Goal: Task Accomplishment & Management: Use online tool/utility

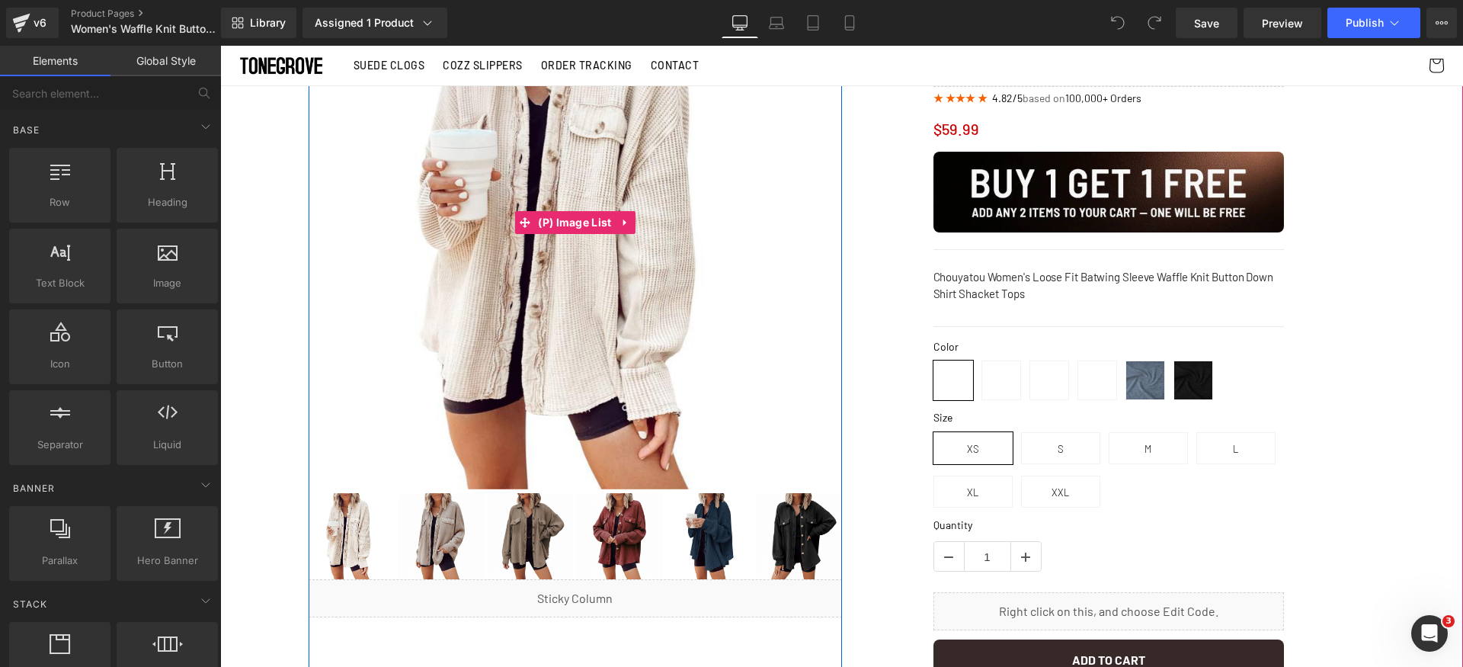
scroll to position [89, 0]
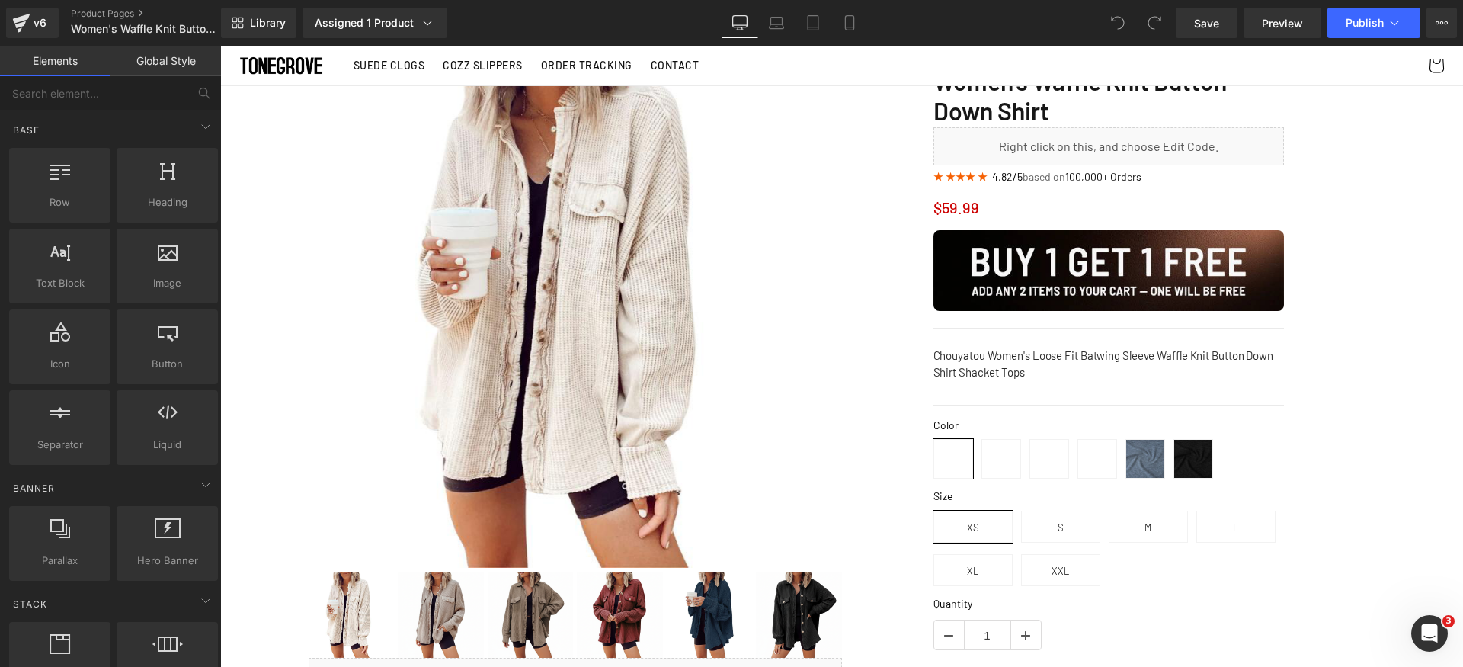
click at [1231, 27] on link "Save" at bounding box center [1207, 23] width 62 height 30
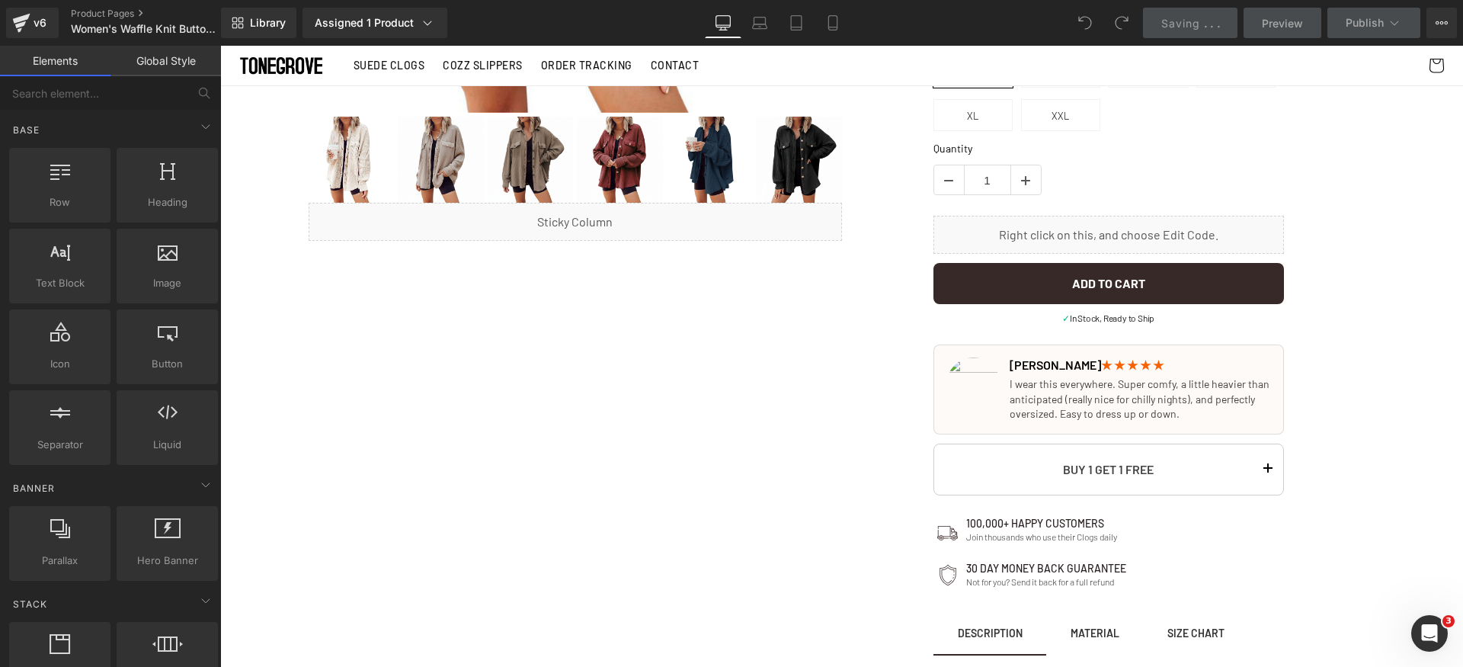
scroll to position [857, 0]
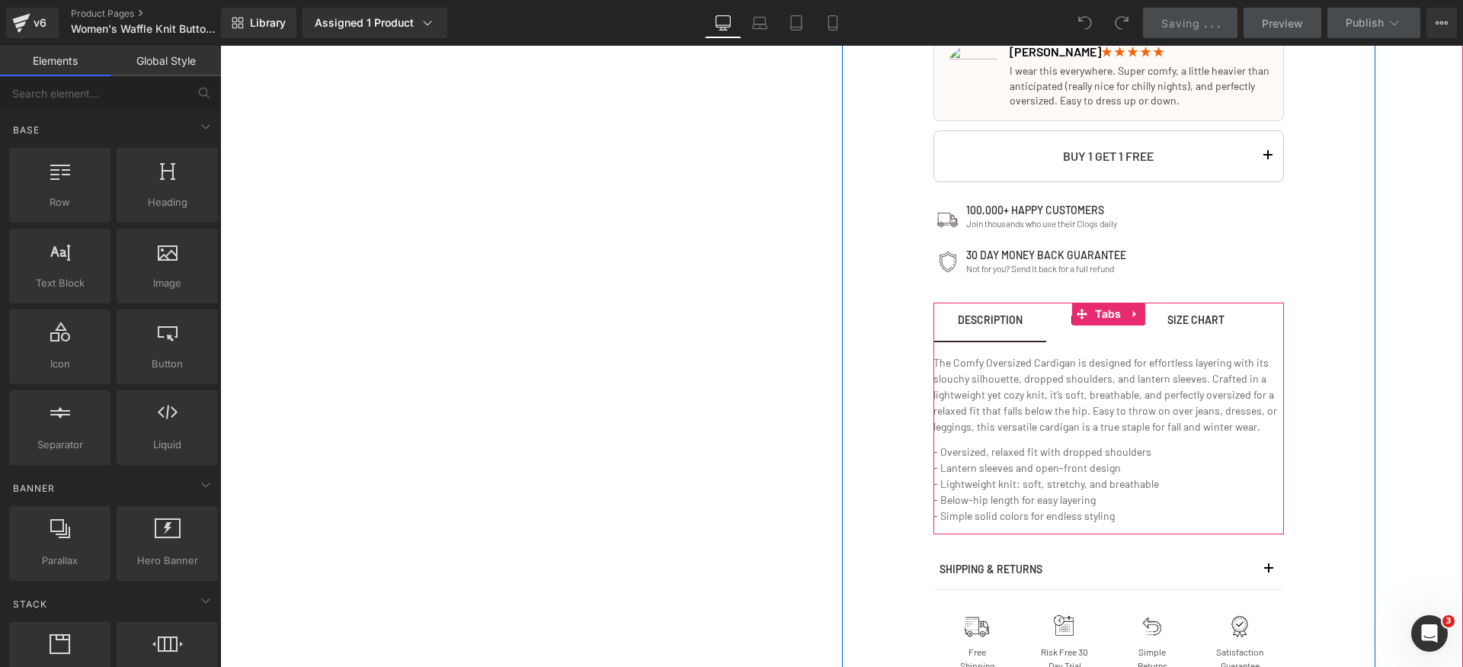
click at [1202, 325] on div "Size Chart" at bounding box center [1195, 320] width 57 height 11
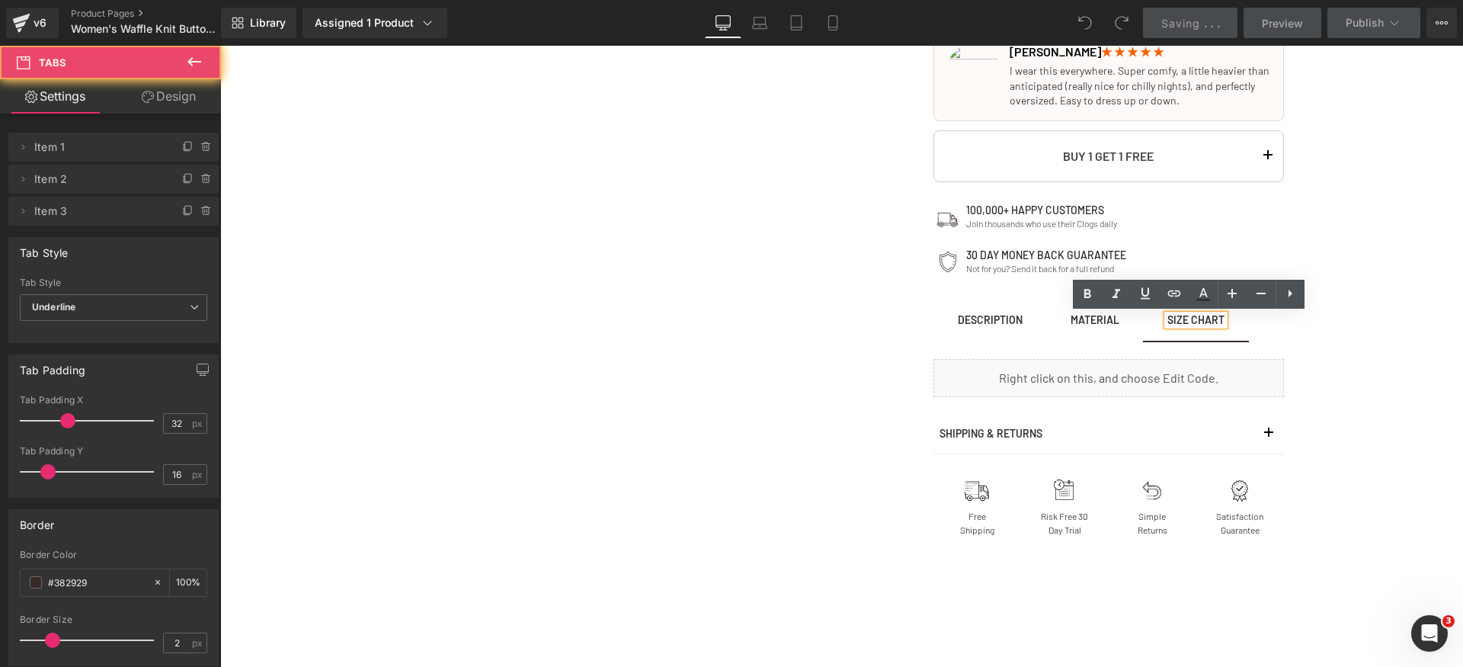
click at [1058, 327] on span "MATERIAL Text Block" at bounding box center [1095, 322] width 98 height 38
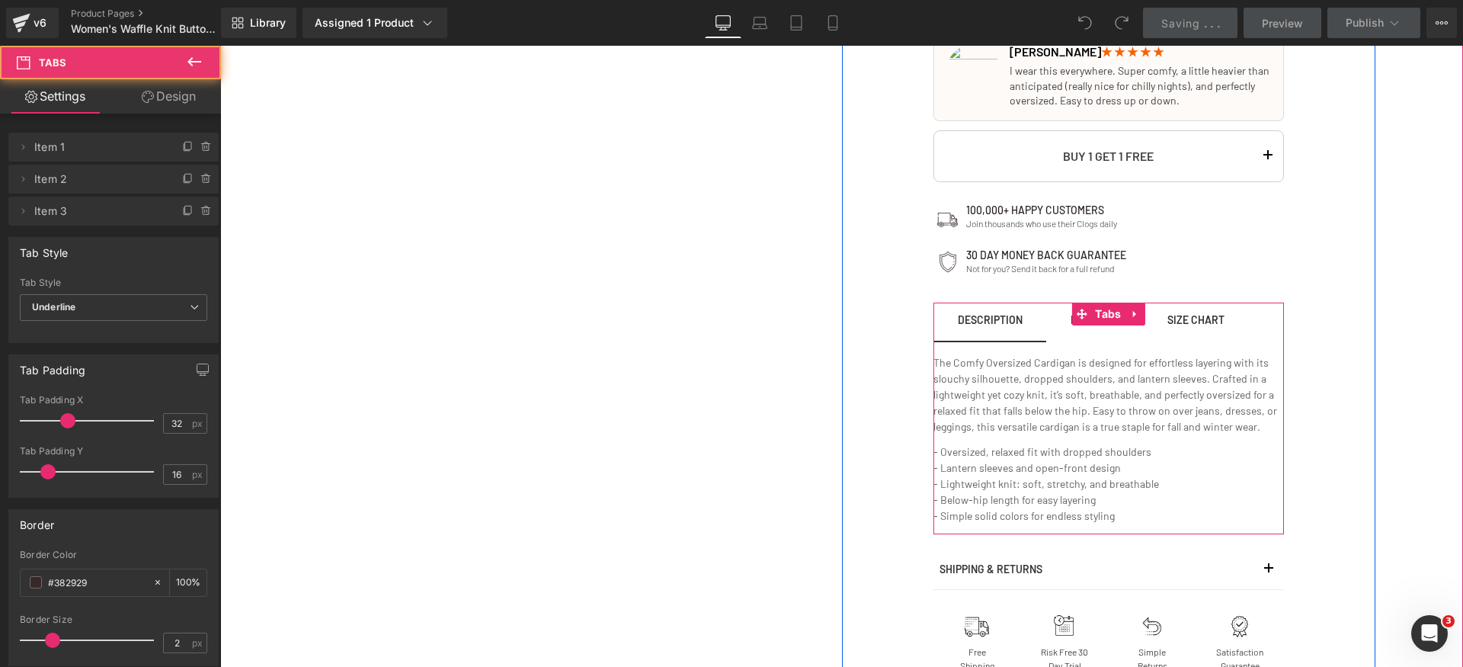
click at [986, 326] on span "Description Text Block" at bounding box center [990, 322] width 114 height 38
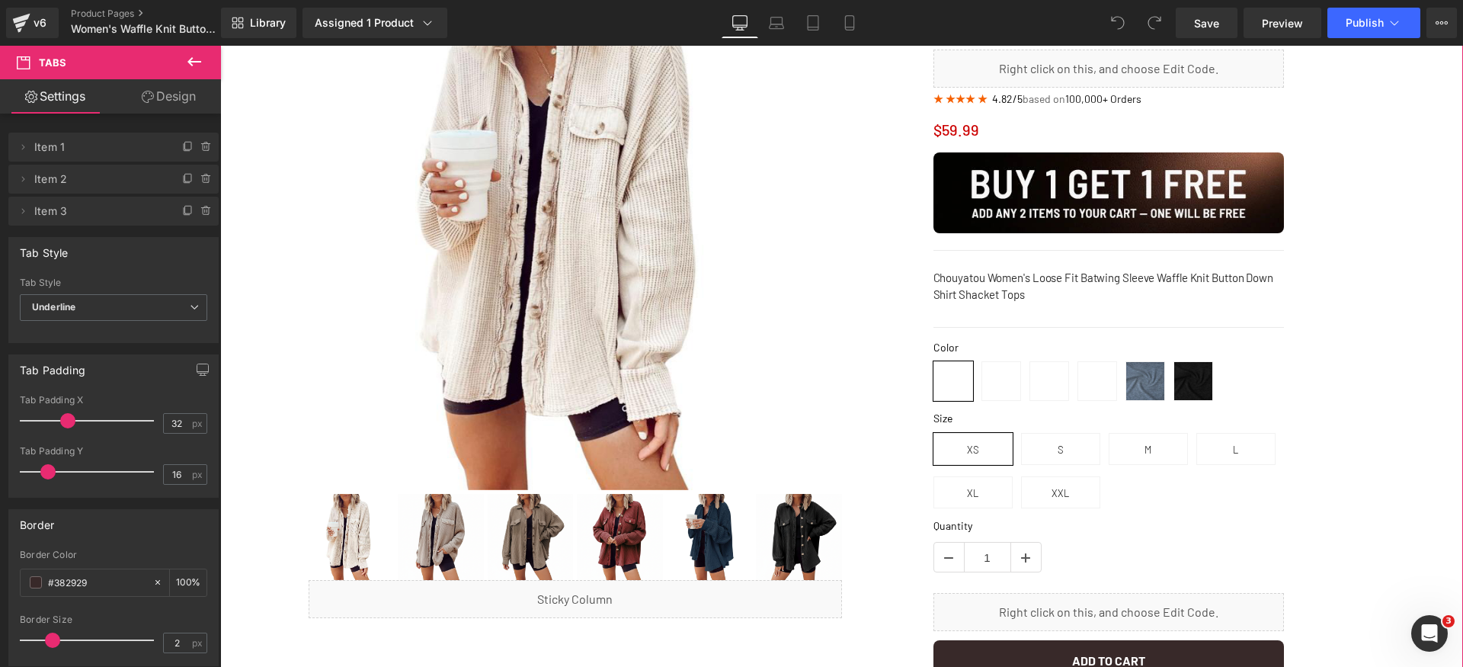
scroll to position [0, 0]
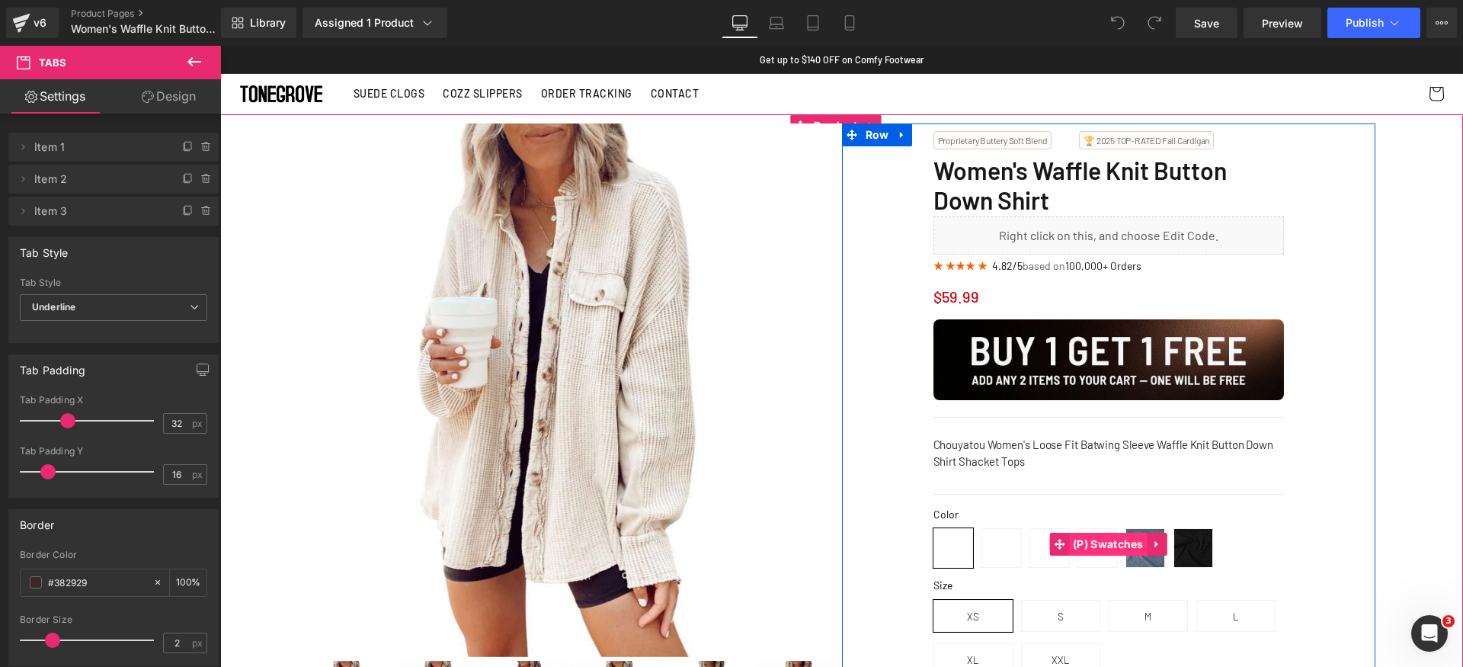
click at [1078, 544] on span "(P) Swatches" at bounding box center [1108, 544] width 78 height 23
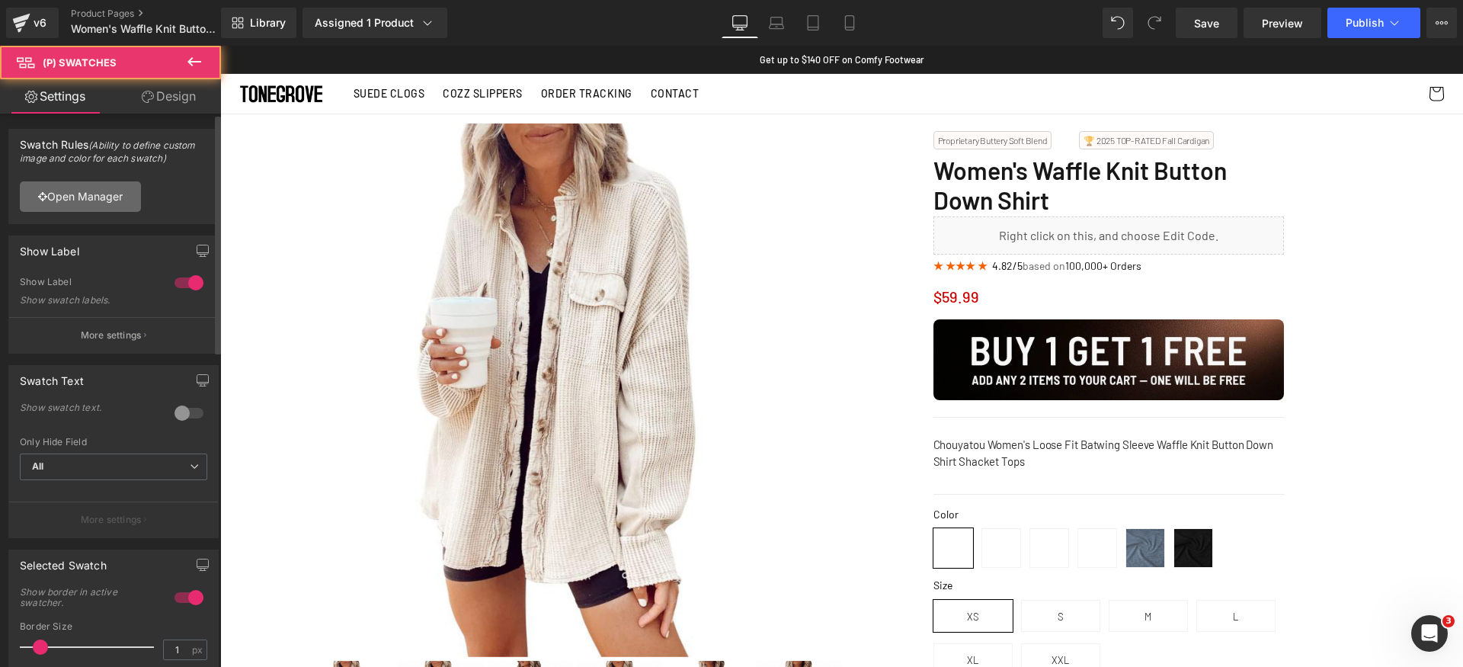
click at [120, 209] on link "Open Manager" at bounding box center [80, 196] width 121 height 30
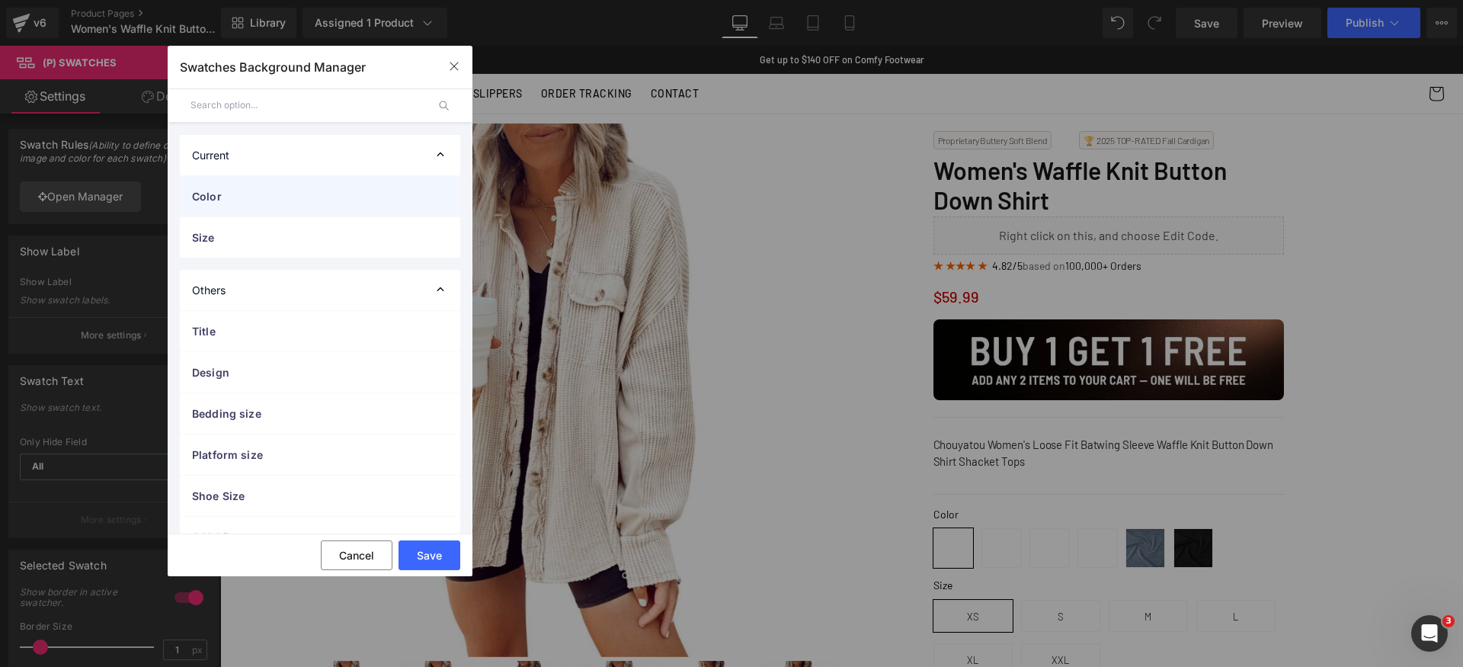
click at [379, 185] on div "Color" at bounding box center [320, 196] width 280 height 40
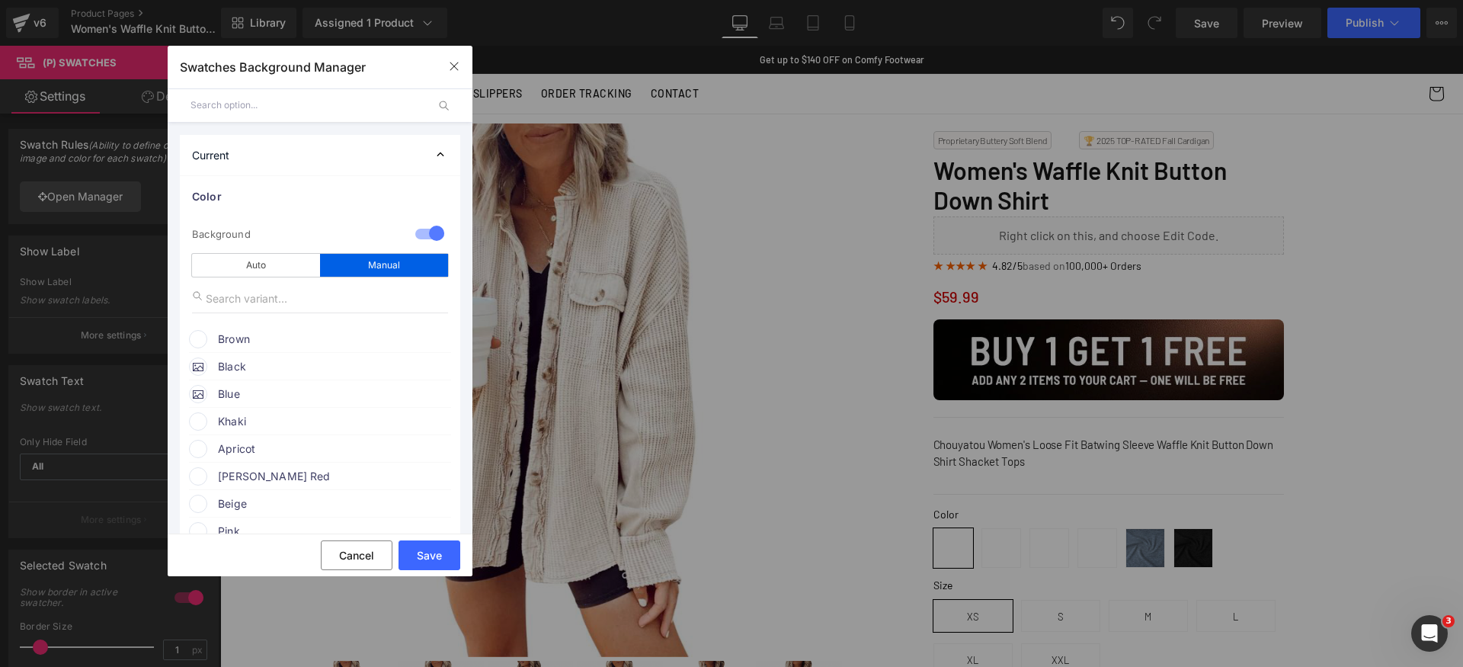
click at [199, 337] on span at bounding box center [198, 339] width 18 height 18
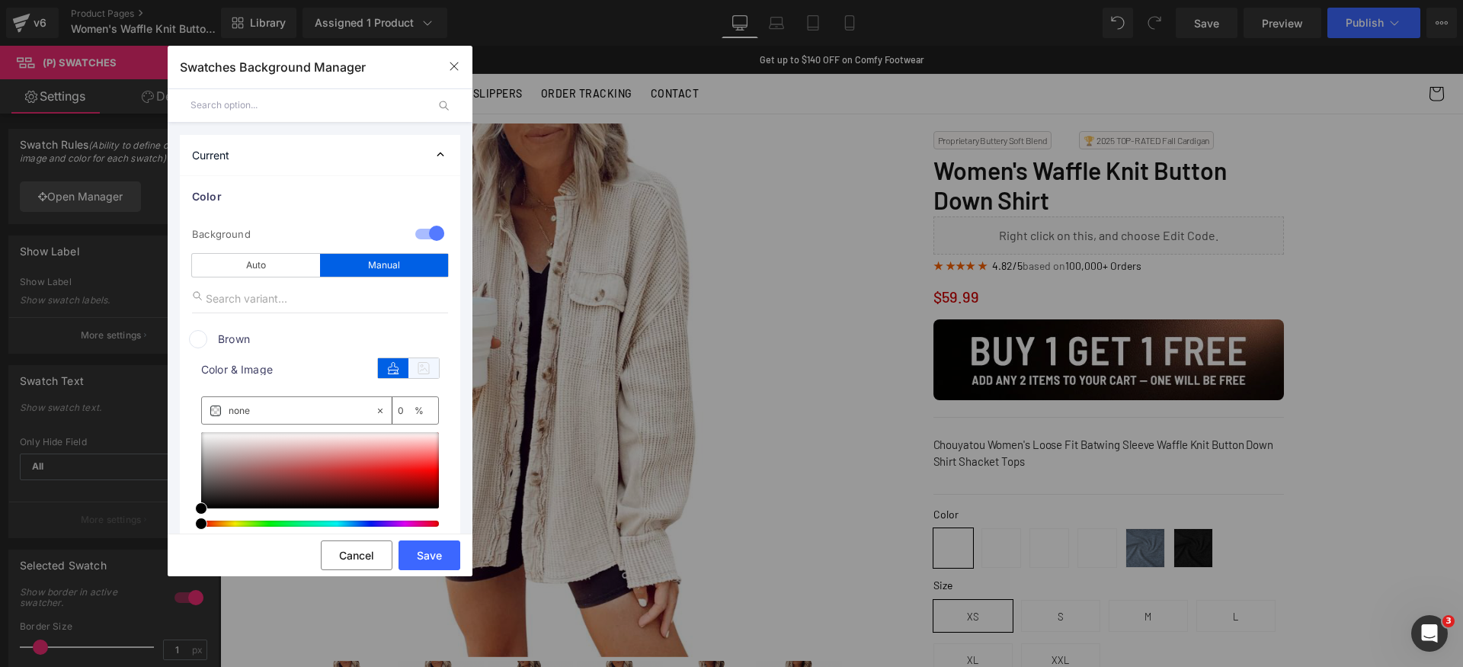
click at [410, 369] on icon at bounding box center [423, 368] width 30 height 20
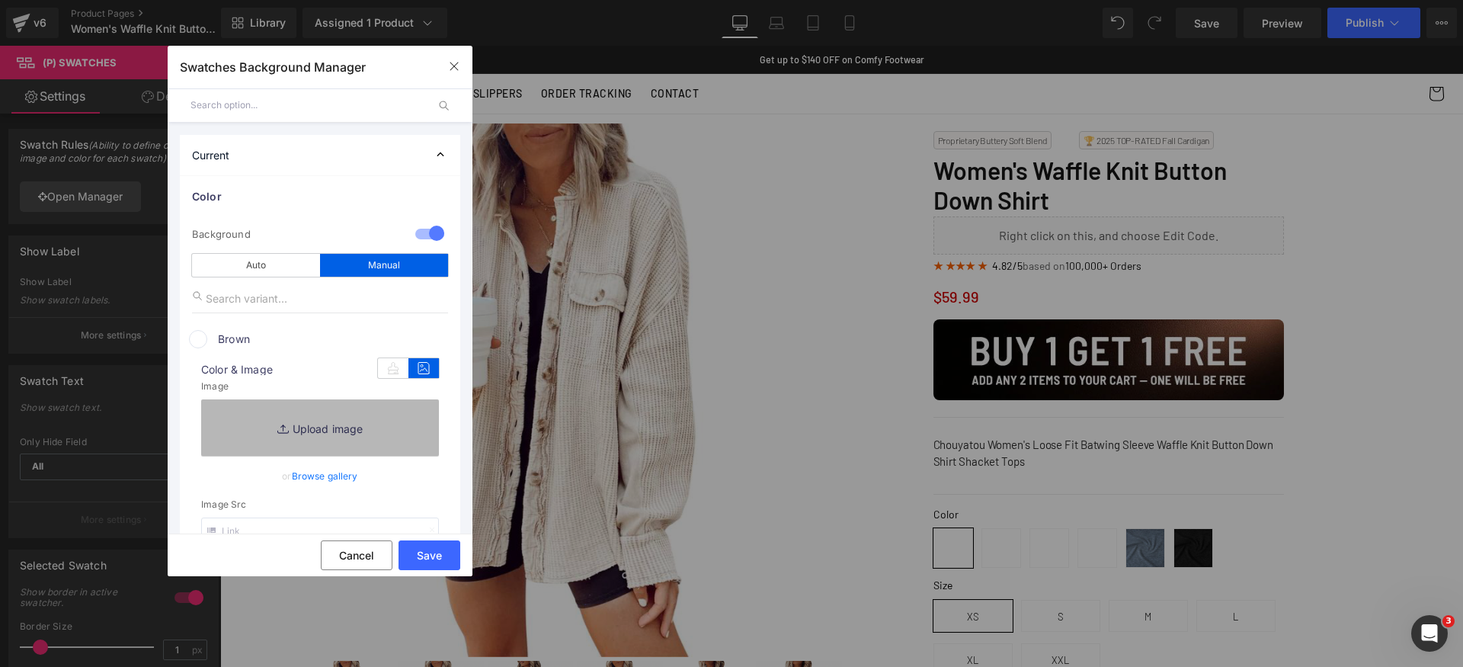
click at [340, 438] on link "Replace Image" at bounding box center [320, 427] width 238 height 56
click at [338, 418] on link "Replace Image" at bounding box center [320, 427] width 238 height 56
type input "C:\fakepath\Swatch Brown.png"
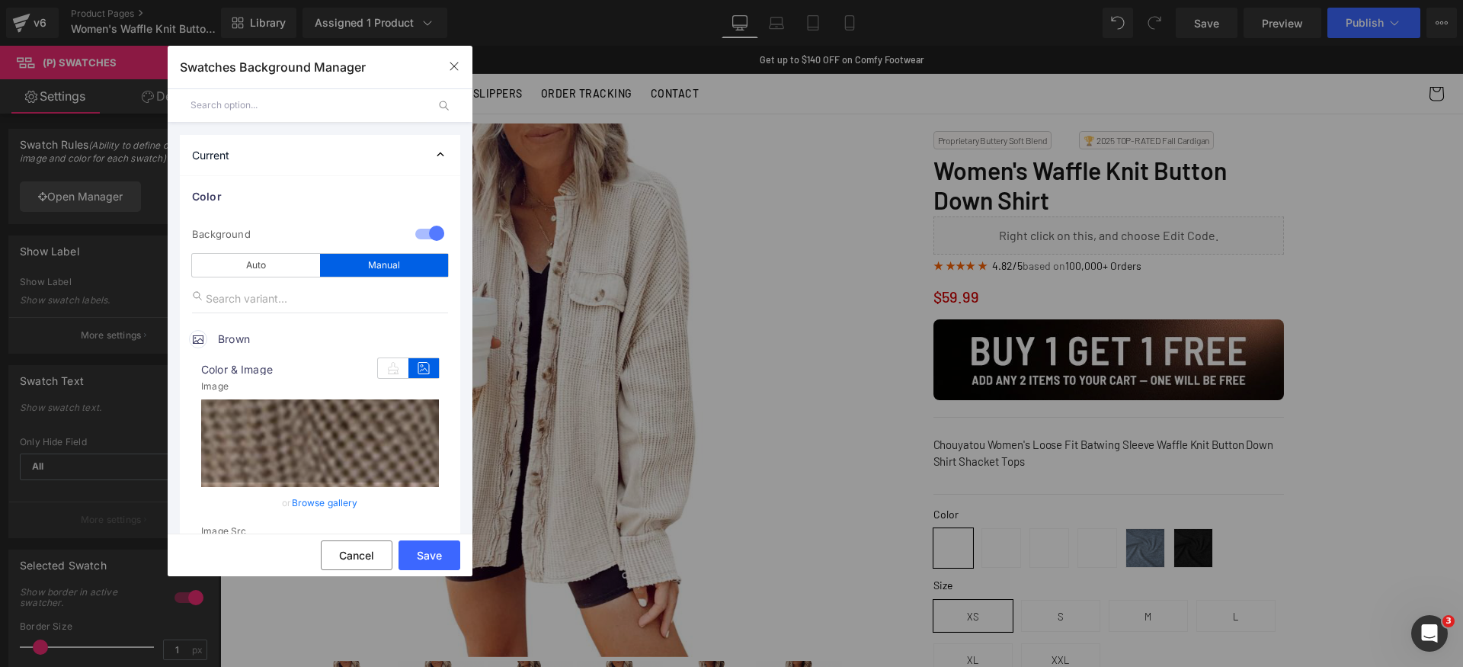
click at [291, 342] on span "Brown" at bounding box center [334, 339] width 232 height 18
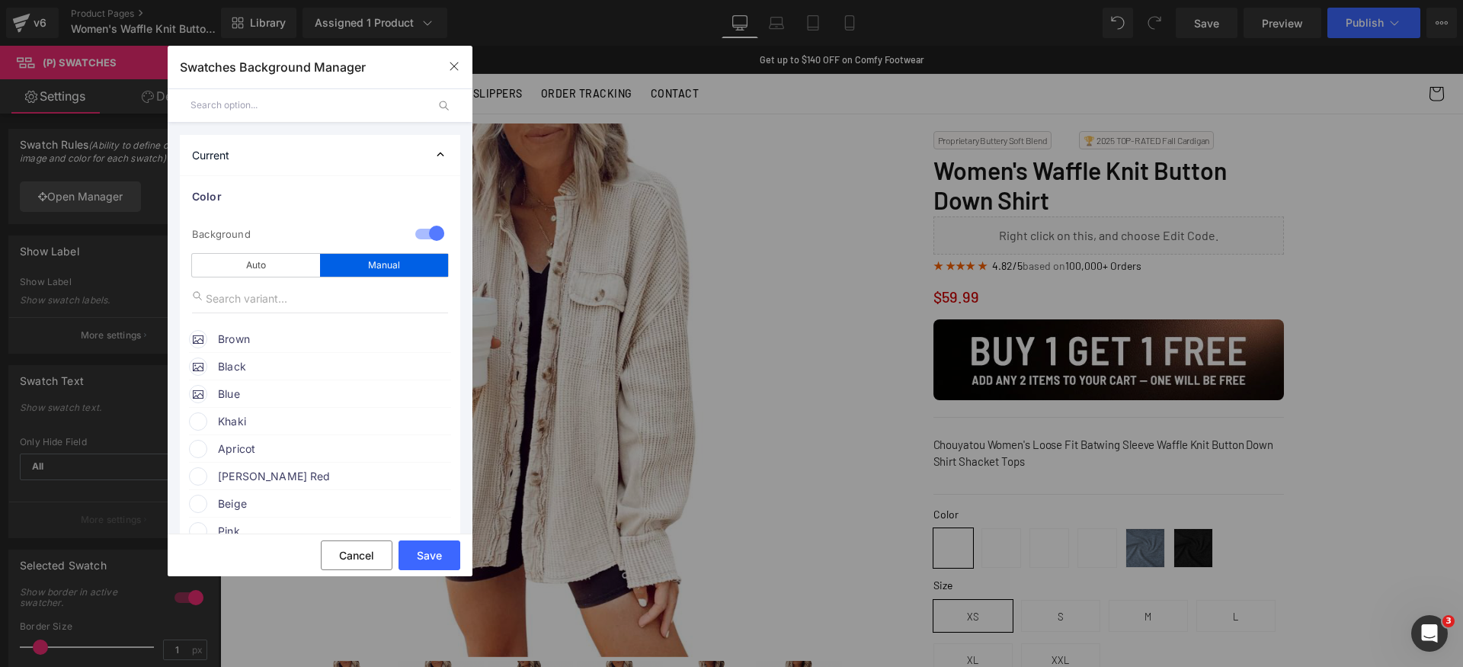
click at [280, 369] on span "Black" at bounding box center [334, 366] width 232 height 18
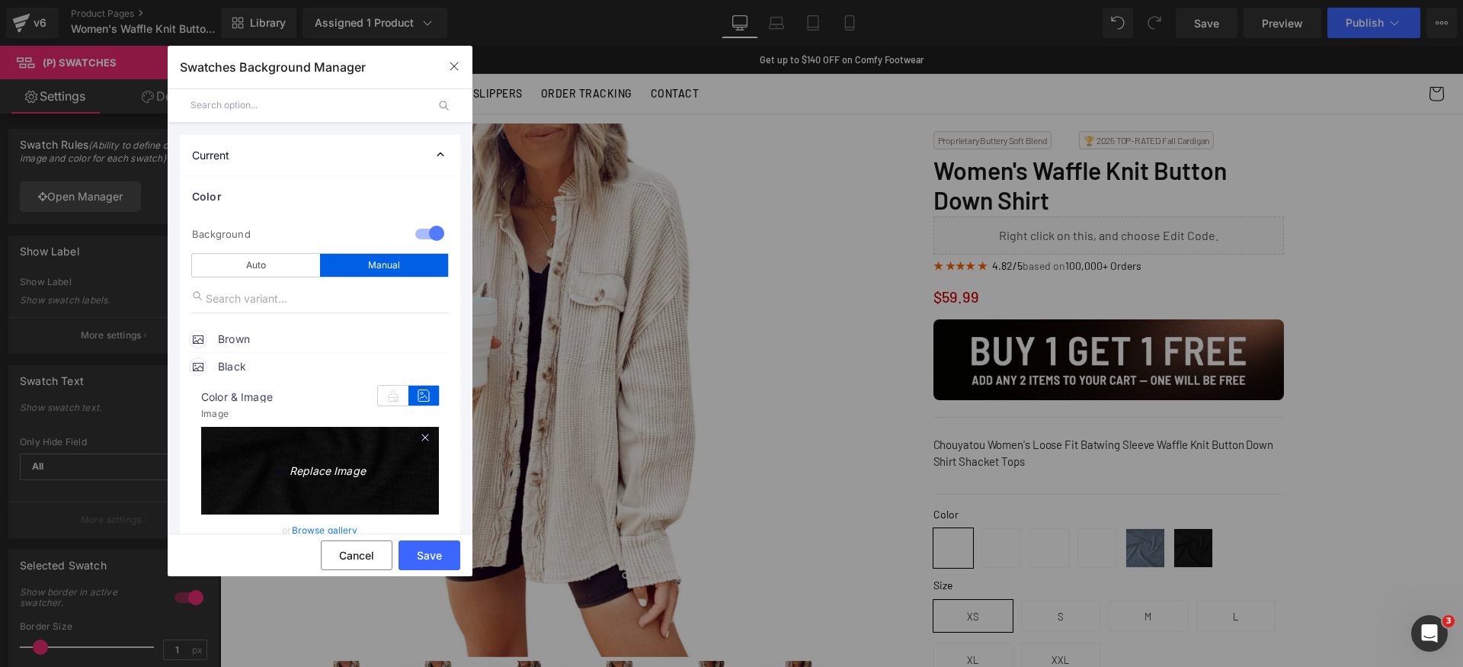
click at [359, 442] on link "Replace Image" at bounding box center [320, 468] width 238 height 83
type input "C:\fakepath\Swatch Black.png"
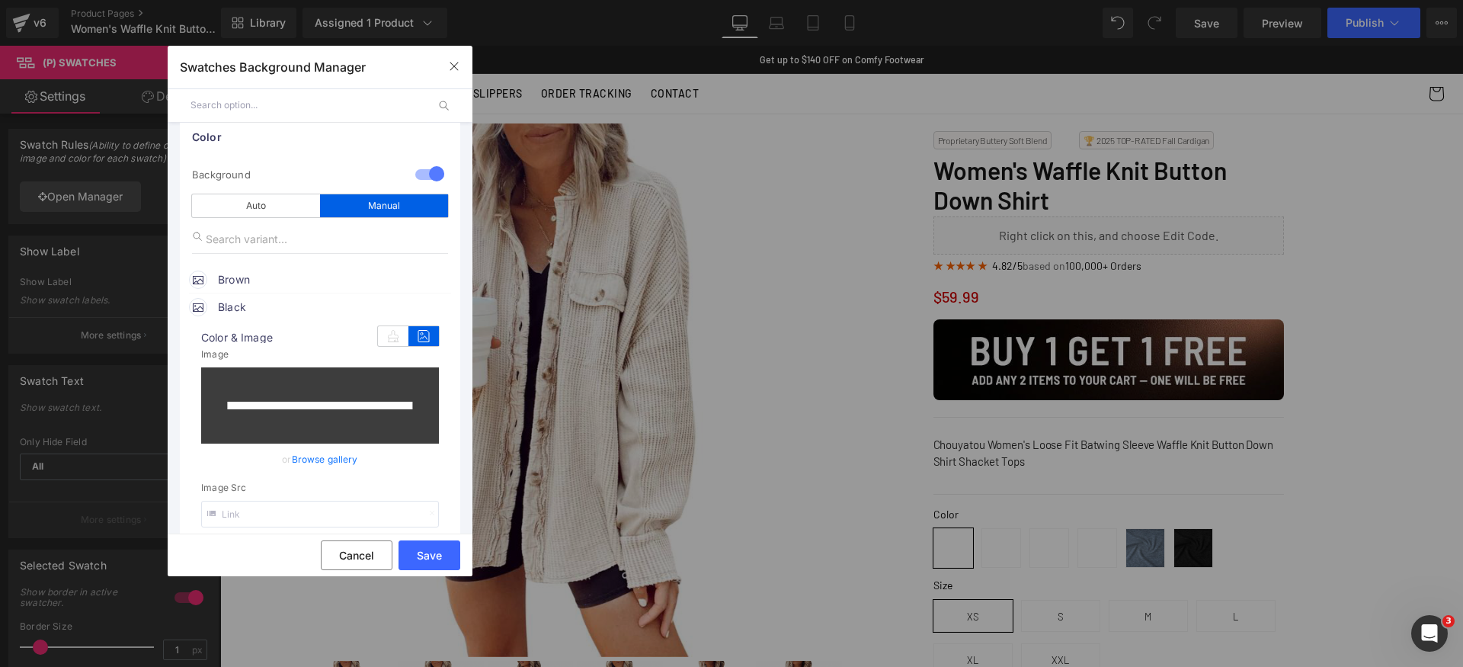
scroll to position [191, 0]
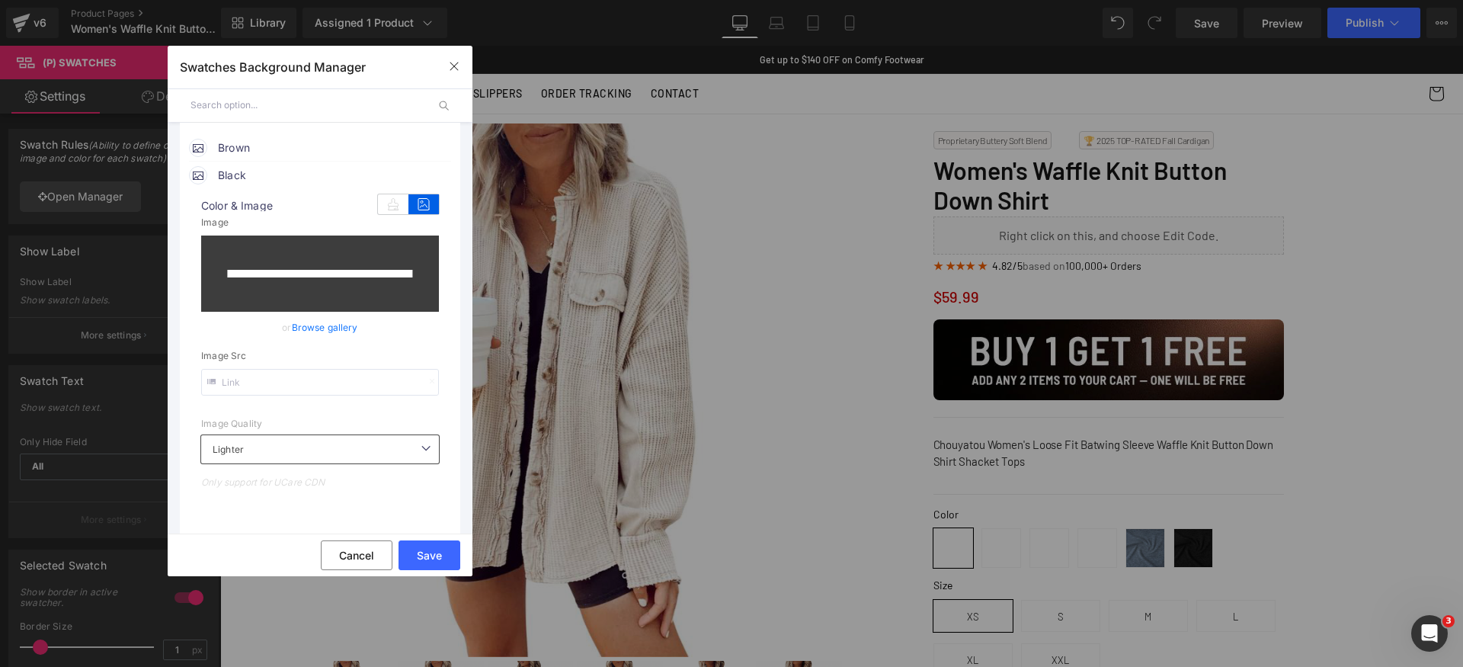
click at [337, 377] on input "text" at bounding box center [320, 382] width 238 height 27
paste input "40/6466/5909/files/Swatch_Black.png?v=1758227948"
type input "https://cdn.shopify.com/s/files/1/0840/6466/5909/files/Swatch_Black.png?v=17582…"
click at [302, 206] on span "Color & Image" at bounding box center [320, 205] width 238 height 11
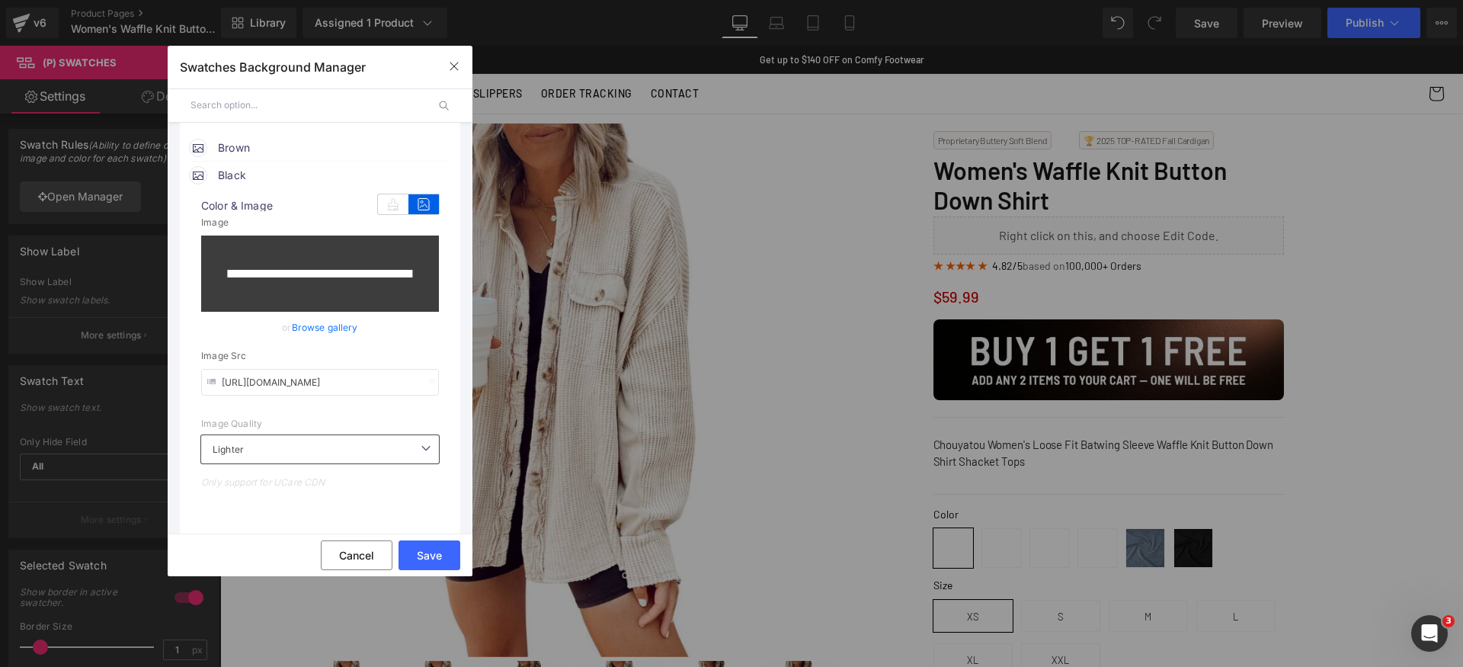
scroll to position [0, 0]
click at [293, 179] on span "Black" at bounding box center [334, 175] width 232 height 18
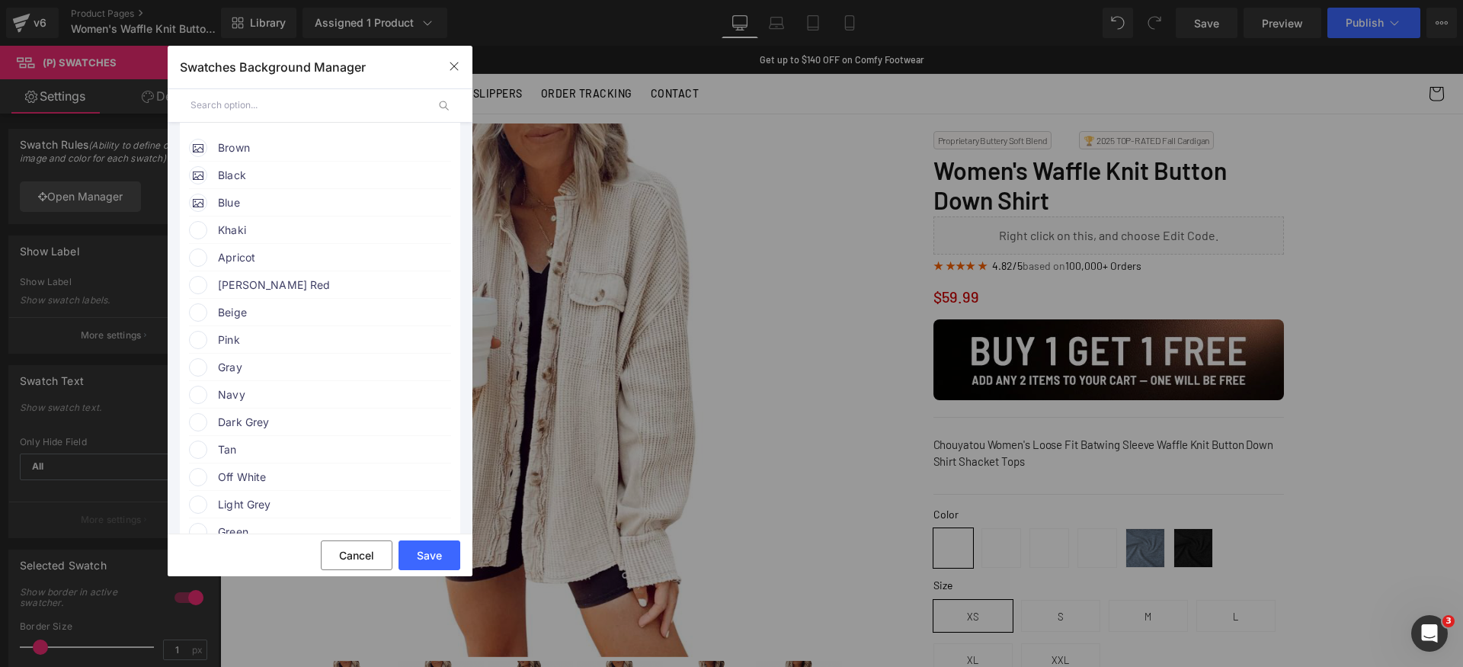
click at [312, 206] on span "Blue" at bounding box center [334, 203] width 232 height 18
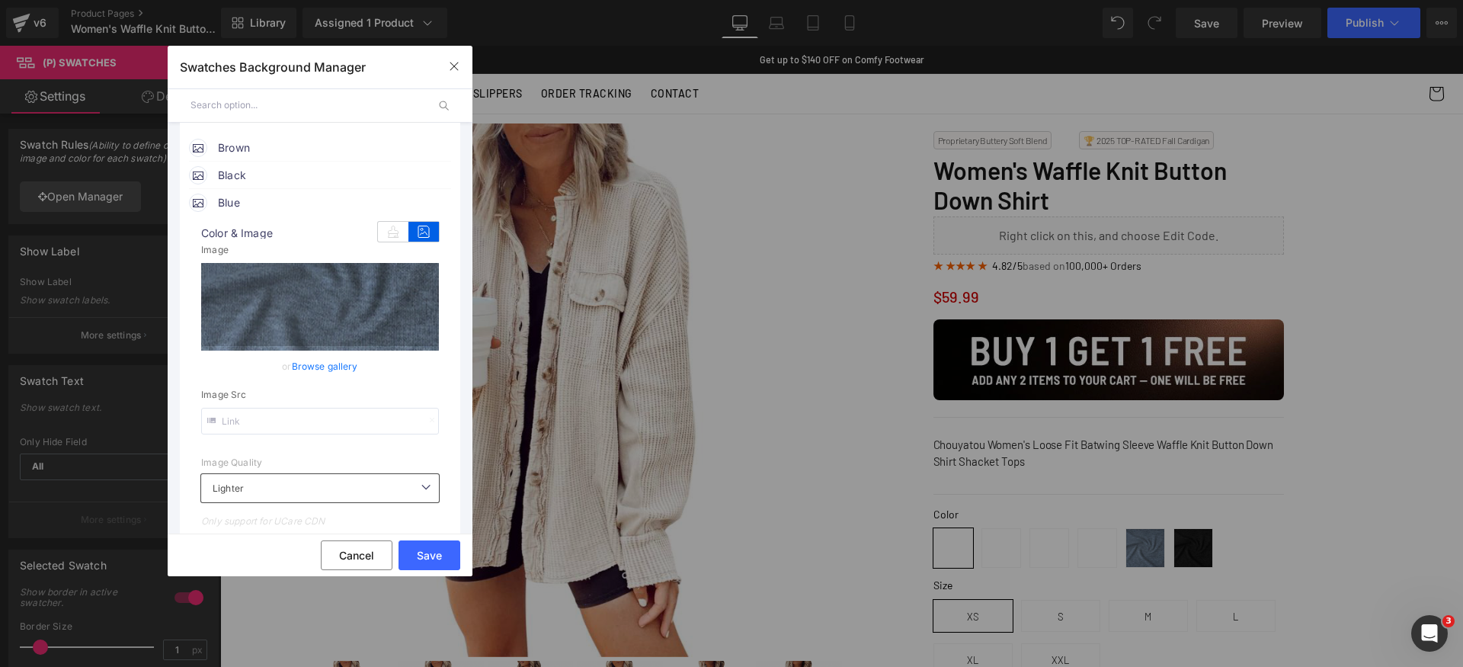
click at [354, 417] on input "text" at bounding box center [320, 421] width 238 height 27
paste input "https://cdn.shopify.com/s/files/1/0840/6466/5909/files/Swatch_Blue.png?v=175822…"
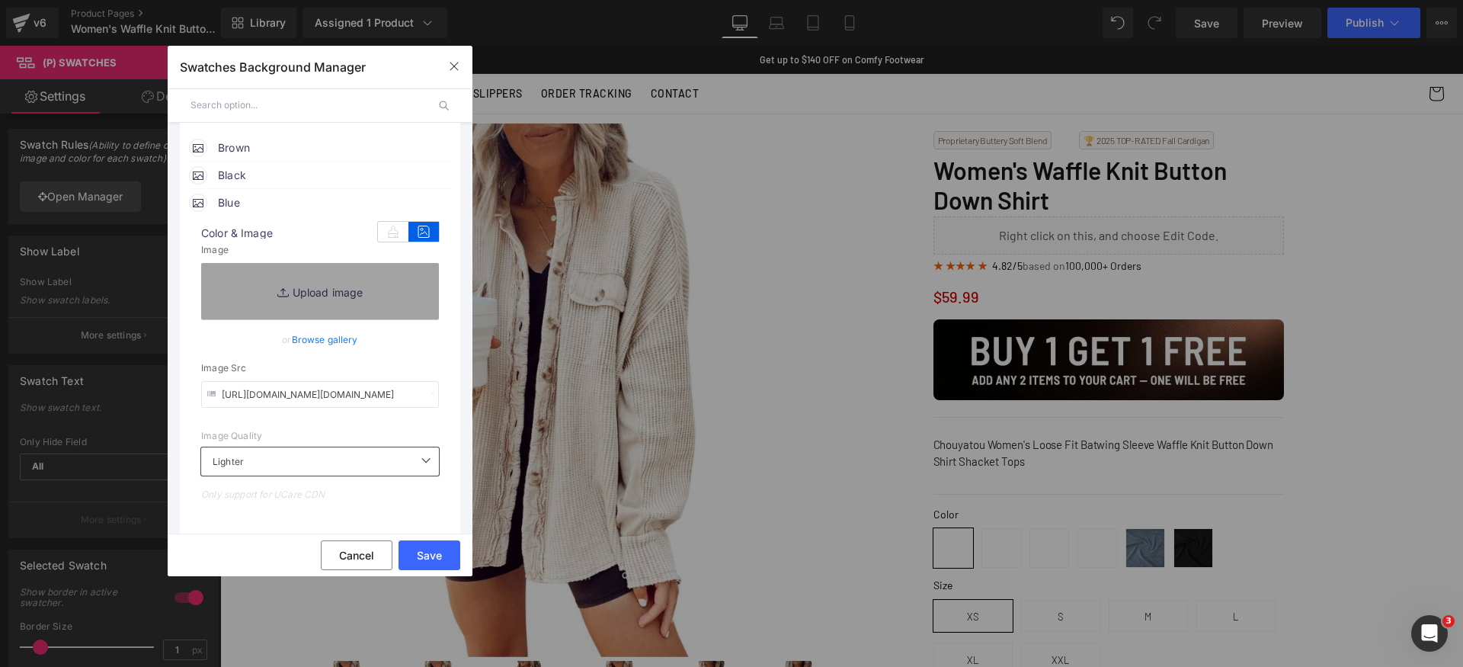
paste input "/1/0840/6466/5909/files/Swatch_Blue.png?v=1758227948"
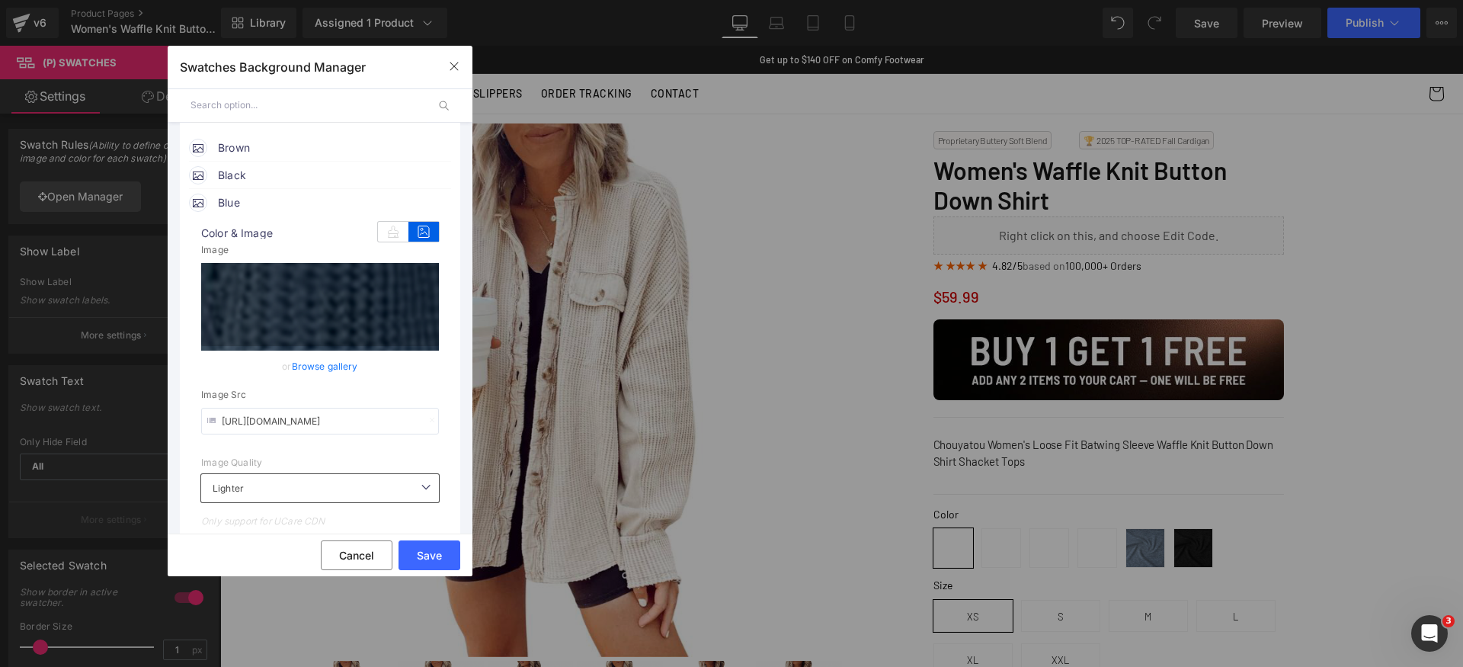
type input "https://cdn.shopify.com/s/files/1/0840/6466/5909/files/Swatch_Blue.png?v=175822…"
click at [307, 200] on span "Blue" at bounding box center [334, 203] width 232 height 18
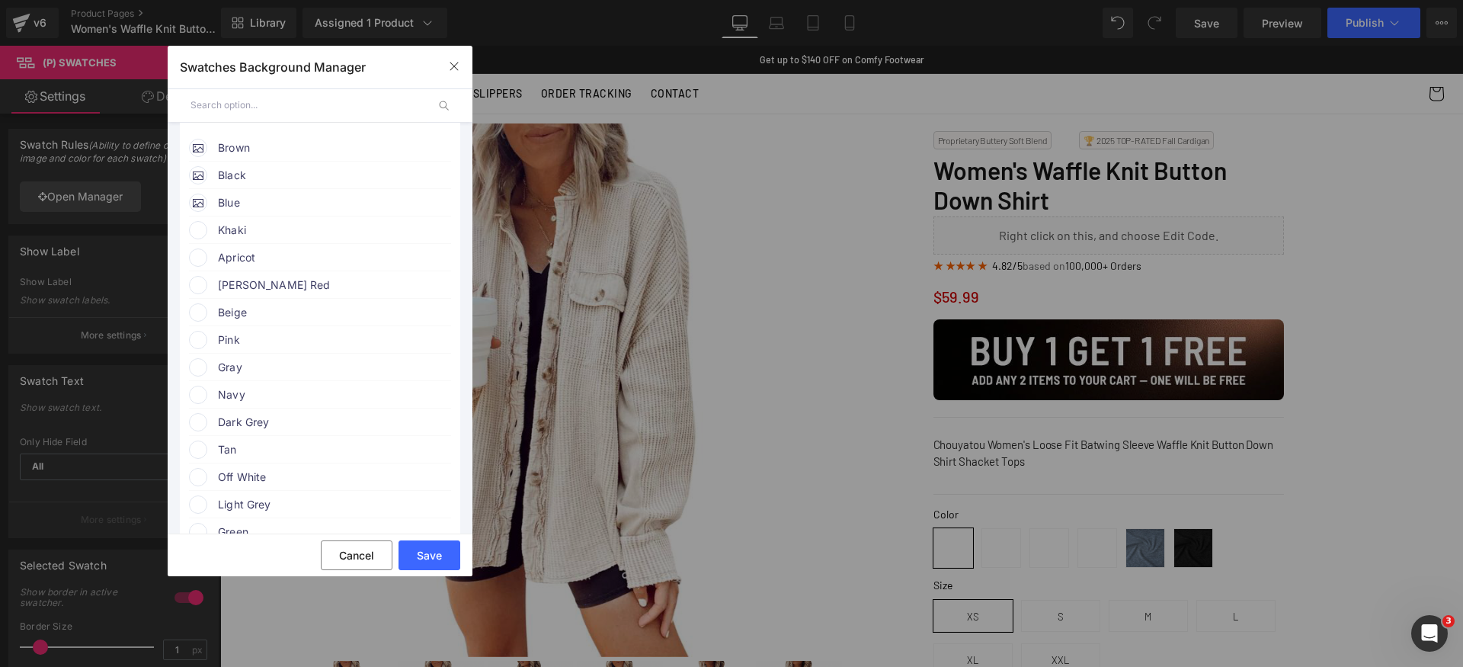
click at [268, 228] on span "Khaki" at bounding box center [334, 230] width 232 height 18
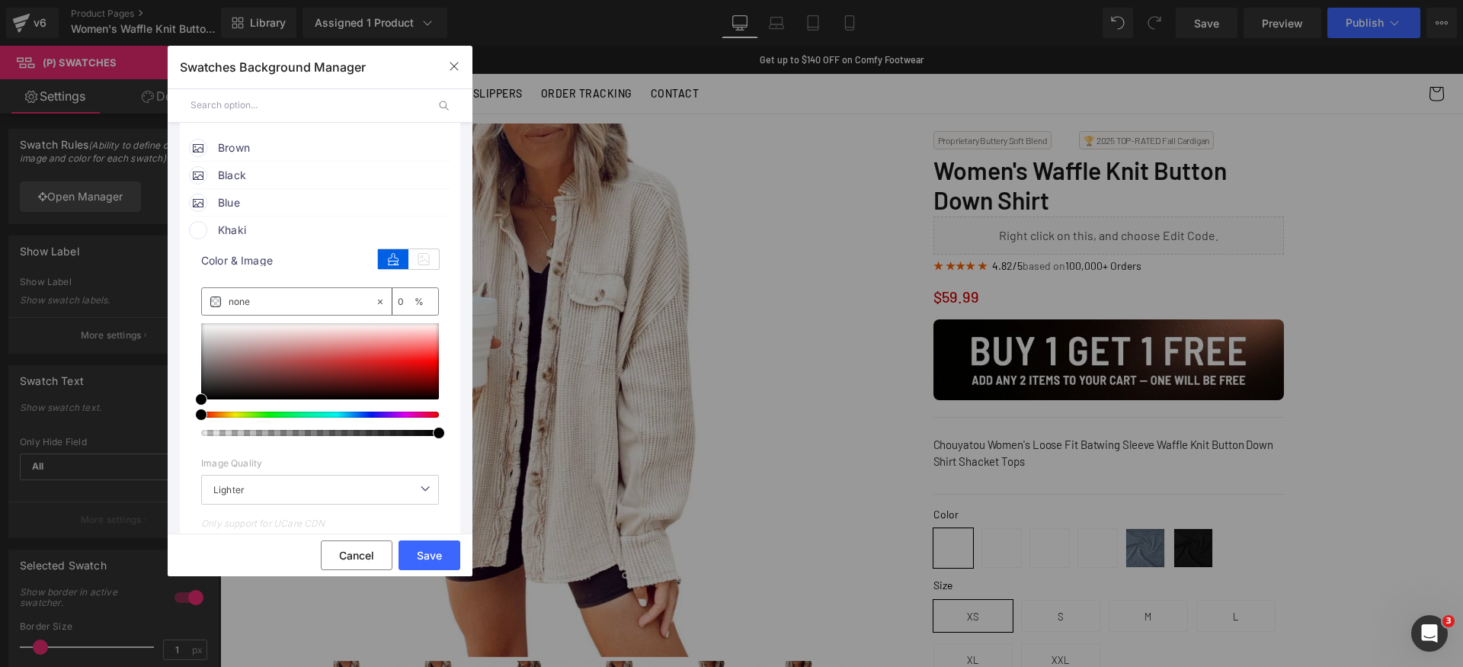
drag, startPoint x: 423, startPoint y: 259, endPoint x: 411, endPoint y: 303, distance: 44.9
click at [423, 258] on icon at bounding box center [423, 259] width 30 height 20
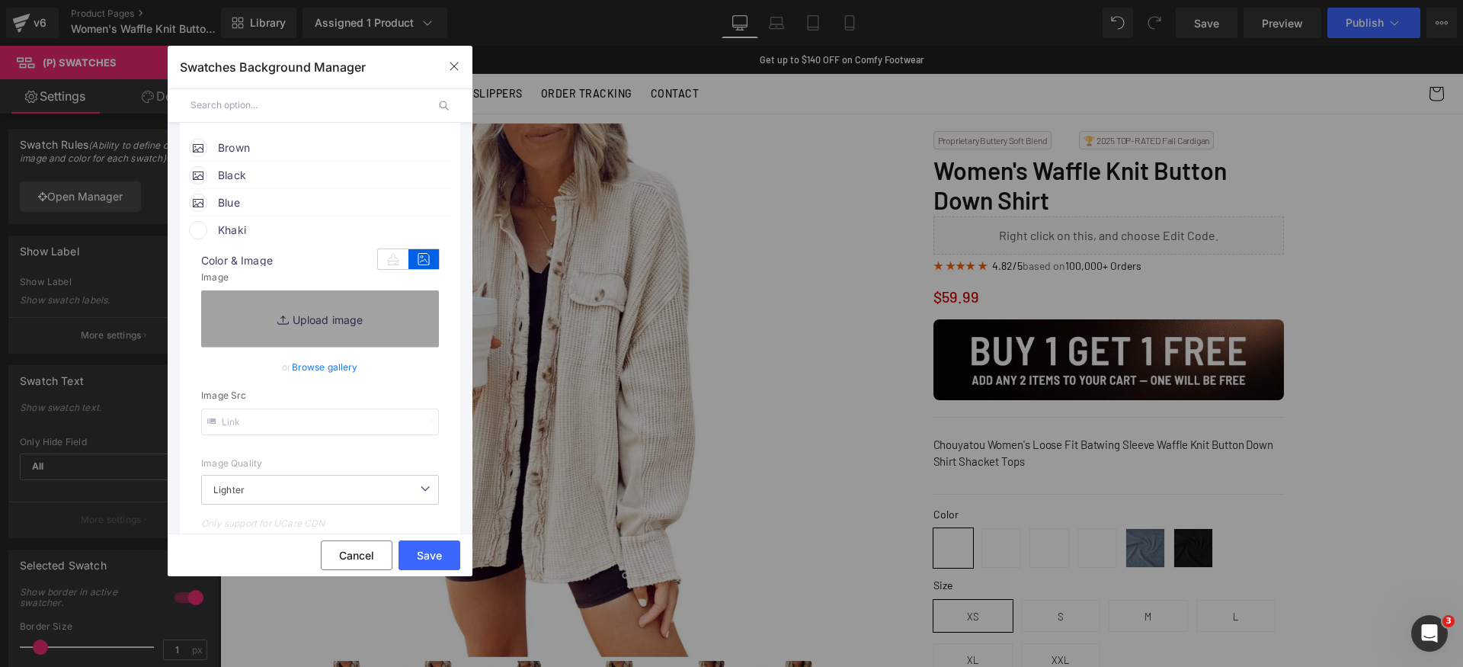
click at [322, 418] on input "text" at bounding box center [320, 421] width 238 height 27
paste input "https://cdn.shopify.com/s/files/1/0840/6466/5909/files/Swatch_Khaki.png?v=17582…"
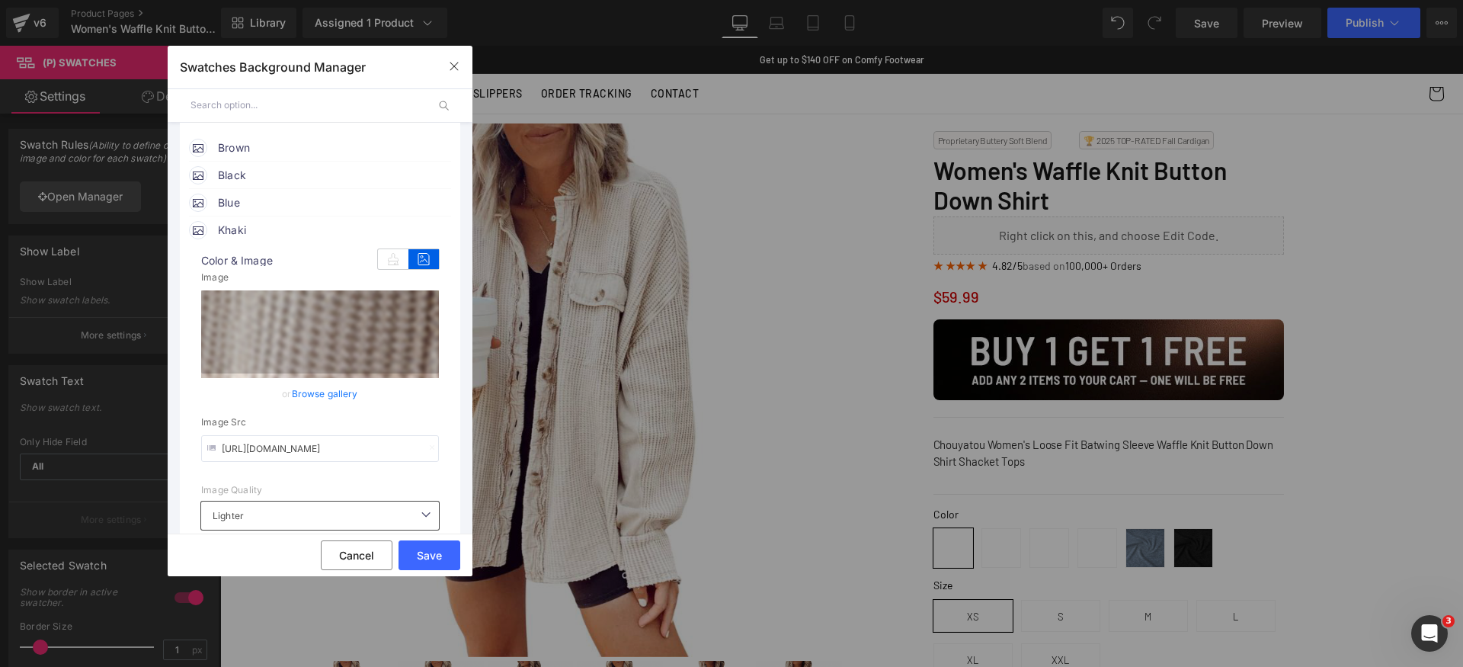
type input "https://cdn.shopify.com/s/files/1/0840/6466/5909/files/Swatch_Khaki.png?v=17582…"
click at [280, 232] on span "Khaki" at bounding box center [334, 230] width 232 height 18
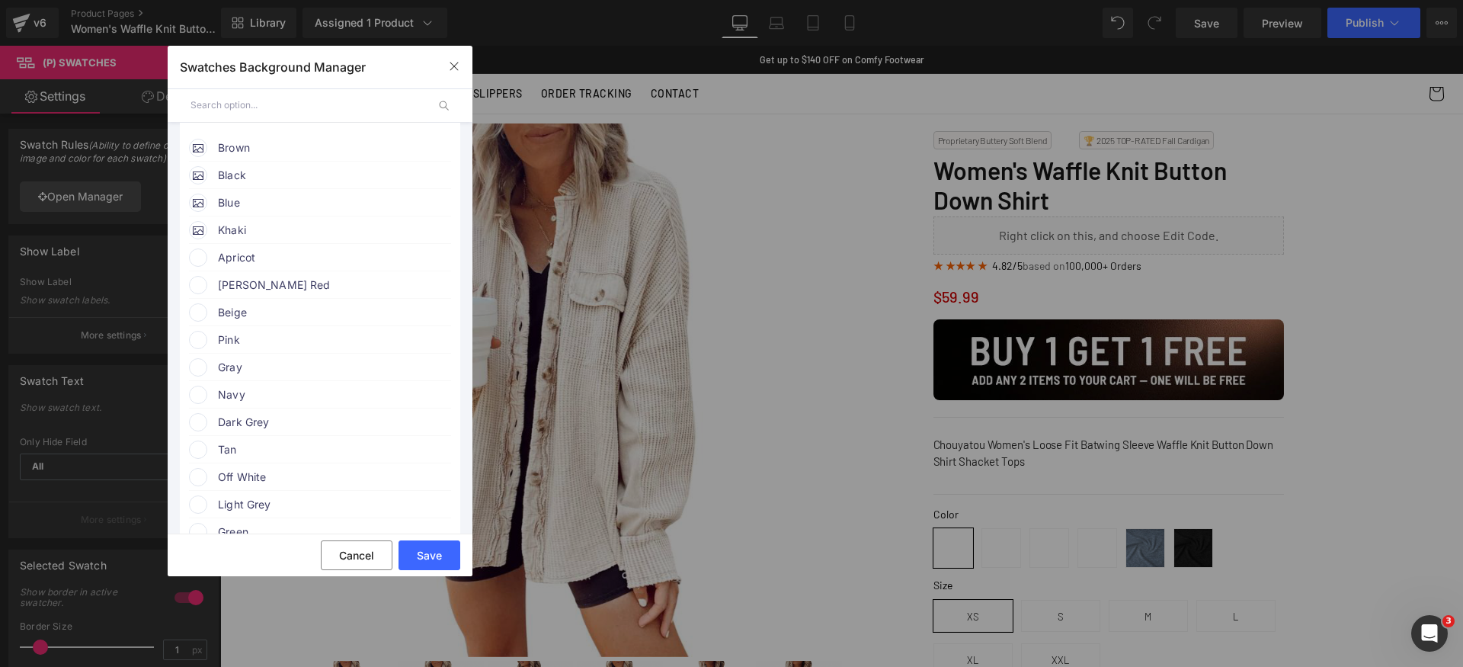
click at [264, 252] on span "Apricot" at bounding box center [334, 257] width 232 height 18
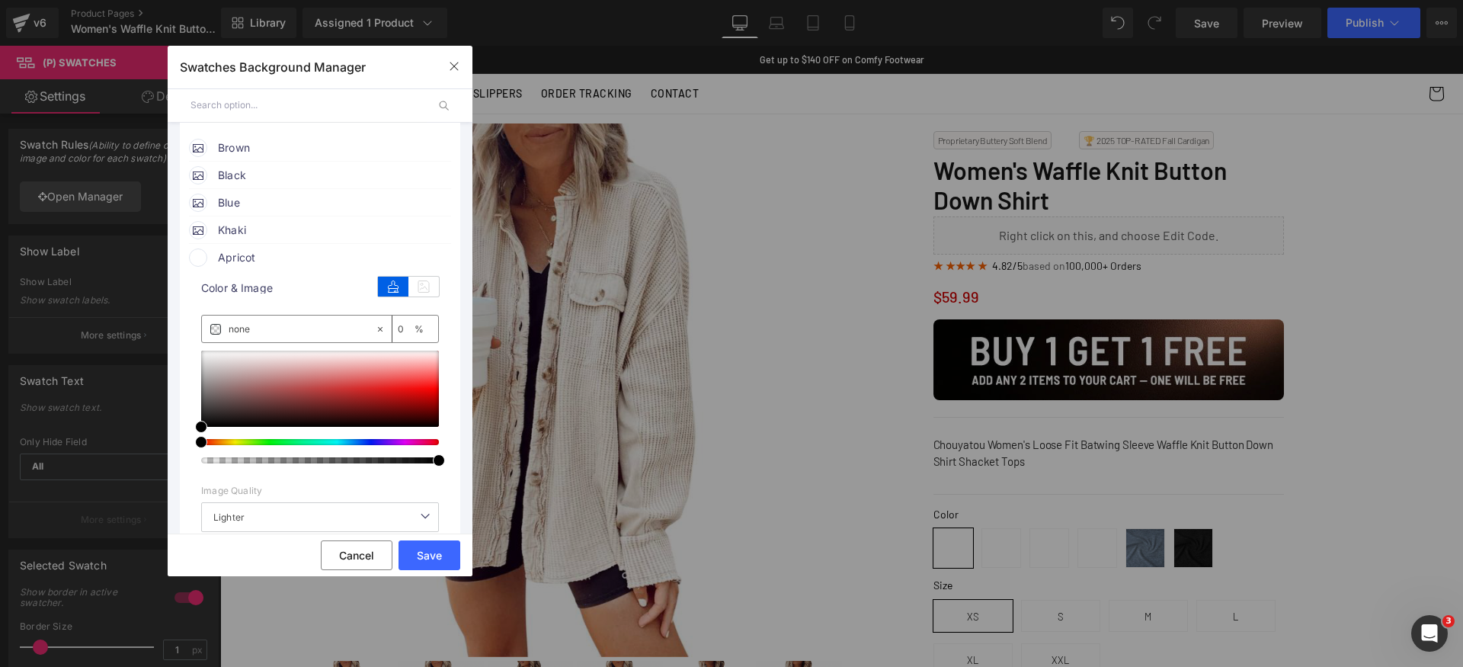
click at [442, 286] on div "color Color & Image color none 0 % Image Replace Image Upload image or Browse g…" at bounding box center [320, 432] width 262 height 331
drag, startPoint x: 421, startPoint y: 284, endPoint x: 427, endPoint y: 306, distance: 22.0
click at [421, 283] on icon at bounding box center [423, 287] width 30 height 20
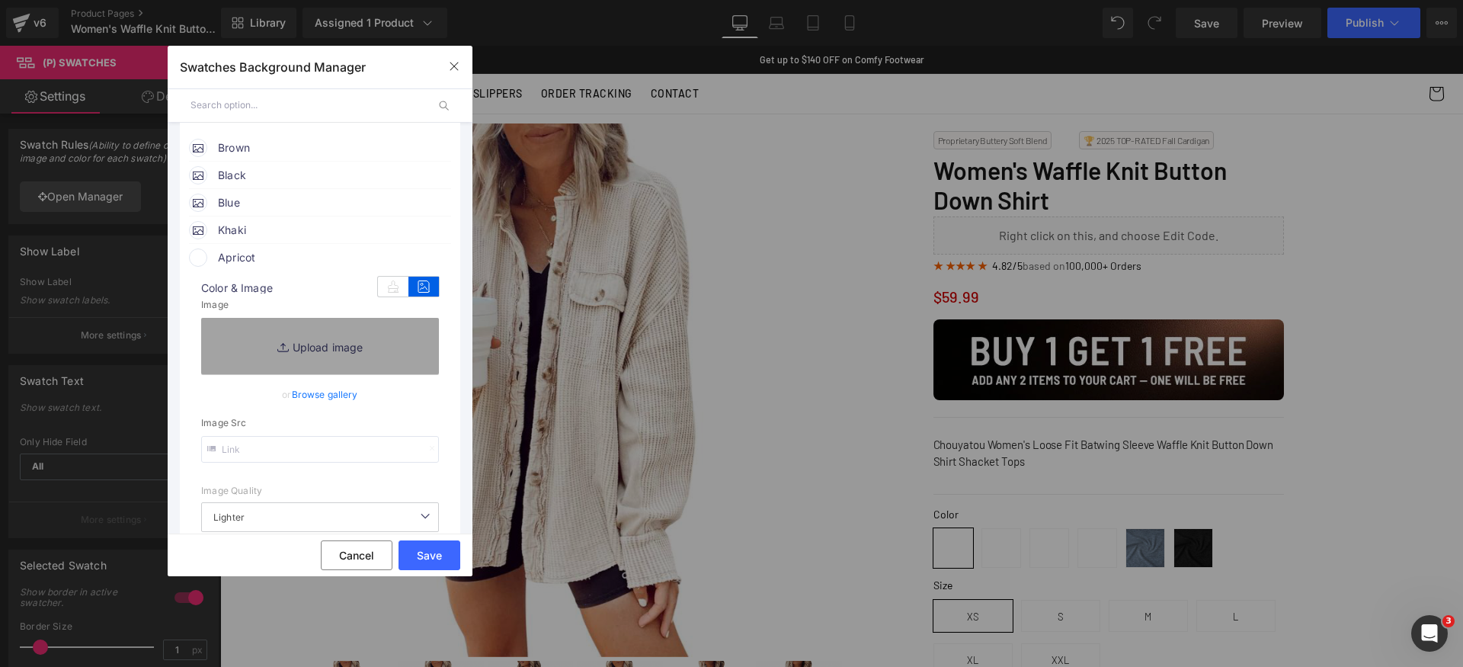
click at [317, 446] on input "text" at bounding box center [320, 449] width 238 height 27
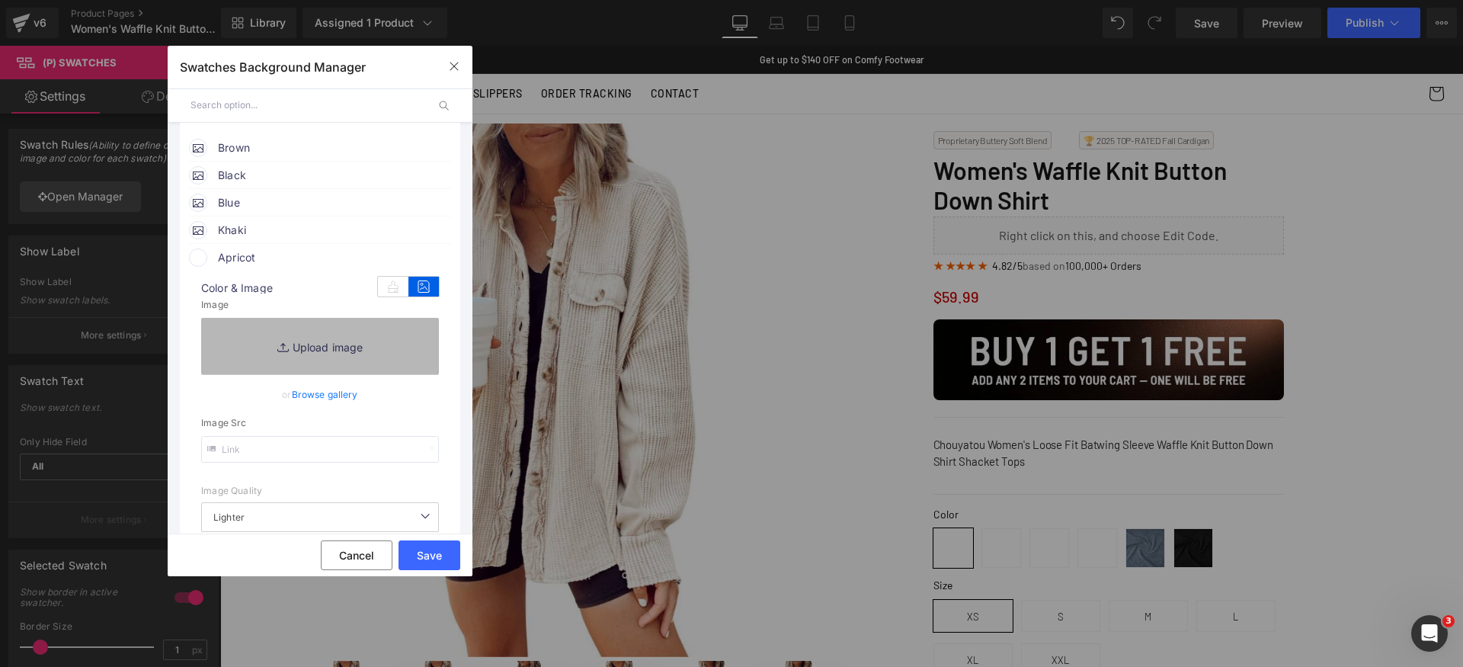
paste input "https://cdn.shopify.com/s/files/1/0840/6466/5909/files/Swatch_Apricot.png?v=175…"
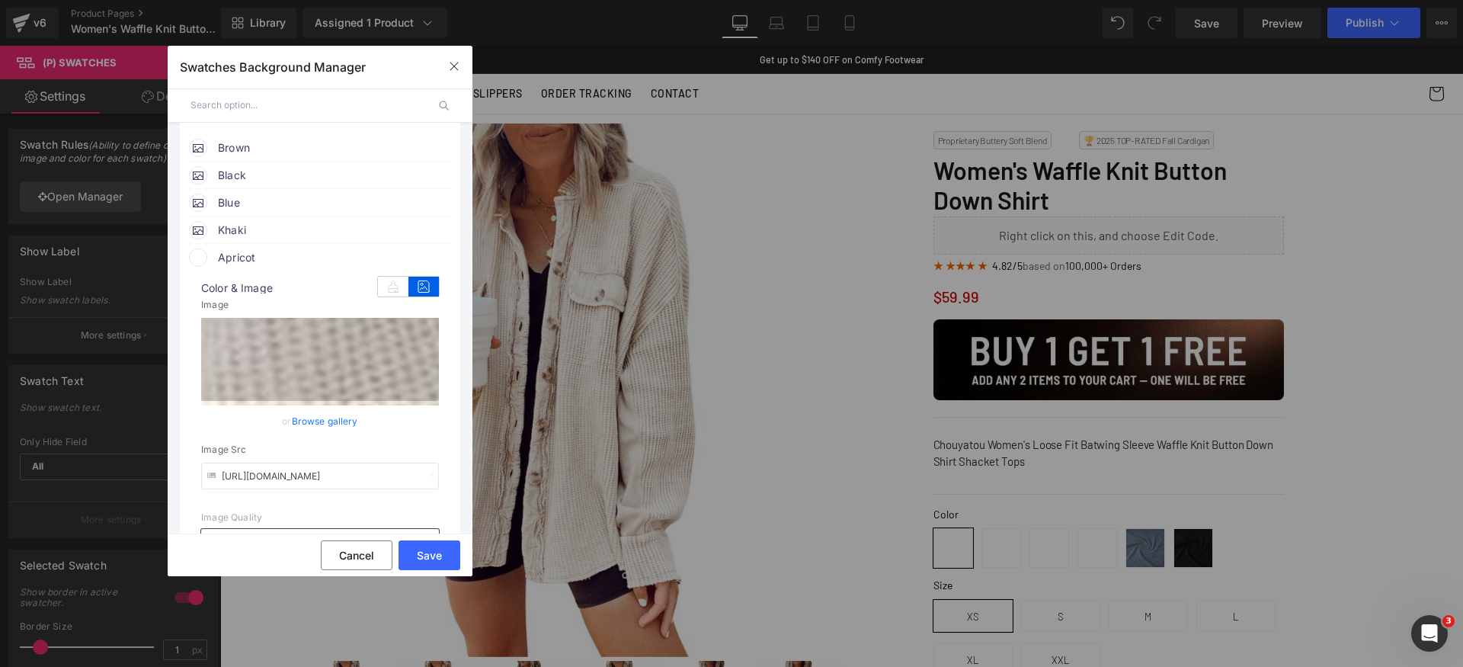
type input "https://cdn.shopify.com/s/files/1/0840/6466/5909/files/Swatch_Apricot.png?v=175…"
click at [280, 256] on span "Apricot" at bounding box center [334, 257] width 232 height 18
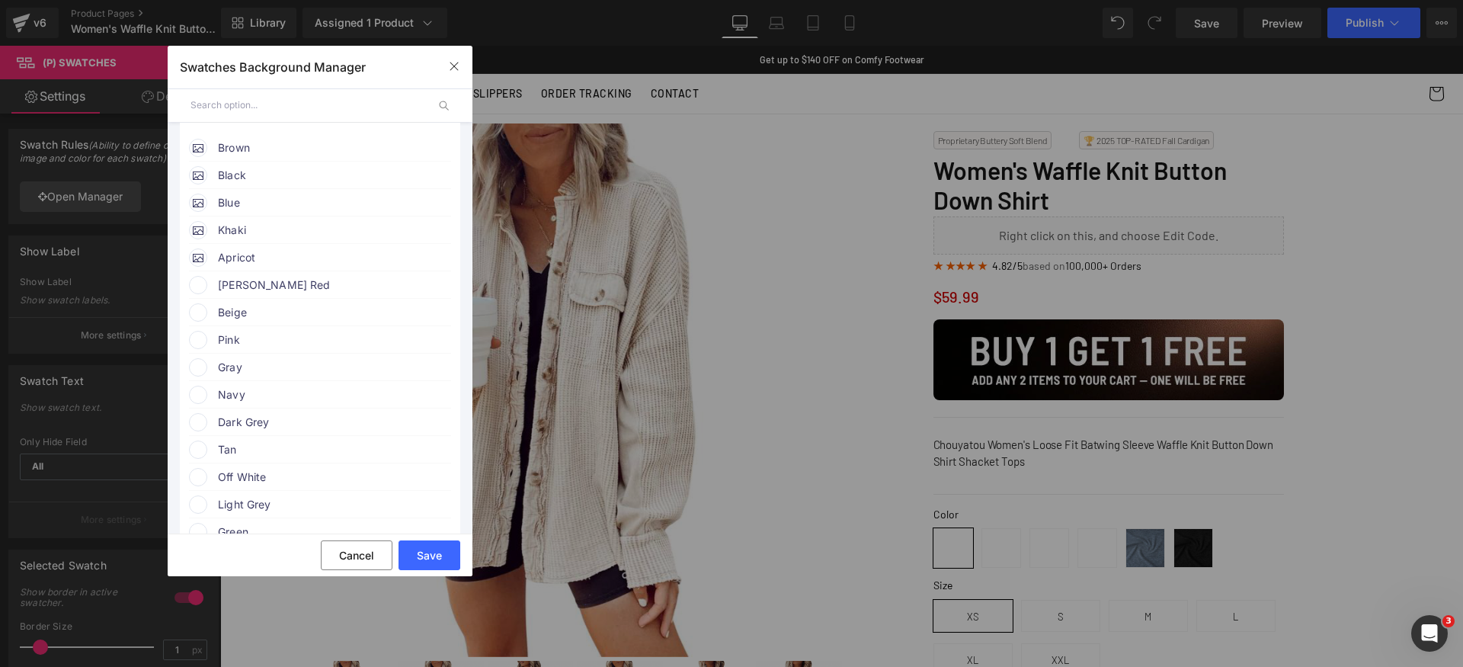
drag, startPoint x: 420, startPoint y: 280, endPoint x: 430, endPoint y: 283, distance: 10.4
click at [420, 280] on span "[PERSON_NAME] Red" at bounding box center [334, 285] width 232 height 18
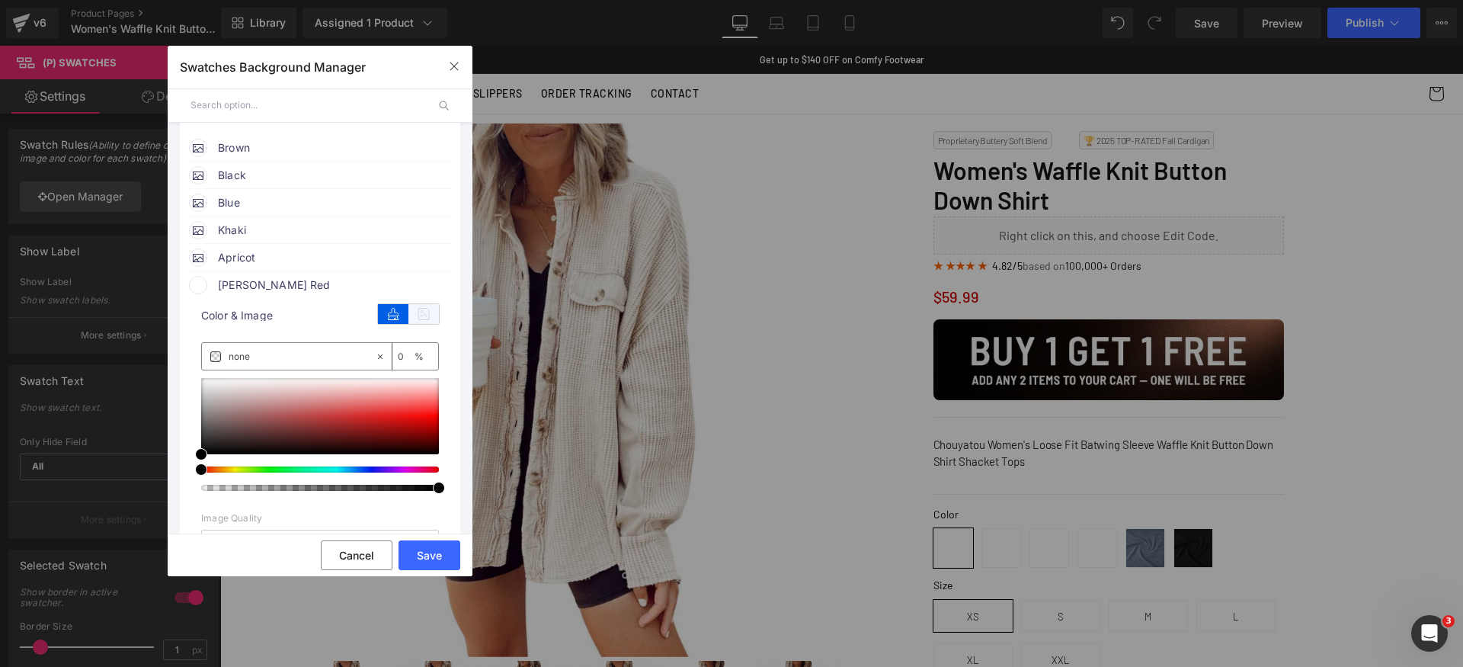
click at [421, 309] on icon at bounding box center [423, 314] width 30 height 20
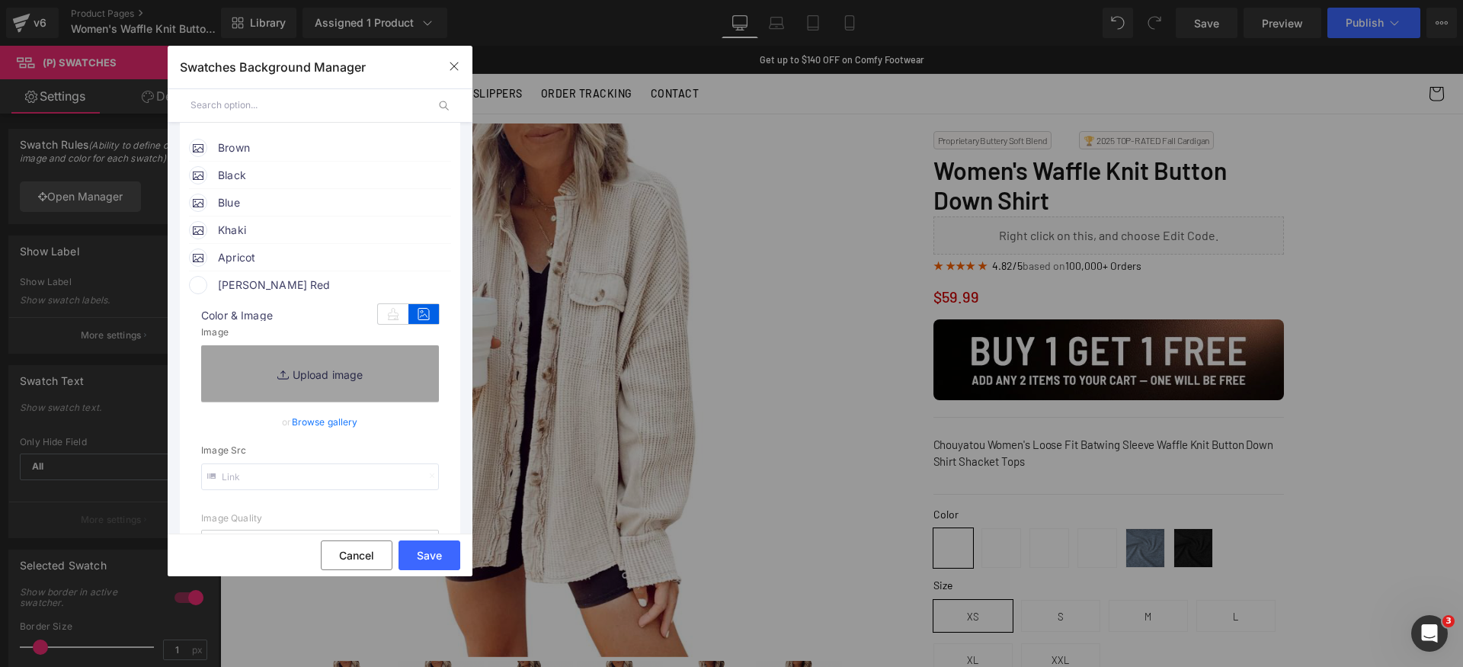
click at [298, 479] on input "text" at bounding box center [320, 476] width 238 height 27
paste input "https://cdn.shopify.com/s/files/1/0840/6466/5909/files/Swatch_red.png?v=1758227…"
type input "https://cdn.shopify.com/s/files/1/0840/6466/5909/files/Swatch_red.png?v=1758227…"
drag, startPoint x: 294, startPoint y: 287, endPoint x: 307, endPoint y: 301, distance: 19.4
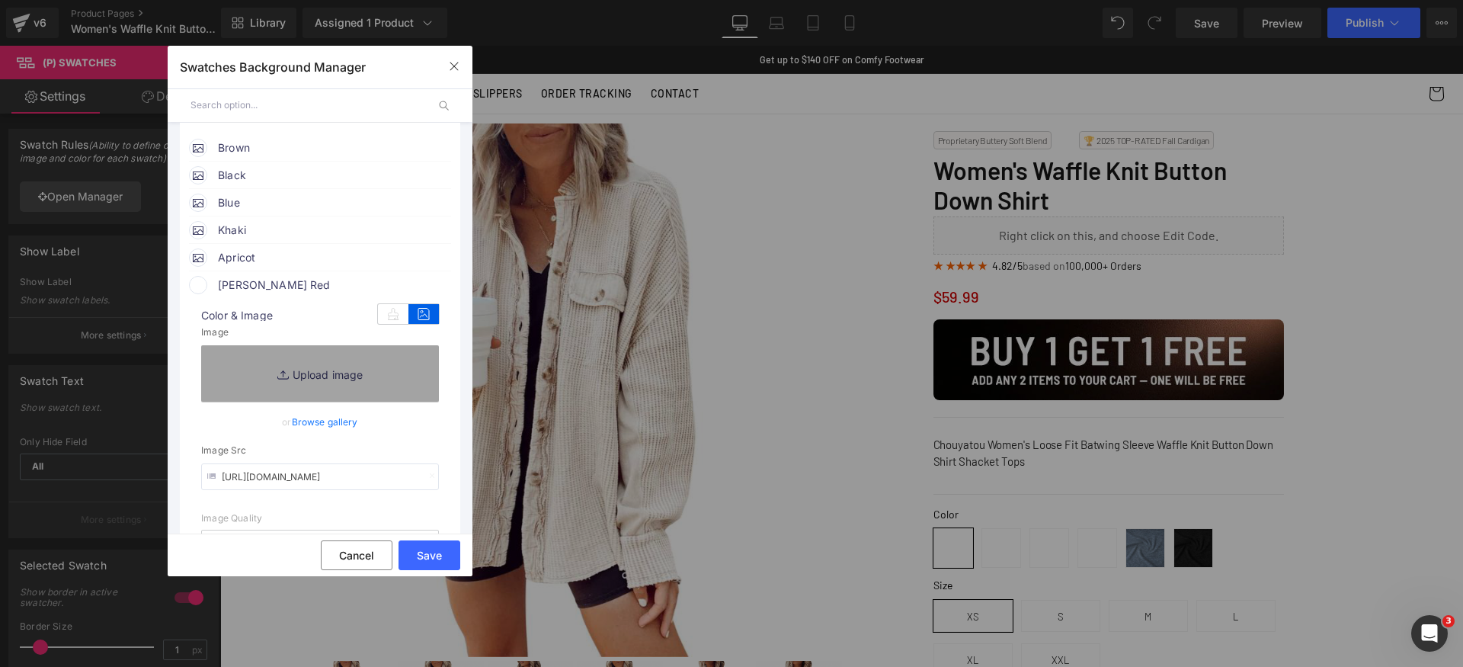
click at [294, 286] on span "[PERSON_NAME] Red" at bounding box center [334, 285] width 232 height 18
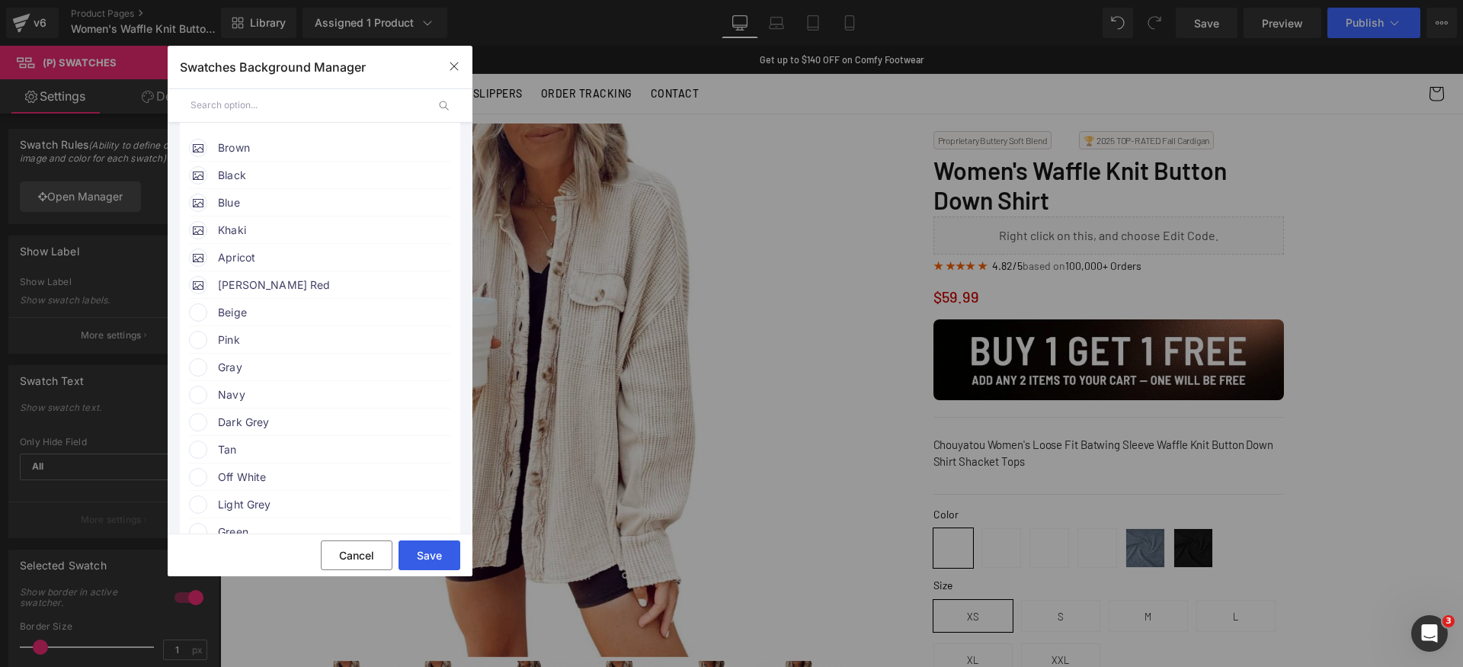
click at [437, 547] on button "Save" at bounding box center [430, 555] width 62 height 30
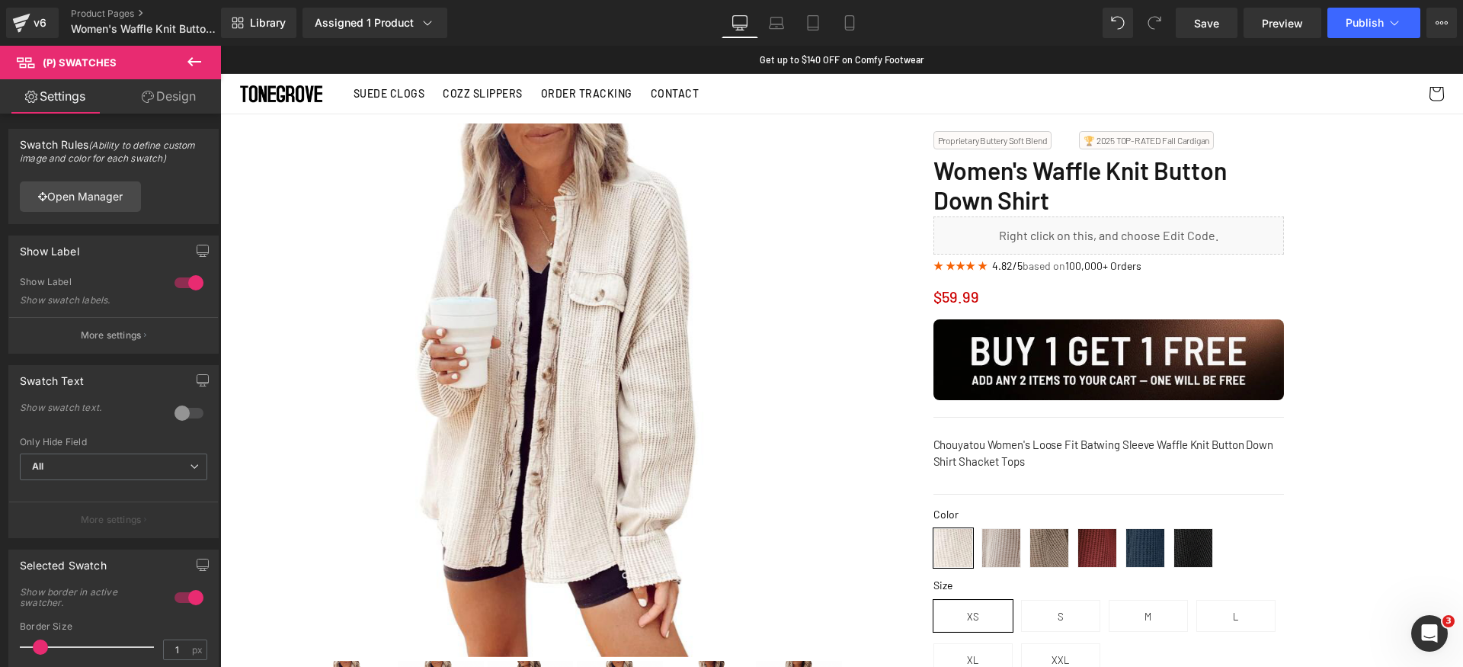
drag, startPoint x: 1222, startPoint y: 29, endPoint x: 1222, endPoint y: 40, distance: 11.4
click at [1222, 28] on link "Save" at bounding box center [1207, 23] width 62 height 30
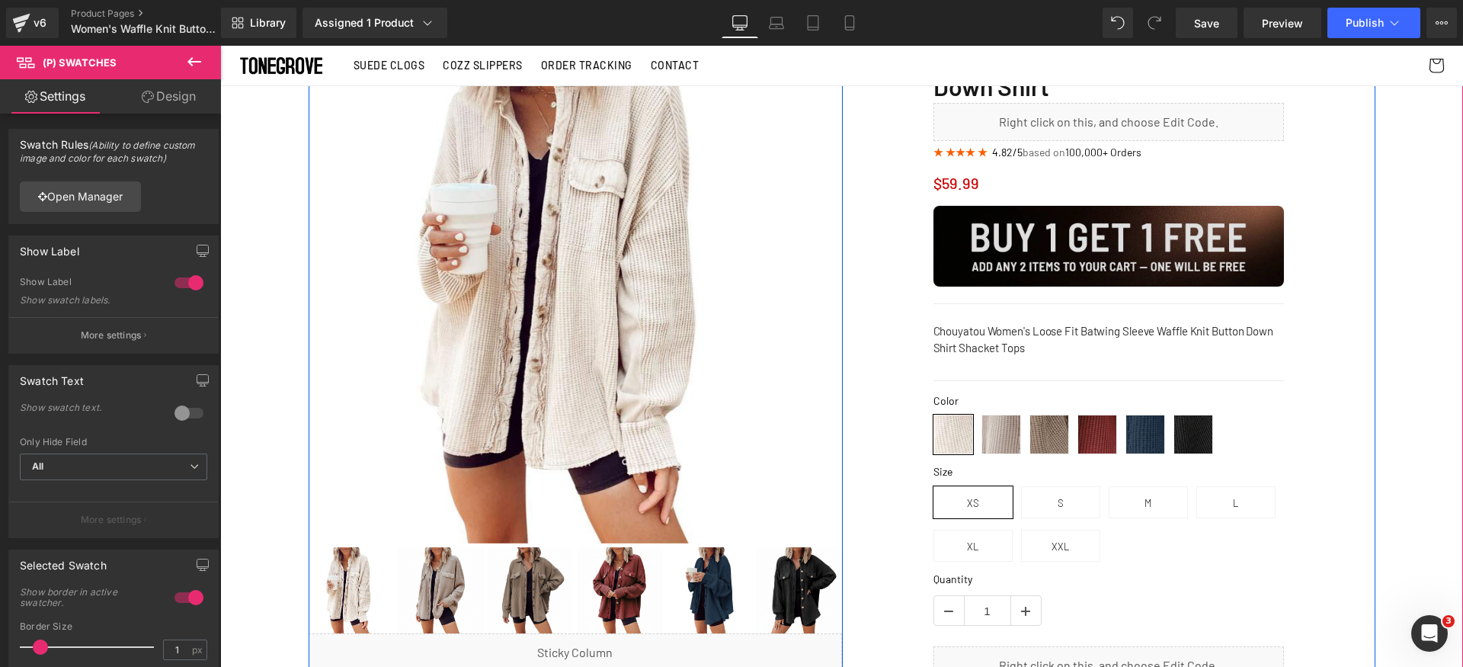
scroll to position [46, 0]
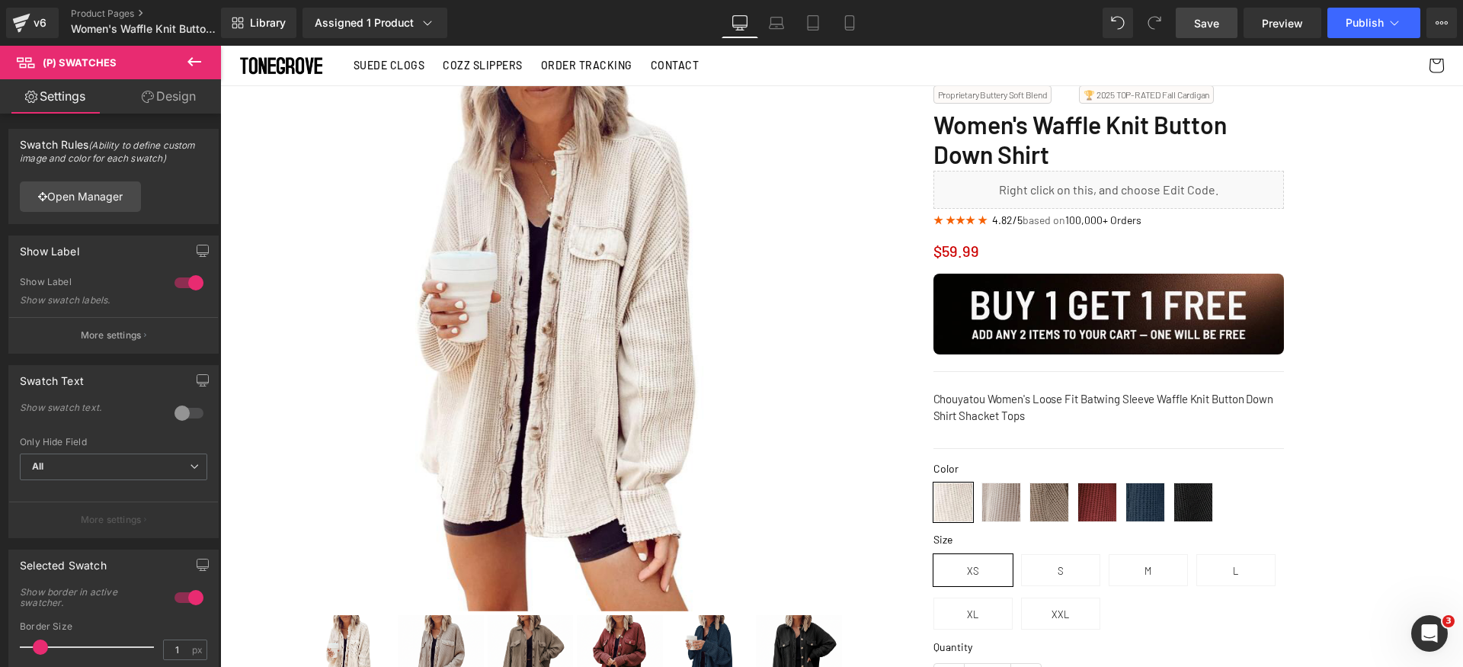
click at [1204, 21] on span "Save" at bounding box center [1206, 23] width 25 height 16
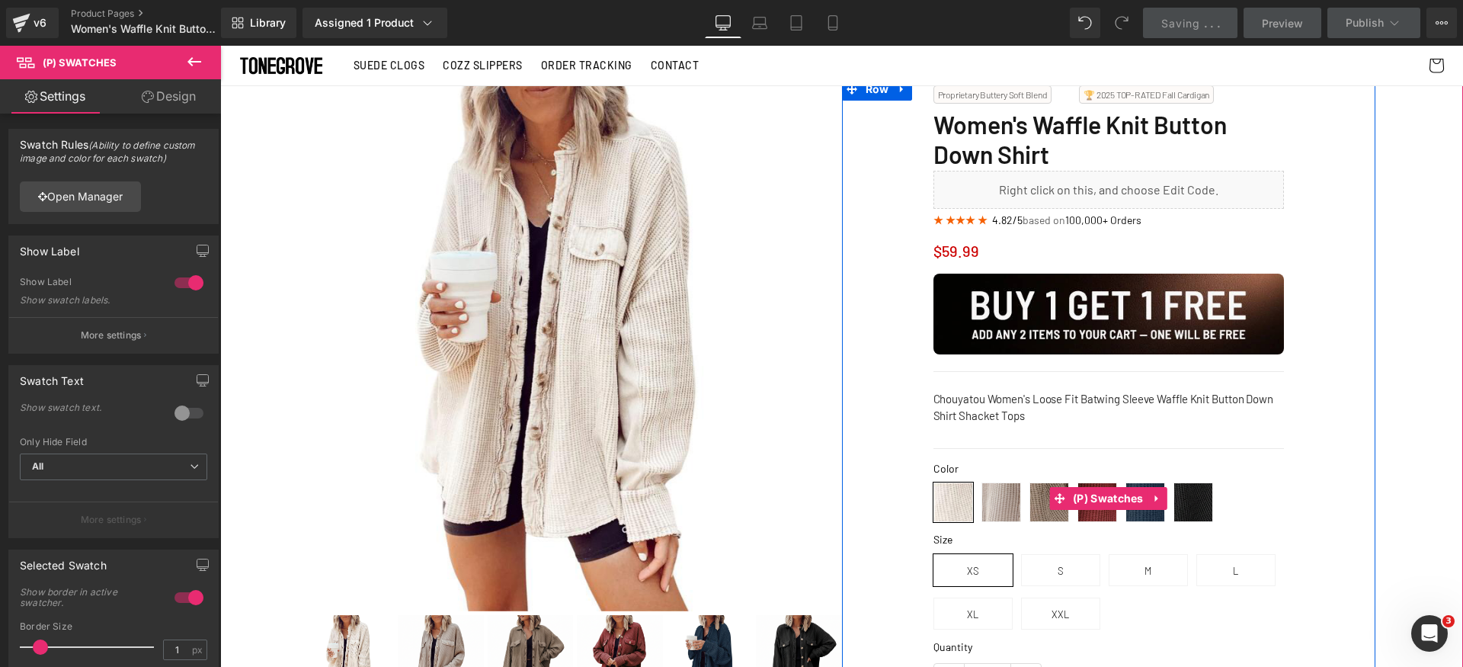
click at [992, 506] on span "Khaki" at bounding box center [1001, 502] width 40 height 40
click at [1038, 516] on span "Brown" at bounding box center [1049, 502] width 40 height 40
click at [946, 507] on span "Apricot" at bounding box center [953, 502] width 40 height 40
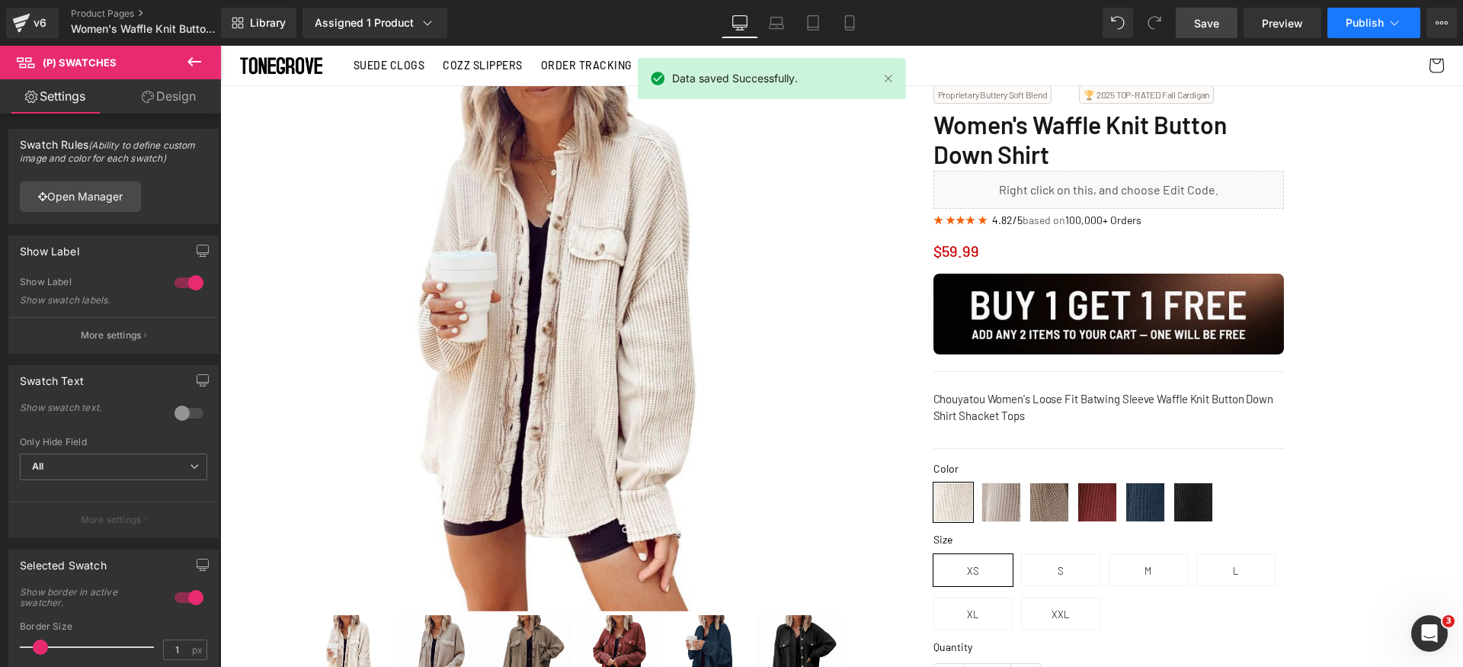
click at [1366, 24] on span "Publish" at bounding box center [1365, 23] width 38 height 12
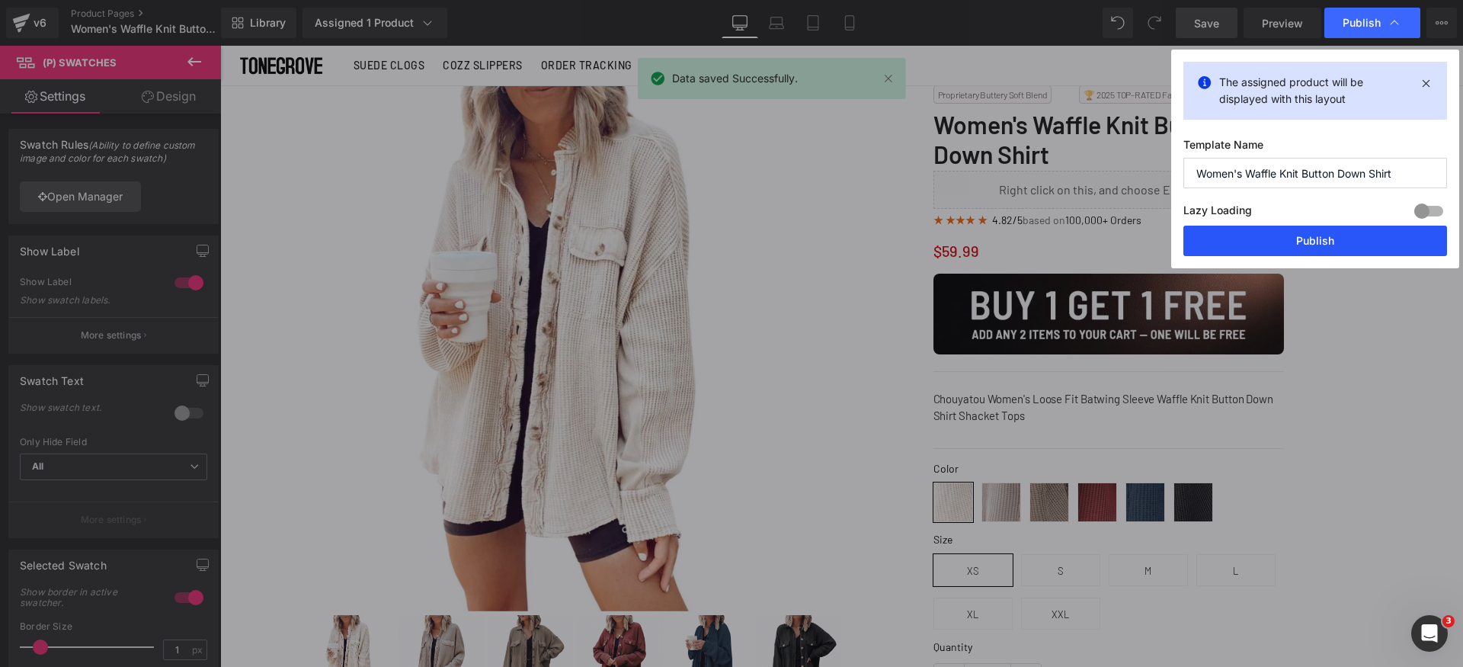
click at [1335, 239] on button "Publish" at bounding box center [1315, 241] width 264 height 30
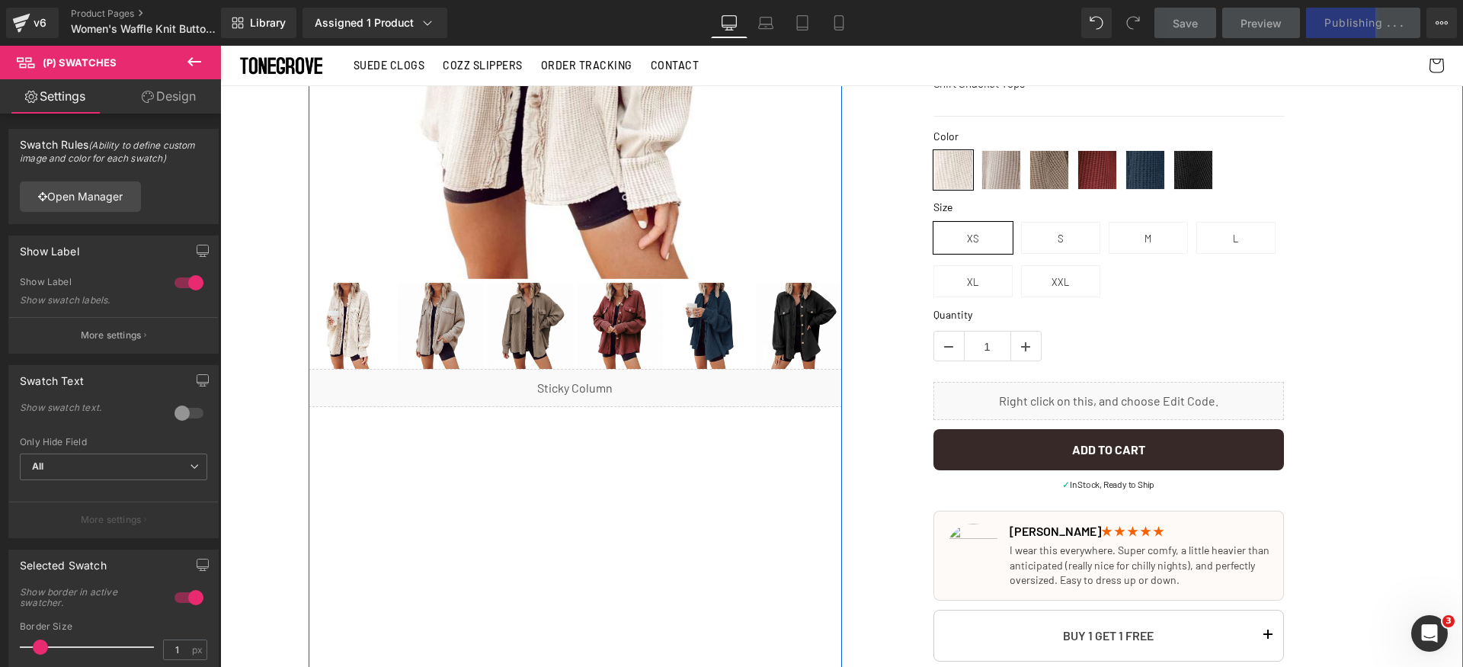
scroll to position [2, 0]
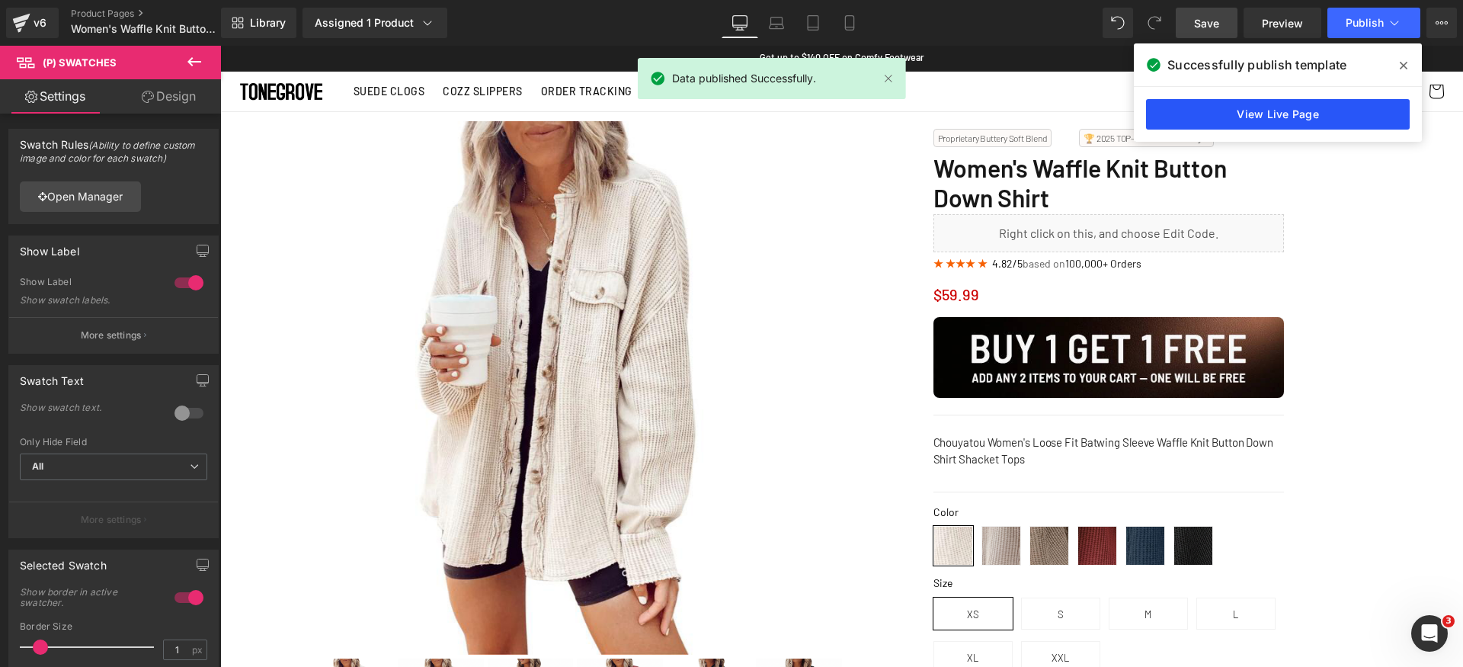
click at [1269, 113] on link "View Live Page" at bounding box center [1278, 114] width 264 height 30
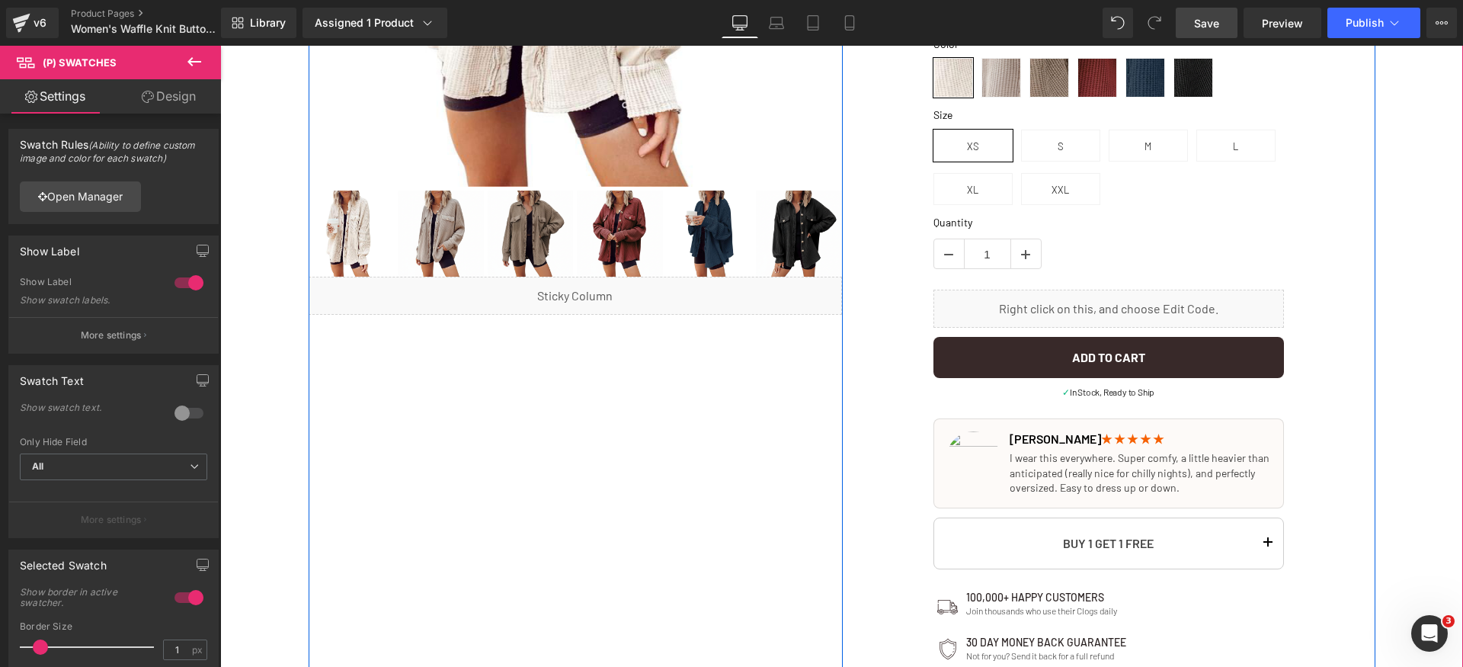
scroll to position [692, 0]
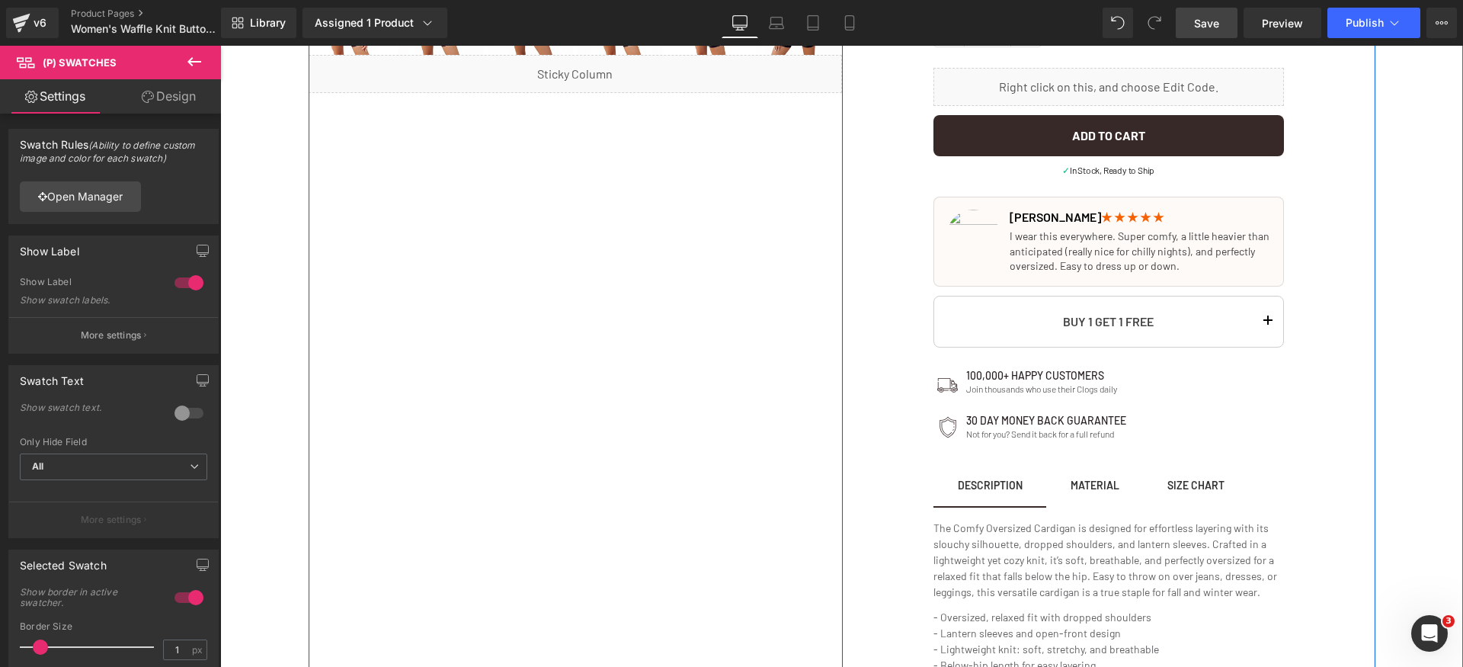
click at [1178, 484] on div "Size Chart" at bounding box center [1195, 485] width 57 height 11
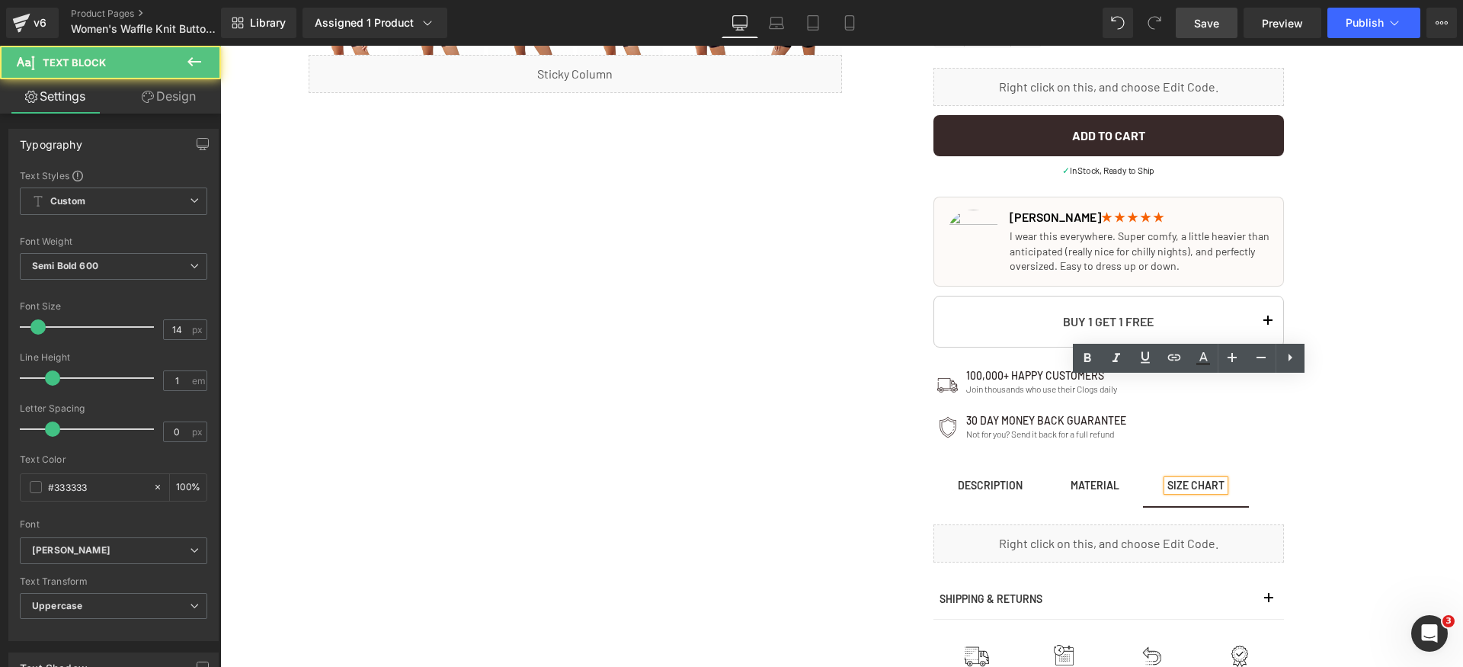
scroll to position [872, 0]
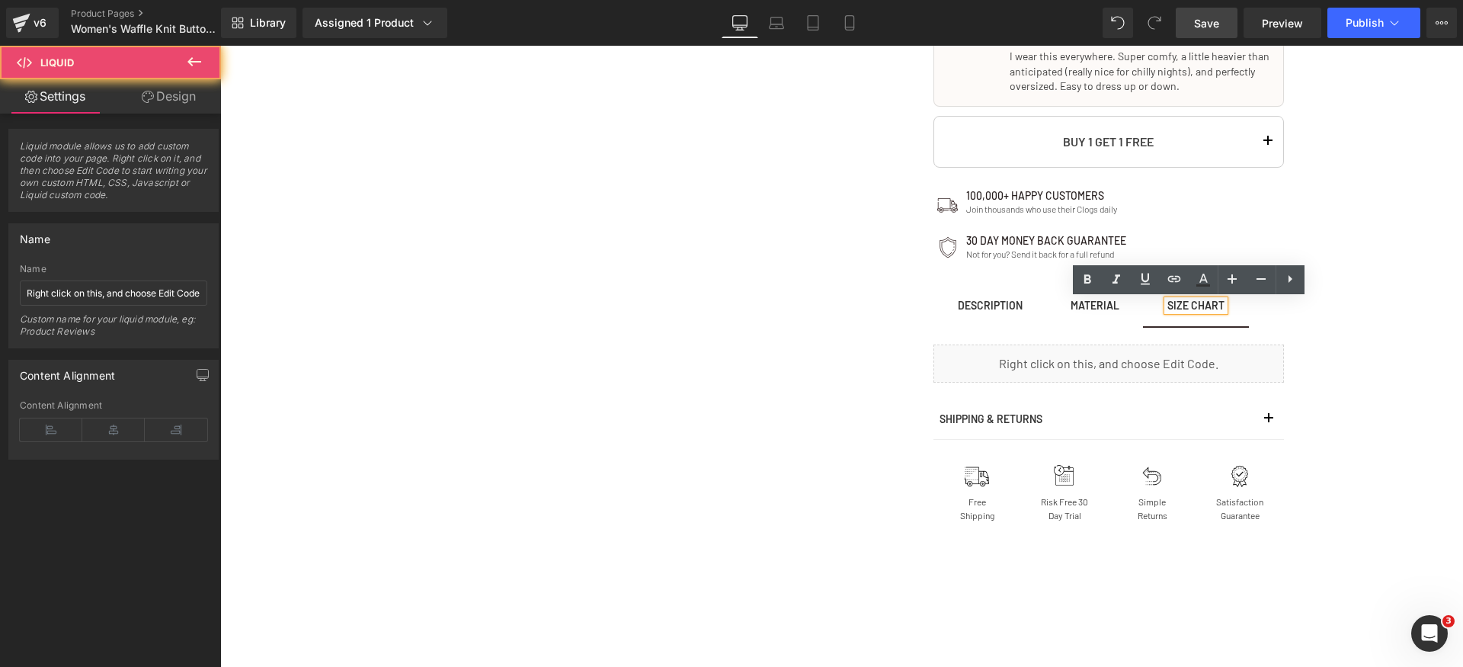
click at [1157, 352] on div "Liquid" at bounding box center [1108, 363] width 351 height 38
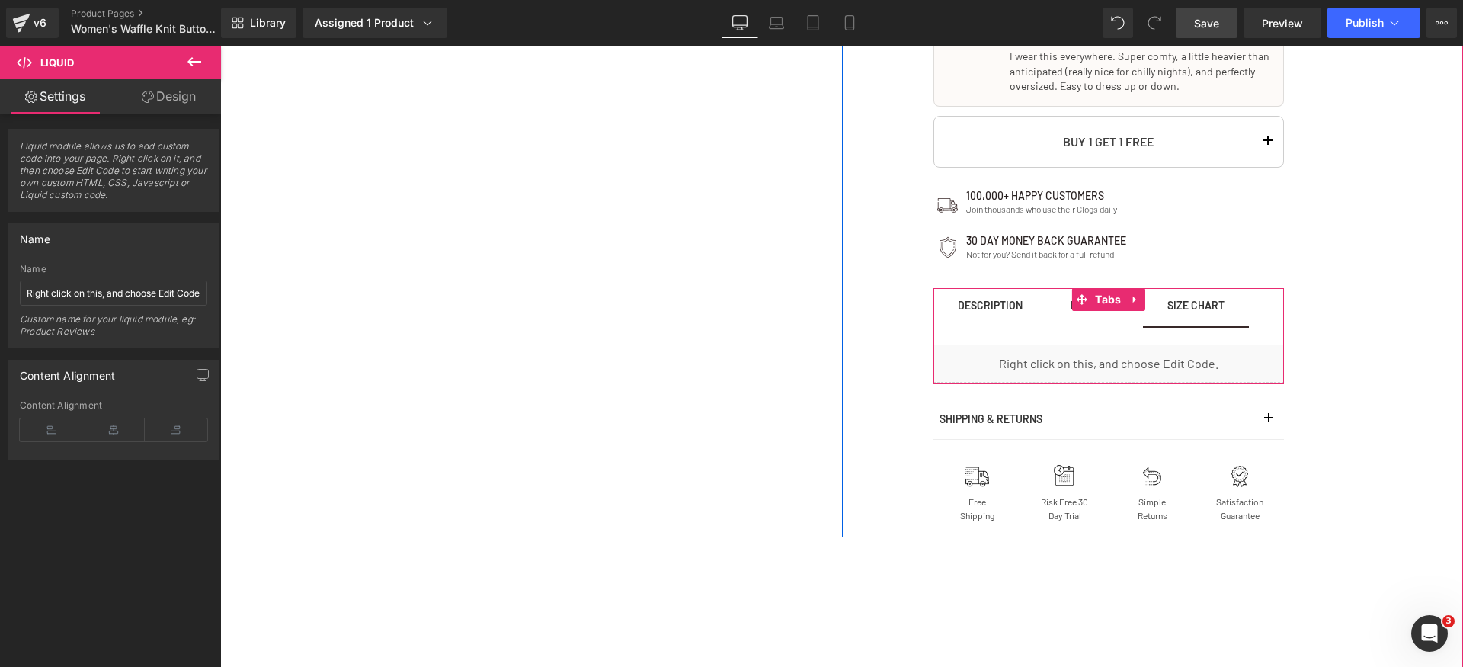
click at [1122, 375] on div "Liquid" at bounding box center [1108, 363] width 351 height 38
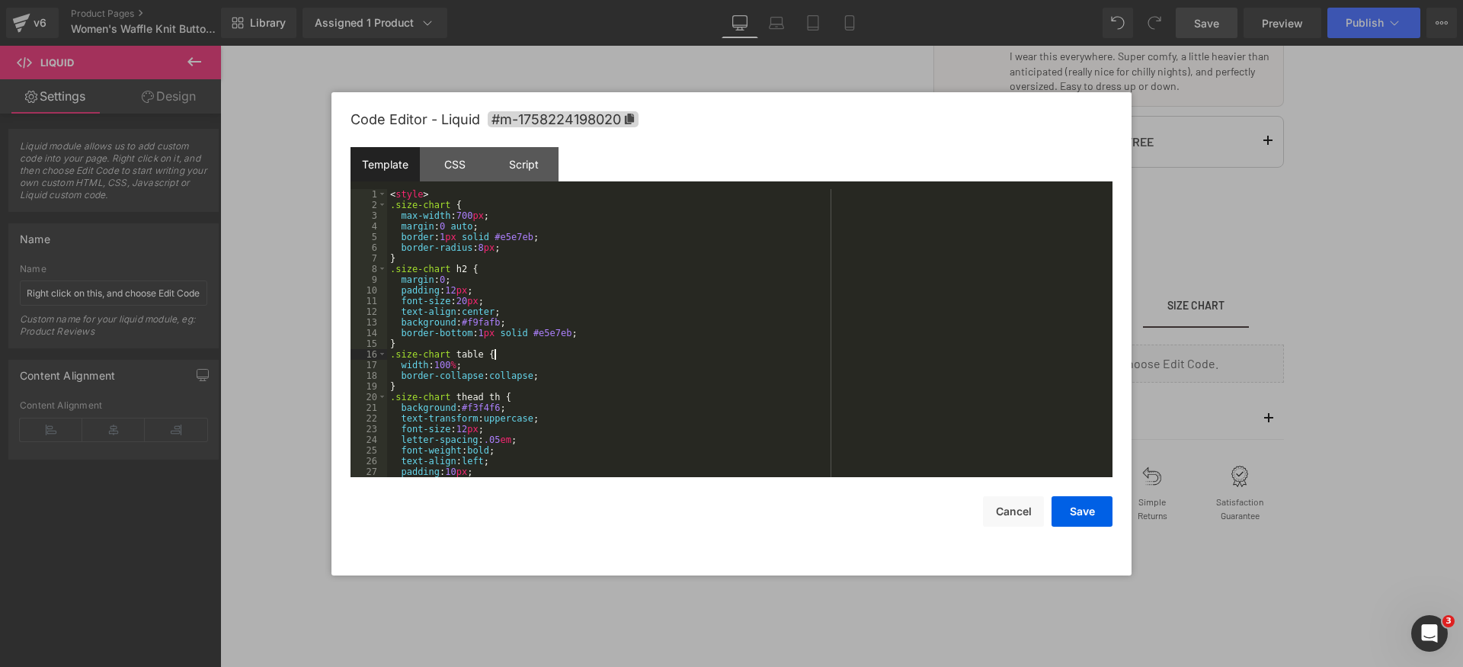
click at [680, 349] on div "< style > .size-chart { max-width : 700 px ; margin : 0 auto ; border : 1 px so…" at bounding box center [746, 343] width 719 height 309
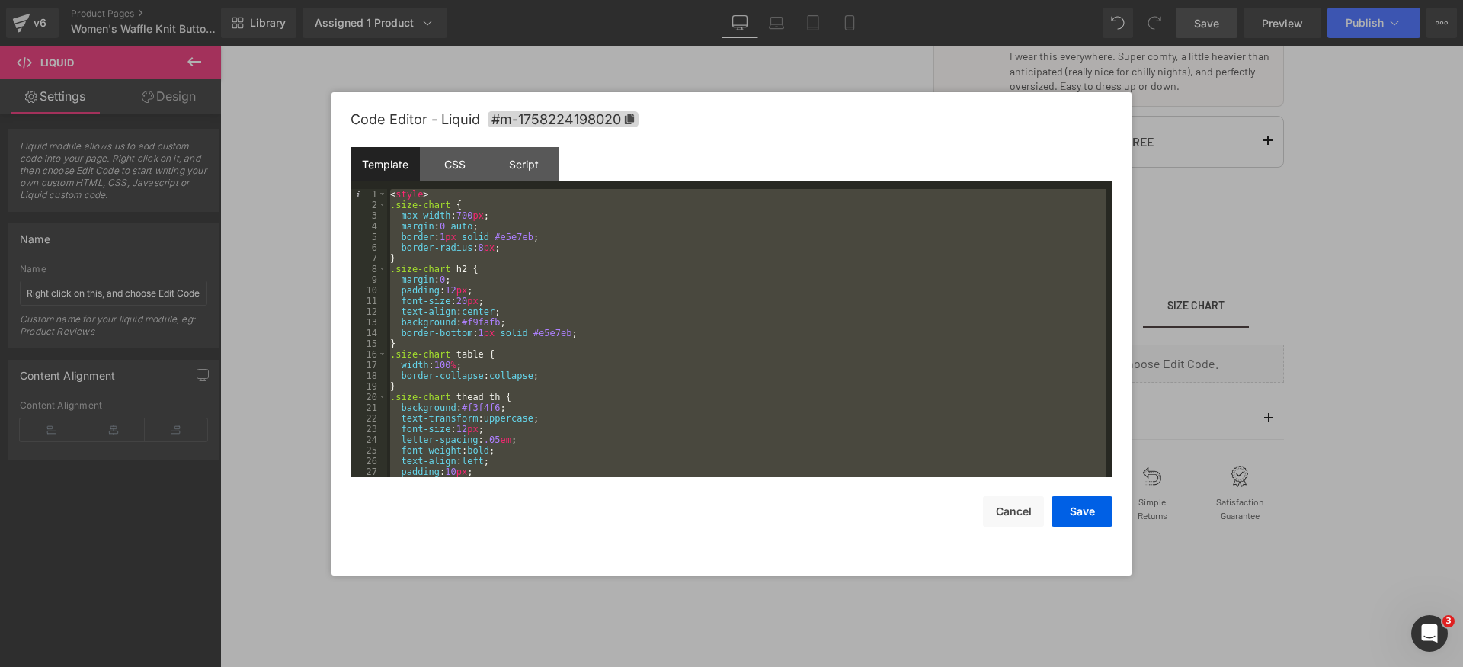
scroll to position [725, 0]
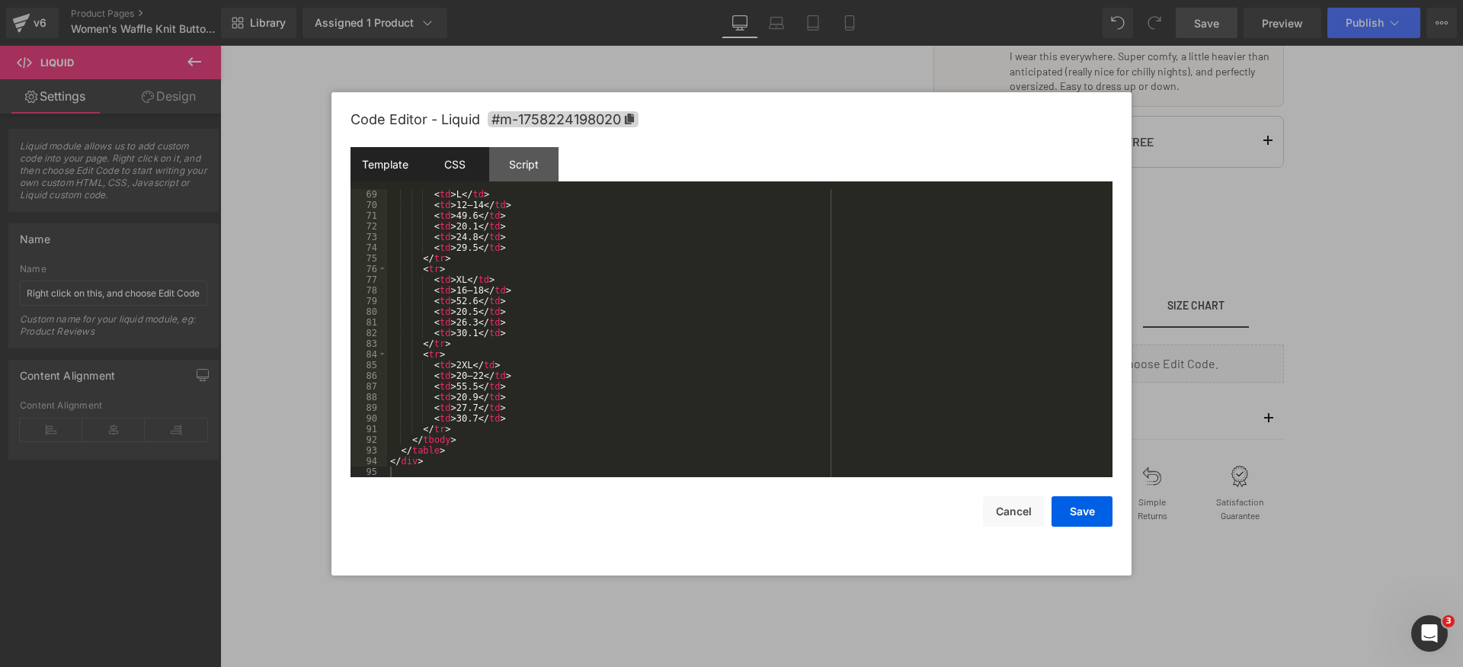
click at [463, 168] on div "CSS" at bounding box center [454, 164] width 69 height 34
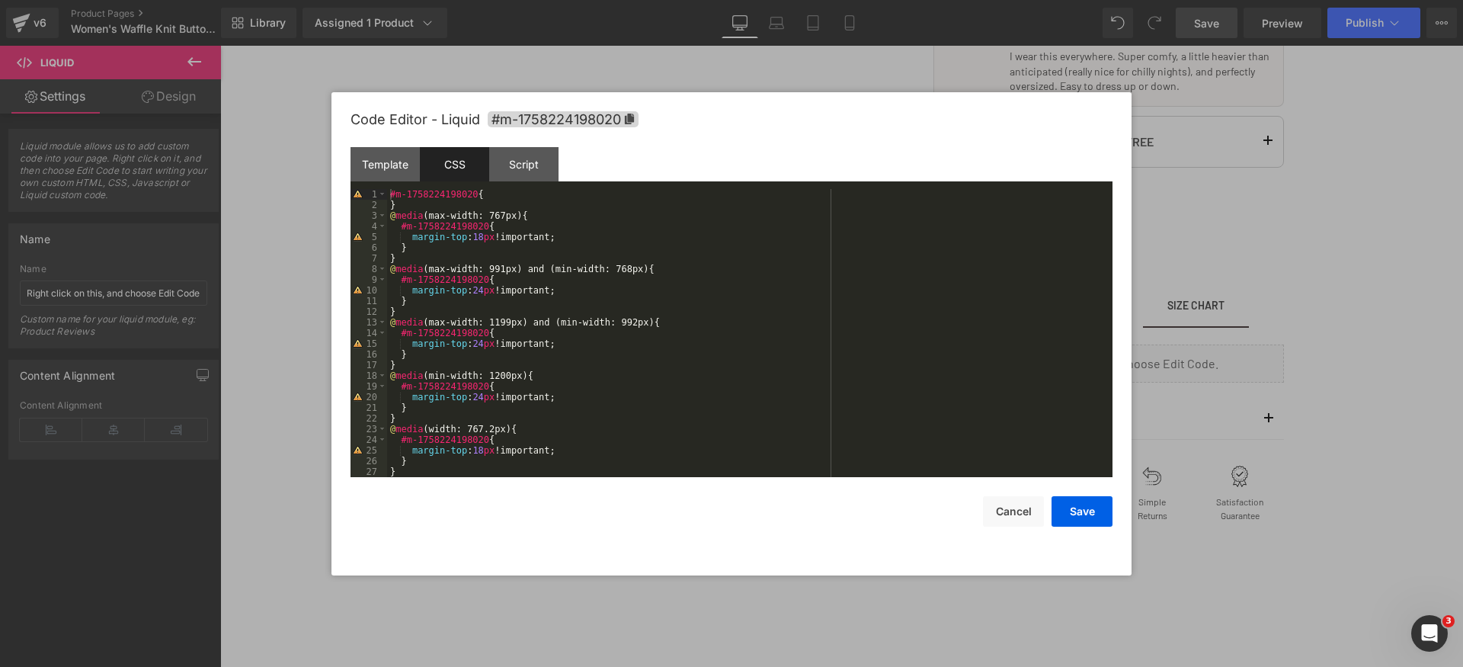
scroll to position [139, 0]
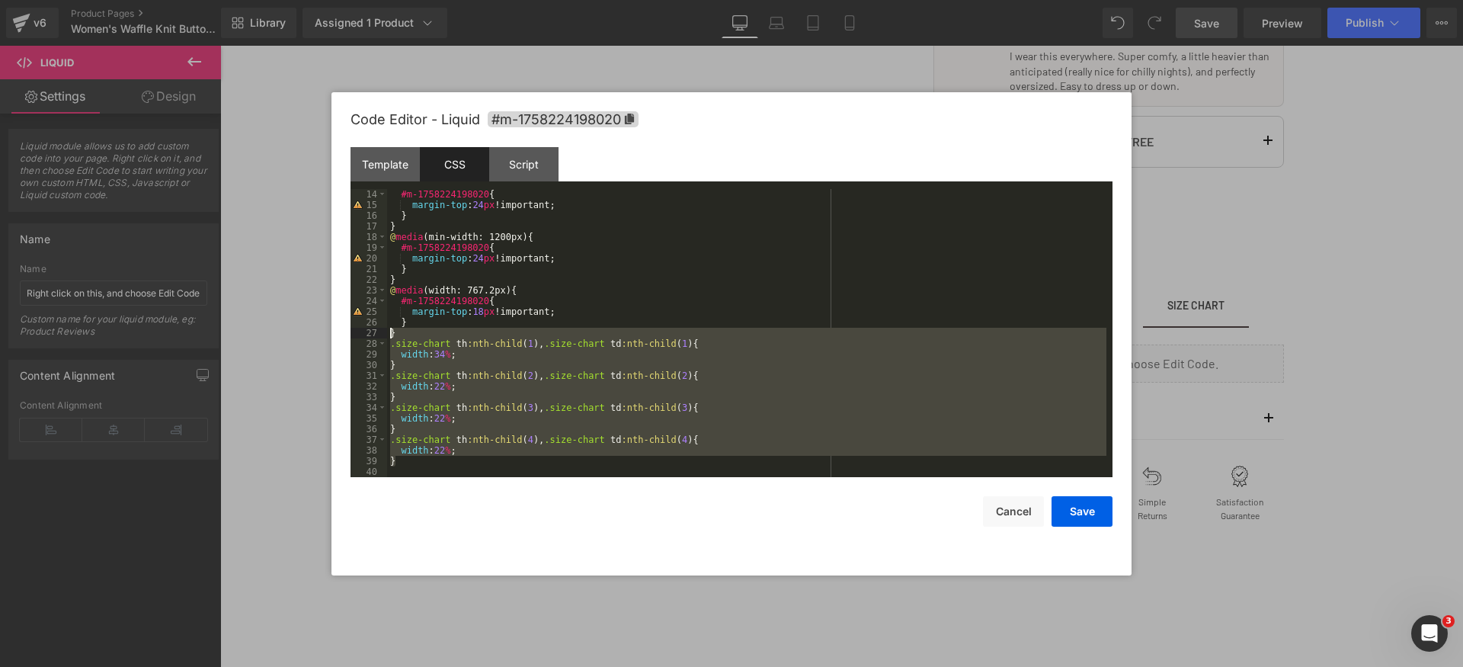
drag, startPoint x: 408, startPoint y: 419, endPoint x: 386, endPoint y: 335, distance: 87.4
click at [386, 335] on pre "14 15 16 17 18 19 20 21 22 23 24 25 26 27 28 29 30 31 32 33 34 35 36 37 38 39 4…" at bounding box center [732, 333] width 762 height 288
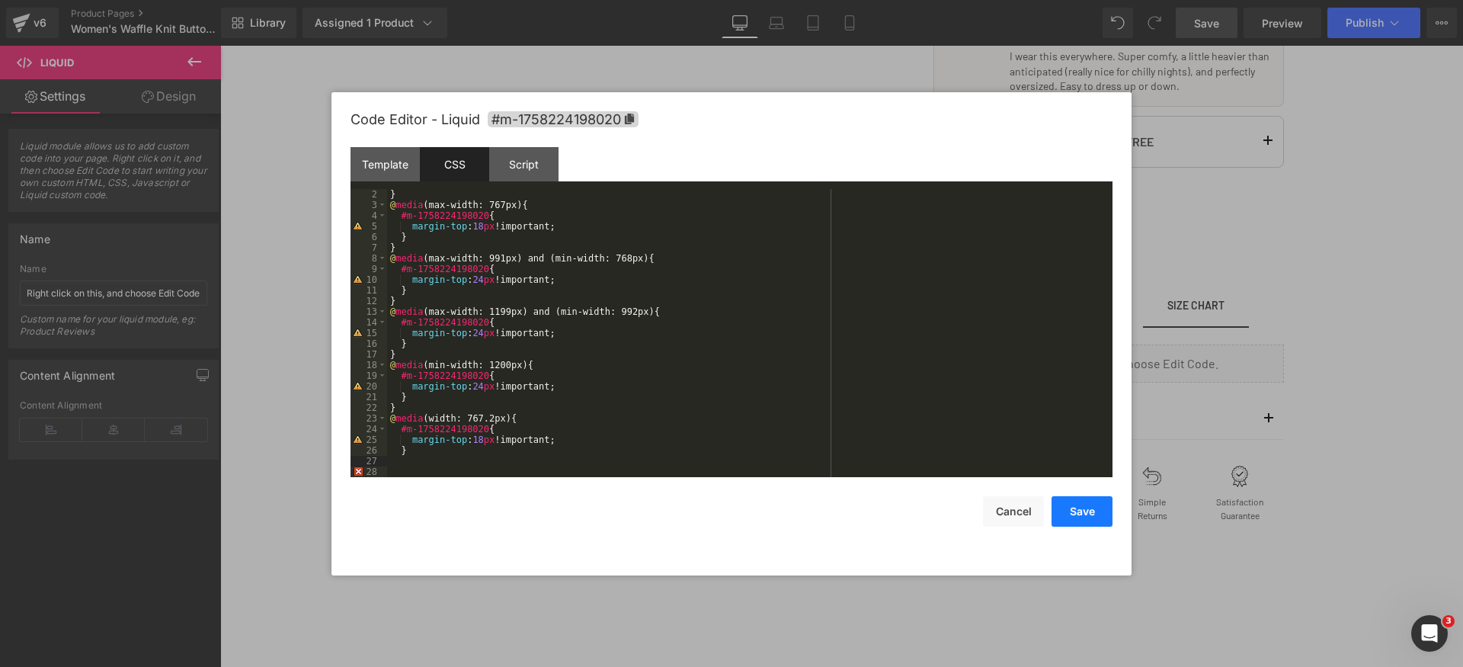
click at [1090, 507] on button "Save" at bounding box center [1082, 511] width 61 height 30
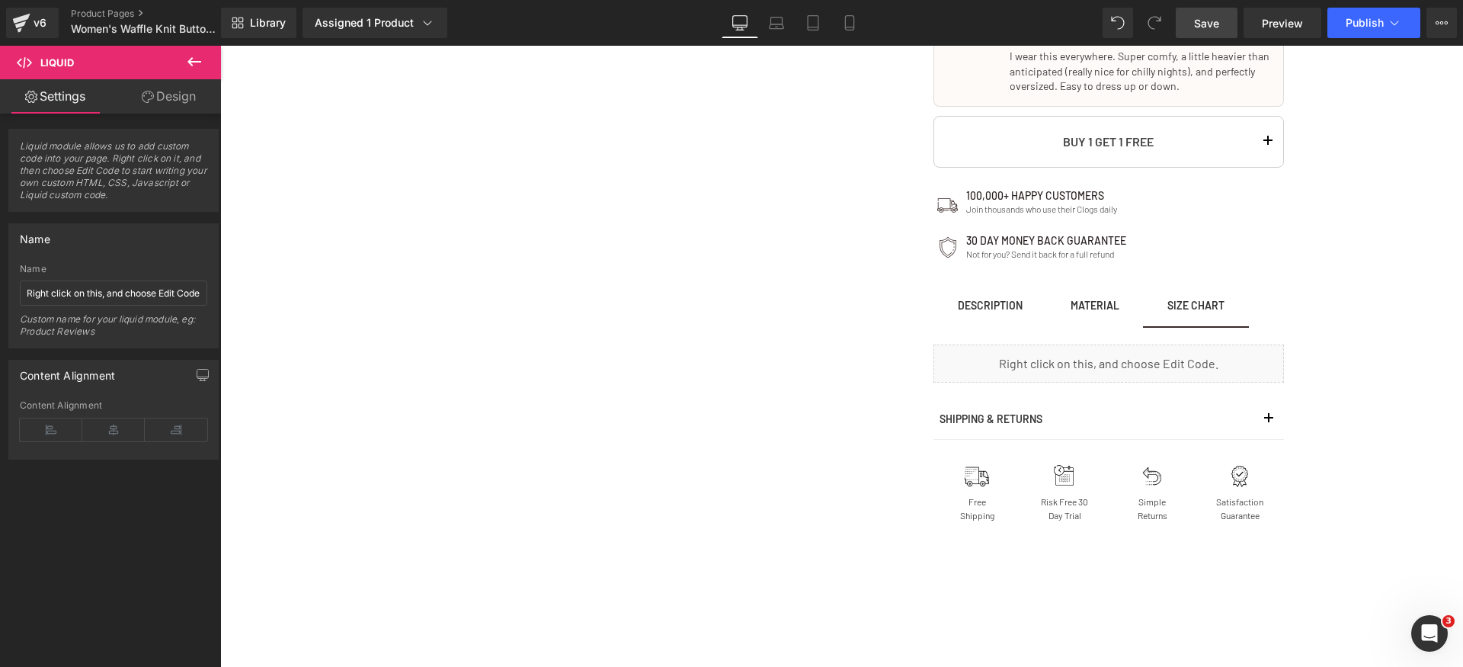
click at [1221, 29] on link "Save" at bounding box center [1207, 23] width 62 height 30
click at [1298, 25] on span "Preview" at bounding box center [1282, 23] width 41 height 16
click at [1285, 34] on link "Preview" at bounding box center [1283, 23] width 78 height 30
click at [1378, 21] on span "Publish" at bounding box center [1365, 23] width 38 height 12
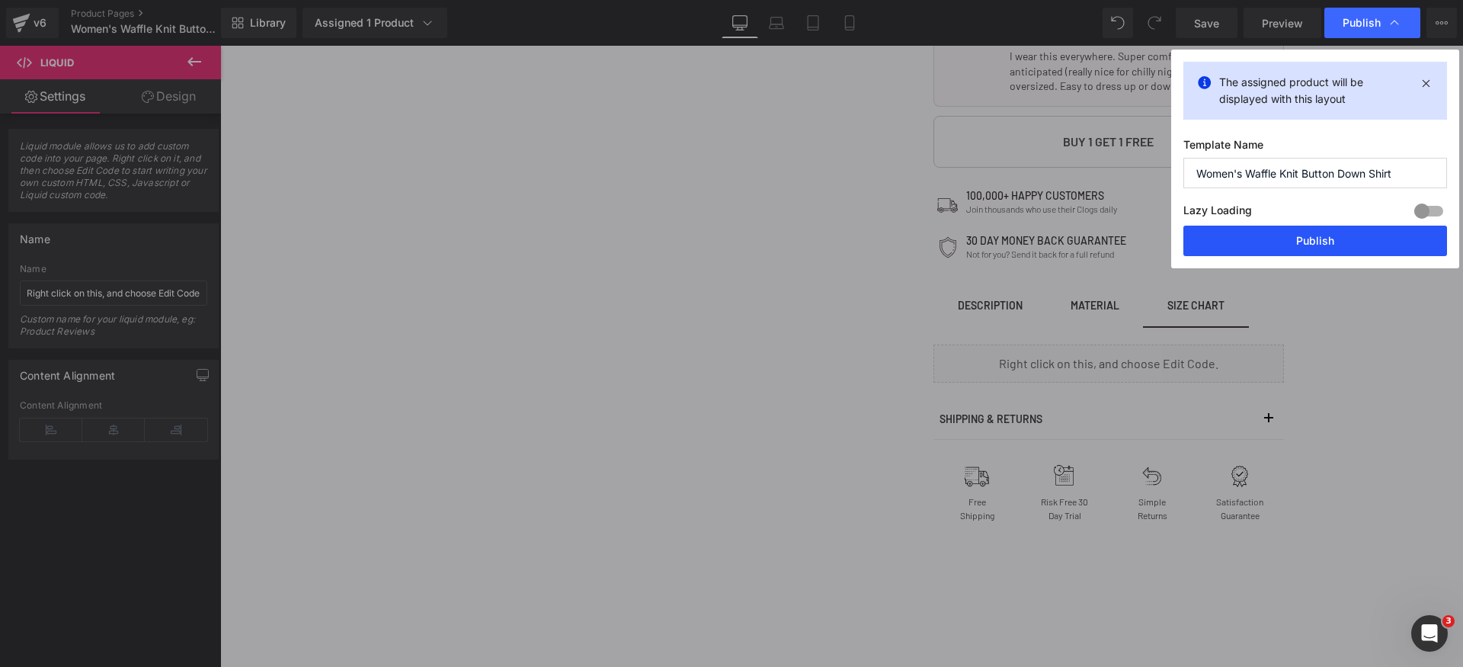
click at [1330, 251] on button "Publish" at bounding box center [1315, 241] width 264 height 30
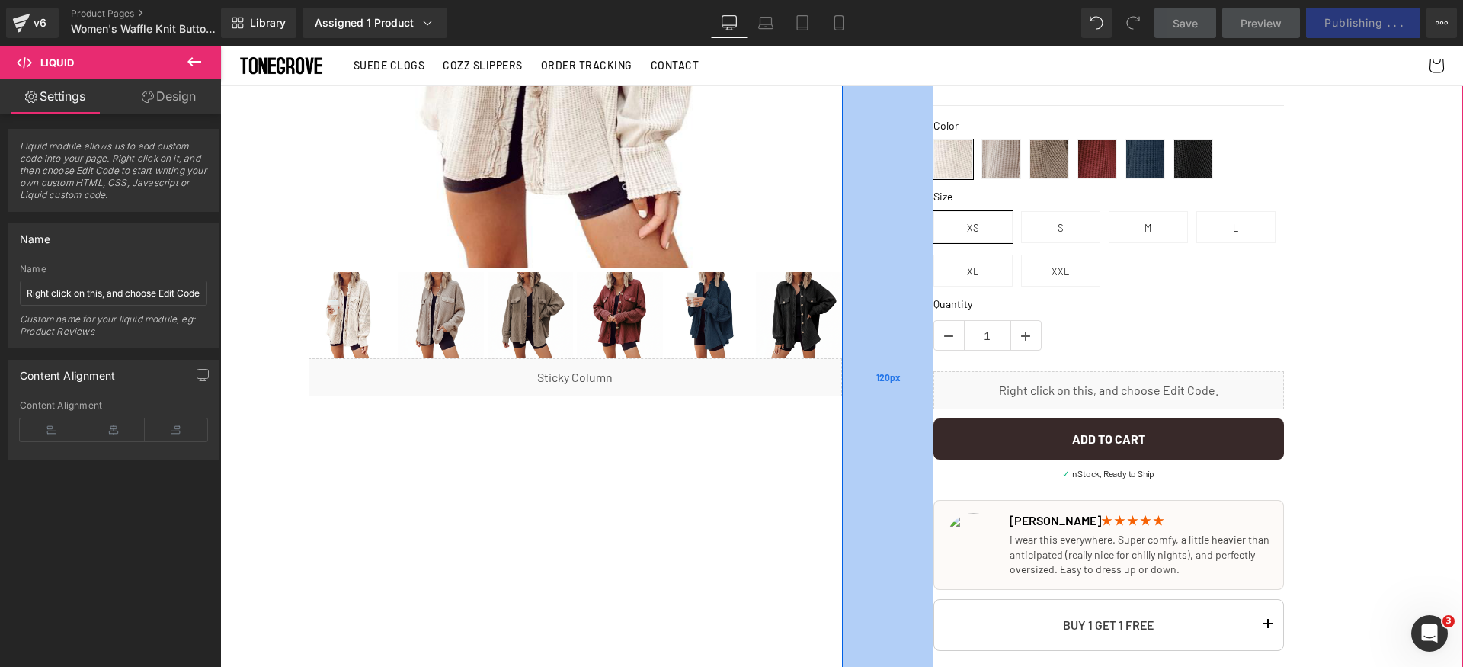
scroll to position [0, 0]
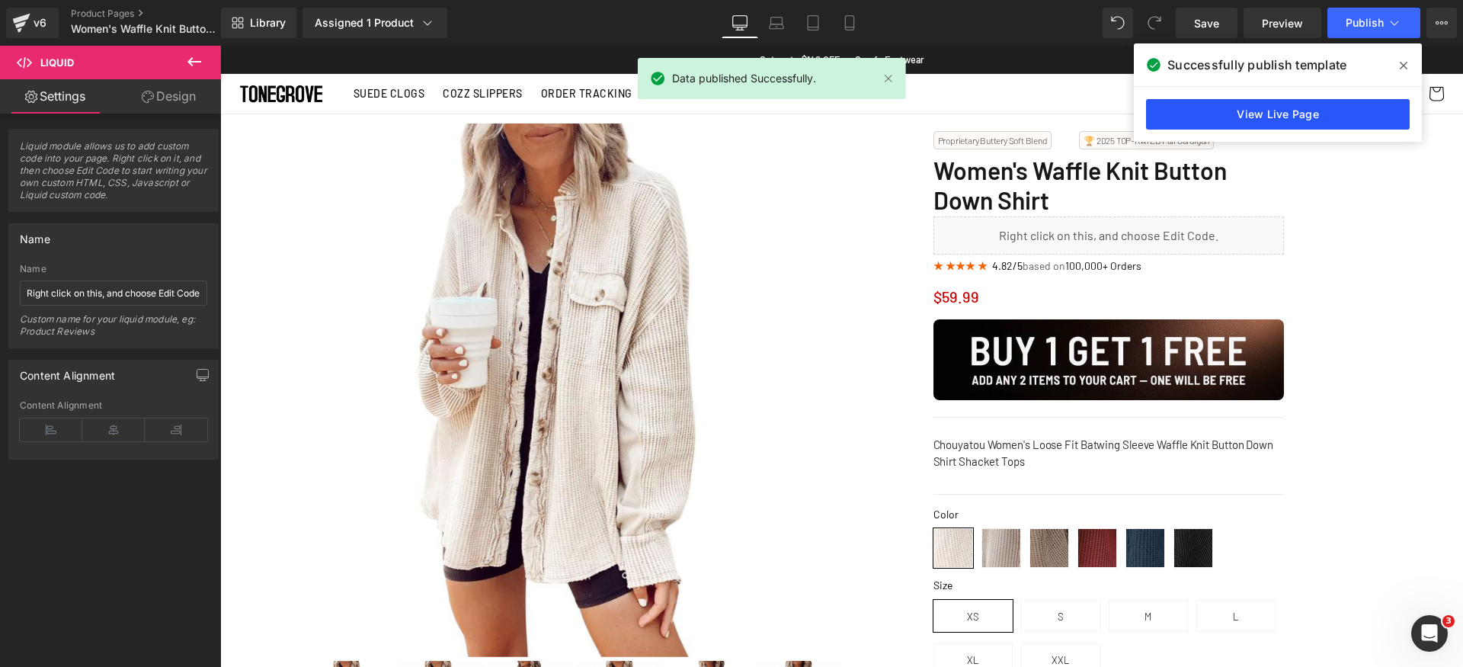
click at [1298, 110] on link "View Live Page" at bounding box center [1278, 114] width 264 height 30
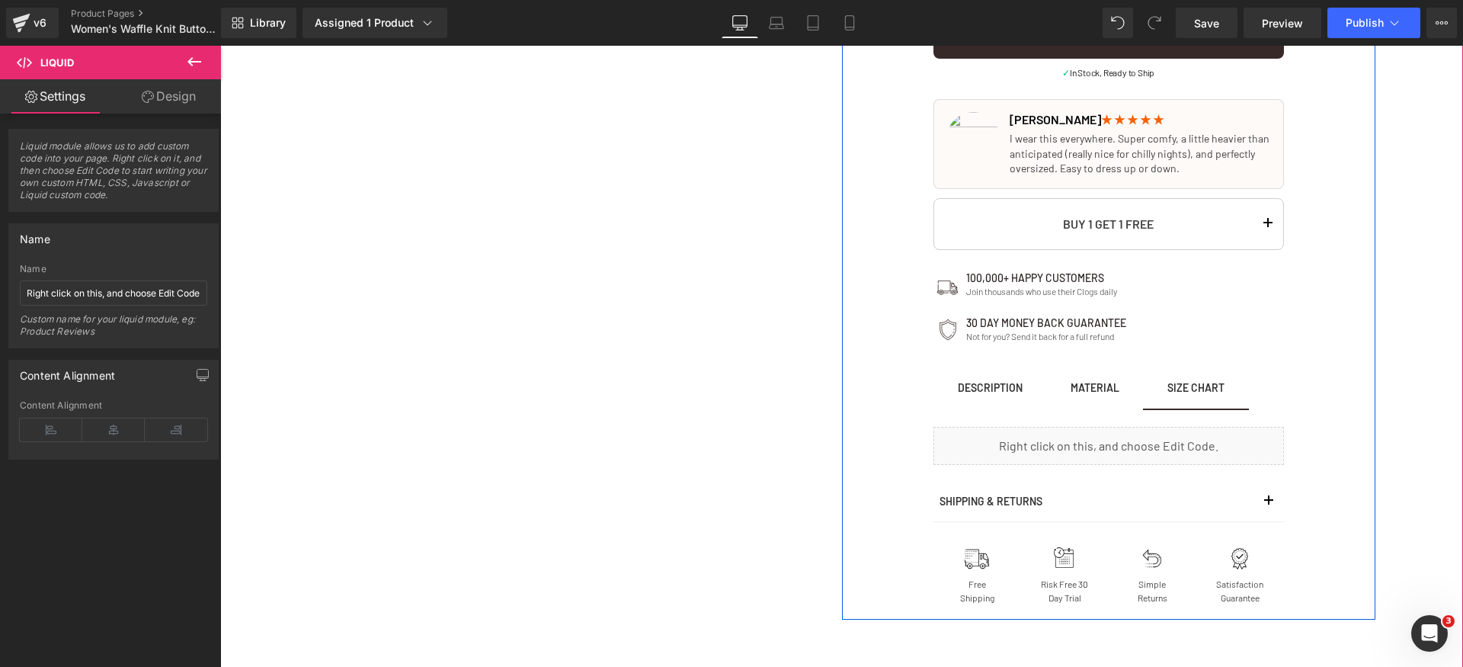
scroll to position [867, 0]
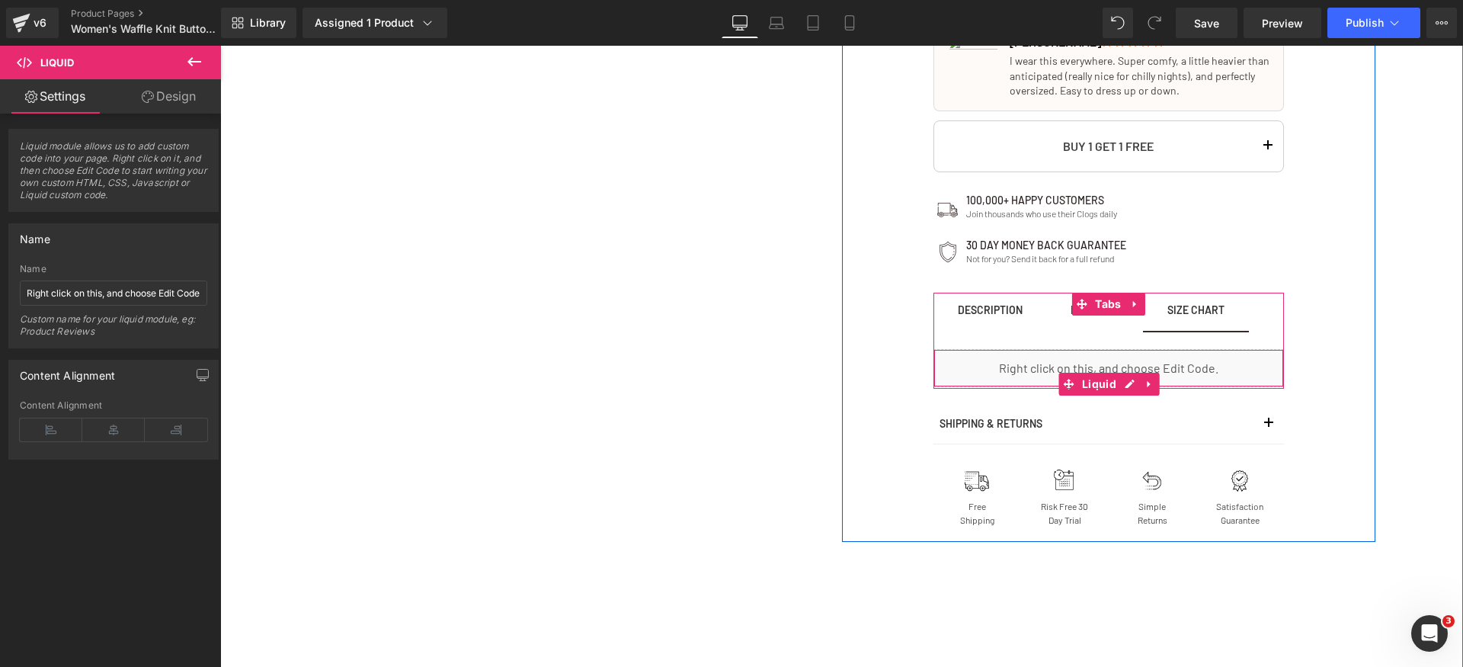
click at [1132, 371] on div "Liquid" at bounding box center [1108, 368] width 351 height 38
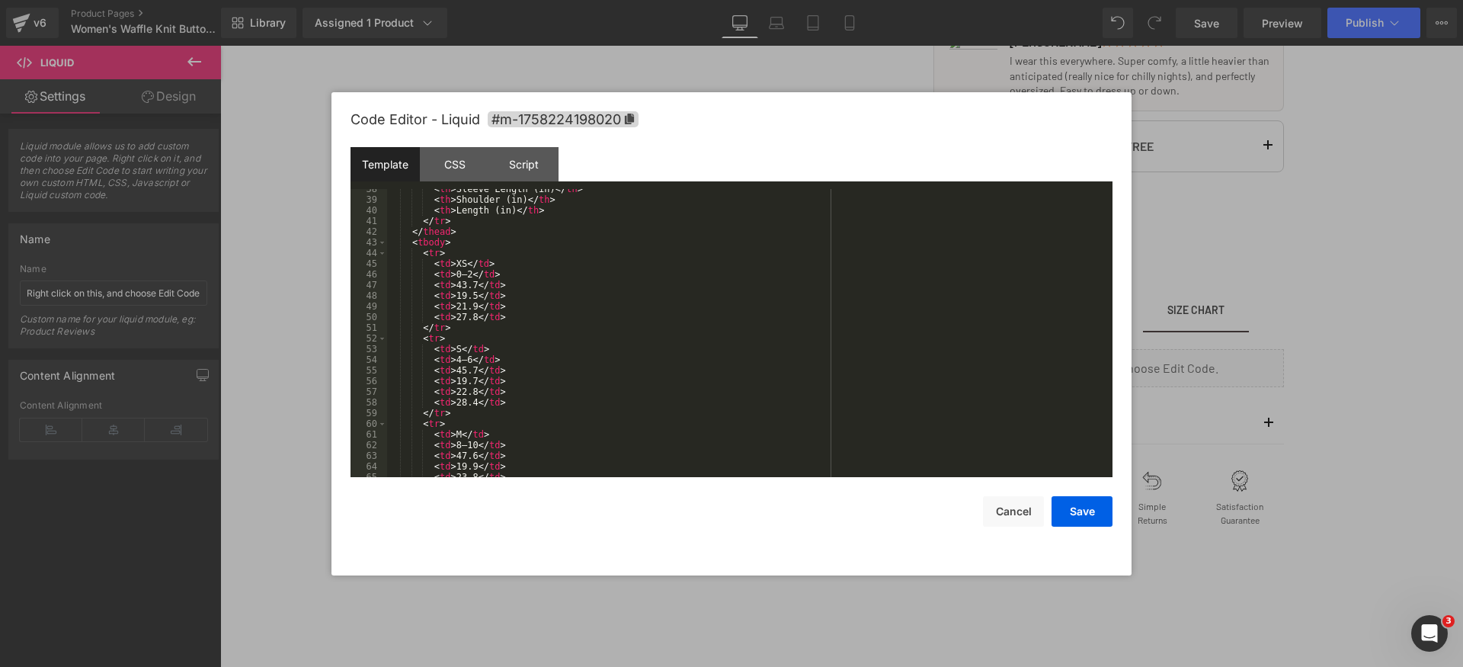
scroll to position [83, 0]
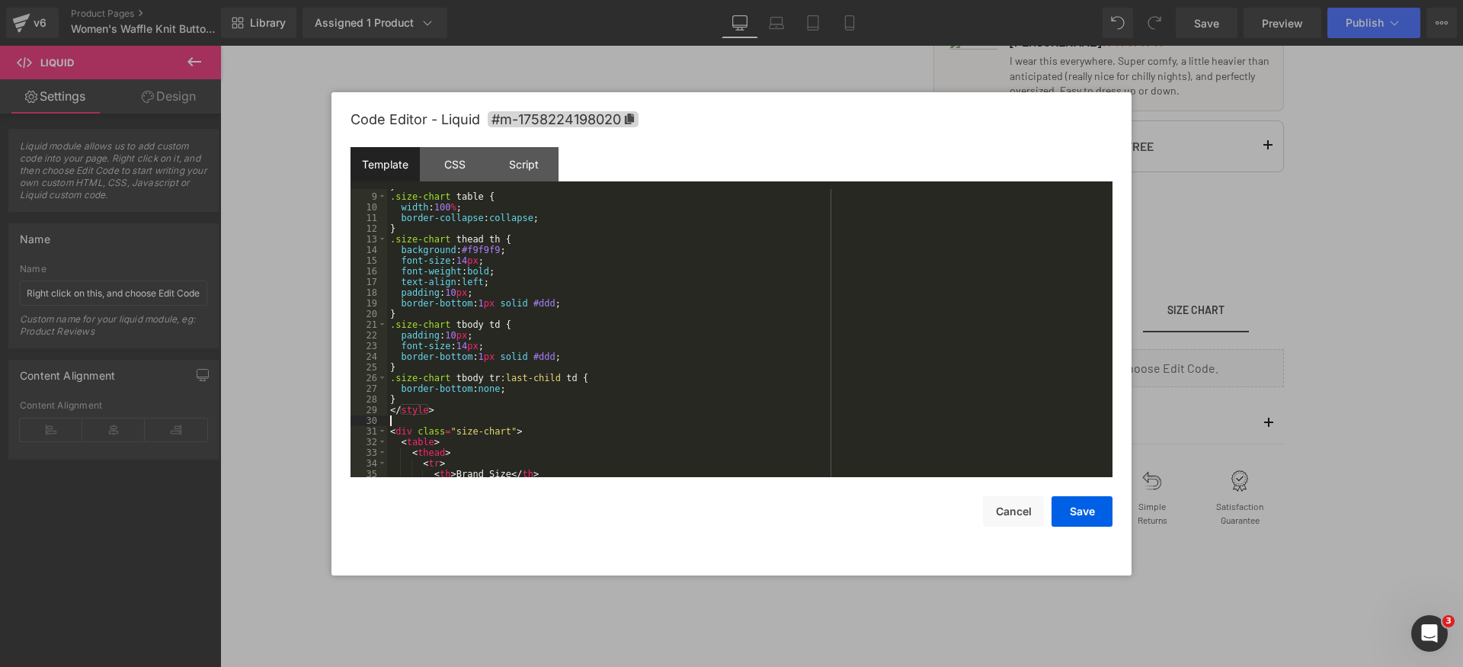
click at [725, 416] on div "} .size-chart table { width : 100 % ; border-collapse : collapse ; } .size-char…" at bounding box center [746, 335] width 719 height 309
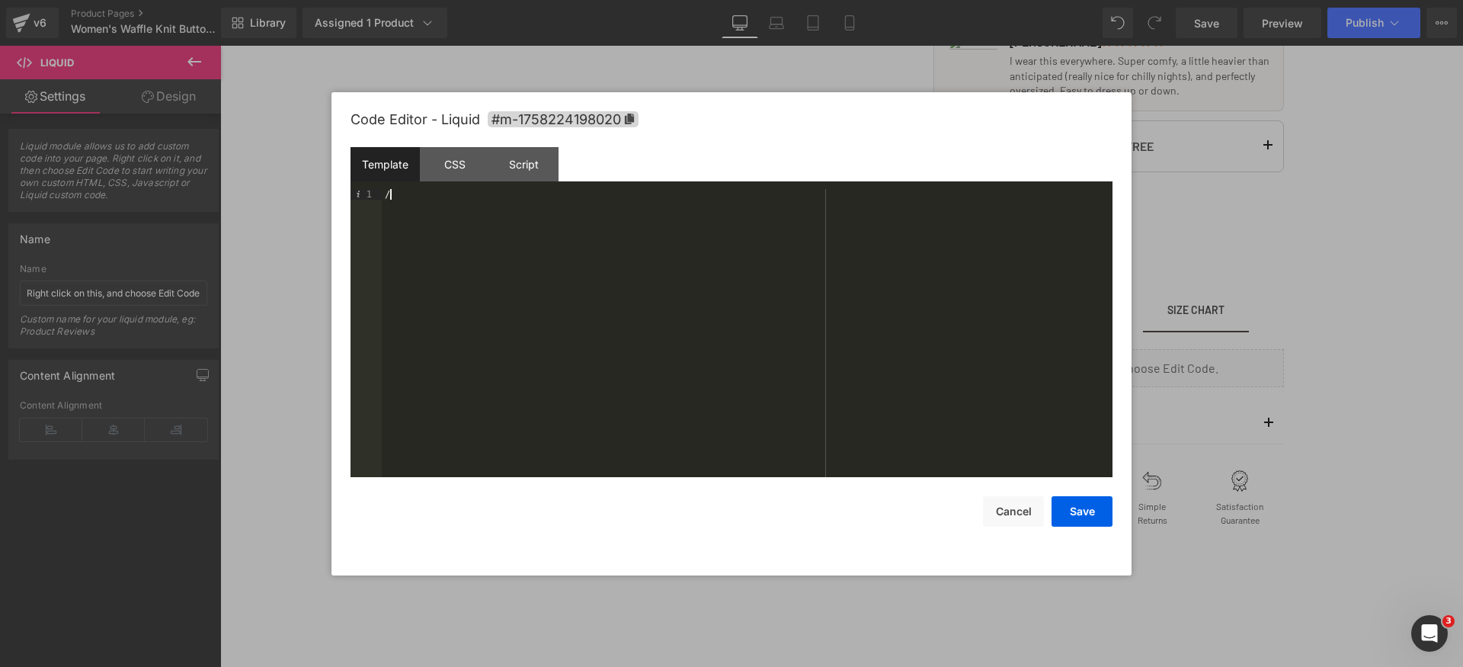
scroll to position [725, 0]
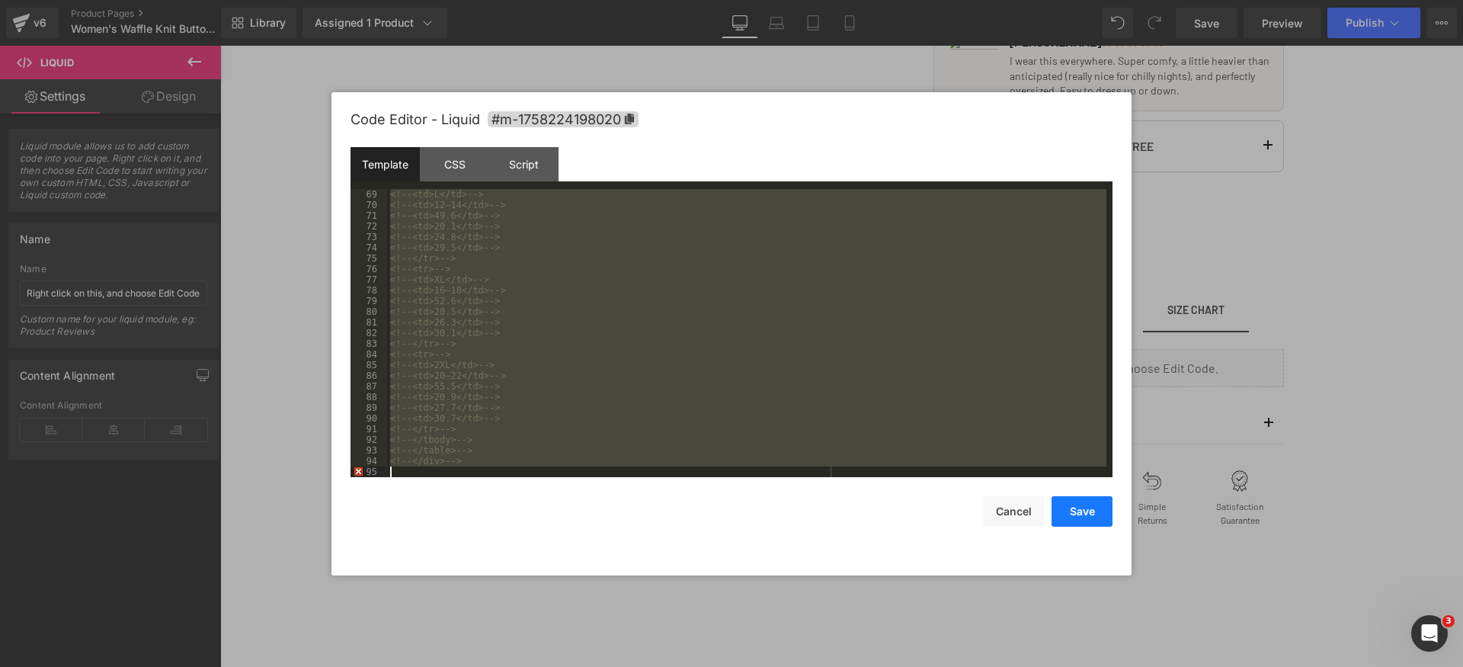
click at [1100, 522] on button "Save" at bounding box center [1082, 511] width 61 height 30
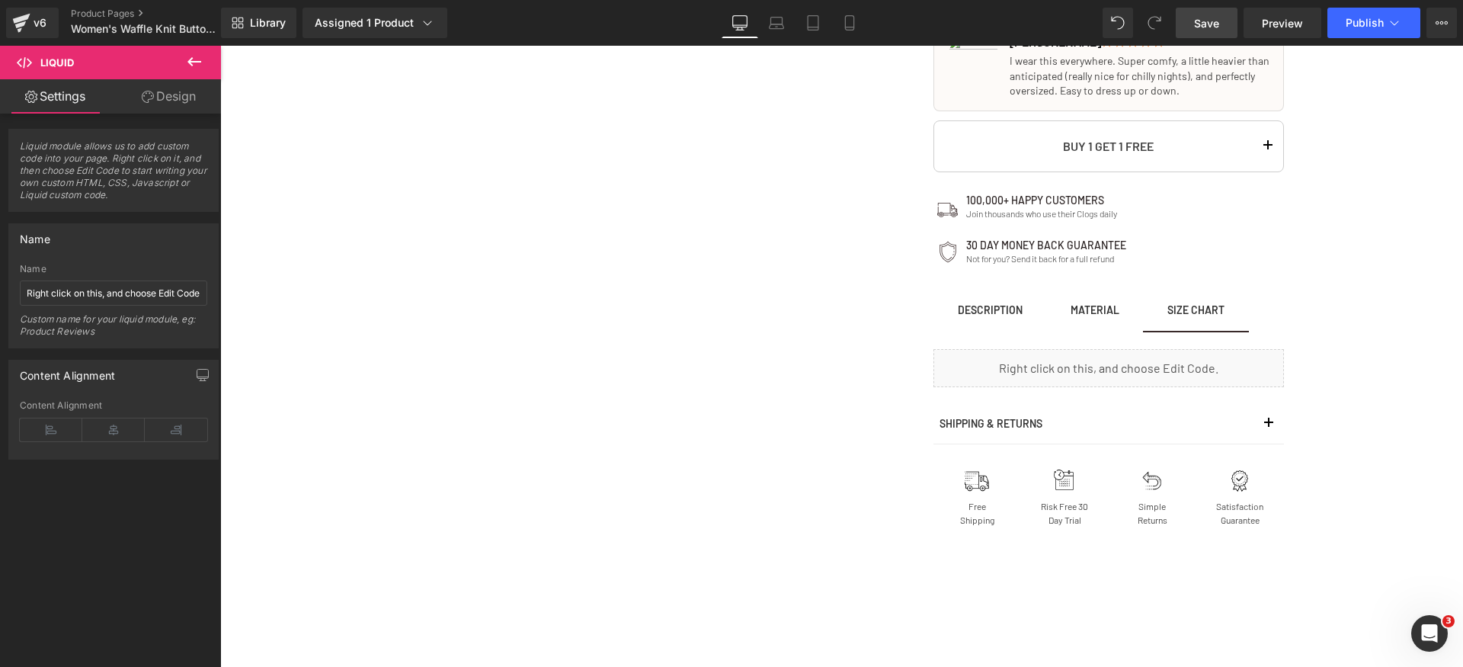
click at [1216, 21] on span "Save" at bounding box center [1206, 23] width 25 height 16
click at [1317, 13] on link "Preview" at bounding box center [1283, 23] width 78 height 30
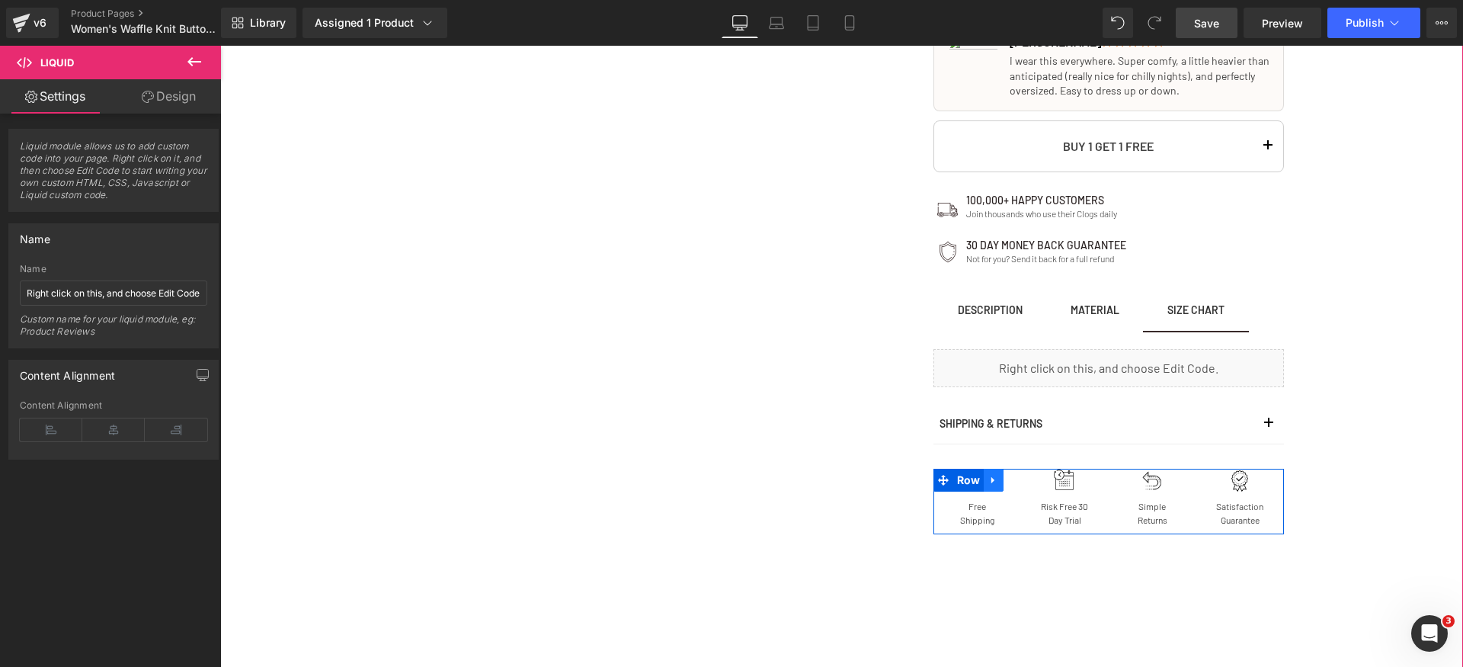
click at [984, 480] on link at bounding box center [994, 480] width 20 height 23
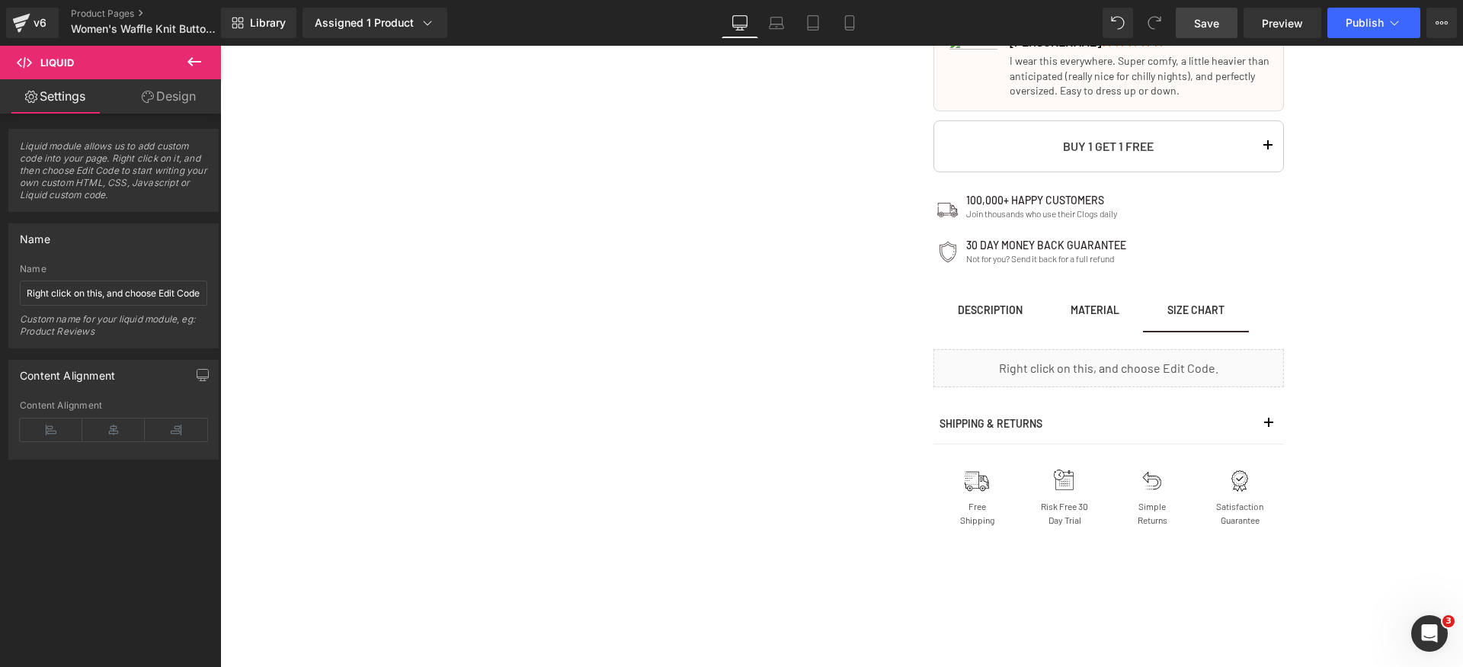
click at [1221, 22] on link "Save" at bounding box center [1207, 23] width 62 height 30
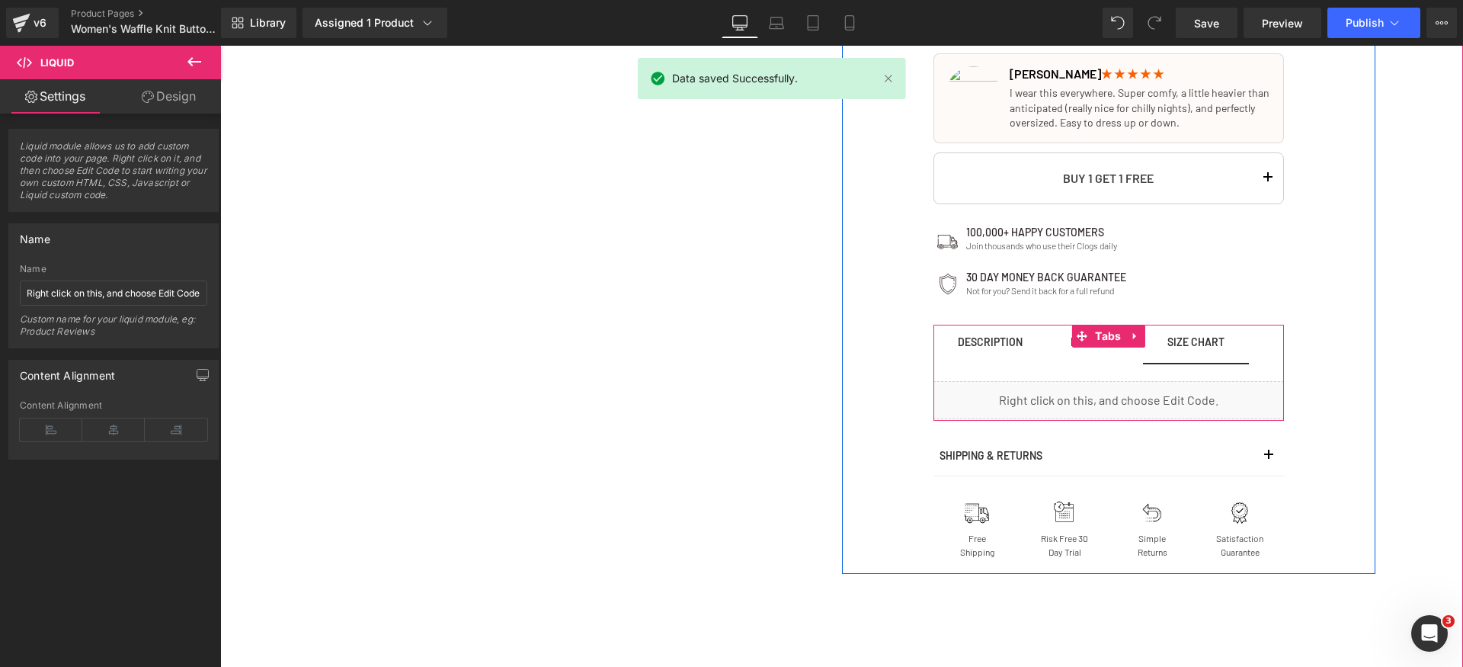
scroll to position [757, 0]
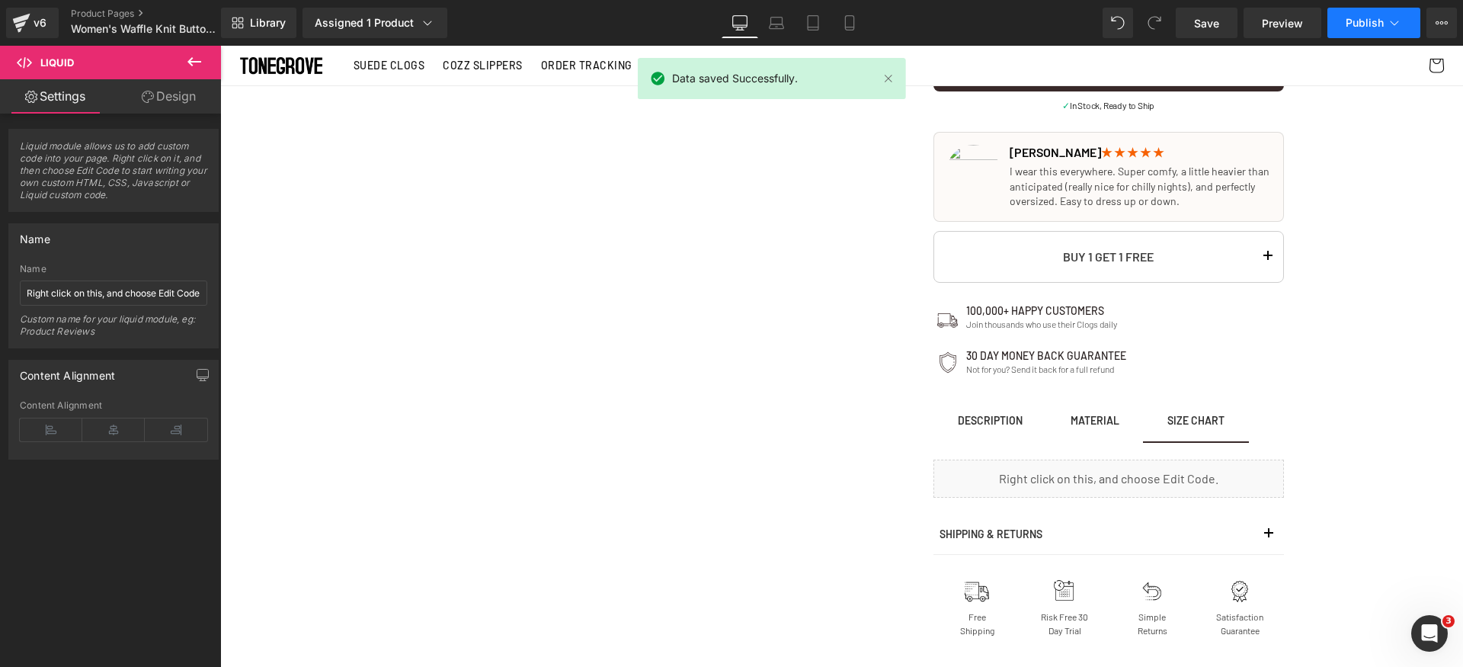
click at [1365, 25] on span "Publish" at bounding box center [1365, 23] width 38 height 12
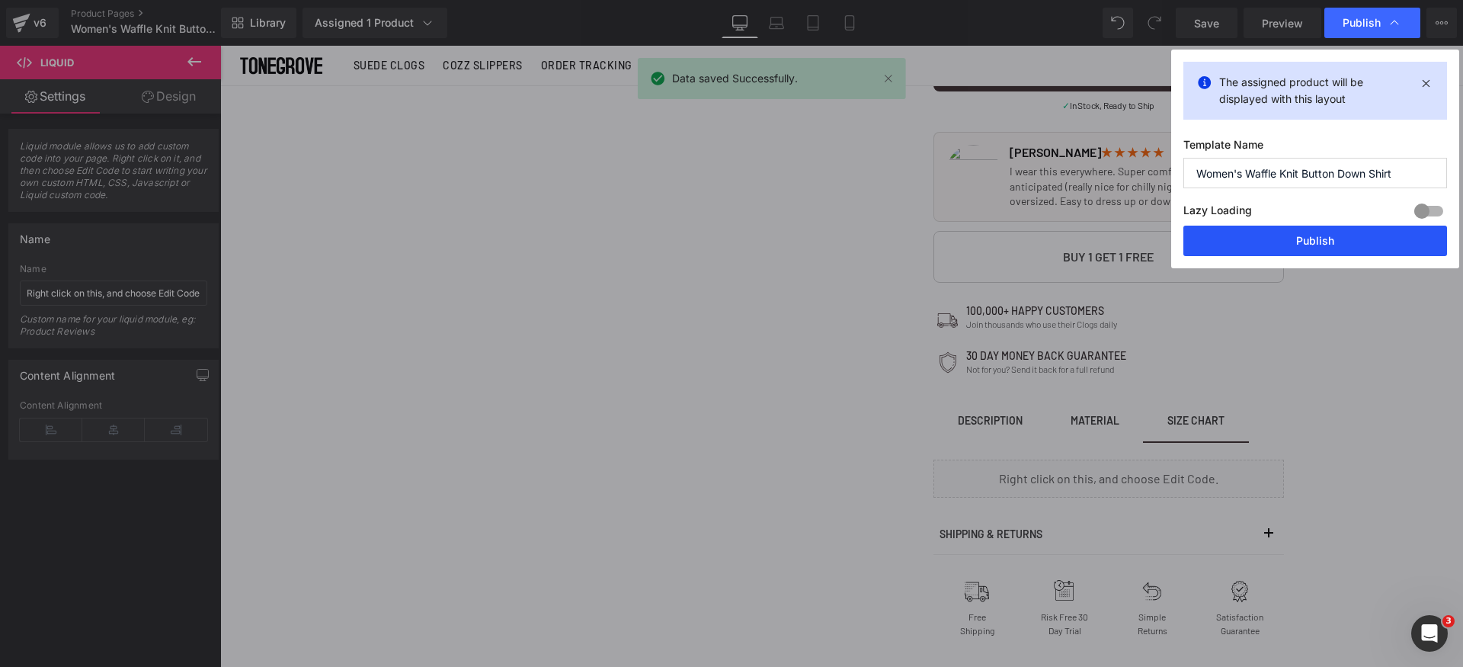
drag, startPoint x: 1327, startPoint y: 249, endPoint x: 1106, endPoint y: 201, distance: 226.9
click at [1327, 249] on button "Publish" at bounding box center [1315, 241] width 264 height 30
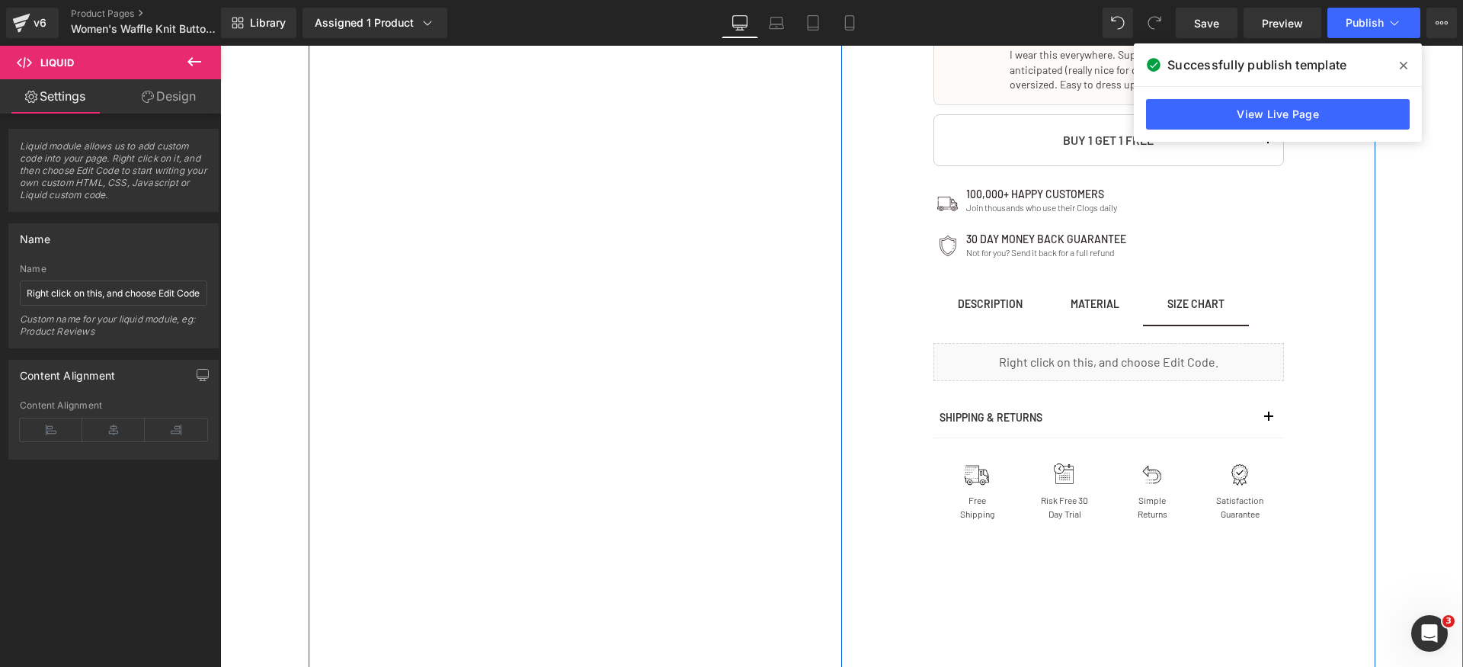
scroll to position [1221, 0]
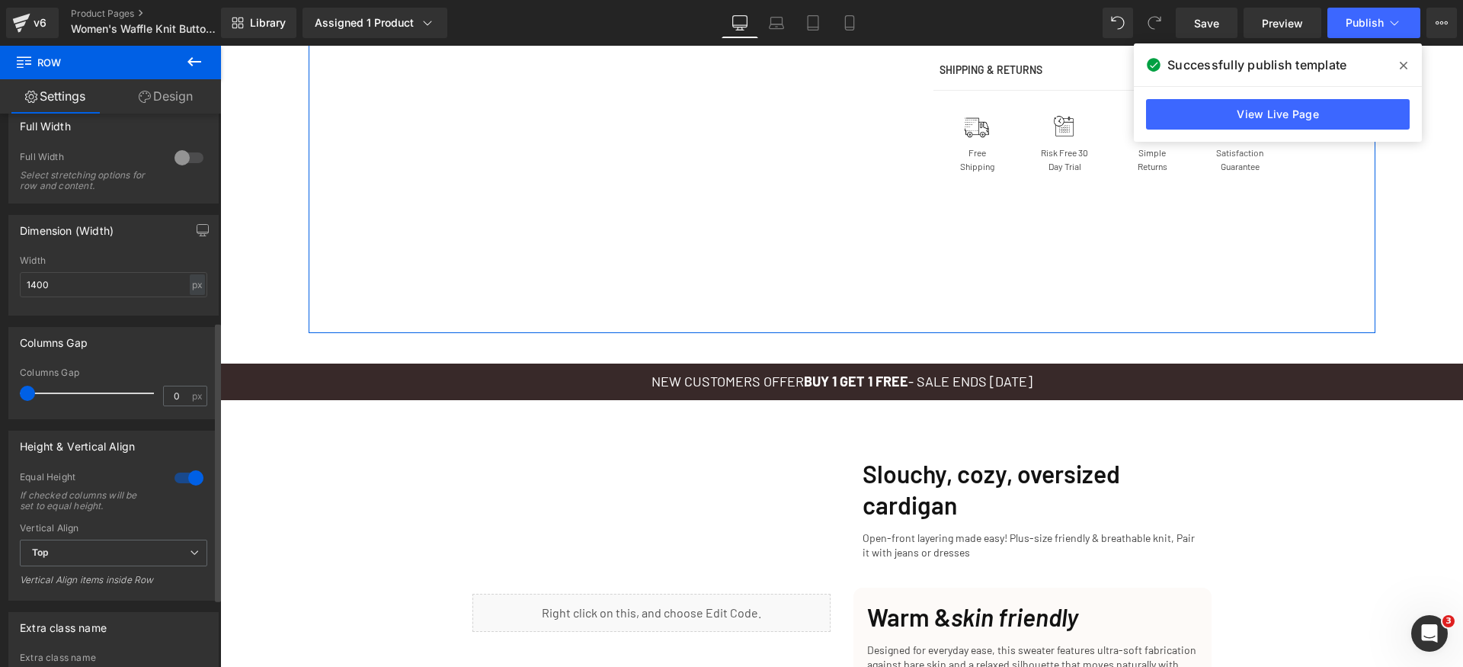
click at [171, 480] on div at bounding box center [189, 478] width 37 height 24
click at [181, 480] on div at bounding box center [189, 478] width 37 height 24
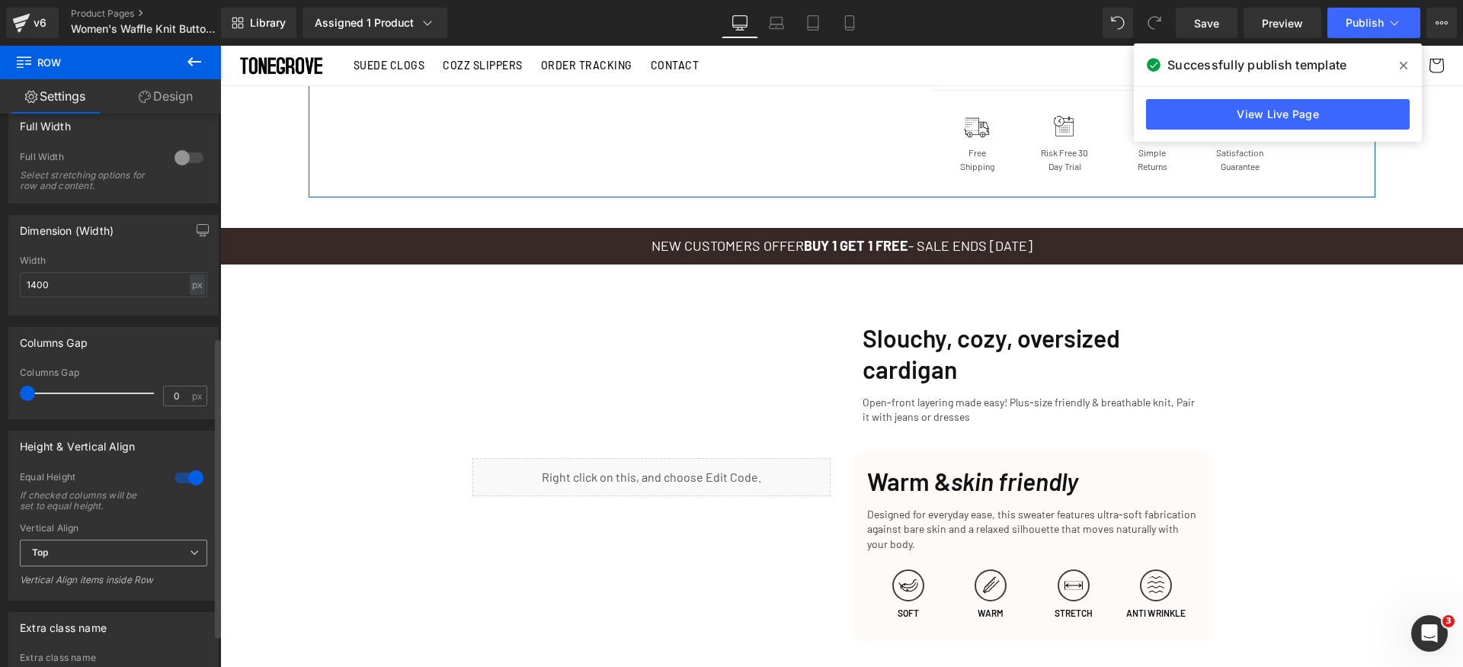
scroll to position [1085, 0]
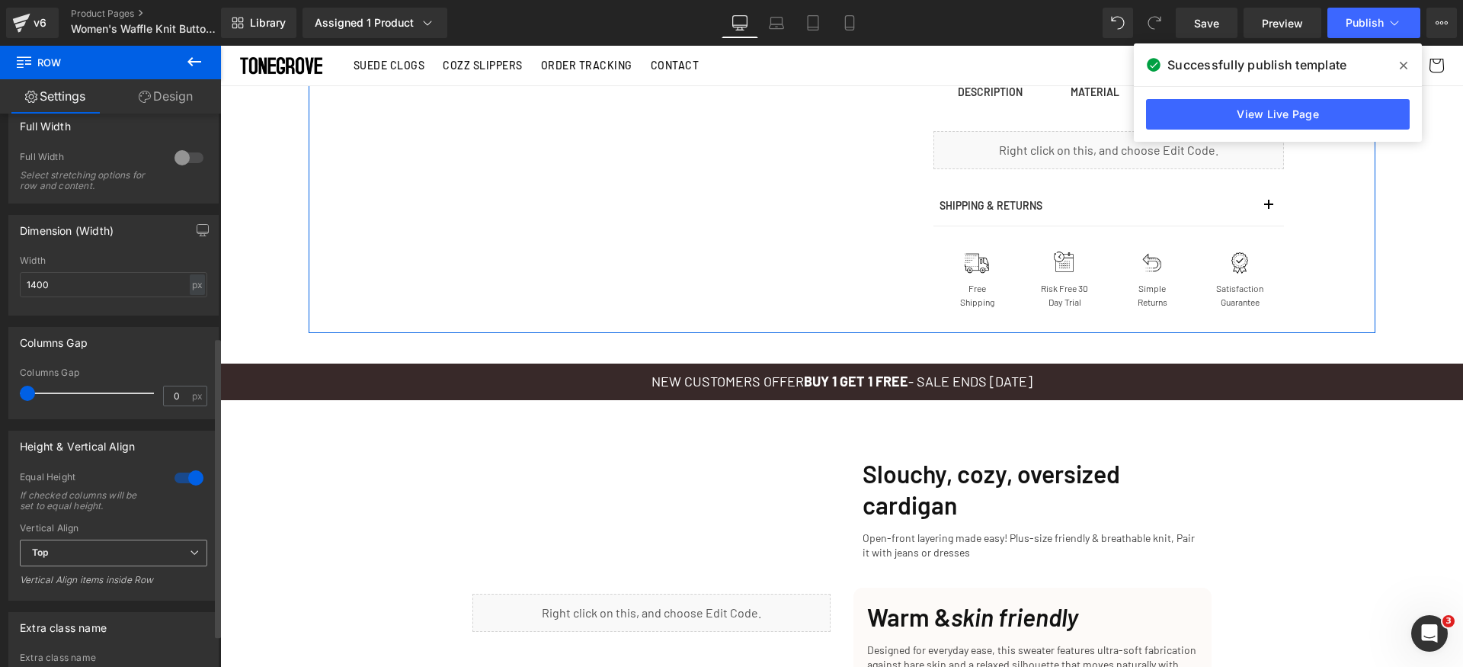
click at [123, 550] on span "Top" at bounding box center [113, 552] width 187 height 27
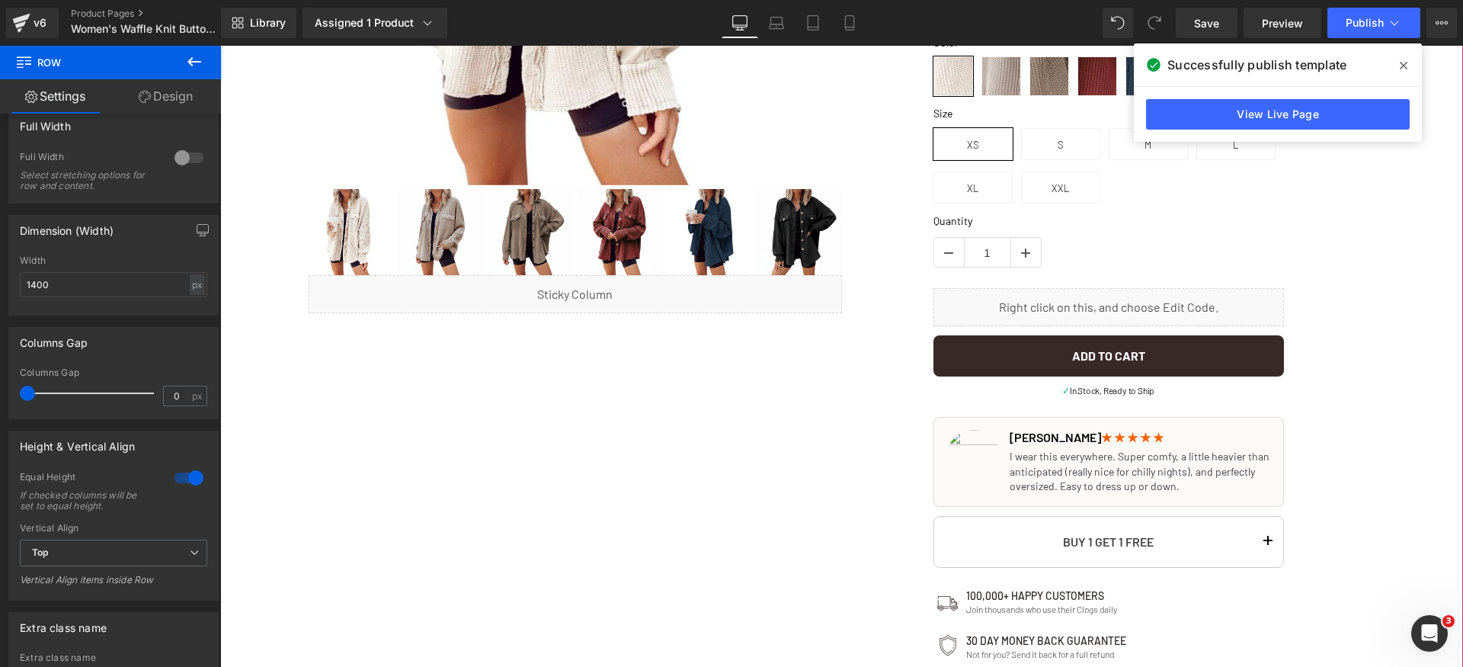
scroll to position [0, 0]
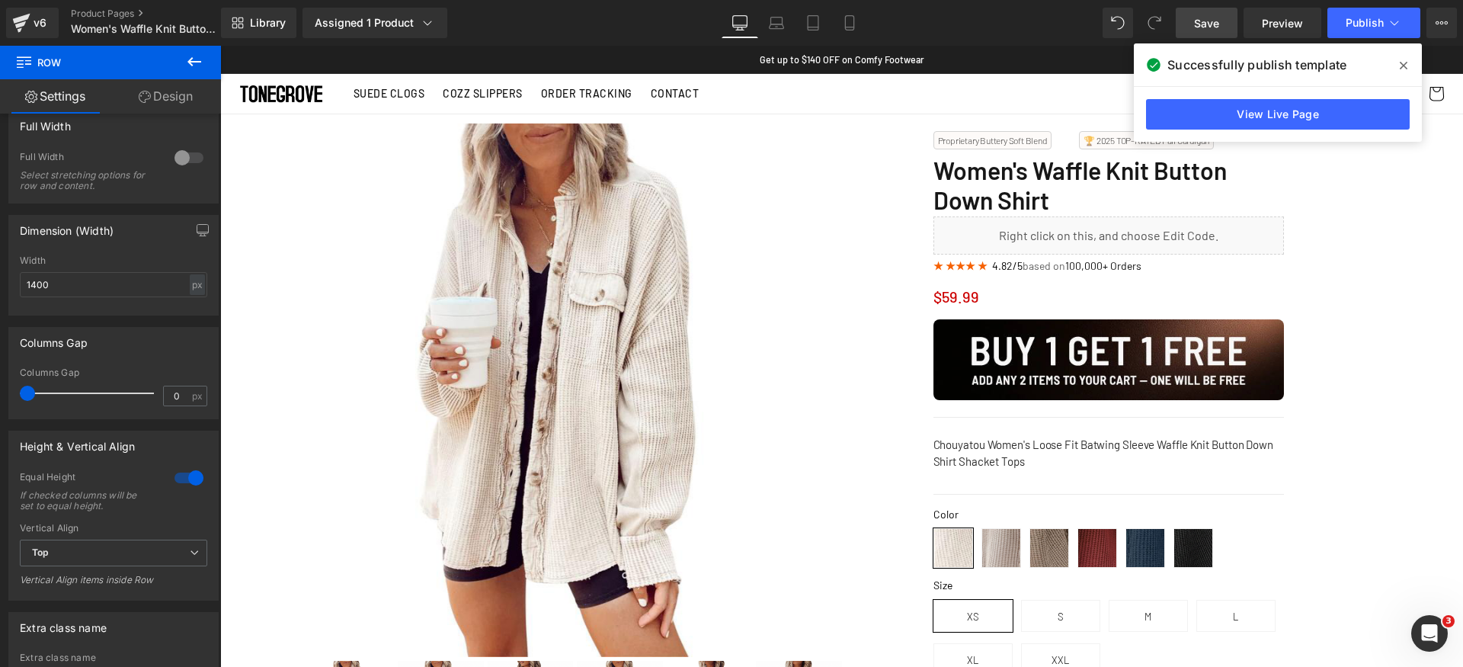
click at [1209, 34] on link "Save" at bounding box center [1207, 23] width 62 height 30
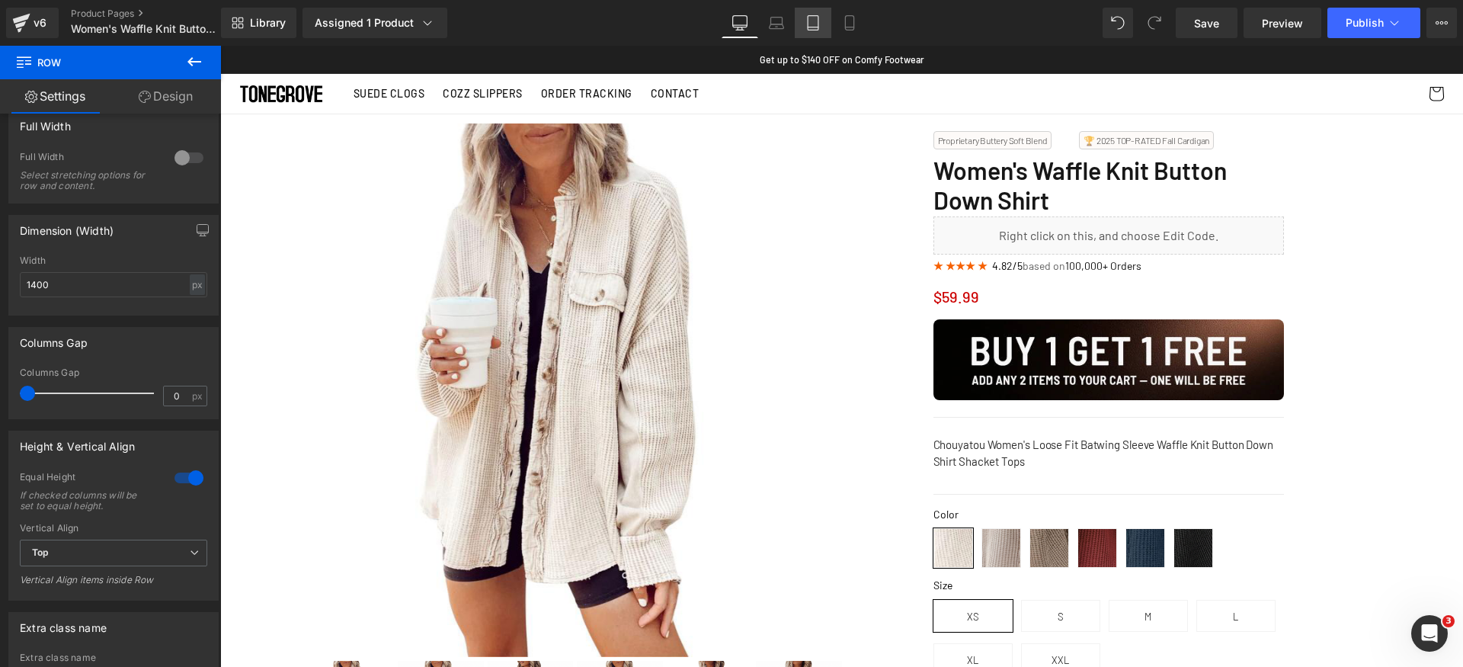
click at [799, 25] on link "Tablet" at bounding box center [813, 23] width 37 height 30
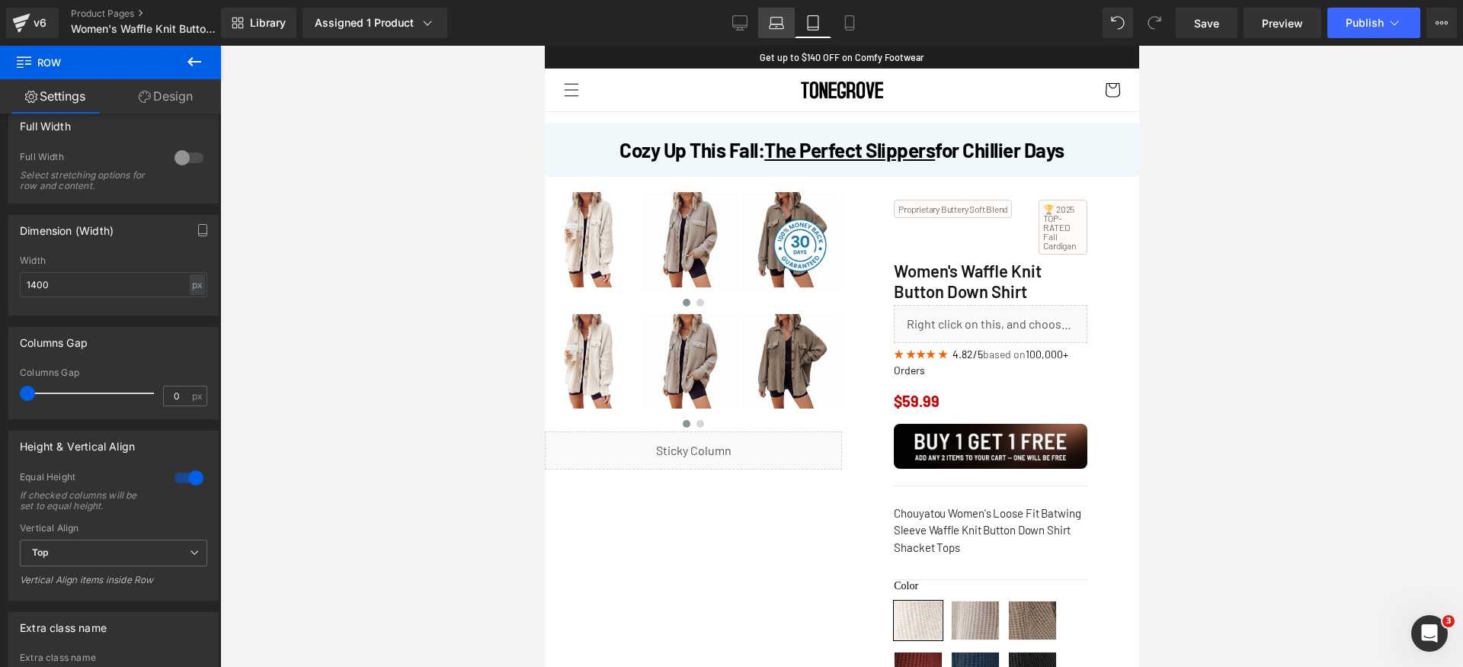
click at [782, 22] on icon at bounding box center [776, 21] width 11 height 7
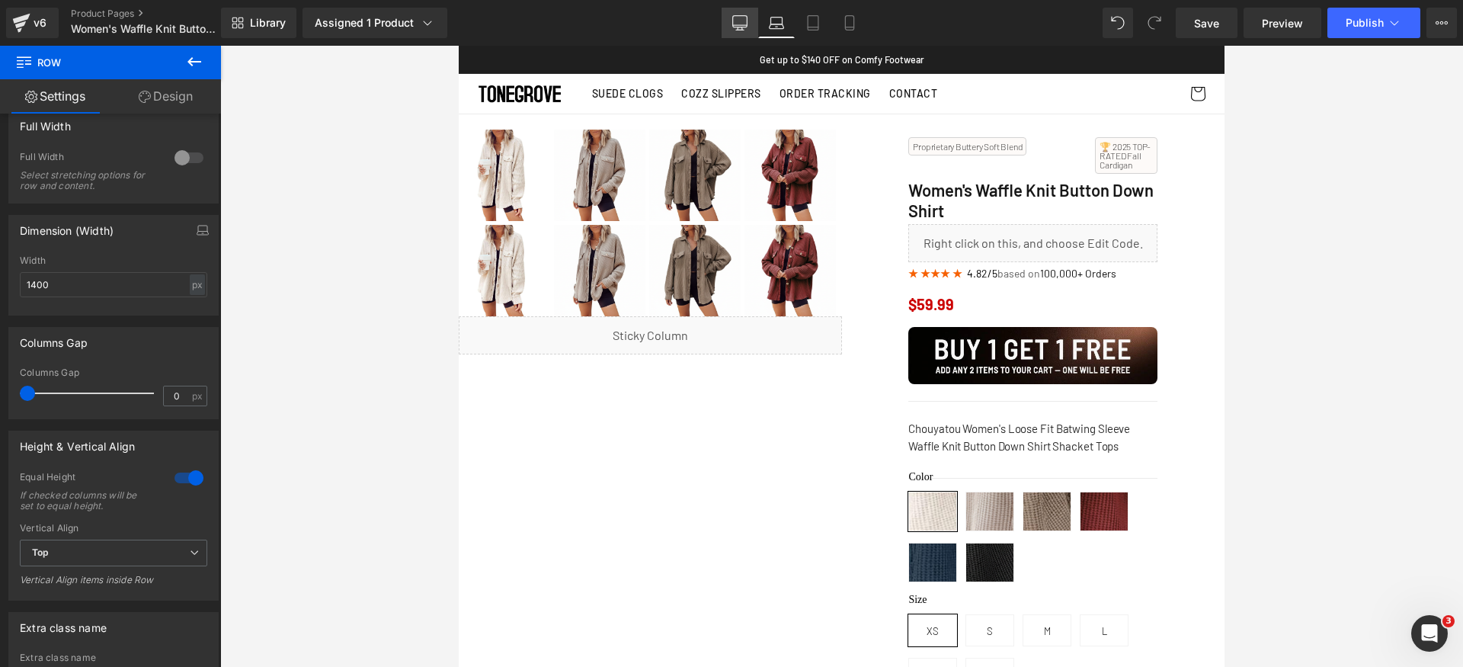
click at [744, 22] on icon at bounding box center [739, 22] width 15 height 15
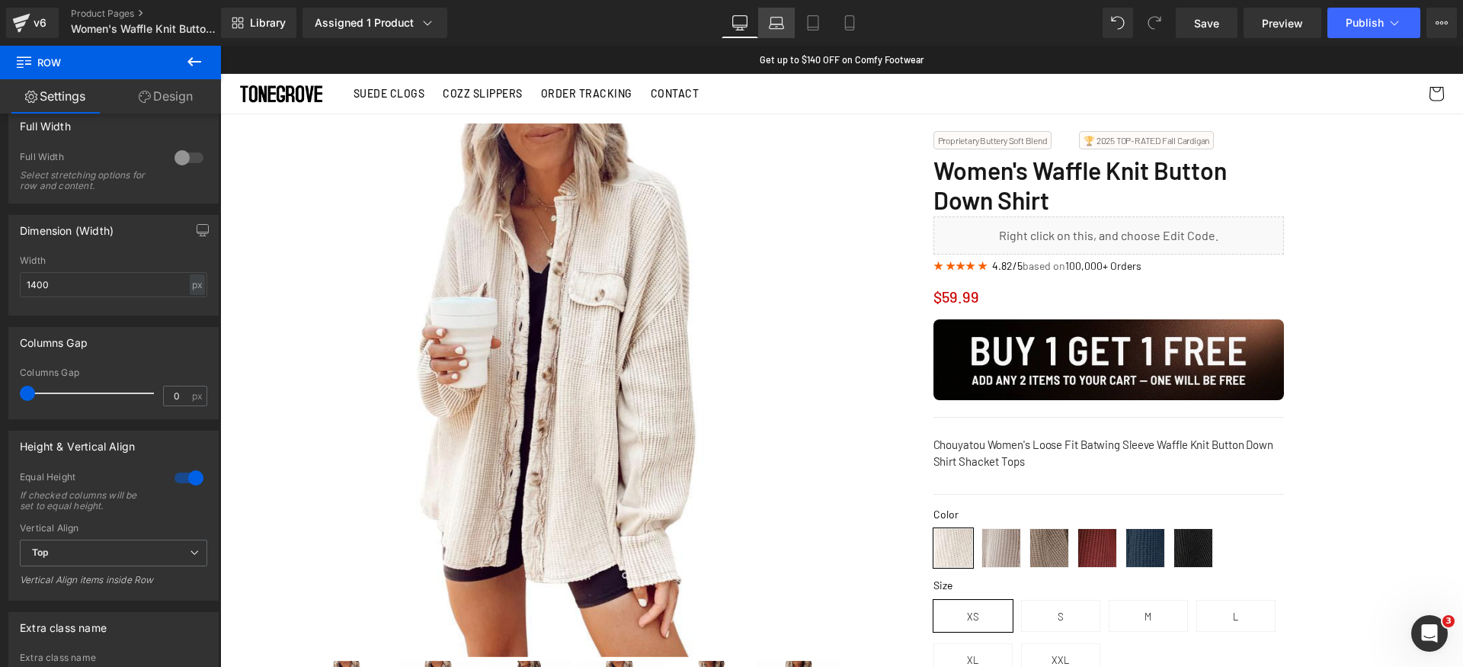
click at [780, 25] on icon at bounding box center [776, 22] width 15 height 15
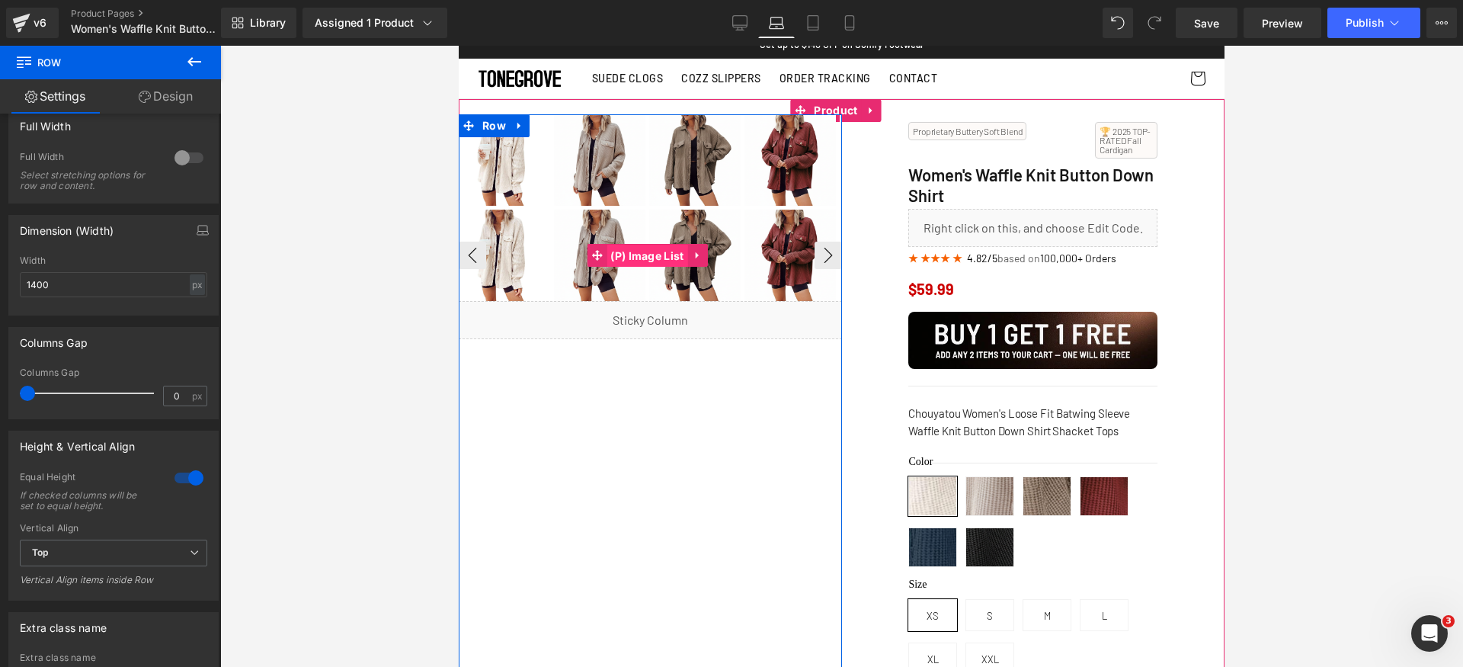
click at [662, 257] on span "(P) Image List" at bounding box center [647, 256] width 81 height 23
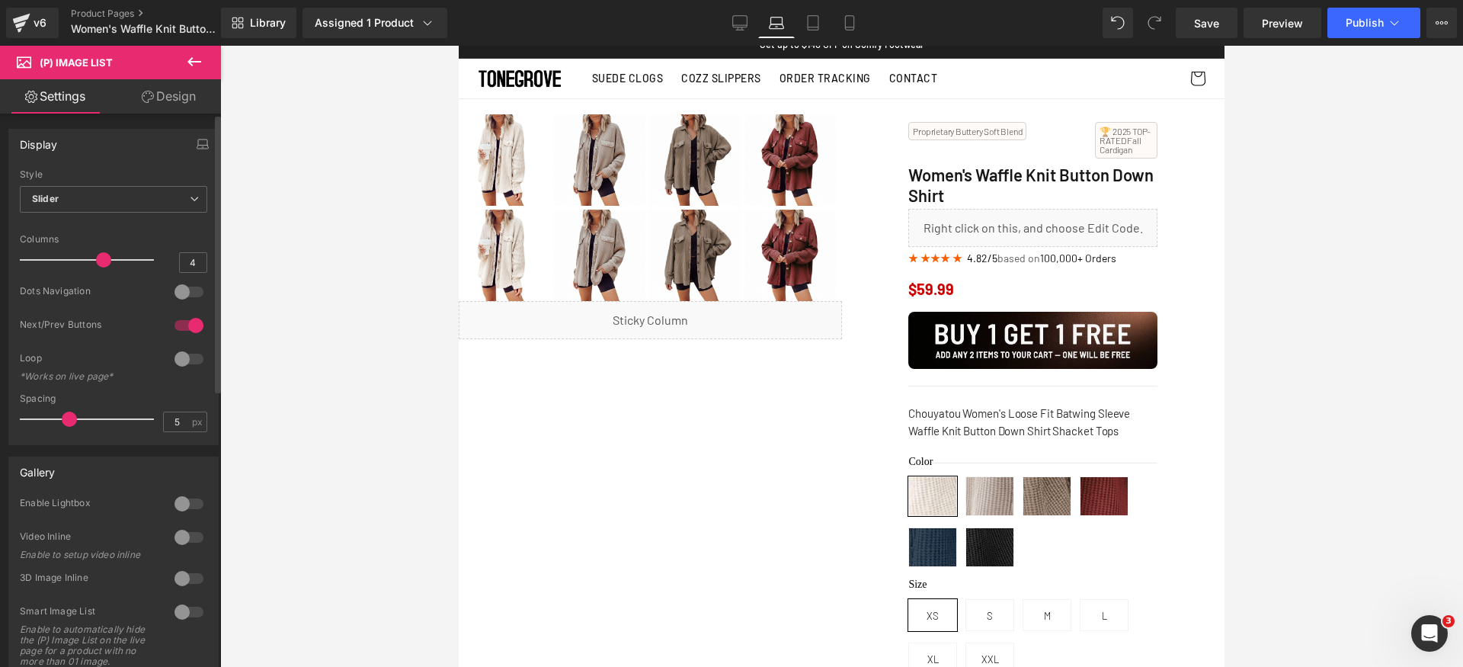
click at [180, 326] on div at bounding box center [189, 325] width 37 height 24
drag, startPoint x: 96, startPoint y: 261, endPoint x: 155, endPoint y: 264, distance: 59.5
click at [158, 264] on div "Columns 4" at bounding box center [113, 259] width 187 height 51
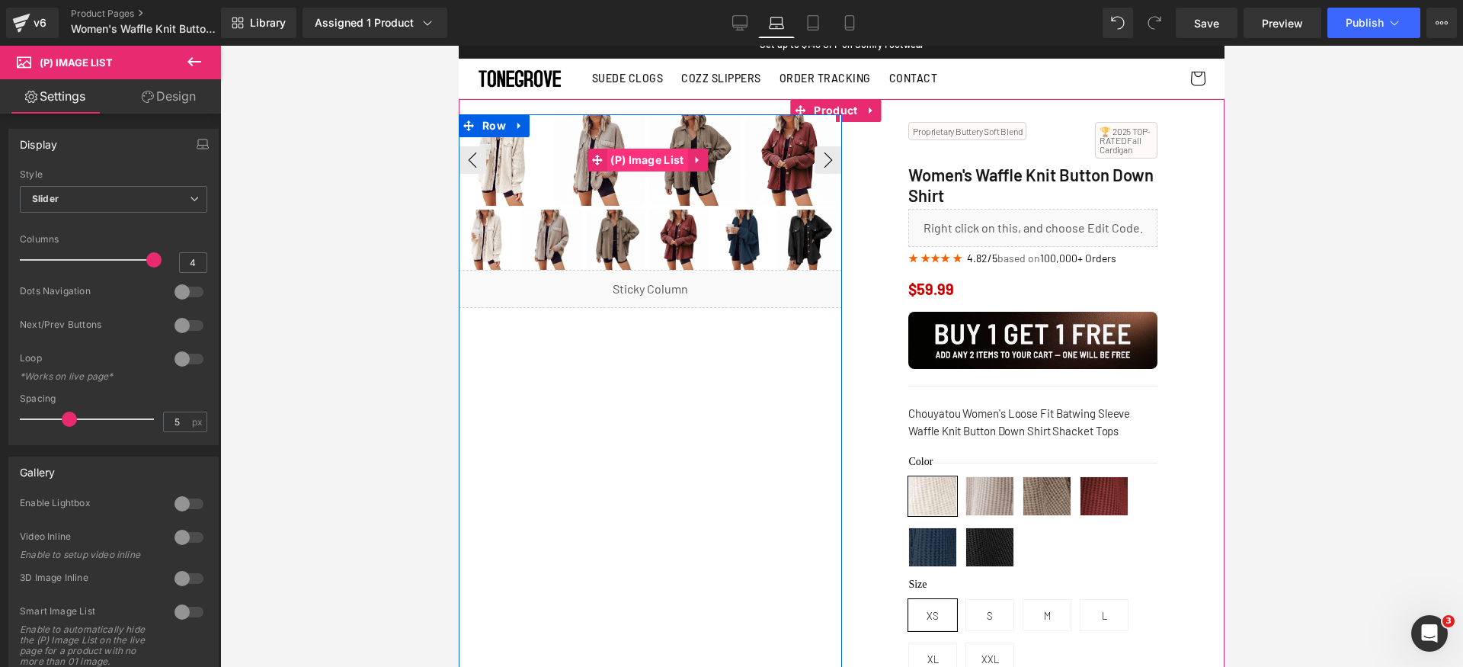
click at [642, 156] on span "(P) Image List" at bounding box center [647, 160] width 81 height 23
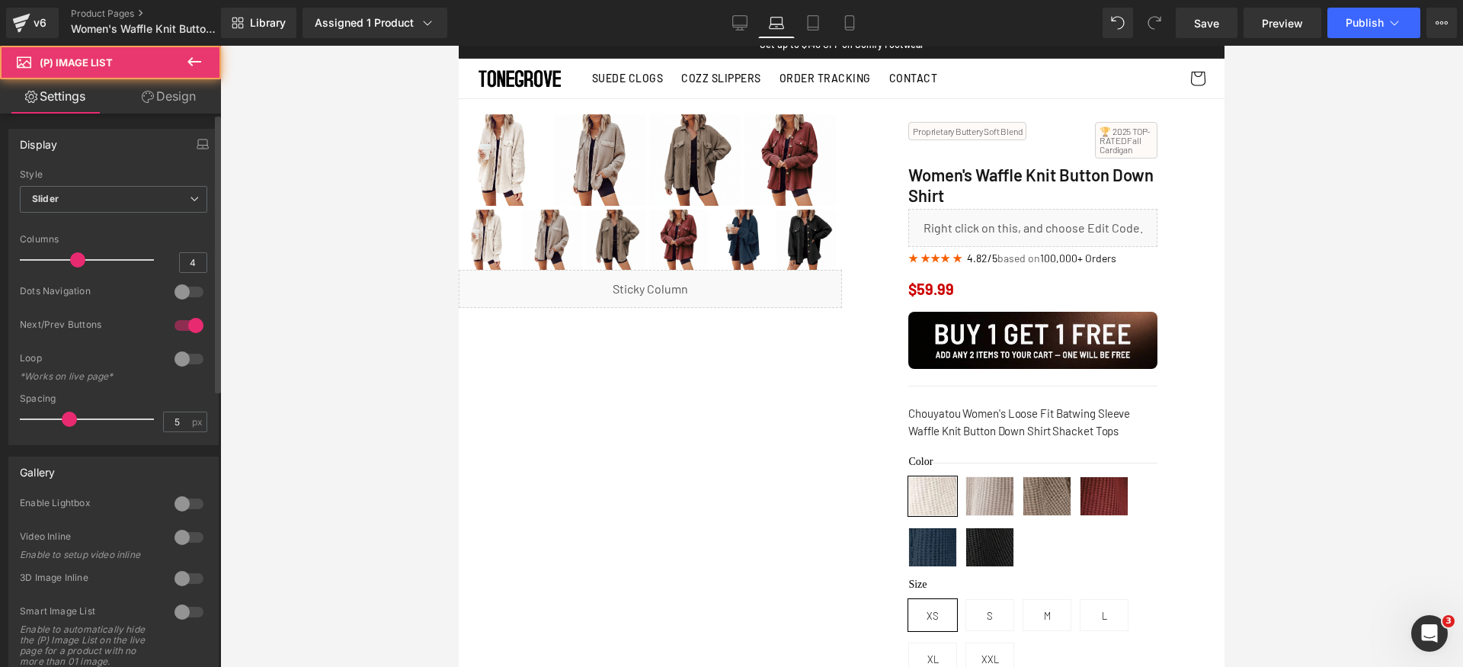
drag, startPoint x: 90, startPoint y: 258, endPoint x: 41, endPoint y: 271, distance: 50.5
click at [0, 259] on div "Display Default Slider Style Slider Default Slider 1 Columns 1 4 Columns 4 3 Co…" at bounding box center [114, 281] width 228 height 328
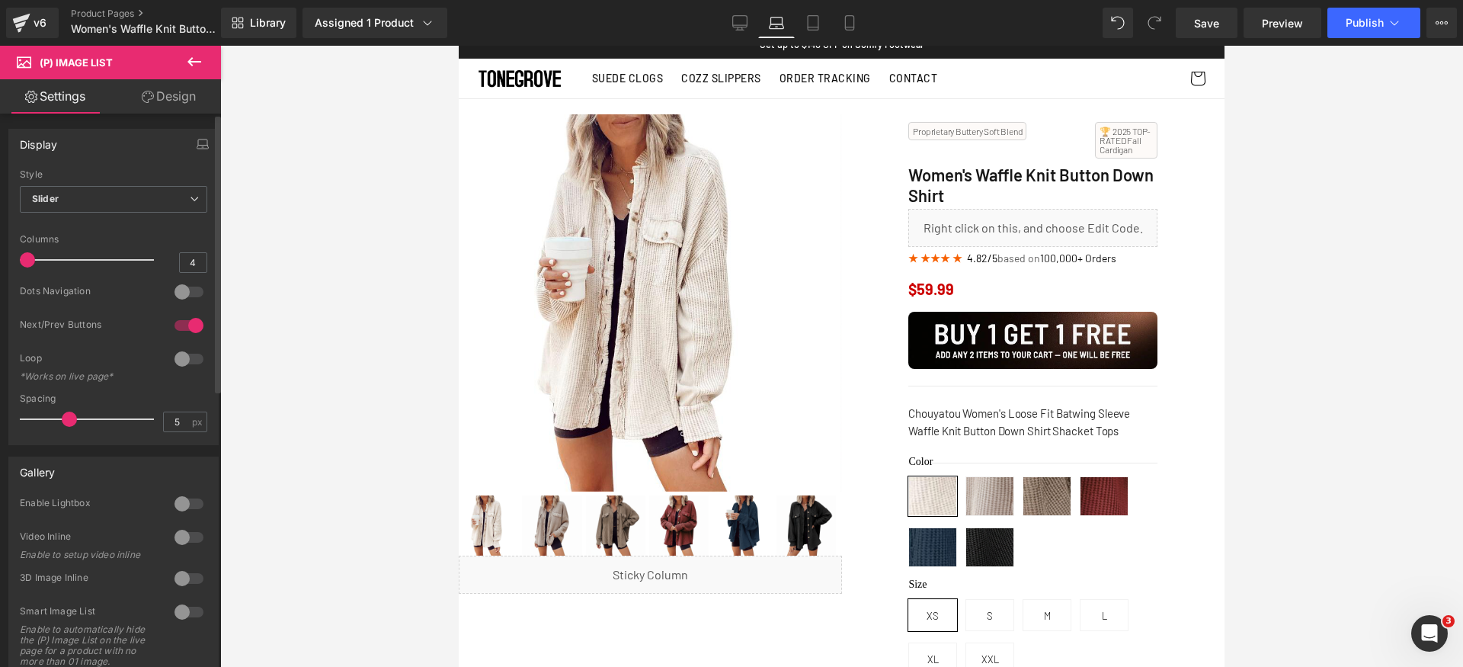
click at [191, 329] on div at bounding box center [189, 325] width 37 height 24
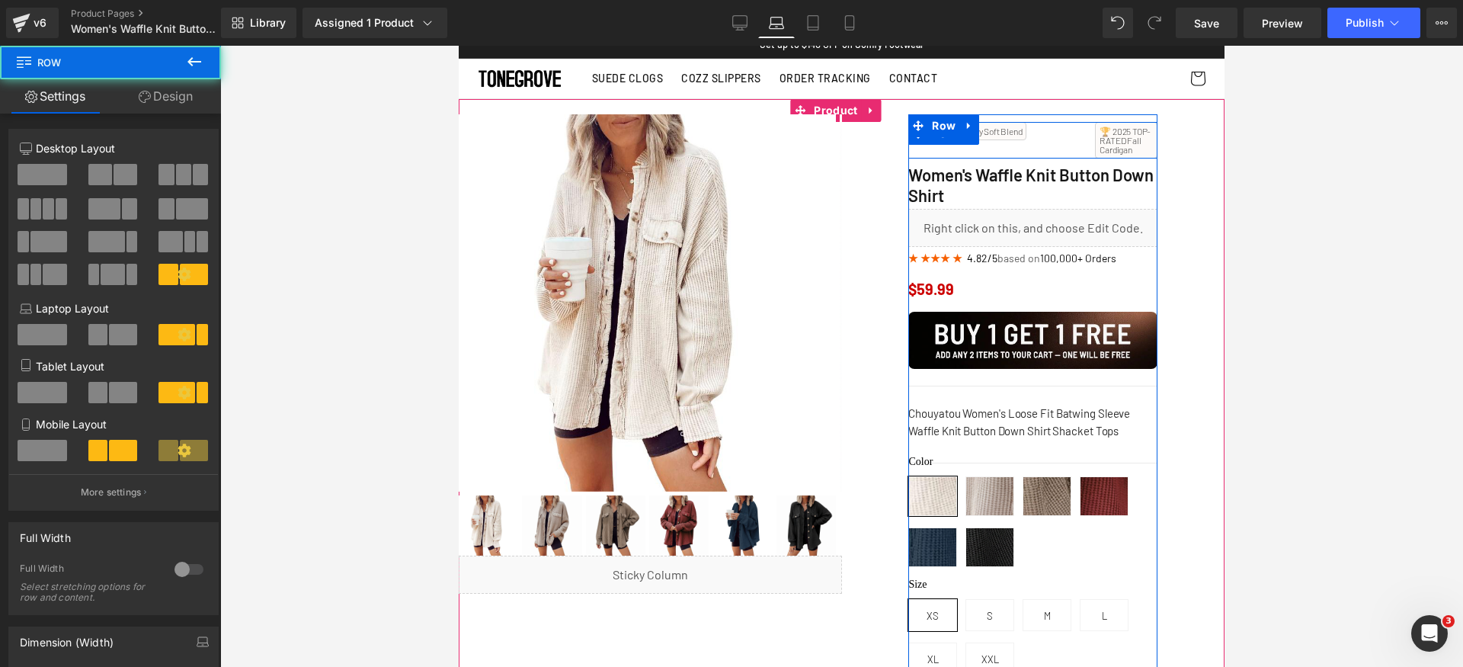
click at [1043, 138] on div "Proprietary Buttery Soft Blend Text Block" at bounding box center [1001, 131] width 187 height 18
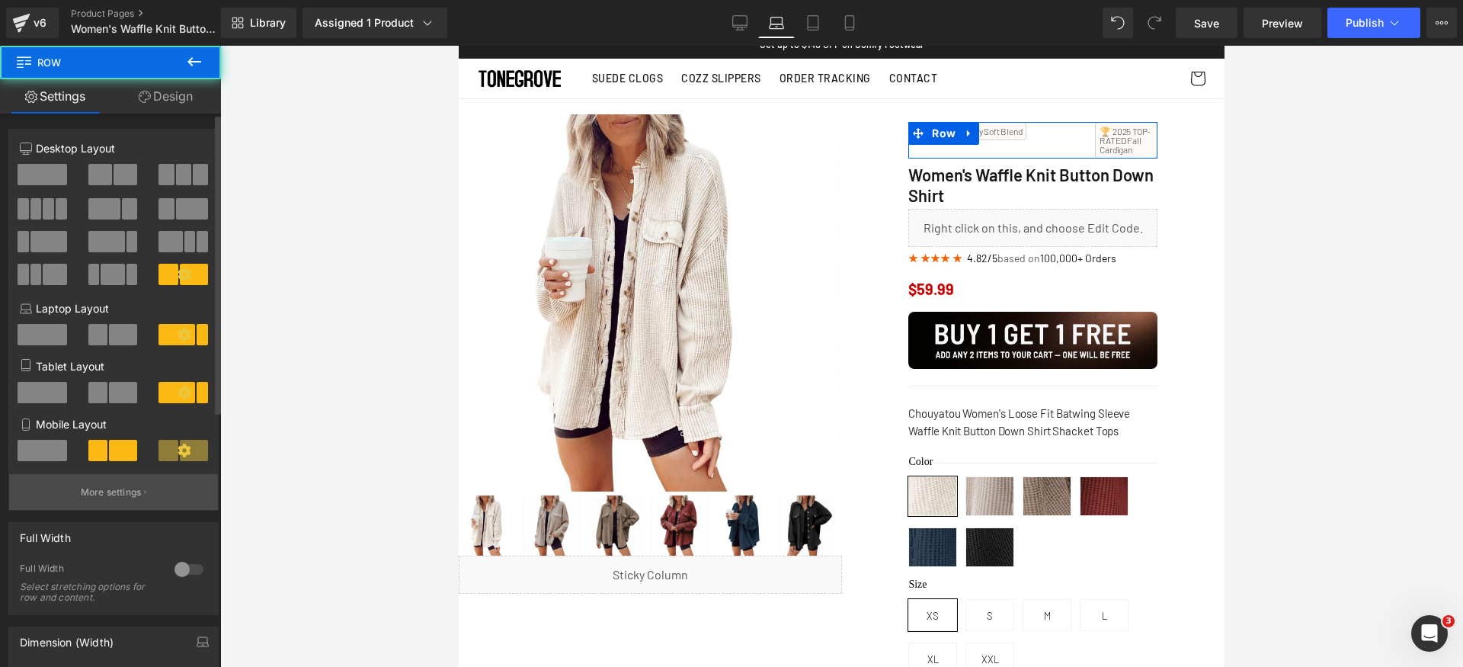
click at [133, 498] on p "More settings" at bounding box center [111, 492] width 61 height 14
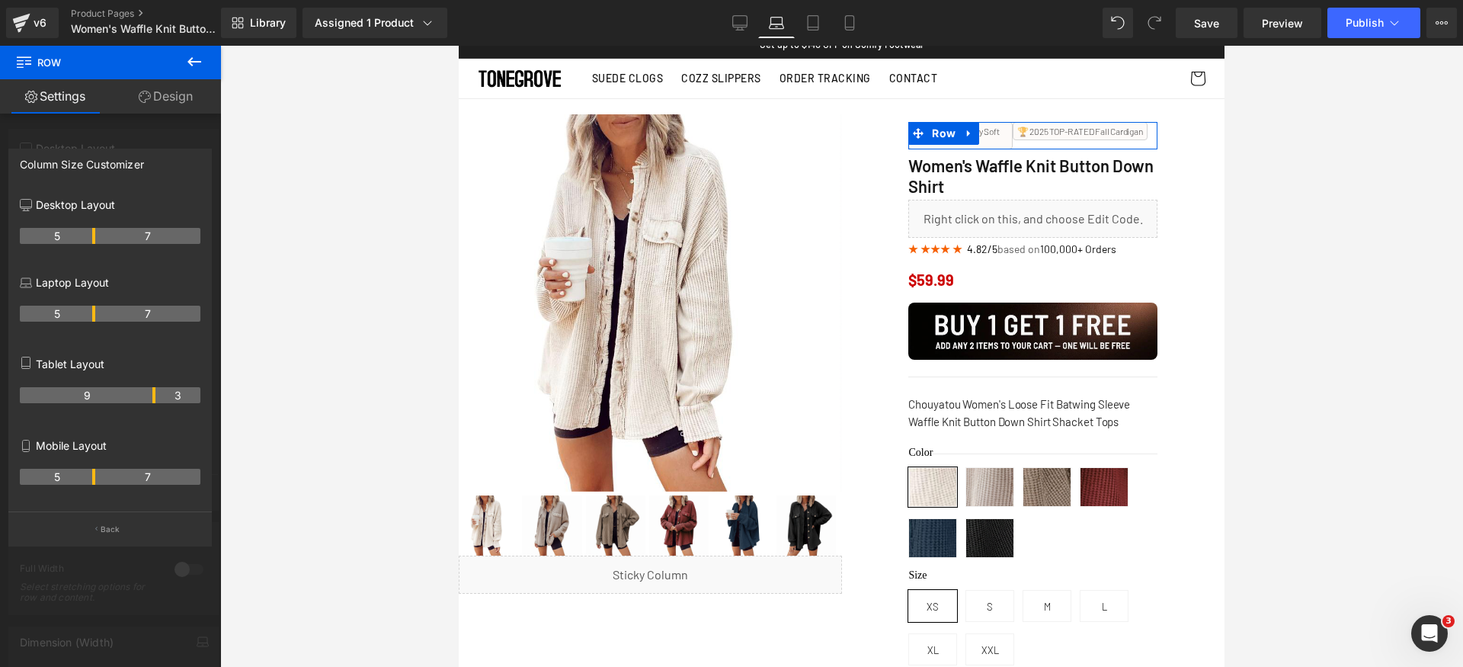
drag, startPoint x: 154, startPoint y: 317, endPoint x: 98, endPoint y: 319, distance: 55.6
click at [98, 319] on tr "5 7" at bounding box center [110, 314] width 181 height 16
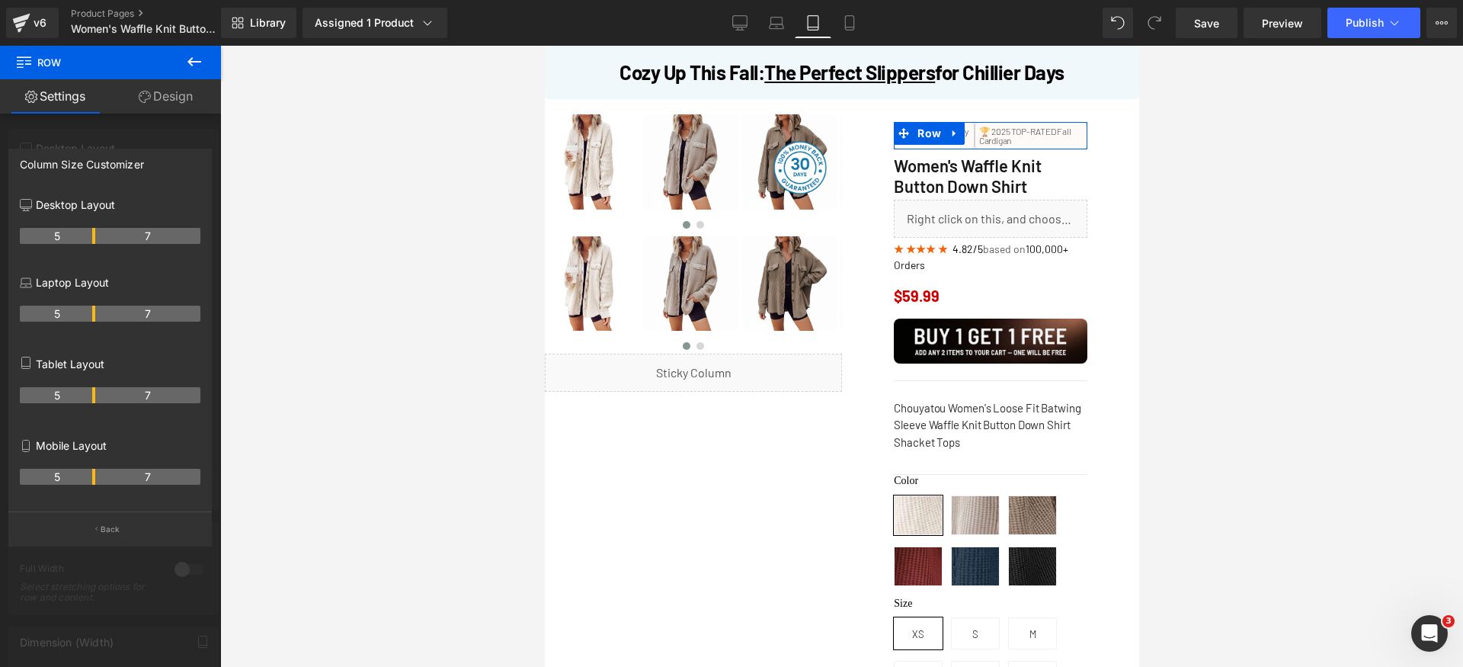
drag, startPoint x: 153, startPoint y: 396, endPoint x: 97, endPoint y: 403, distance: 56.8
click at [97, 403] on div "5 7" at bounding box center [110, 400] width 181 height 43
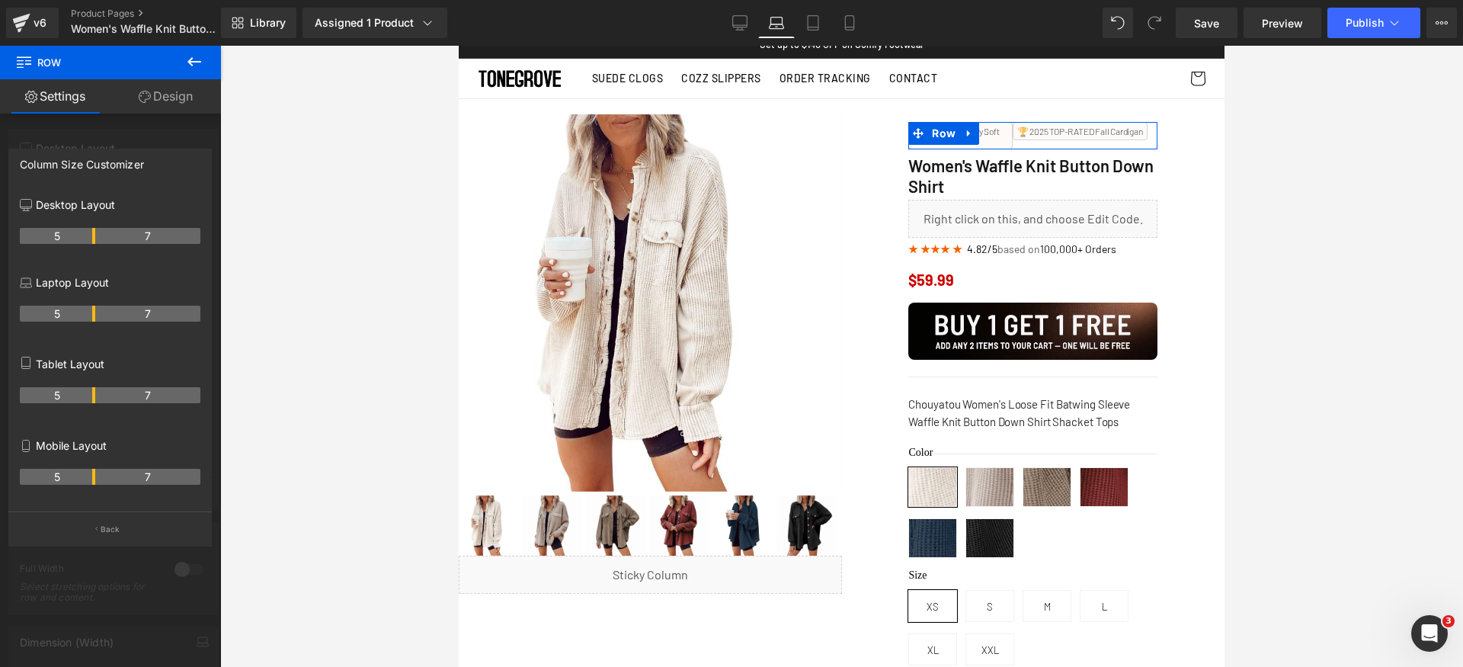
click at [94, 317] on tr "5 7" at bounding box center [110, 314] width 181 height 16
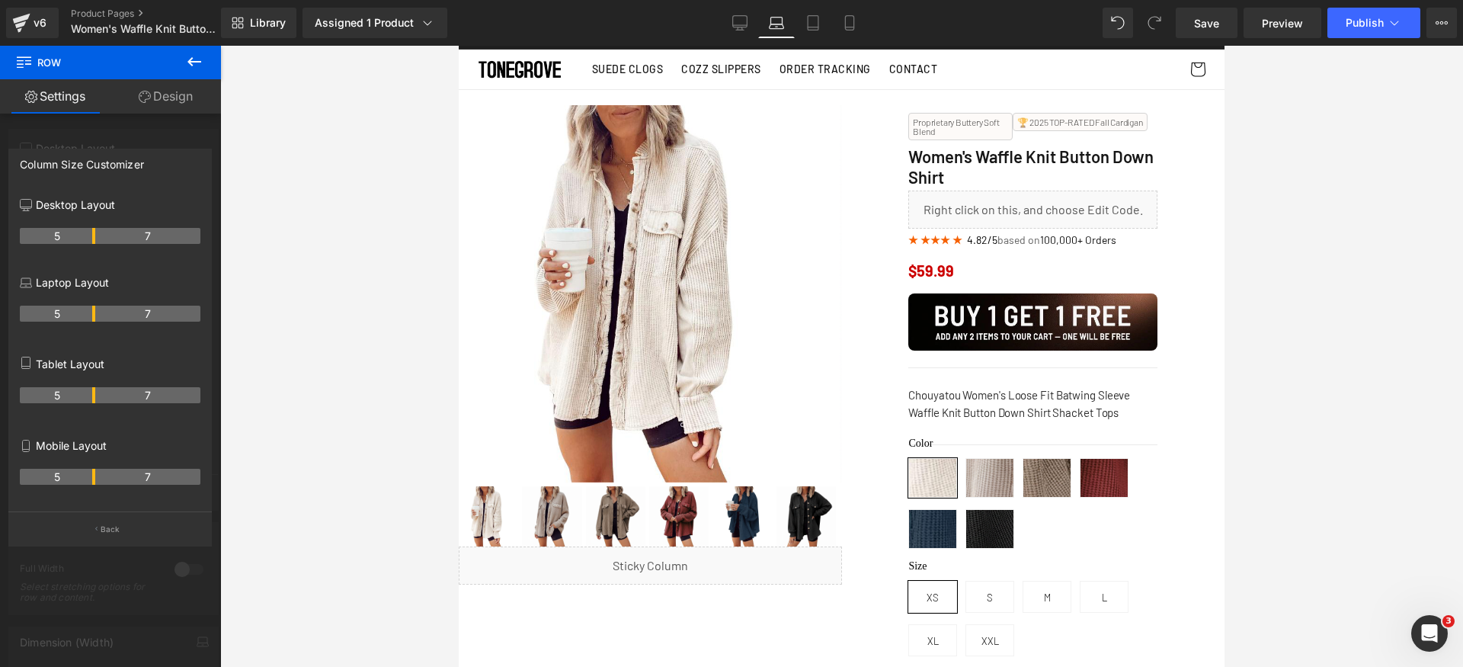
scroll to position [44, 0]
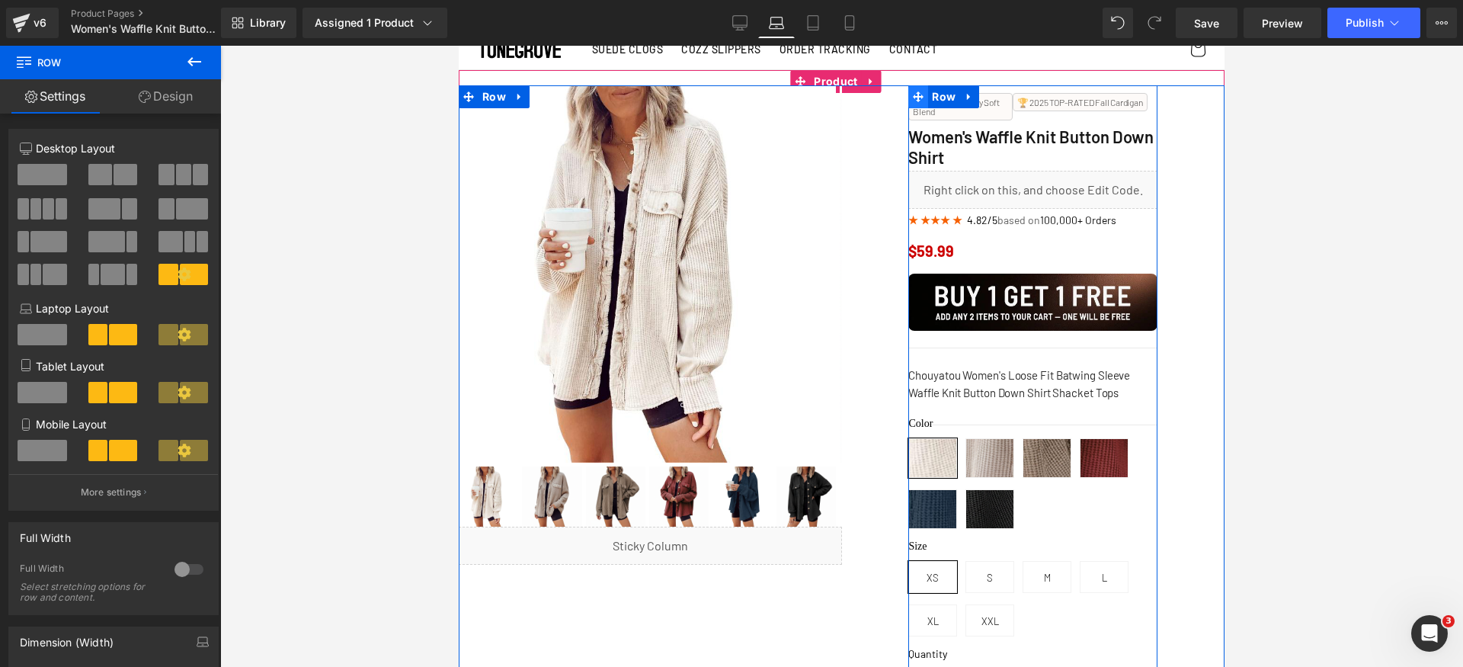
click at [917, 91] on icon at bounding box center [918, 96] width 11 height 11
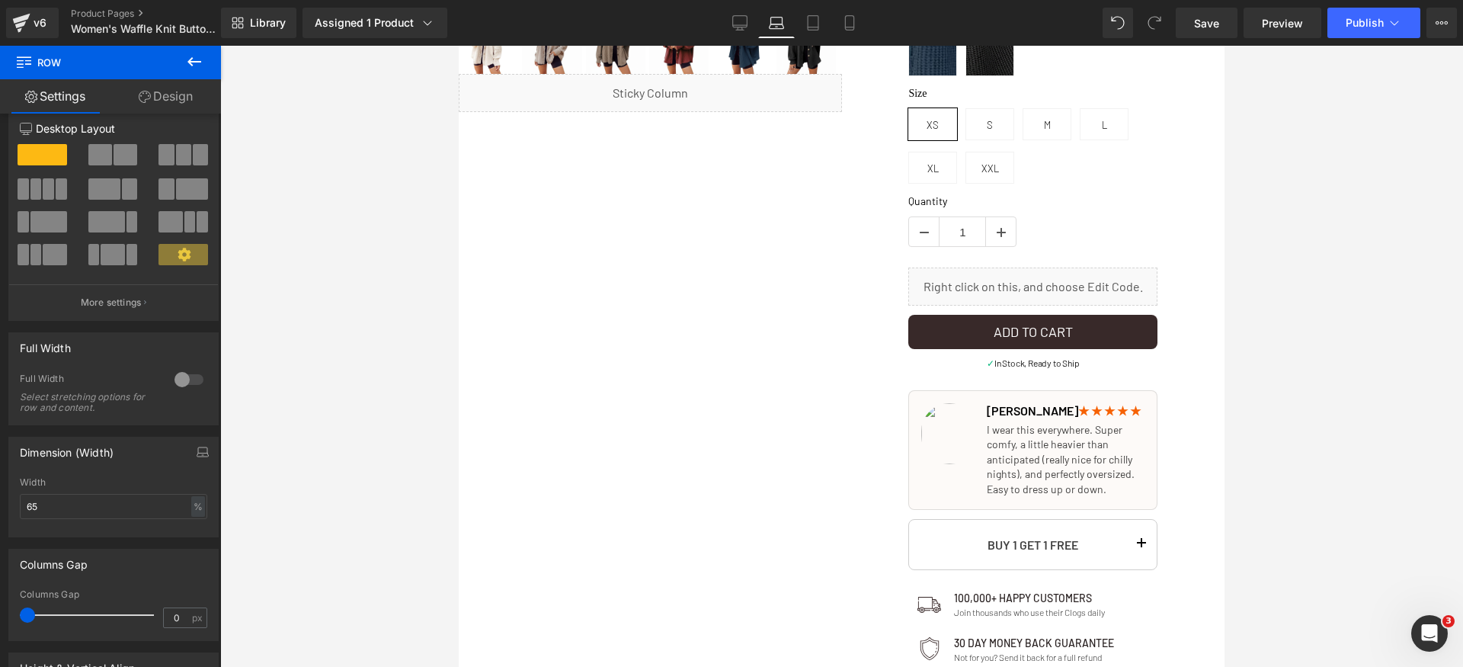
scroll to position [202, 0]
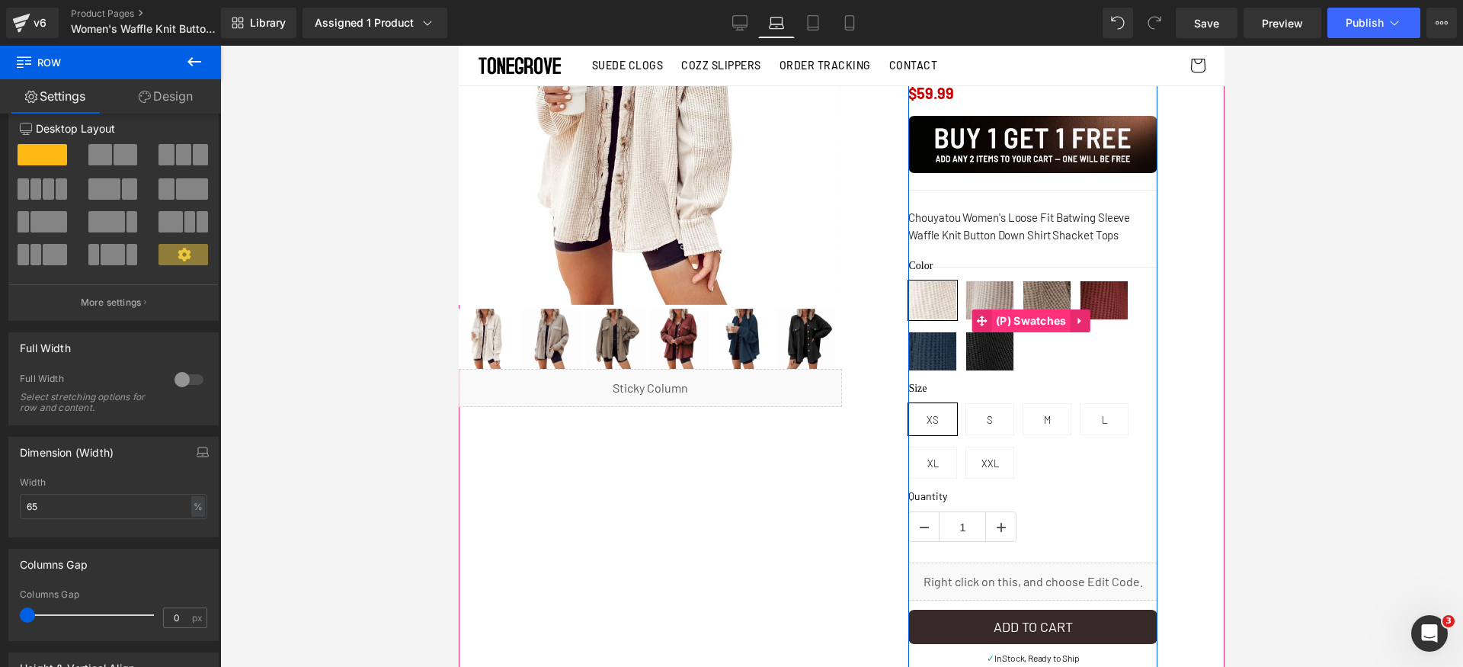
click at [1007, 315] on span "(P) Swatches" at bounding box center [1031, 320] width 78 height 23
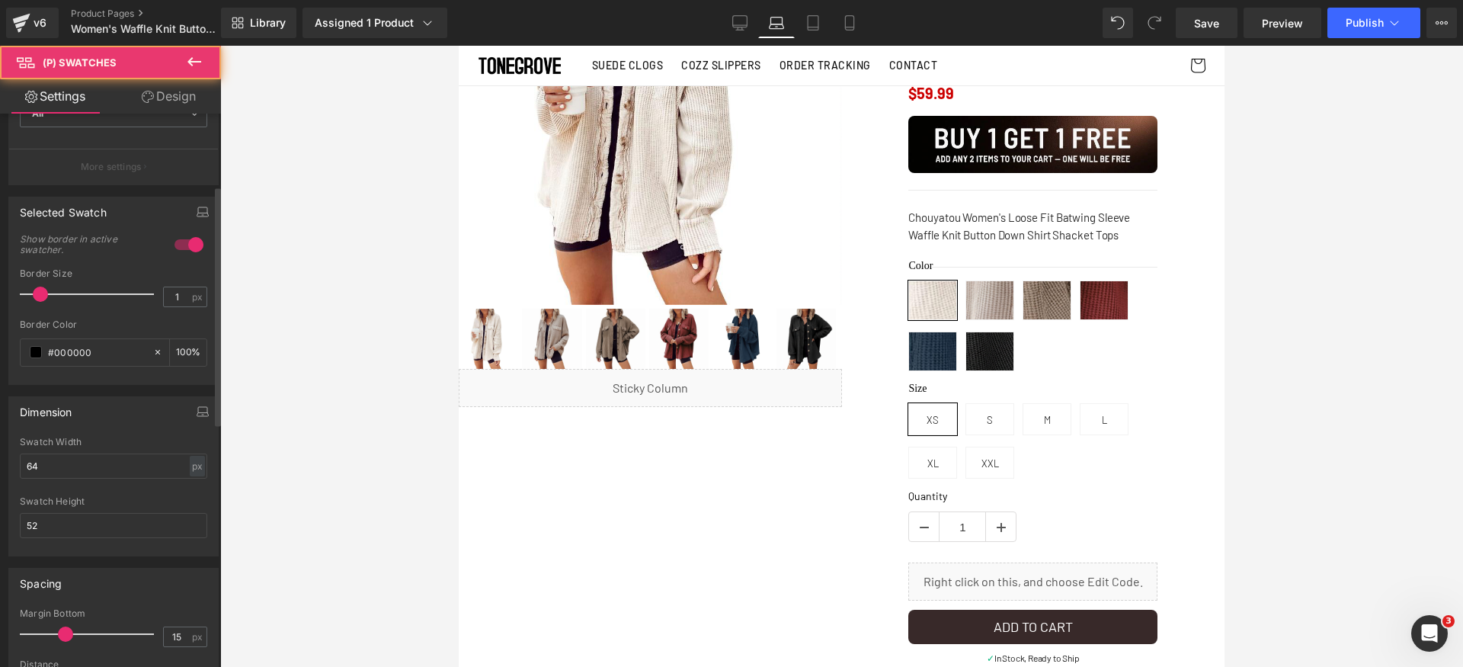
scroll to position [431, 0]
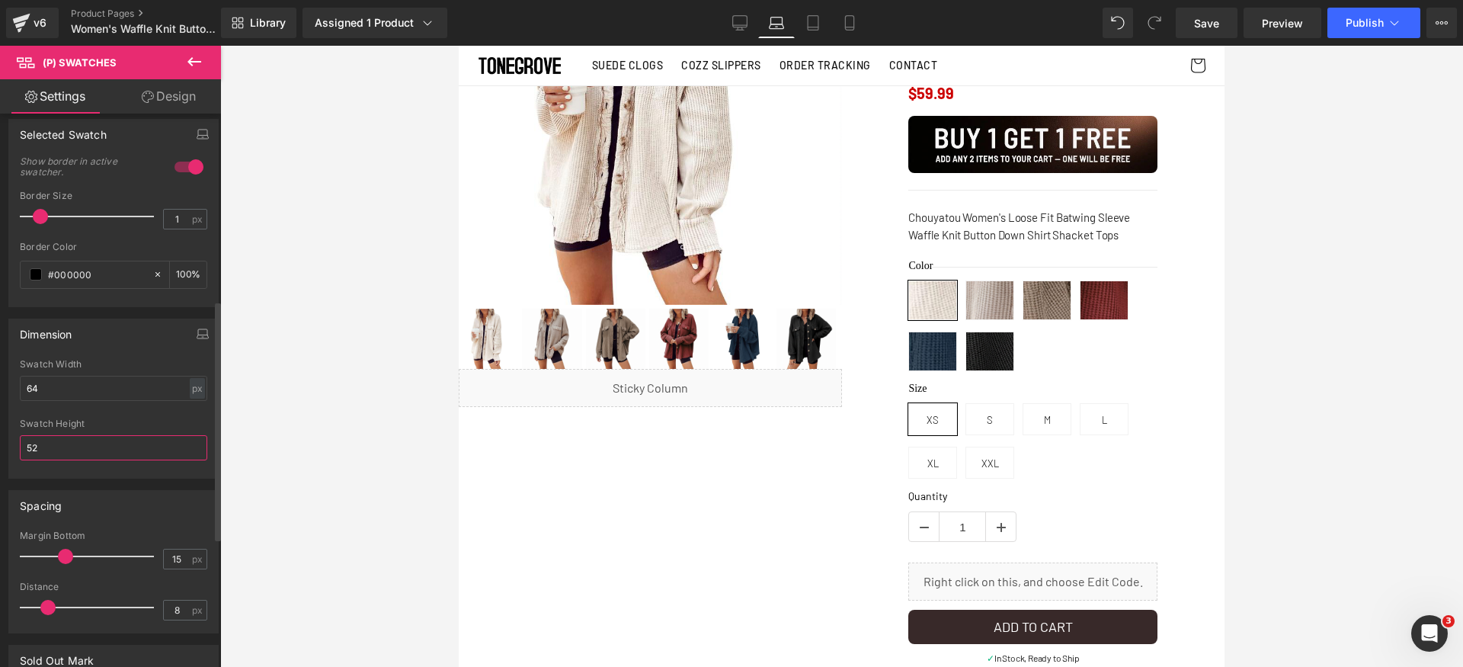
click at [92, 449] on input "52" at bounding box center [113, 447] width 187 height 25
click at [99, 383] on input "64" at bounding box center [113, 388] width 187 height 25
paste input "52"
type input "52"
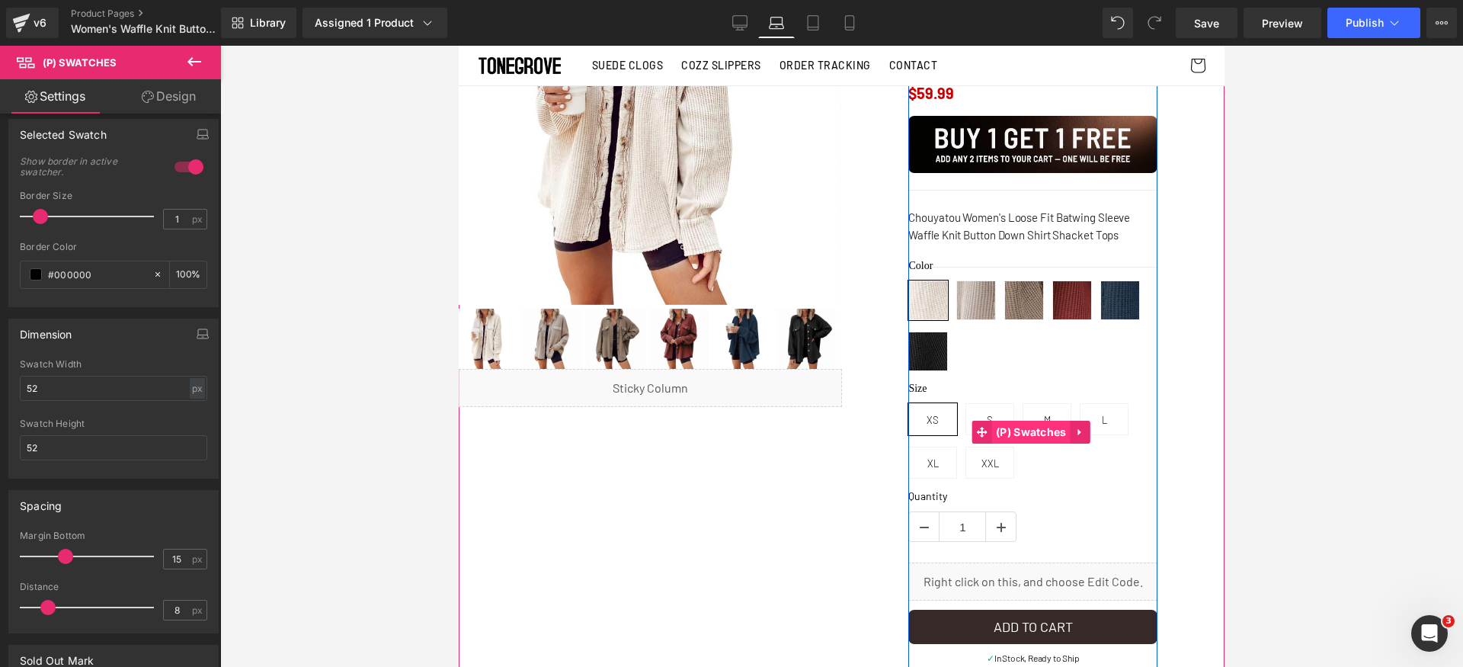
click at [1016, 431] on span "(P) Swatches" at bounding box center [1031, 432] width 78 height 23
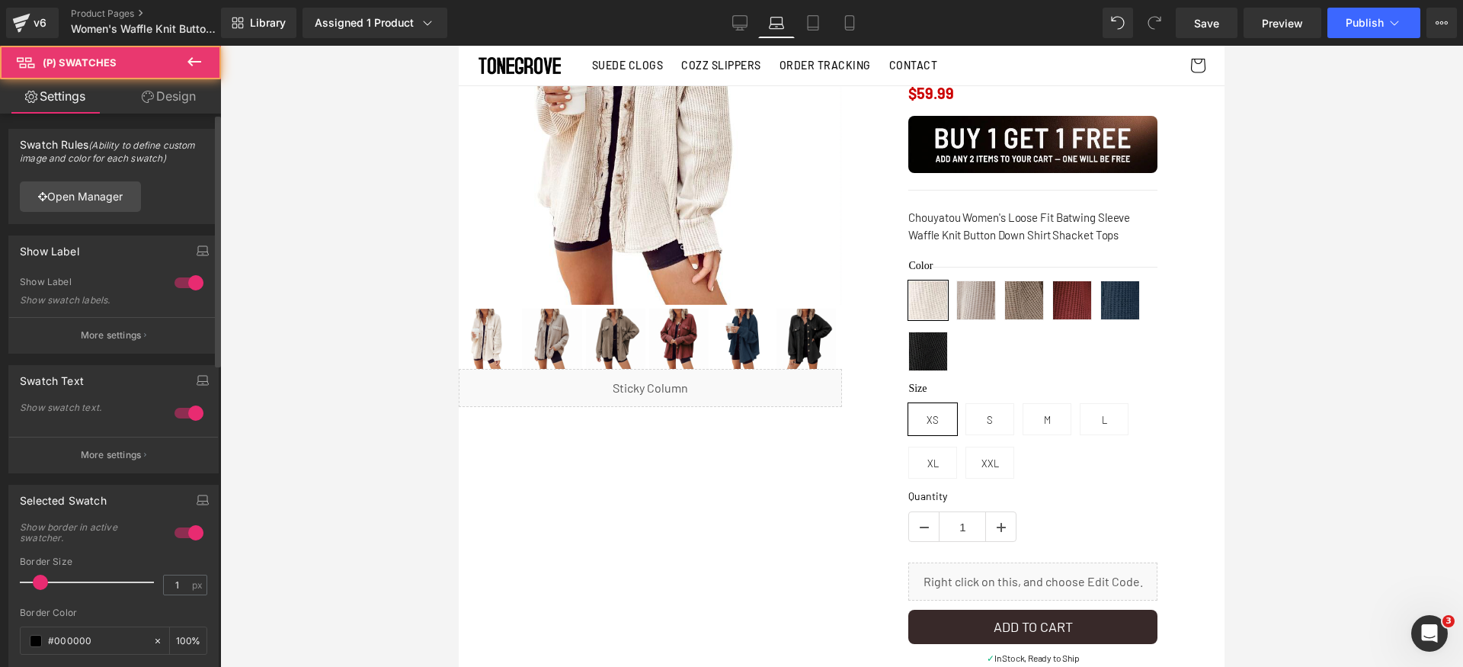
scroll to position [340, 0]
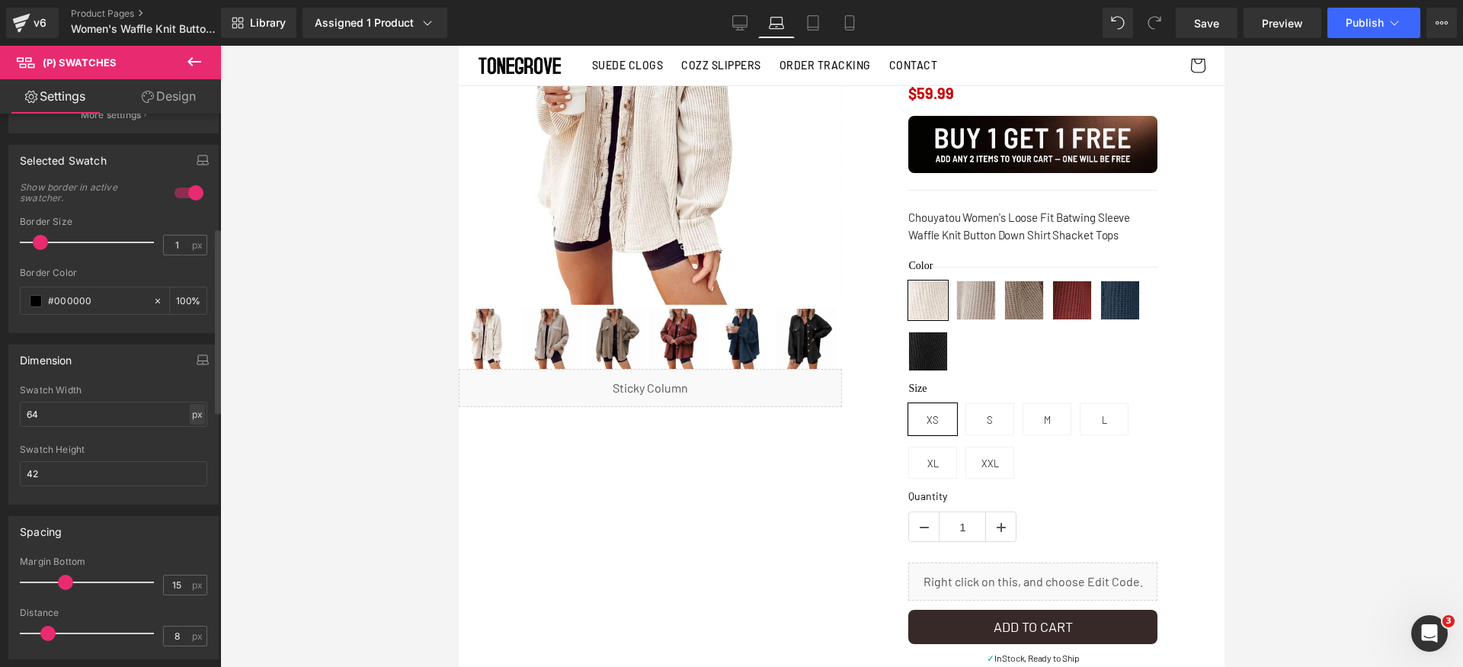
click at [194, 417] on div "px" at bounding box center [197, 414] width 15 height 21
click at [194, 441] on li "%" at bounding box center [196, 438] width 19 height 22
click at [115, 411] on input "64" at bounding box center [113, 414] width 187 height 25
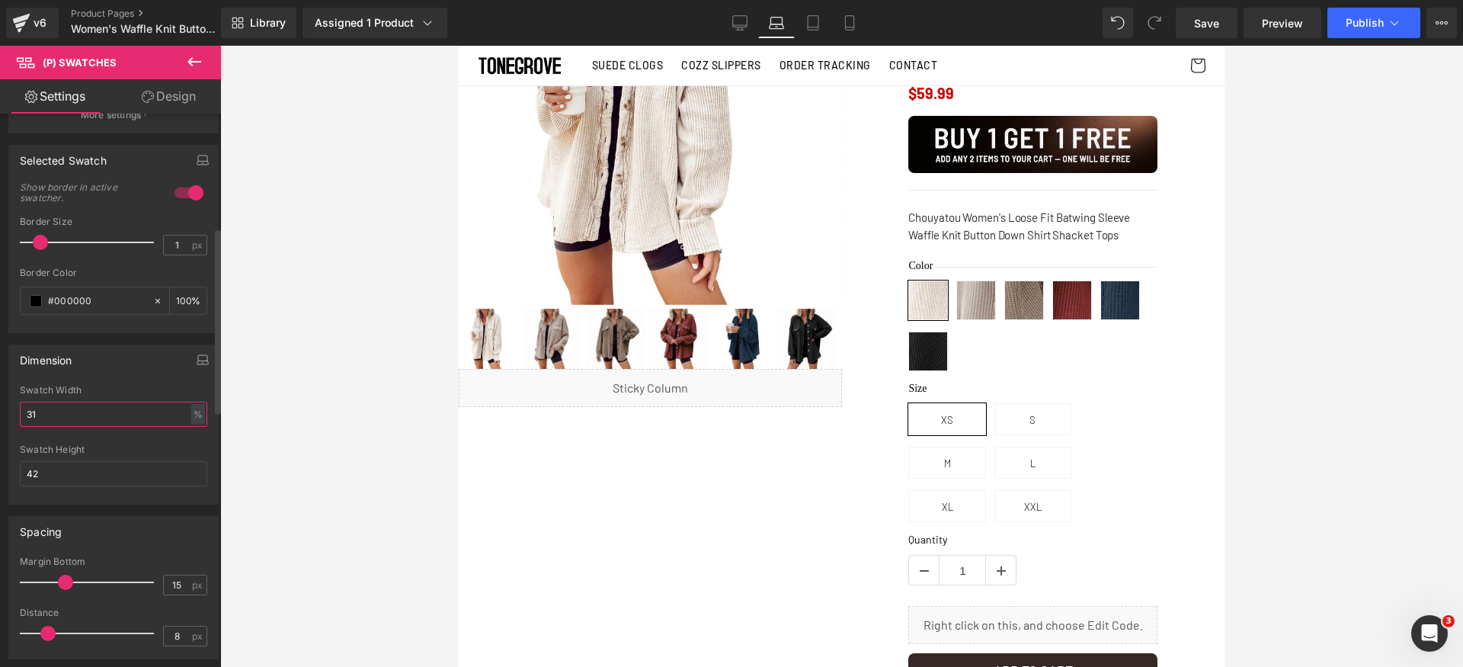
type input "30"
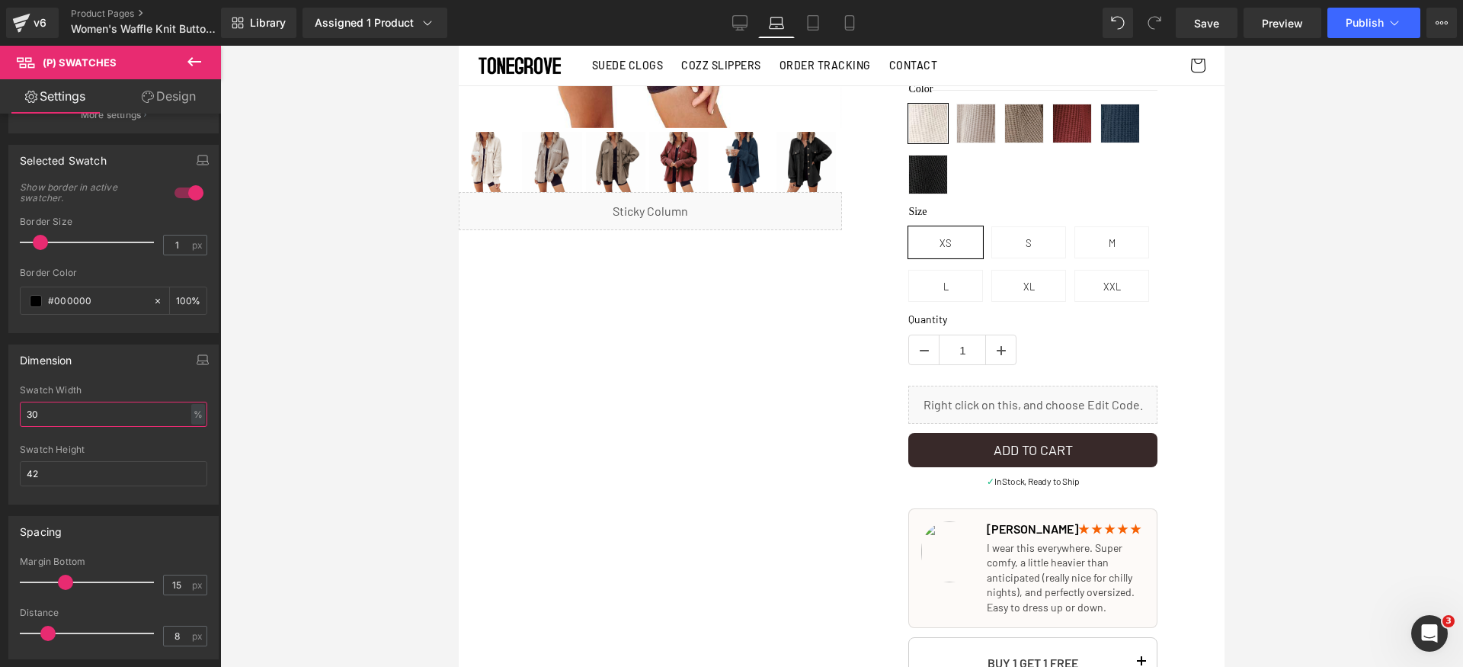
scroll to position [456, 0]
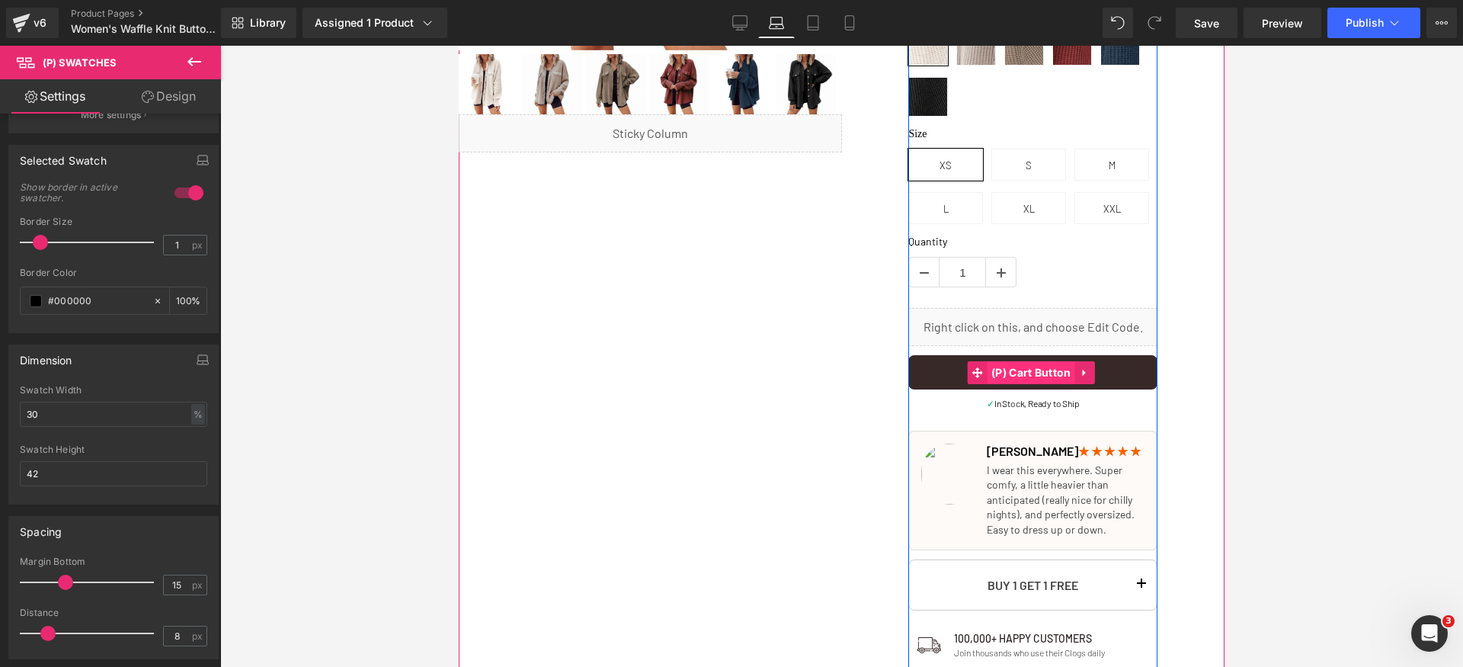
click at [992, 366] on span "(P) Cart Button" at bounding box center [1032, 372] width 88 height 23
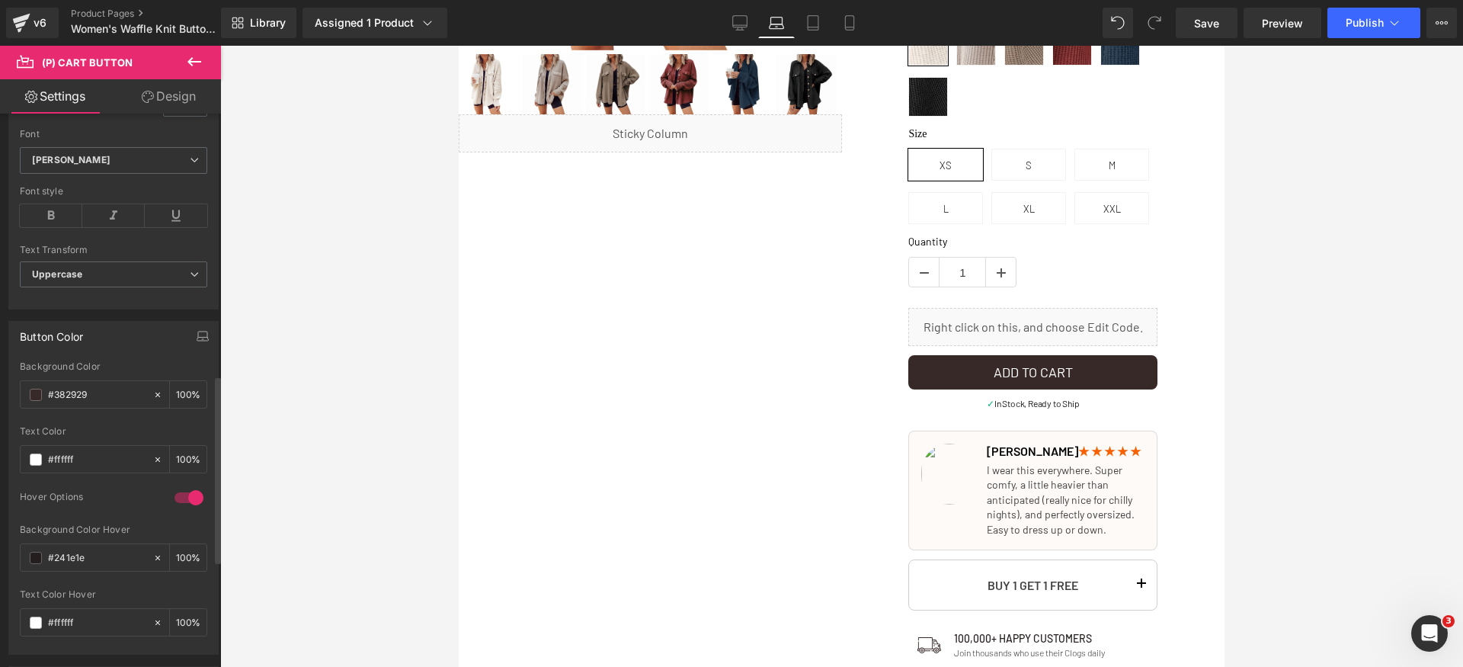
scroll to position [929, 0]
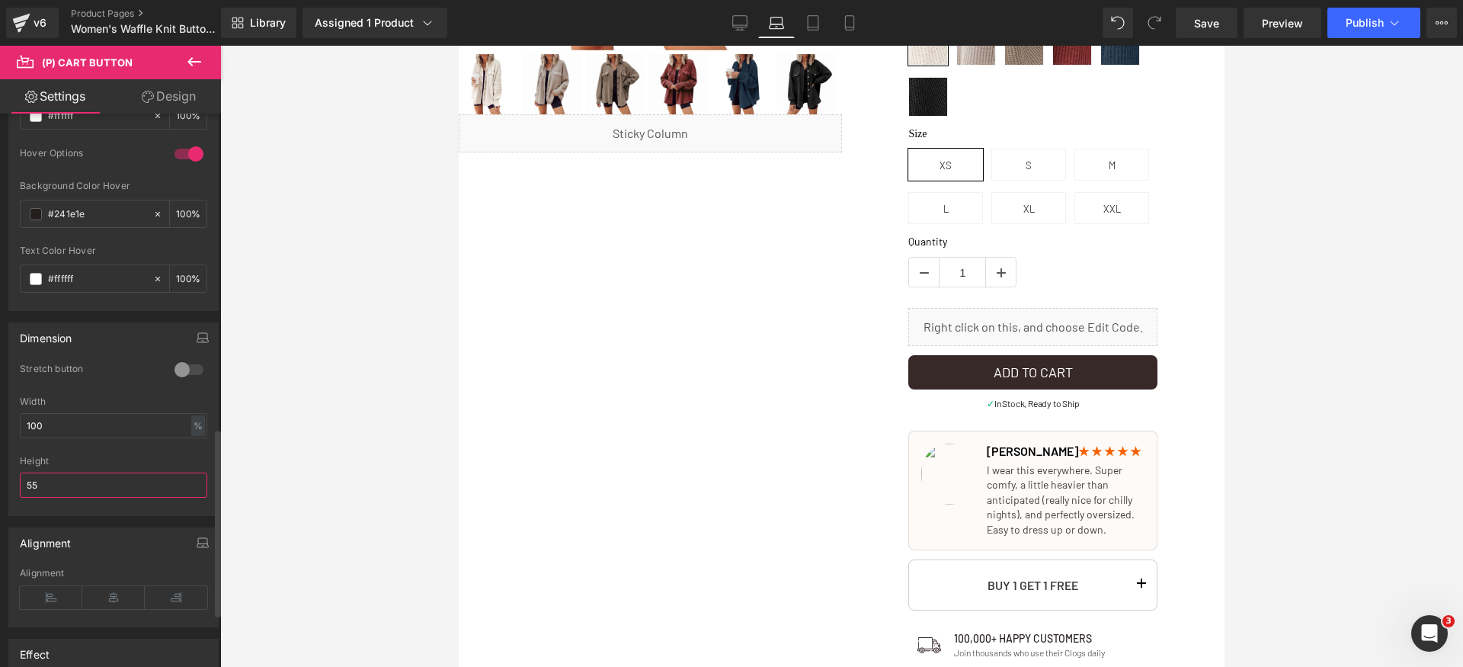
click at [104, 485] on input "55" at bounding box center [113, 484] width 187 height 25
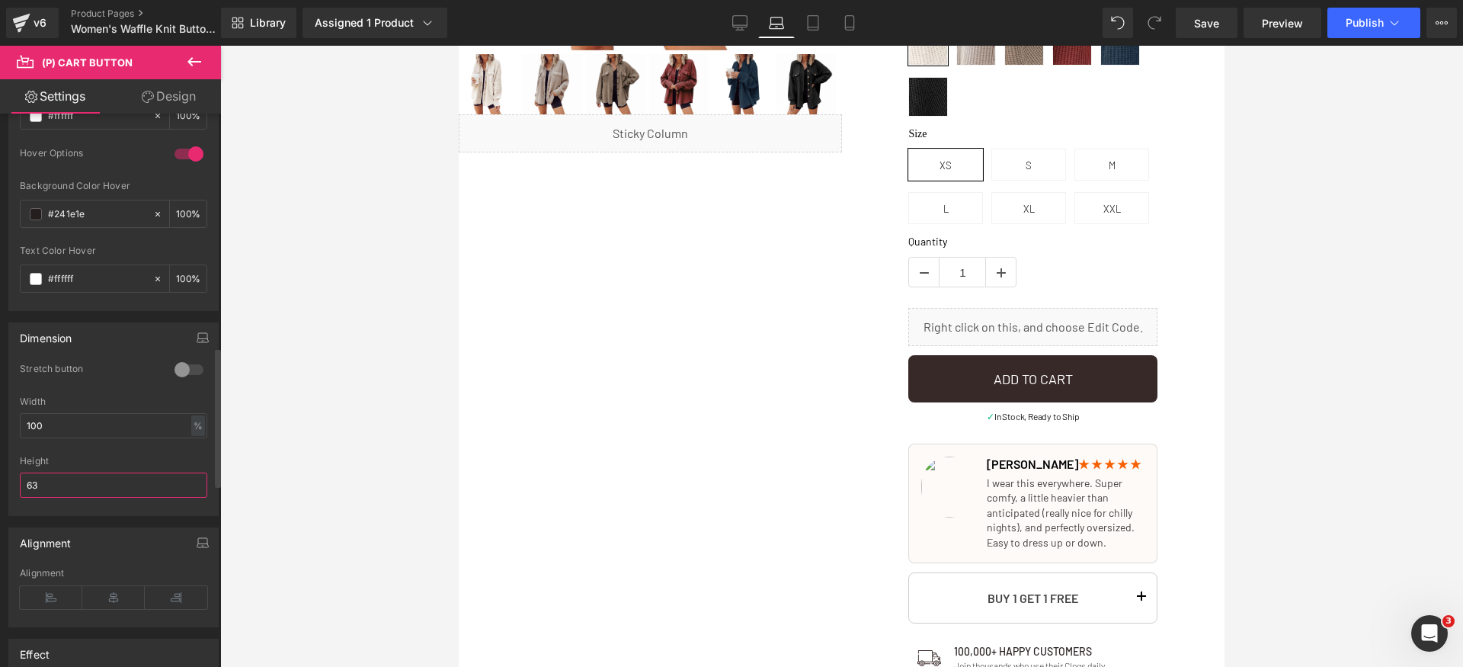
type input "62"
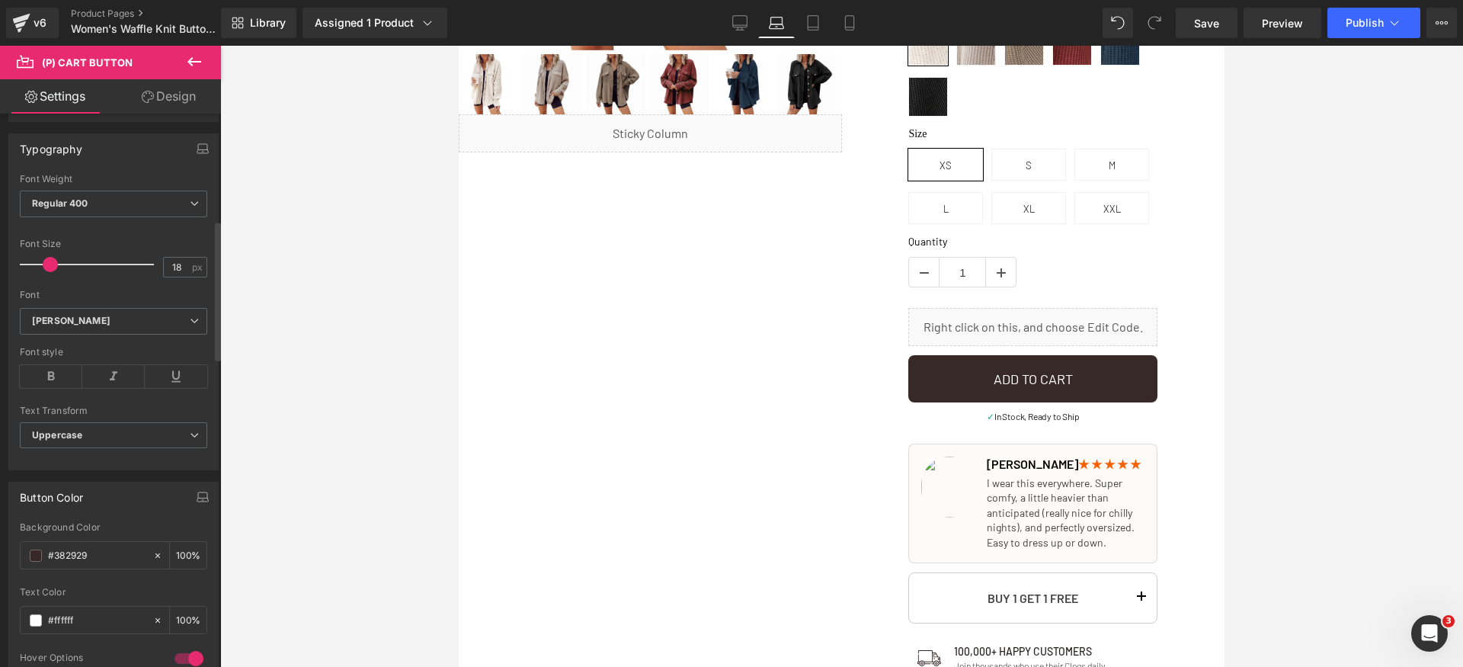
scroll to position [346, 0]
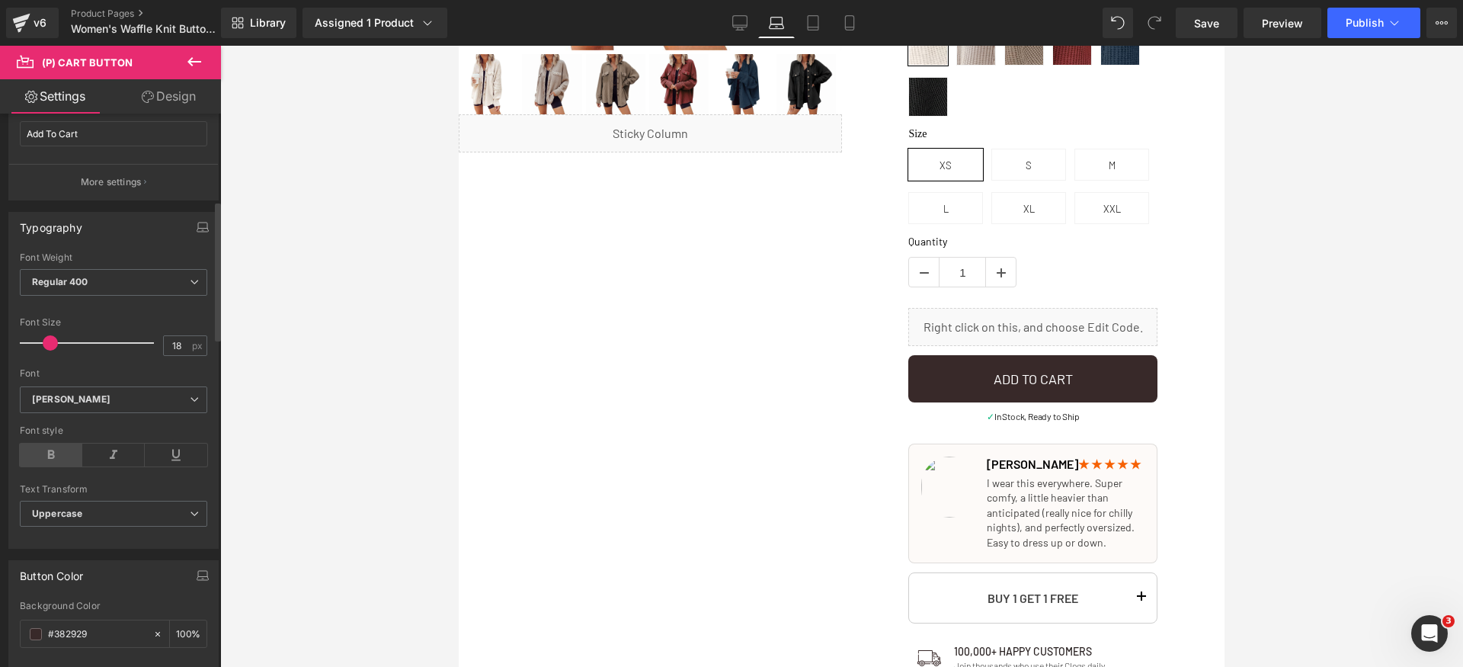
click at [26, 453] on icon at bounding box center [51, 454] width 62 height 23
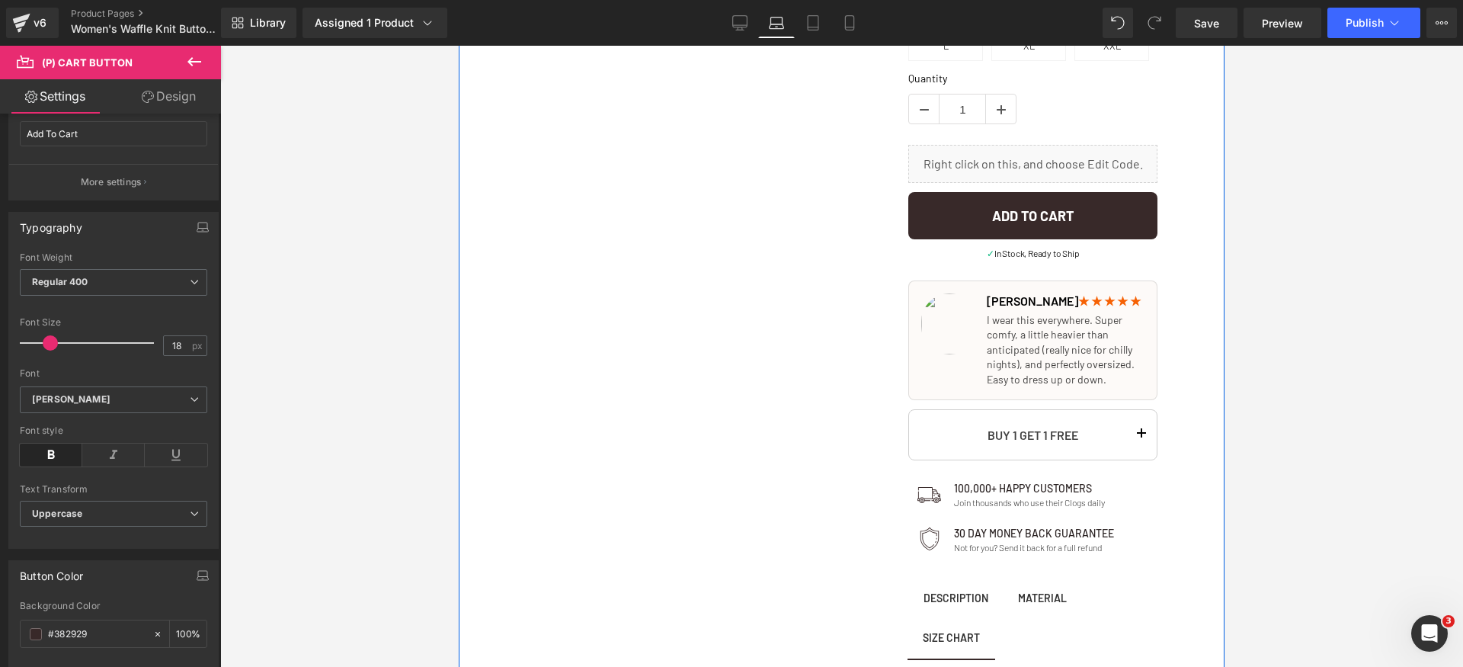
scroll to position [698, 0]
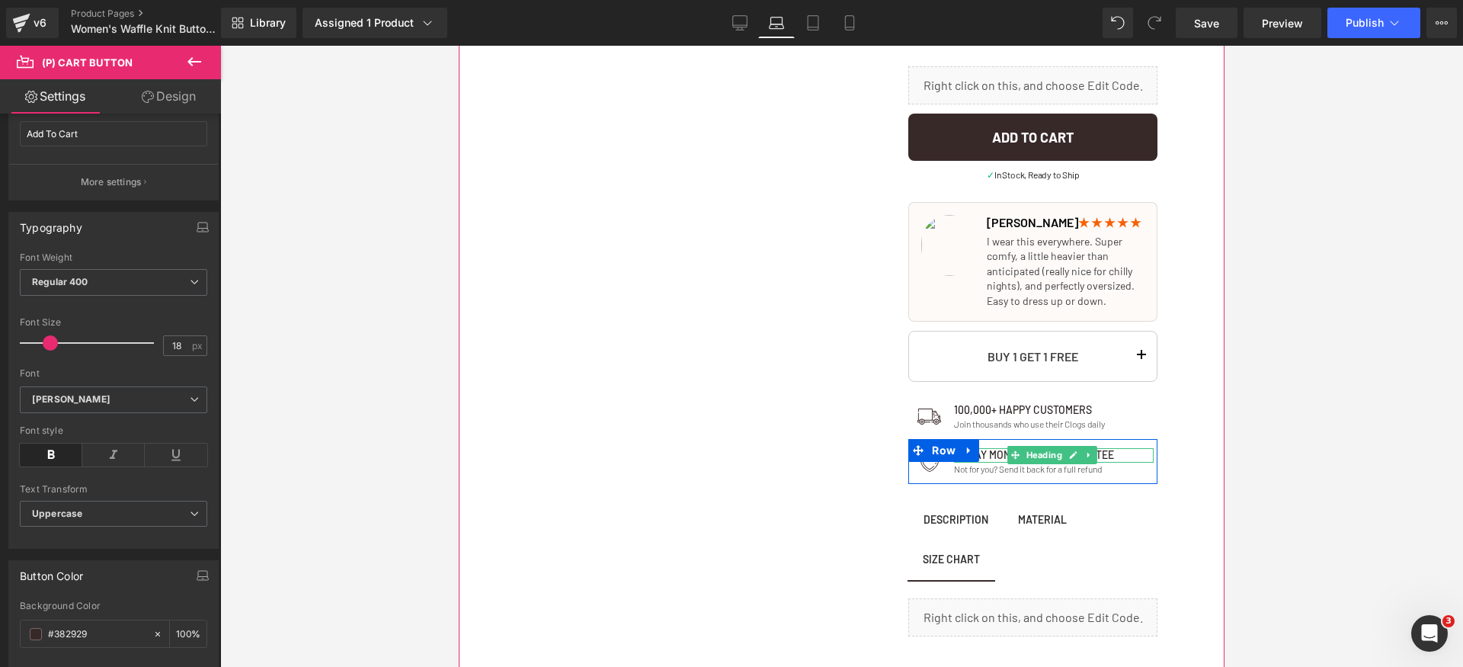
click at [1136, 456] on h1 "30 day money back guarantee" at bounding box center [1054, 455] width 200 height 14
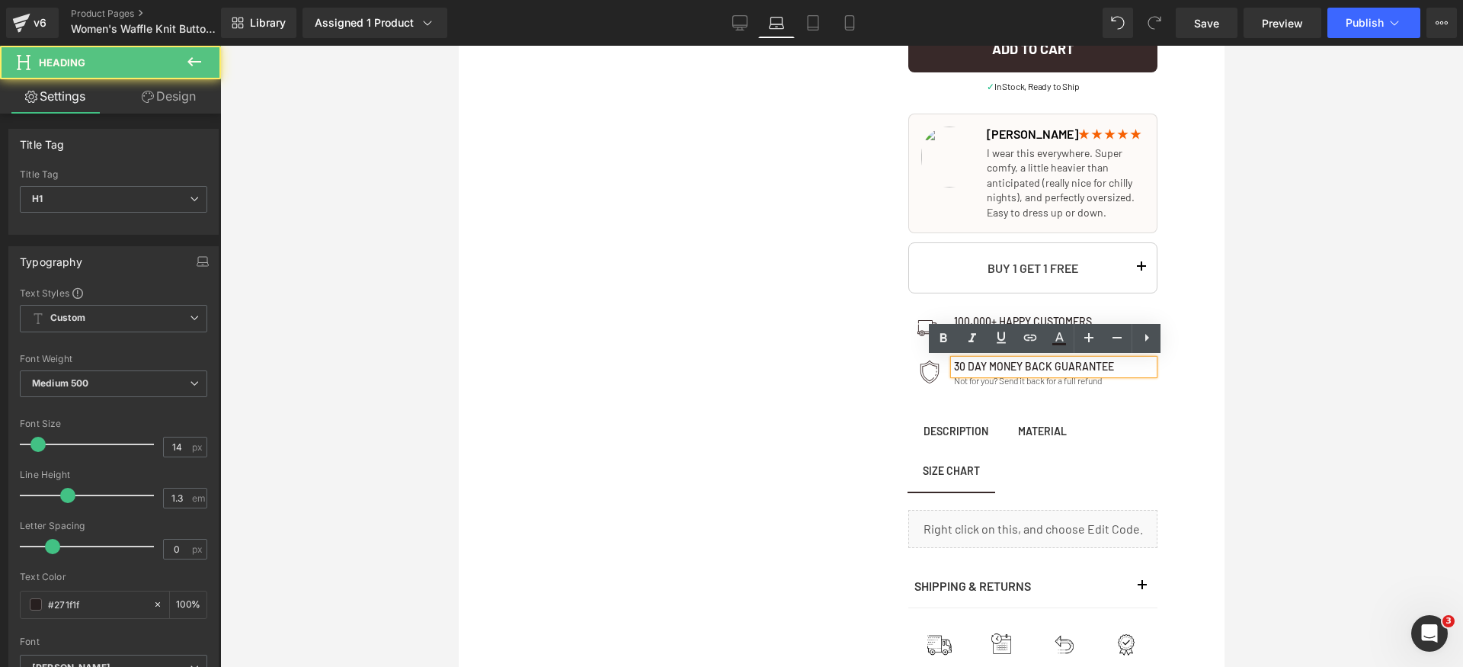
drag, startPoint x: 1340, startPoint y: 533, endPoint x: 1238, endPoint y: 515, distance: 103.0
click at [1339, 533] on div at bounding box center [841, 356] width 1243 height 621
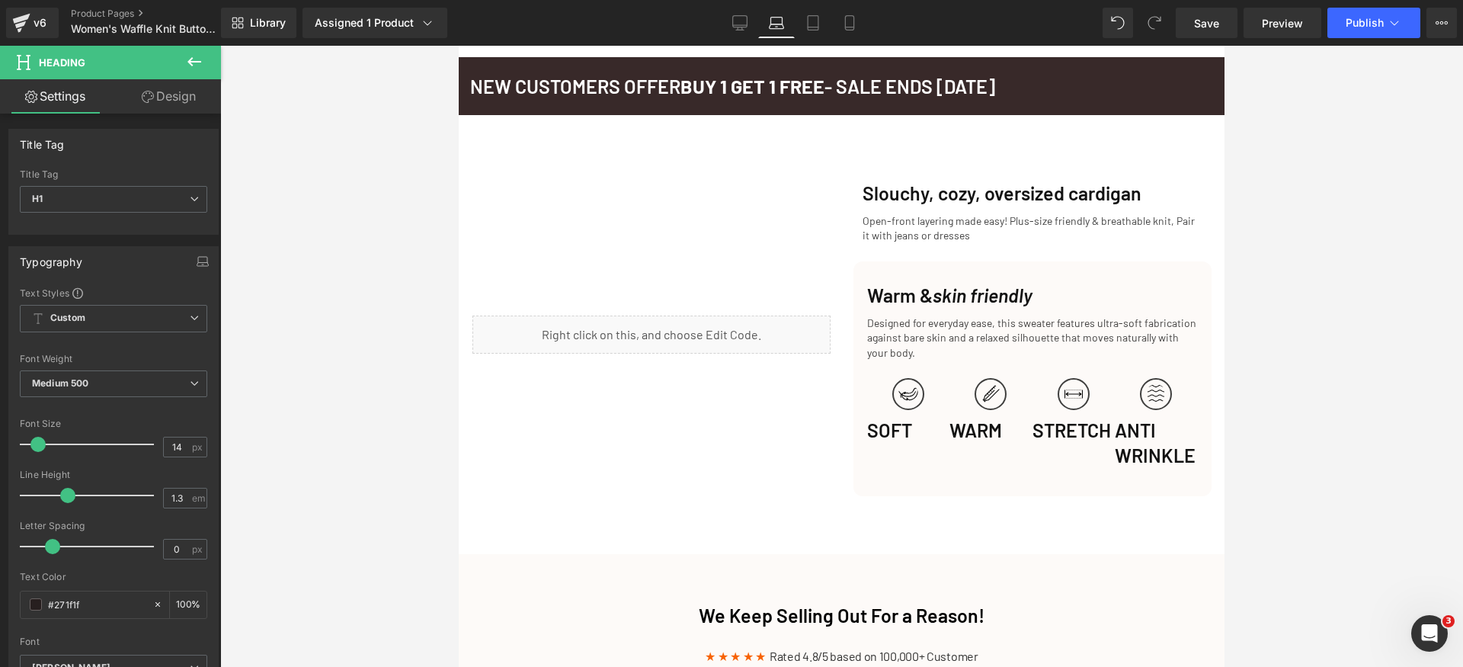
scroll to position [1521, 0]
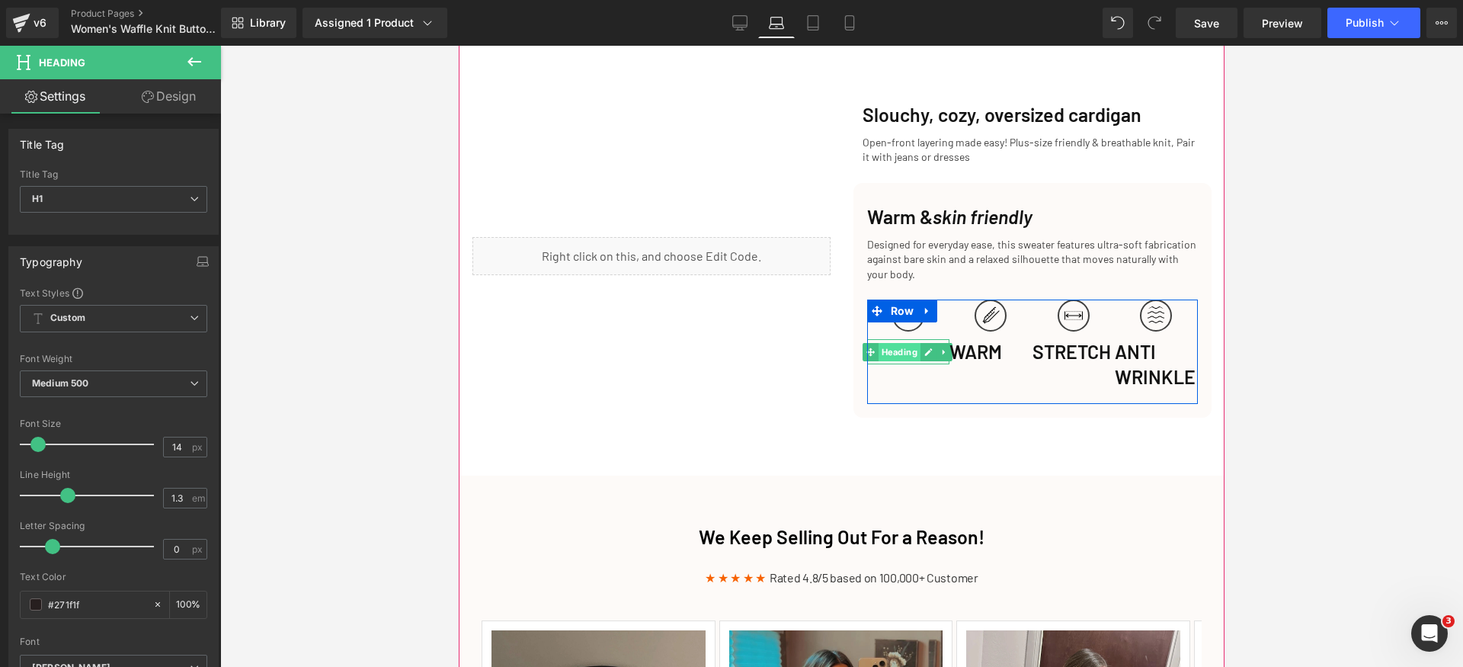
click at [888, 351] on span "Heading" at bounding box center [900, 352] width 42 height 18
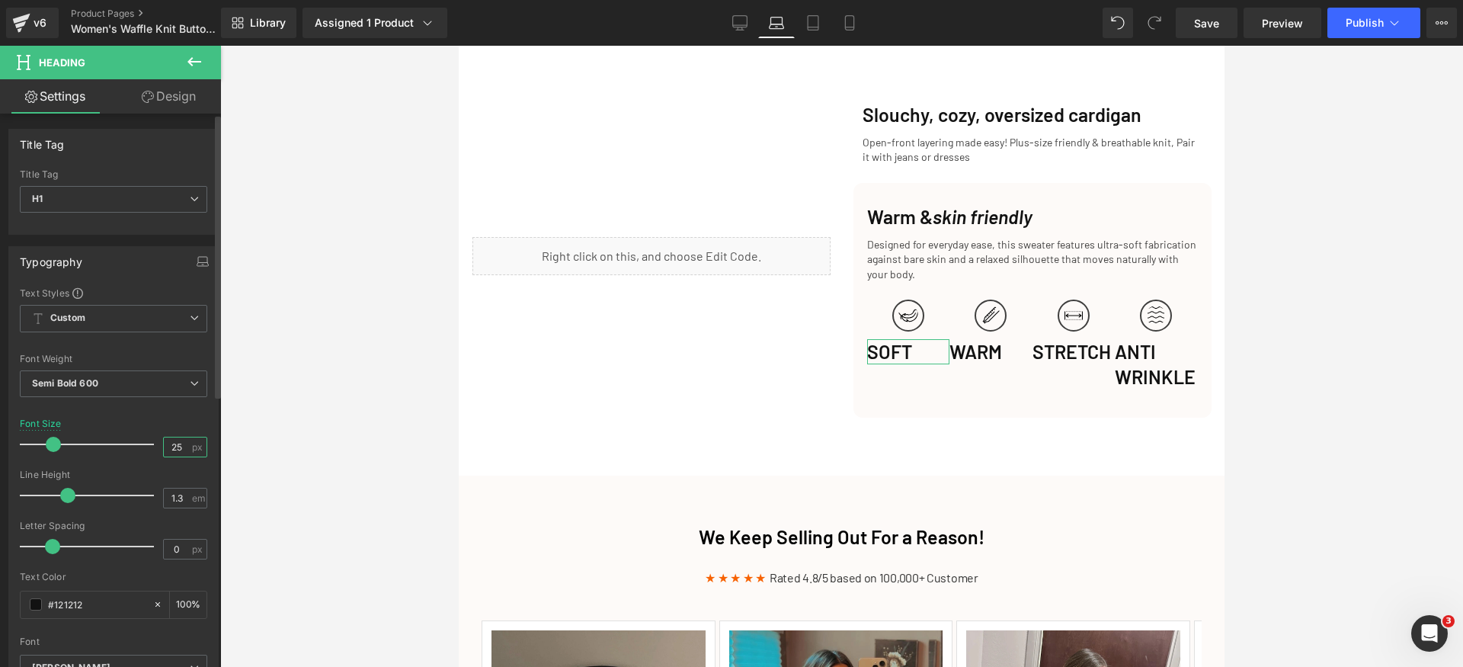
click at [182, 447] on input "25" at bounding box center [177, 446] width 27 height 19
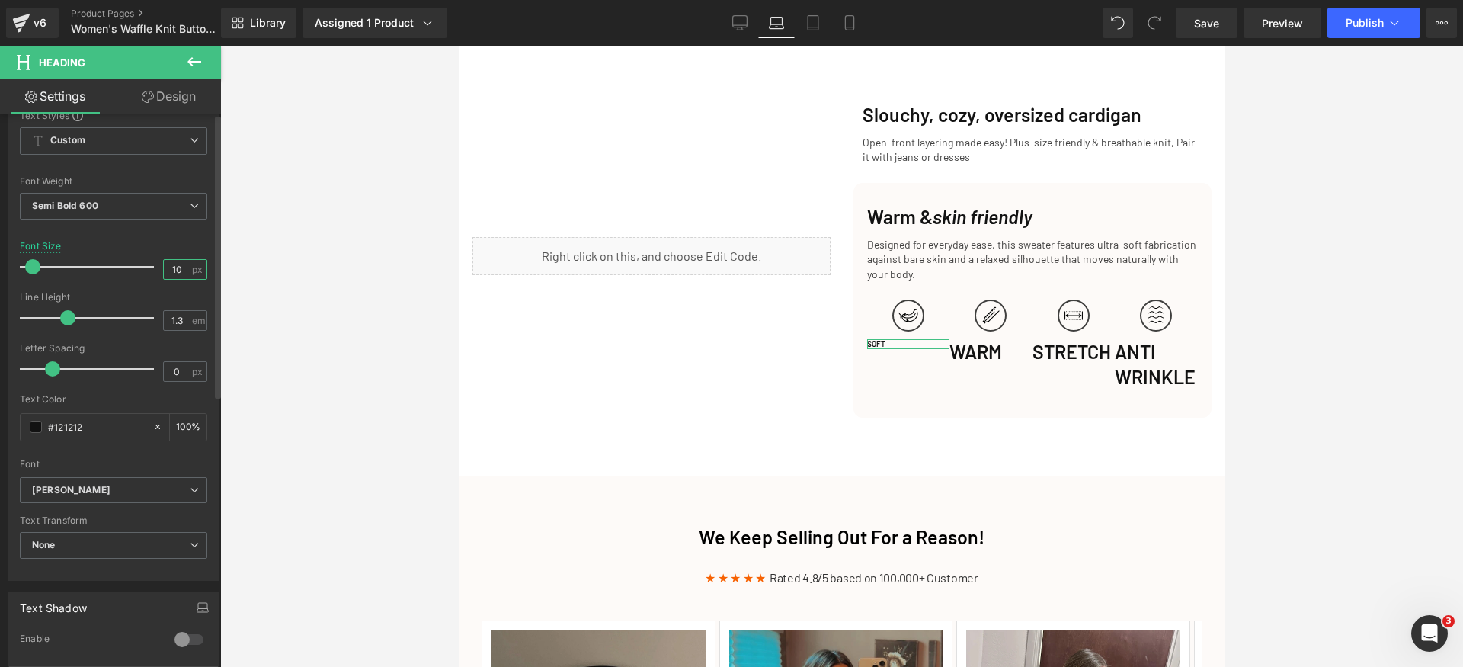
scroll to position [413, 0]
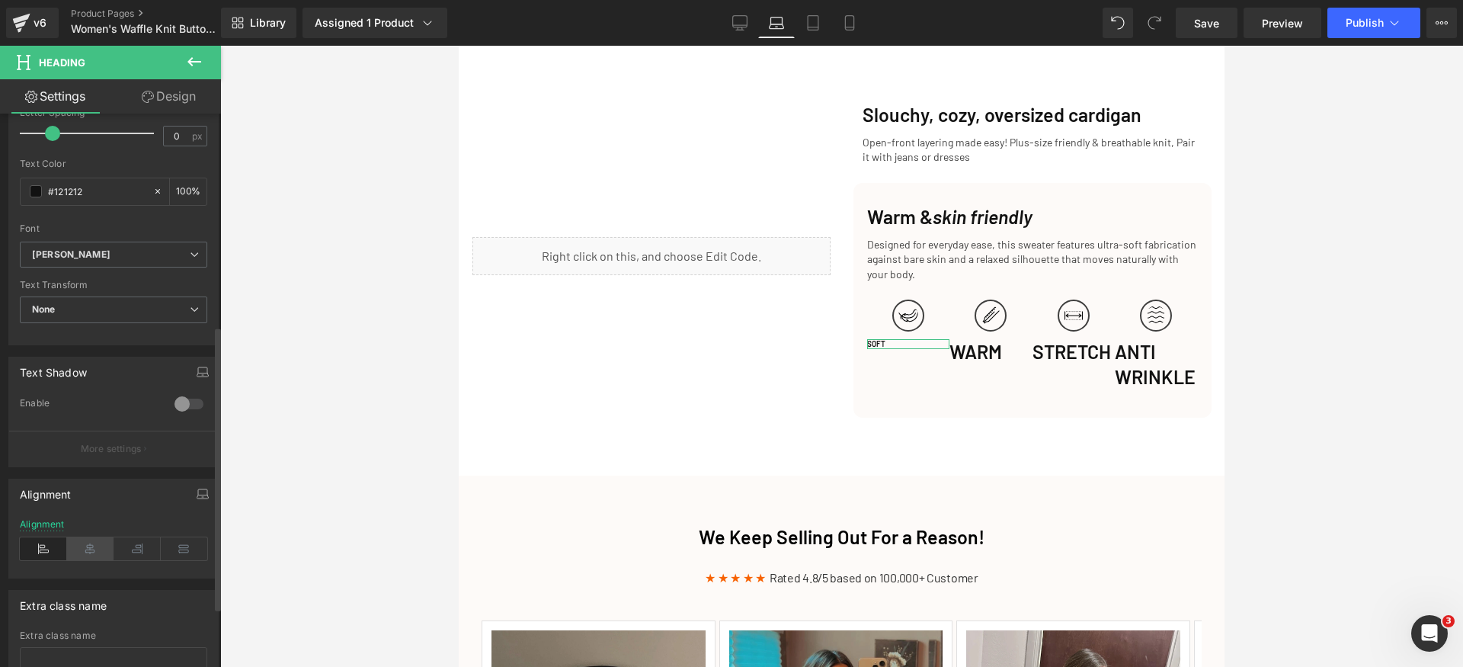
click at [88, 544] on icon at bounding box center [90, 548] width 47 height 23
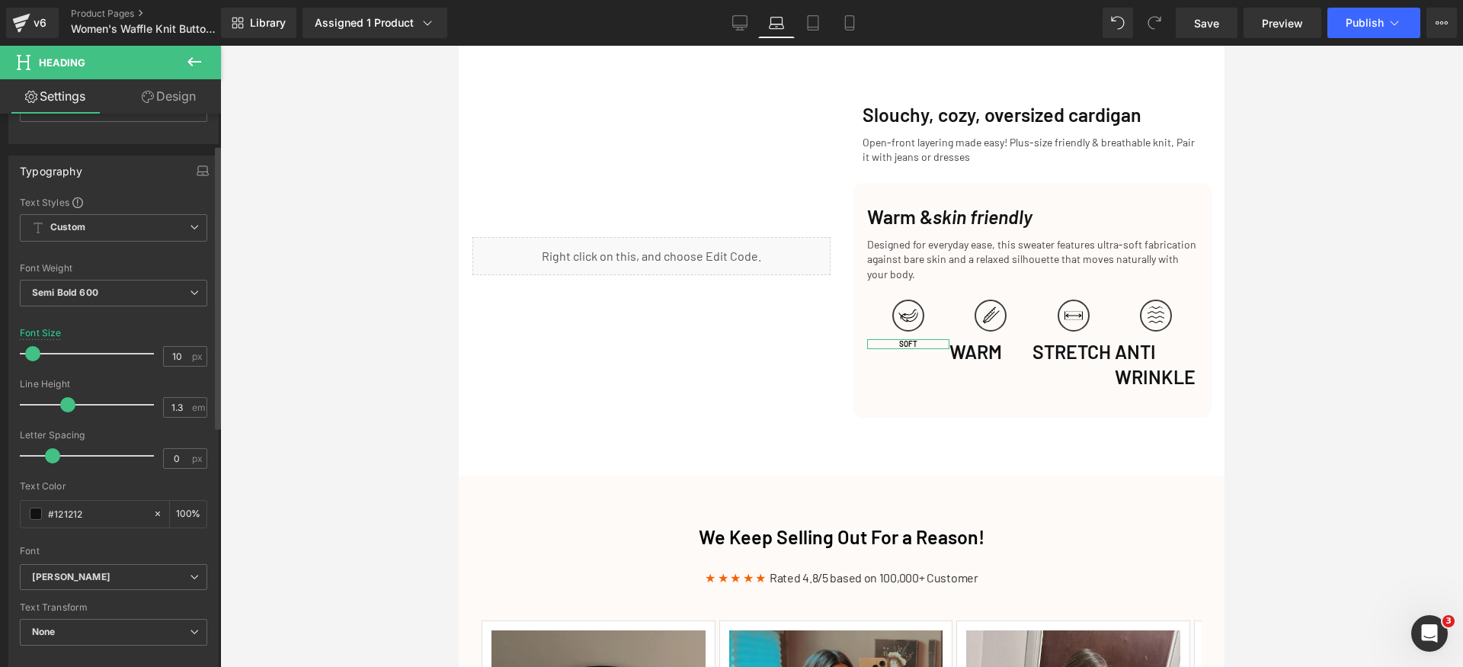
scroll to position [60, 0]
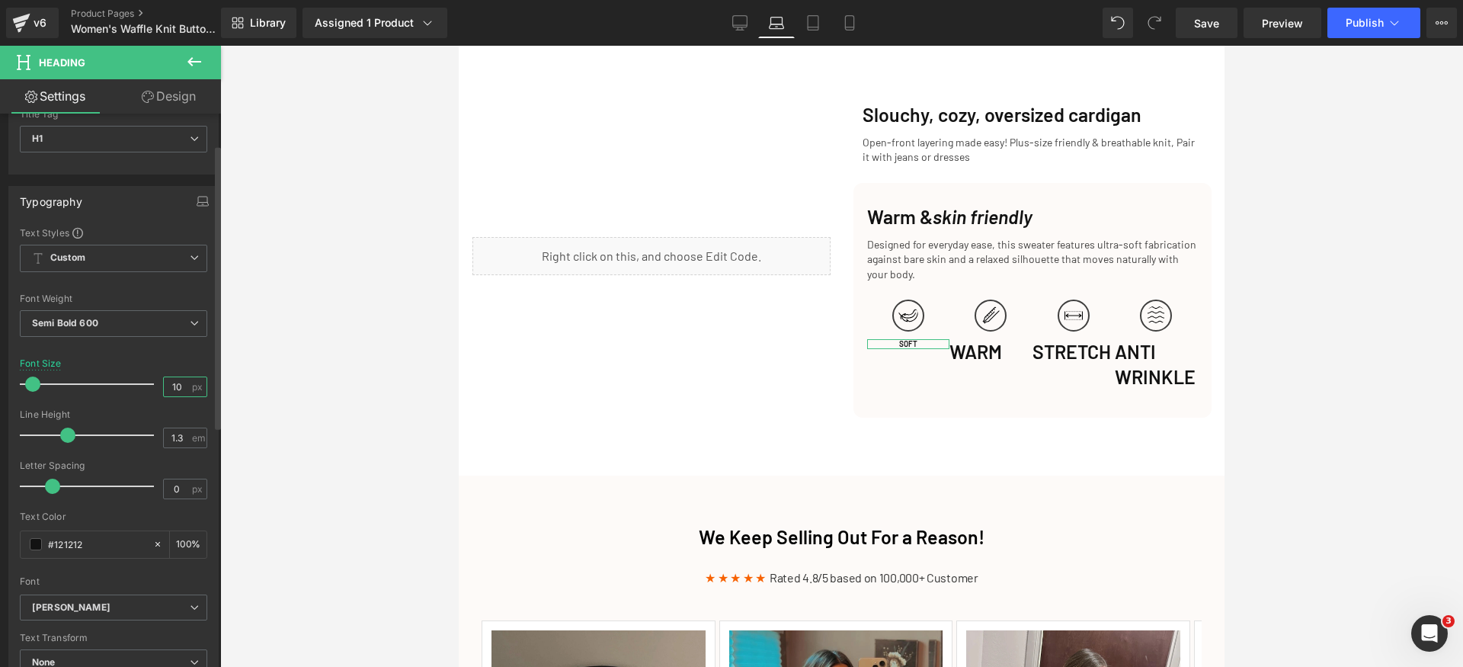
click at [169, 384] on input "10" at bounding box center [177, 386] width 27 height 19
type input "11"
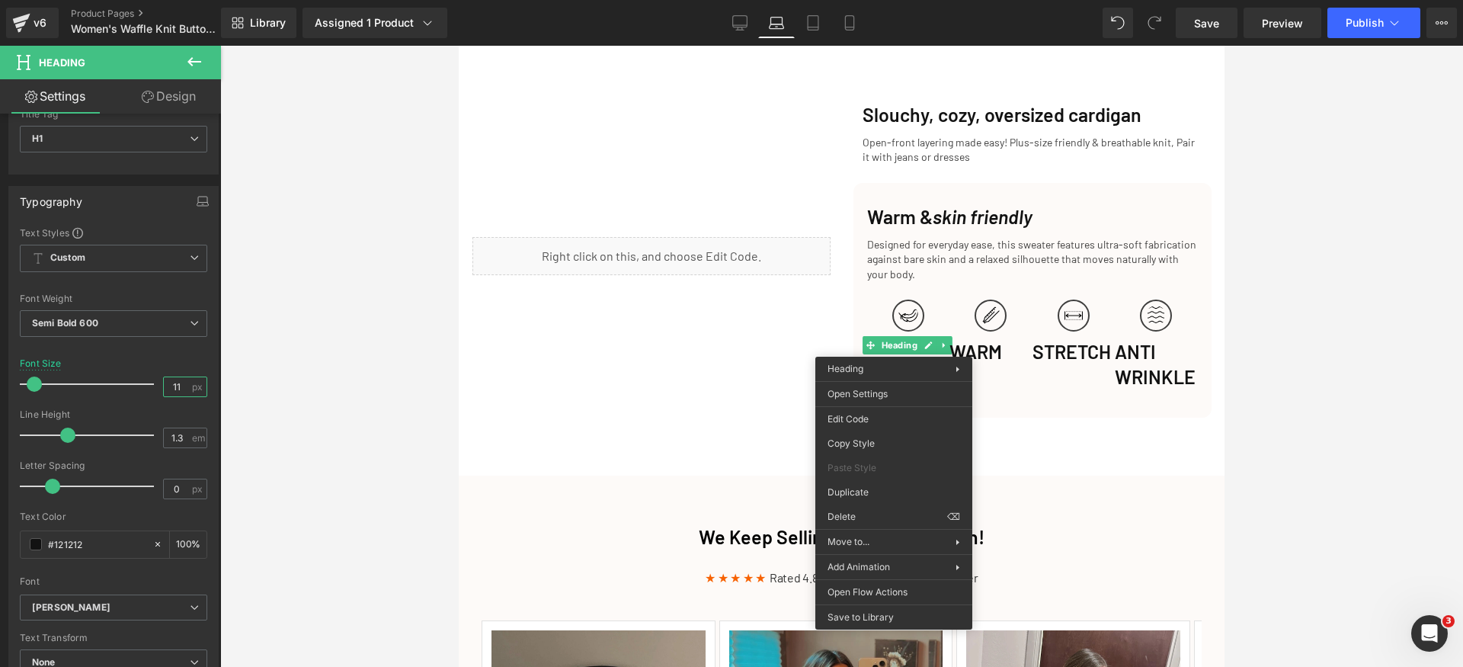
drag, startPoint x: 1336, startPoint y: 488, endPoint x: 897, endPoint y: 432, distance: 442.5
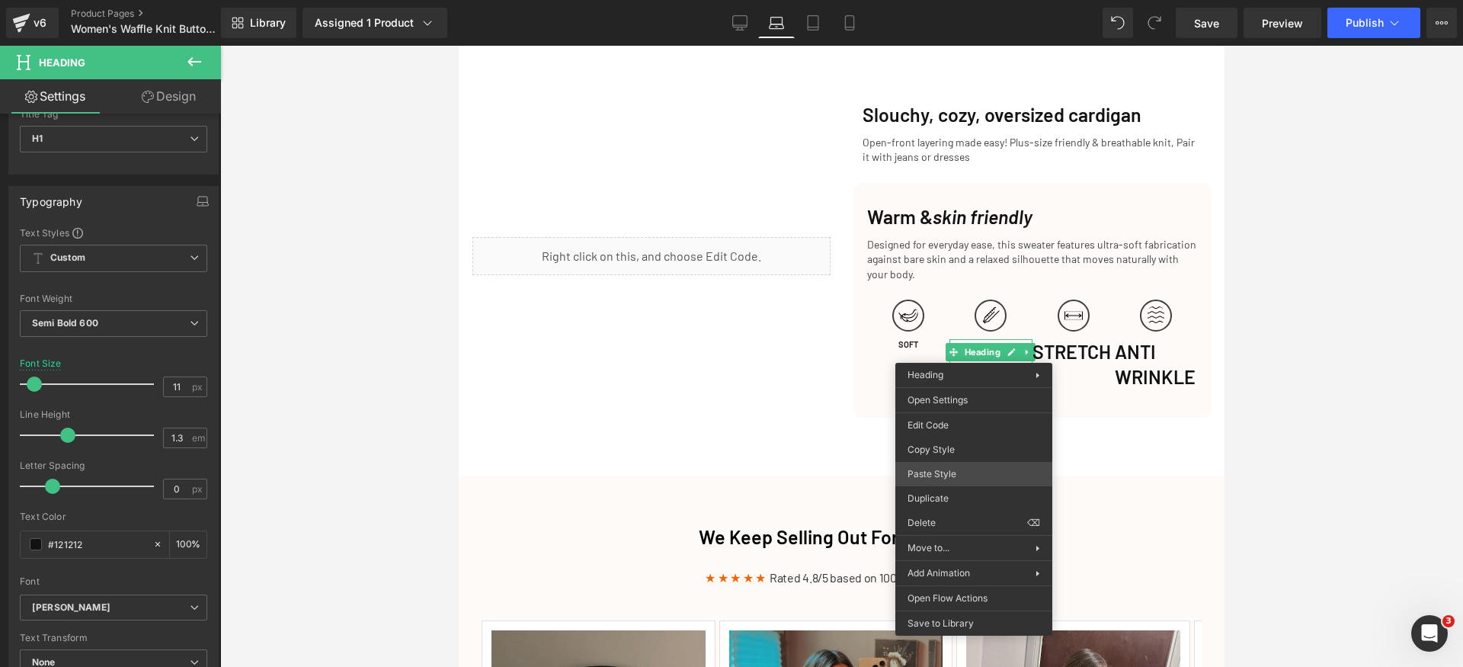
drag, startPoint x: 1423, startPoint y: 517, endPoint x: 965, endPoint y: 471, distance: 461.1
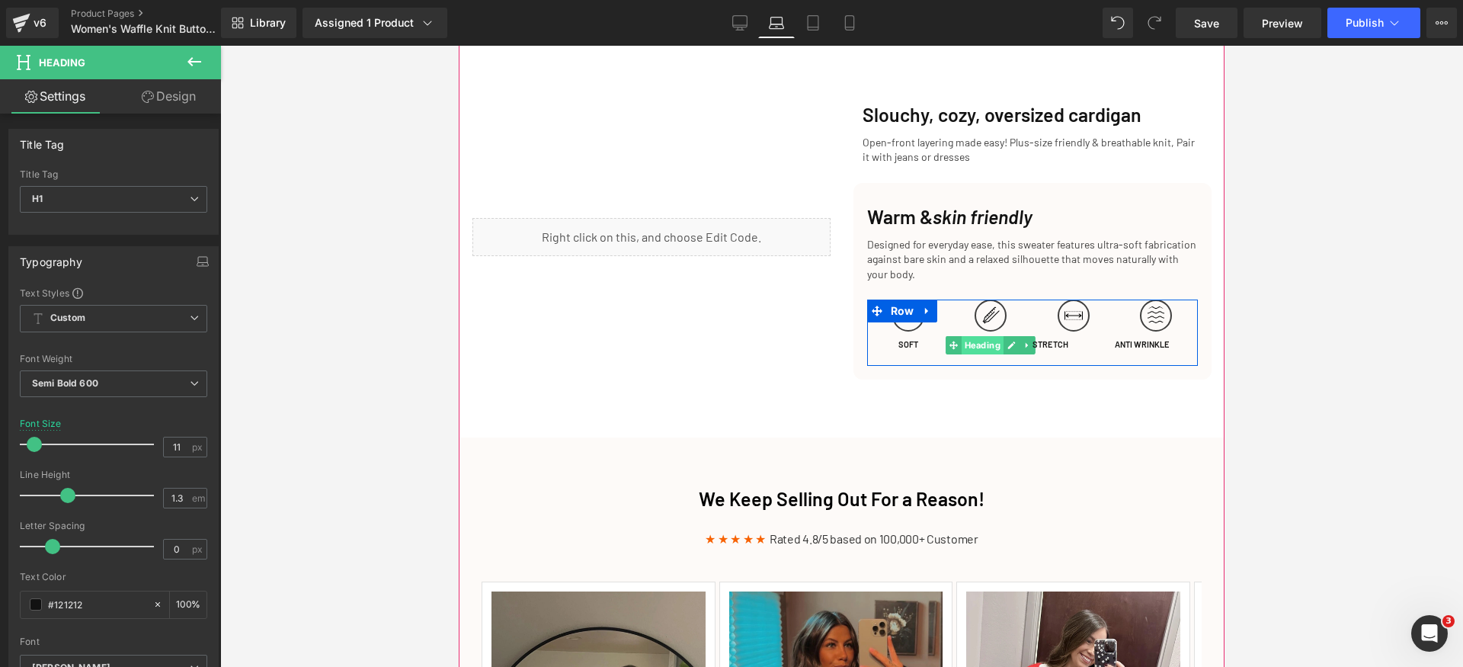
click at [962, 344] on span "Heading" at bounding box center [983, 345] width 42 height 18
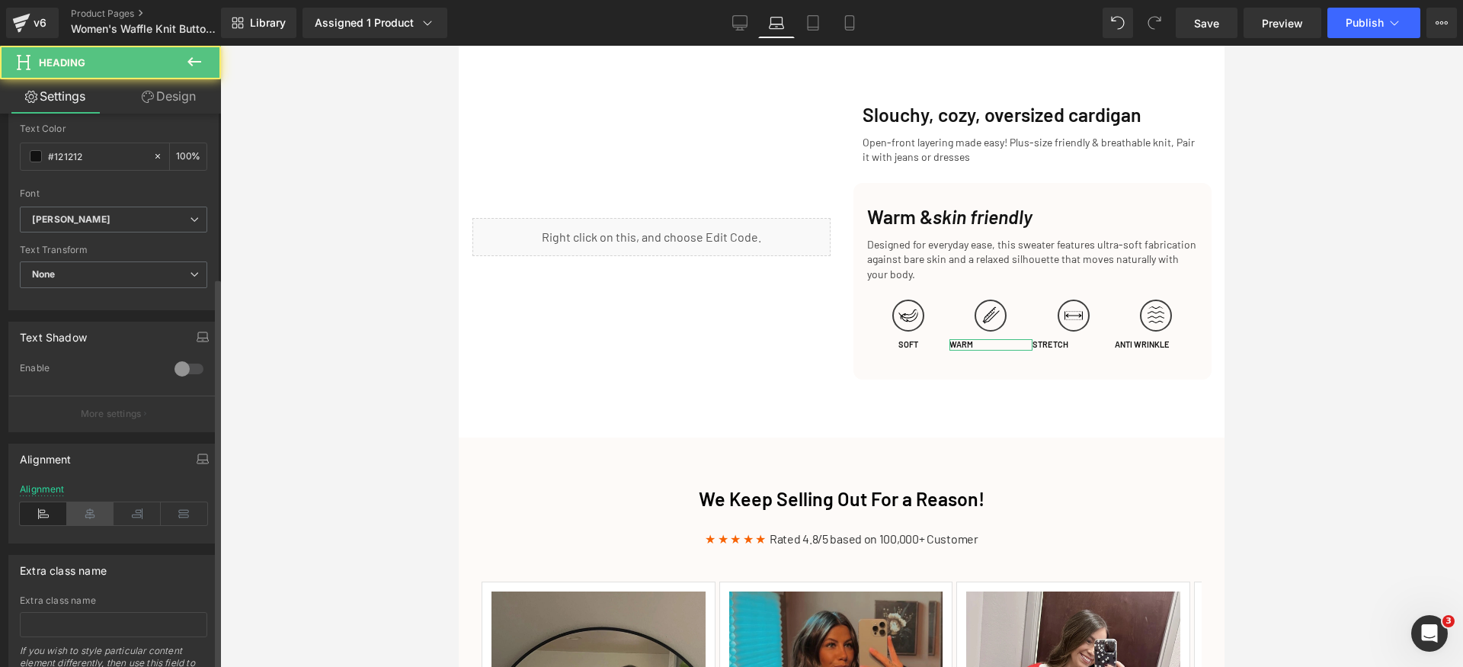
scroll to position [528, 0]
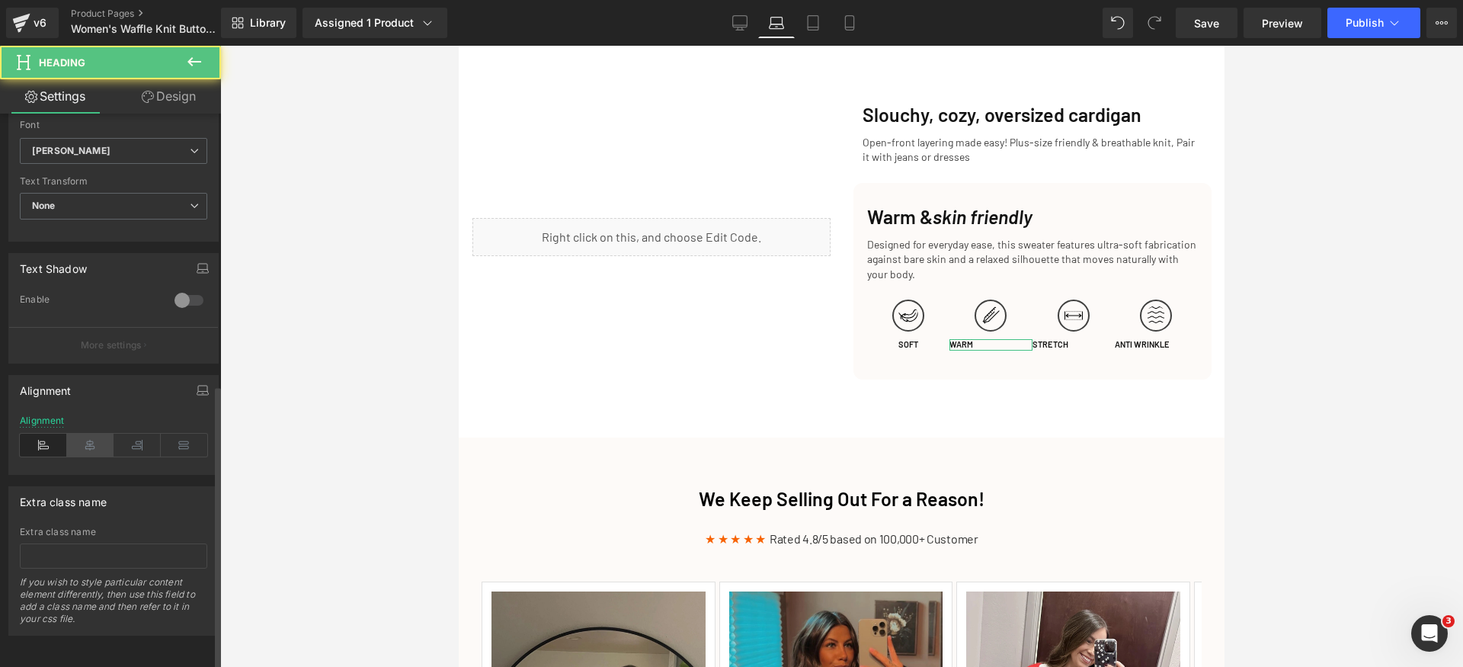
click at [97, 440] on icon at bounding box center [90, 445] width 47 height 23
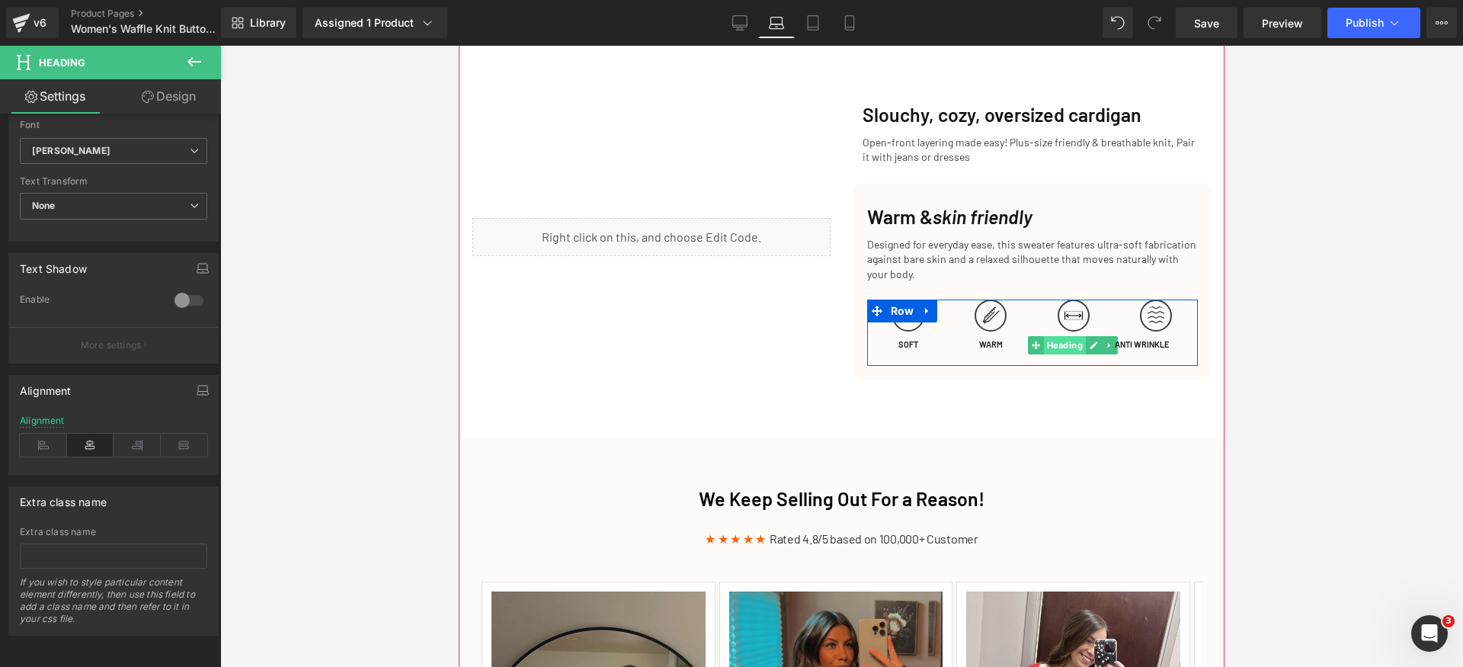
click at [1044, 341] on span "Heading" at bounding box center [1065, 345] width 42 height 18
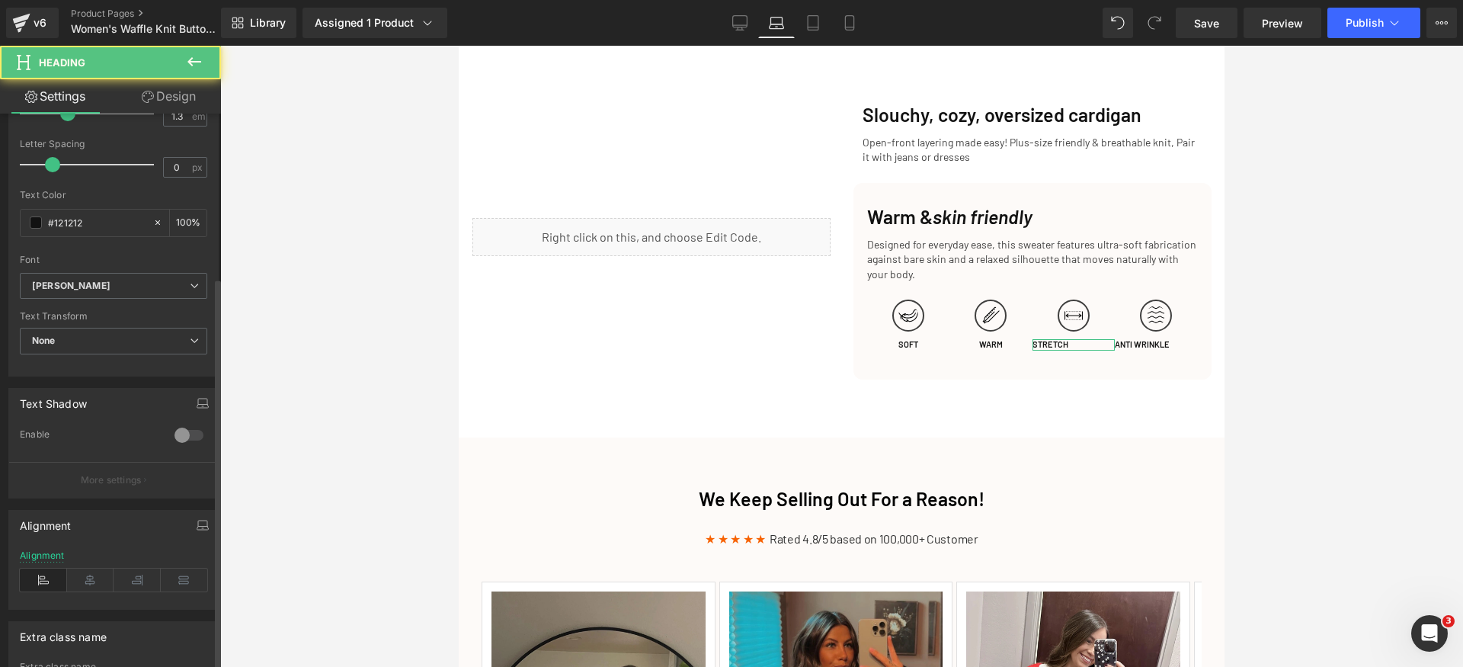
scroll to position [459, 0]
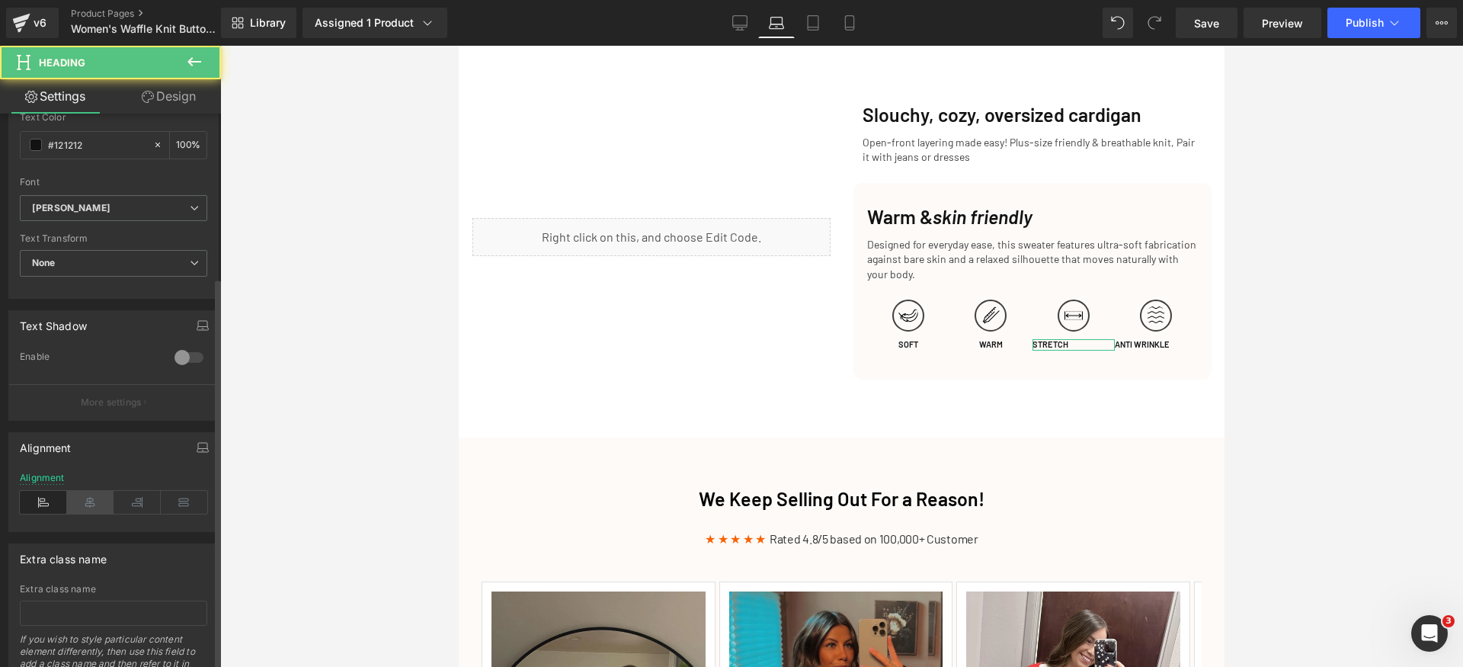
click at [91, 498] on icon at bounding box center [90, 502] width 47 height 23
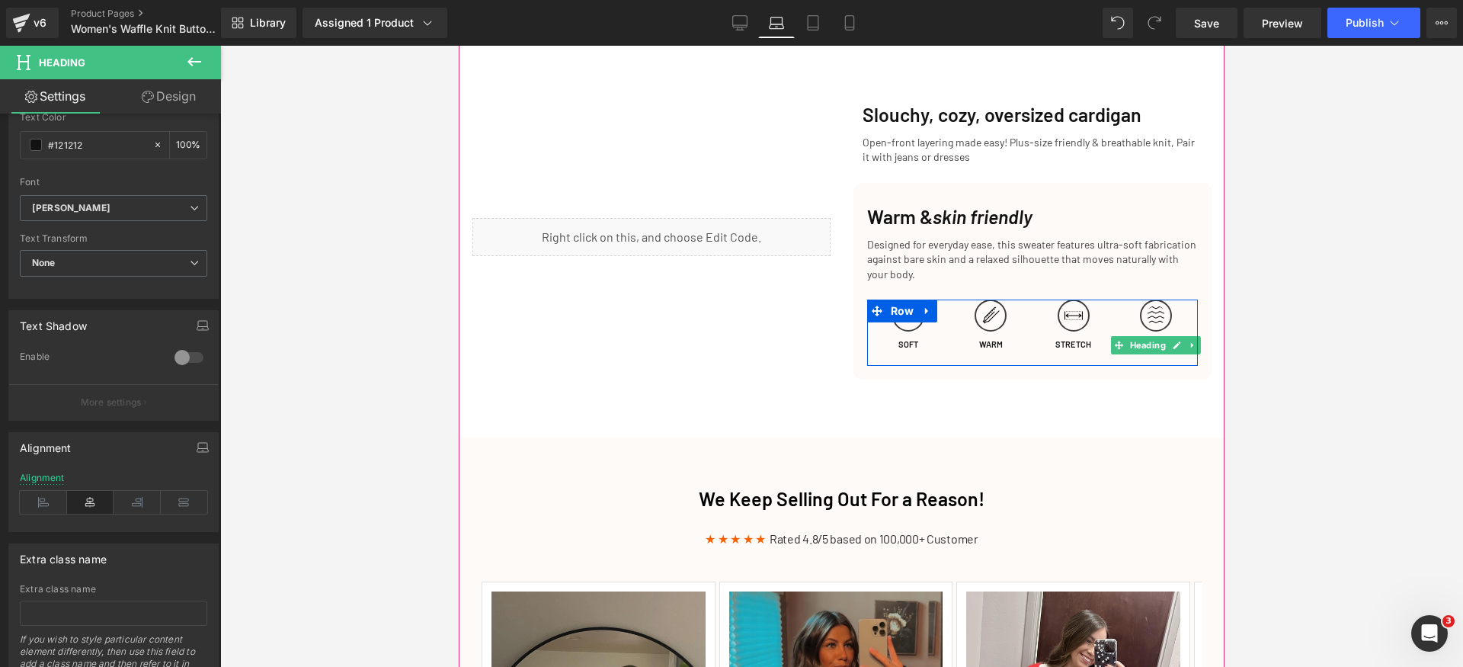
click at [1138, 341] on span "Heading" at bounding box center [1148, 345] width 42 height 18
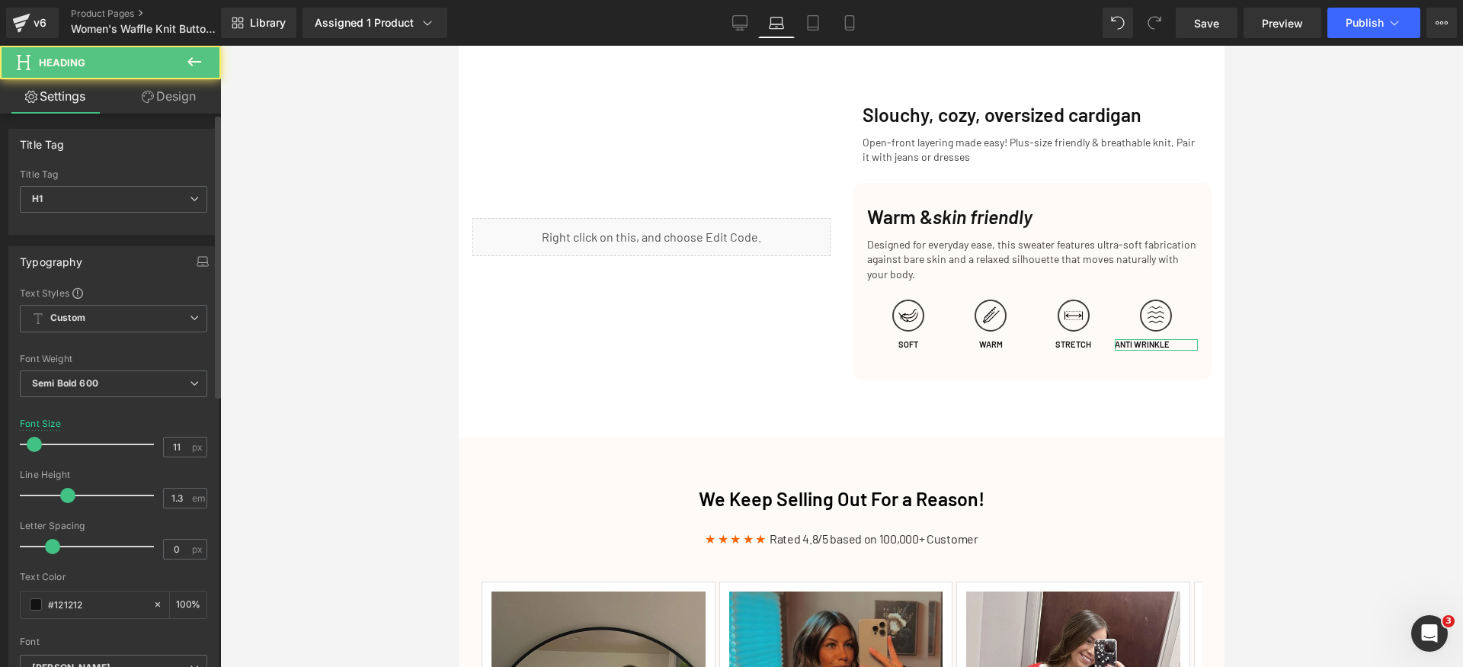
scroll to position [347, 0]
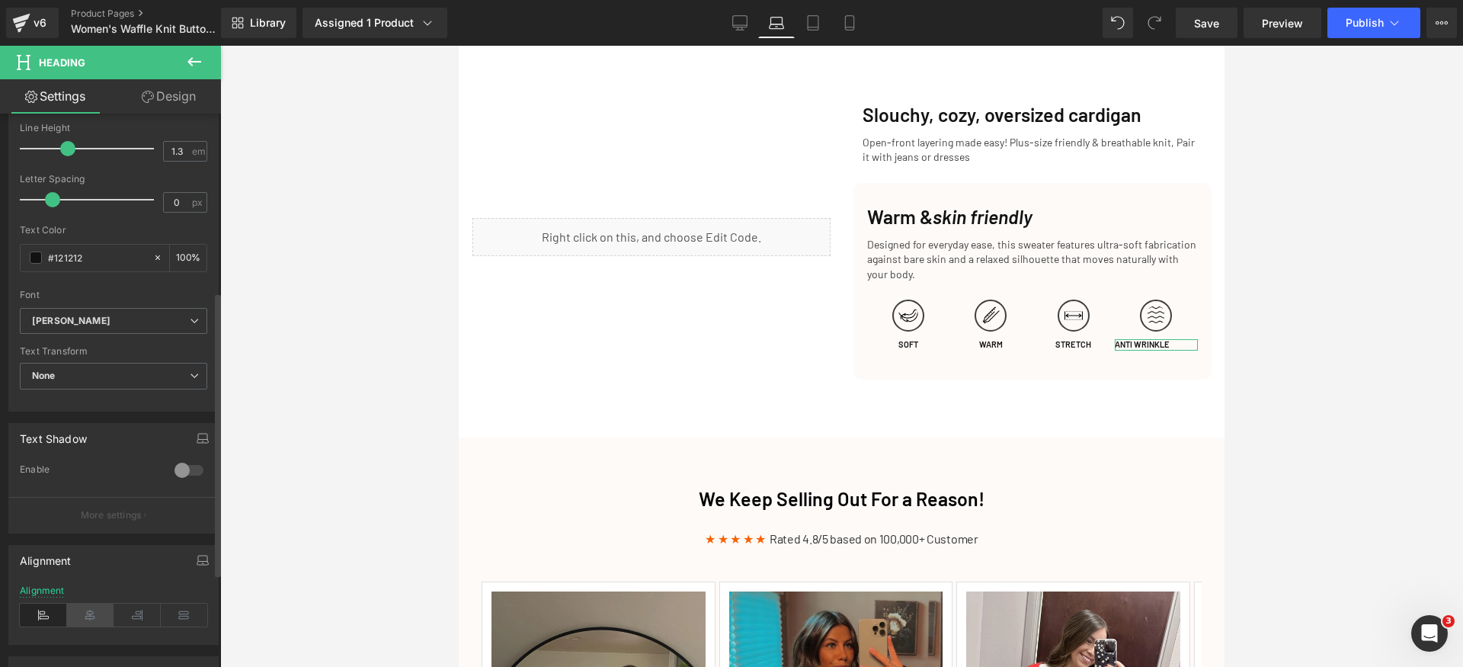
click at [94, 612] on icon at bounding box center [90, 614] width 47 height 23
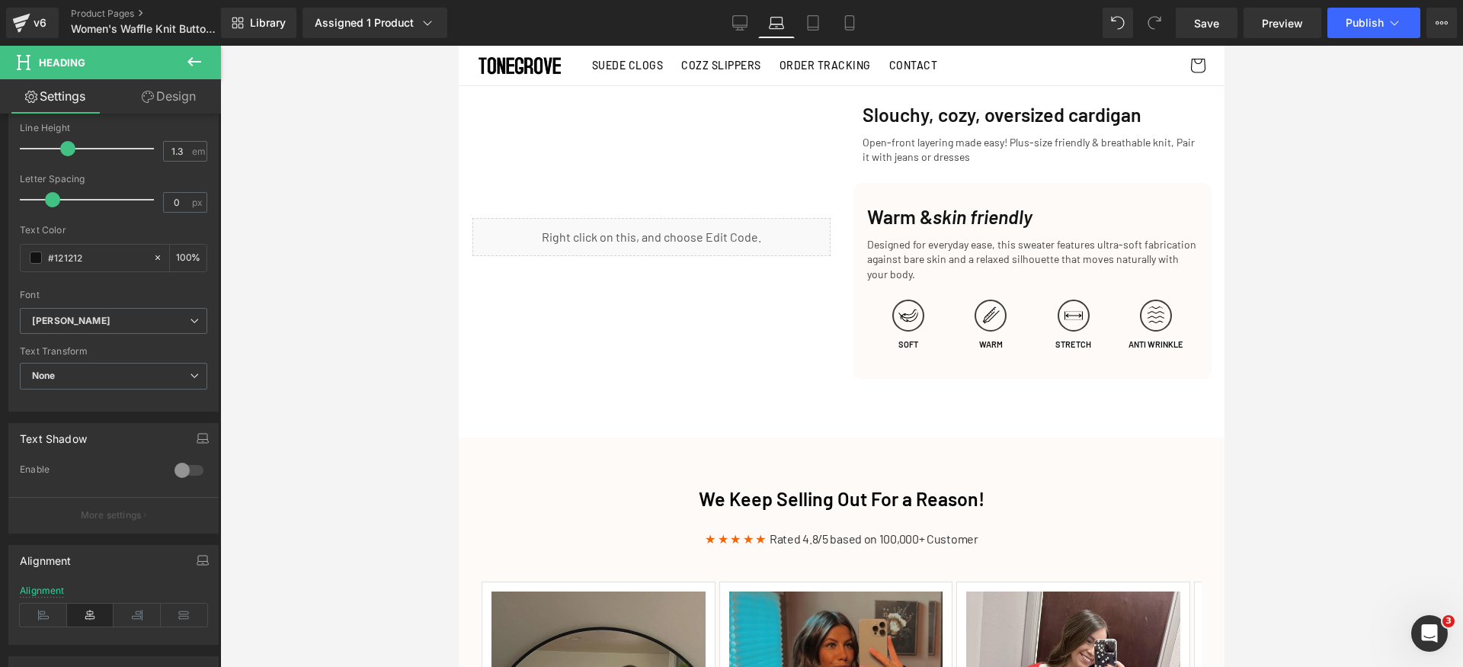
scroll to position [1257, 0]
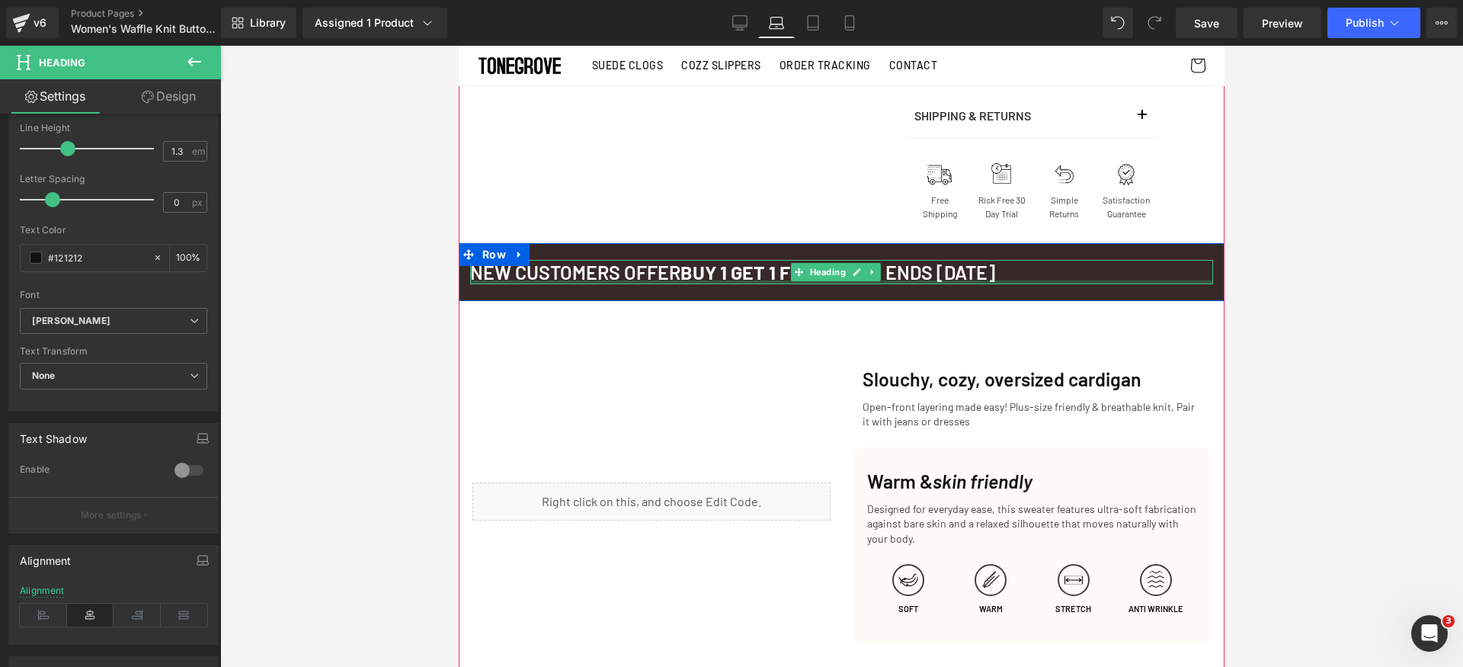
click at [820, 280] on div at bounding box center [841, 282] width 743 height 4
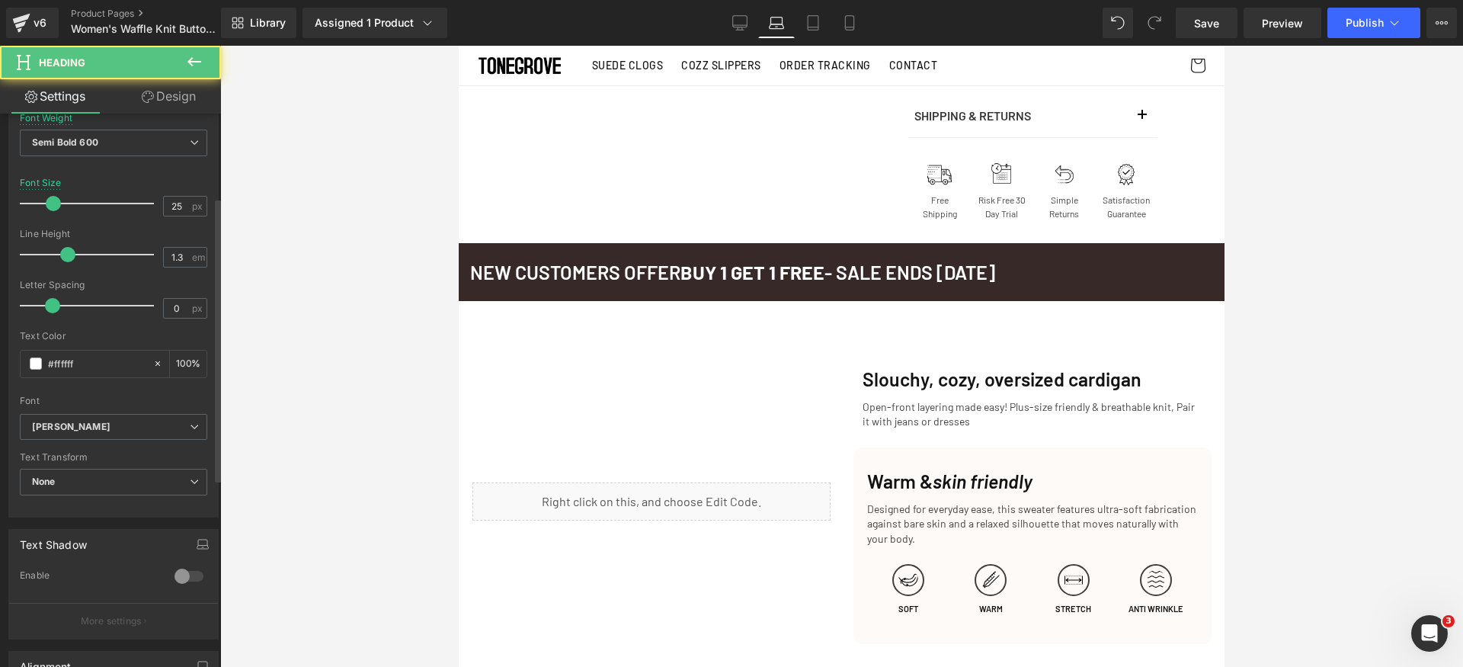
scroll to position [528, 0]
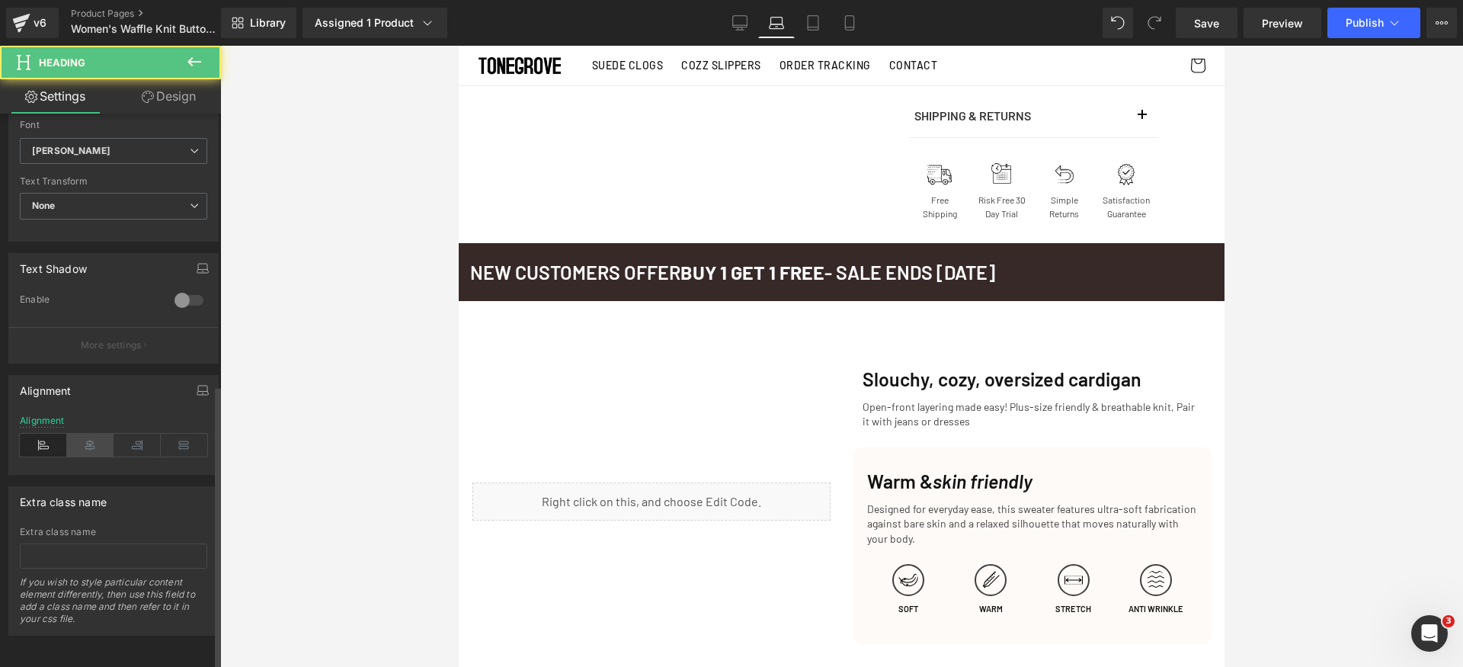
click at [89, 446] on div "Alignment" at bounding box center [113, 444] width 187 height 59
click at [91, 434] on icon at bounding box center [90, 445] width 47 height 23
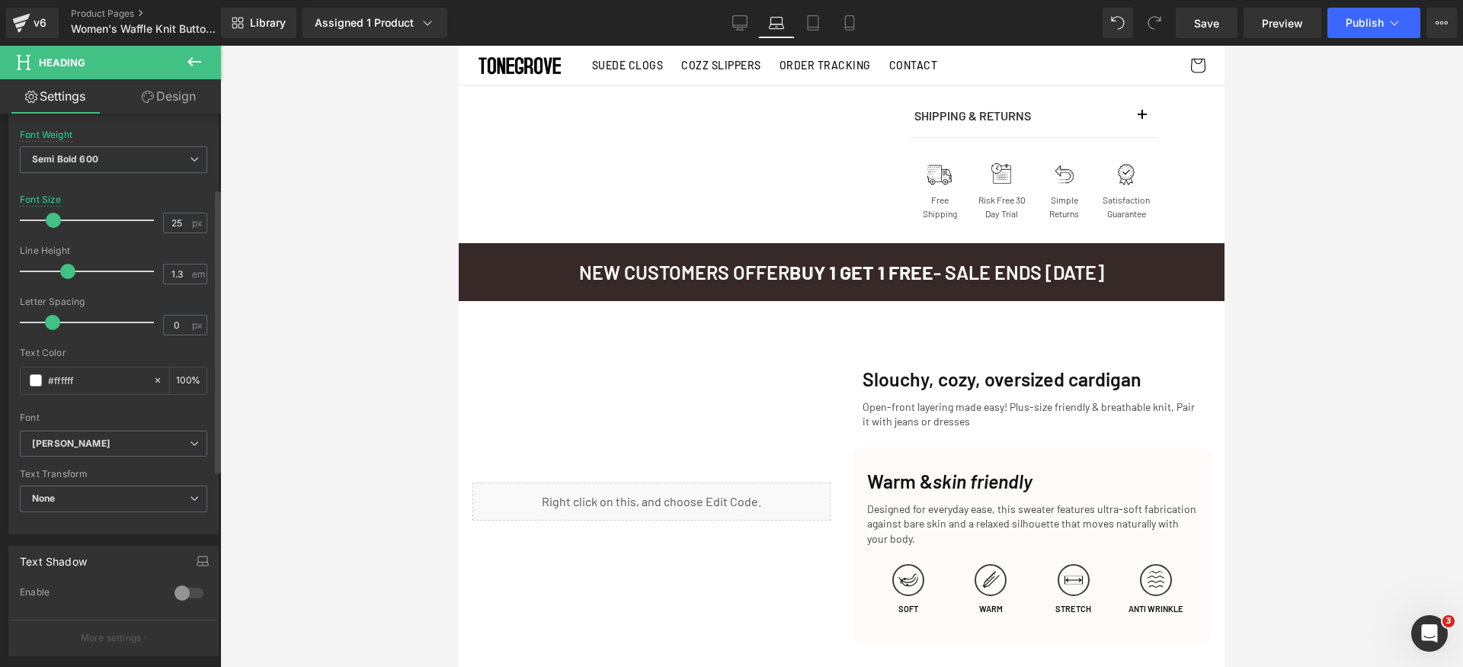
scroll to position [146, 0]
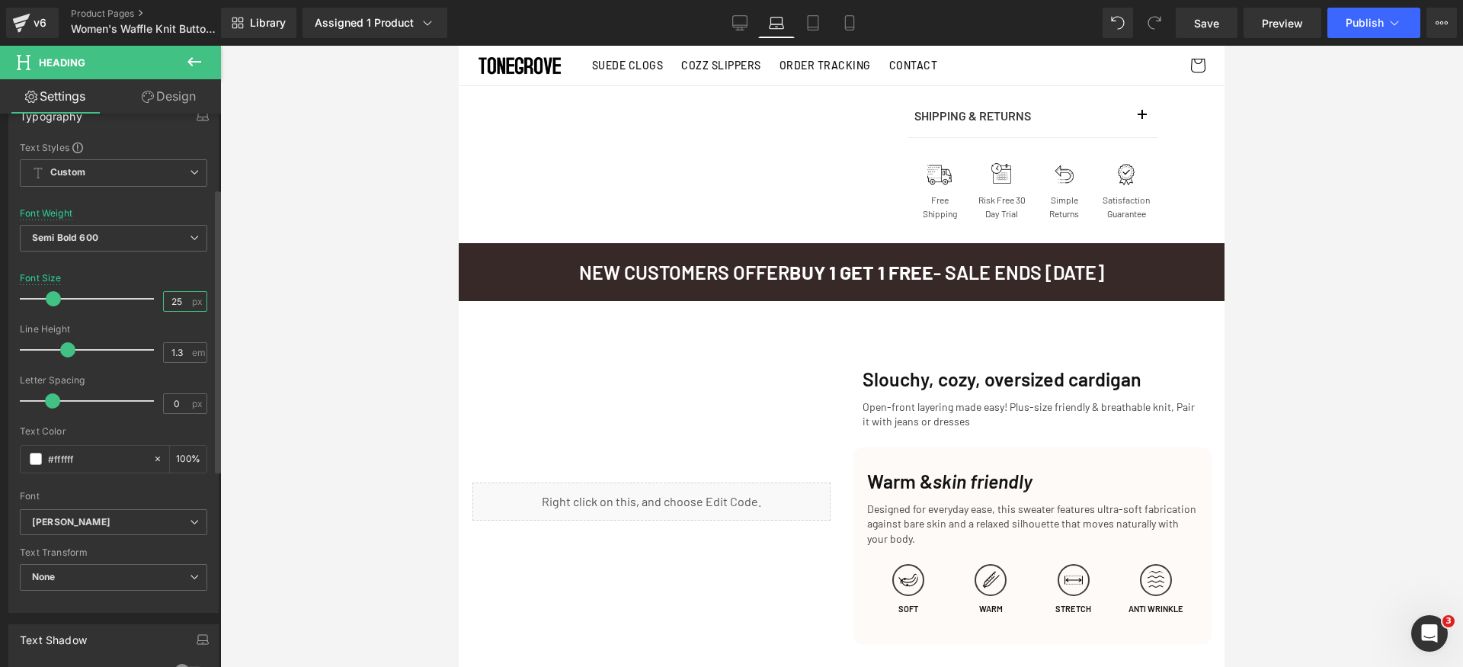
click at [168, 299] on input "25" at bounding box center [177, 301] width 27 height 19
type input "20"
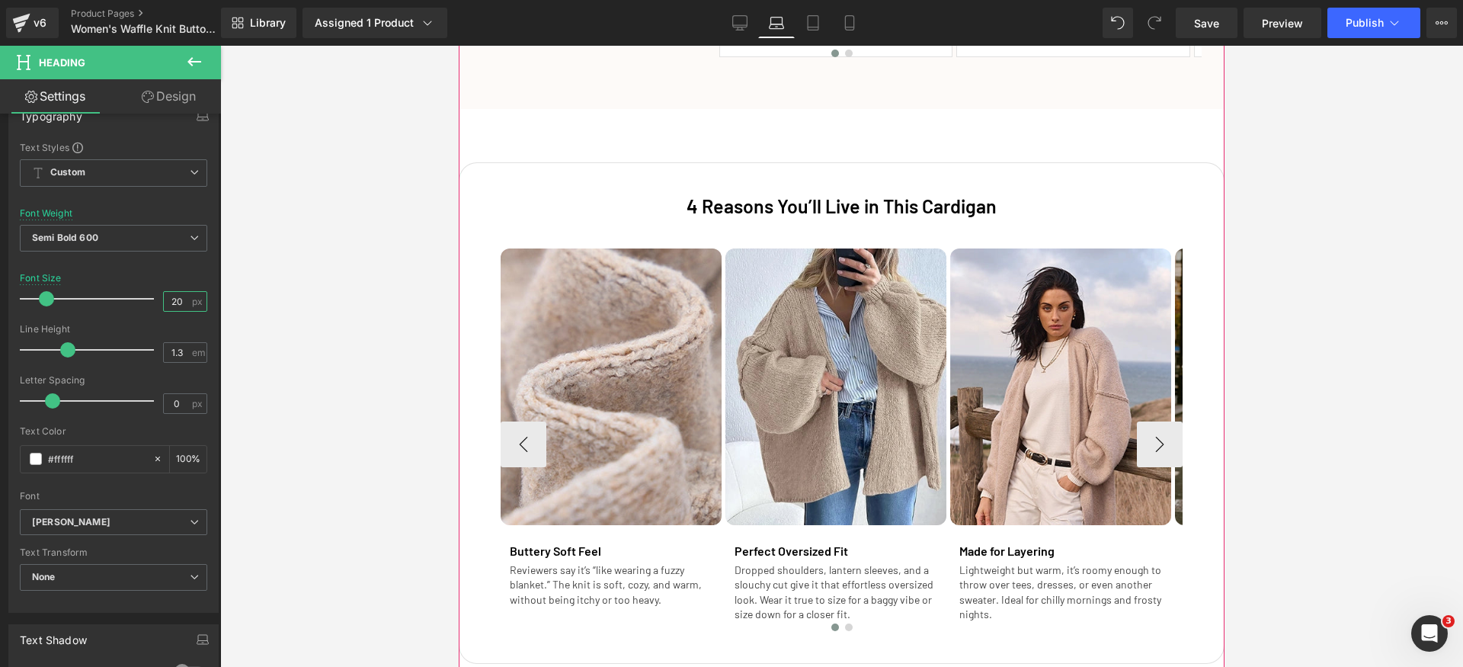
scroll to position [2618, 0]
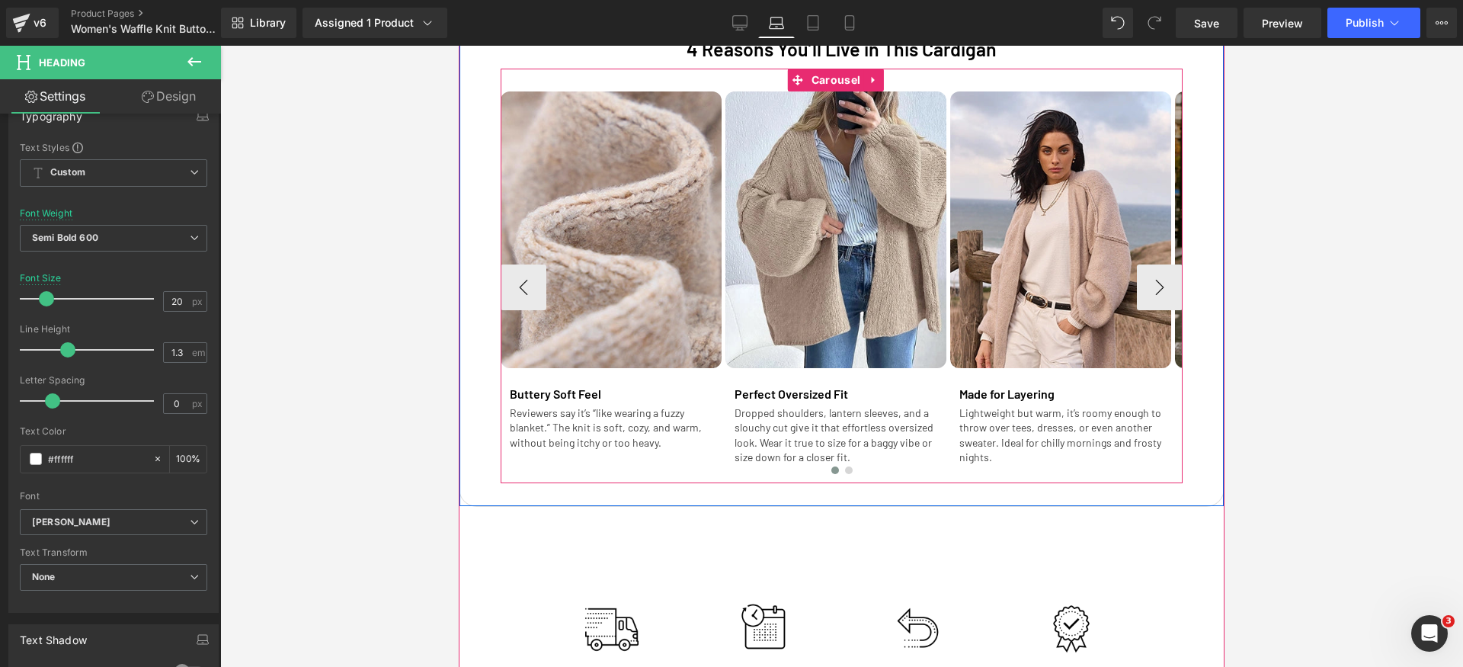
click at [885, 470] on div at bounding box center [842, 474] width 682 height 22
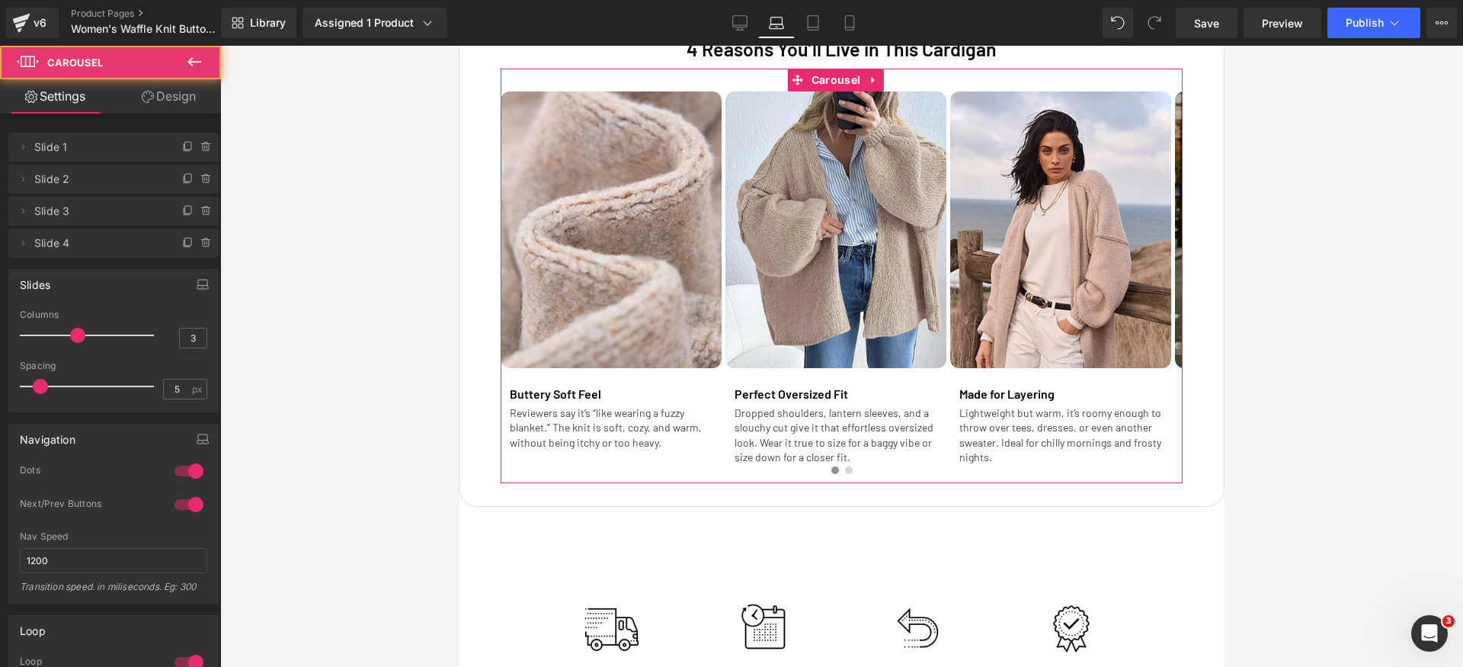
scroll to position [183, 0]
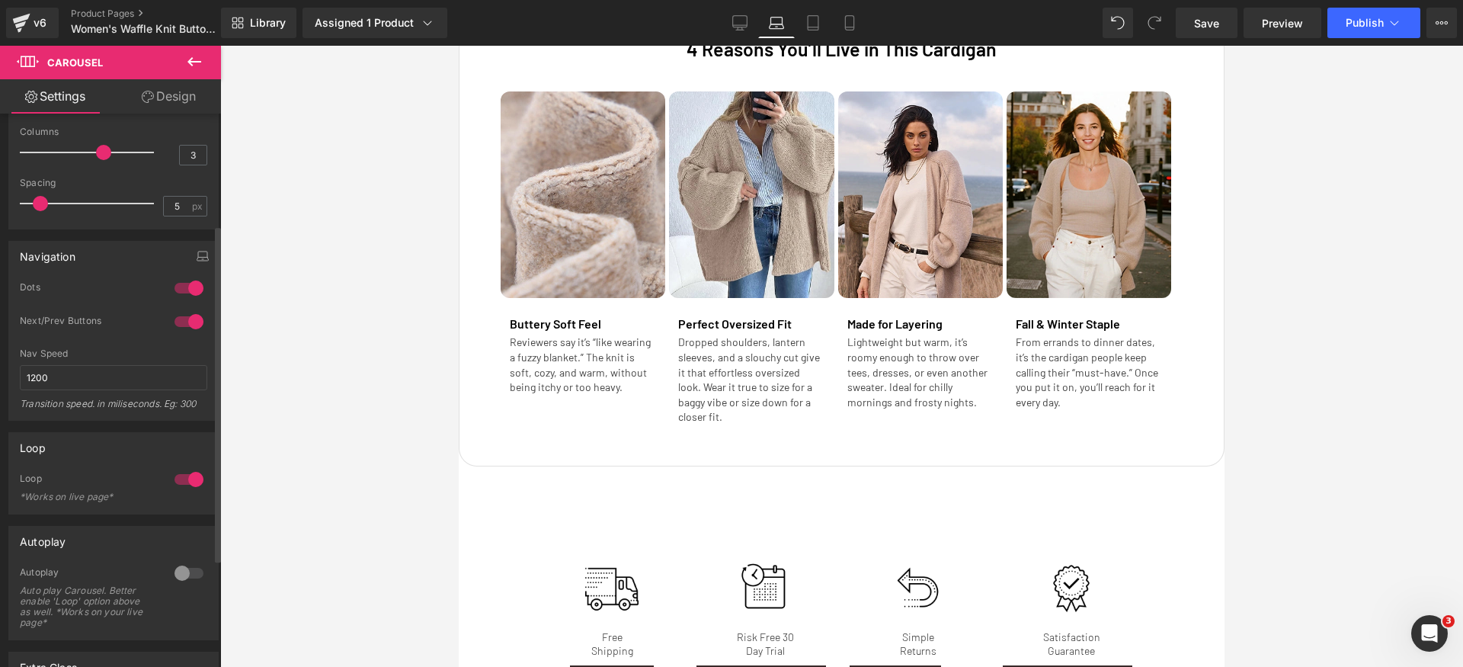
drag, startPoint x: 73, startPoint y: 146, endPoint x: 101, endPoint y: 149, distance: 27.6
click at [101, 149] on div at bounding box center [90, 152] width 126 height 30
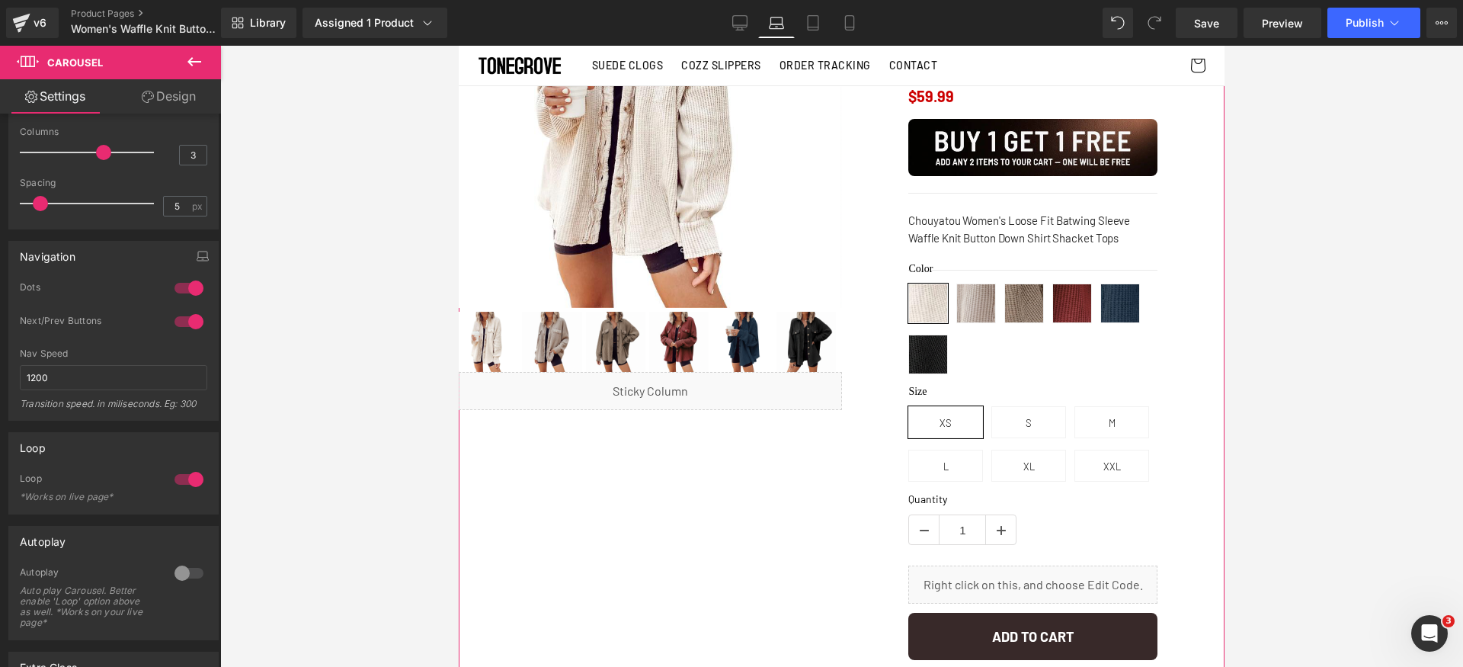
scroll to position [0, 0]
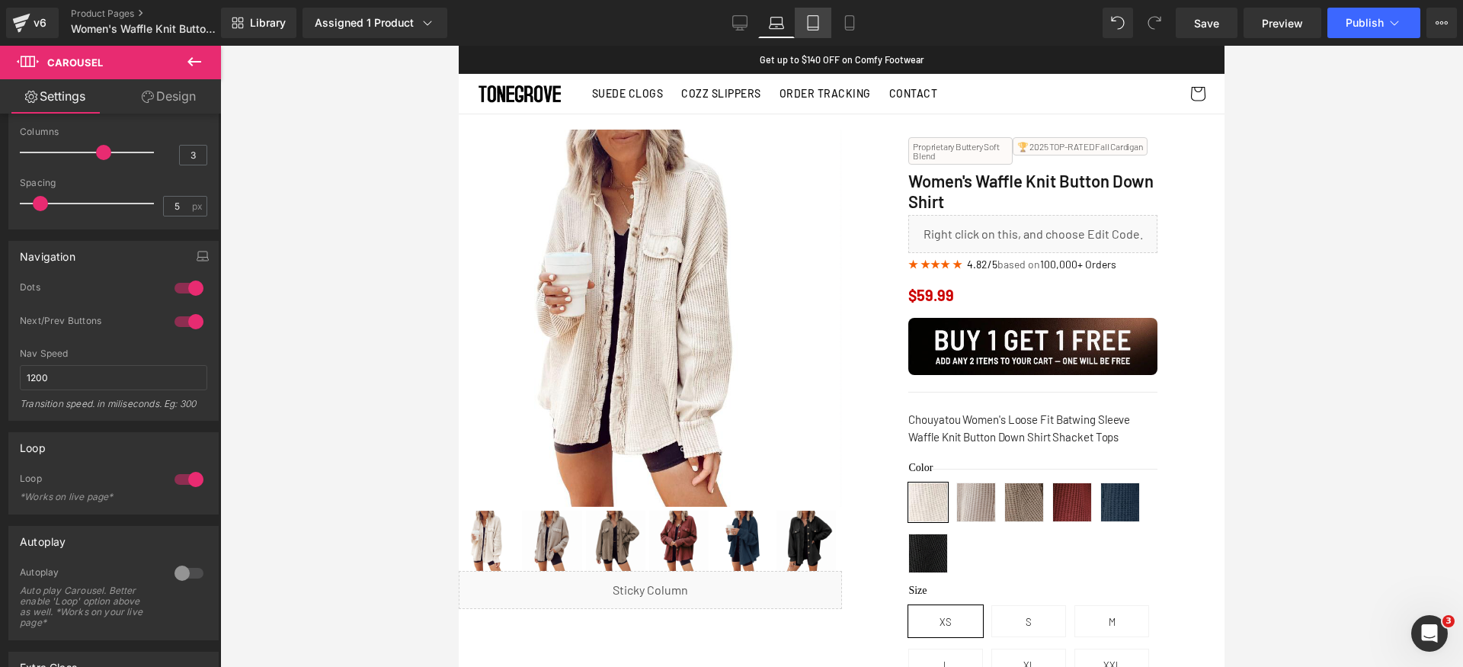
click at [819, 37] on link "Tablet" at bounding box center [813, 23] width 37 height 30
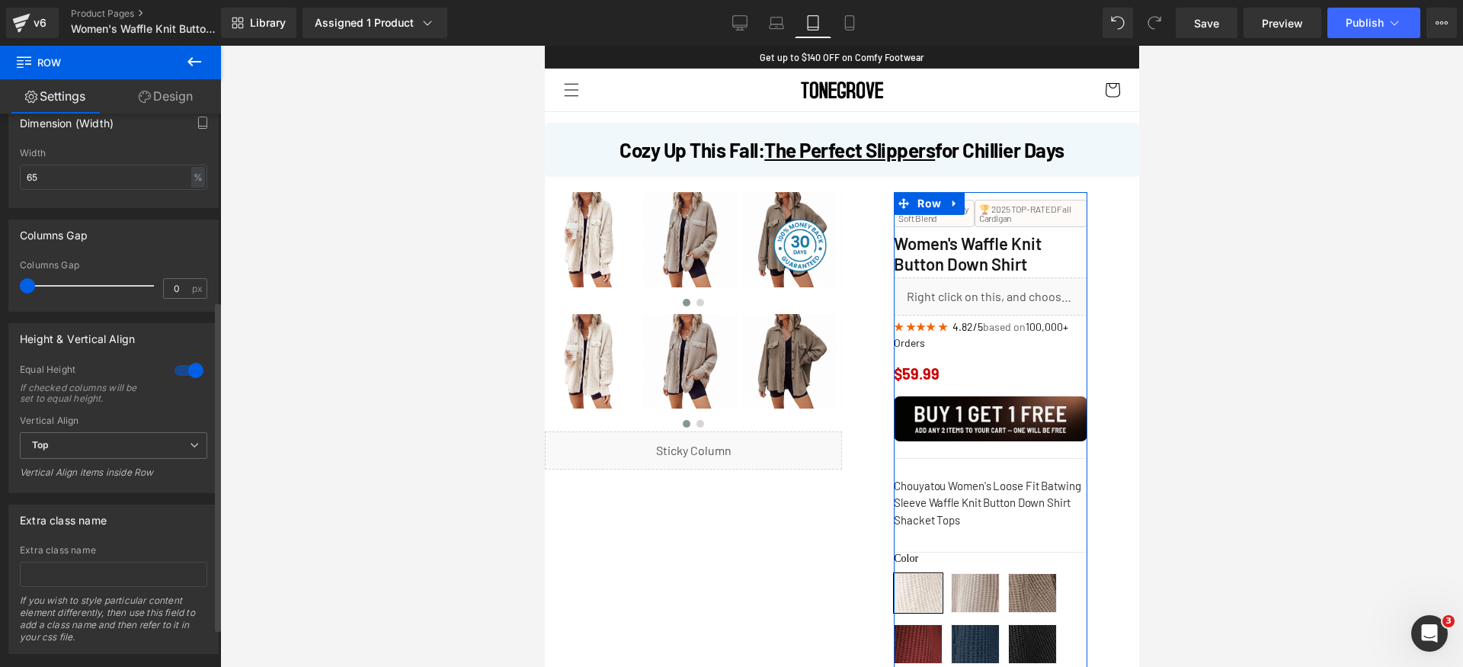
scroll to position [314, 0]
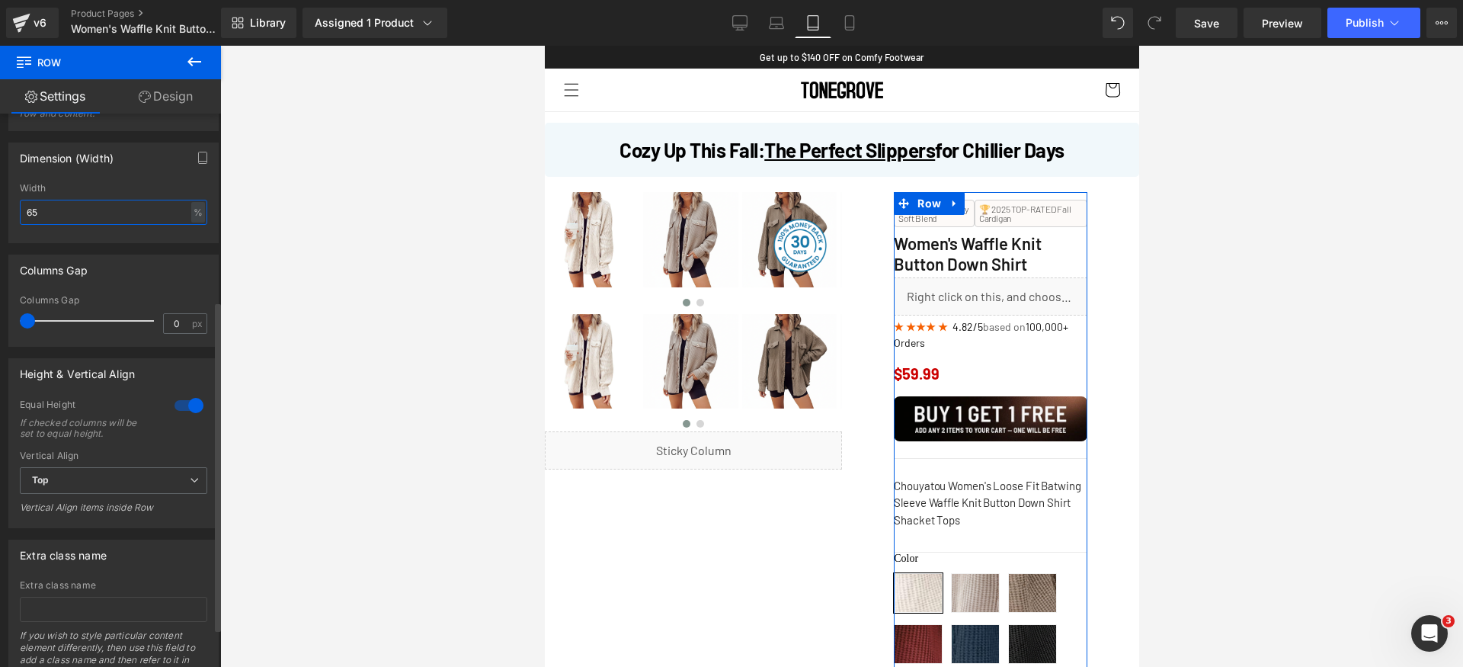
click at [72, 203] on input "65" at bounding box center [113, 212] width 187 height 25
click at [91, 219] on input "66" at bounding box center [113, 212] width 187 height 25
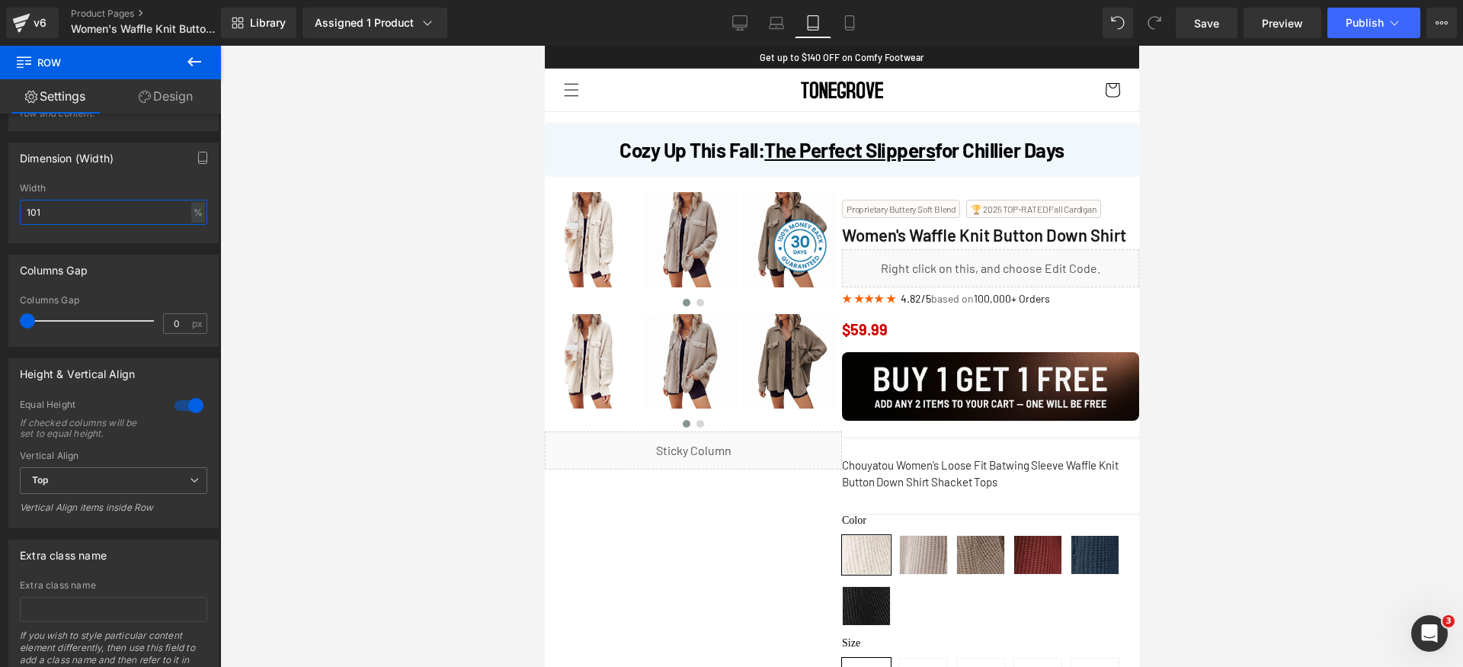
type input "100"
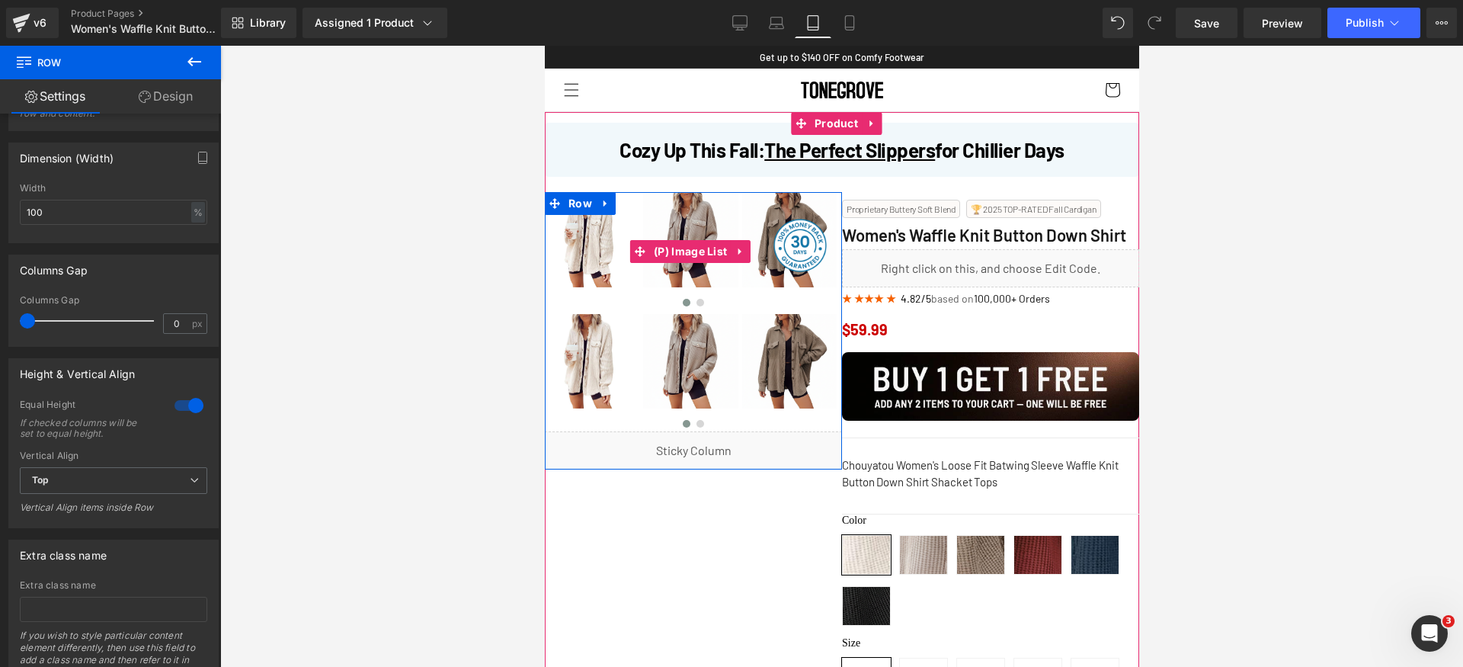
click at [684, 267] on img at bounding box center [689, 239] width 94 height 94
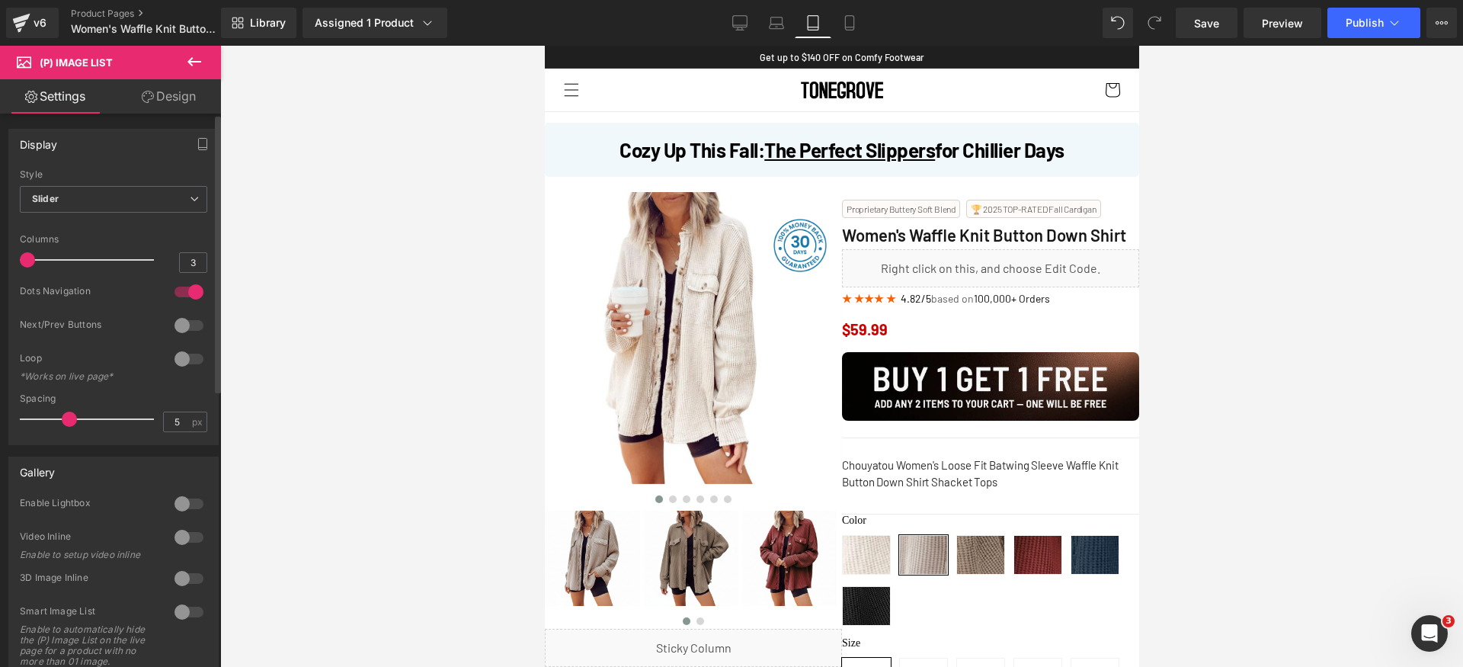
drag, startPoint x: 77, startPoint y: 258, endPoint x: 0, endPoint y: 251, distance: 77.3
click at [0, 251] on div "Display Default Slider Style Slider Default Slider 1 Columns 1 1 Columns 1 3 Co…" at bounding box center [114, 281] width 228 height 328
click at [65, 421] on span at bounding box center [69, 418] width 15 height 15
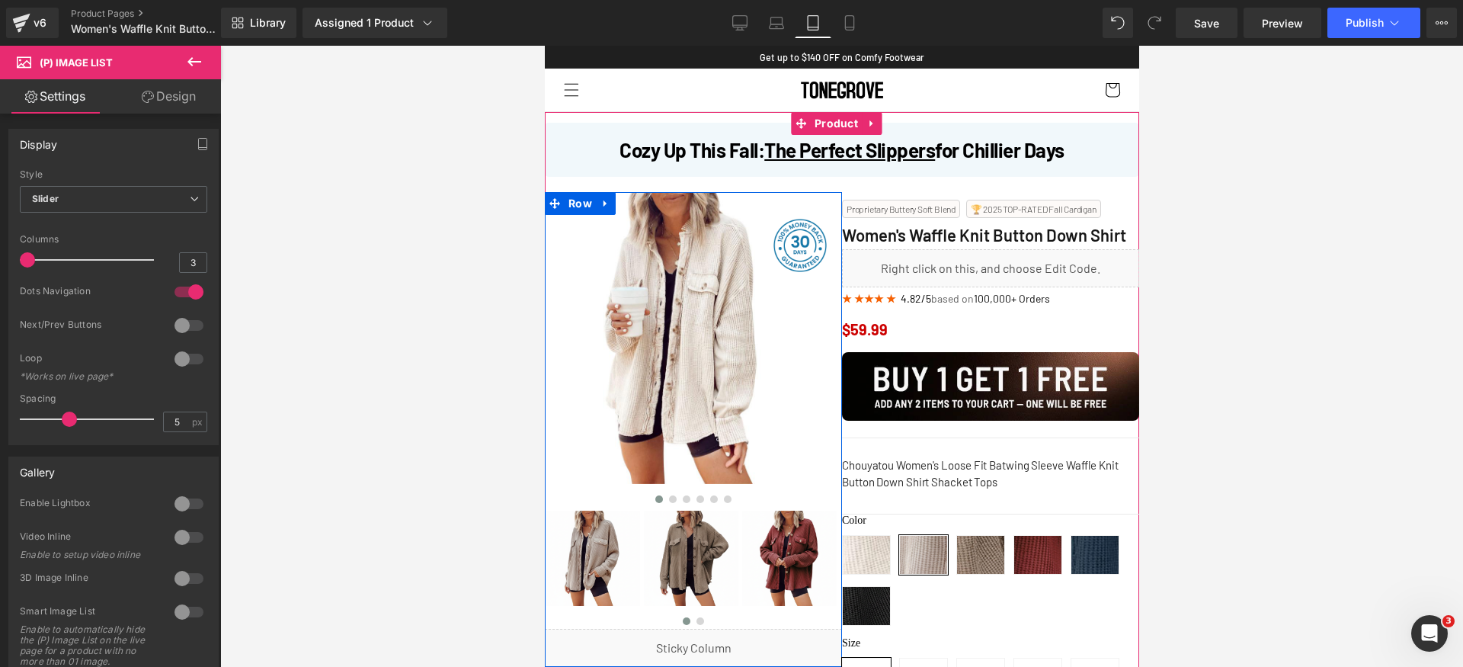
click at [710, 553] on img at bounding box center [690, 558] width 94 height 94
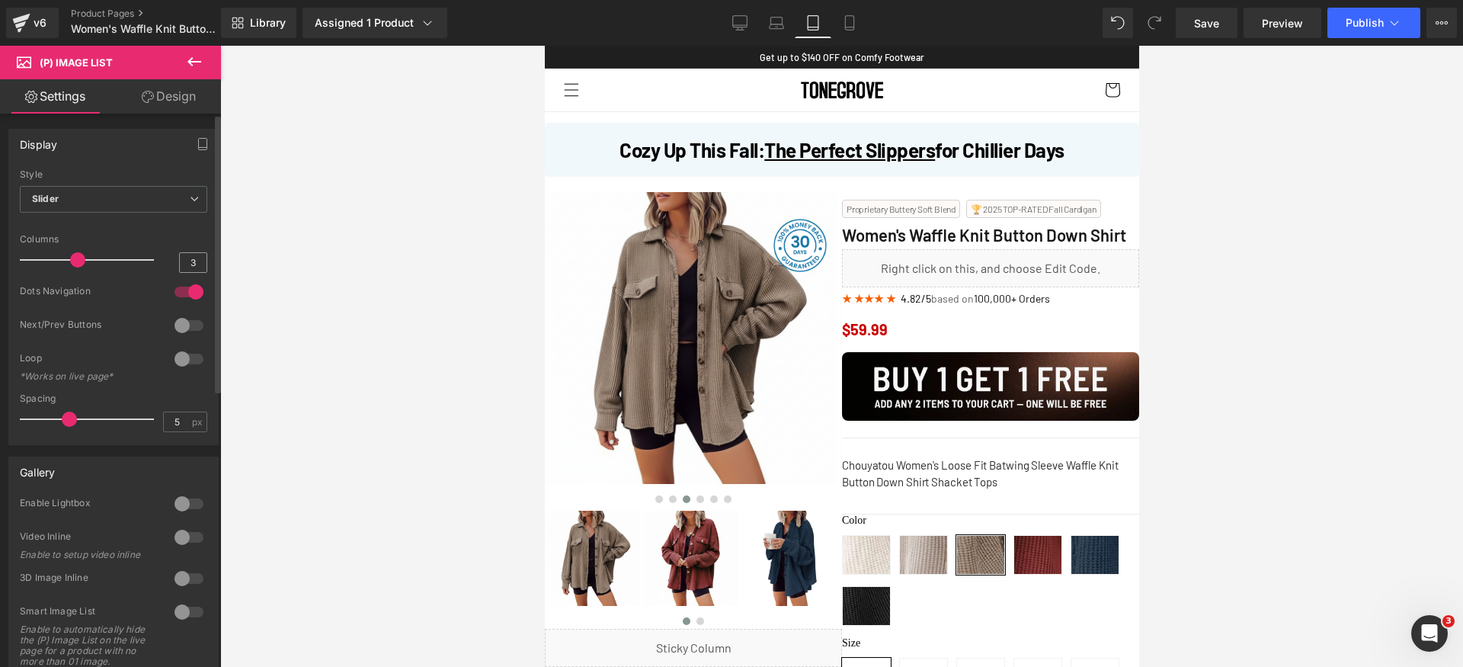
drag, startPoint x: 75, startPoint y: 261, endPoint x: 182, endPoint y: 259, distance: 106.7
click at [182, 258] on div "Columns 3" at bounding box center [113, 259] width 187 height 51
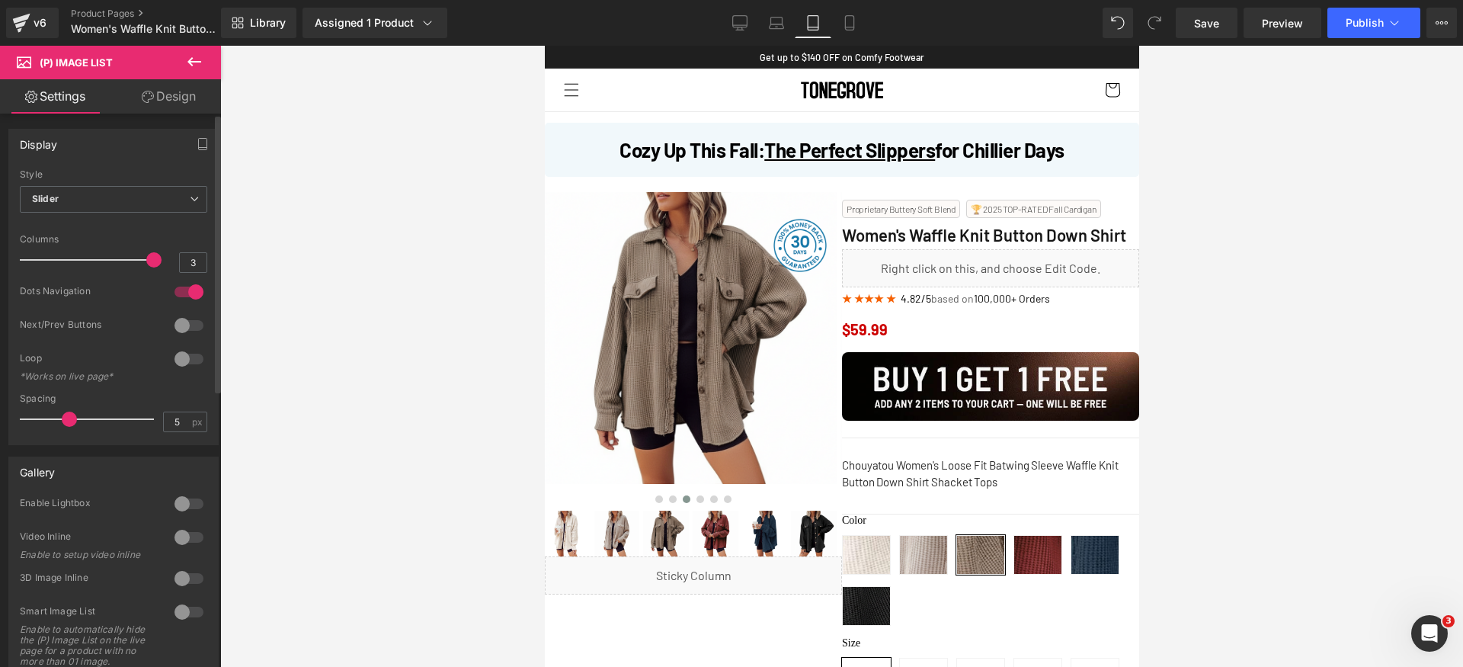
click at [187, 293] on div at bounding box center [189, 292] width 37 height 24
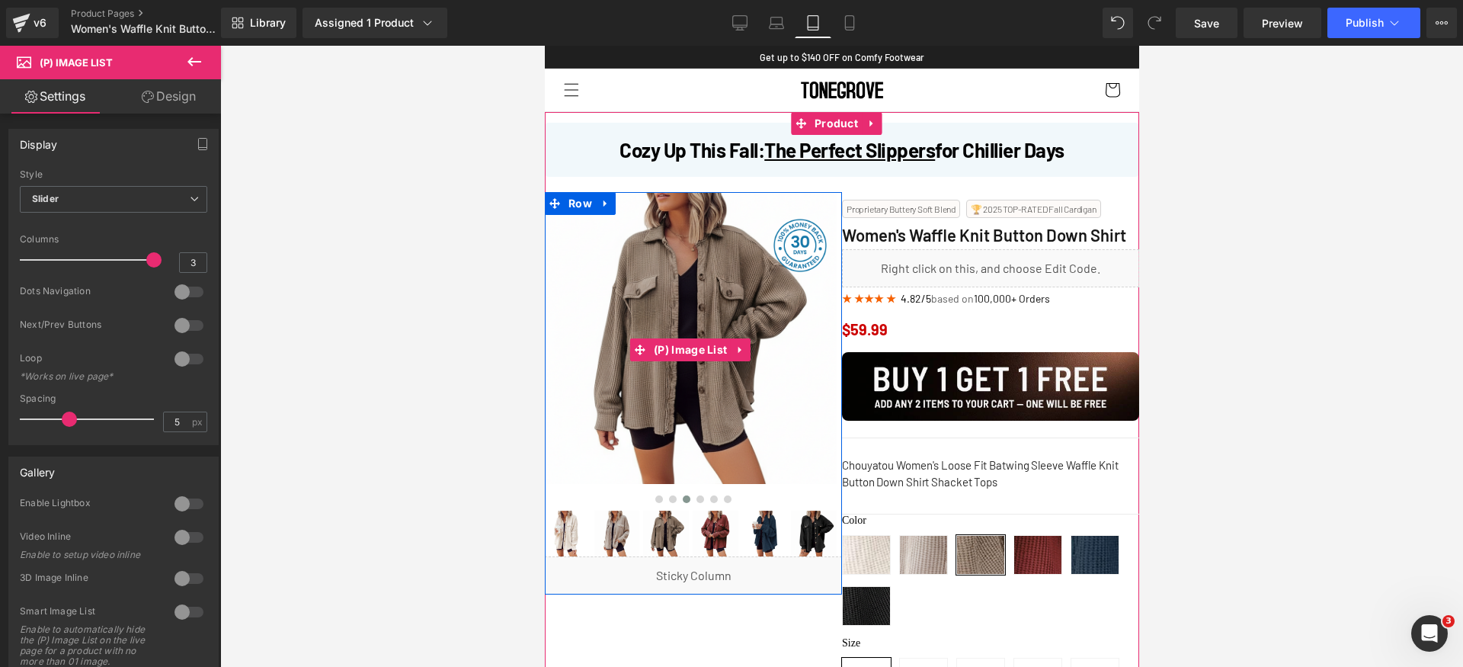
click at [680, 361] on img at bounding box center [690, 338] width 292 height 292
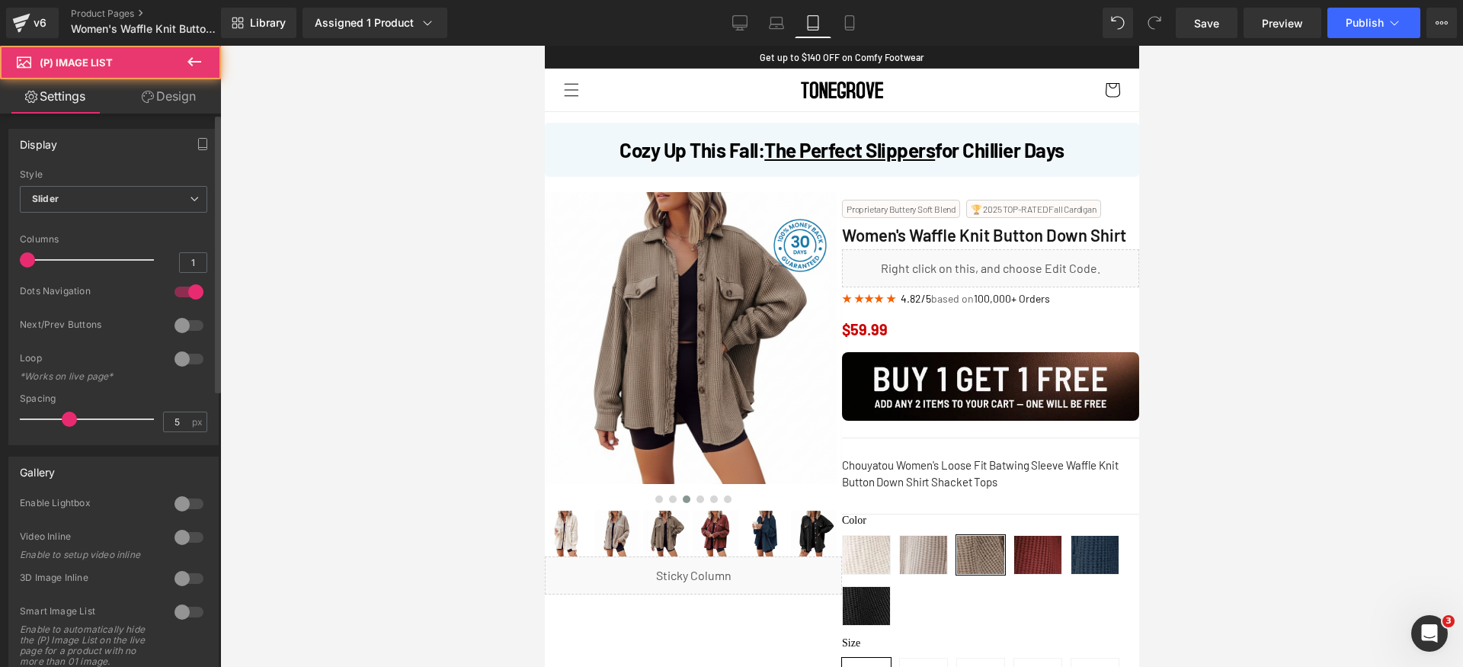
click at [174, 287] on div at bounding box center [189, 292] width 37 height 24
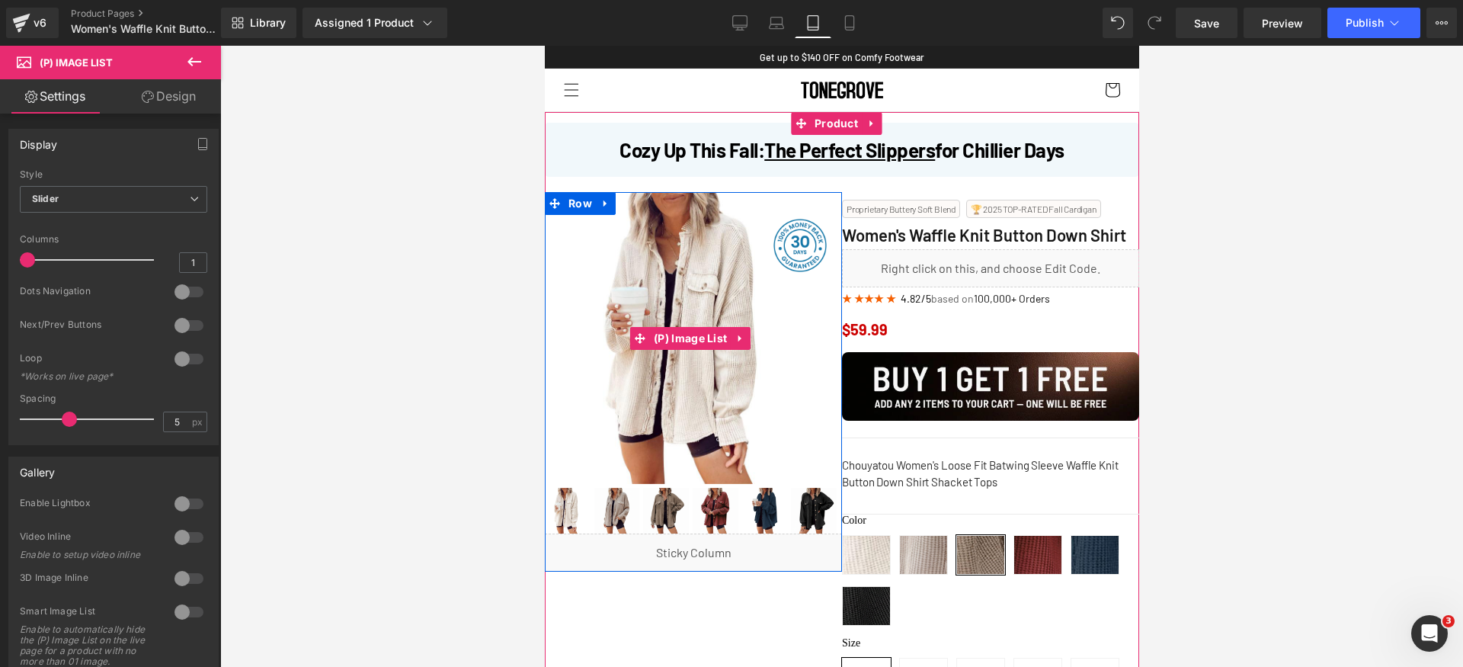
click at [677, 392] on img at bounding box center [690, 338] width 292 height 292
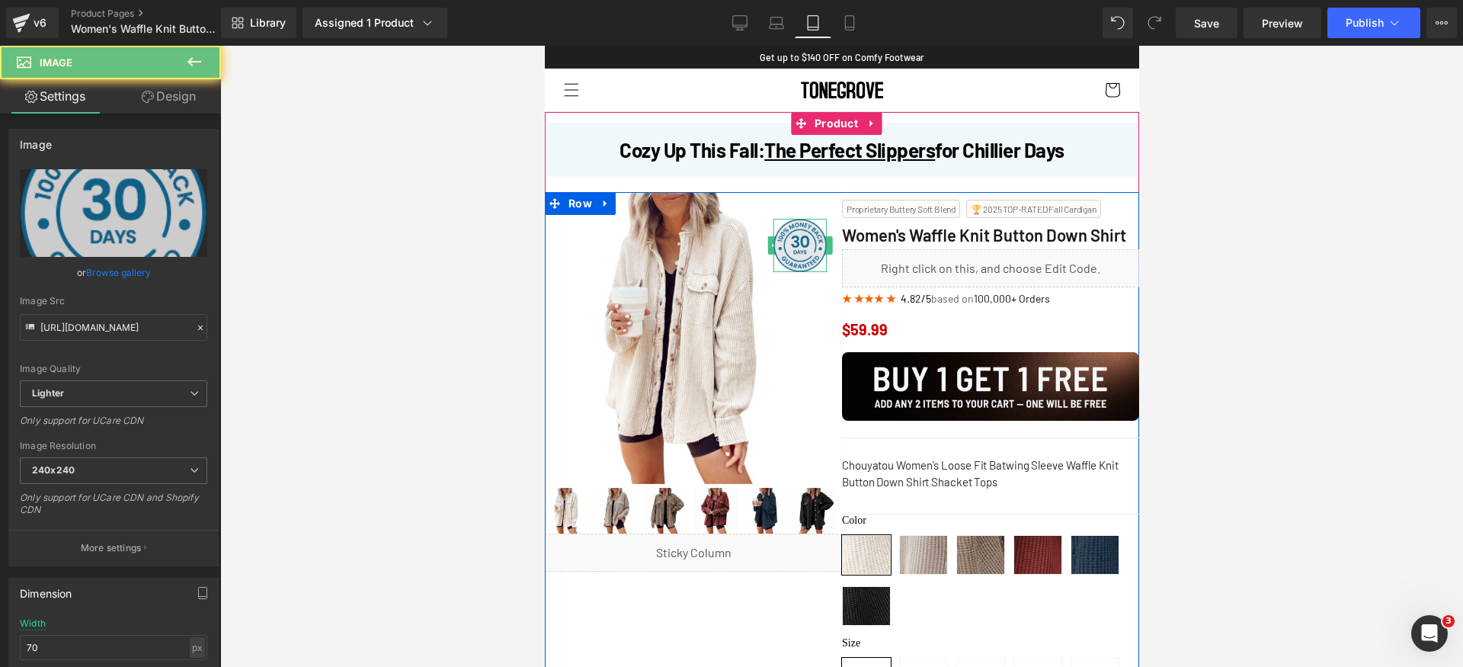
click at [796, 254] on img at bounding box center [799, 245] width 53 height 53
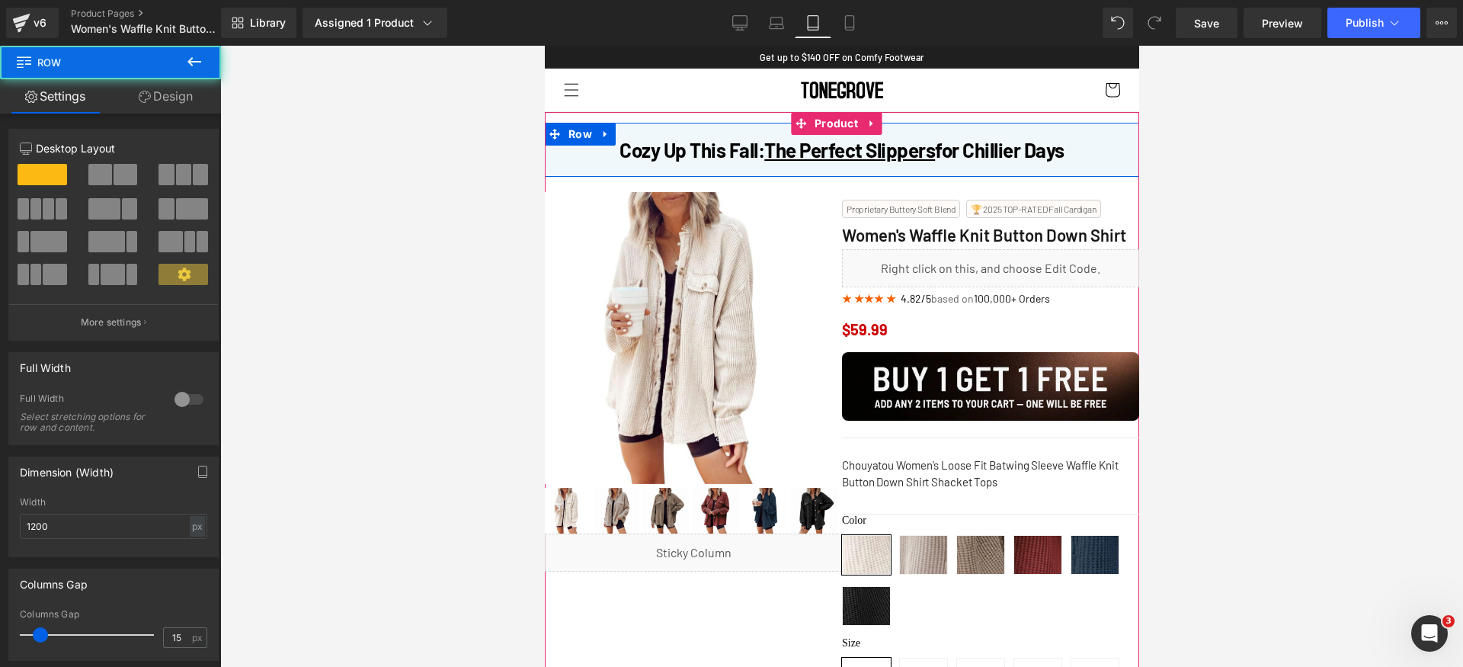
click at [584, 172] on div "Cozy Up This Fall: The Perfect Slippers for Chillier Days Heading Row" at bounding box center [841, 150] width 594 height 54
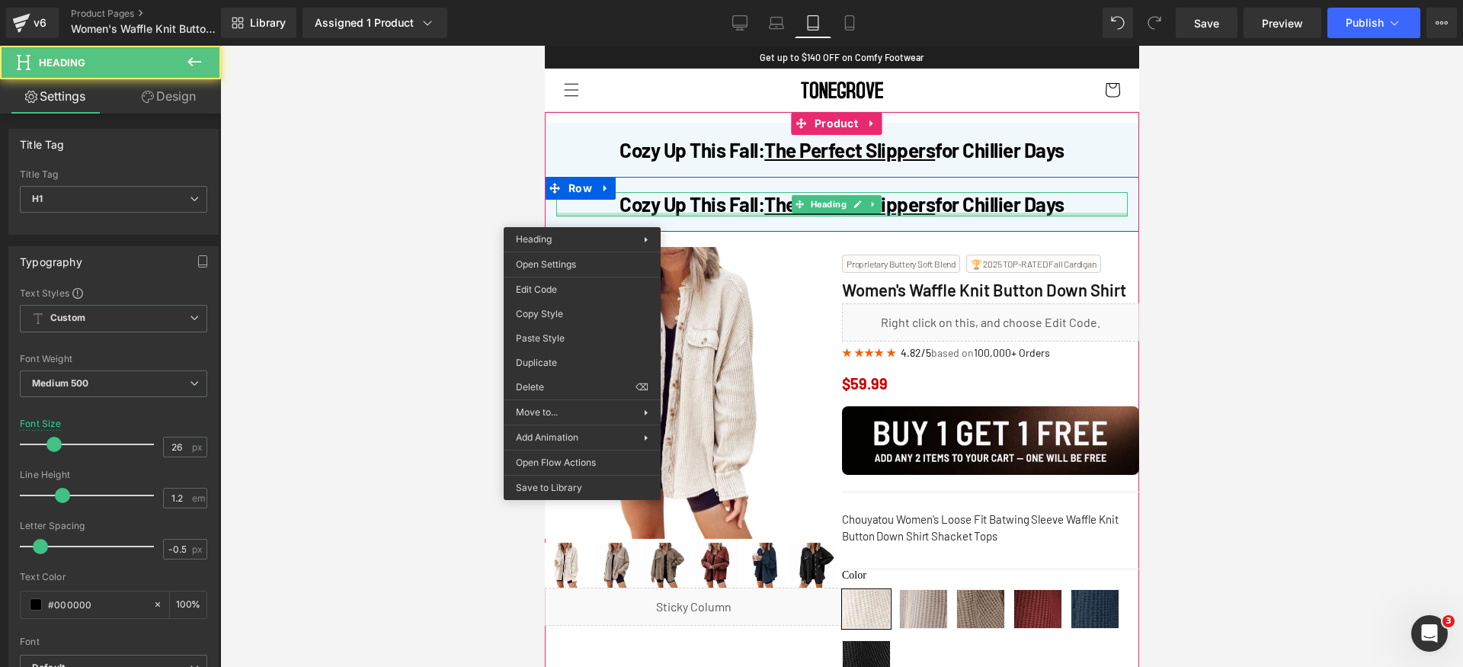
drag, startPoint x: 581, startPoint y: 216, endPoint x: 1125, endPoint y: 274, distance: 546.5
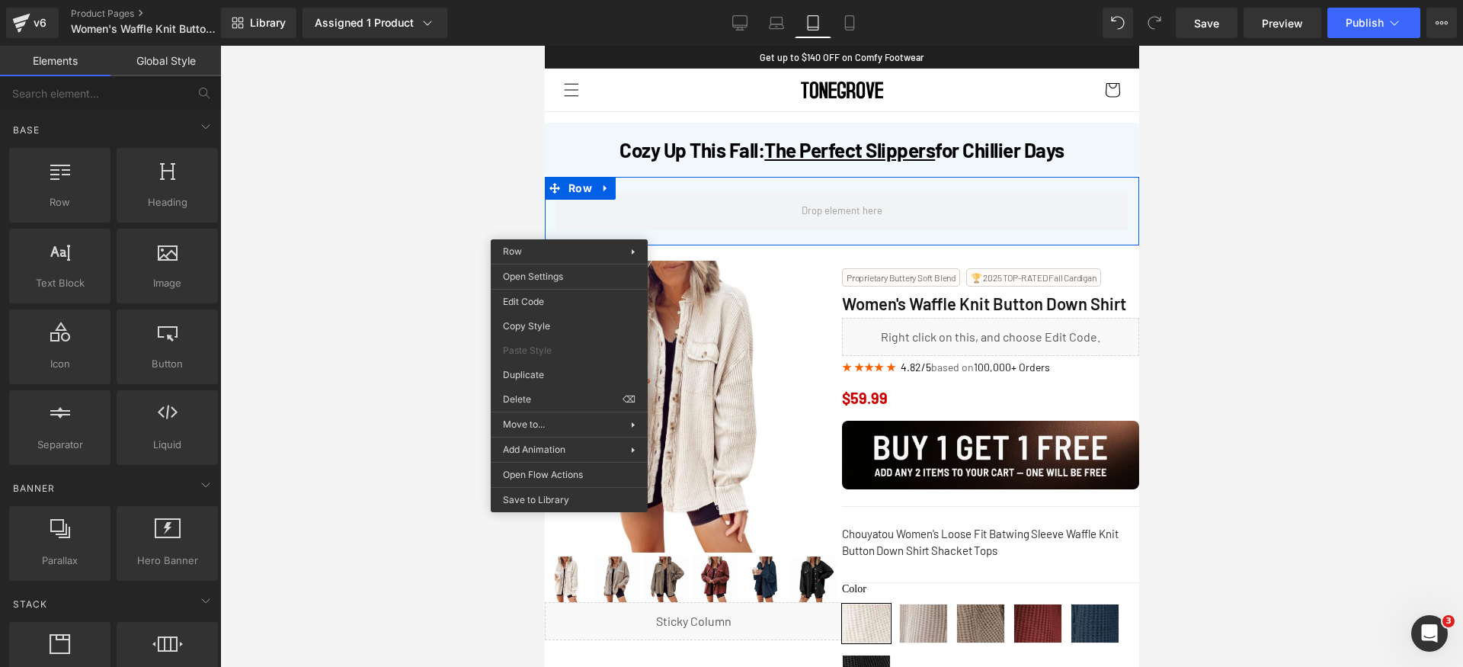
drag, startPoint x: 1106, startPoint y: 439, endPoint x: 595, endPoint y: 278, distance: 536.0
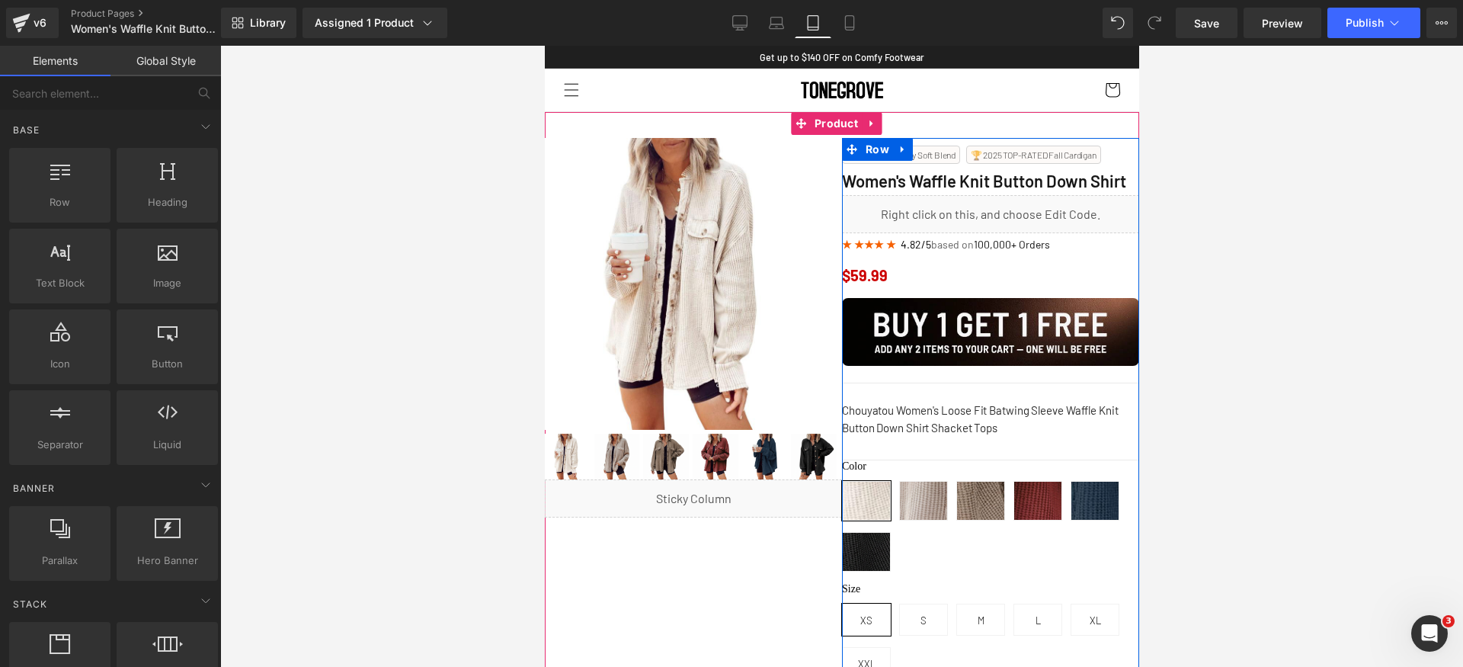
scroll to position [62, 0]
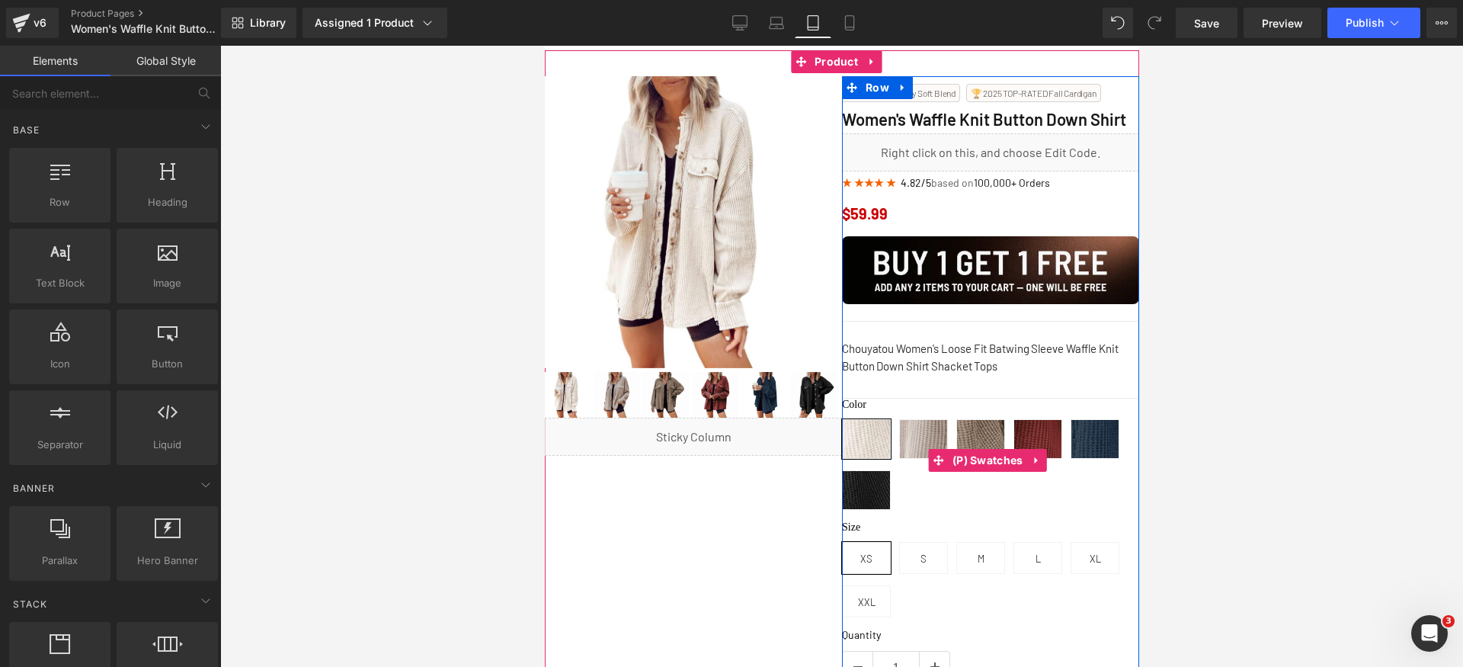
click at [958, 455] on div "Color Apricot Khaki Brown Rusty Red Blue Black Size XS S M L XL XXL" at bounding box center [989, 460] width 297 height 123
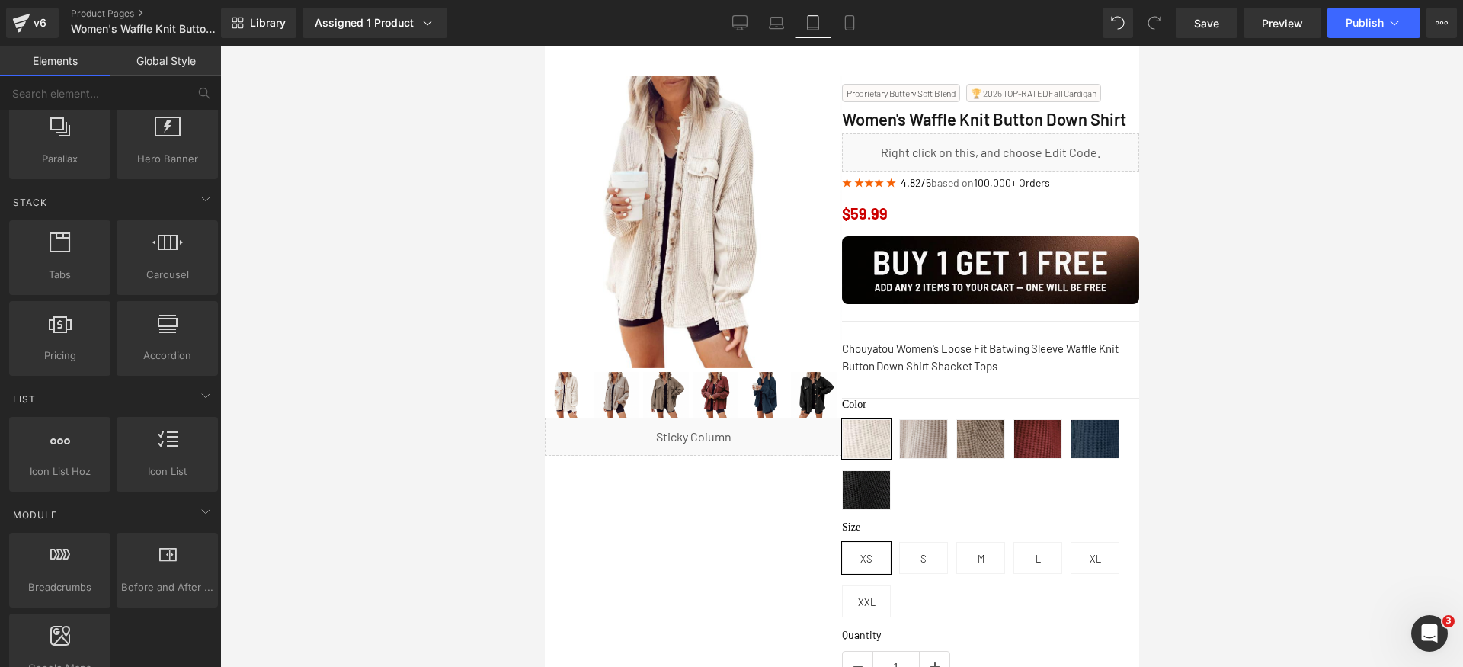
scroll to position [392, 0]
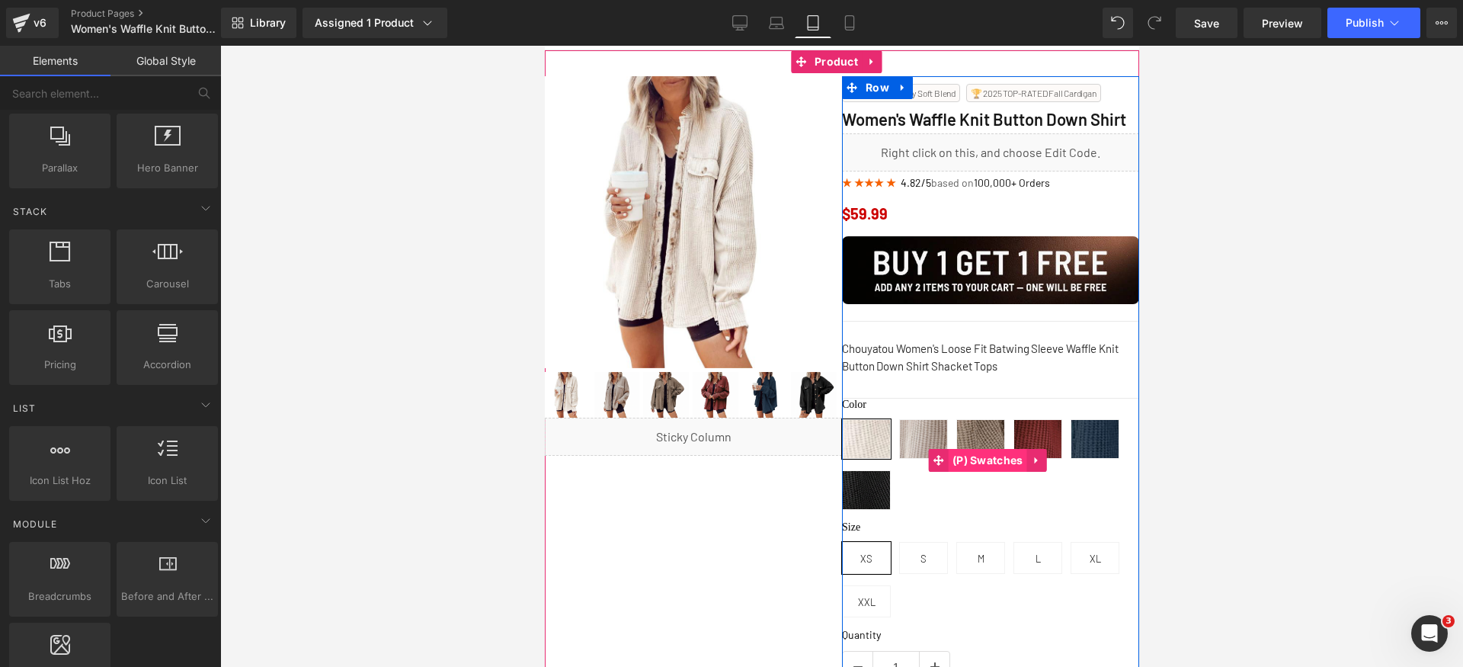
click at [959, 458] on span "(P) Swatches" at bounding box center [987, 460] width 78 height 23
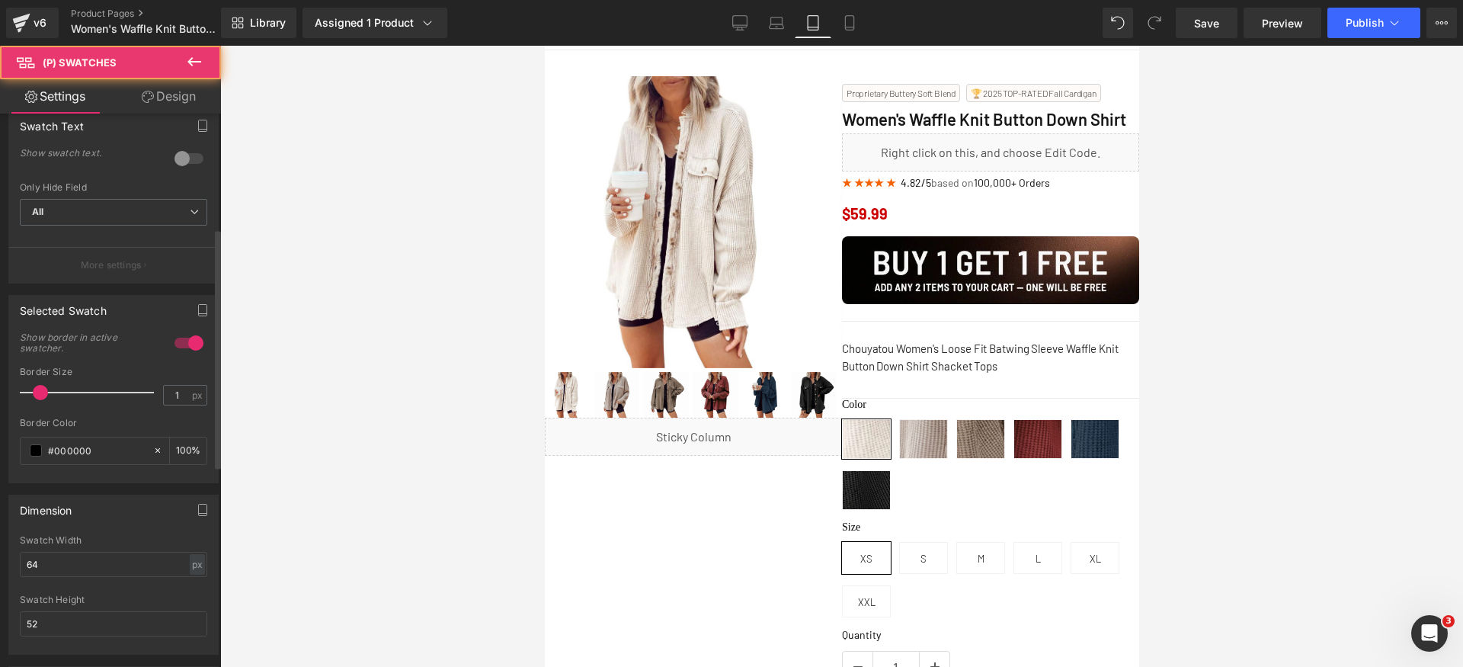
scroll to position [437, 0]
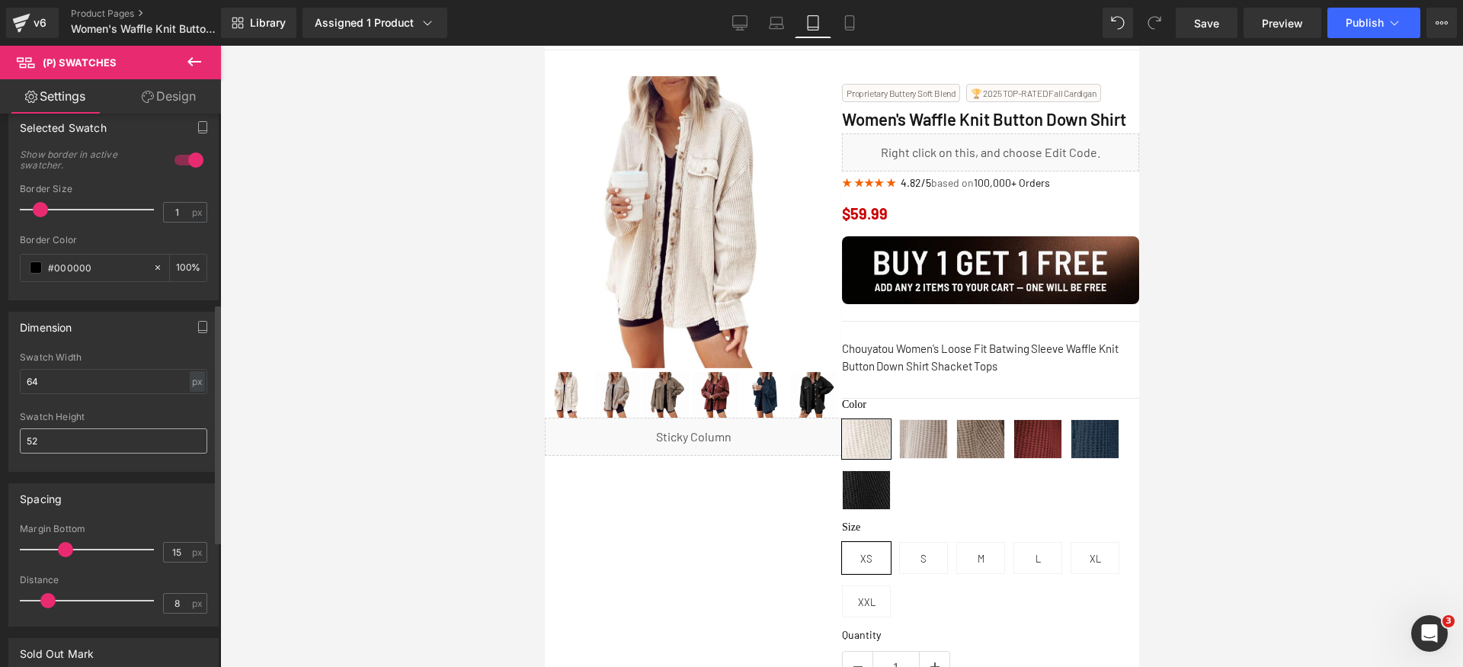
click at [103, 437] on input "52" at bounding box center [113, 440] width 187 height 25
type input "48"
click at [82, 379] on input "64" at bounding box center [113, 381] width 187 height 25
paste input "48"
type input "48"
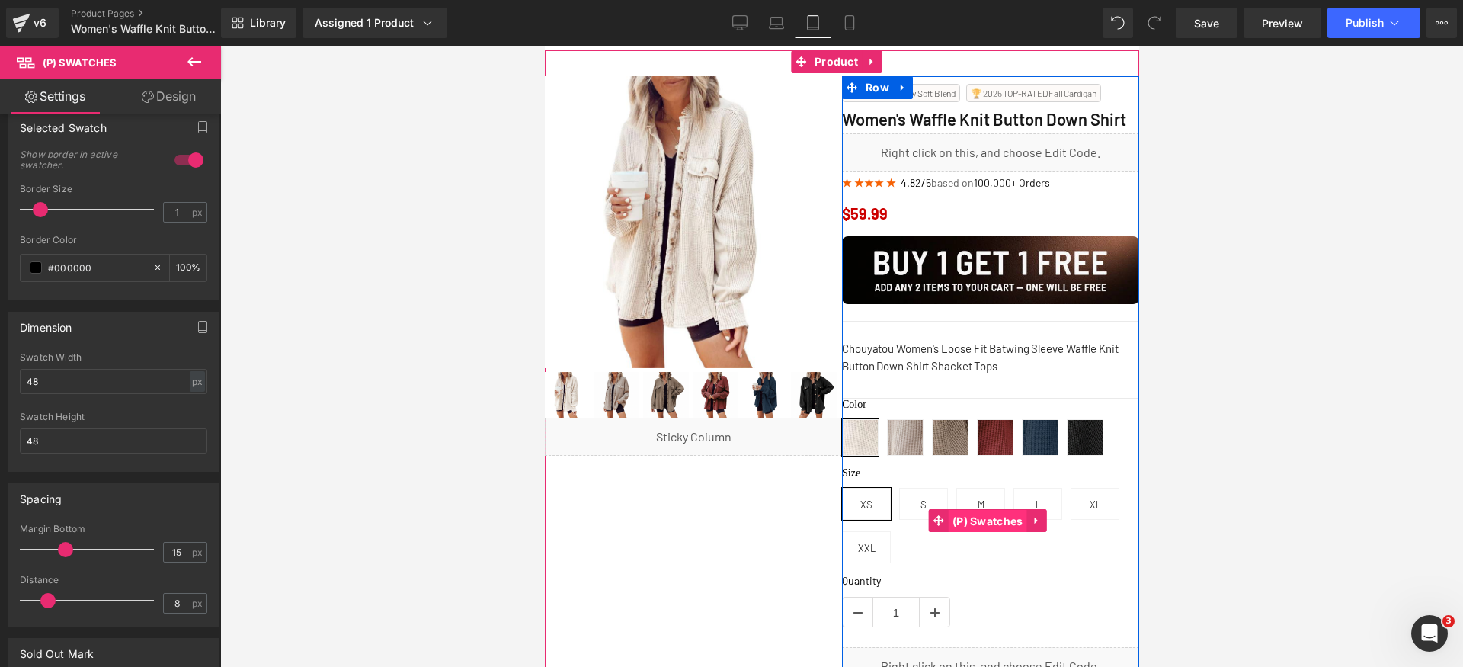
click at [989, 523] on span "(P) Swatches" at bounding box center [987, 521] width 78 height 23
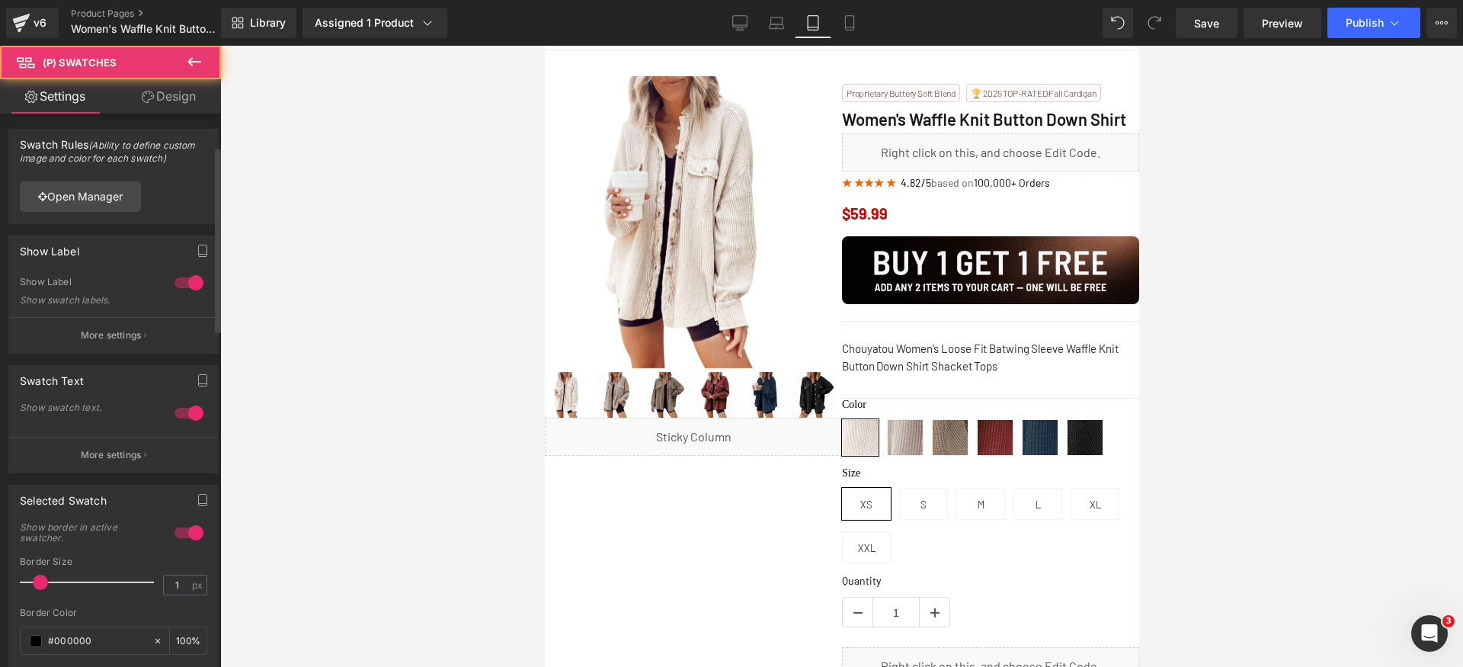
scroll to position [333, 0]
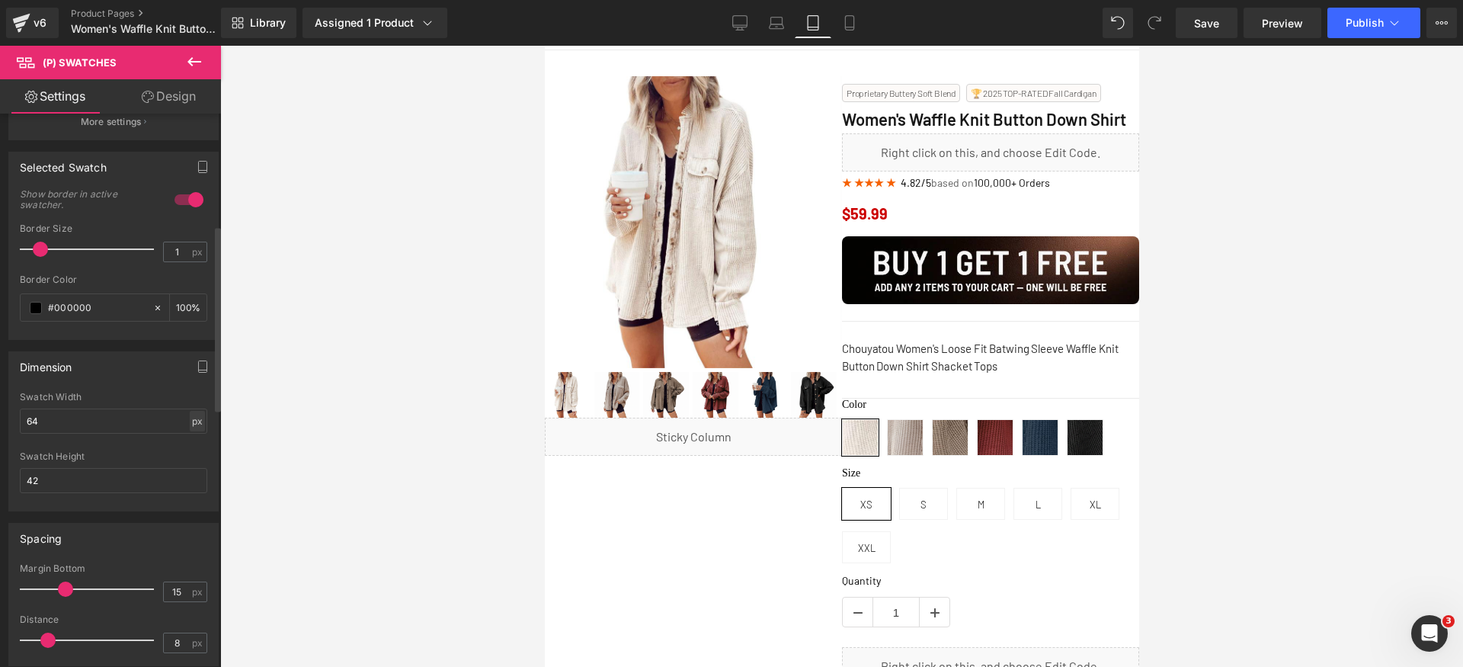
click at [190, 426] on div "px" at bounding box center [197, 421] width 15 height 21
click at [195, 443] on li "%" at bounding box center [196, 445] width 19 height 22
click at [77, 408] on div "Swatch Width 64 % % px" at bounding box center [113, 421] width 187 height 59
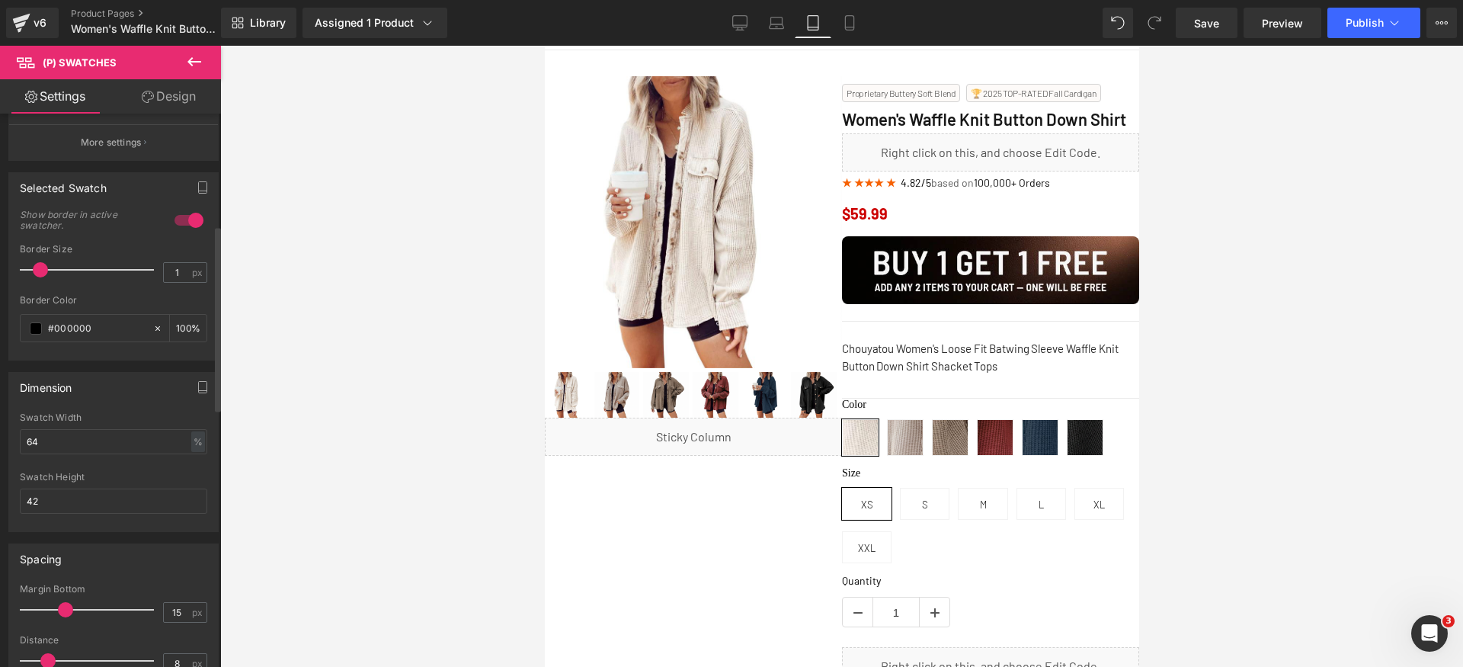
scroll to position [303, 0]
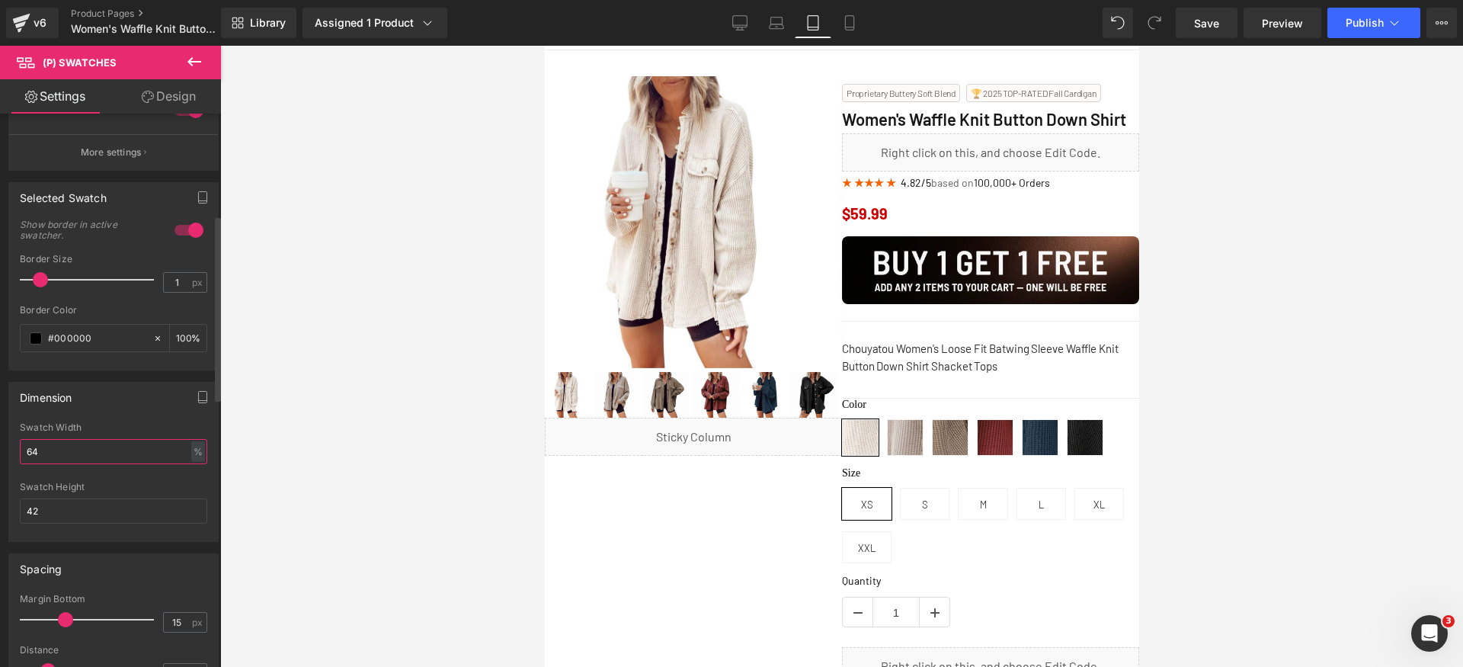
click at [95, 443] on input "64" at bounding box center [113, 451] width 187 height 25
type input "29"
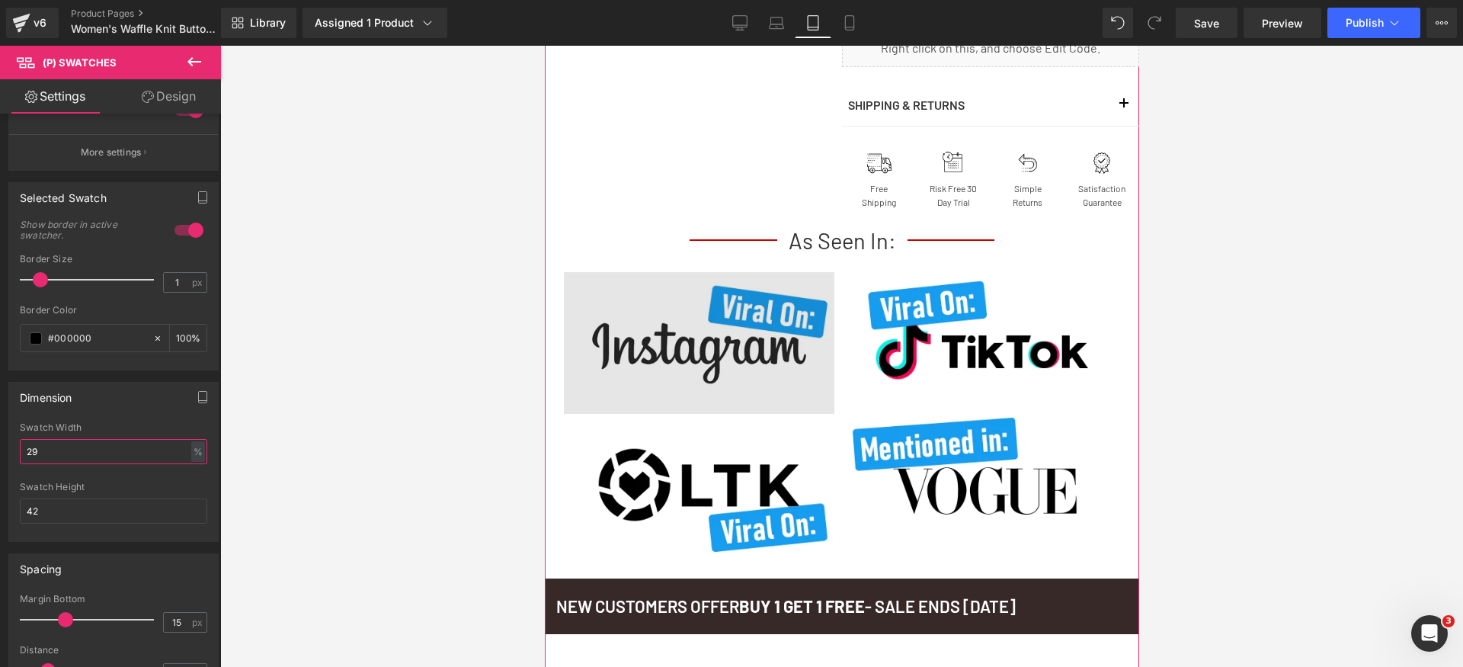
scroll to position [1066, 0]
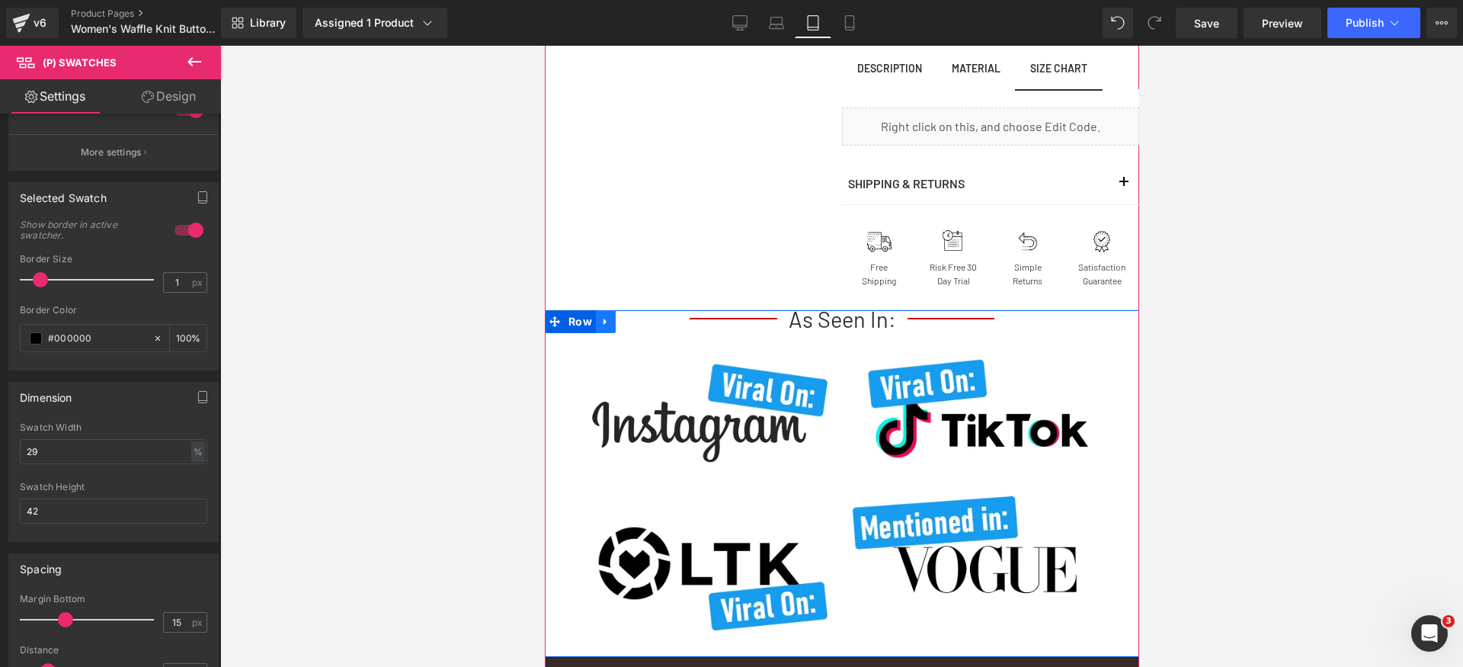
click at [600, 328] on icon at bounding box center [605, 321] width 11 height 11
click at [645, 327] on icon at bounding box center [644, 321] width 11 height 11
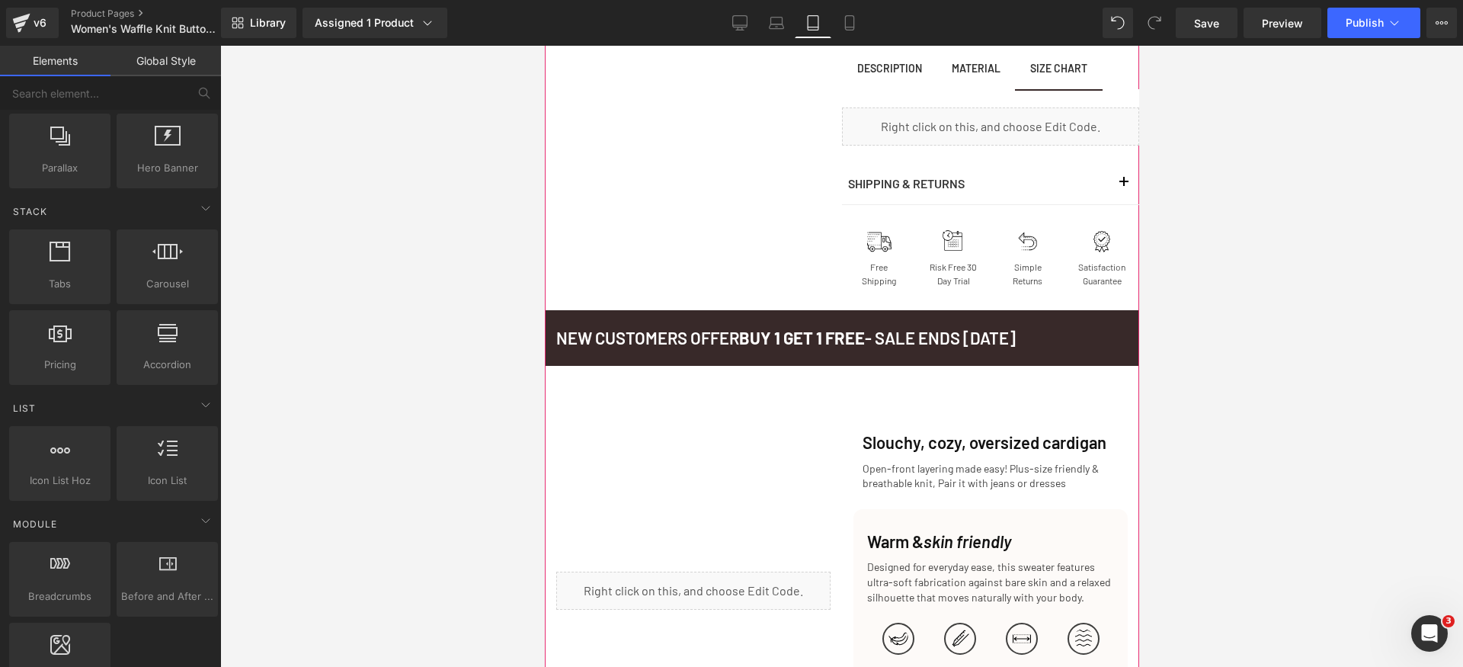
scroll to position [1330, 0]
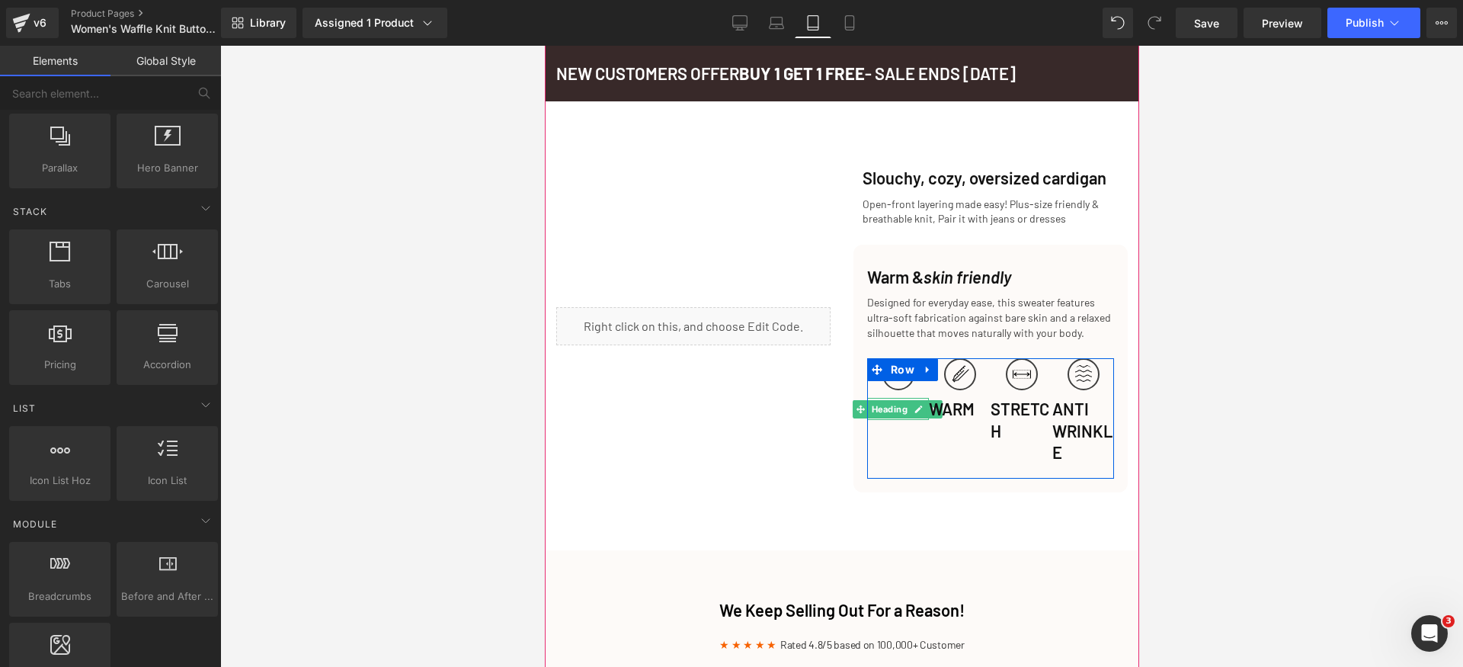
click at [873, 416] on span "Heading" at bounding box center [889, 409] width 42 height 18
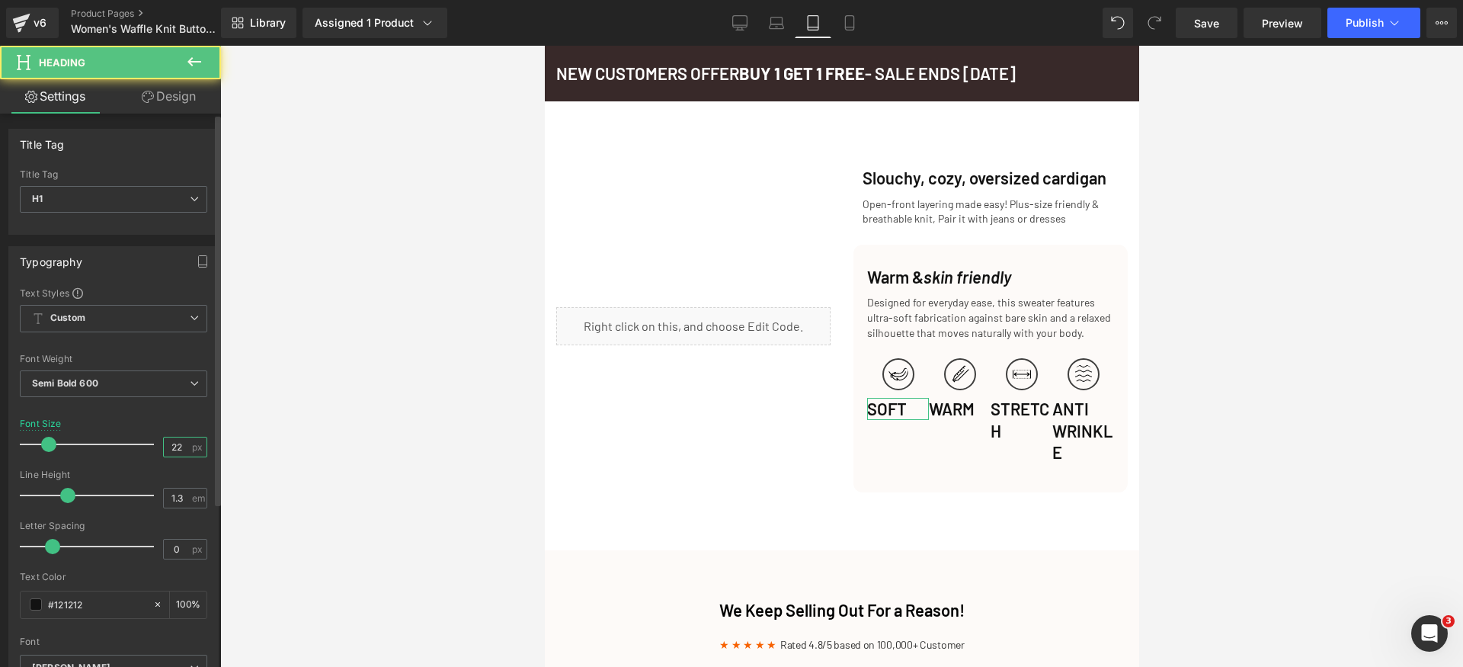
click at [181, 445] on input "22" at bounding box center [177, 446] width 27 height 19
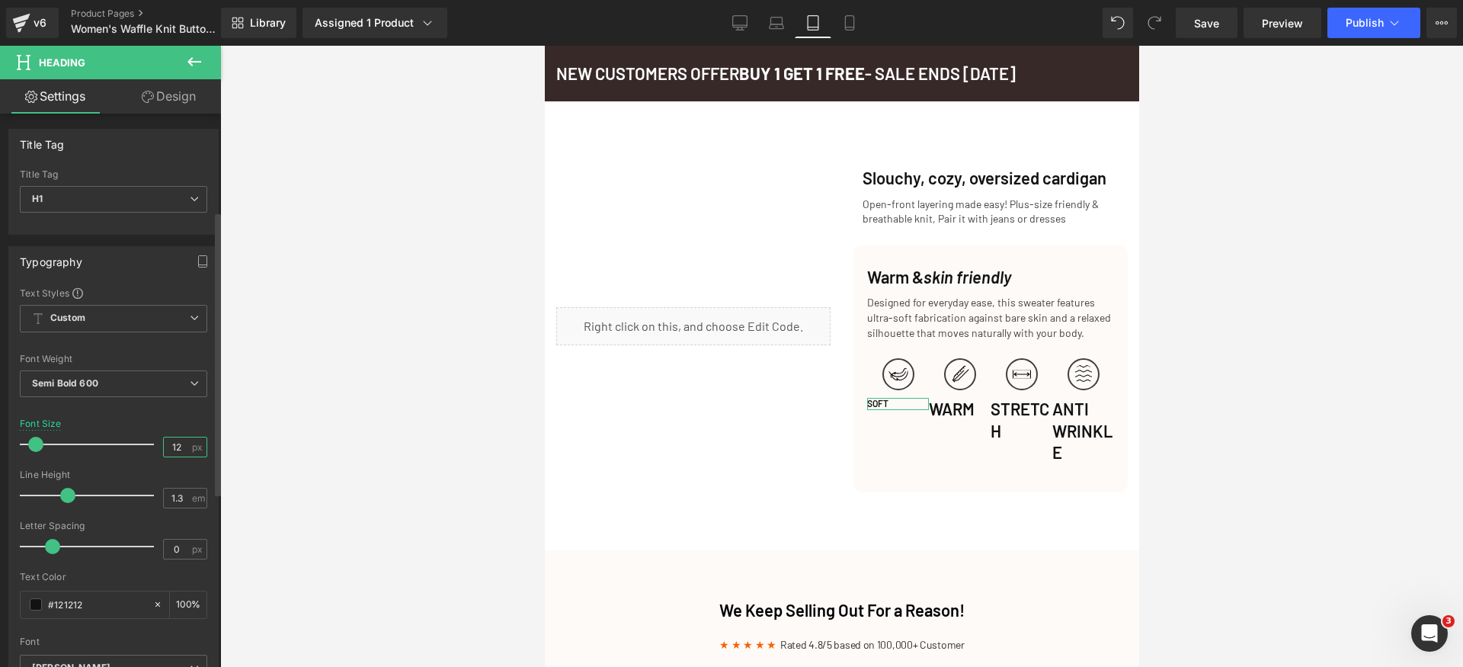
scroll to position [528, 0]
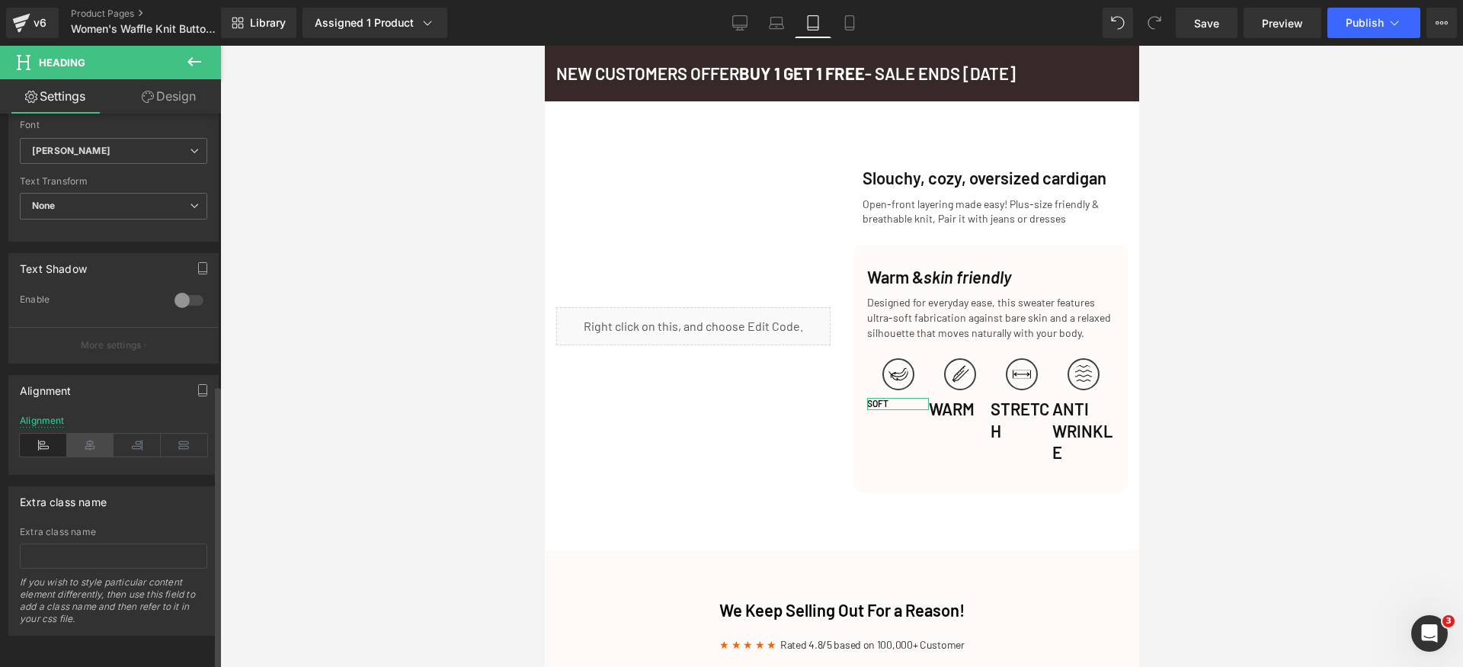
click at [87, 437] on icon at bounding box center [90, 445] width 47 height 23
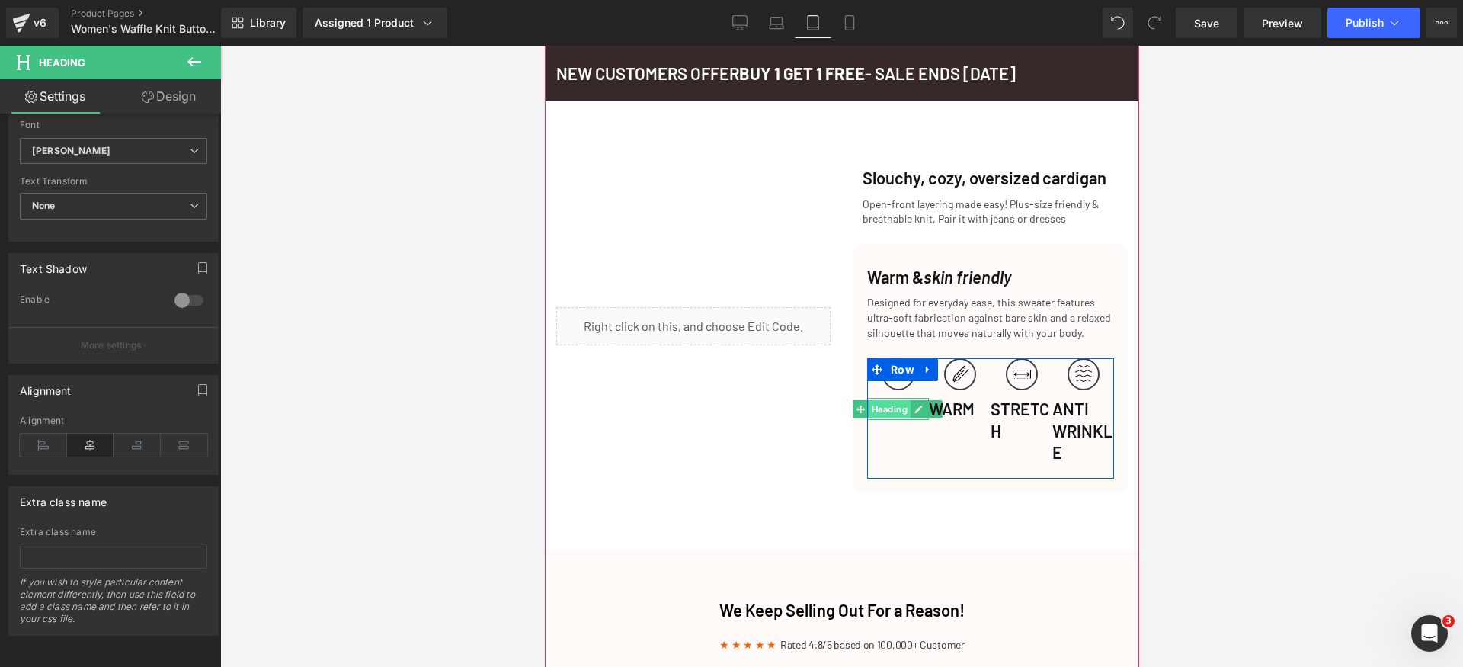
click at [892, 418] on span "Heading" at bounding box center [889, 409] width 42 height 18
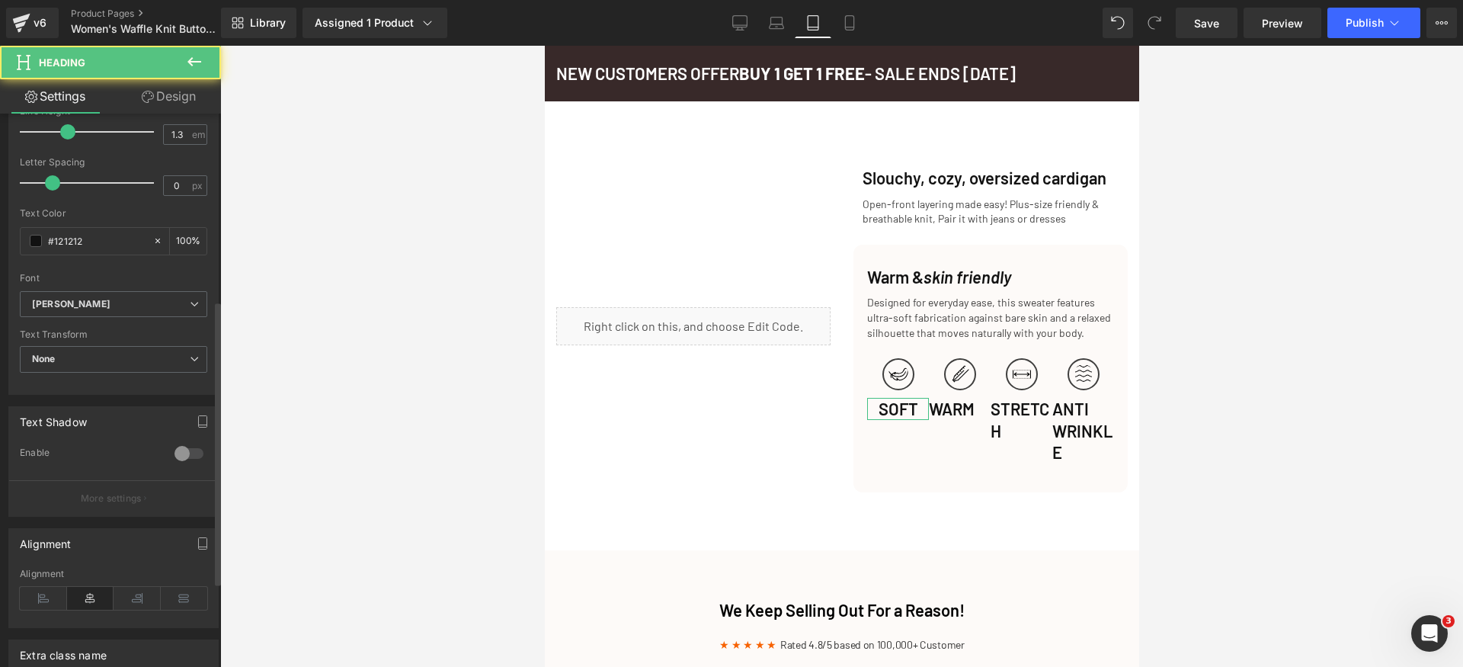
scroll to position [0, 0]
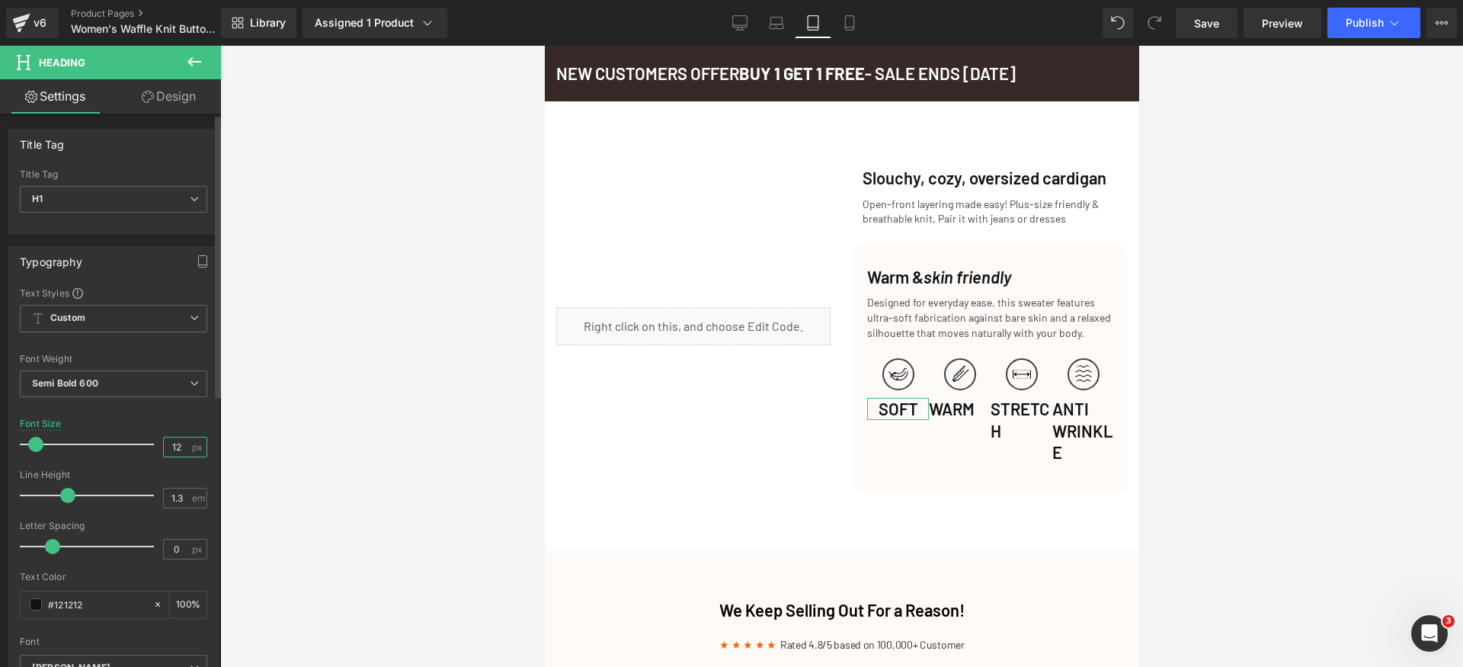
click at [181, 450] on input "12" at bounding box center [177, 446] width 27 height 19
type input "12"
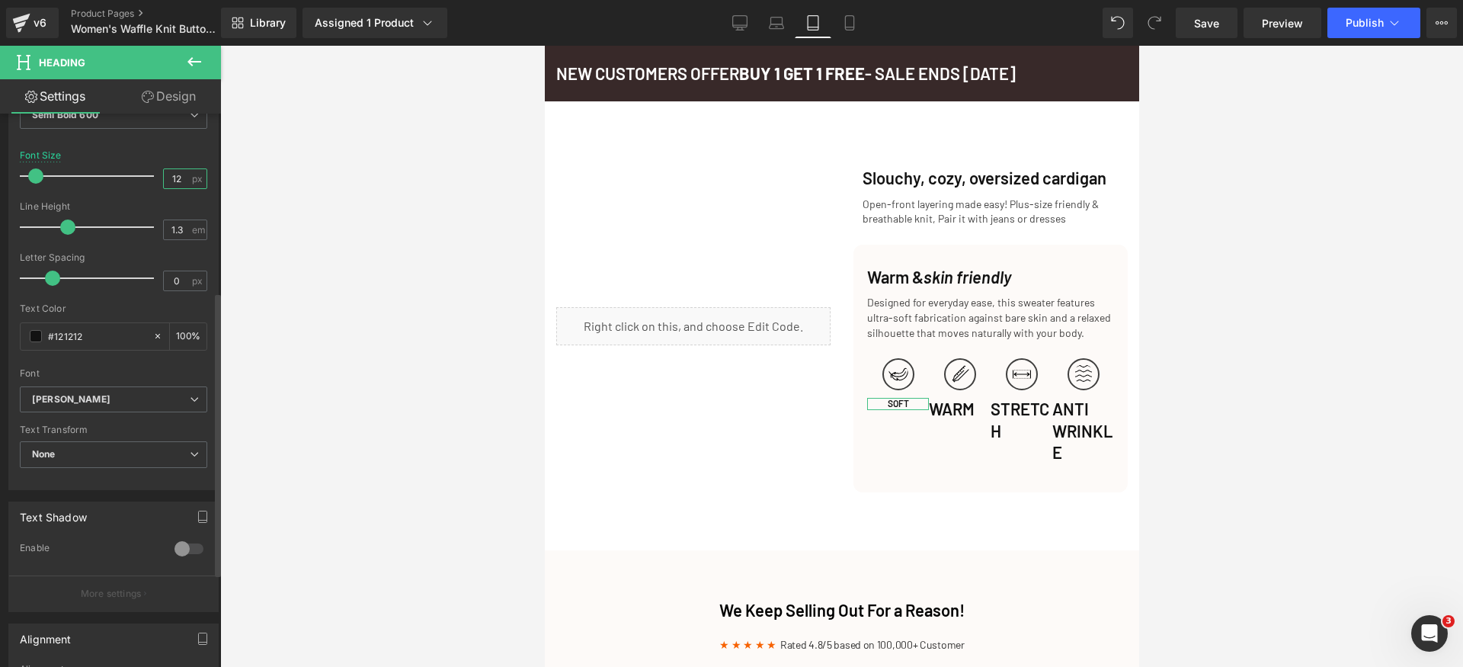
scroll to position [425, 0]
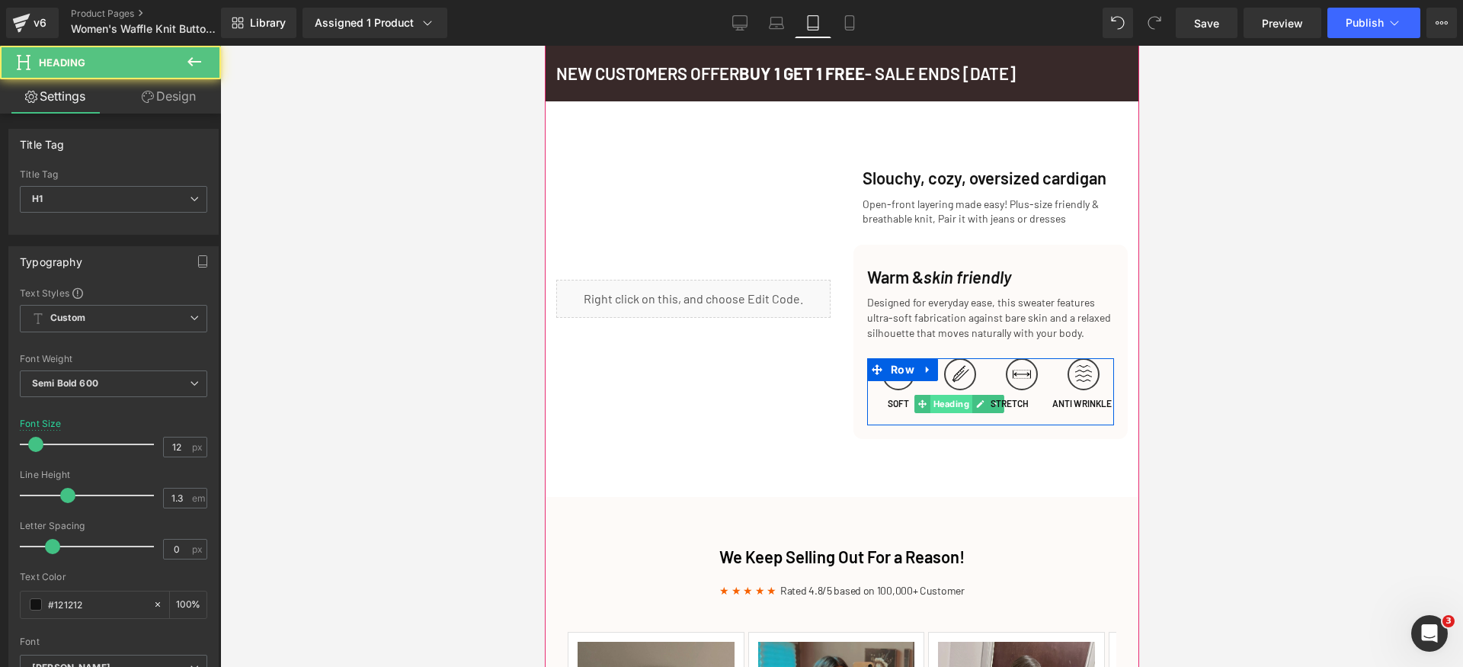
click at [932, 409] on span "Heading" at bounding box center [951, 404] width 42 height 18
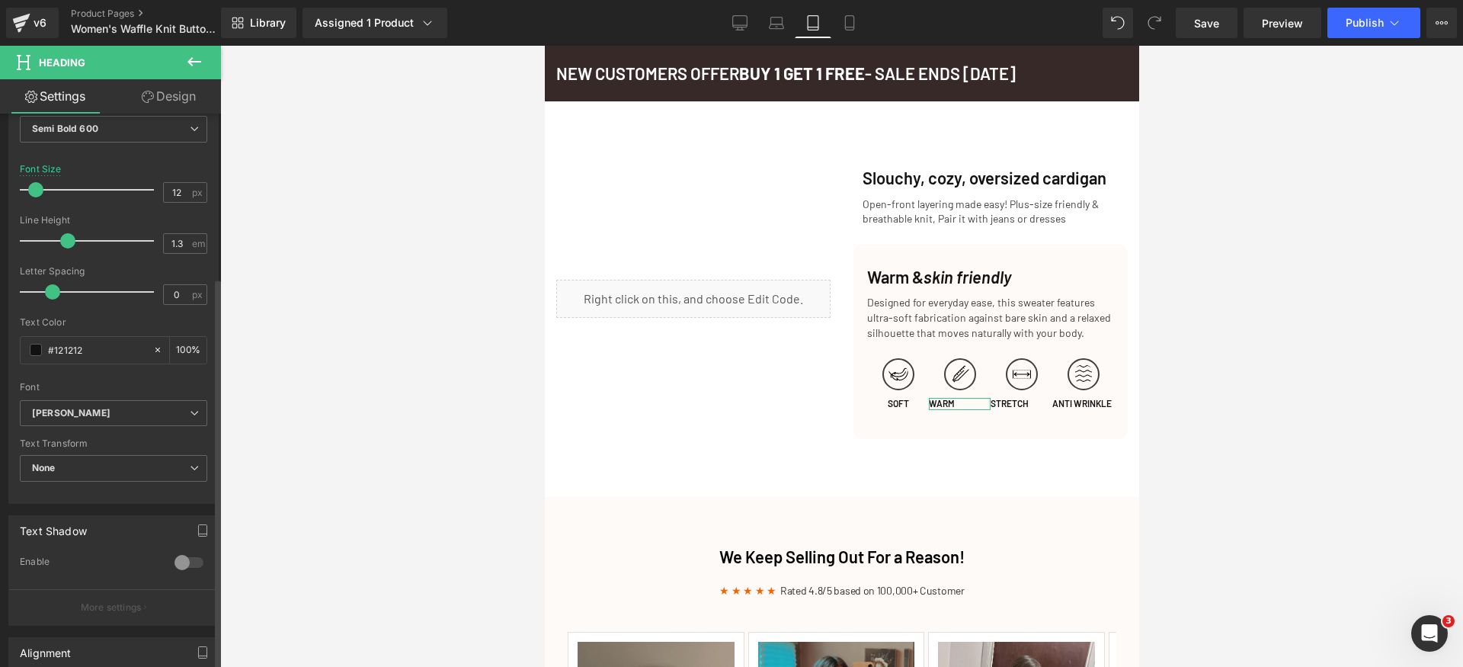
scroll to position [411, 0]
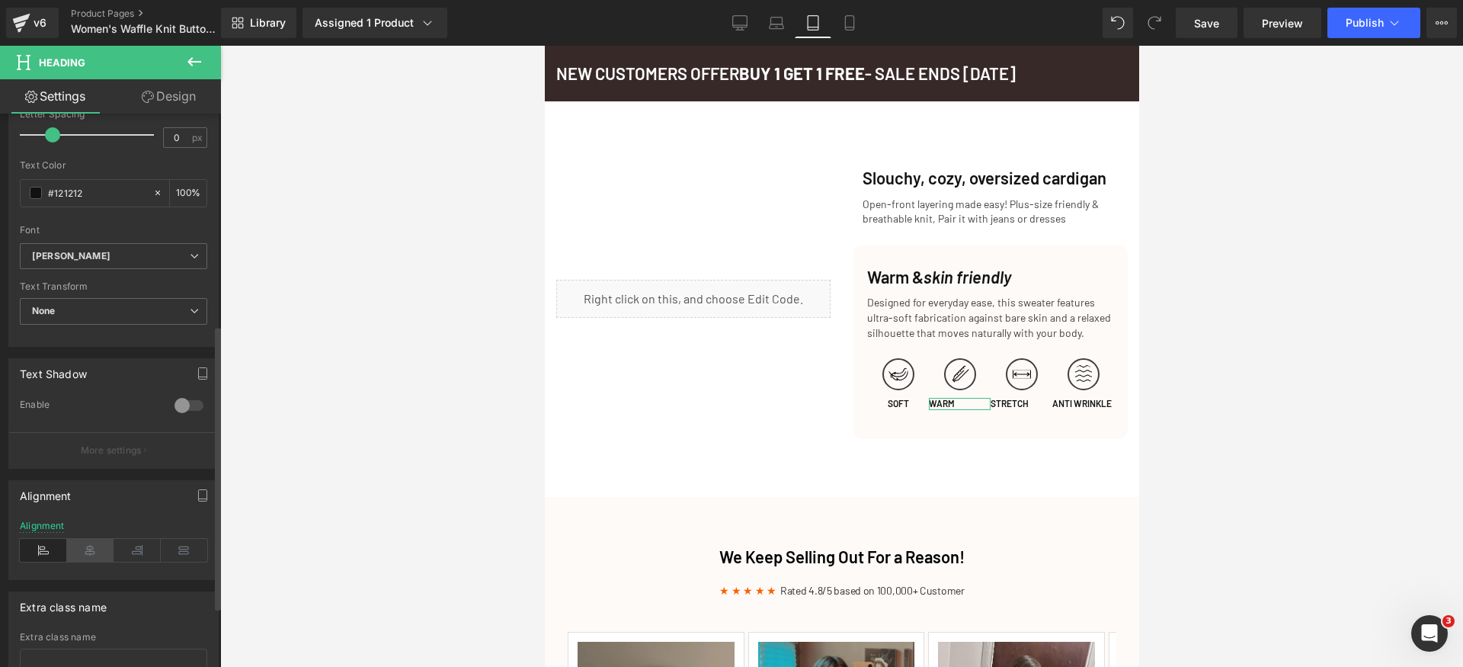
click at [91, 552] on icon at bounding box center [90, 550] width 47 height 23
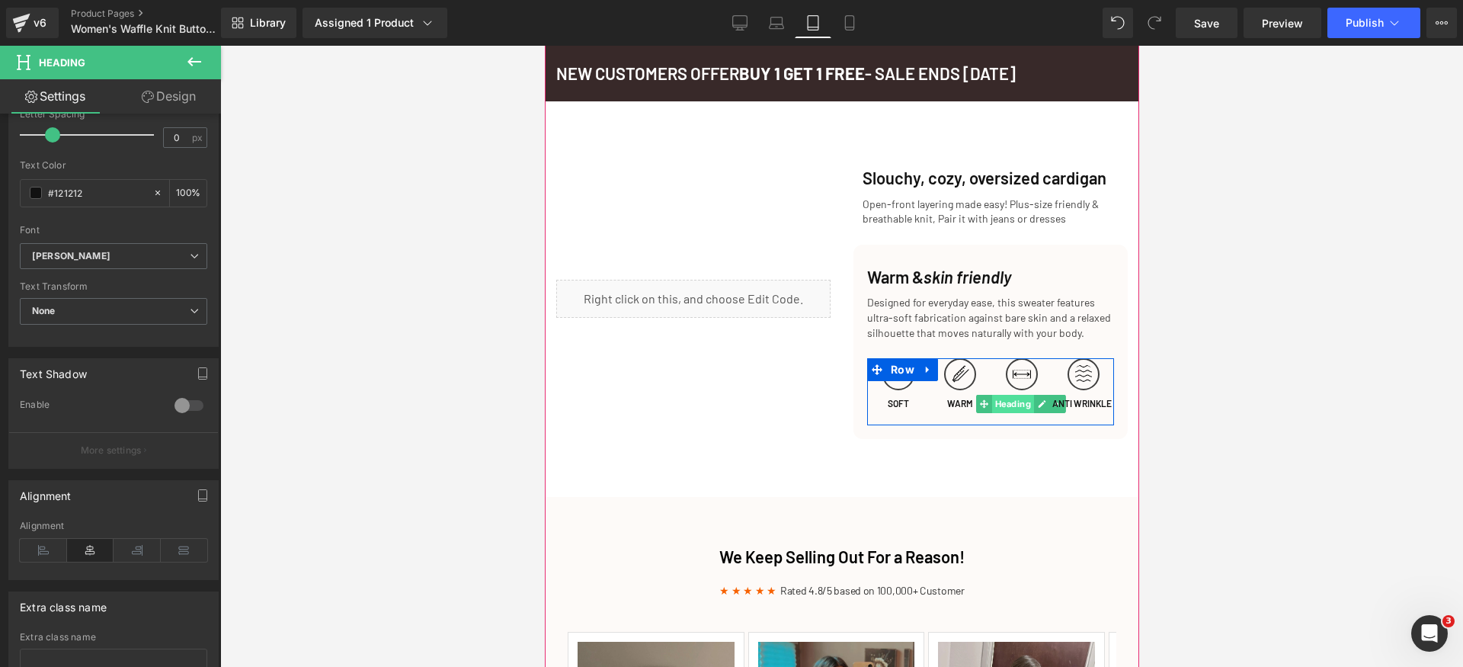
click at [999, 407] on span "Heading" at bounding box center [1012, 404] width 42 height 18
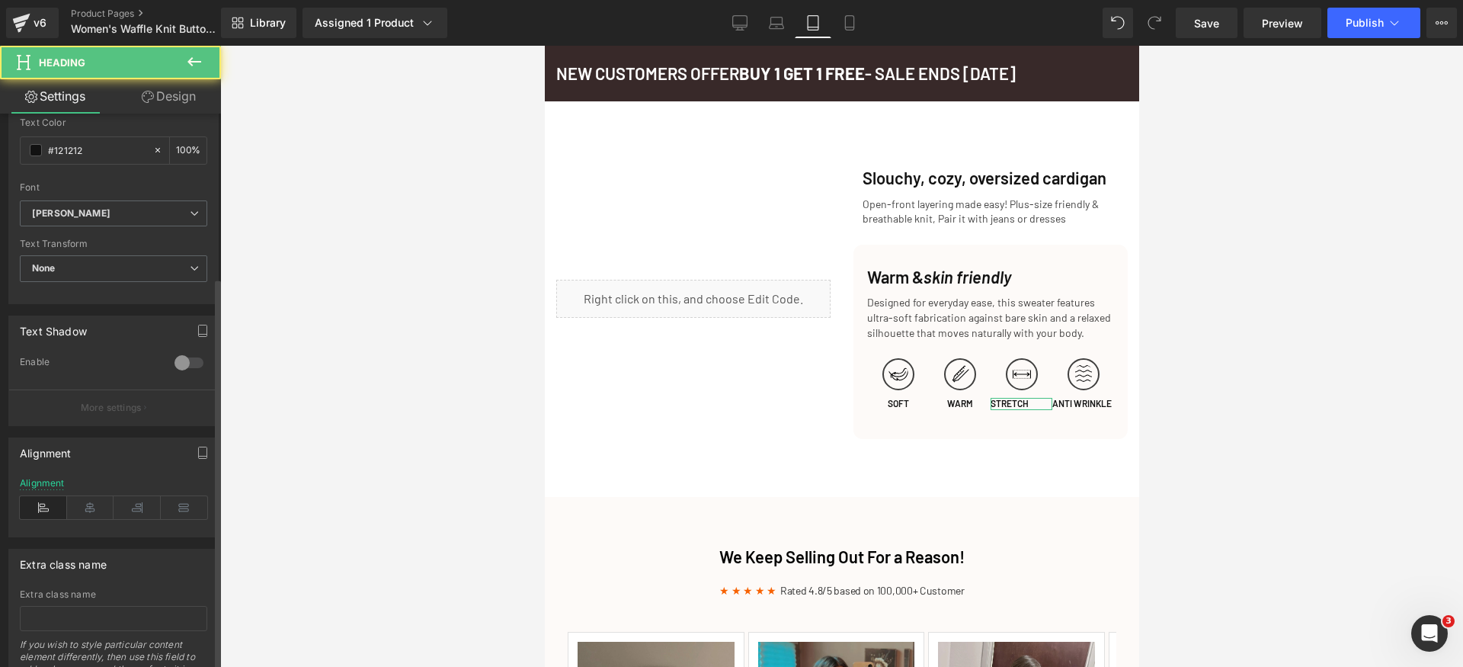
scroll to position [528, 0]
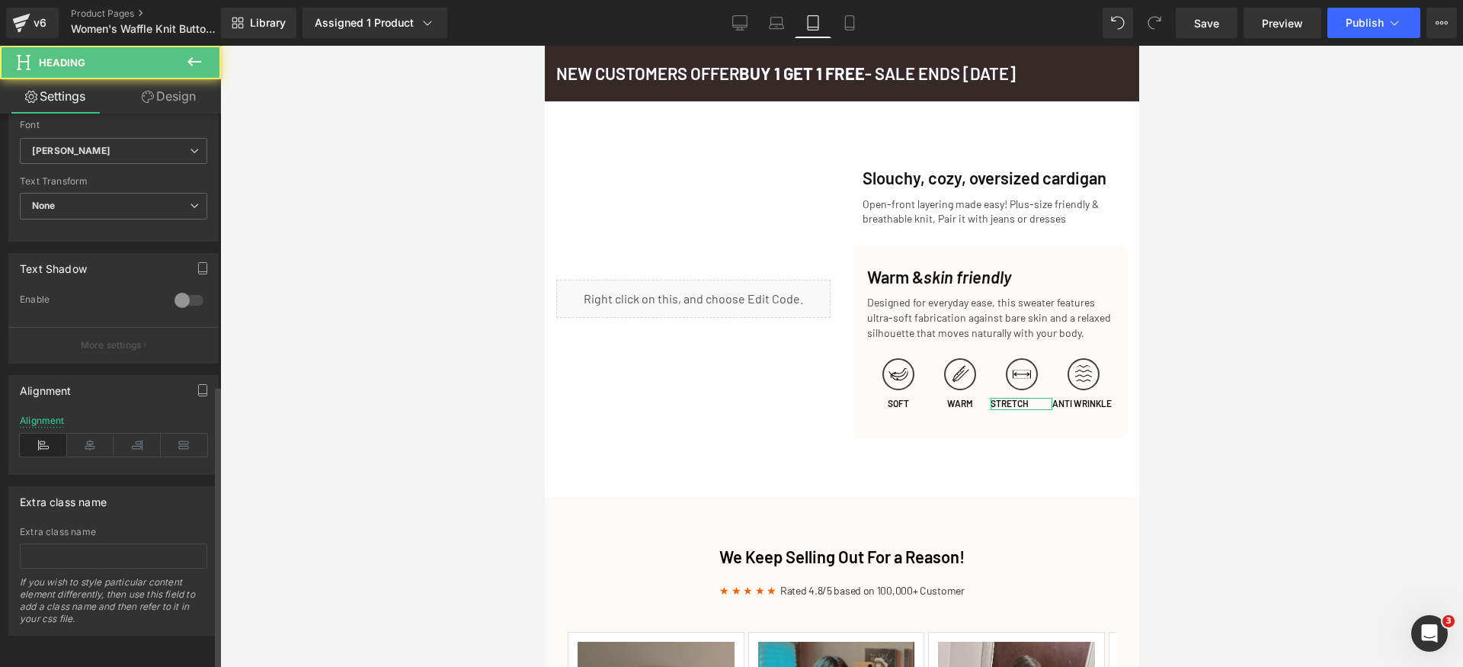
drag, startPoint x: 91, startPoint y: 425, endPoint x: 190, endPoint y: 447, distance: 101.3
click at [91, 434] on icon at bounding box center [90, 445] width 47 height 23
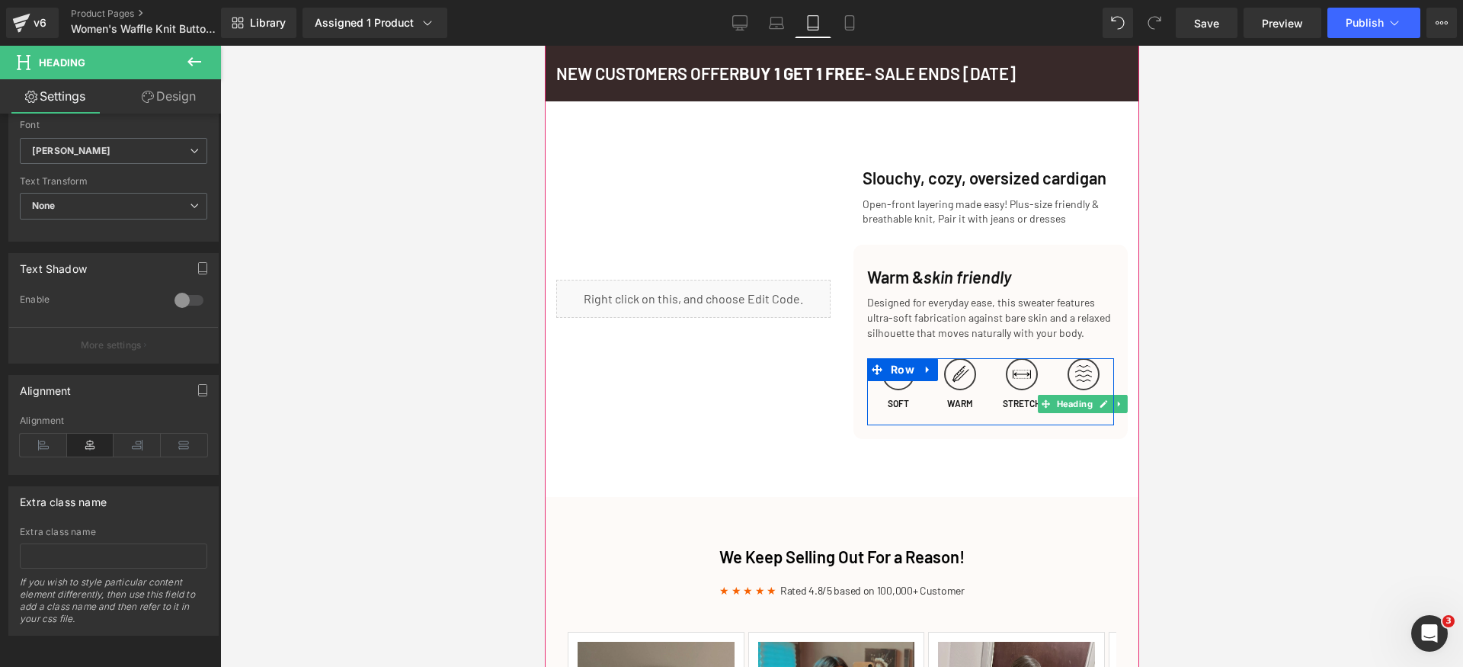
click at [1062, 413] on span "Heading" at bounding box center [1074, 404] width 42 height 18
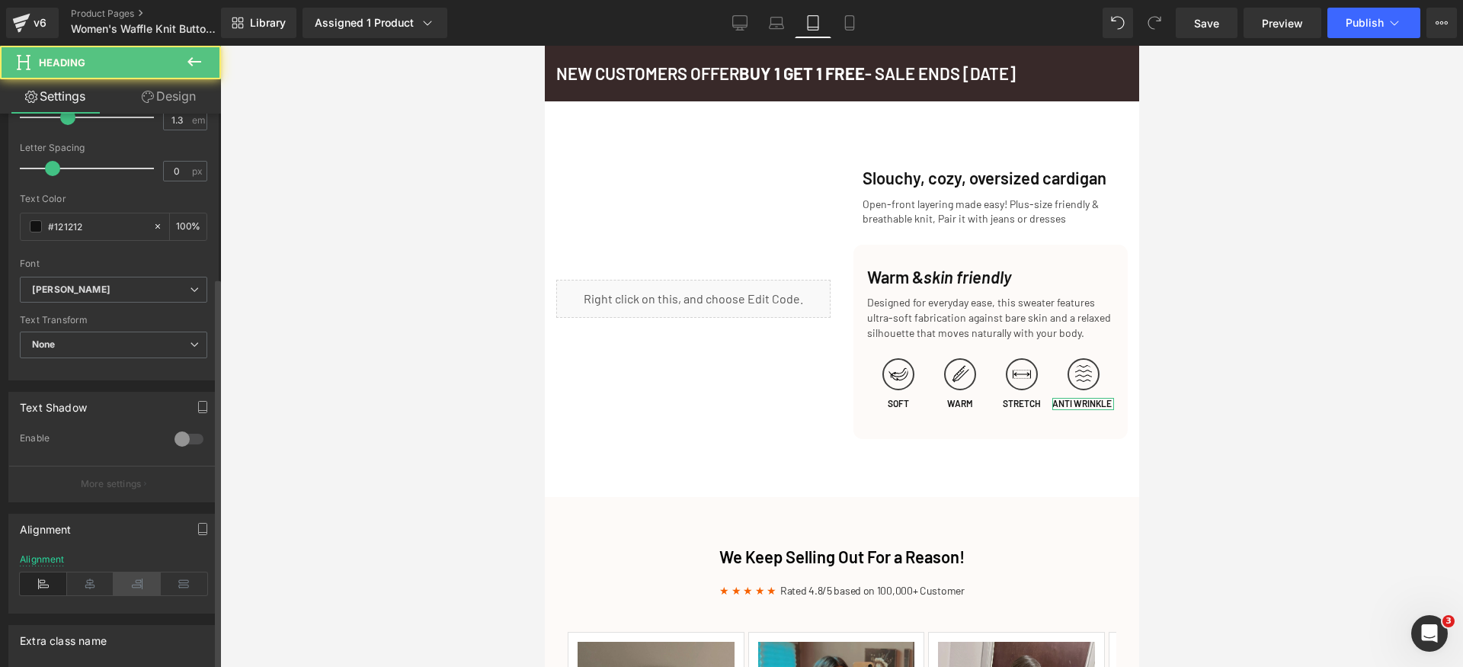
scroll to position [456, 0]
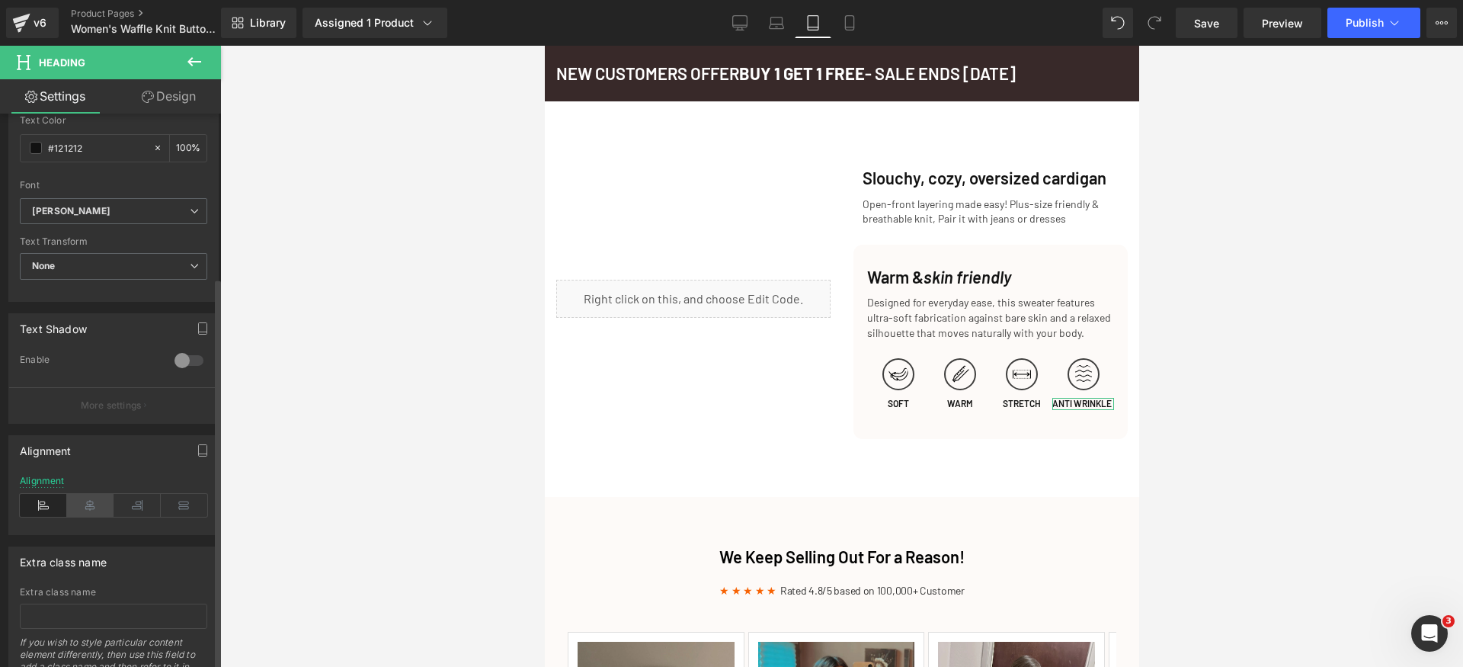
click at [90, 507] on icon at bounding box center [90, 505] width 47 height 23
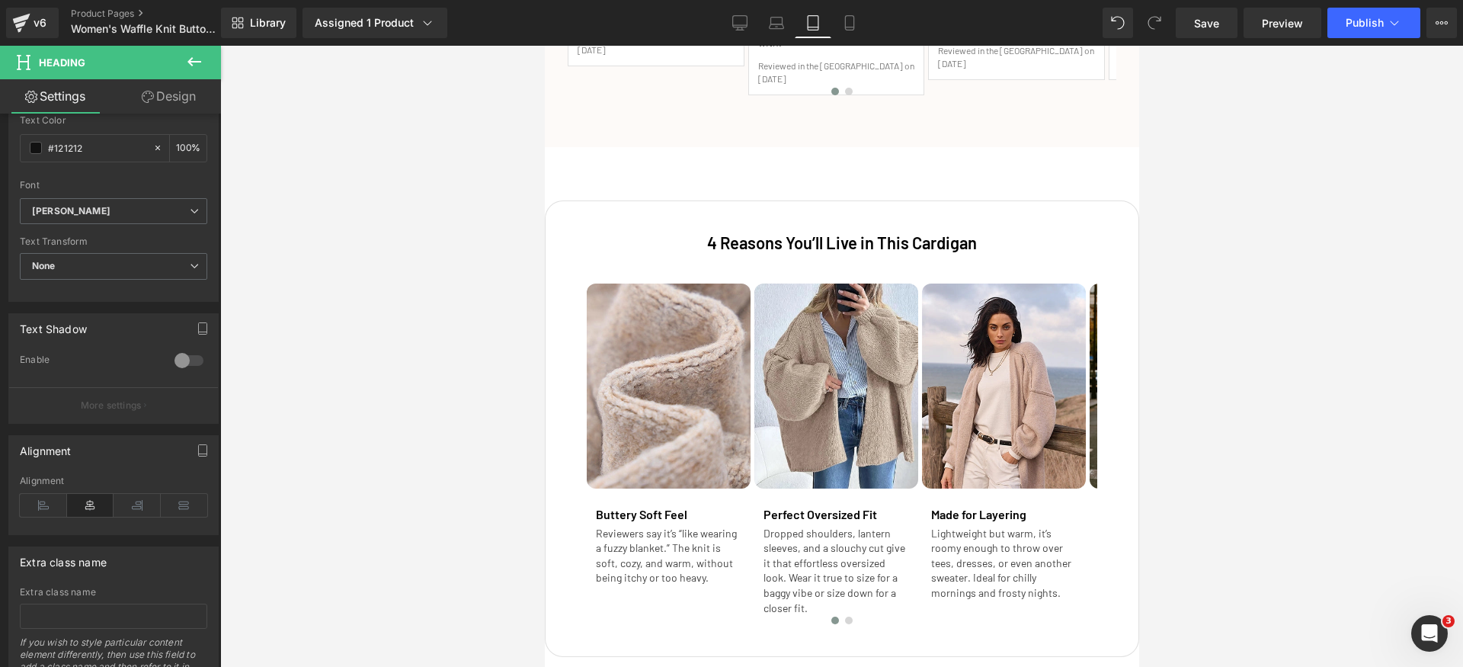
scroll to position [2363, 0]
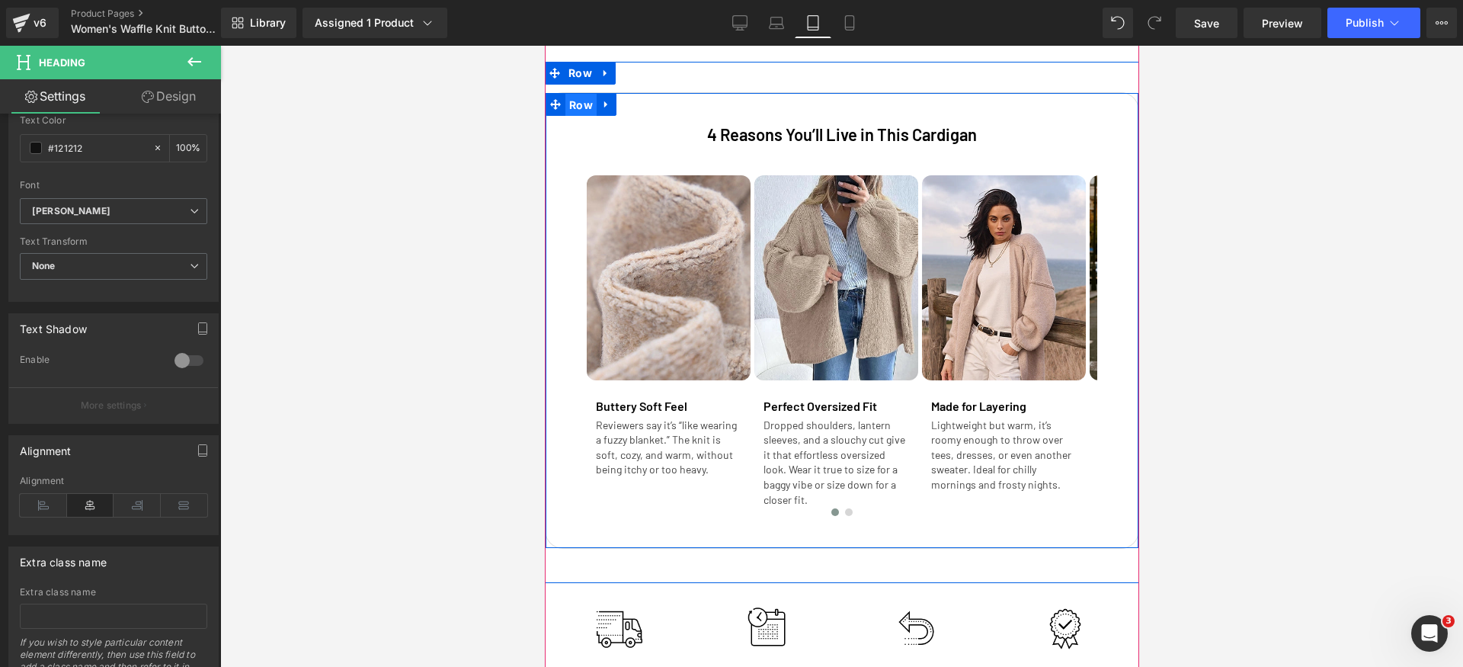
drag, startPoint x: 571, startPoint y: 114, endPoint x: 875, endPoint y: 240, distance: 328.3
click at [571, 114] on span "Row" at bounding box center [580, 105] width 31 height 23
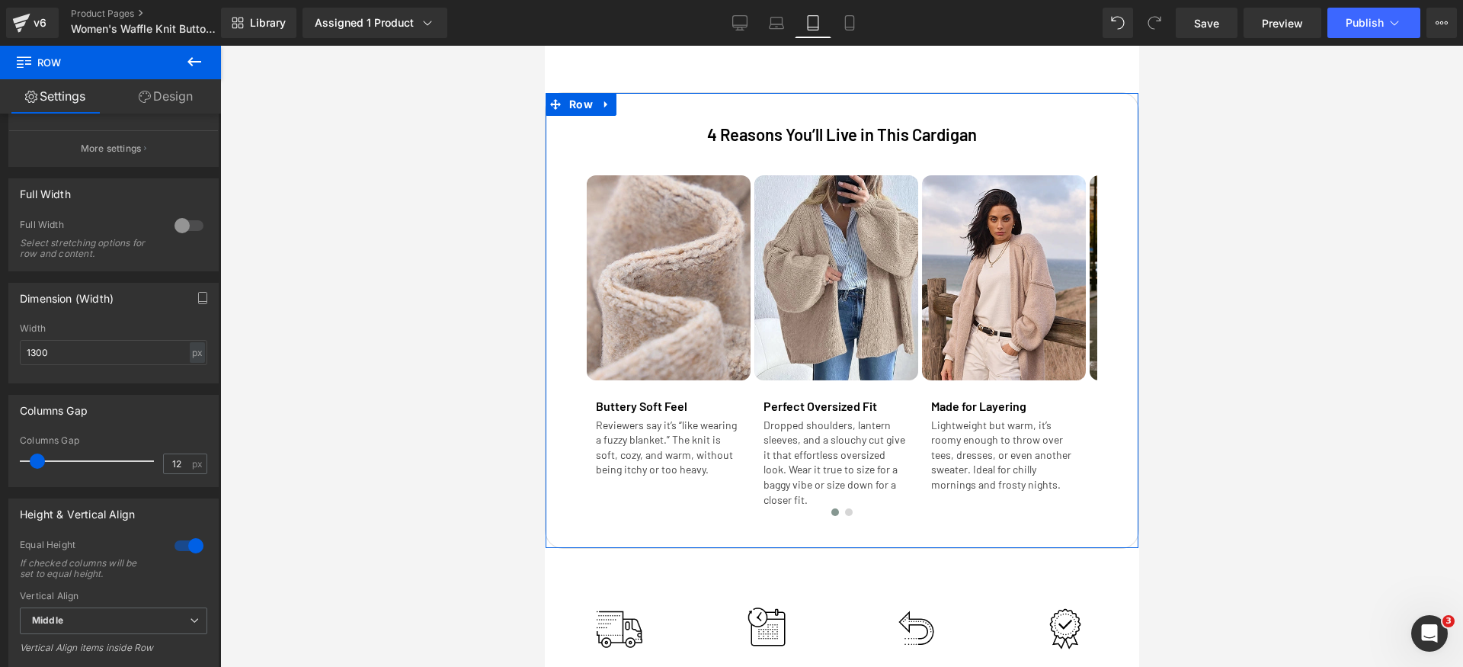
scroll to position [252, 0]
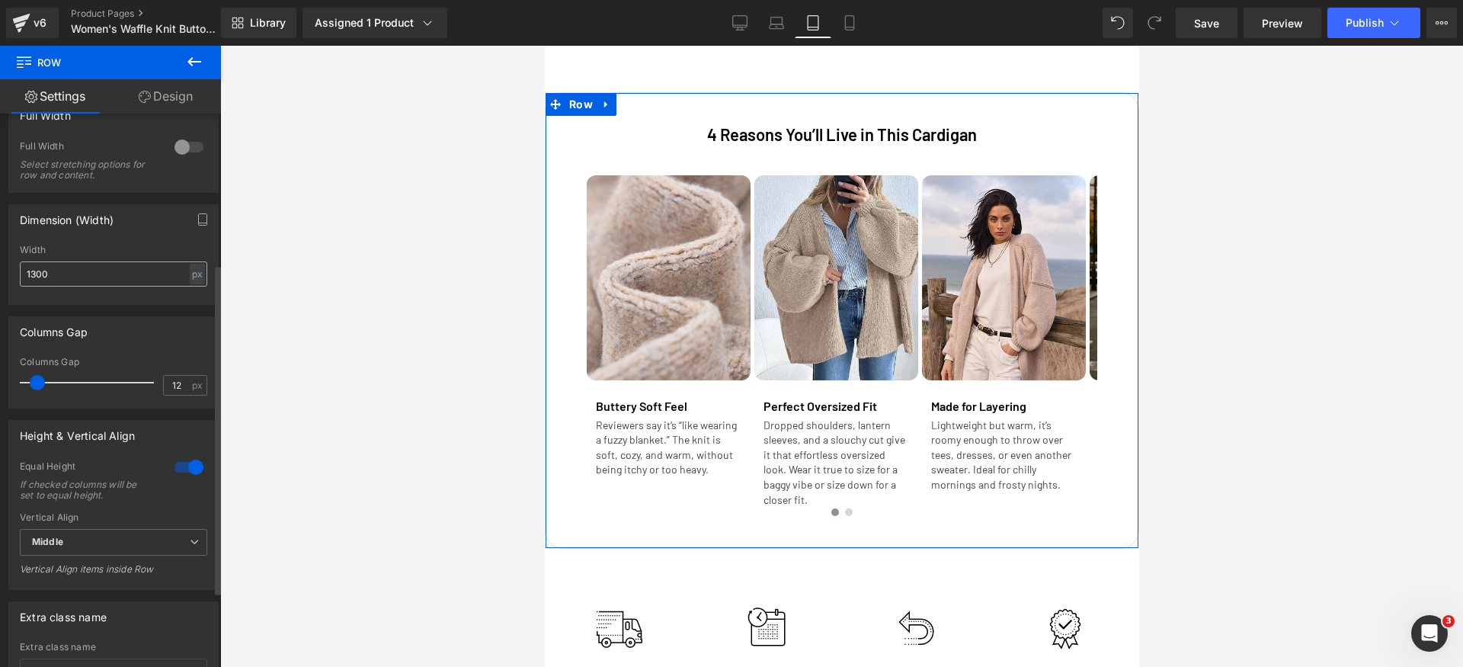
drag, startPoint x: 190, startPoint y: 275, endPoint x: 195, endPoint y: 285, distance: 10.9
click at [190, 275] on div "px" at bounding box center [197, 274] width 15 height 21
click at [193, 298] on li "%" at bounding box center [196, 298] width 19 height 22
click at [112, 268] on input "1300" at bounding box center [113, 273] width 187 height 25
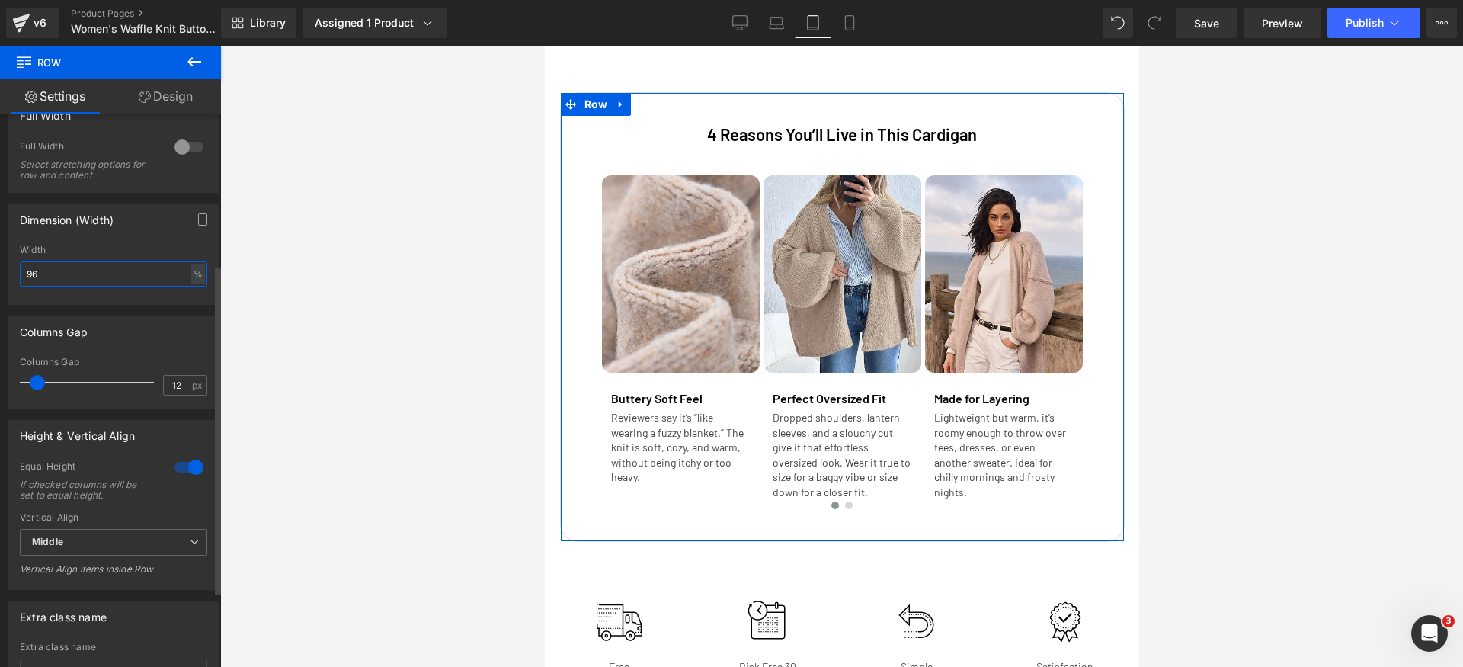
type input "95"
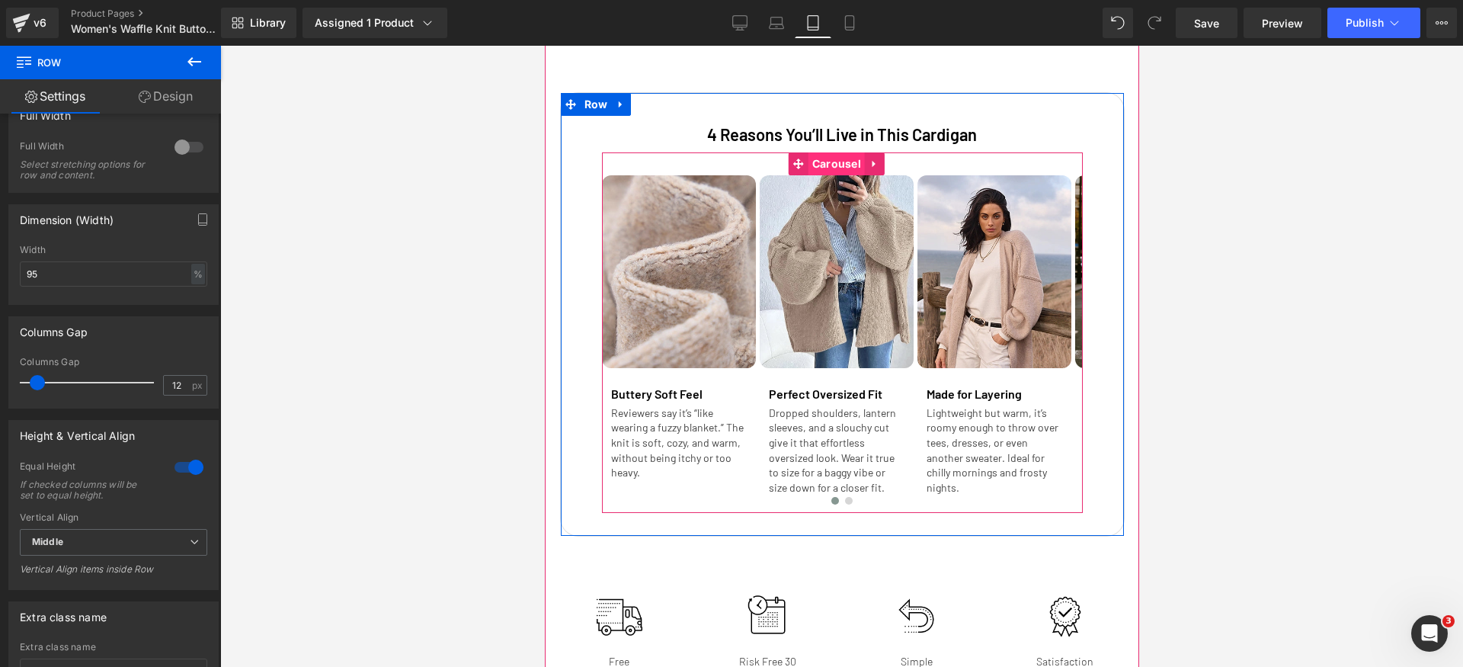
click at [847, 175] on span "Carousel" at bounding box center [836, 163] width 56 height 23
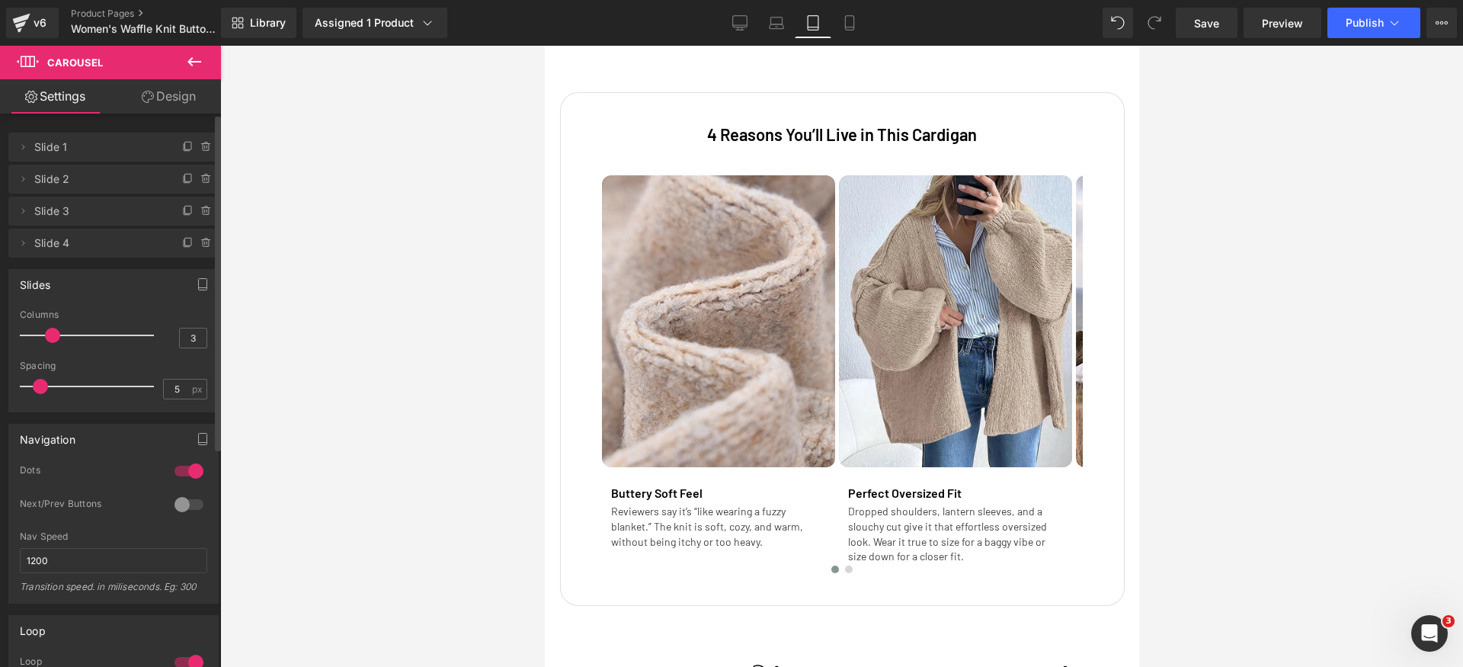
drag, startPoint x: 78, startPoint y: 333, endPoint x: 53, endPoint y: 329, distance: 25.4
click at [53, 329] on span at bounding box center [52, 335] width 15 height 15
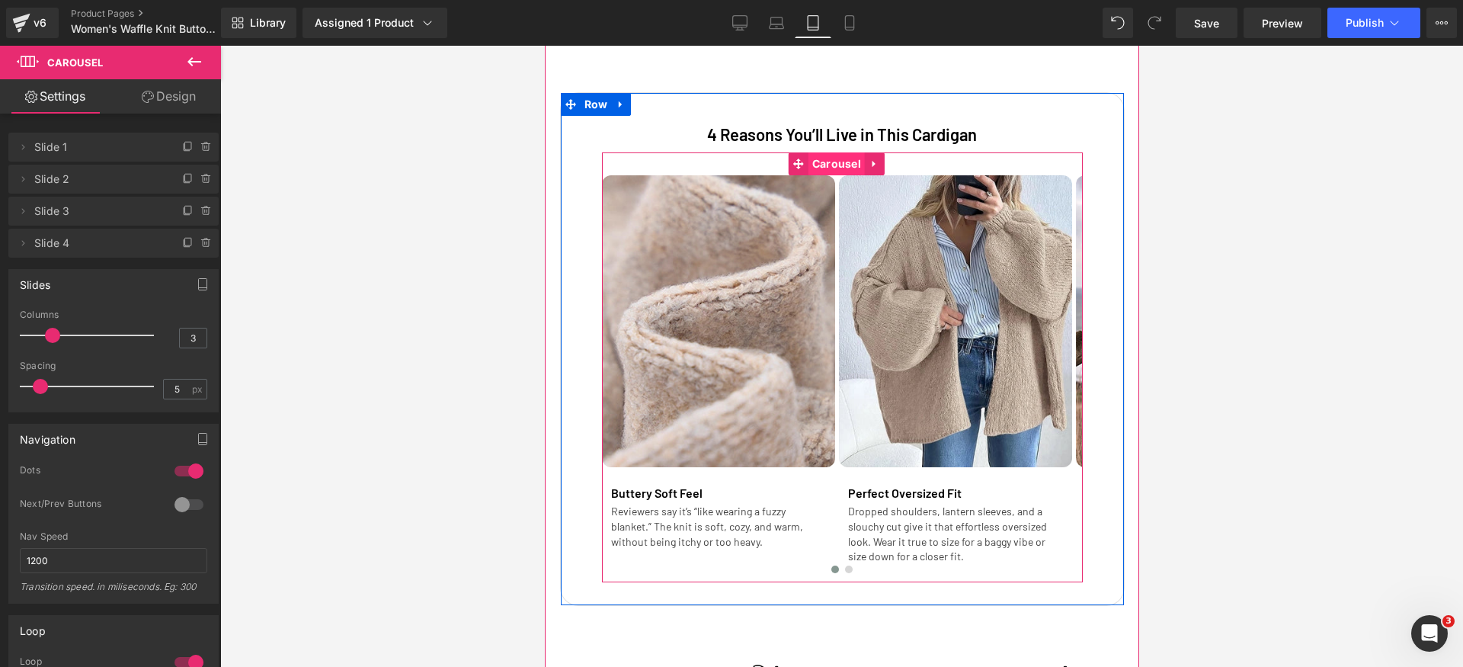
click at [835, 175] on span "Carousel" at bounding box center [836, 163] width 56 height 23
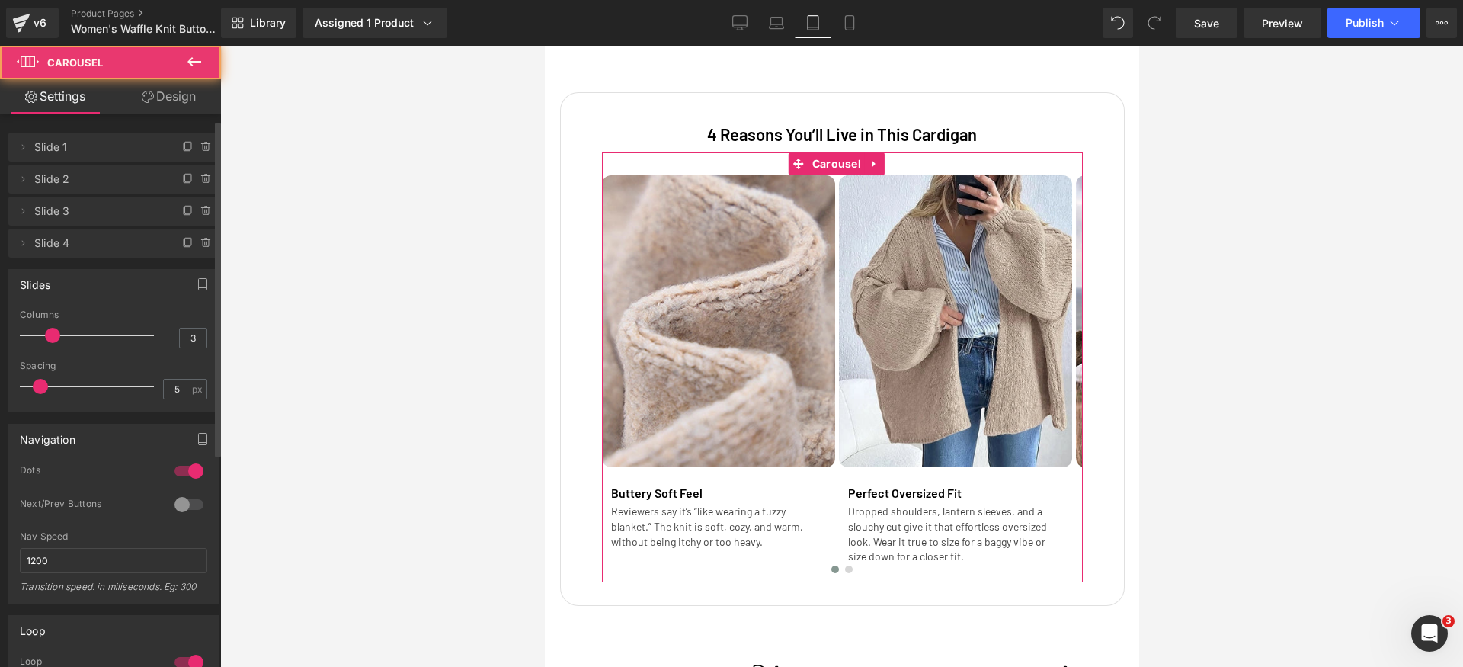
scroll to position [70, 0]
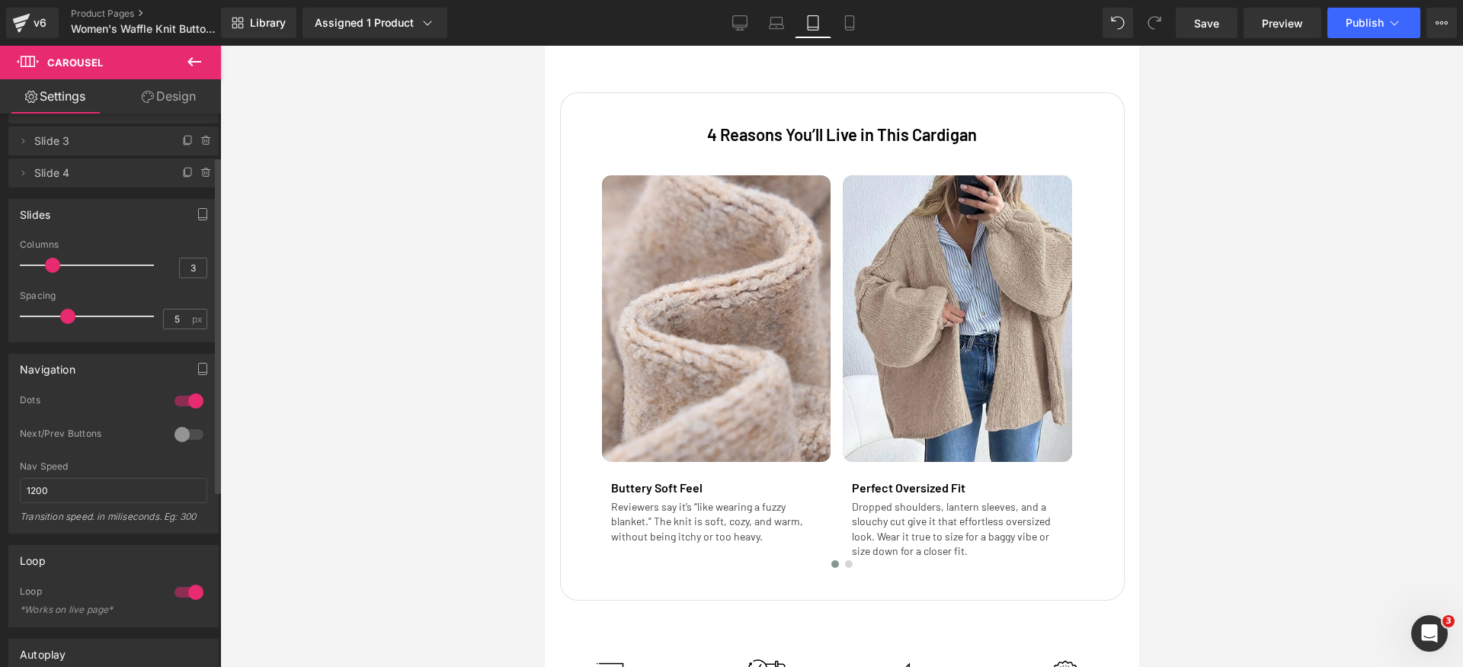
drag, startPoint x: 43, startPoint y: 318, endPoint x: 69, endPoint y: 309, distance: 27.2
click at [69, 309] on span at bounding box center [67, 316] width 15 height 15
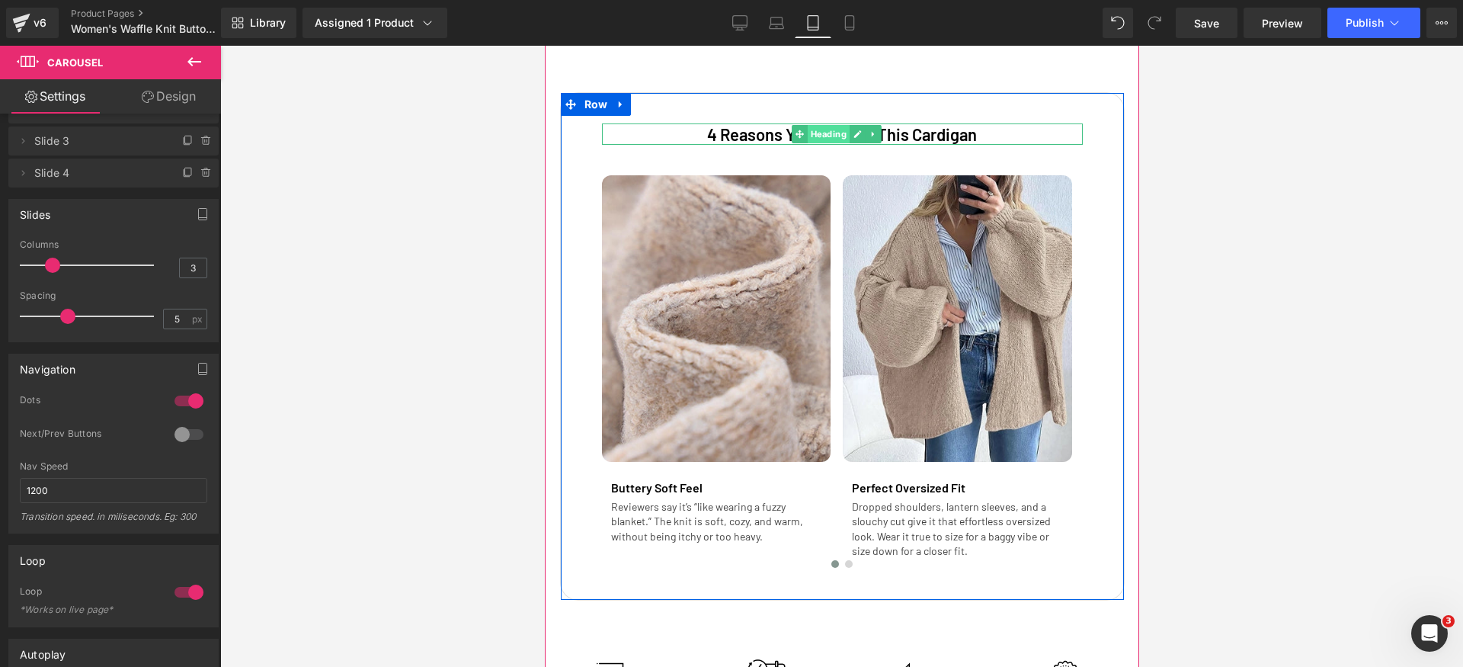
click at [824, 139] on span "Heading" at bounding box center [828, 134] width 42 height 18
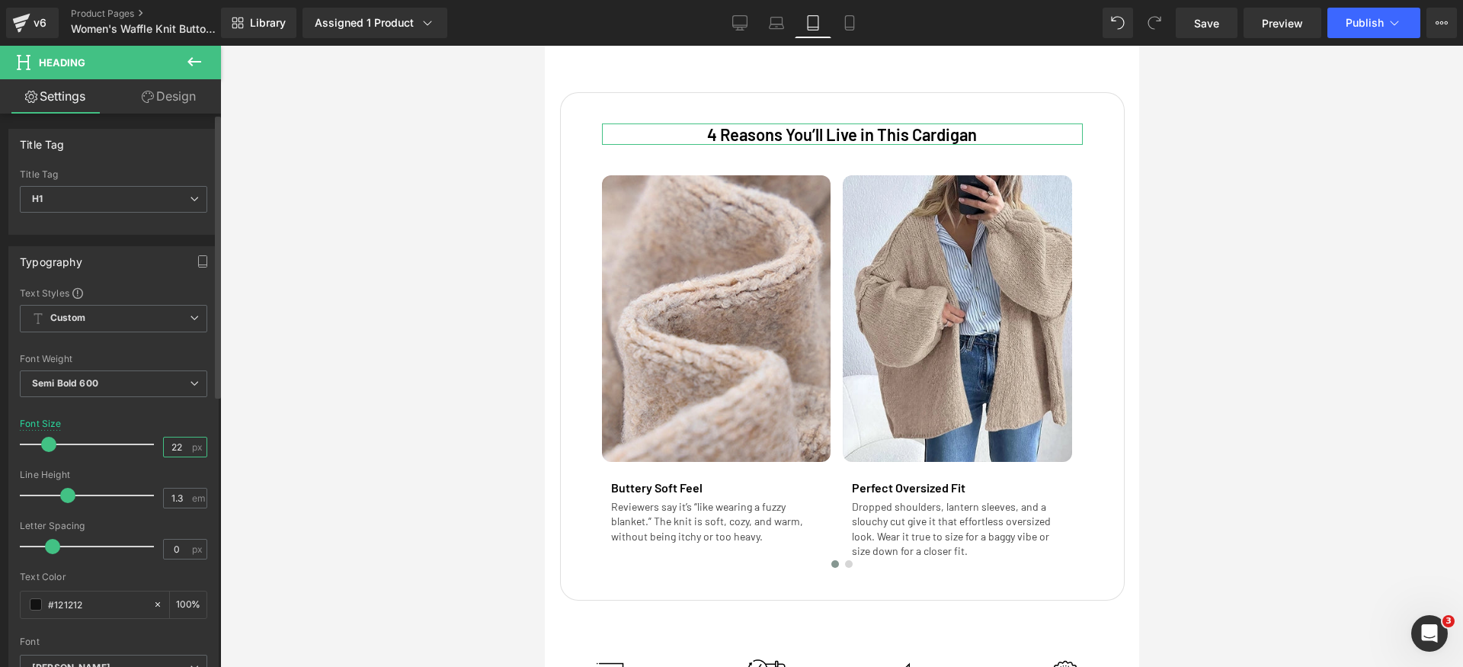
click at [178, 447] on input "22" at bounding box center [177, 446] width 27 height 19
click at [155, 448] on div "Font Size 22 px" at bounding box center [113, 443] width 187 height 51
type input "32"
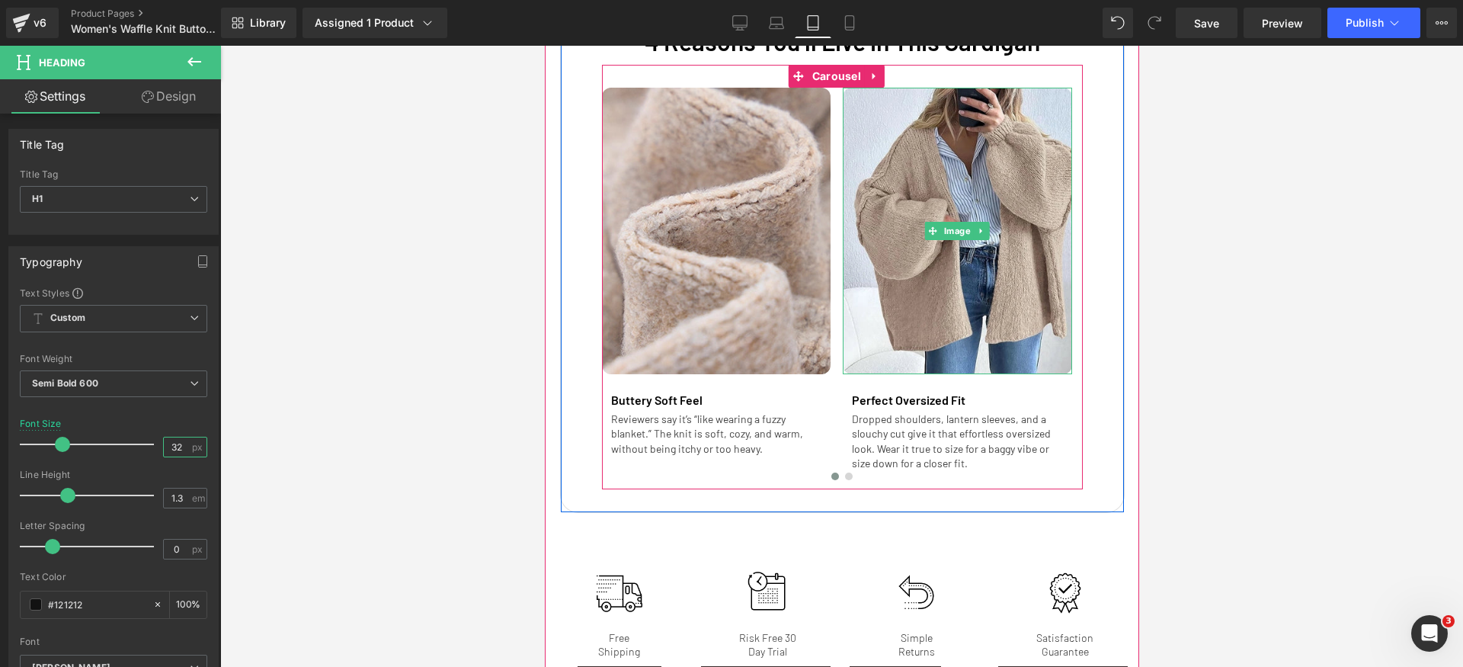
scroll to position [2696, 0]
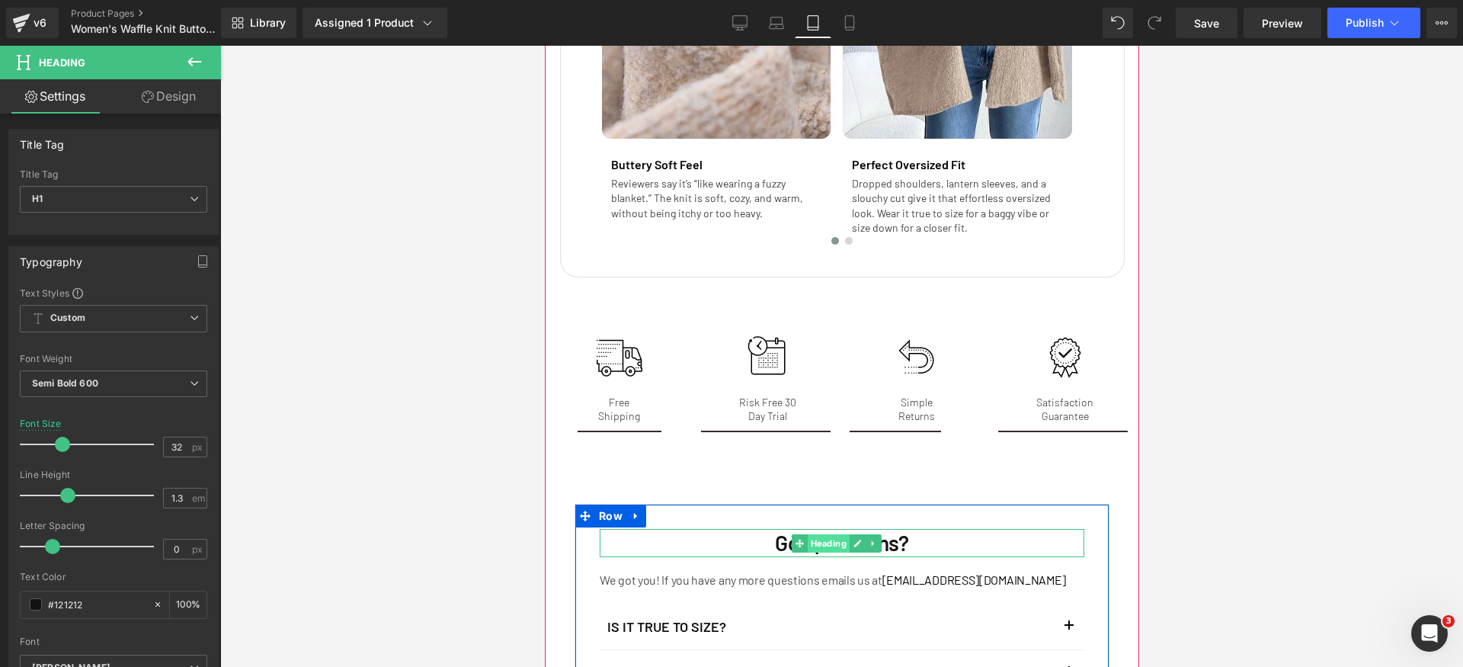
click at [816, 552] on span "Heading" at bounding box center [828, 543] width 42 height 18
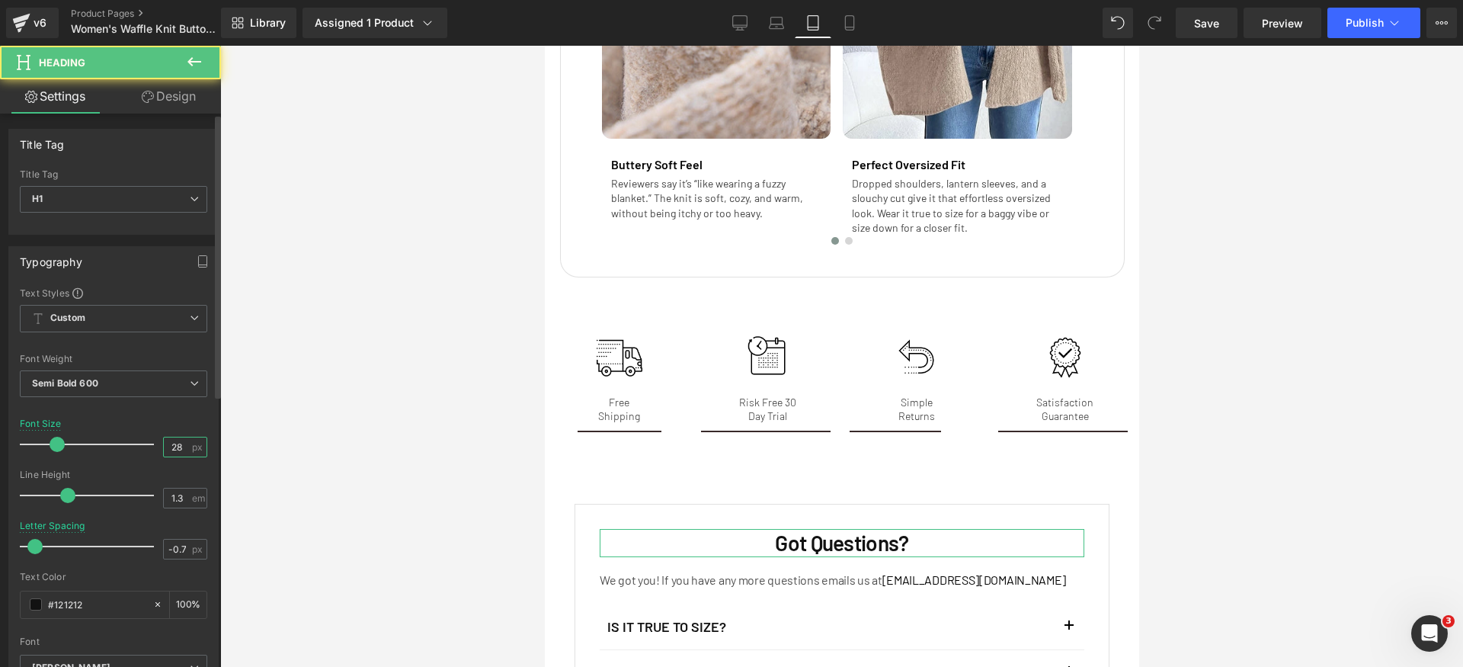
click at [172, 445] on input "28" at bounding box center [177, 446] width 27 height 19
paste input "32"
type input "32"
click at [176, 554] on input "-0.7" at bounding box center [177, 548] width 27 height 19
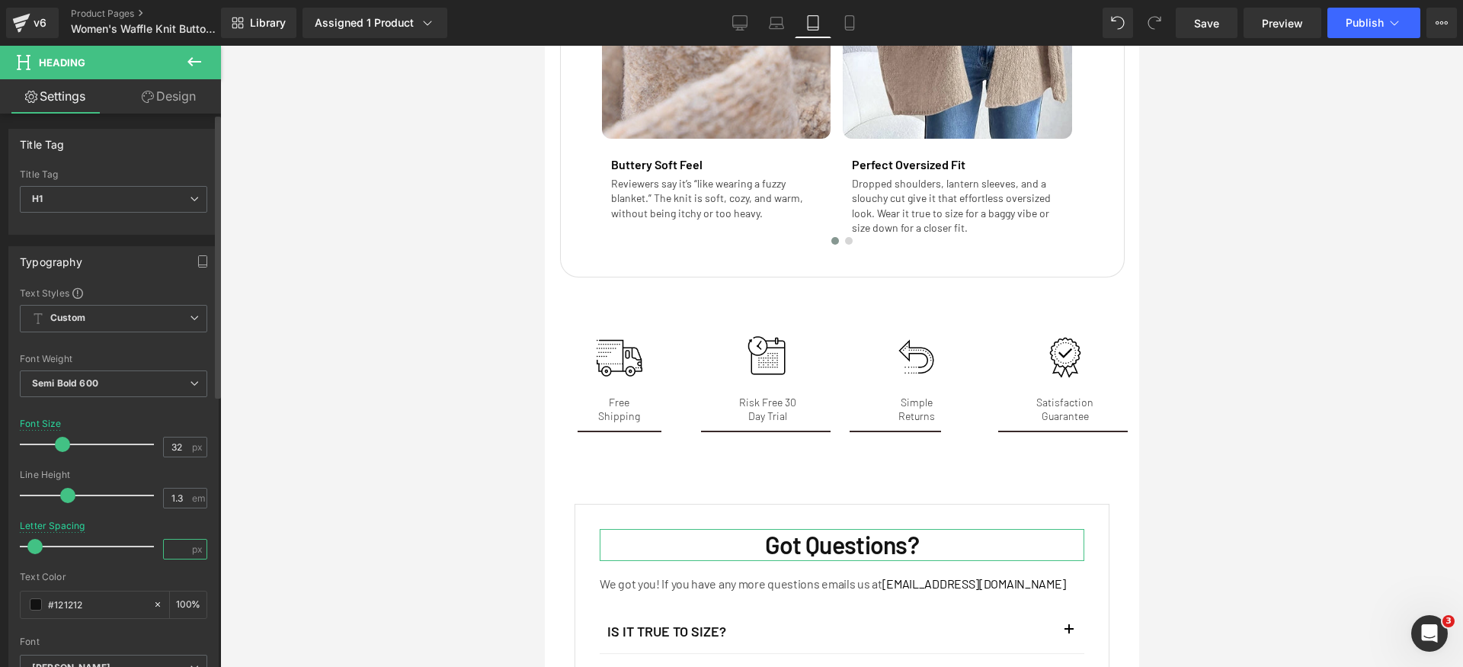
type input "0"
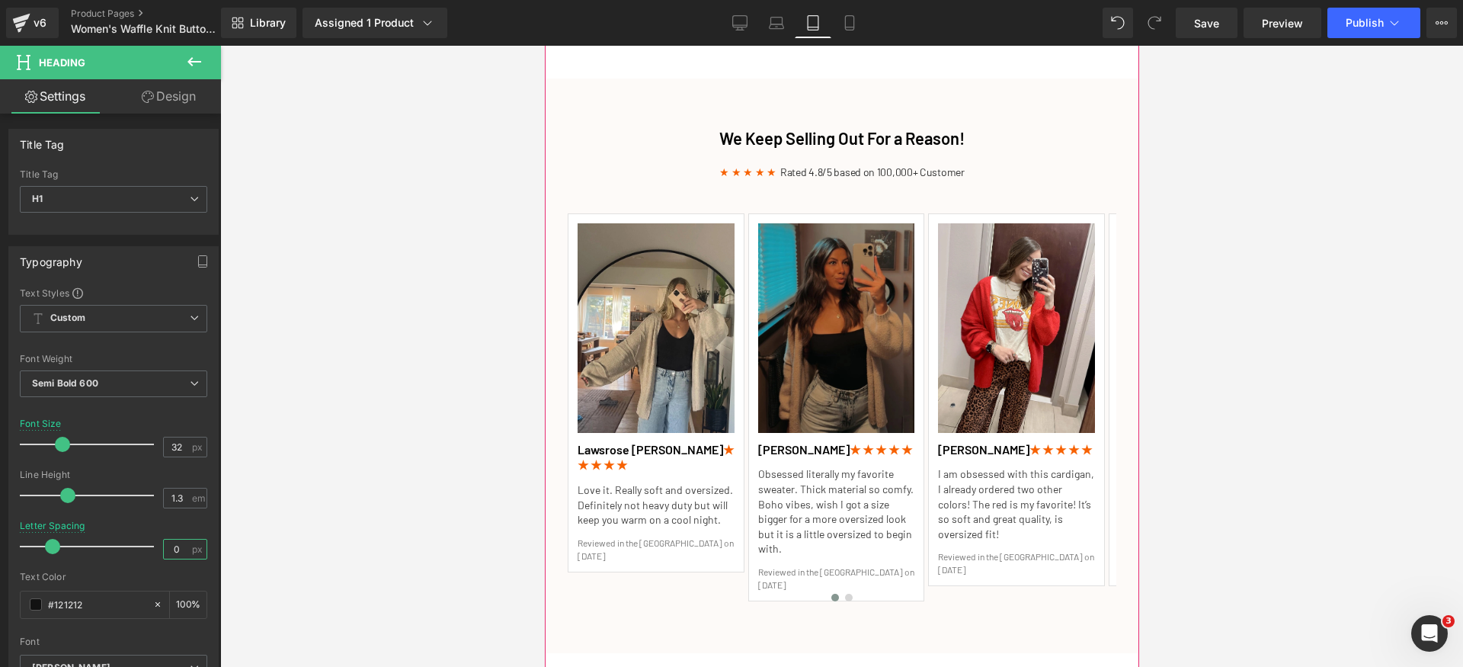
scroll to position [1670, 0]
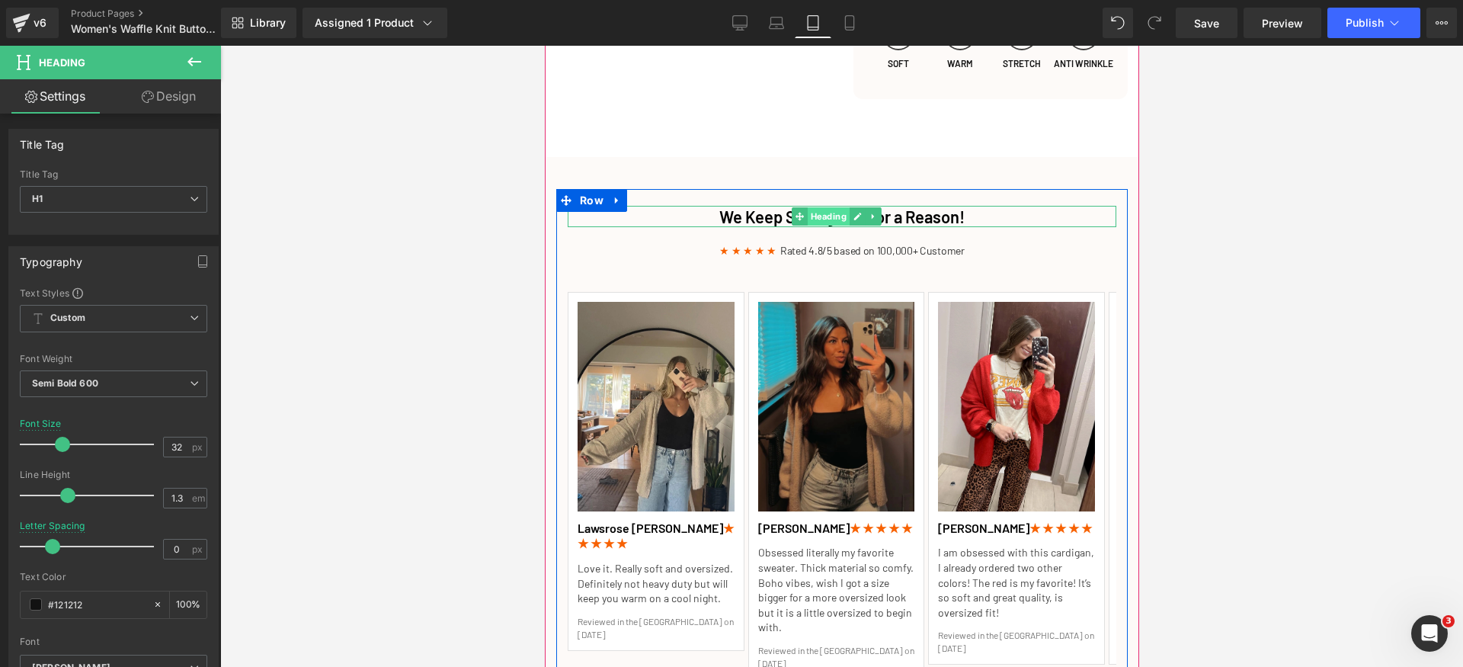
click at [807, 226] on span "Heading" at bounding box center [827, 216] width 42 height 18
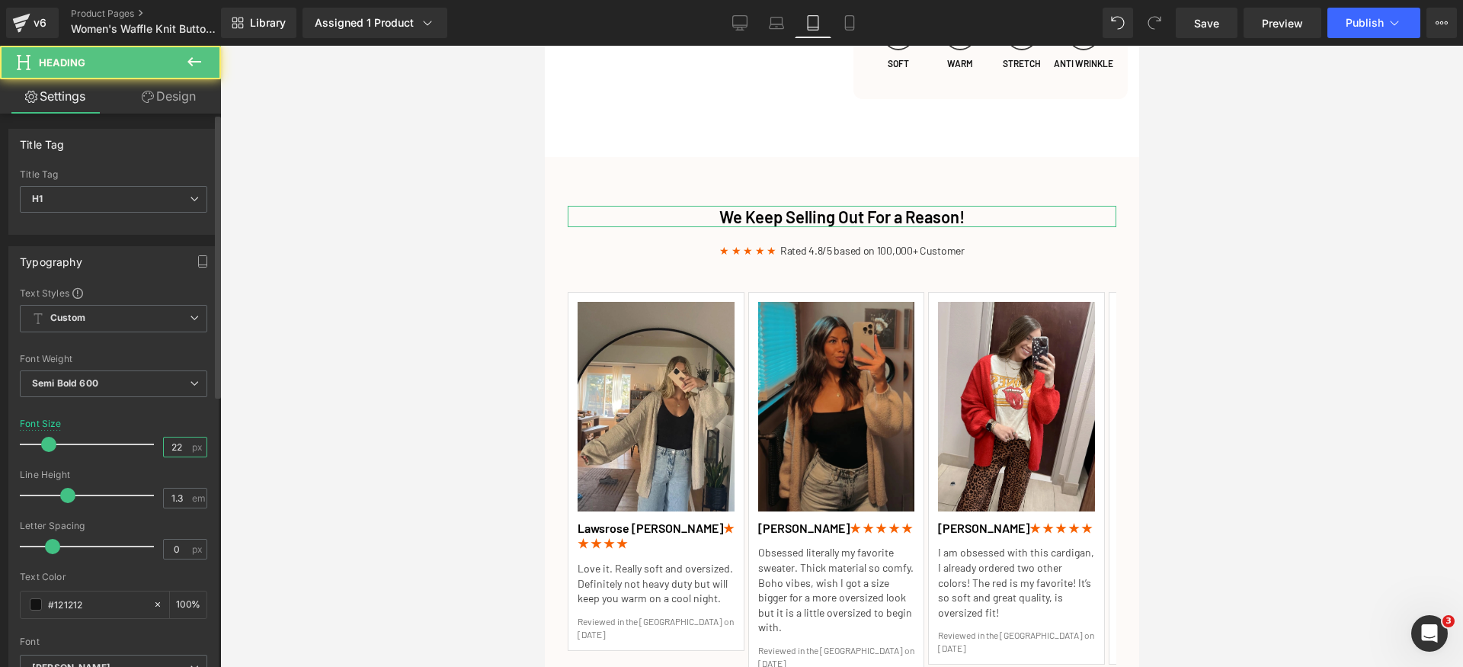
click at [183, 445] on input "22" at bounding box center [177, 446] width 27 height 19
paste input "3"
type input "32"
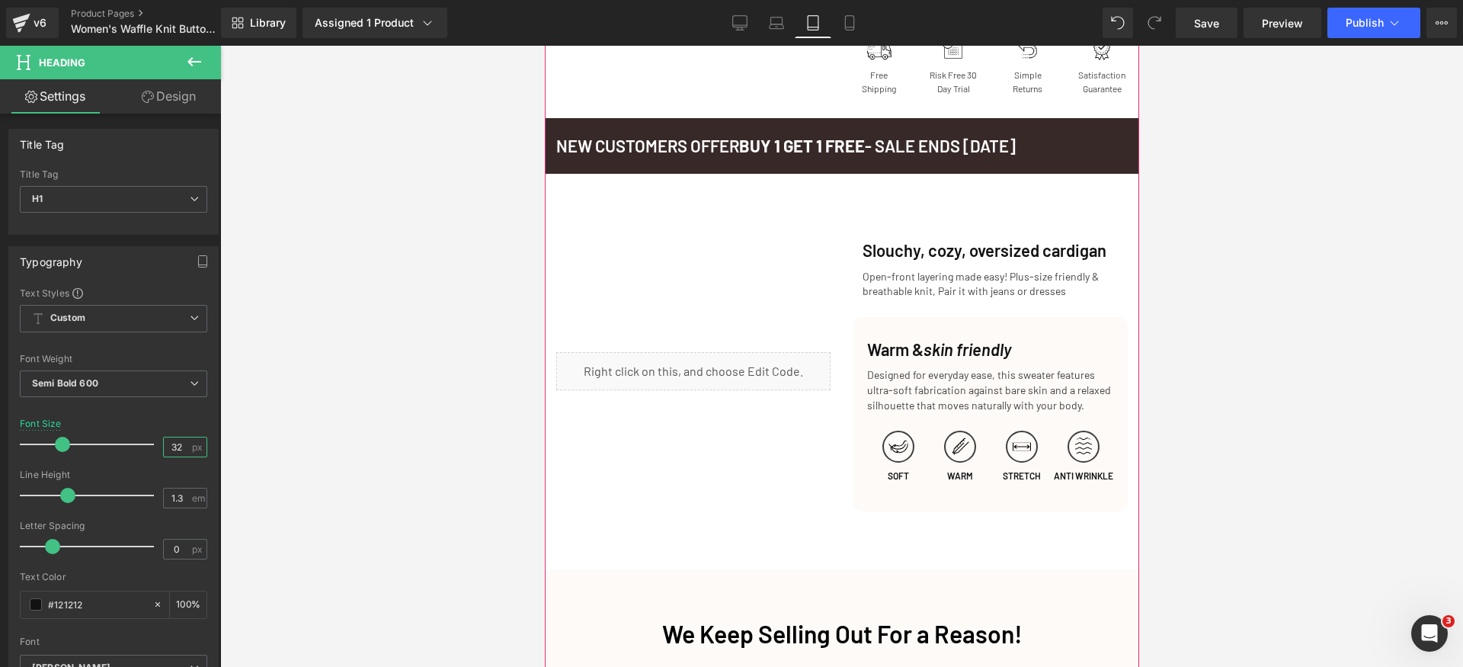
scroll to position [1180, 0]
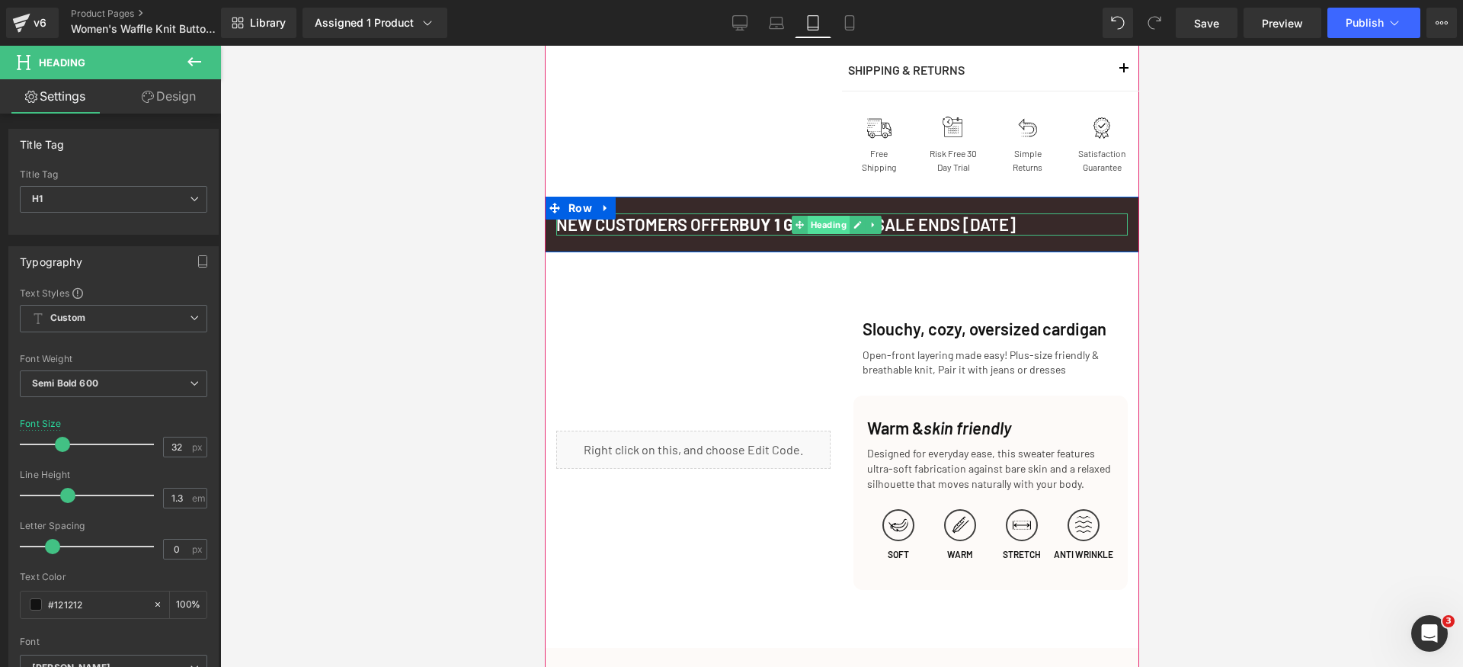
click at [811, 234] on span "Heading" at bounding box center [827, 225] width 42 height 18
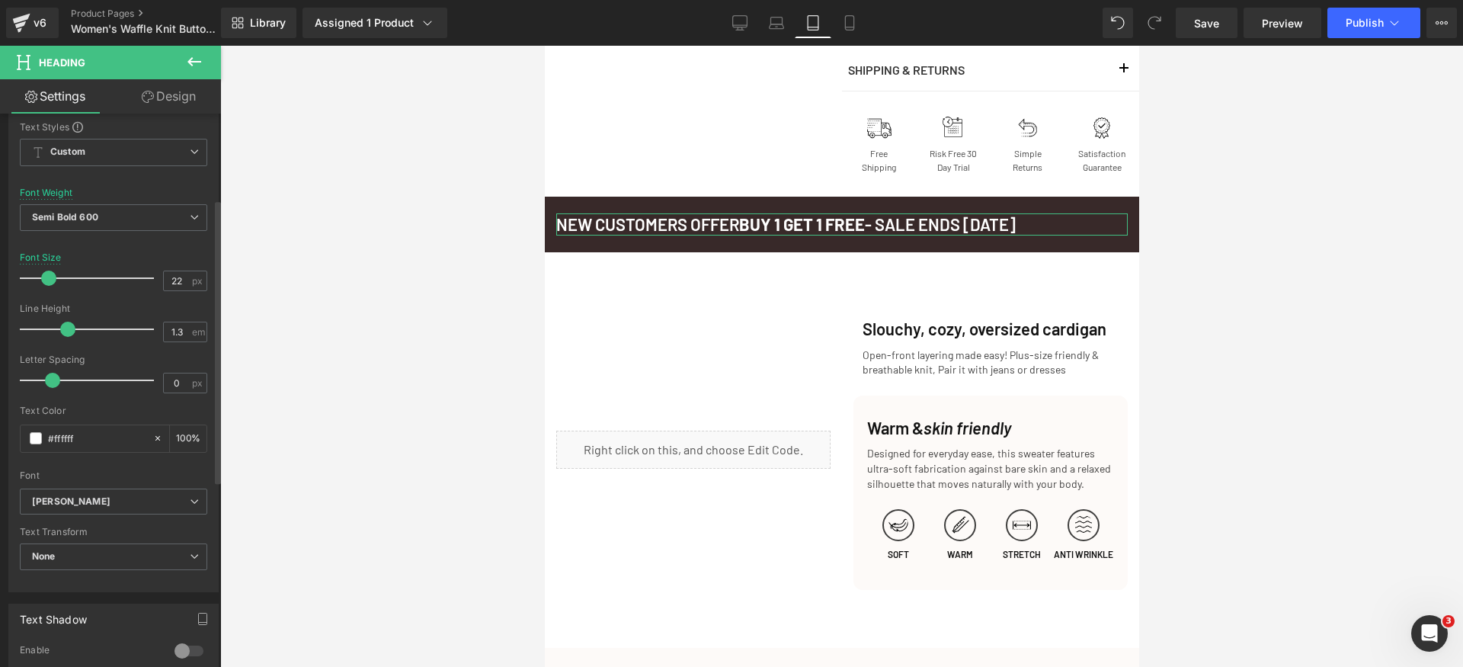
scroll to position [434, 0]
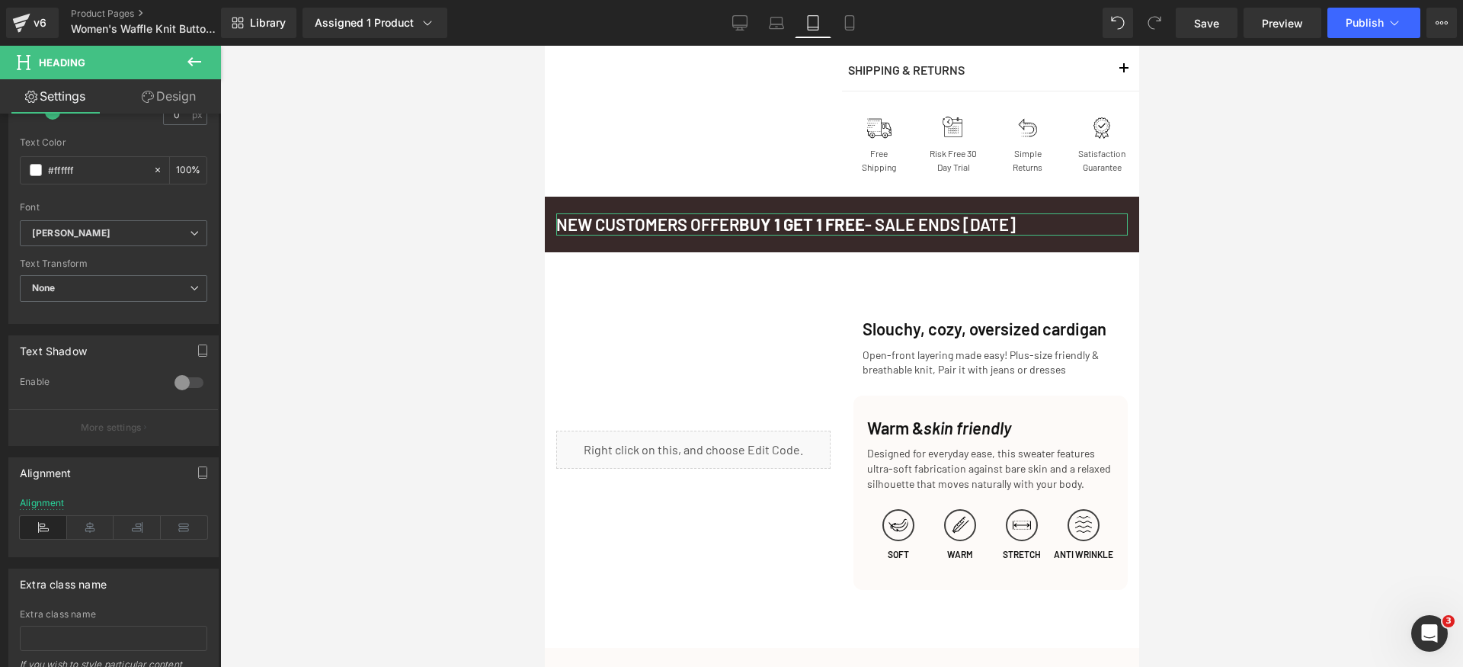
drag, startPoint x: 91, startPoint y: 529, endPoint x: 299, endPoint y: 527, distance: 208.0
click at [90, 529] on icon at bounding box center [90, 527] width 47 height 23
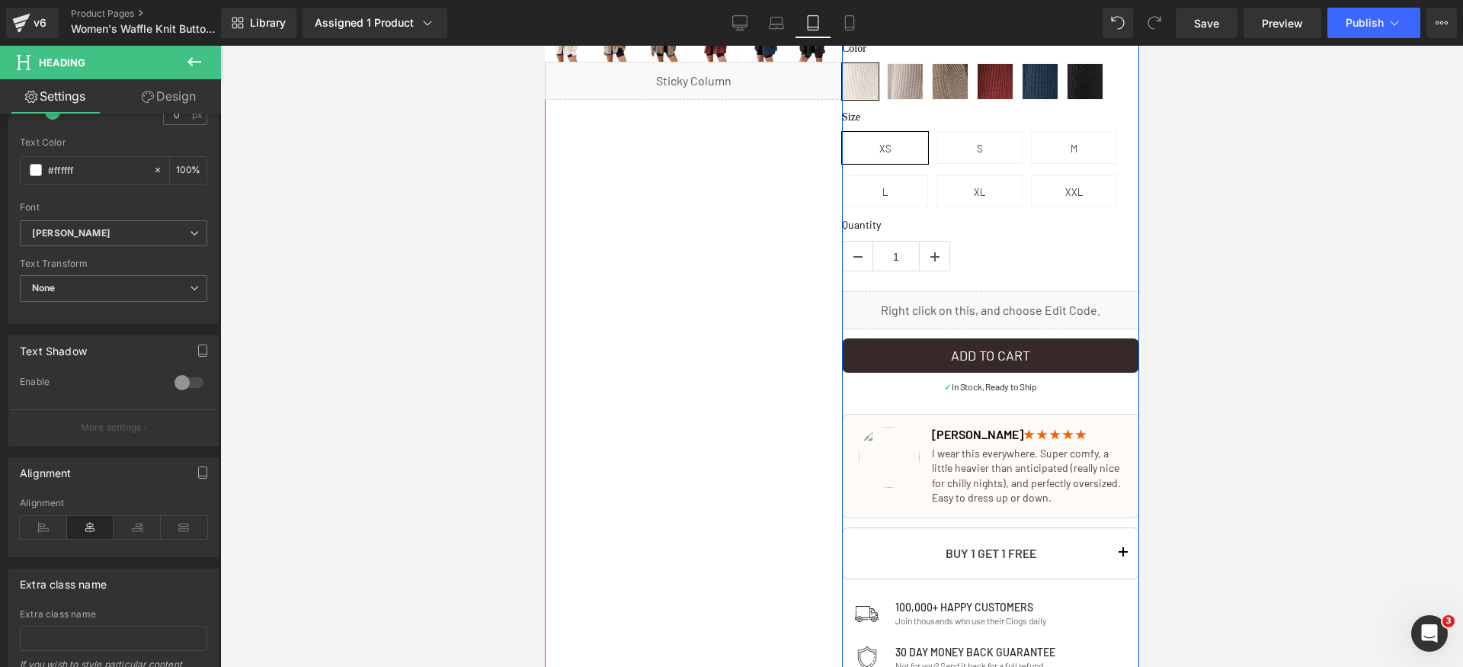
scroll to position [495, 0]
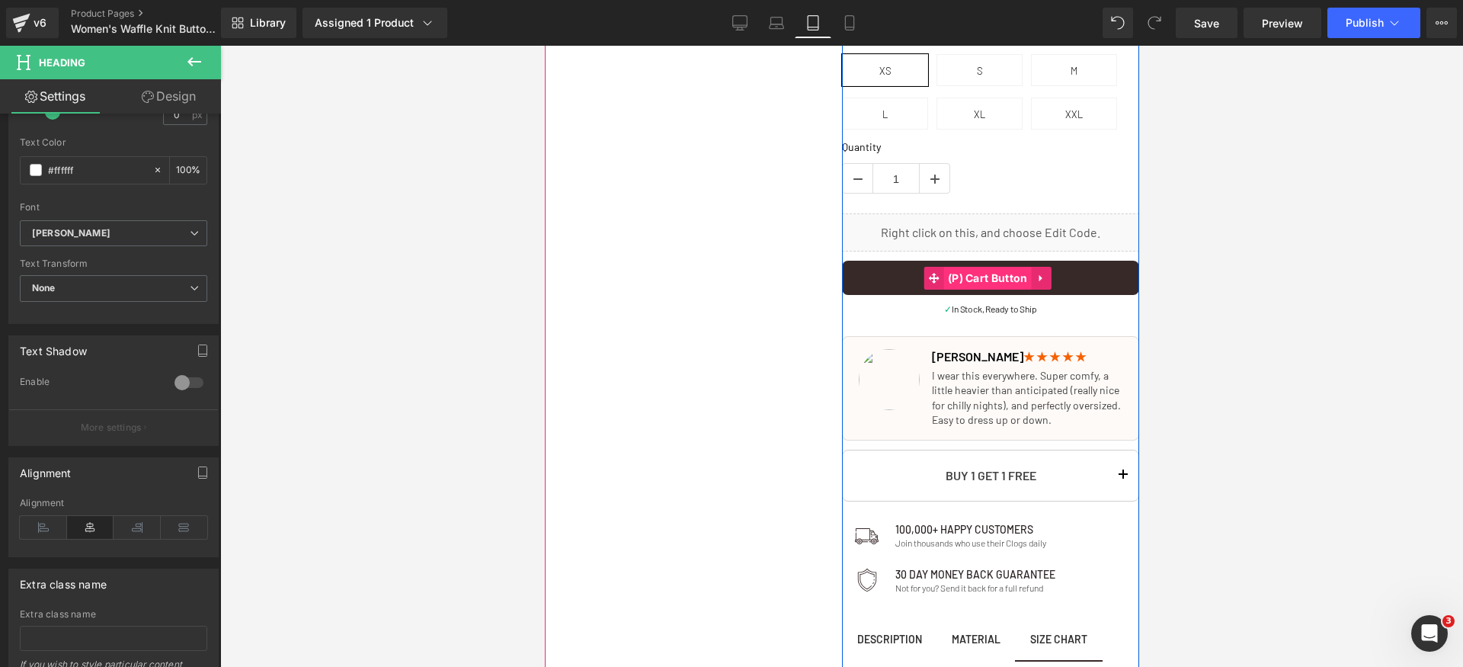
click at [972, 280] on span "(P) Cart Button" at bounding box center [987, 278] width 88 height 23
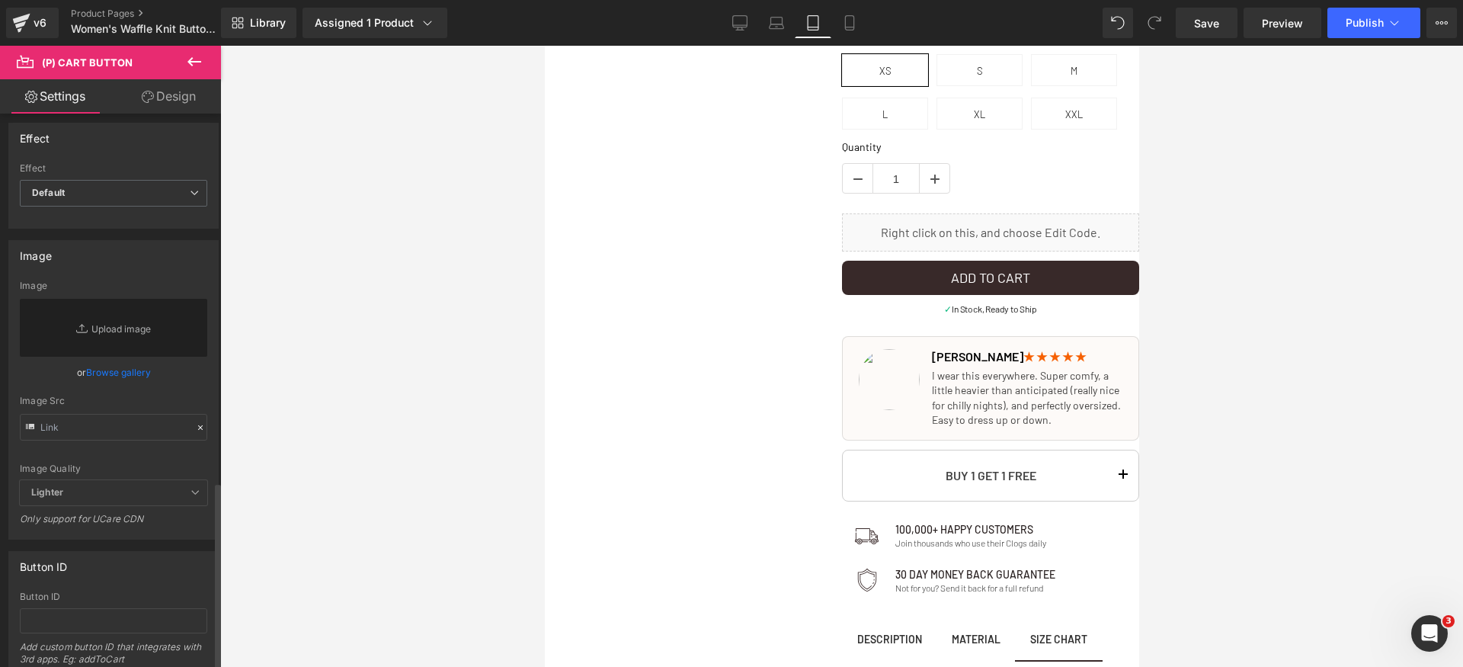
scroll to position [1069, 0]
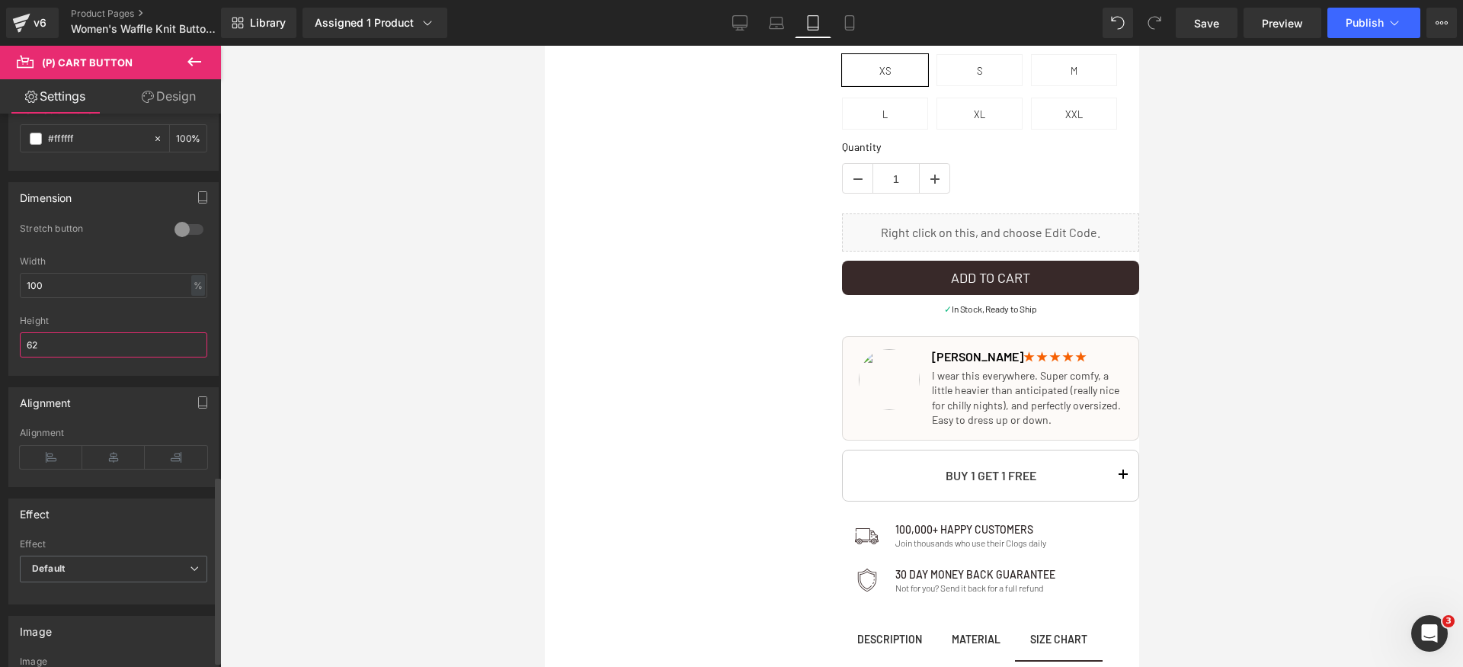
click at [91, 344] on input "62" at bounding box center [113, 344] width 187 height 25
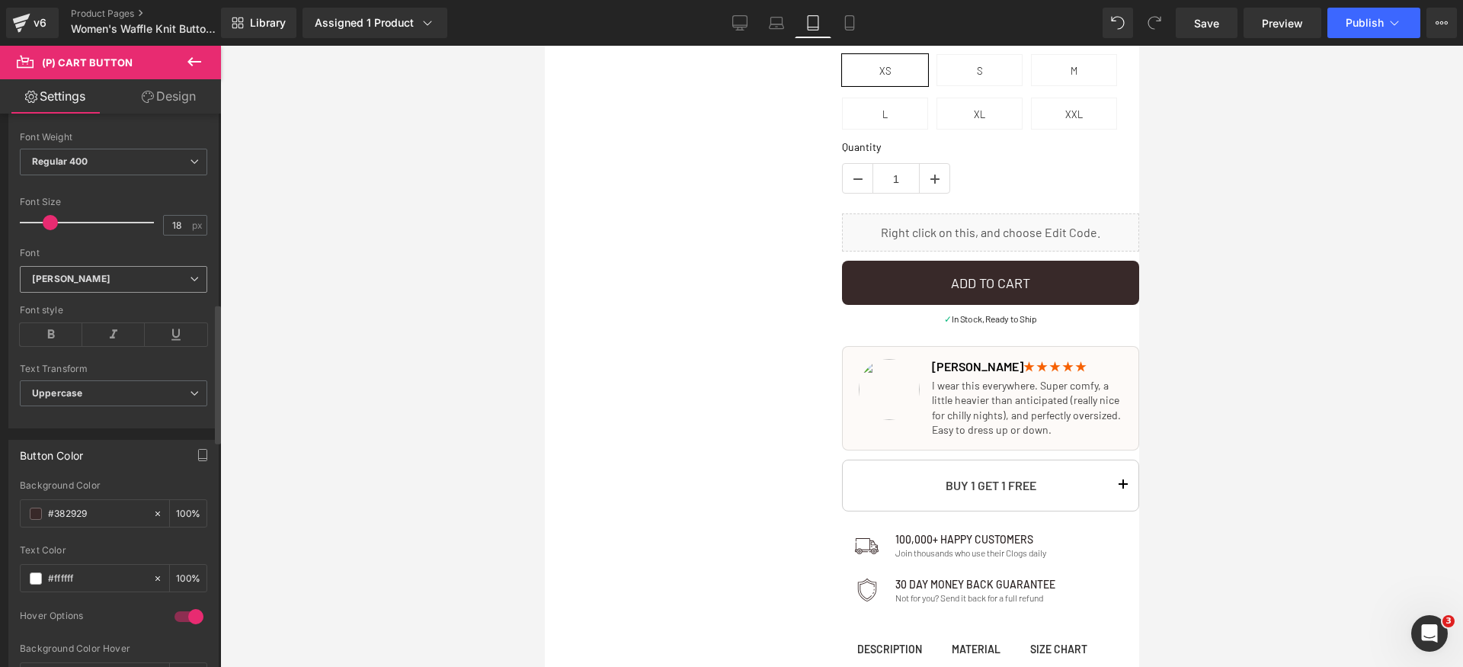
scroll to position [388, 0]
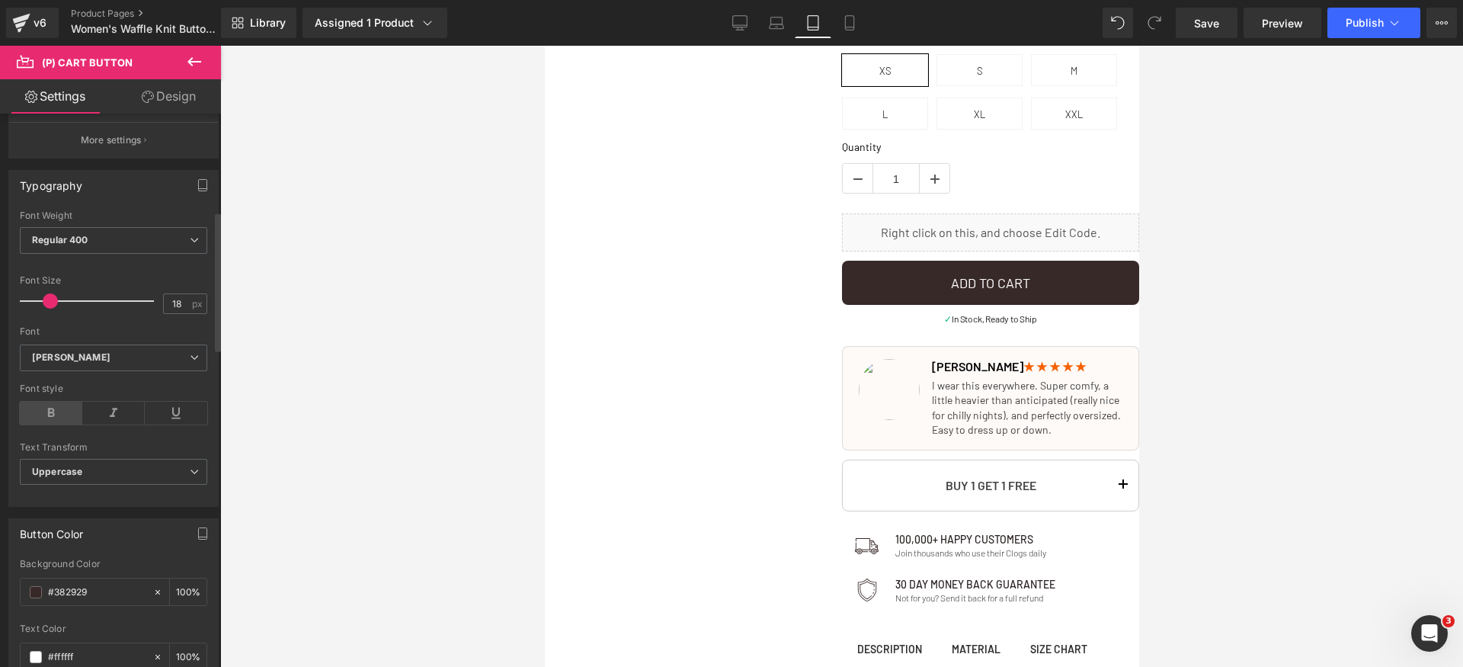
click at [40, 403] on icon at bounding box center [51, 413] width 62 height 23
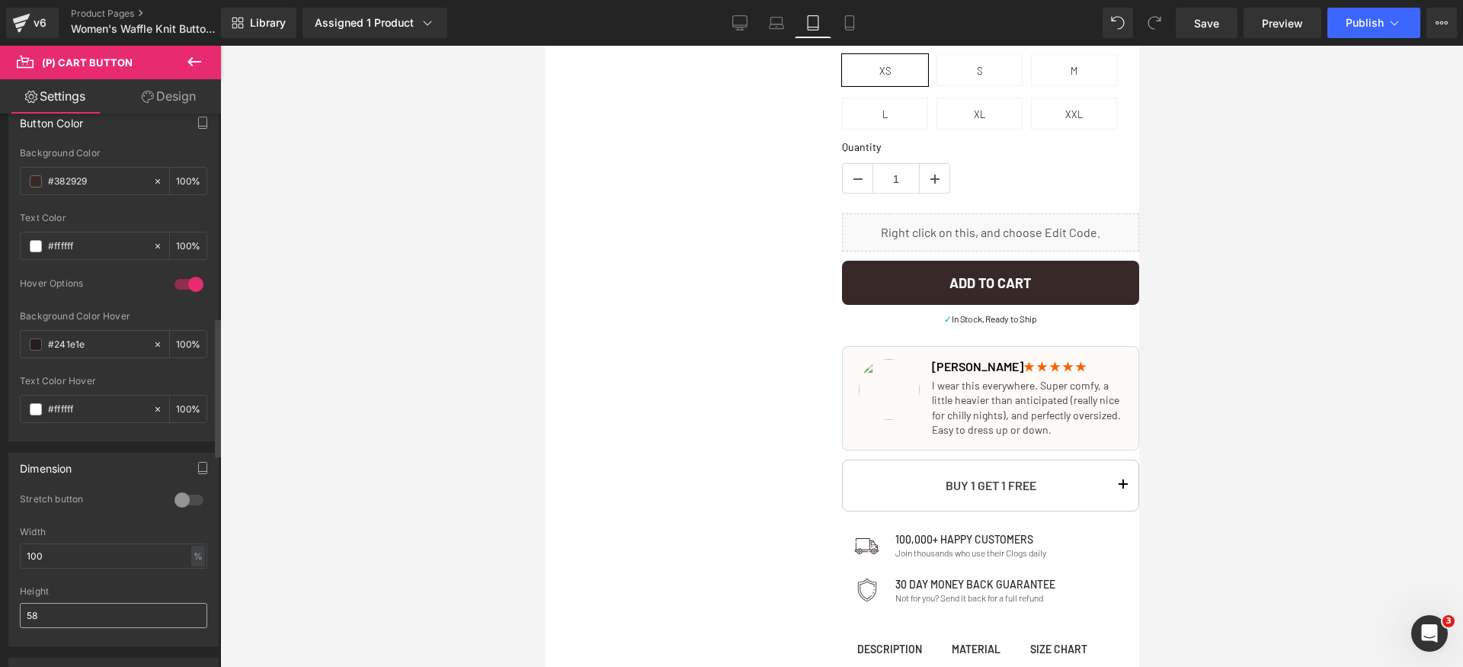
scroll to position [853, 0]
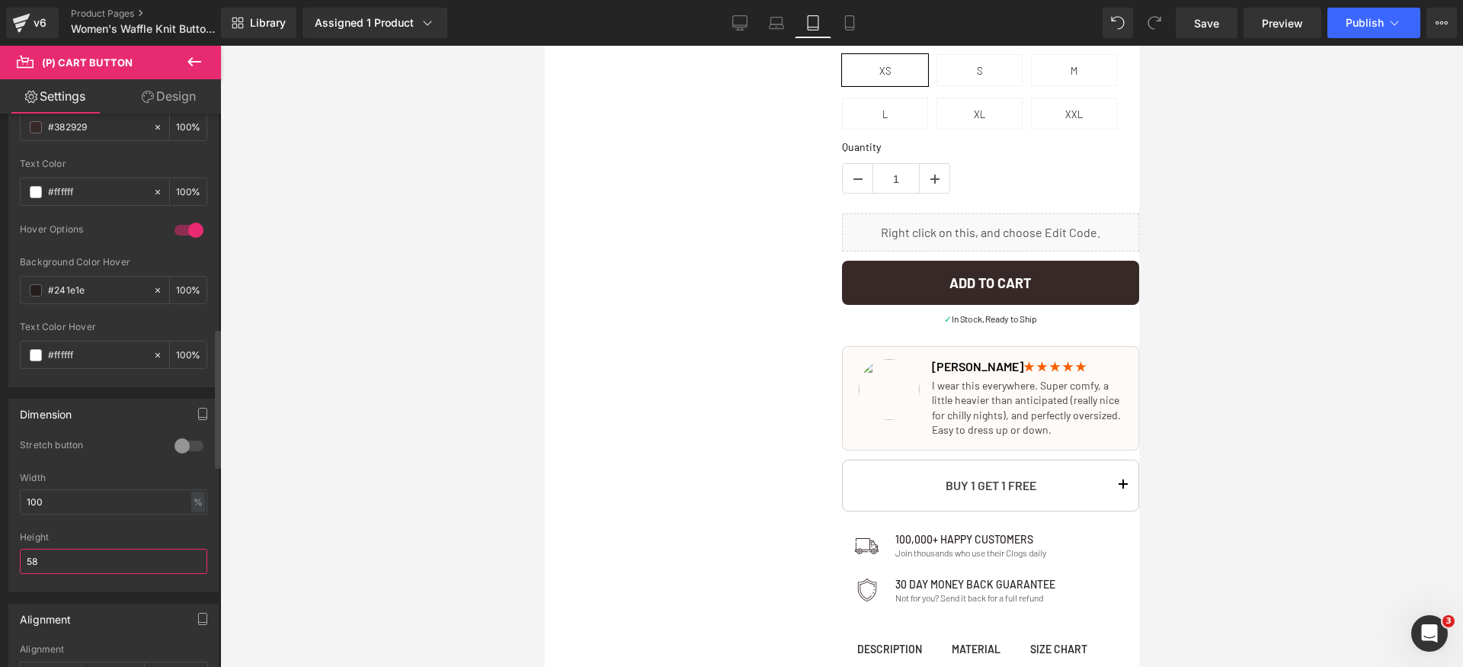
click at [86, 559] on input "58" at bounding box center [113, 561] width 187 height 25
type input "54"
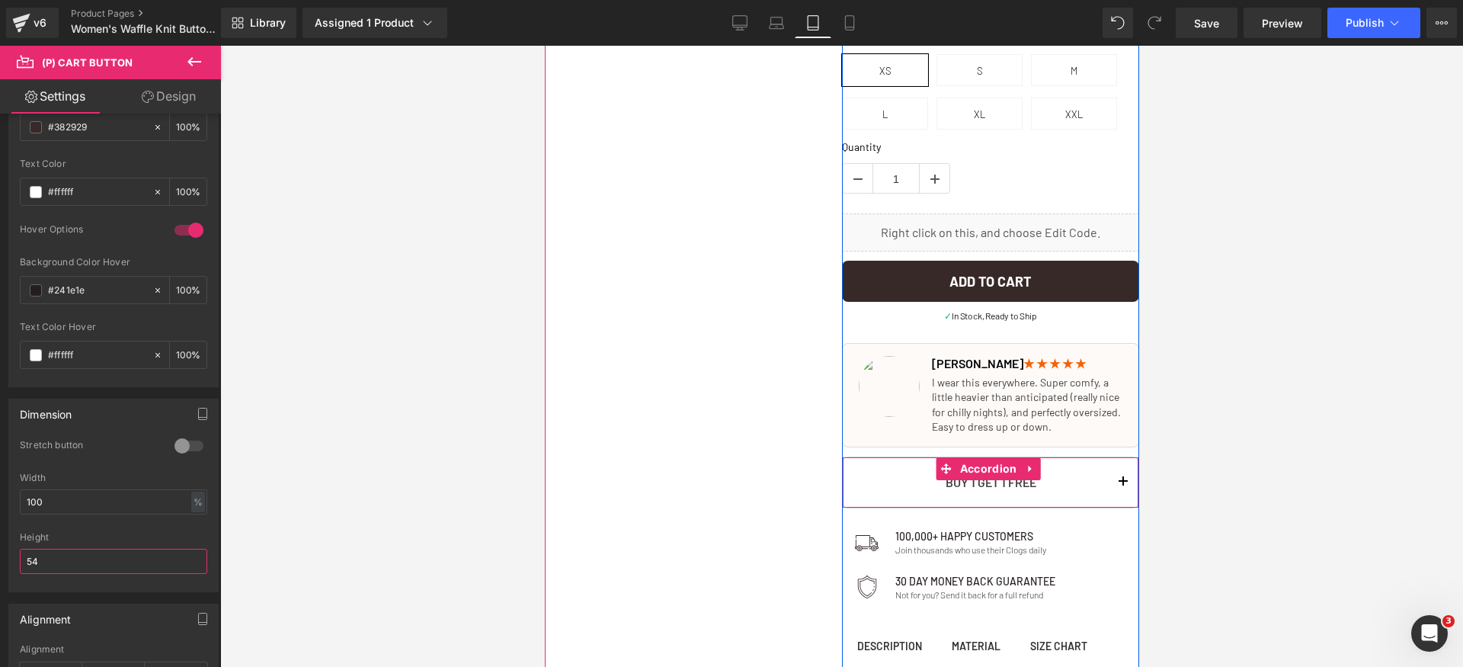
scroll to position [0, 0]
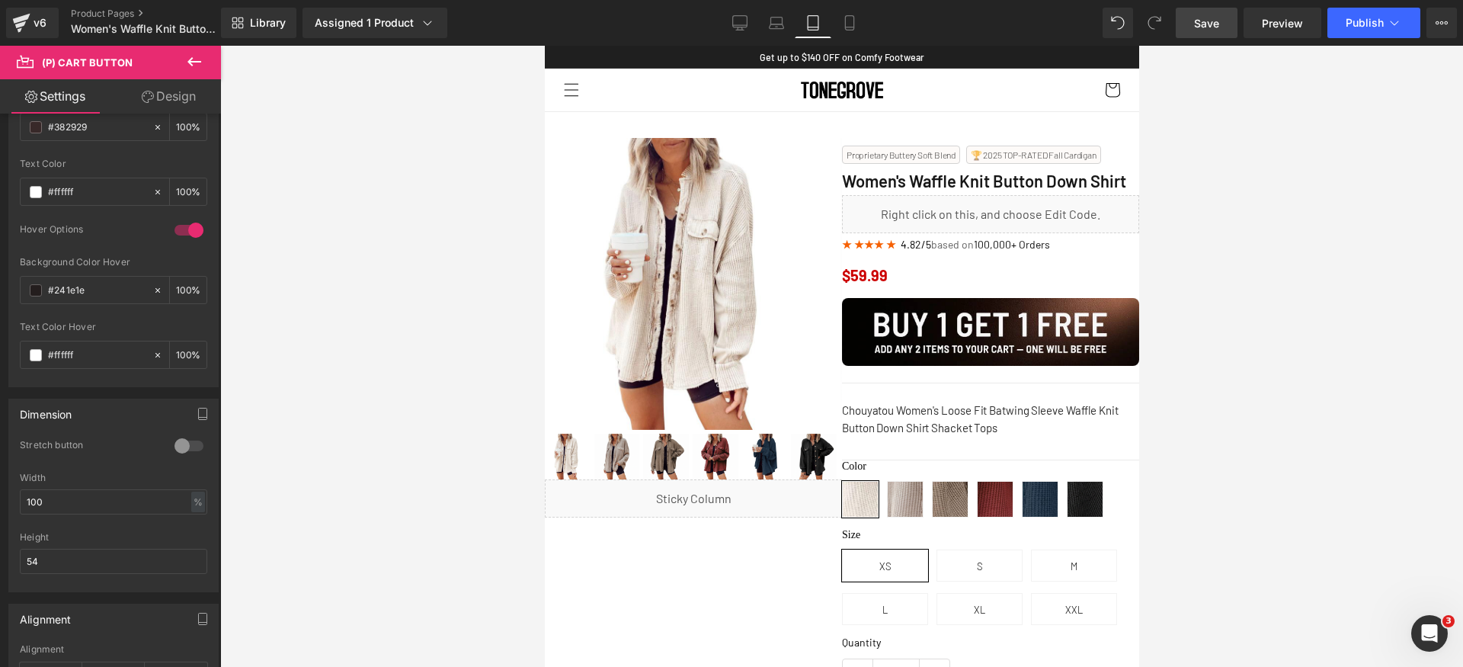
click at [1224, 27] on link "Save" at bounding box center [1207, 23] width 62 height 30
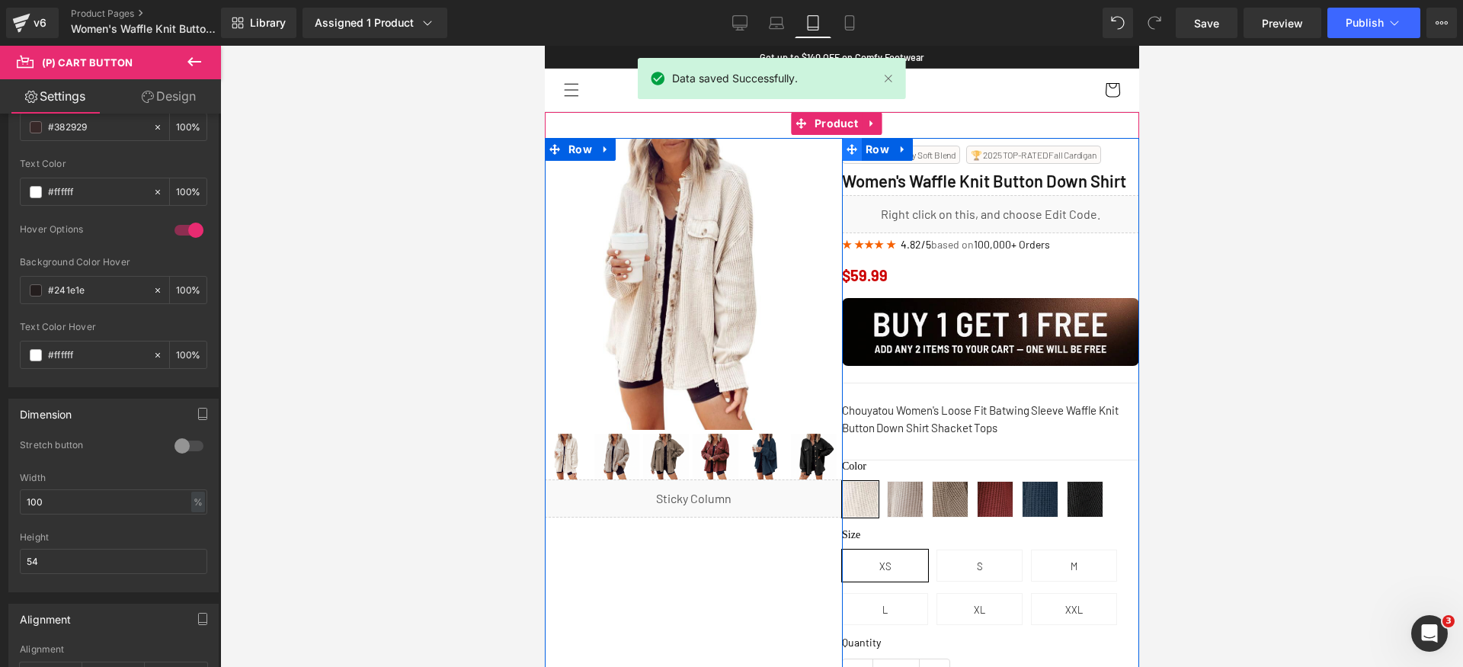
click at [850, 146] on icon at bounding box center [851, 149] width 11 height 11
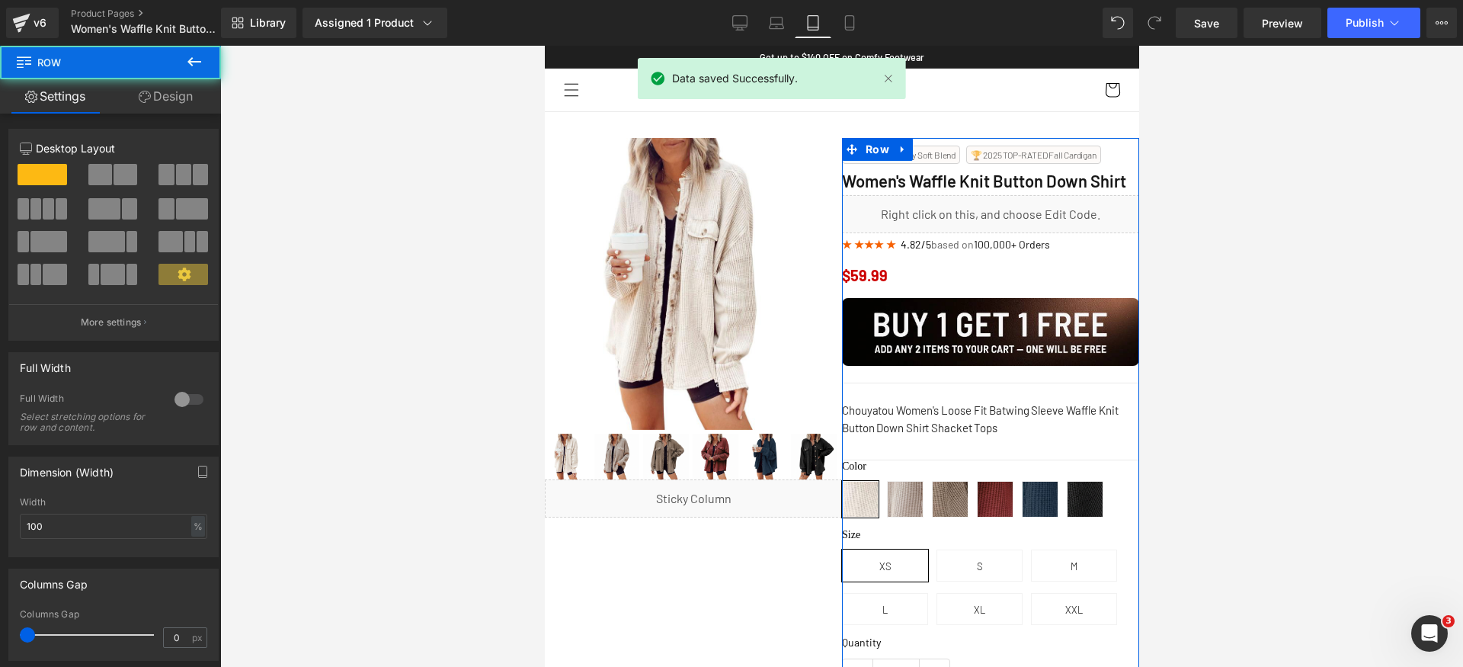
click at [183, 106] on link "Design" at bounding box center [165, 96] width 110 height 34
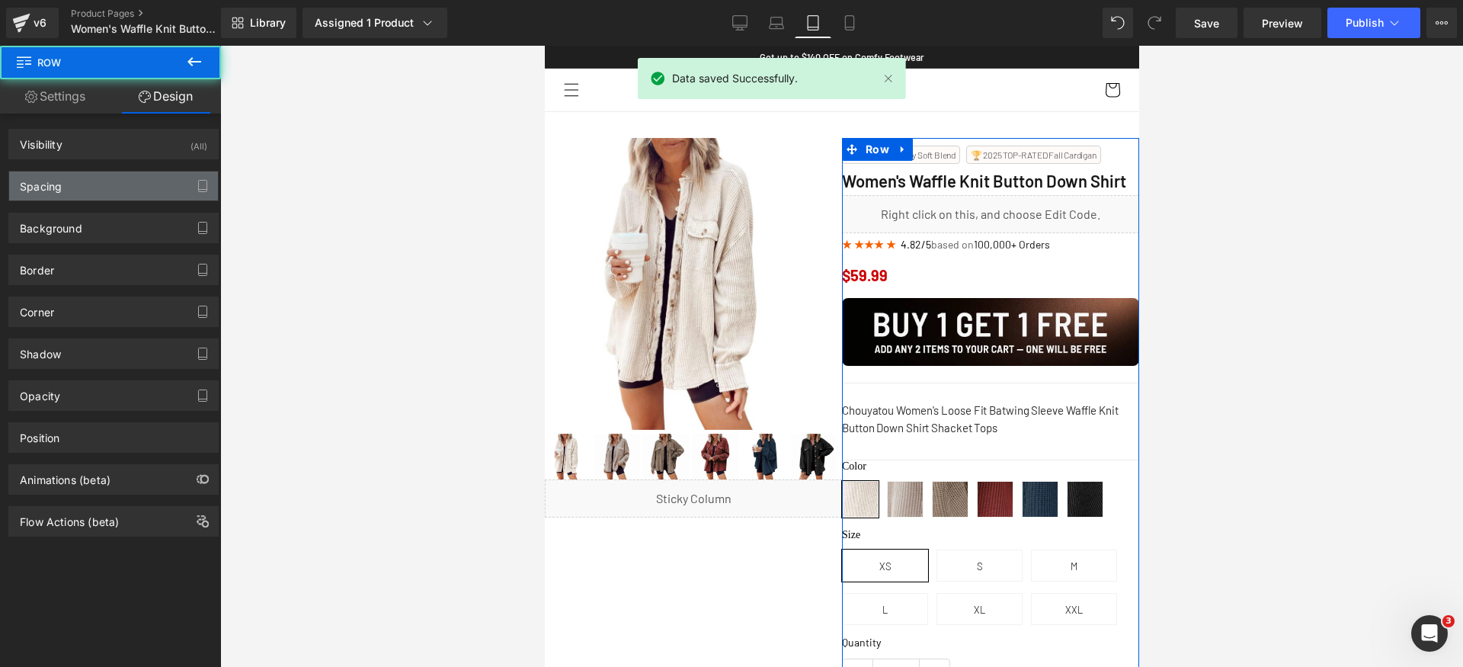
click at [85, 189] on div "Spacing" at bounding box center [113, 185] width 209 height 29
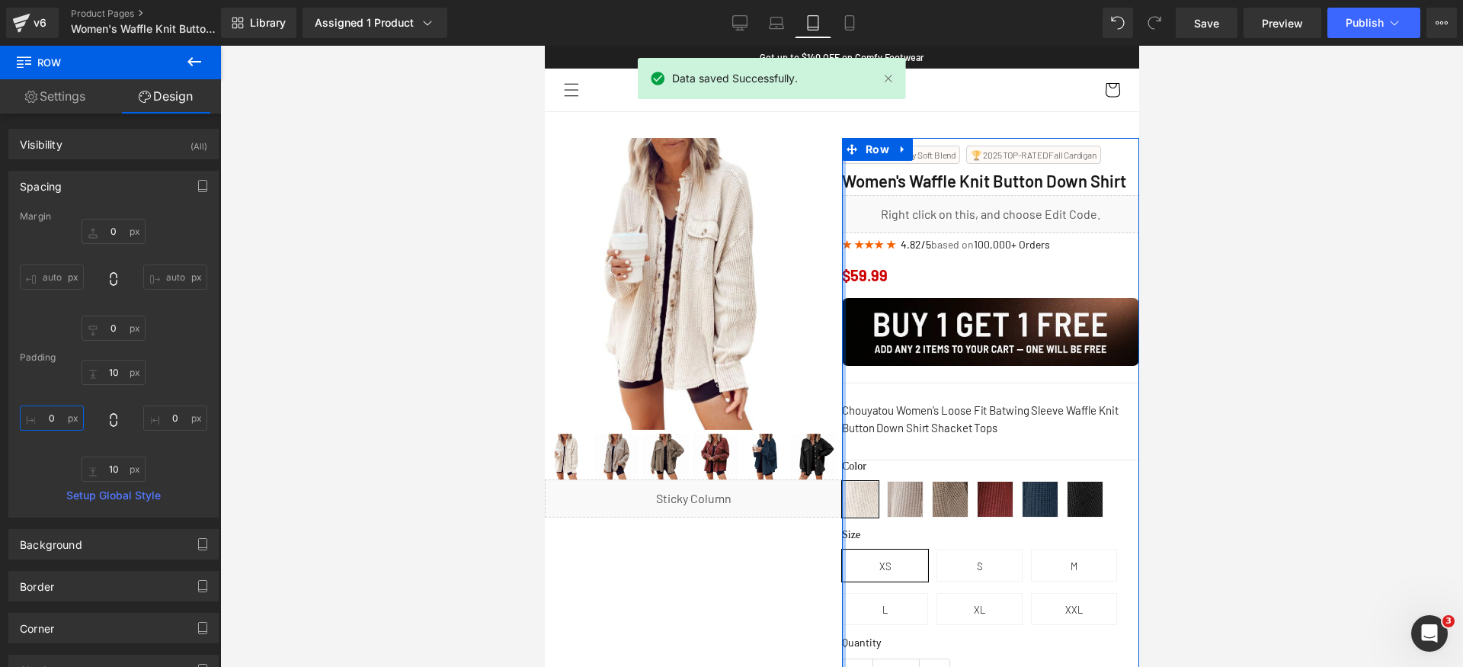
click at [53, 416] on input "0" at bounding box center [52, 417] width 64 height 25
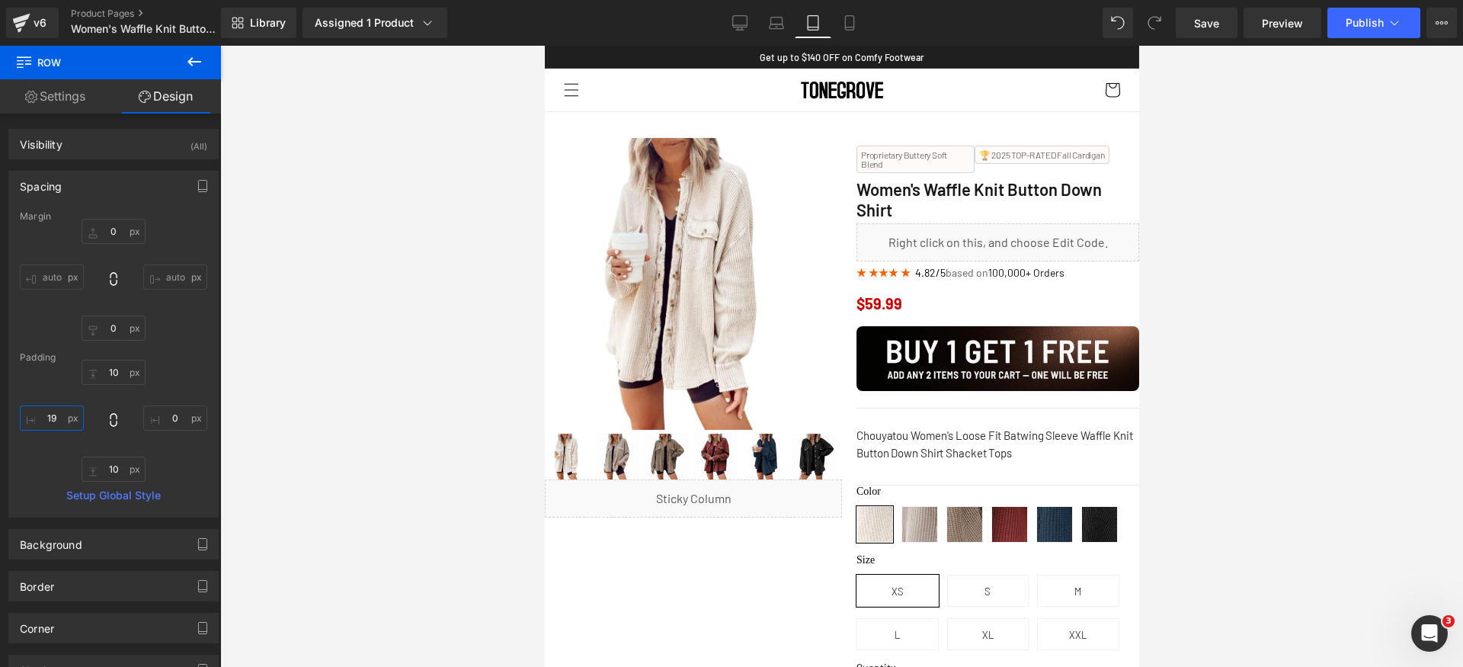
type input "18"
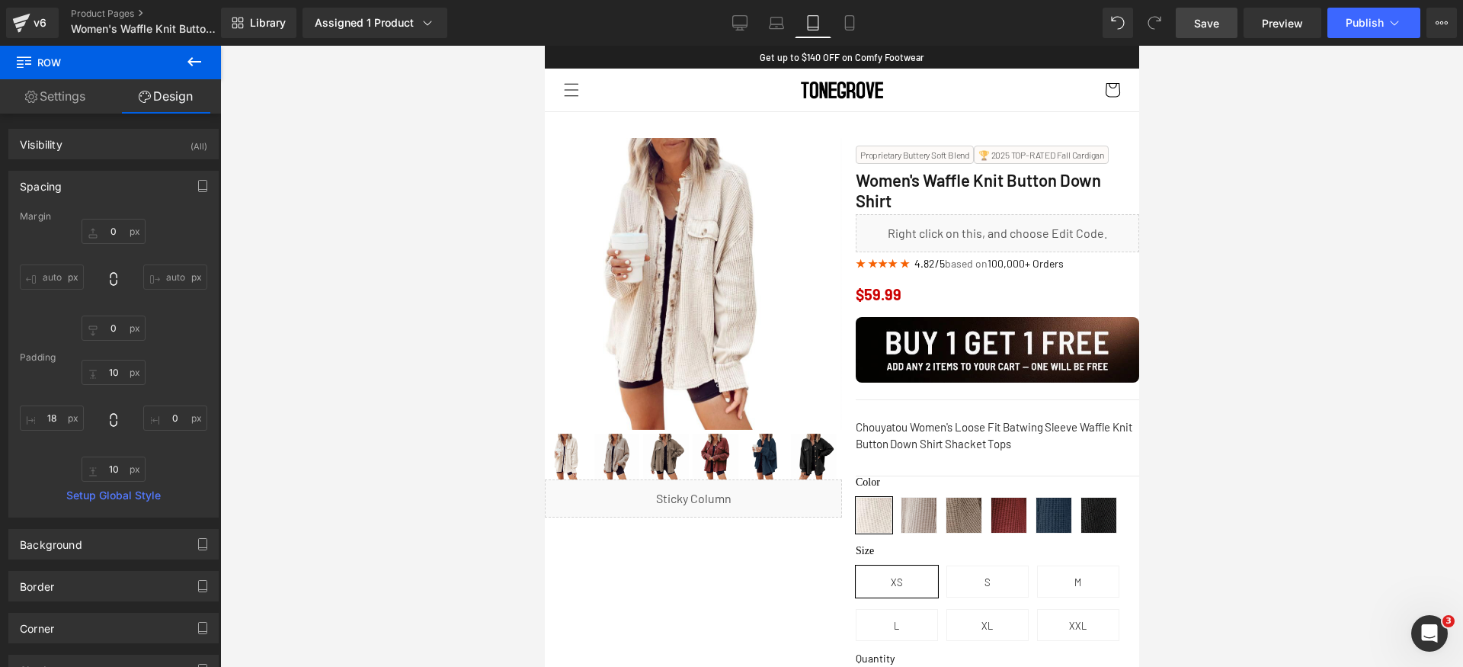
click at [1206, 14] on link "Save" at bounding box center [1207, 23] width 62 height 30
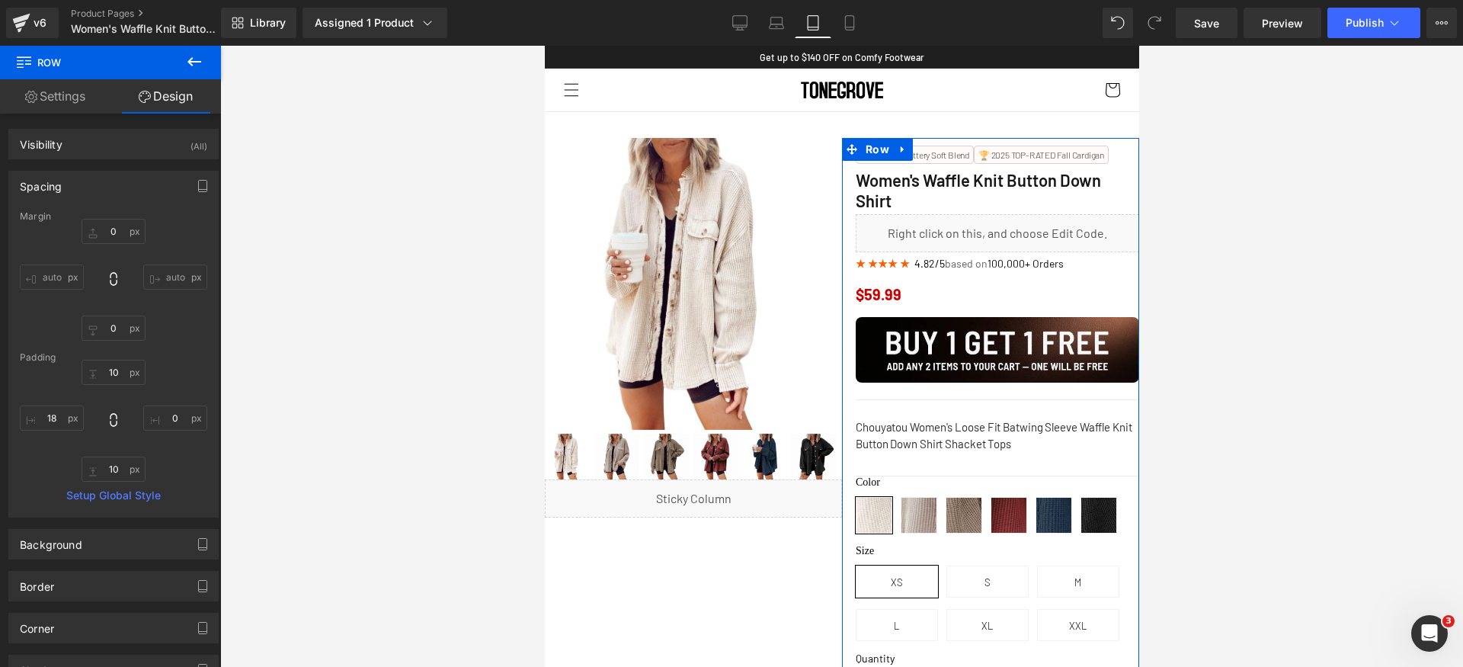
click at [56, 195] on div "Spacing" at bounding box center [113, 185] width 209 height 29
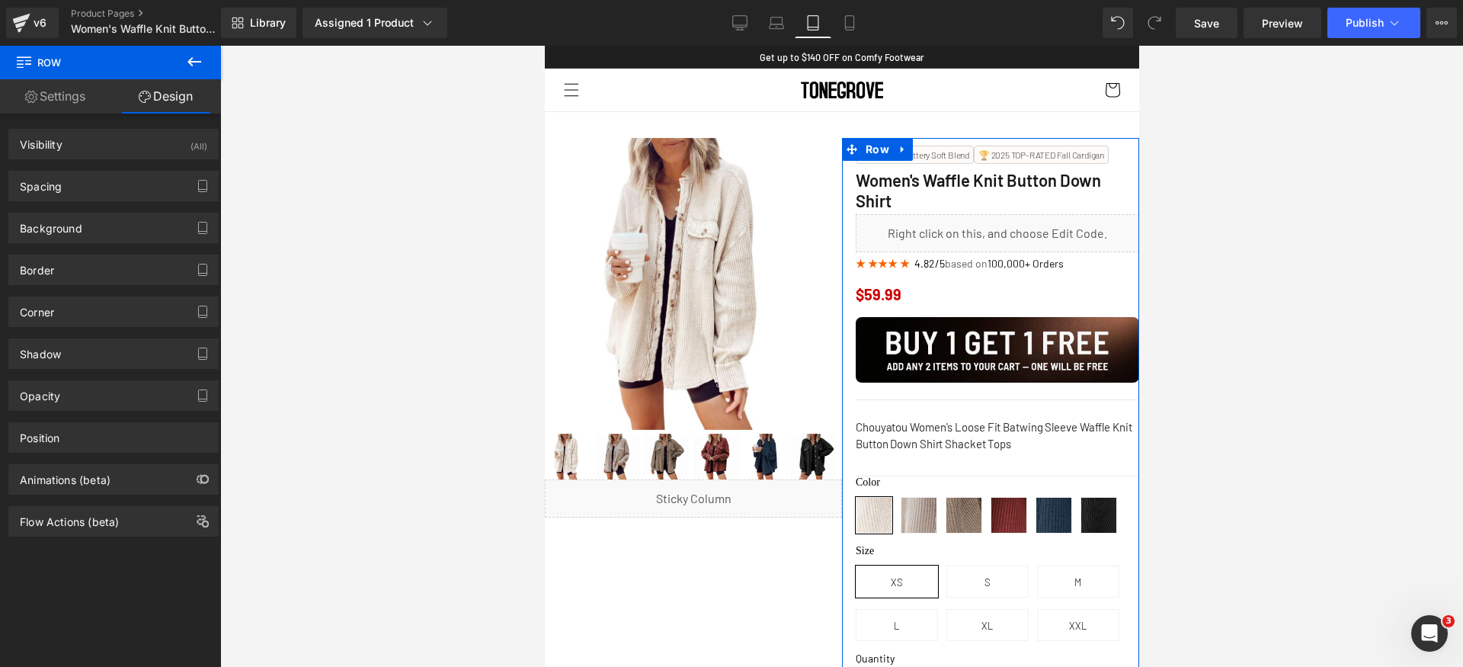
click at [53, 98] on link "Settings" at bounding box center [55, 96] width 110 height 34
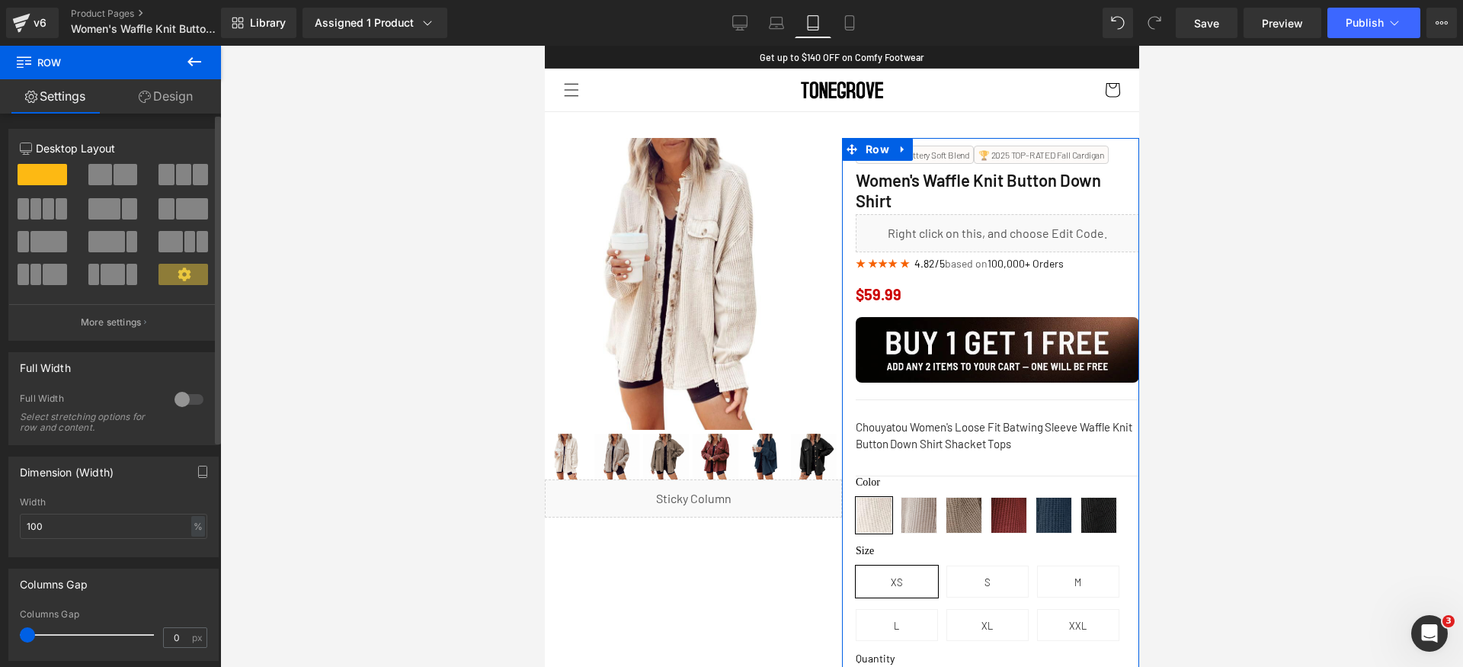
scroll to position [171, 0]
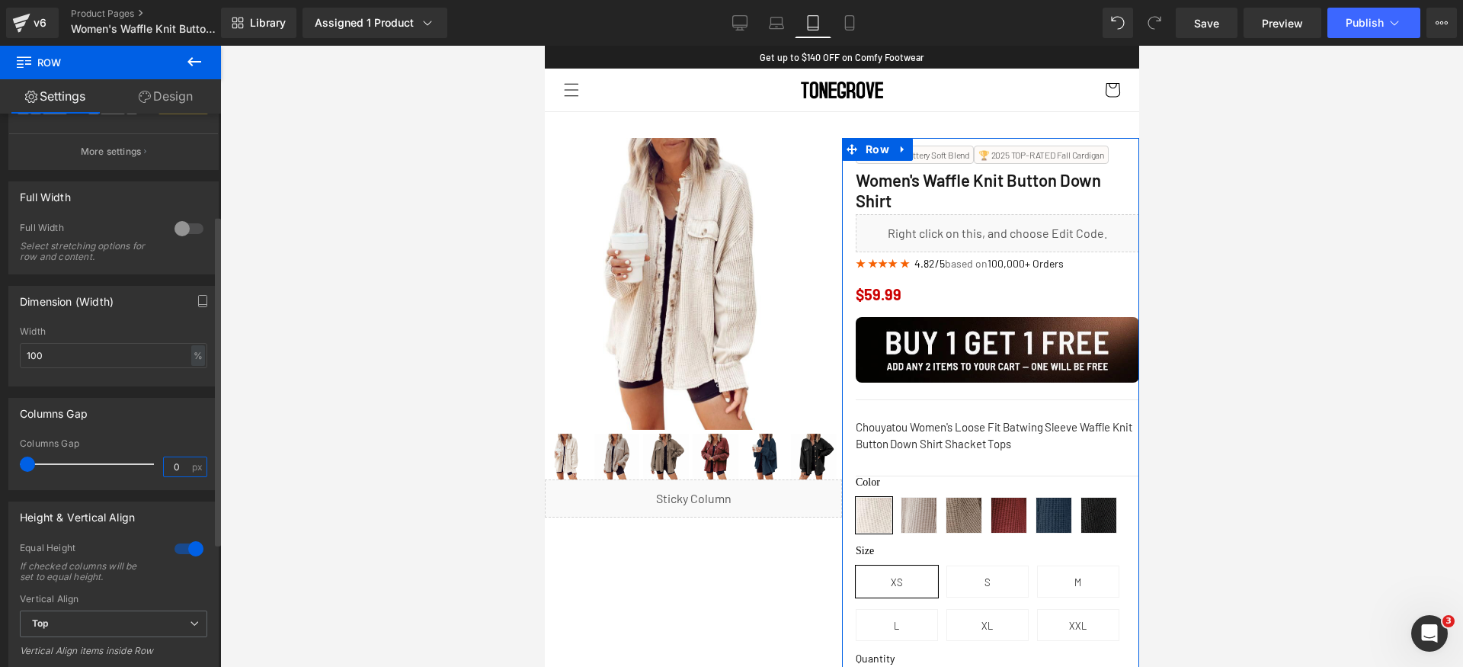
click at [178, 463] on input "0" at bounding box center [177, 466] width 27 height 19
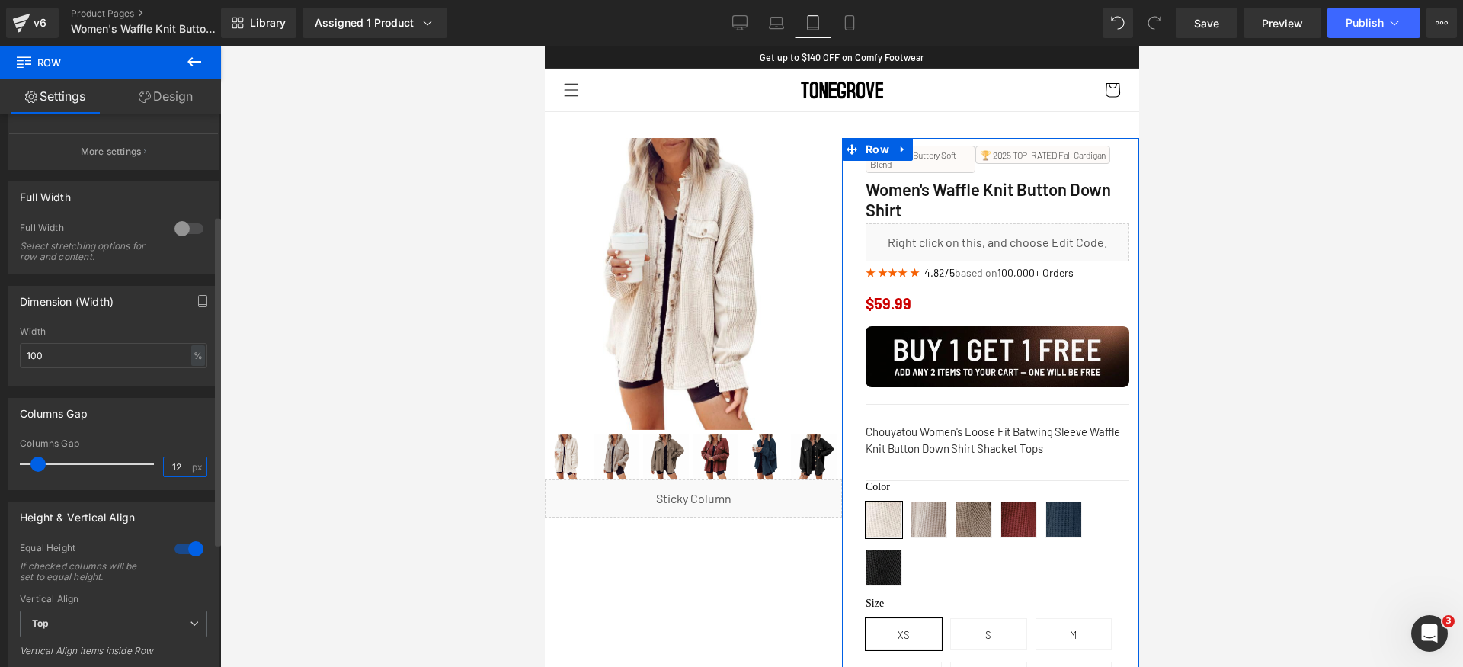
type input "11"
drag, startPoint x: 41, startPoint y: 462, endPoint x: 0, endPoint y: 461, distance: 41.2
click at [0, 461] on div "Columns Gap 0px Columns Gap 11 px" at bounding box center [114, 438] width 228 height 104
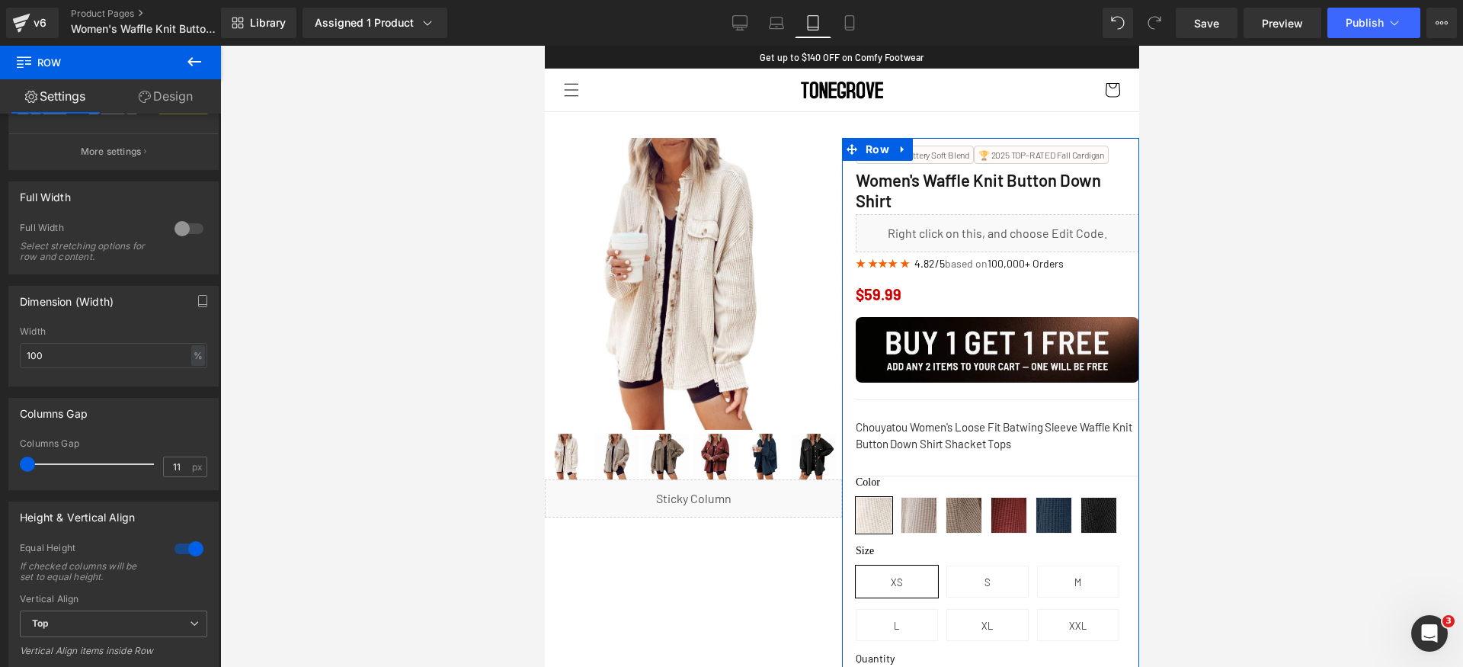
click at [170, 98] on link "Design" at bounding box center [165, 96] width 110 height 34
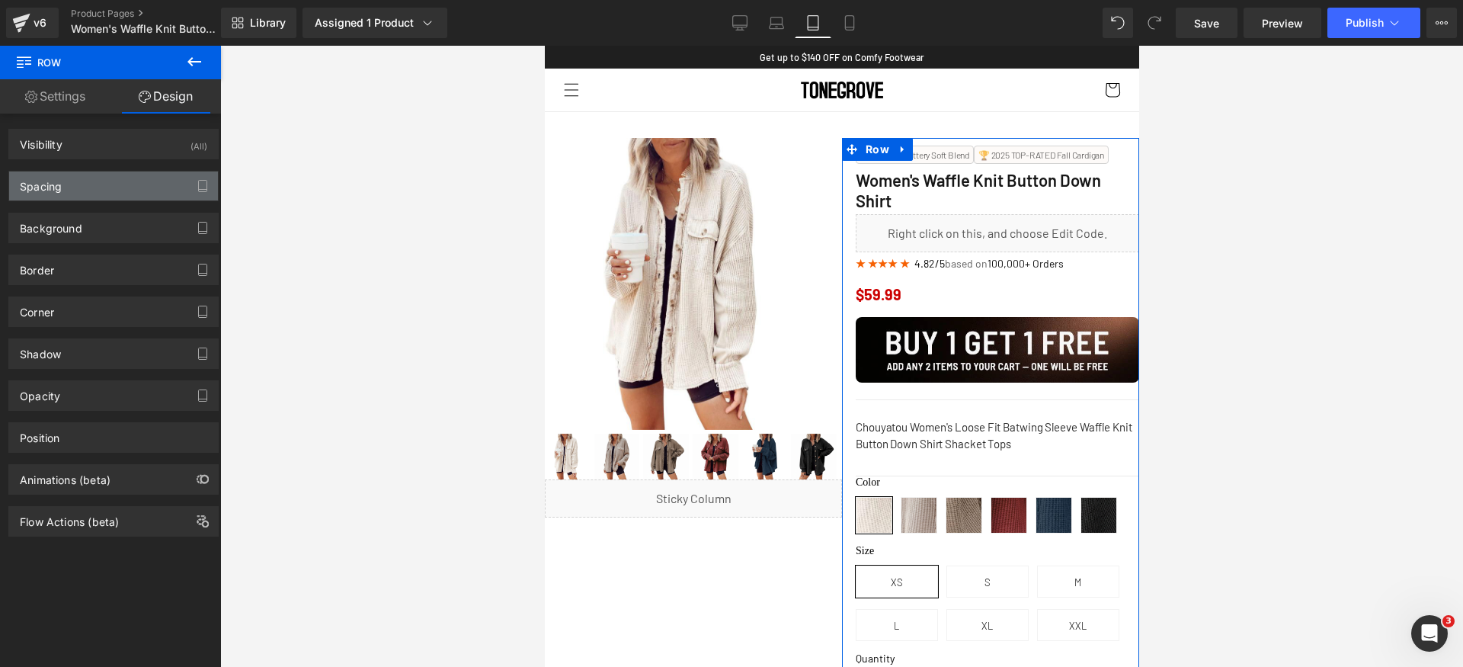
click at [92, 182] on div "Spacing" at bounding box center [113, 185] width 209 height 29
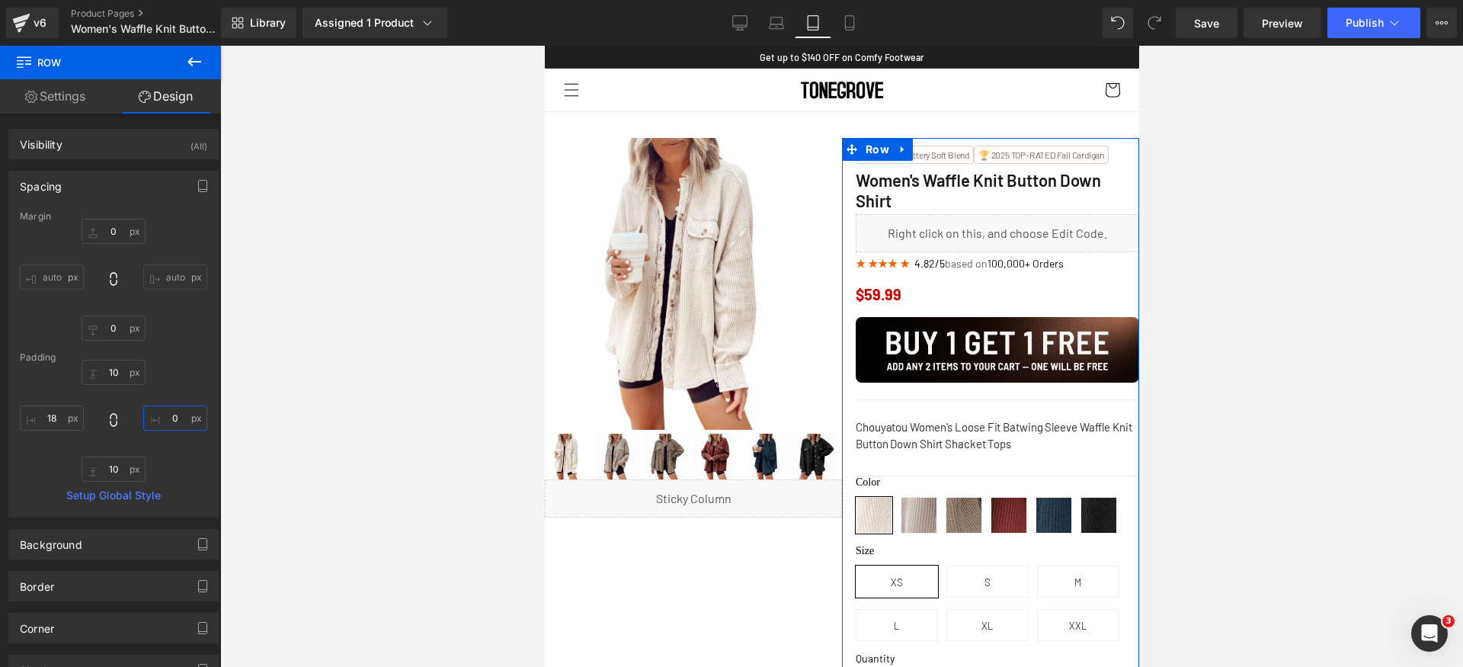
click at [174, 418] on input "0" at bounding box center [175, 417] width 64 height 25
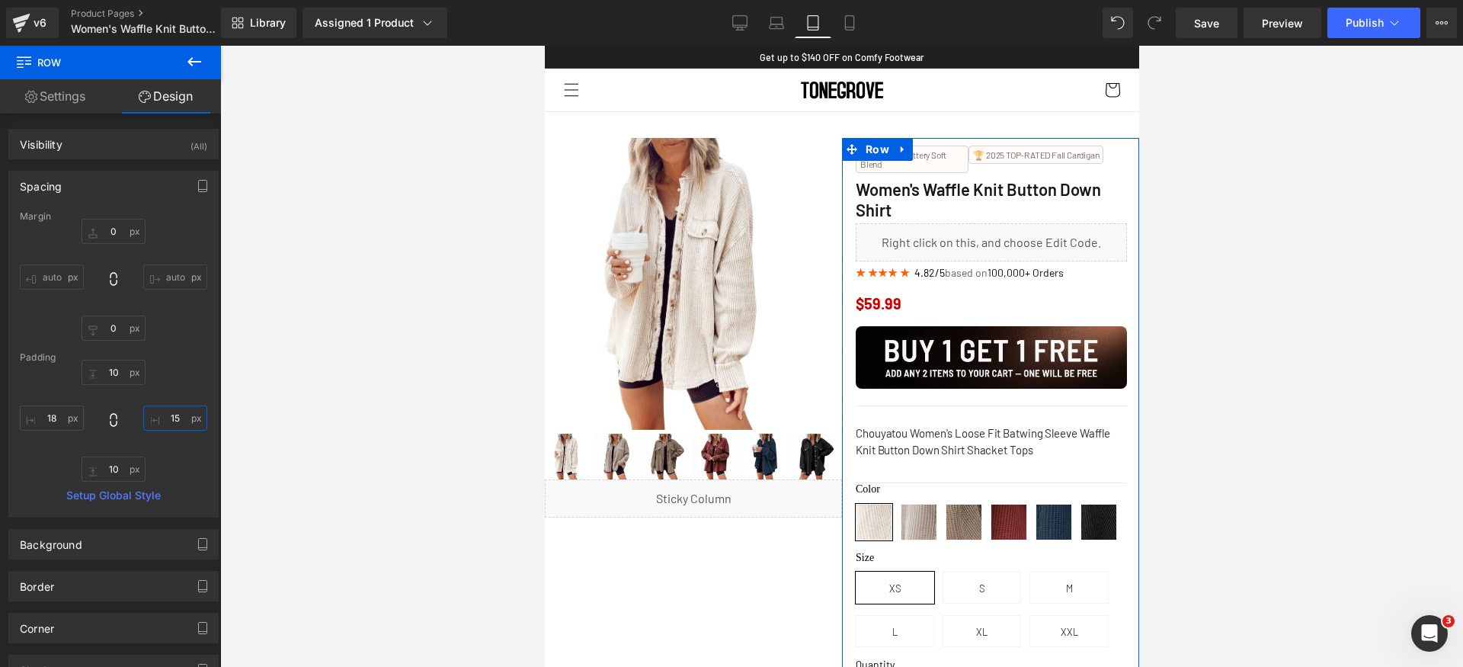
type input "16"
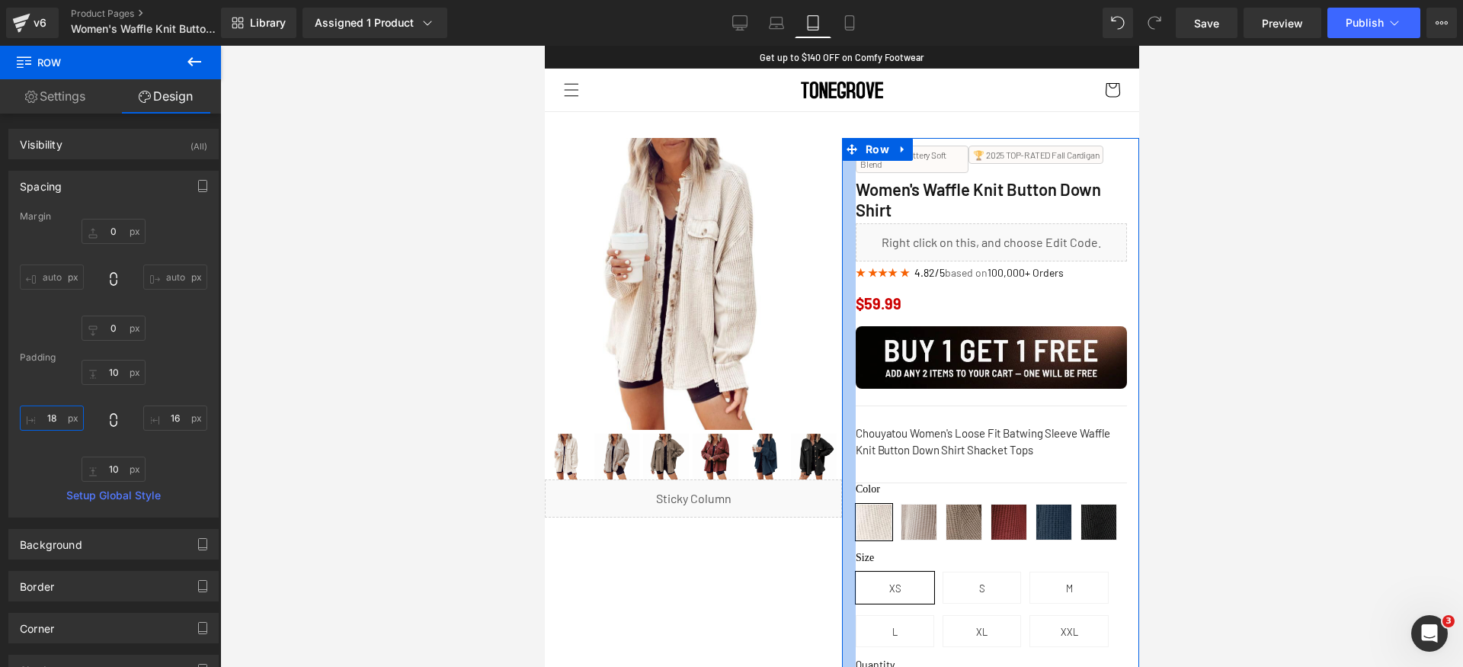
click at [43, 418] on input "18" at bounding box center [52, 417] width 64 height 25
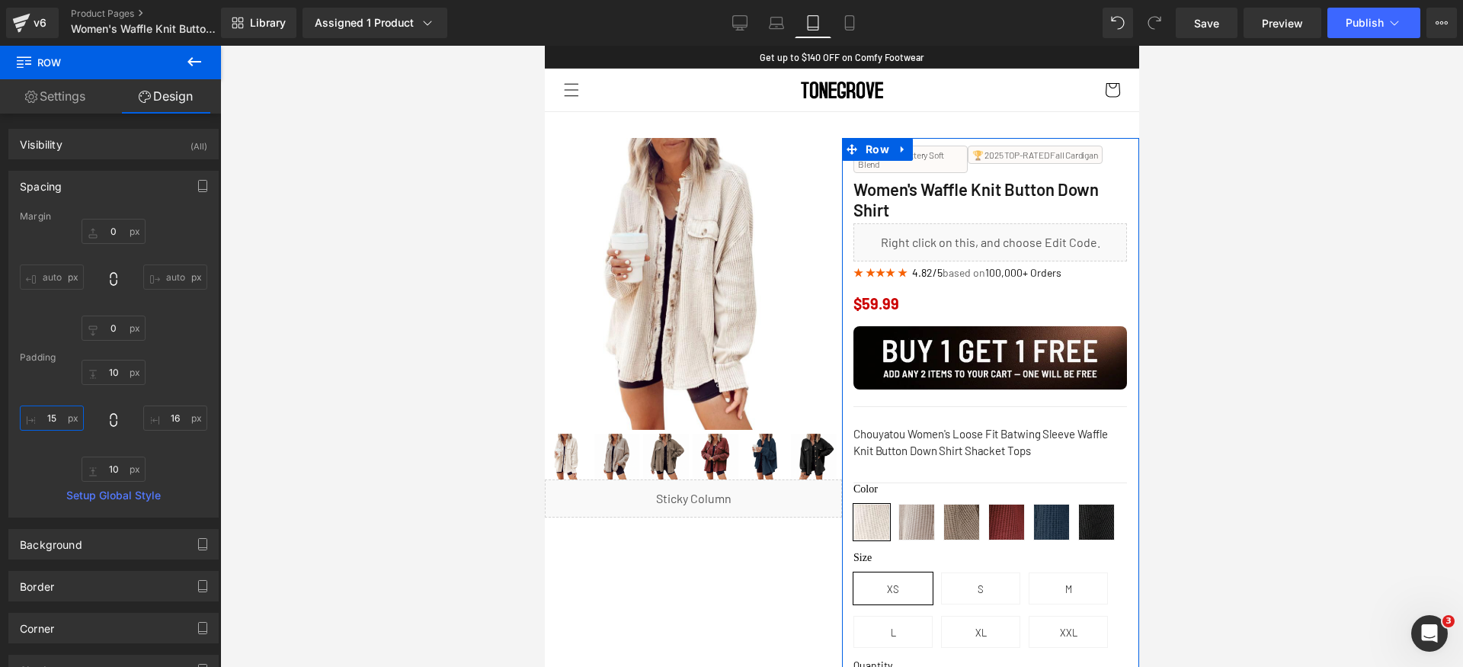
type input "16"
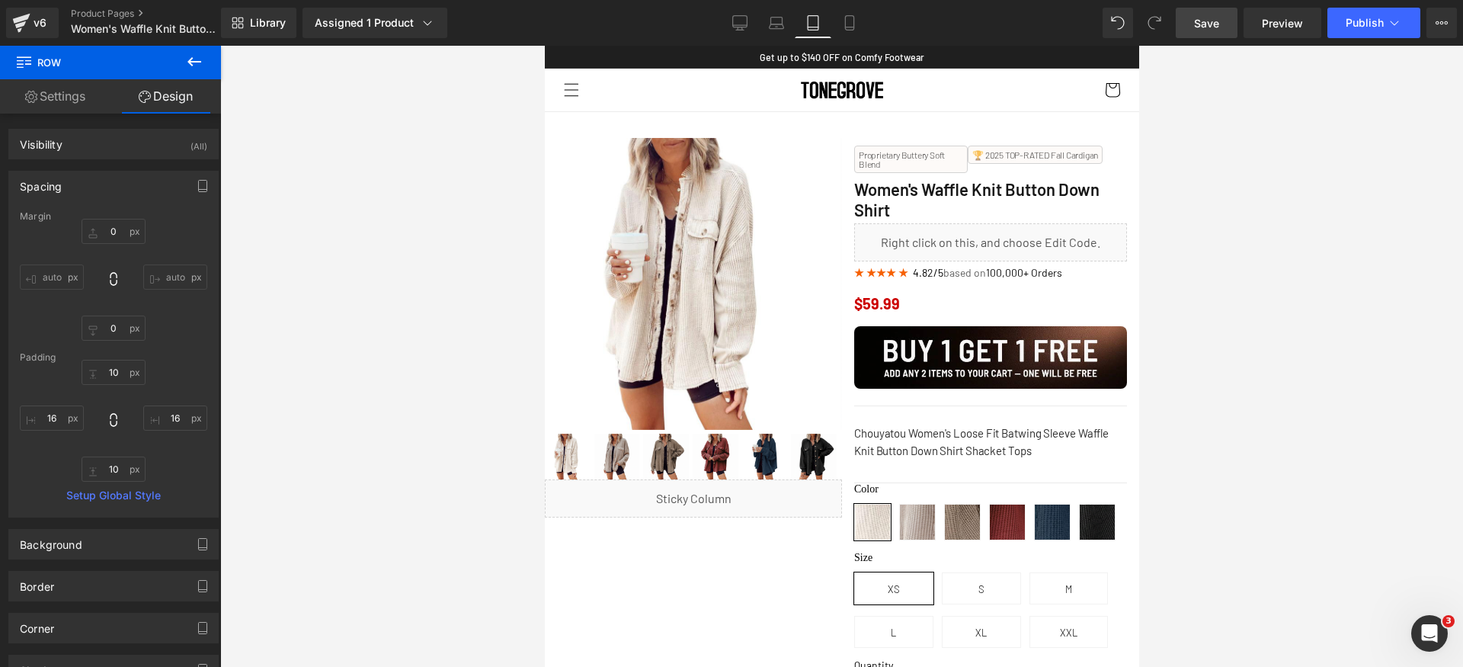
click at [1218, 25] on span "Save" at bounding box center [1206, 23] width 25 height 16
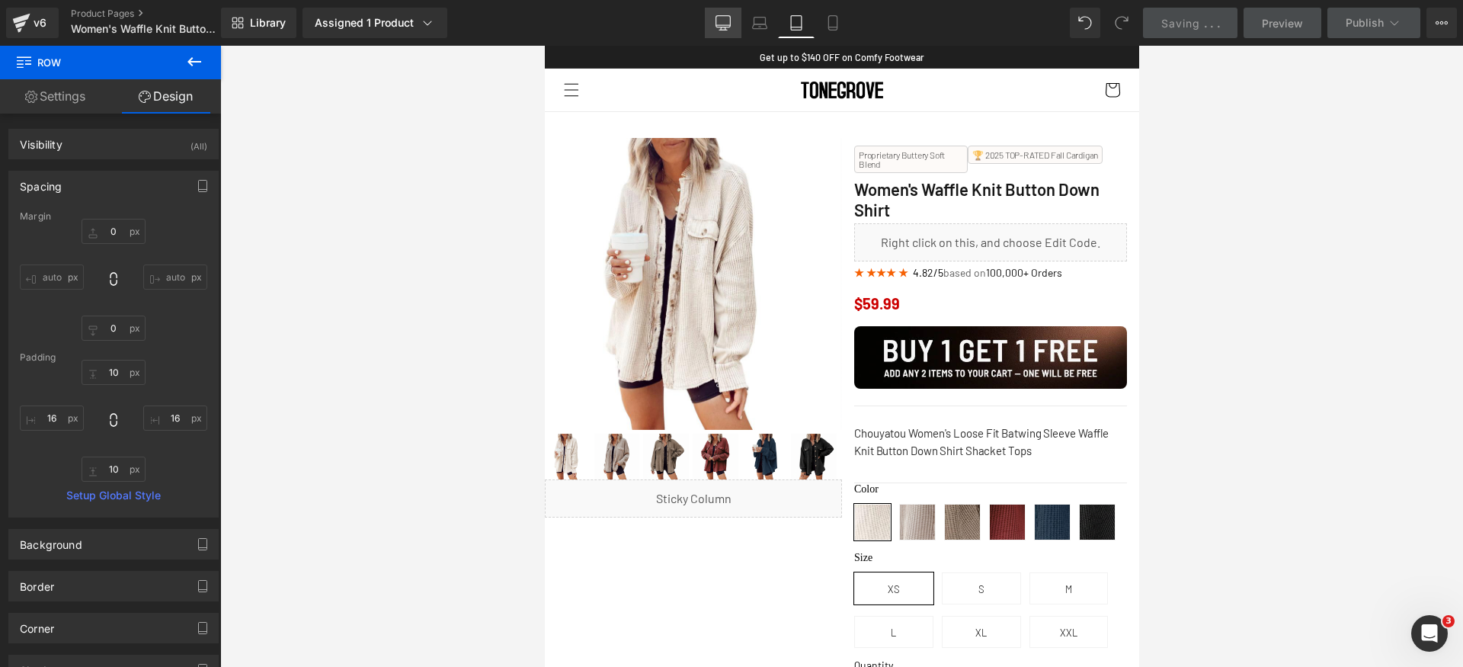
click at [728, 26] on icon at bounding box center [723, 22] width 15 height 15
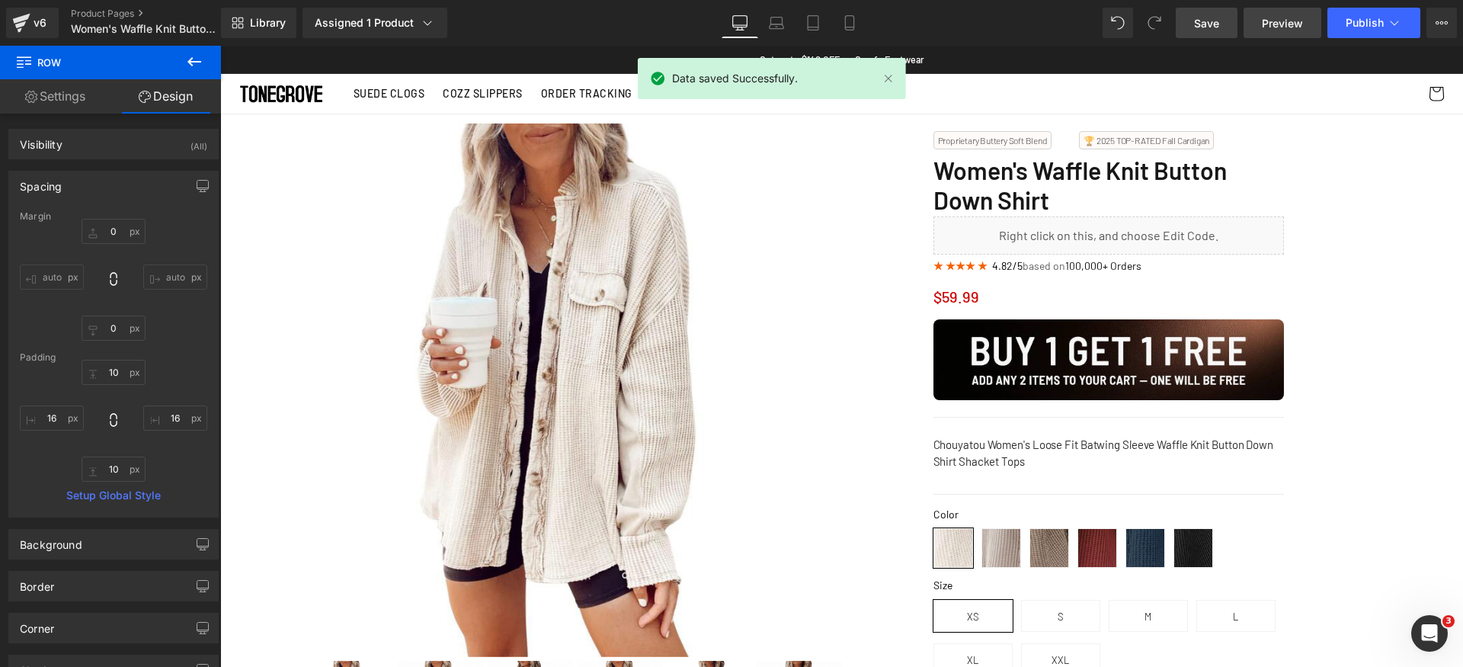
click at [1288, 30] on span "Preview" at bounding box center [1282, 23] width 41 height 16
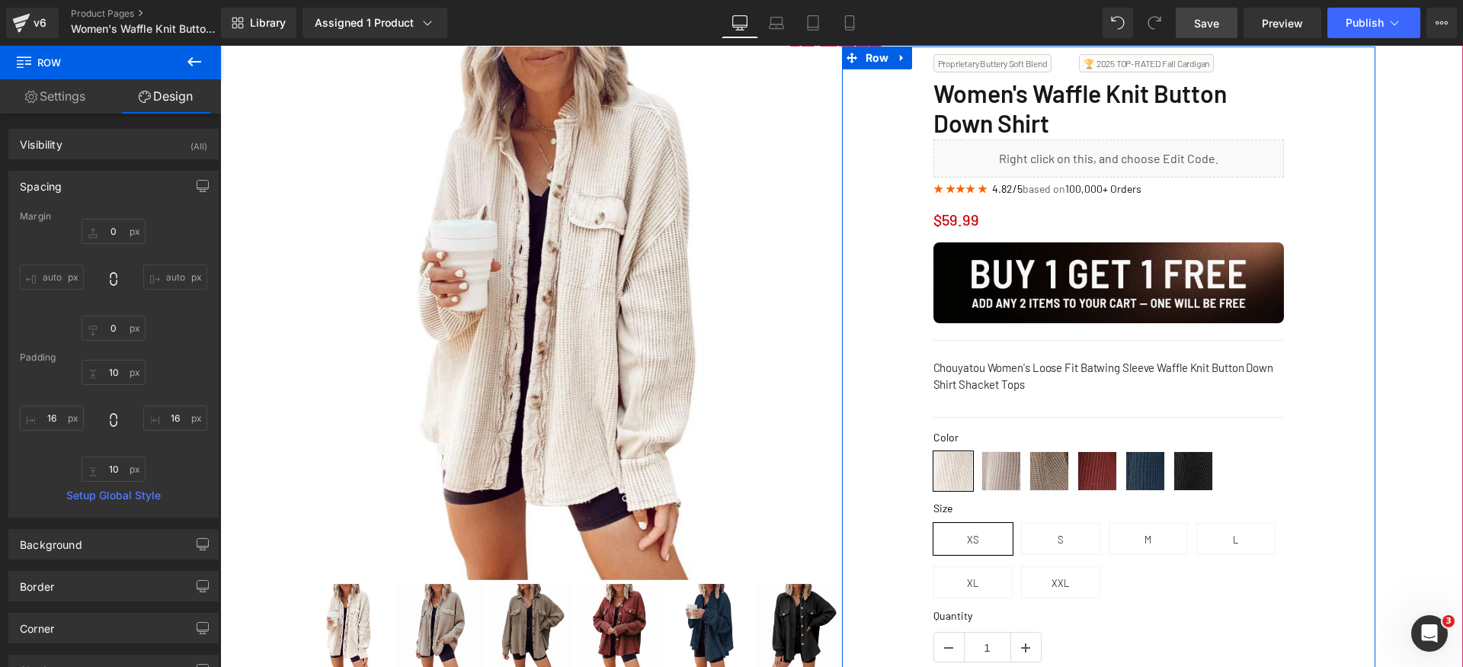
scroll to position [0, 0]
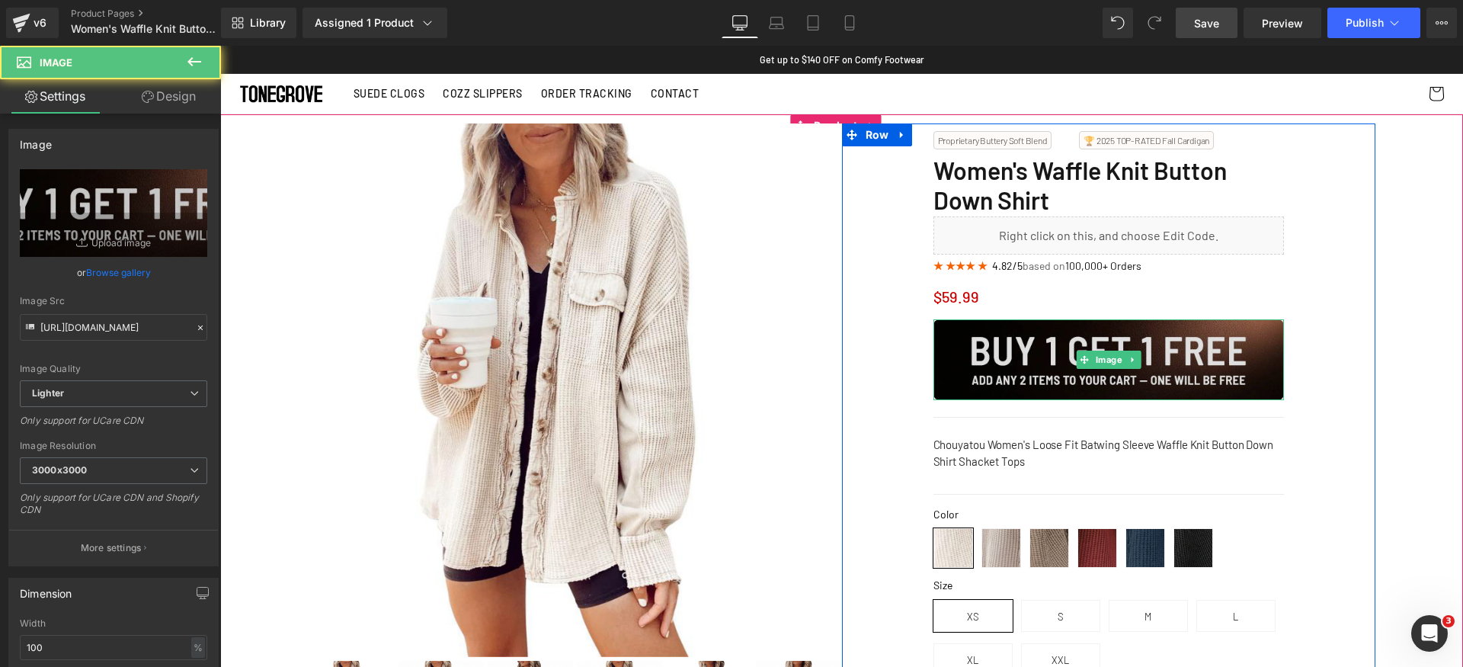
click at [994, 354] on img at bounding box center [1108, 359] width 351 height 81
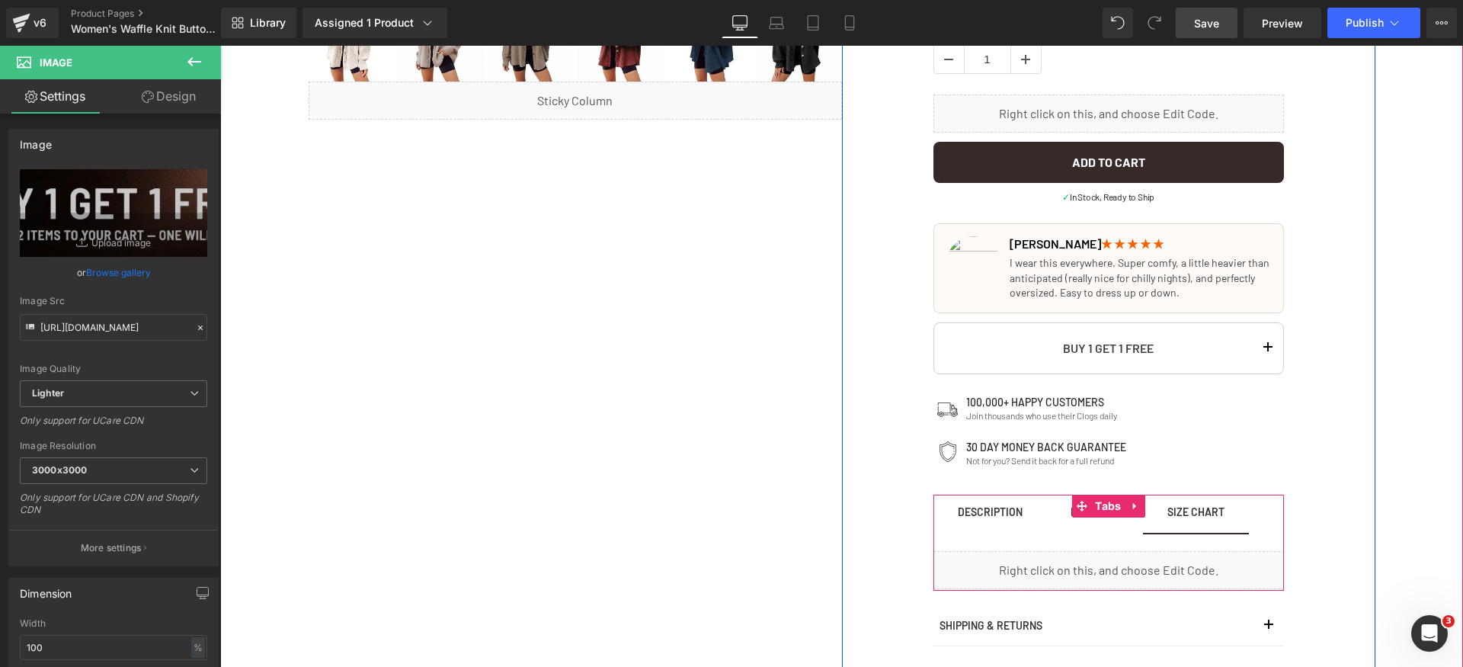
scroll to position [675, 0]
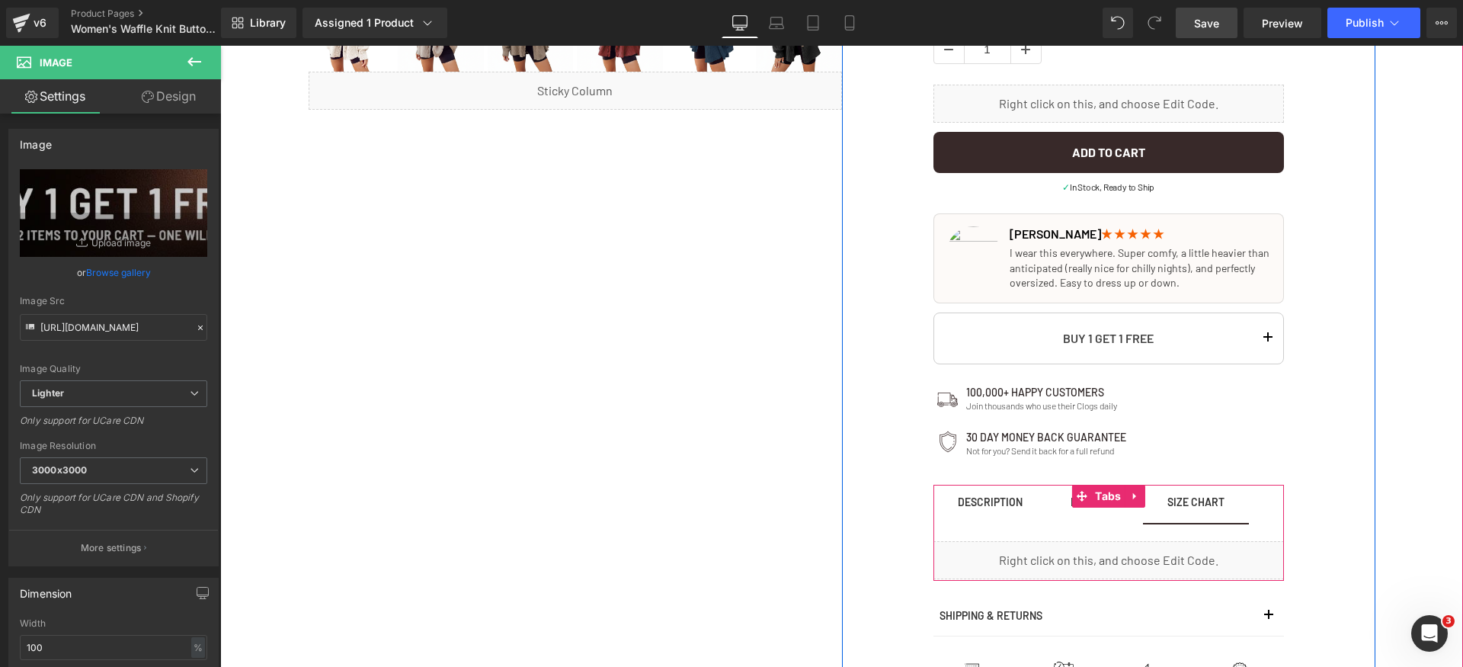
click at [1151, 562] on div "Liquid" at bounding box center [1108, 560] width 351 height 38
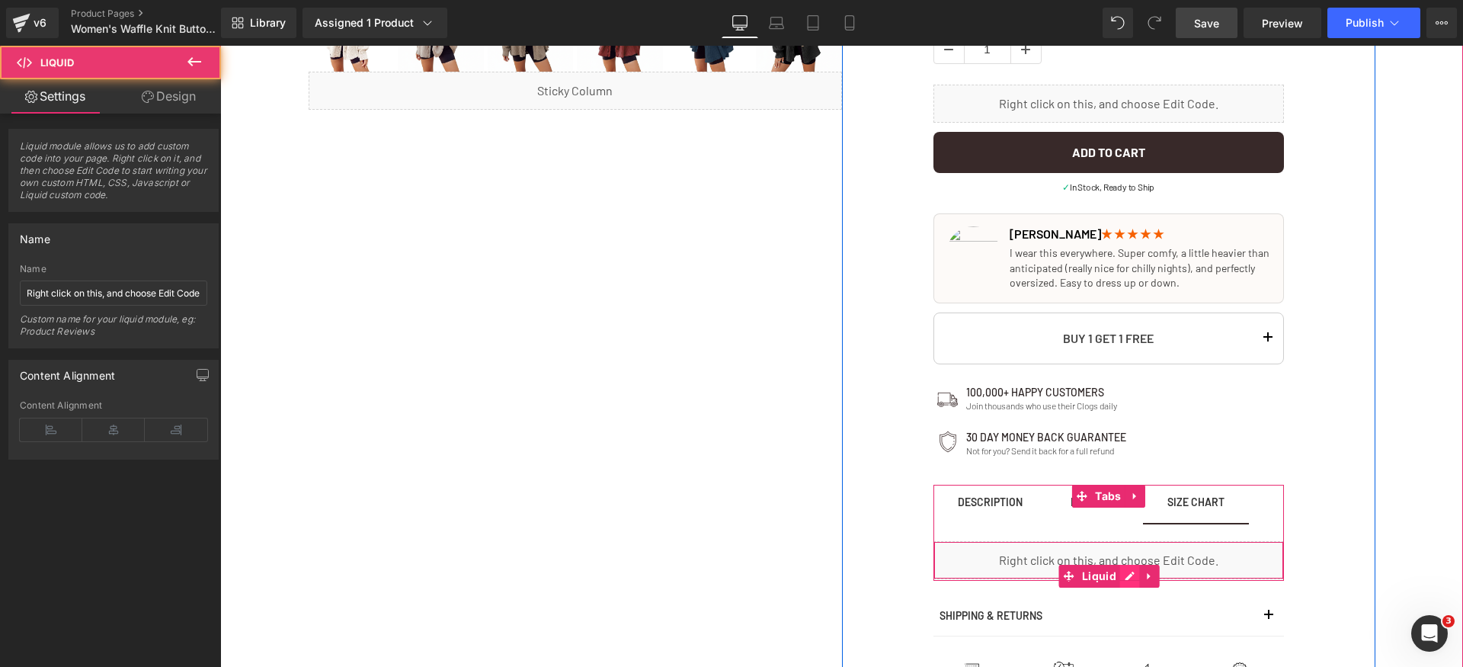
click at [1125, 571] on div "Liquid" at bounding box center [1108, 560] width 351 height 38
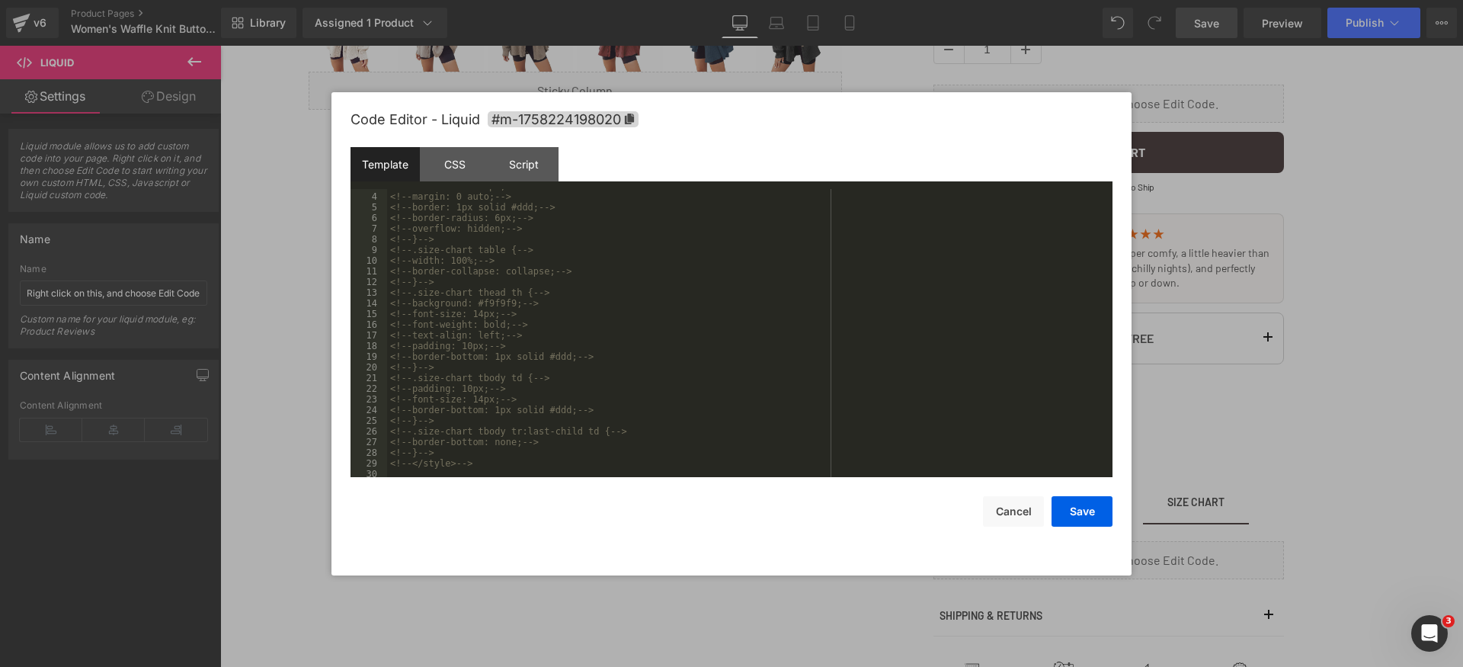
scroll to position [578, 0]
click at [466, 180] on div "CSS" at bounding box center [454, 164] width 69 height 34
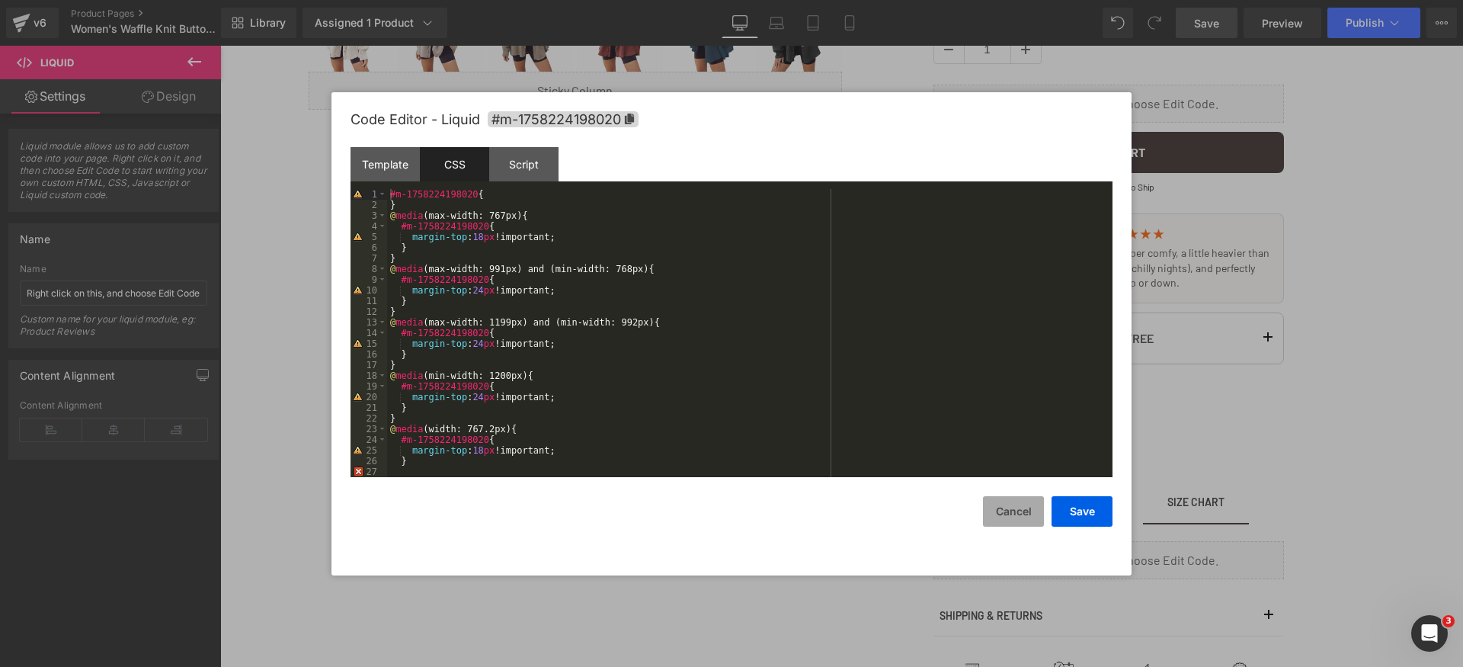
drag, startPoint x: 1026, startPoint y: 521, endPoint x: 805, endPoint y: 477, distance: 226.1
click at [1026, 521] on button "Cancel" at bounding box center [1013, 511] width 61 height 30
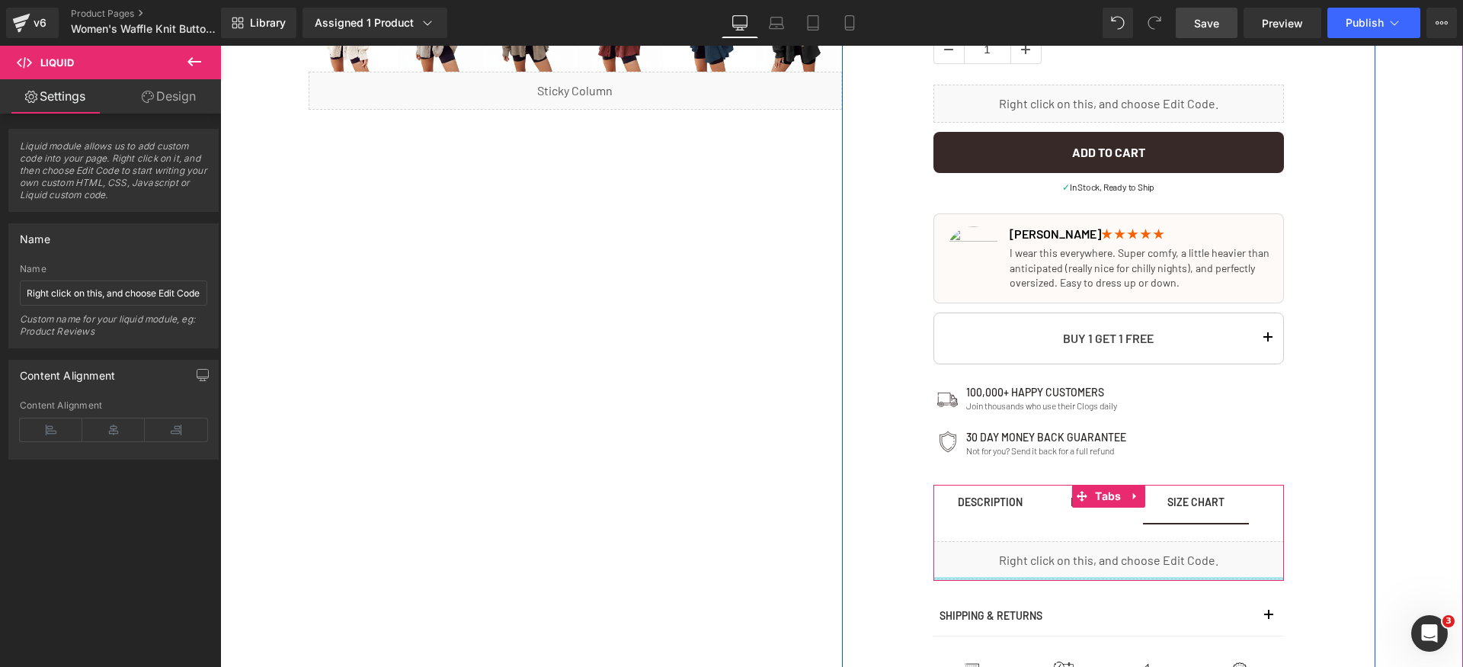
click at [1141, 579] on div at bounding box center [1108, 579] width 351 height 4
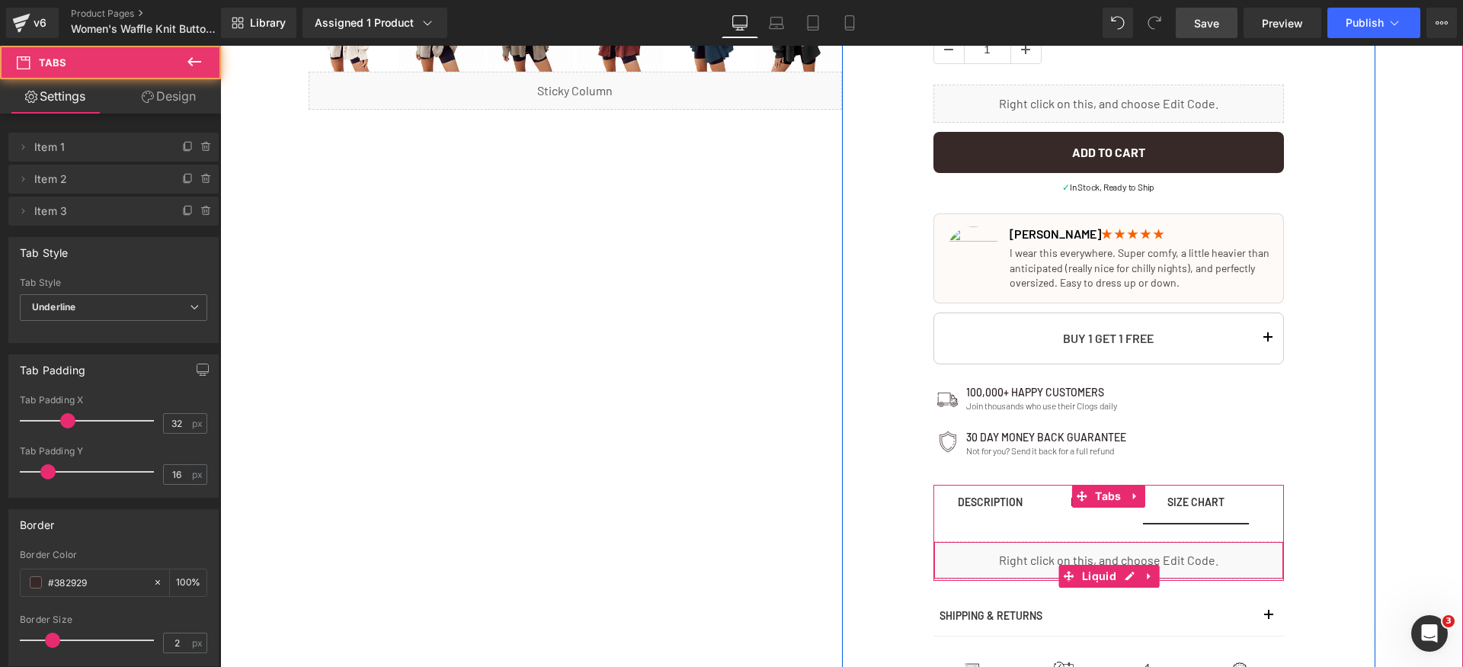
click at [1143, 562] on div "Liquid" at bounding box center [1108, 560] width 351 height 38
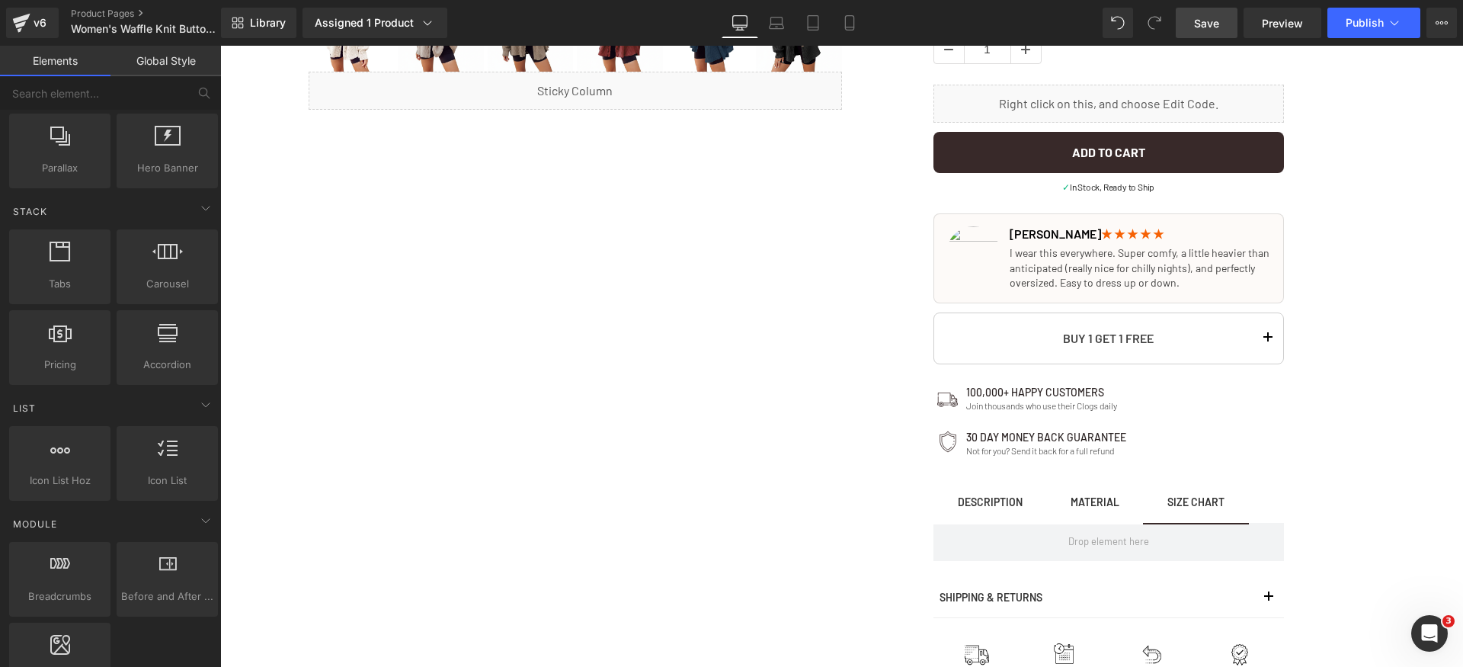
click at [1206, 25] on span "Save" at bounding box center [1206, 23] width 25 height 16
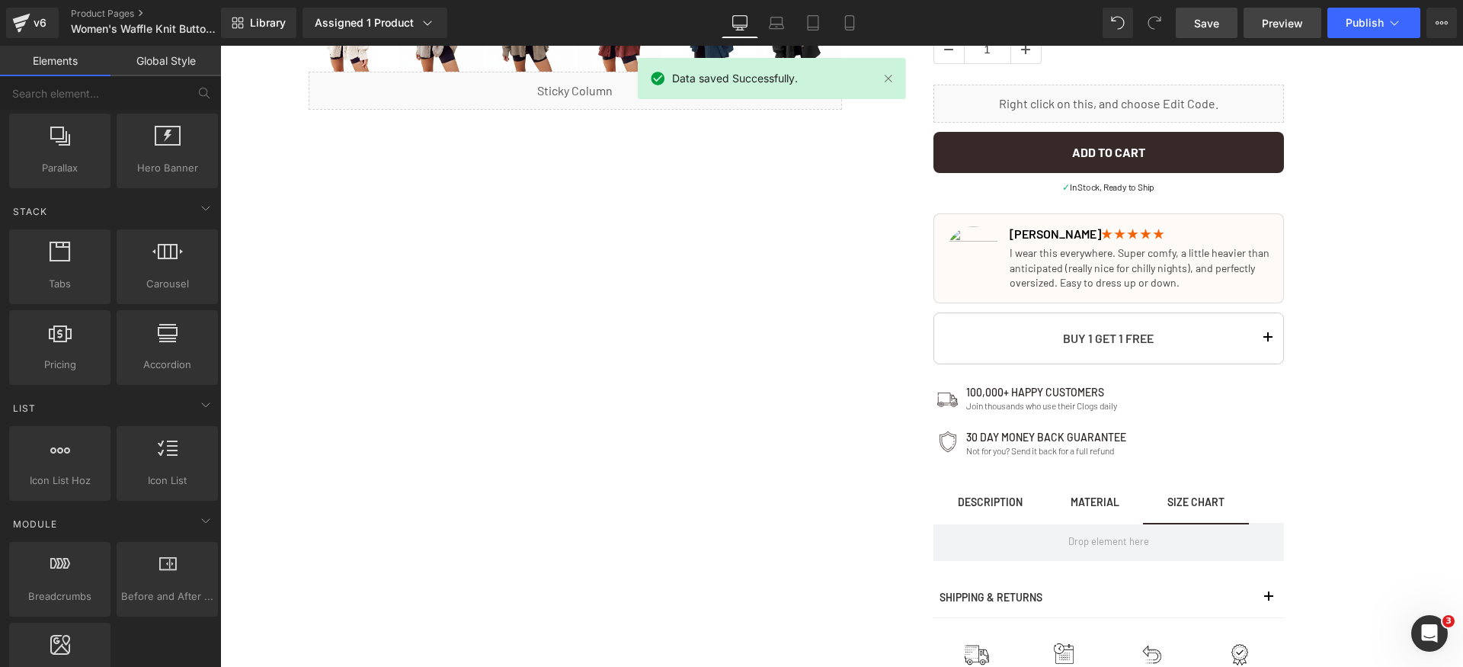
click at [1275, 27] on span "Preview" at bounding box center [1282, 23] width 41 height 16
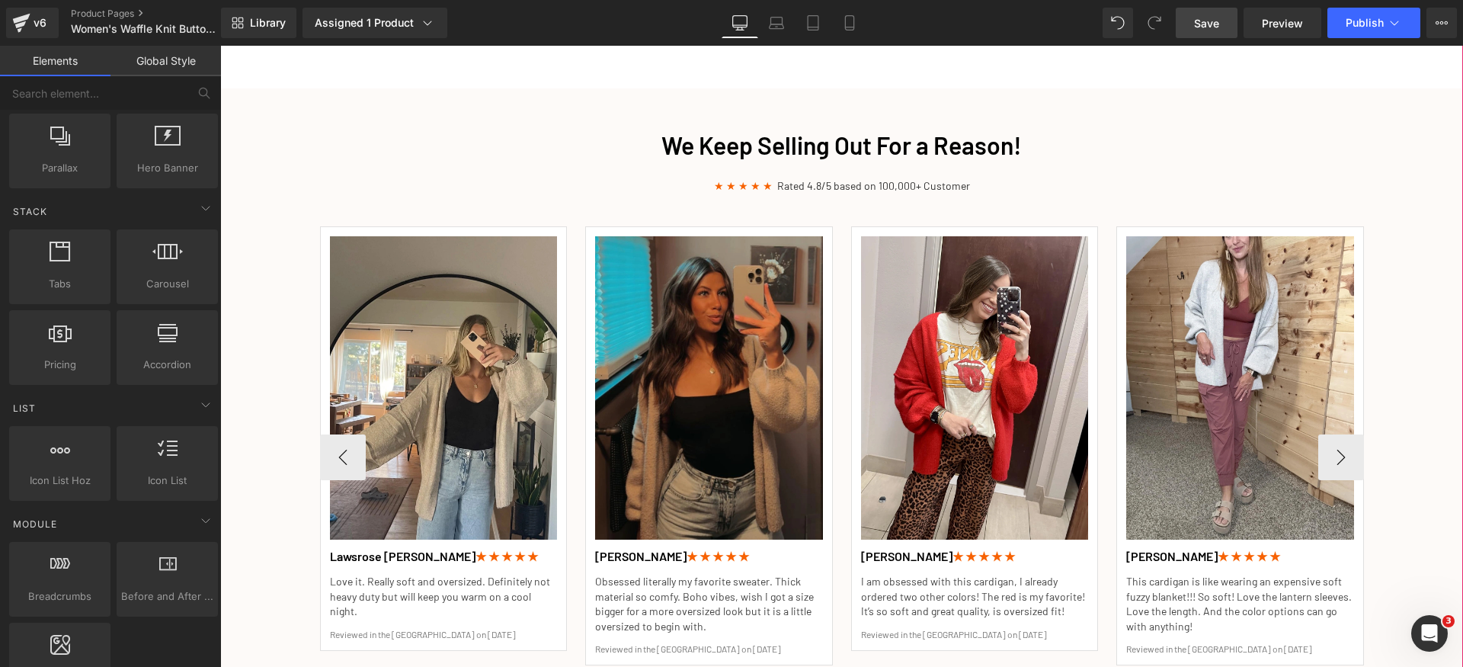
scroll to position [1961, 0]
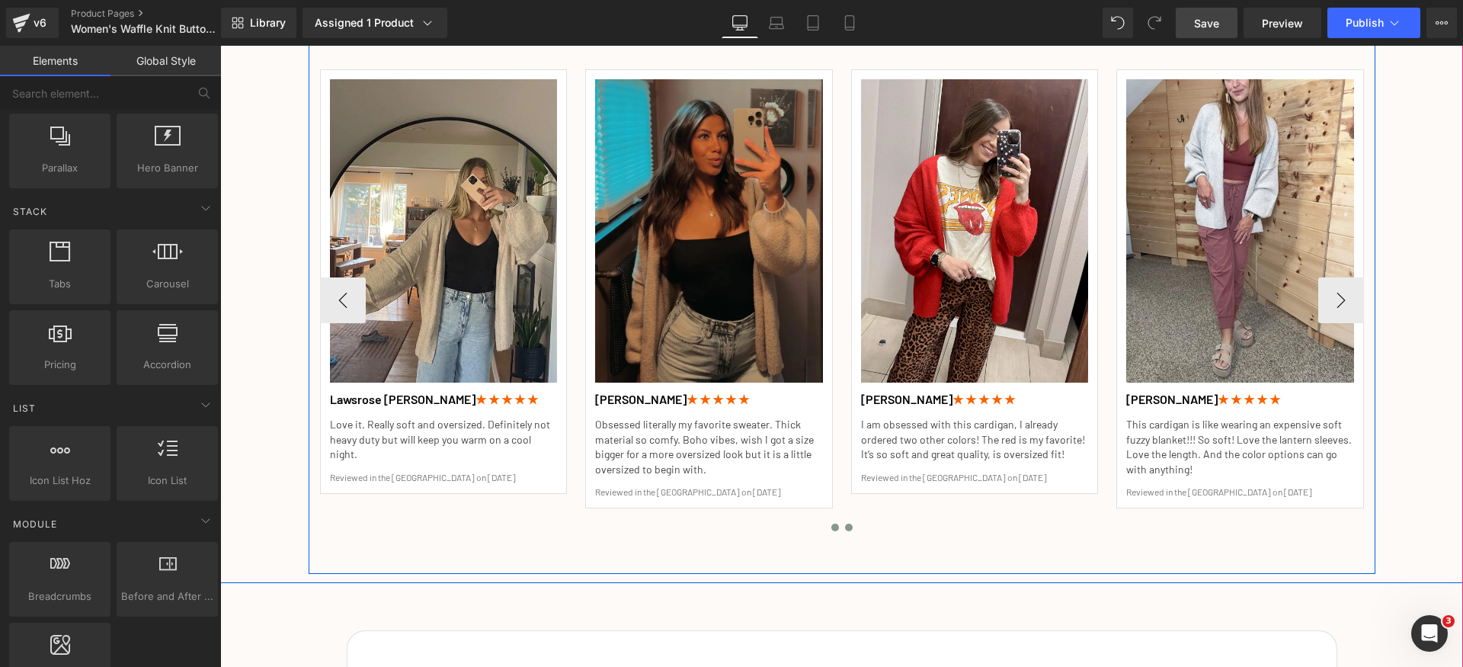
click at [845, 530] on button at bounding box center [849, 527] width 14 height 15
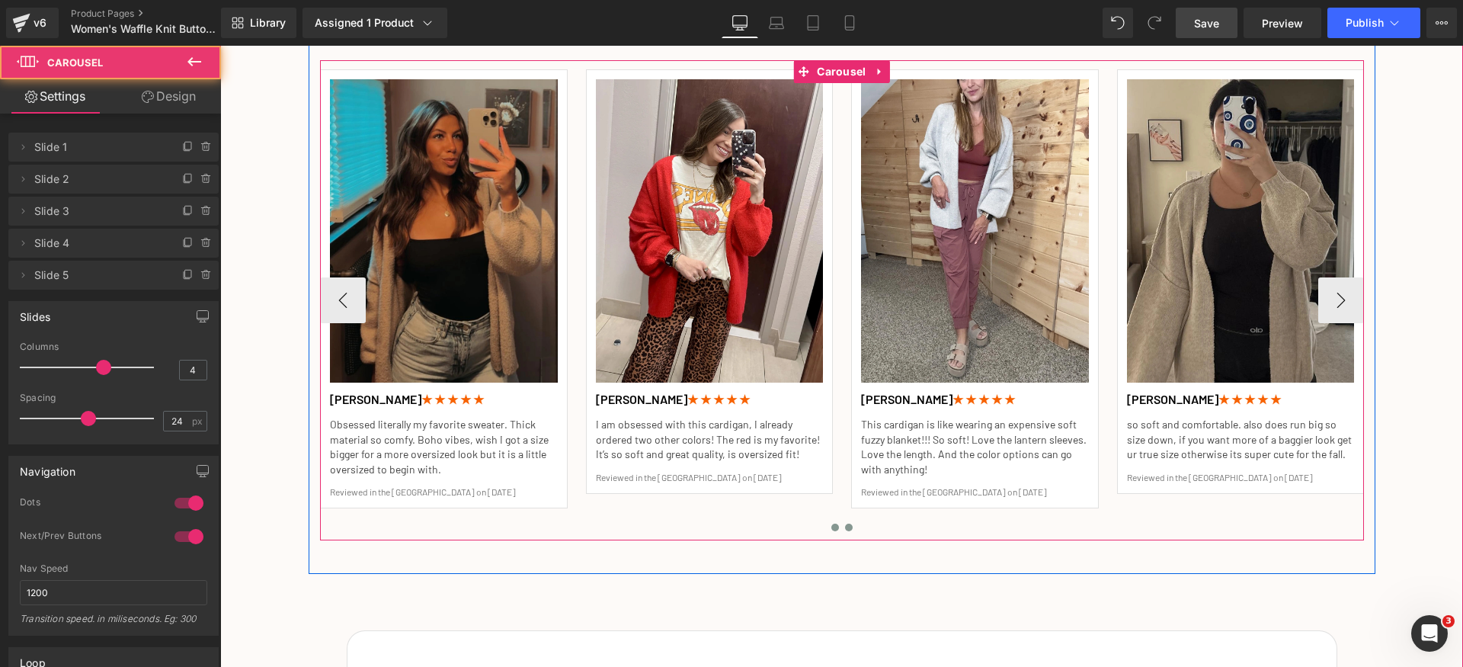
click at [831, 527] on span at bounding box center [835, 527] width 8 height 8
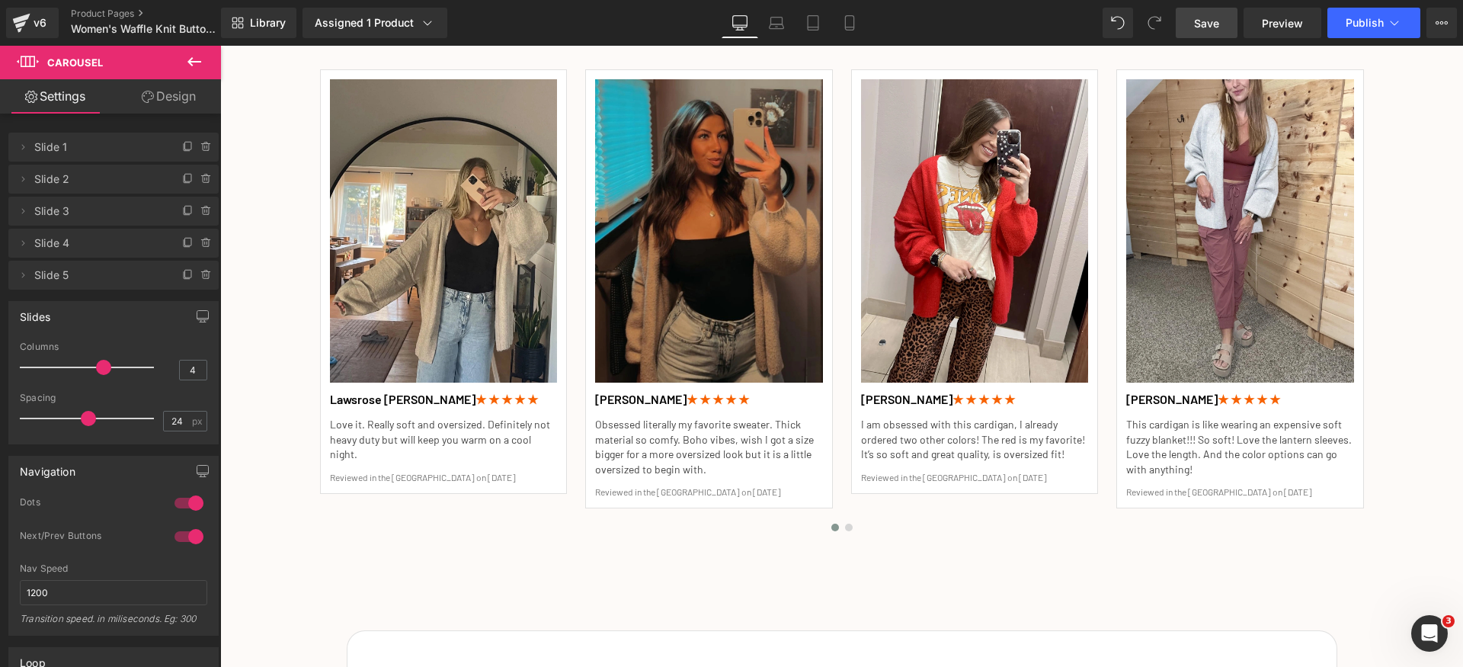
scroll to position [0, 0]
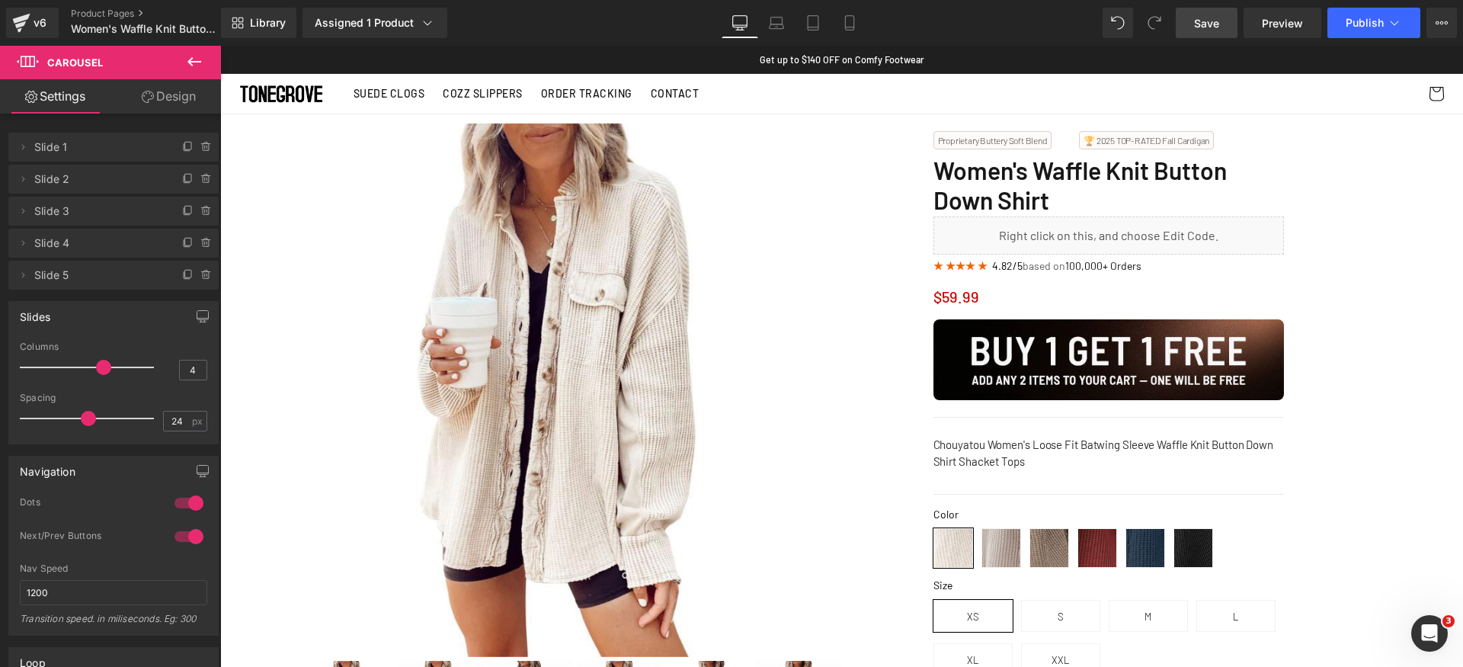
click at [191, 62] on icon at bounding box center [194, 62] width 18 height 18
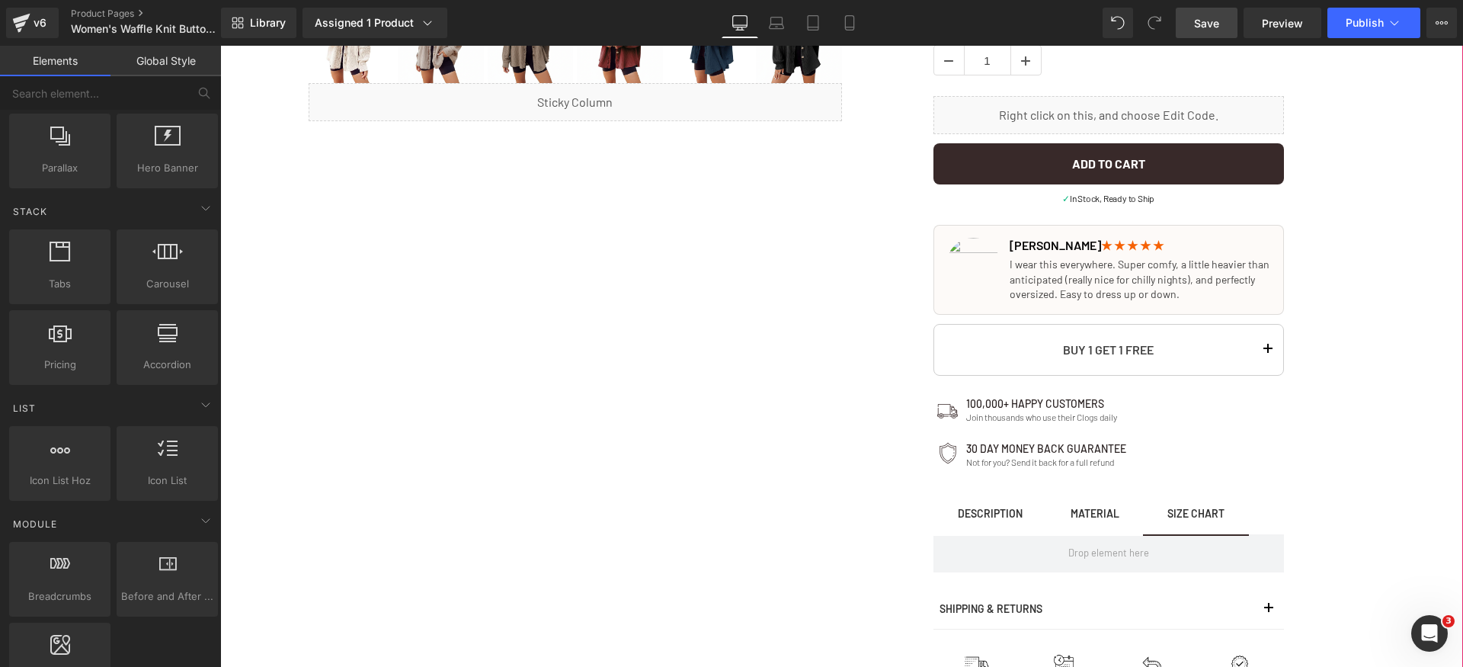
scroll to position [878, 0]
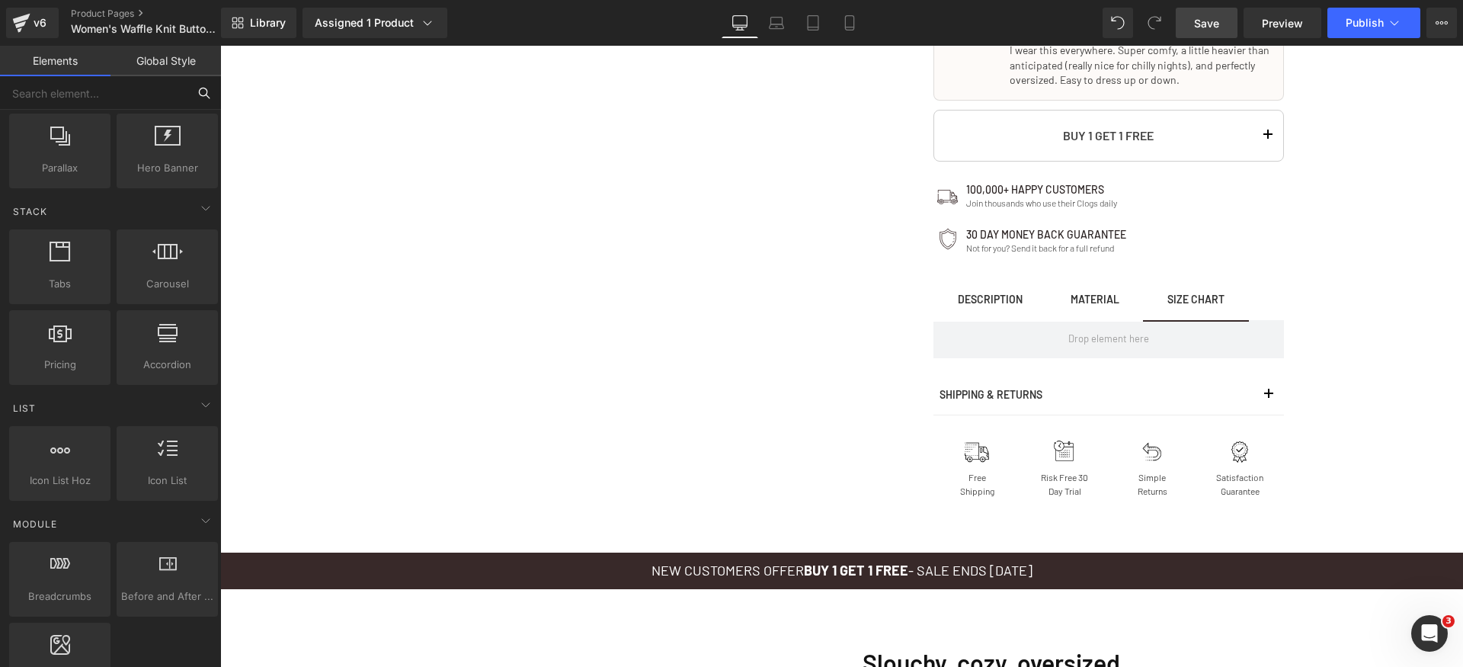
click at [97, 101] on input "text" at bounding box center [93, 93] width 187 height 34
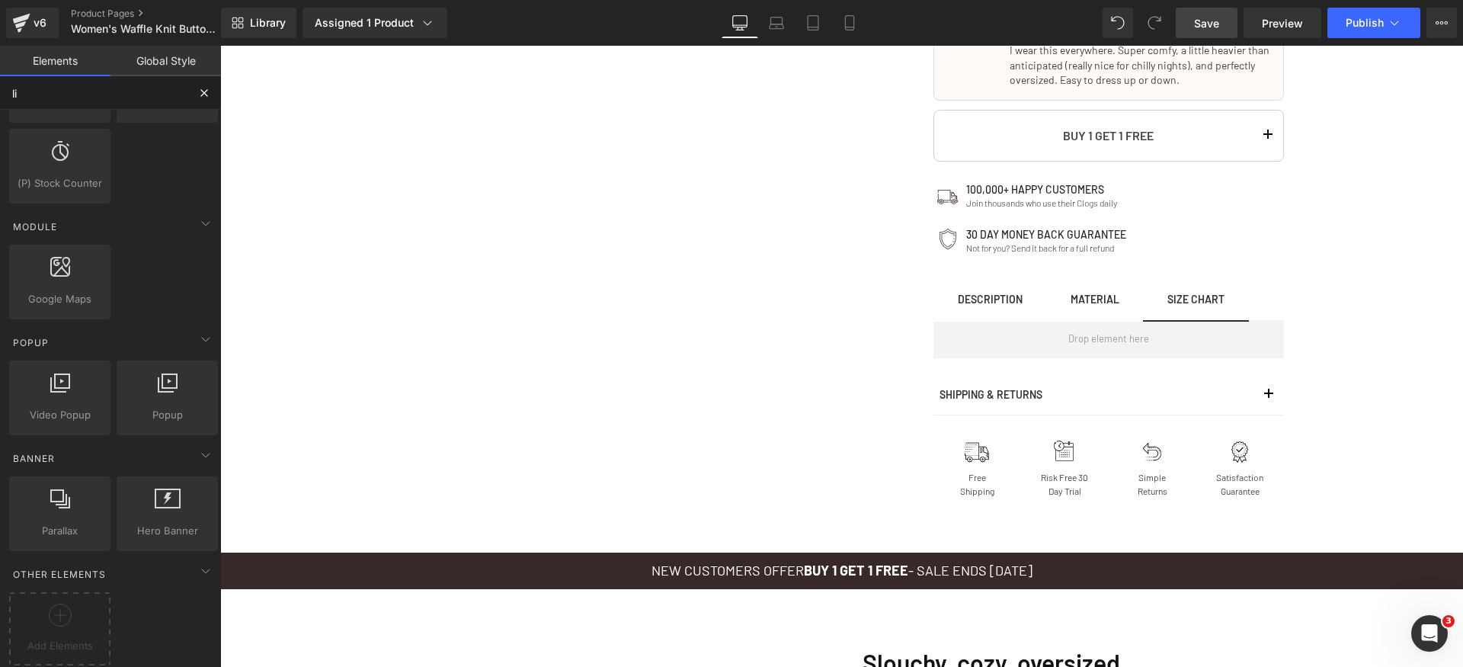
type input "liq"
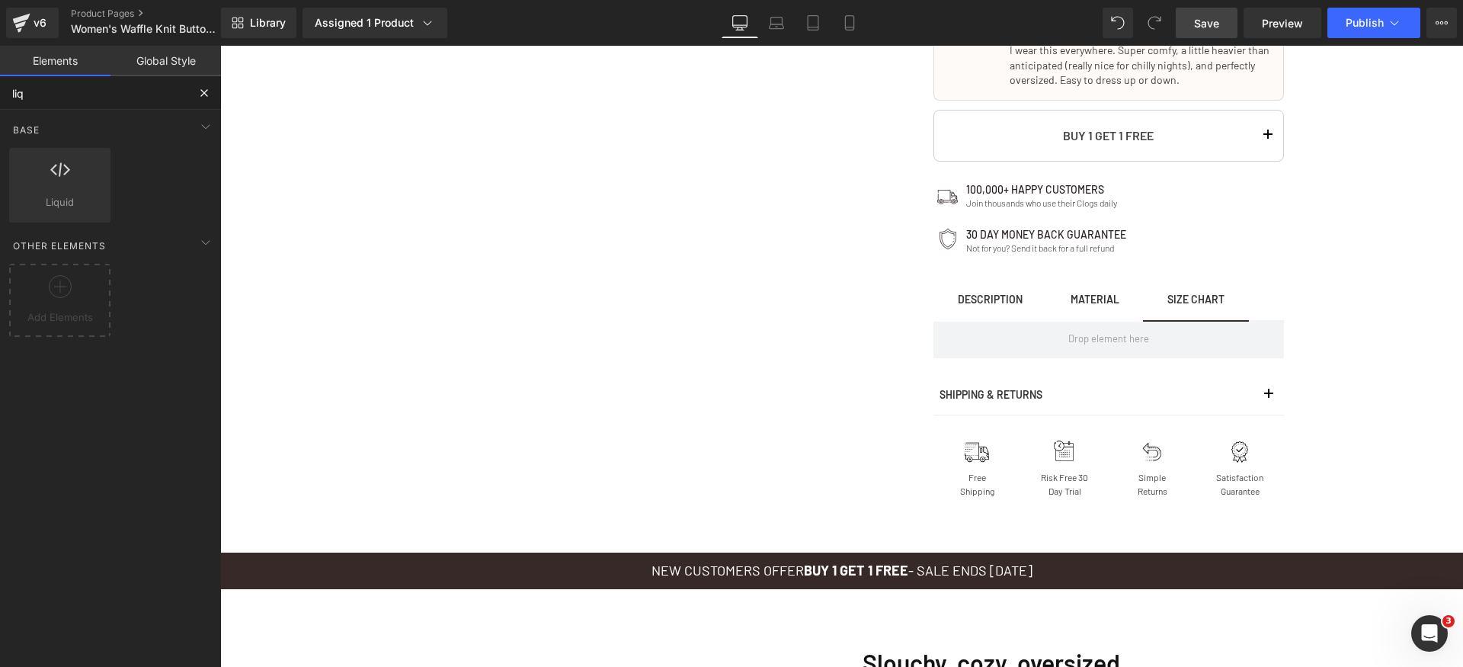
scroll to position [0, 0]
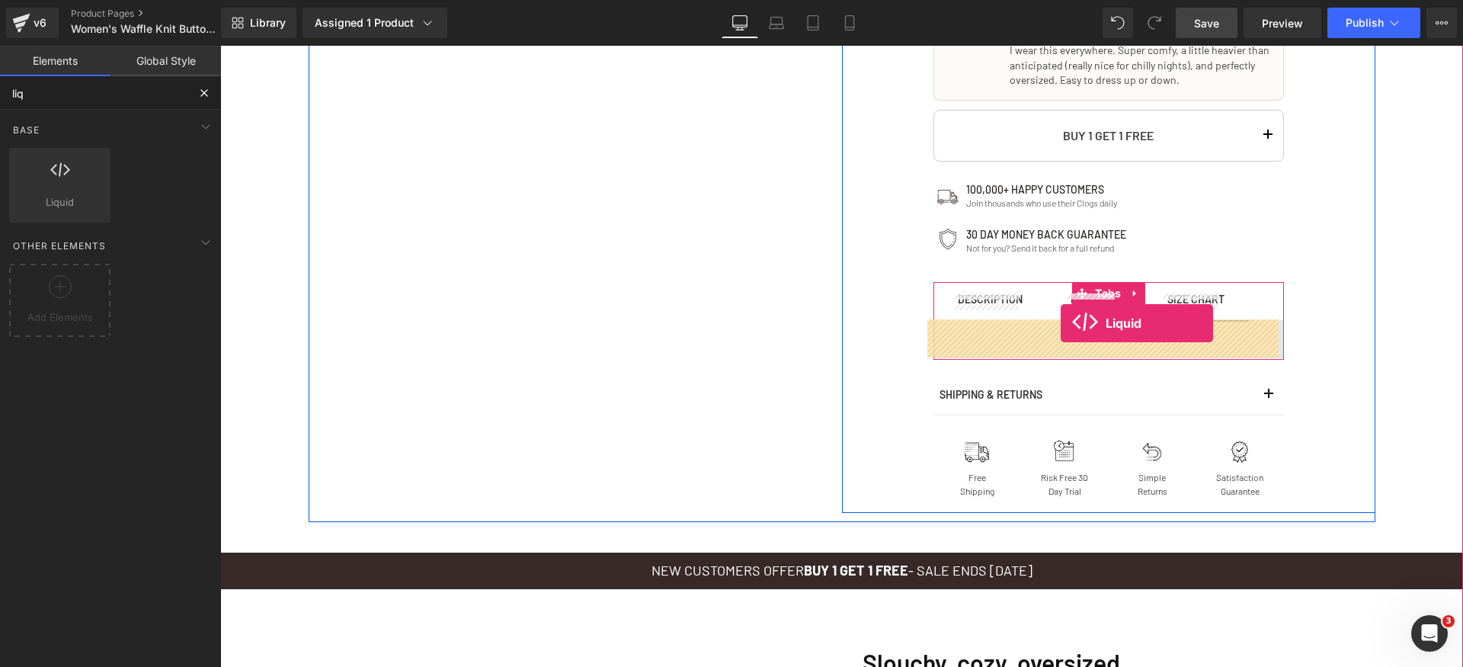
drag, startPoint x: 299, startPoint y: 248, endPoint x: 1061, endPoint y: 323, distance: 765.7
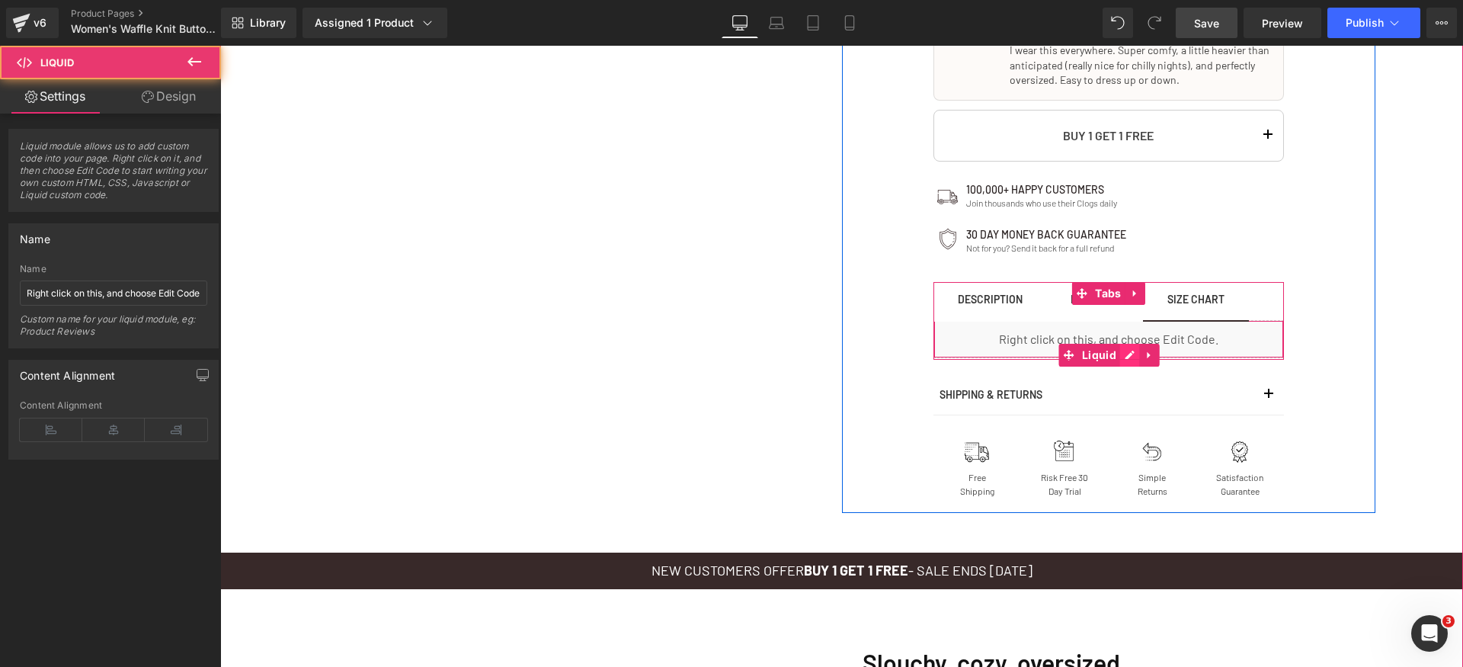
click at [1125, 354] on div "Liquid" at bounding box center [1108, 339] width 351 height 38
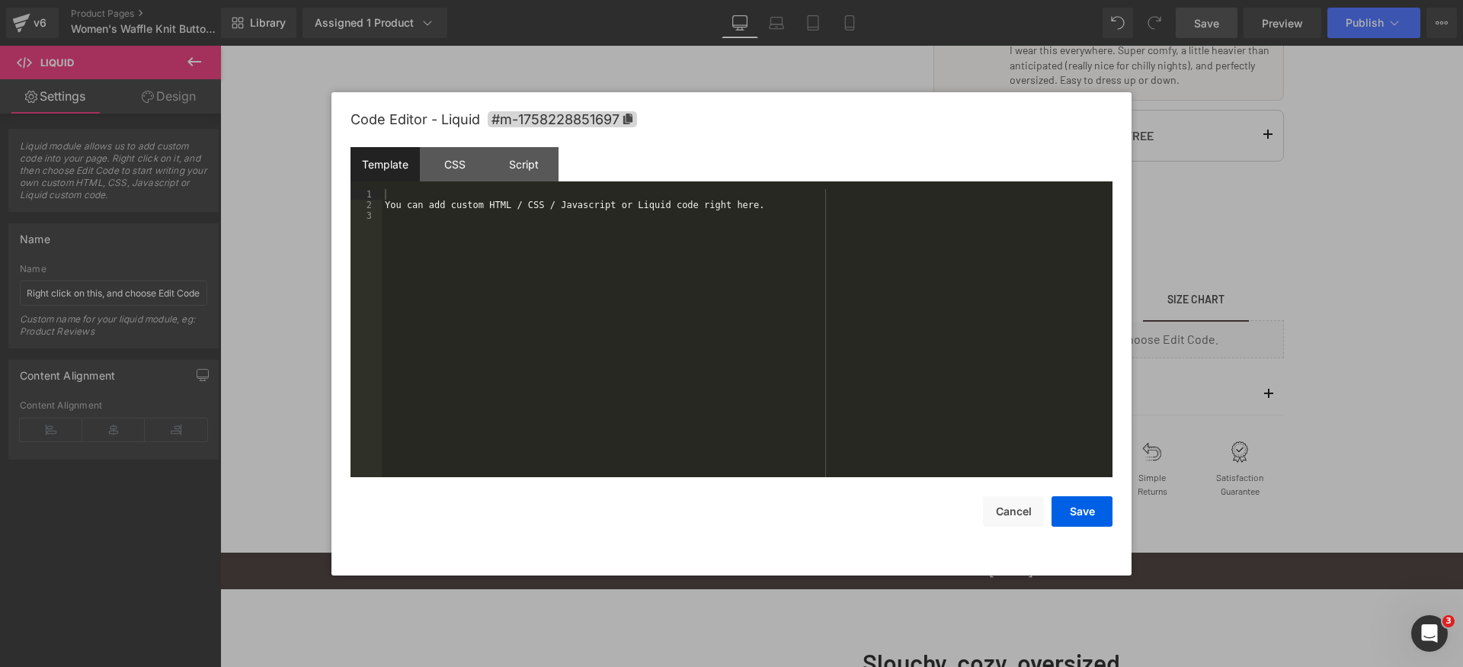
click at [724, 309] on div "You can add custom HTML / CSS / Javascript or Liquid code right here." at bounding box center [747, 343] width 731 height 309
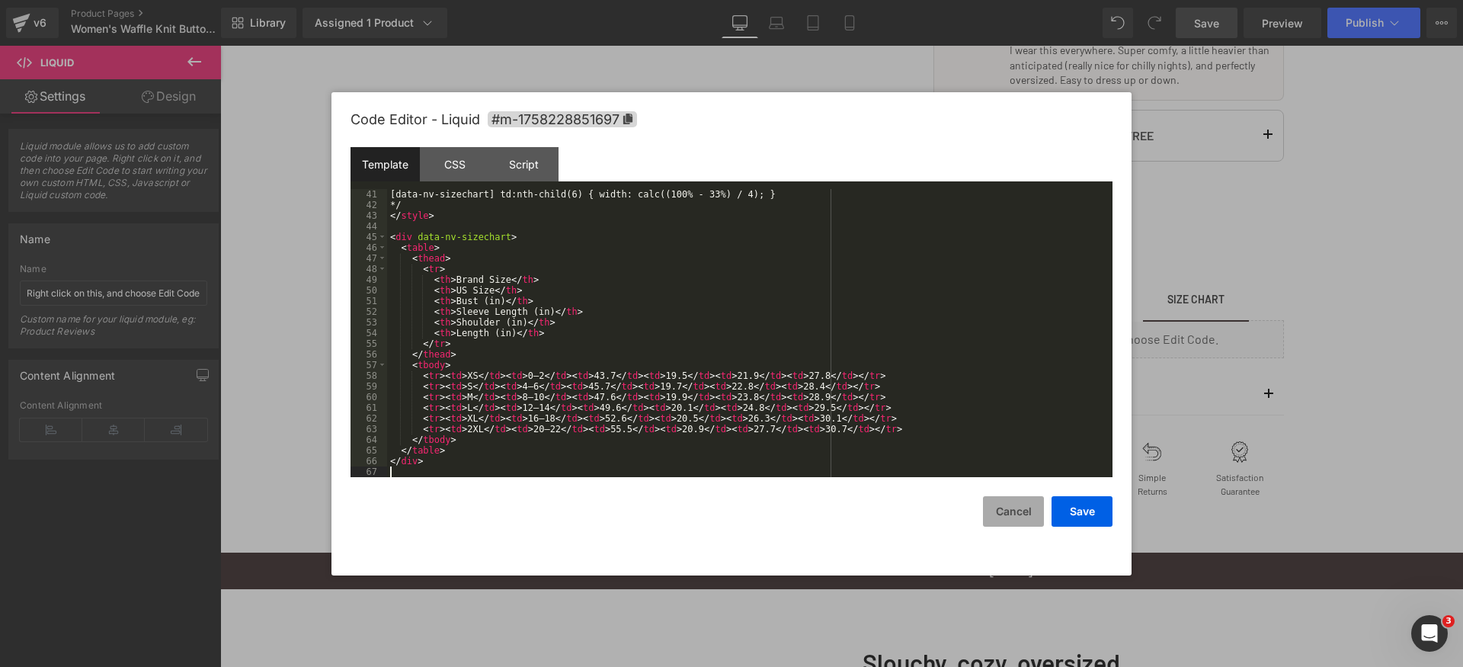
scroll to position [427, 0]
click at [1084, 514] on button "Save" at bounding box center [1082, 511] width 61 height 30
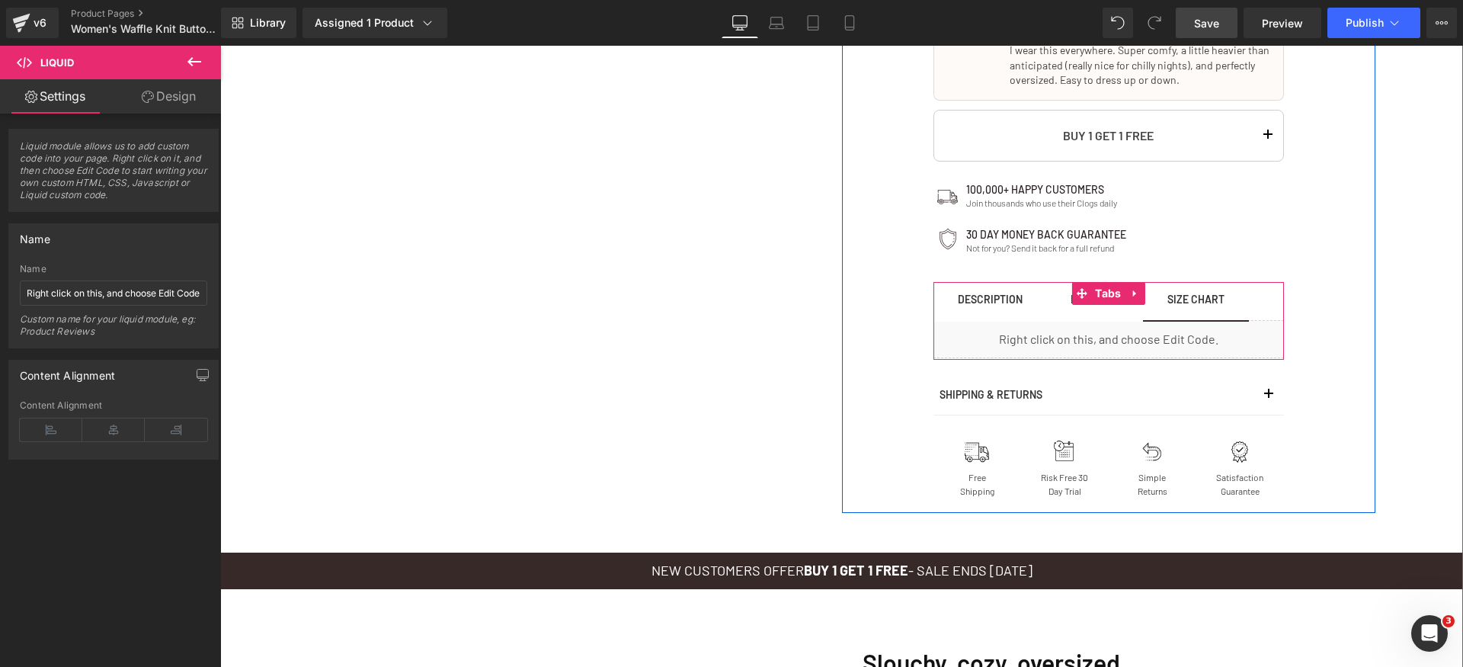
click at [1097, 306] on span "MATERIAL Text Block" at bounding box center [1095, 301] width 98 height 38
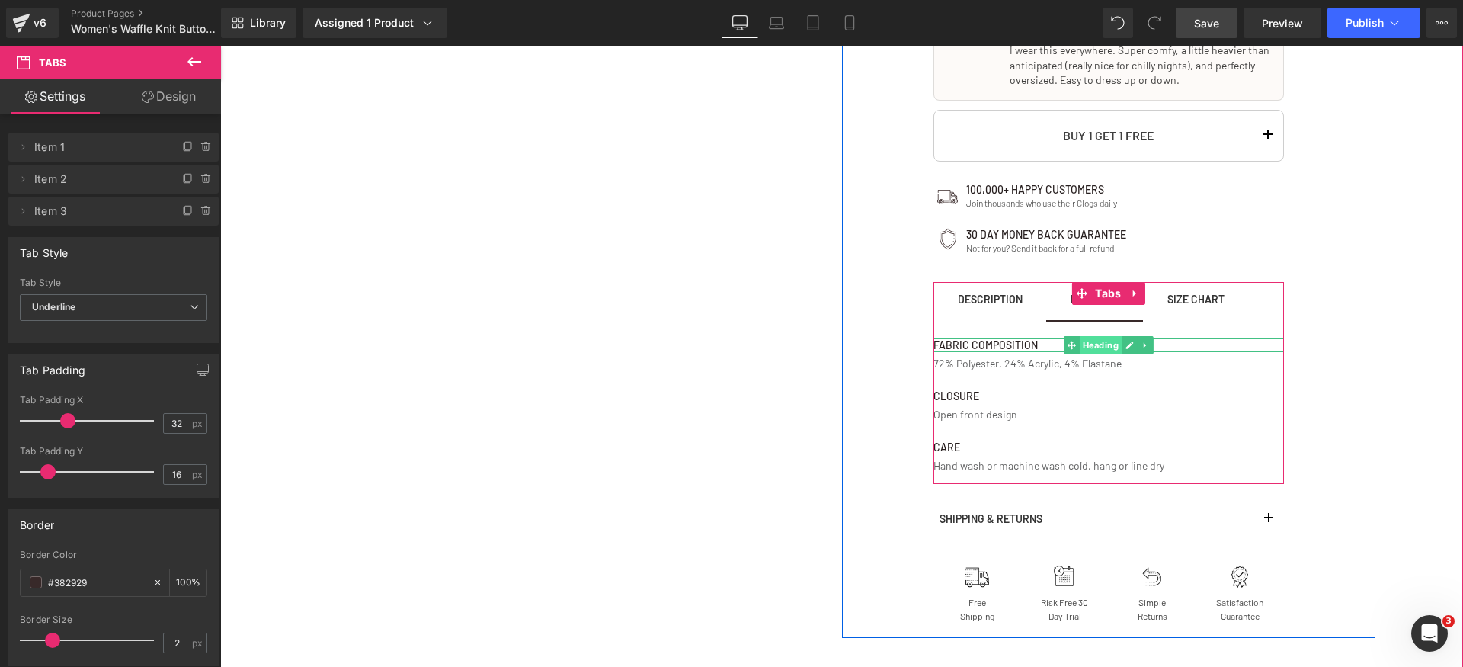
click at [1084, 347] on span "Heading" at bounding box center [1100, 345] width 42 height 18
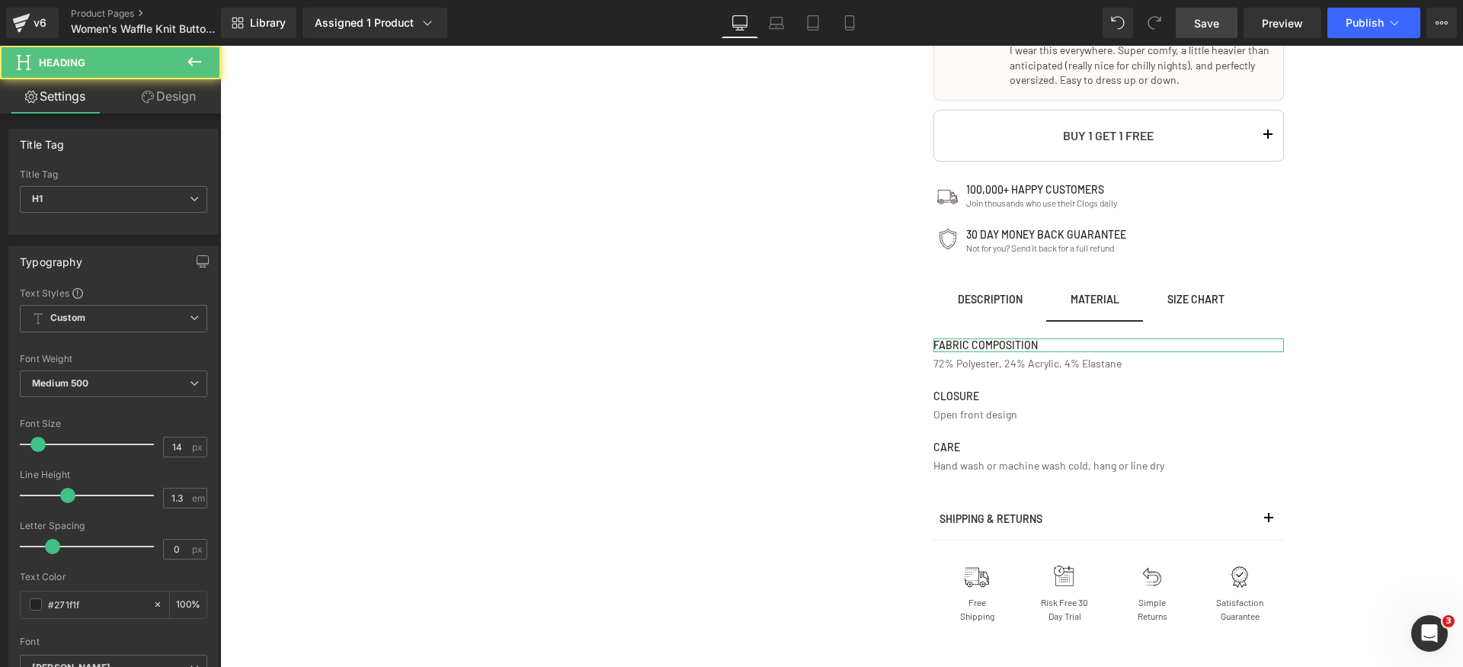
click at [162, 98] on link "Design" at bounding box center [169, 96] width 110 height 34
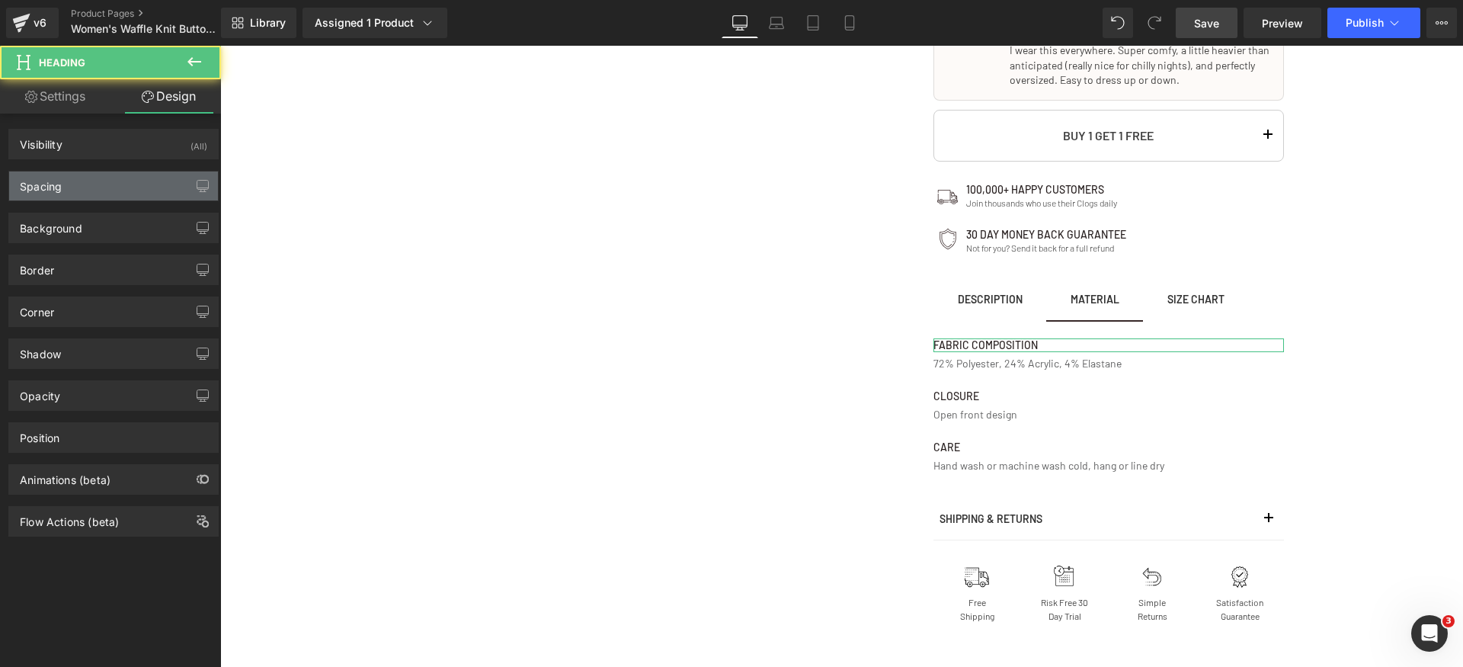
click at [104, 178] on div "Spacing" at bounding box center [113, 185] width 209 height 29
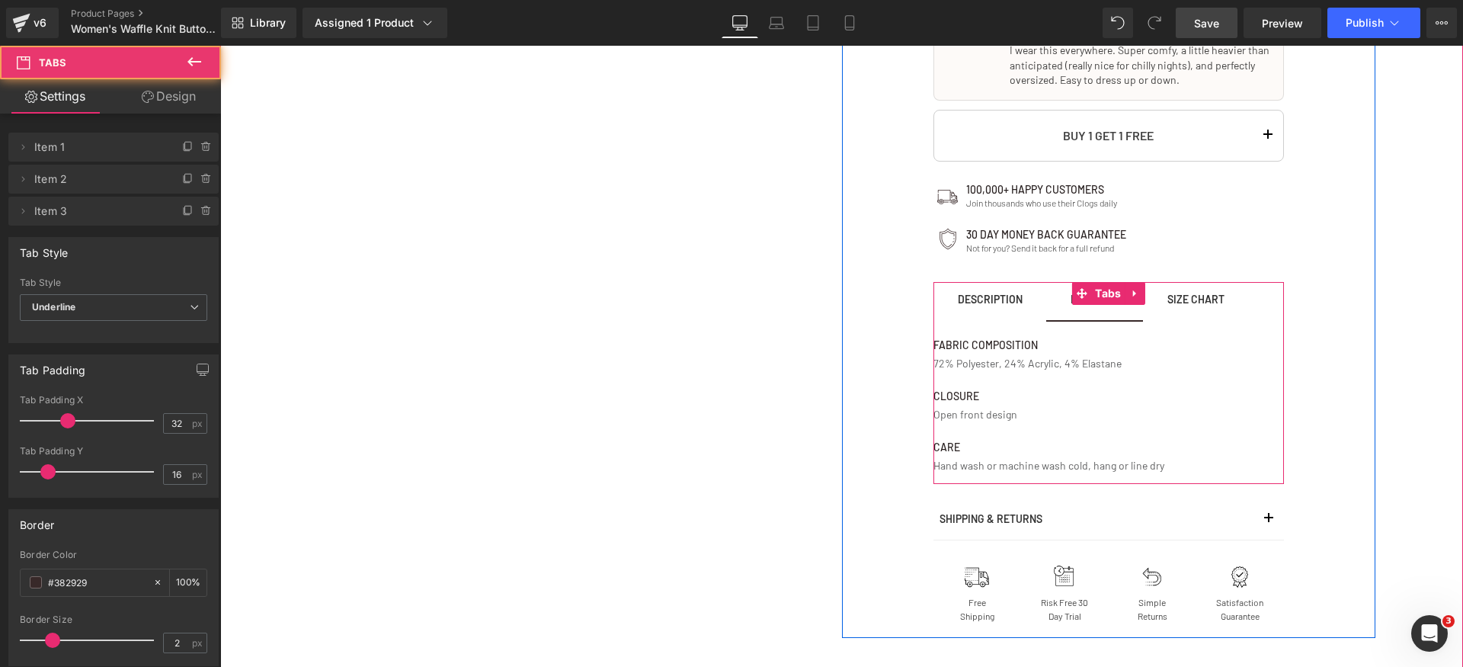
click at [1191, 314] on span "Size Chart Text Block" at bounding box center [1196, 301] width 106 height 38
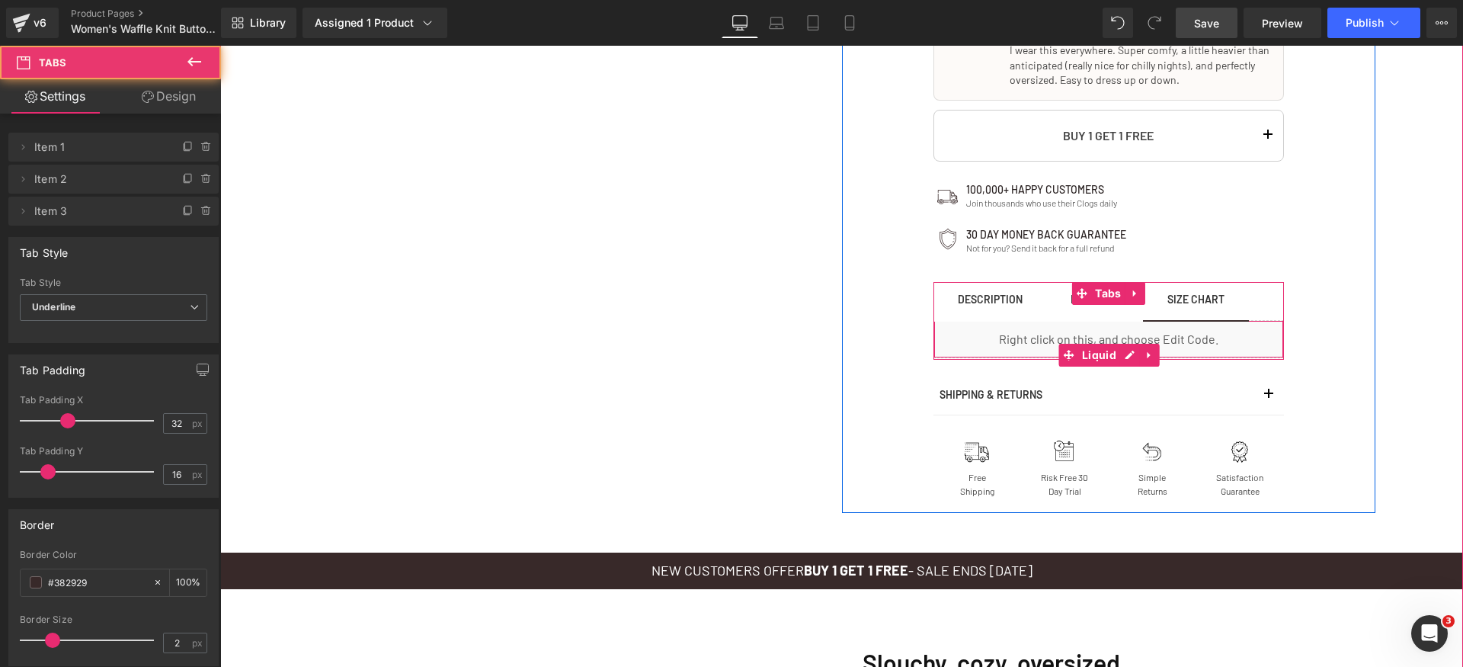
click at [1101, 356] on div at bounding box center [1108, 358] width 351 height 4
click at [1076, 342] on div "Liquid" at bounding box center [1108, 339] width 351 height 38
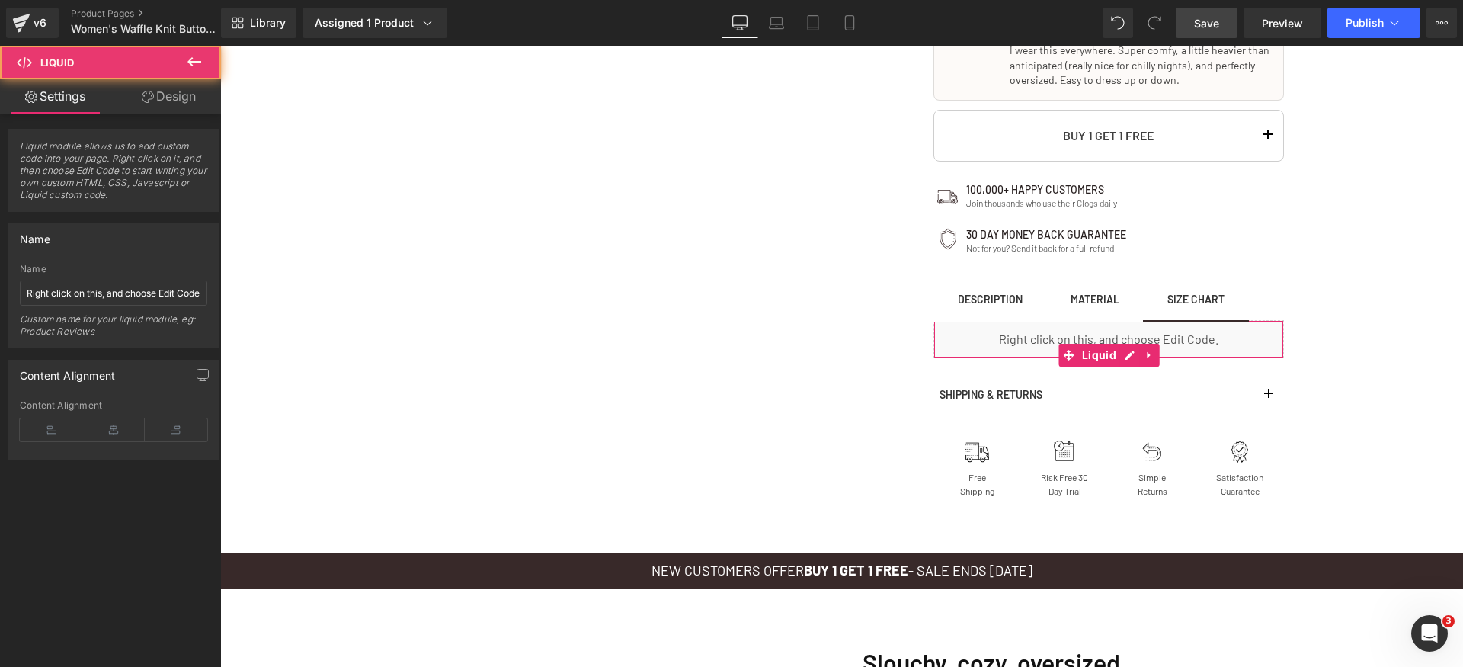
drag, startPoint x: 161, startPoint y: 101, endPoint x: 130, endPoint y: 162, distance: 69.2
click at [160, 101] on link "Design" at bounding box center [169, 96] width 110 height 34
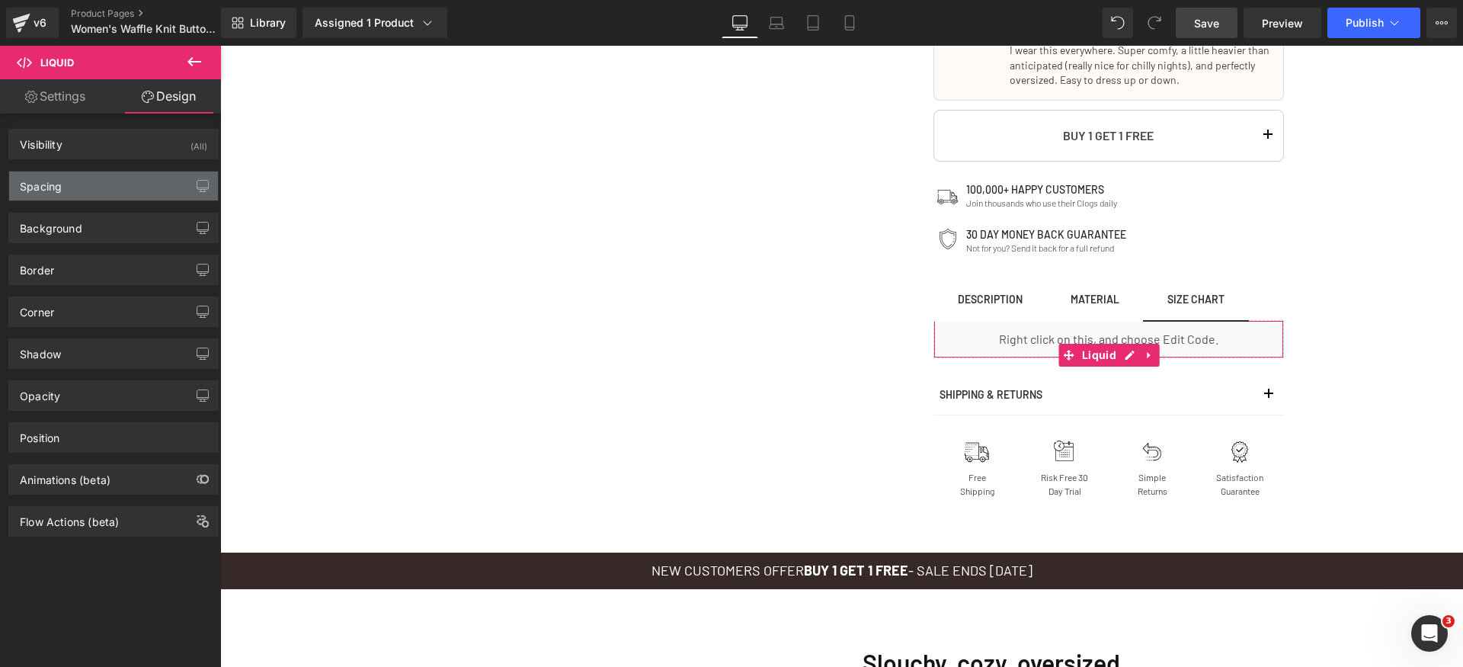
click at [117, 178] on div "Spacing" at bounding box center [113, 185] width 209 height 29
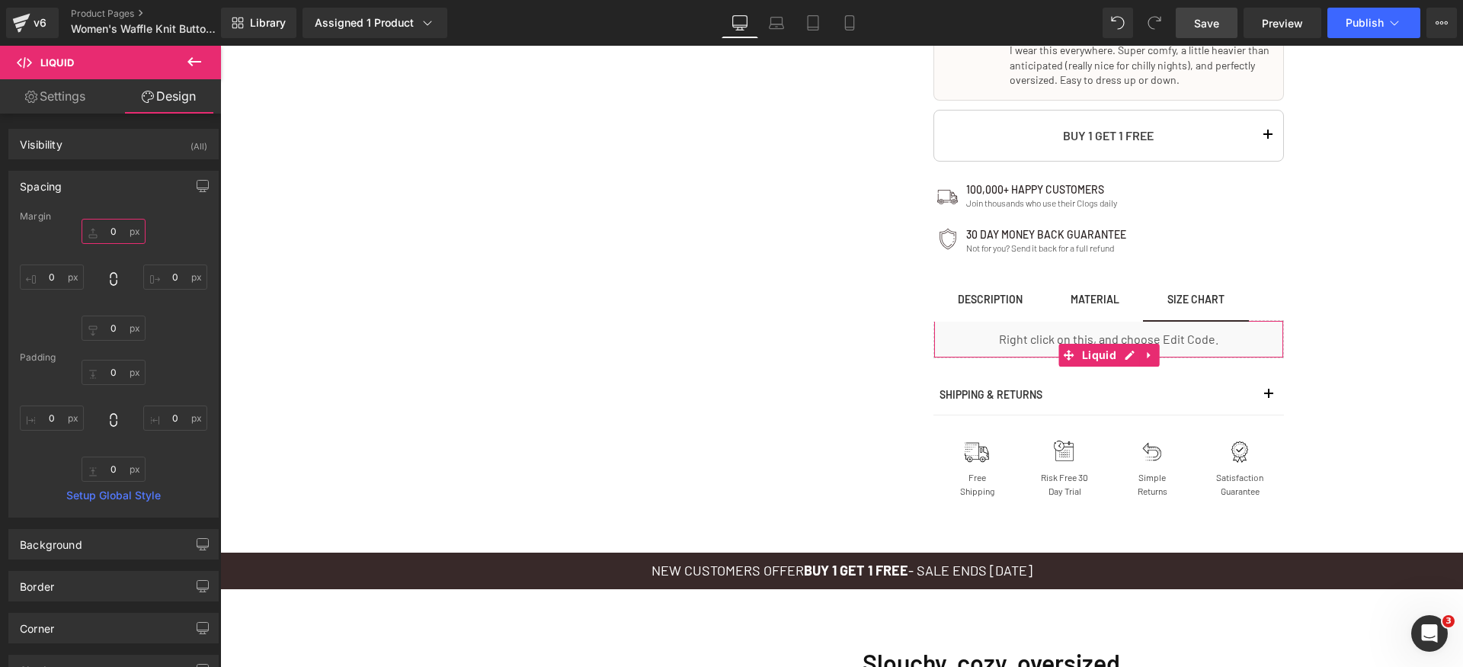
click at [122, 224] on input "0" at bounding box center [114, 231] width 64 height 25
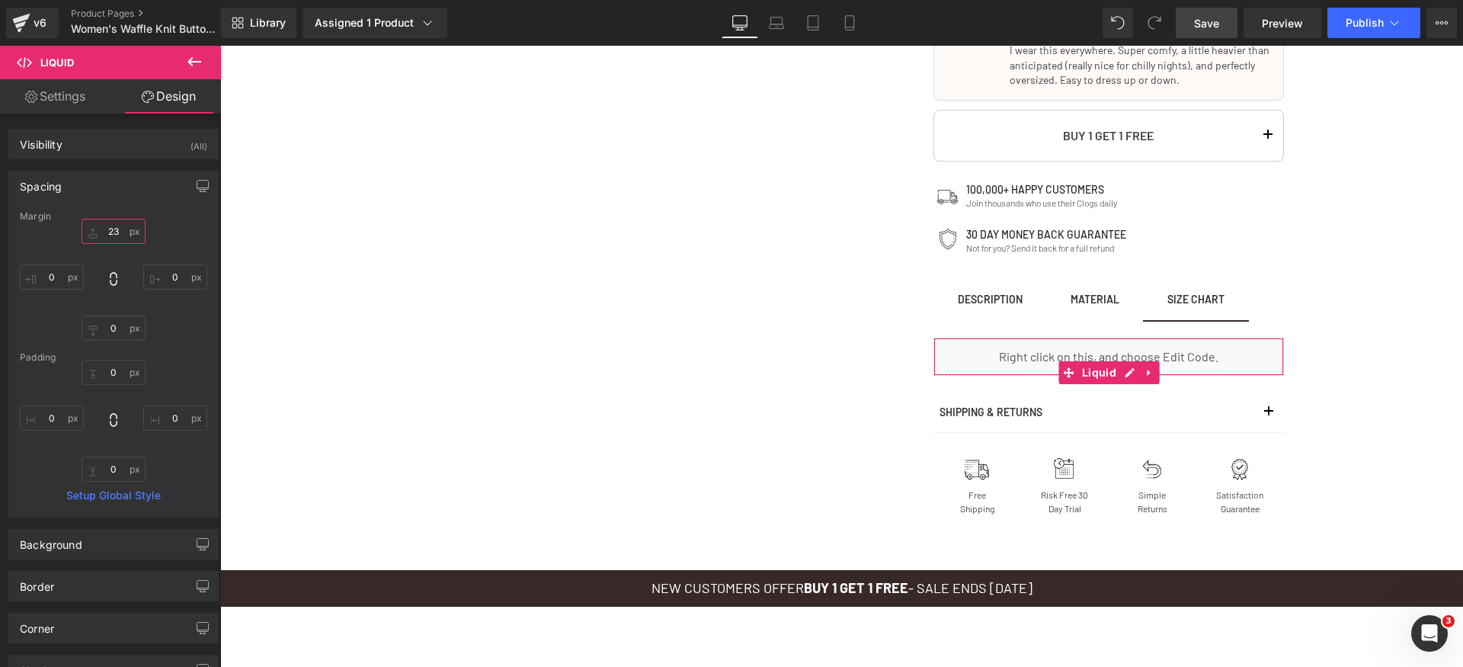
click at [109, 236] on input "23" at bounding box center [114, 231] width 64 height 25
click at [111, 234] on input "23" at bounding box center [114, 231] width 64 height 25
type input "24"
drag, startPoint x: 179, startPoint y: 235, endPoint x: 216, endPoint y: 252, distance: 40.9
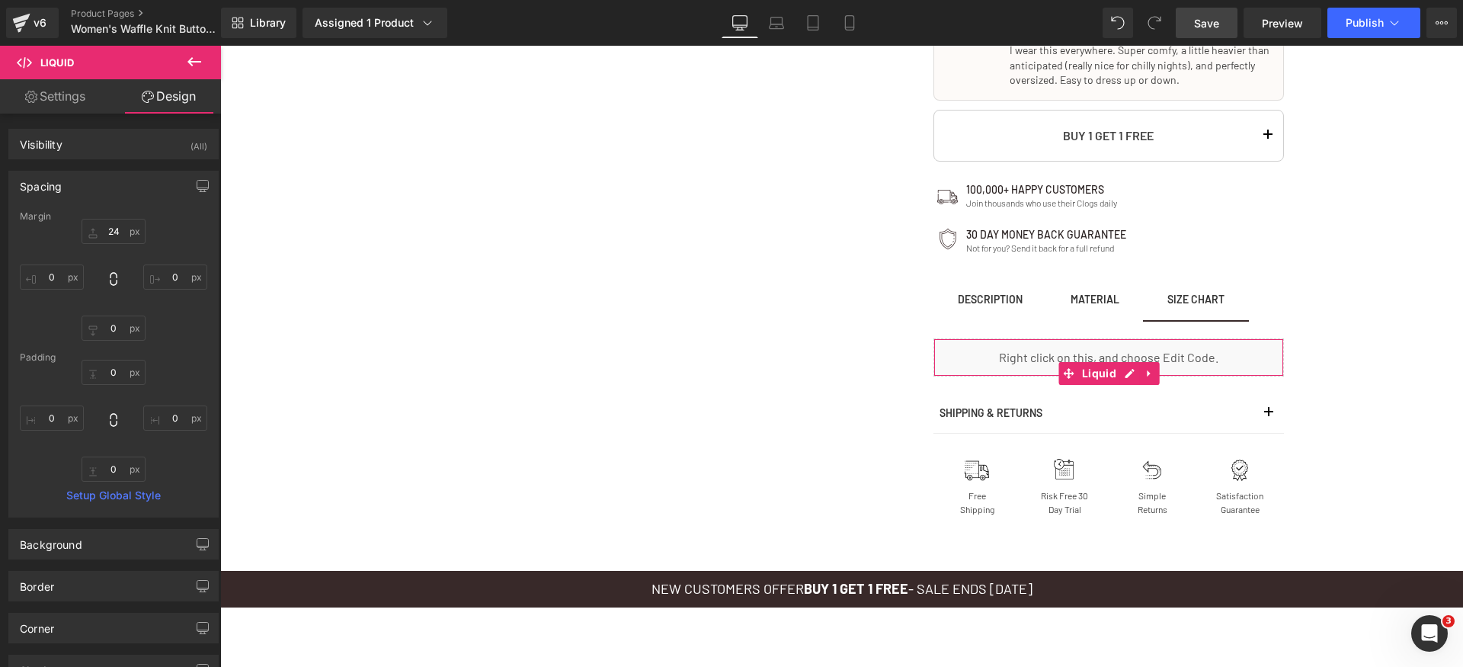
click at [178, 235] on div "24 0 0 0" at bounding box center [113, 280] width 187 height 122
click at [832, 30] on link "Mobile" at bounding box center [849, 23] width 37 height 30
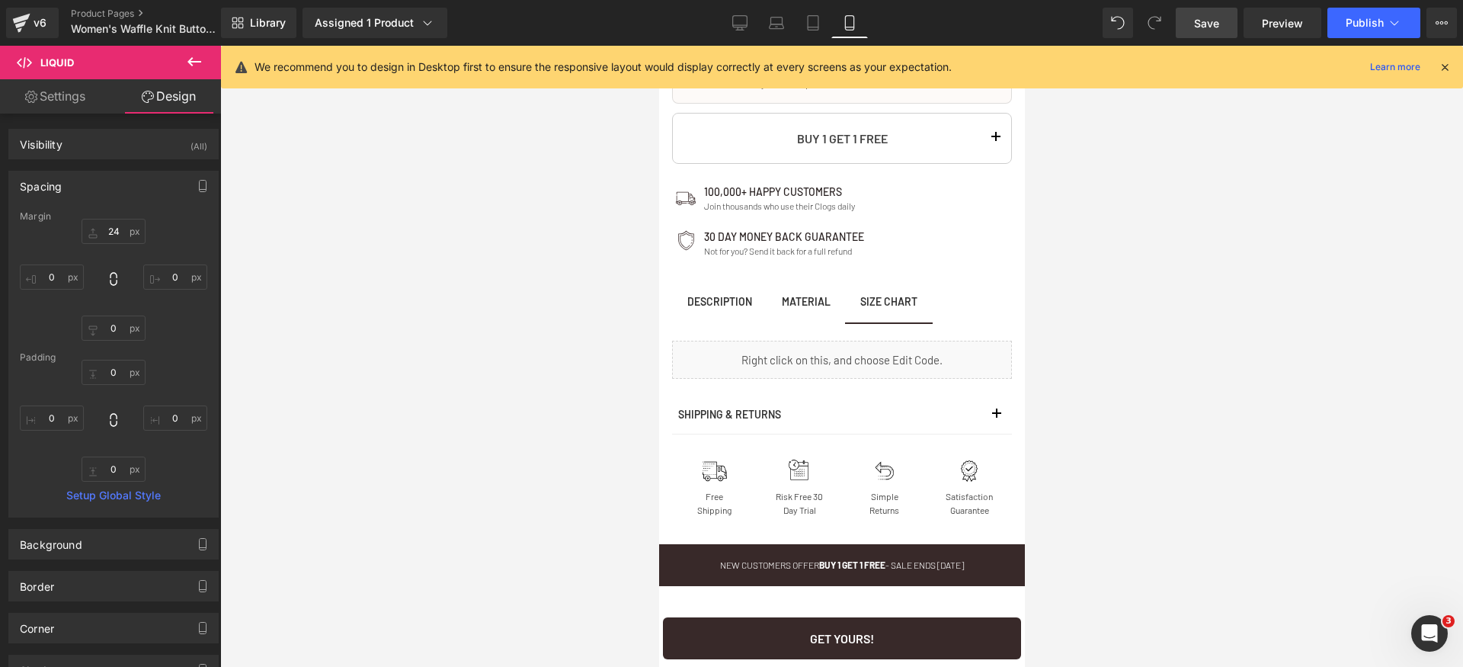
scroll to position [1320, 0]
click at [807, 312] on span "MATERIAL Text Block" at bounding box center [805, 303] width 79 height 38
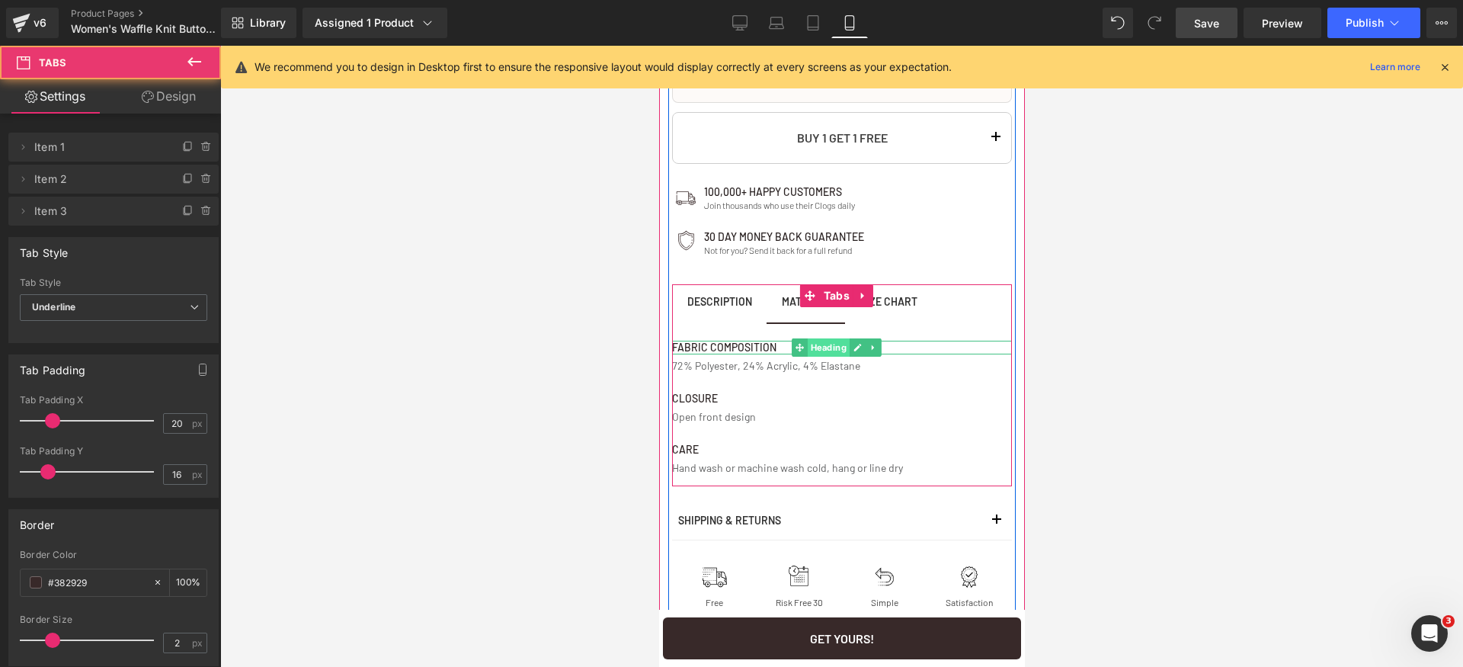
click at [822, 350] on span "Heading" at bounding box center [828, 347] width 42 height 18
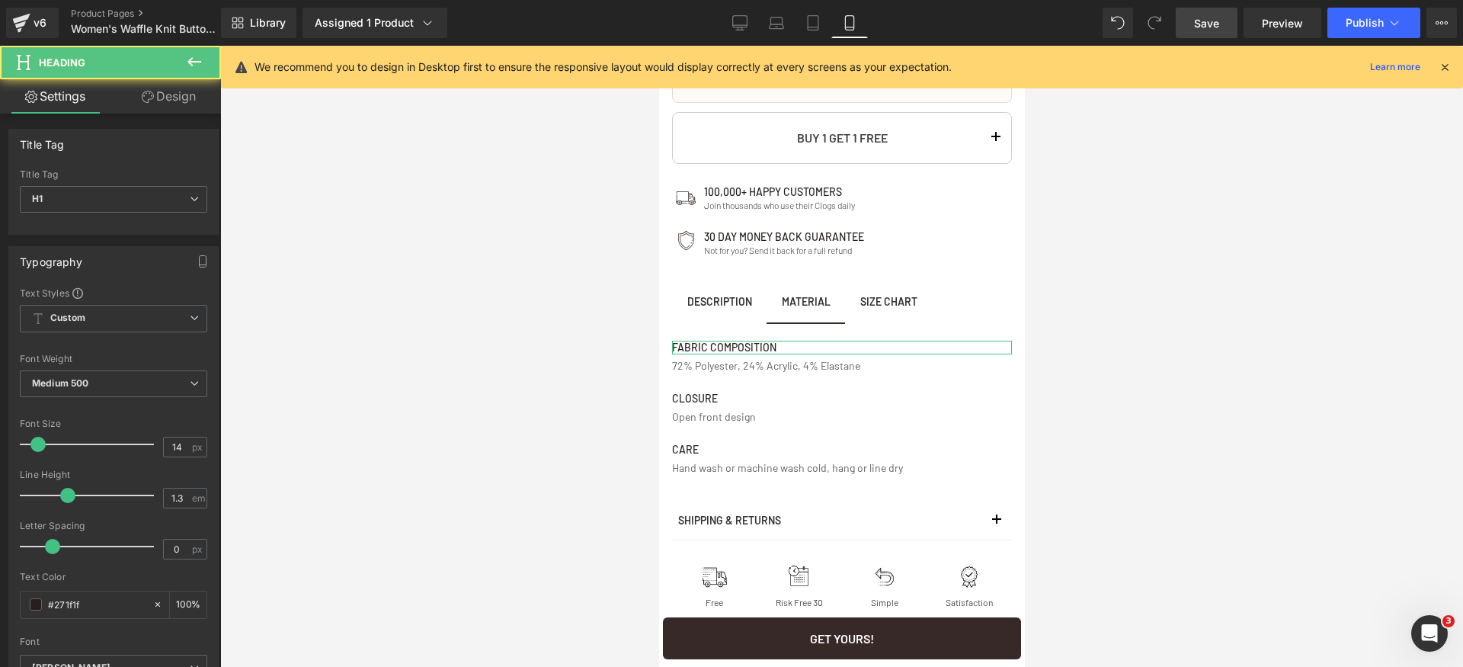
click at [187, 104] on link "Design" at bounding box center [169, 96] width 110 height 34
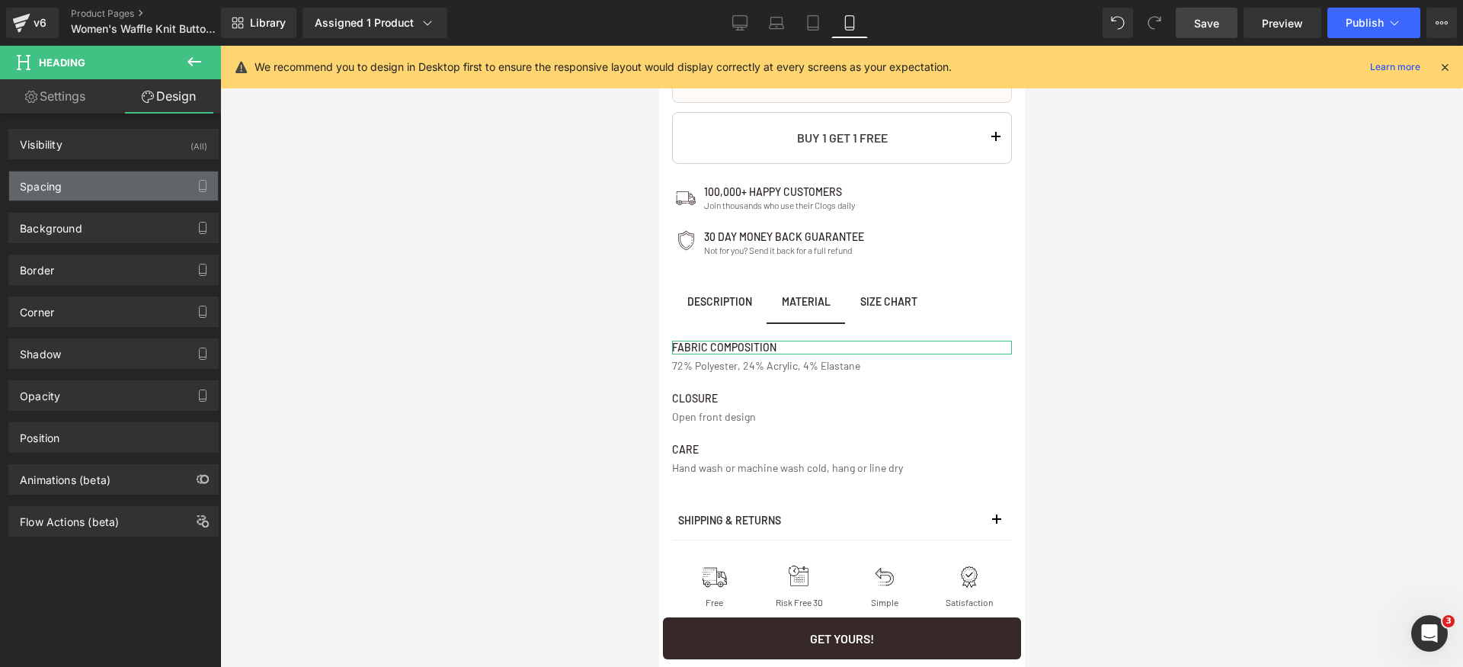
click at [91, 192] on div "Spacing" at bounding box center [113, 185] width 209 height 29
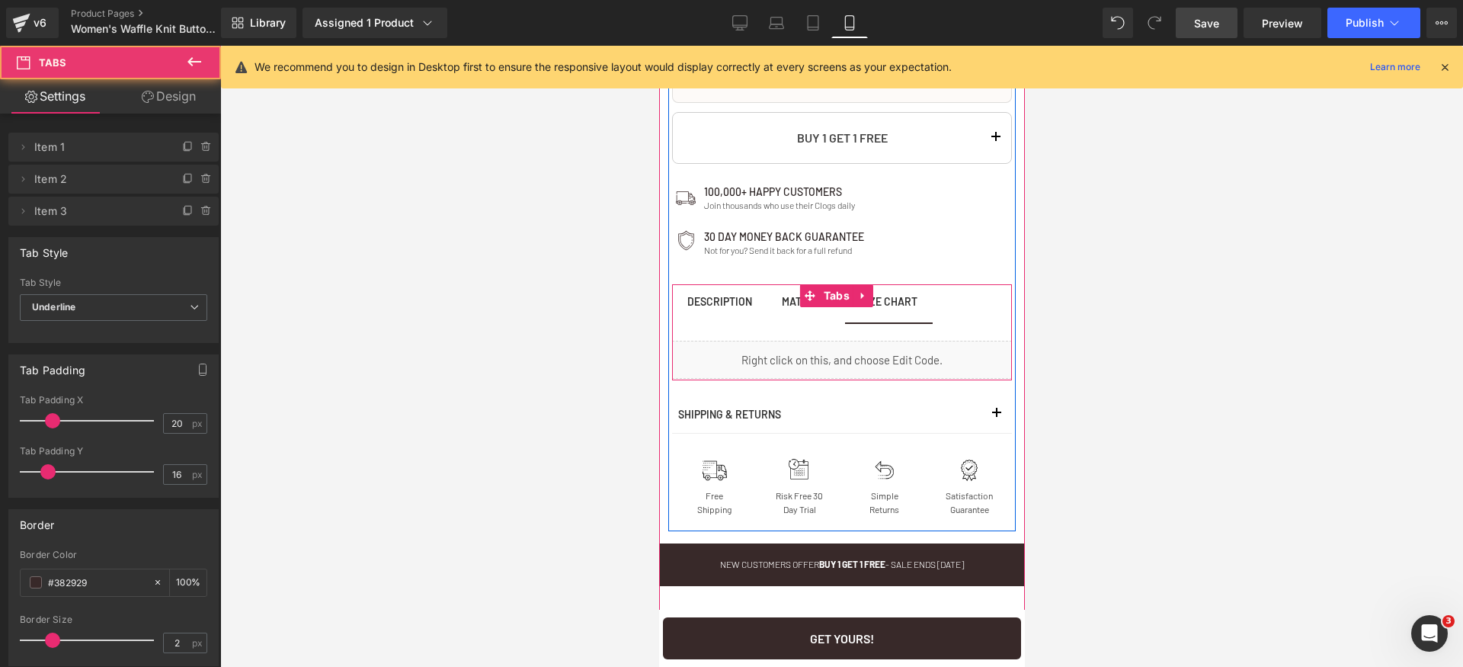
click at [887, 319] on span "Size Chart Text Block" at bounding box center [888, 303] width 88 height 38
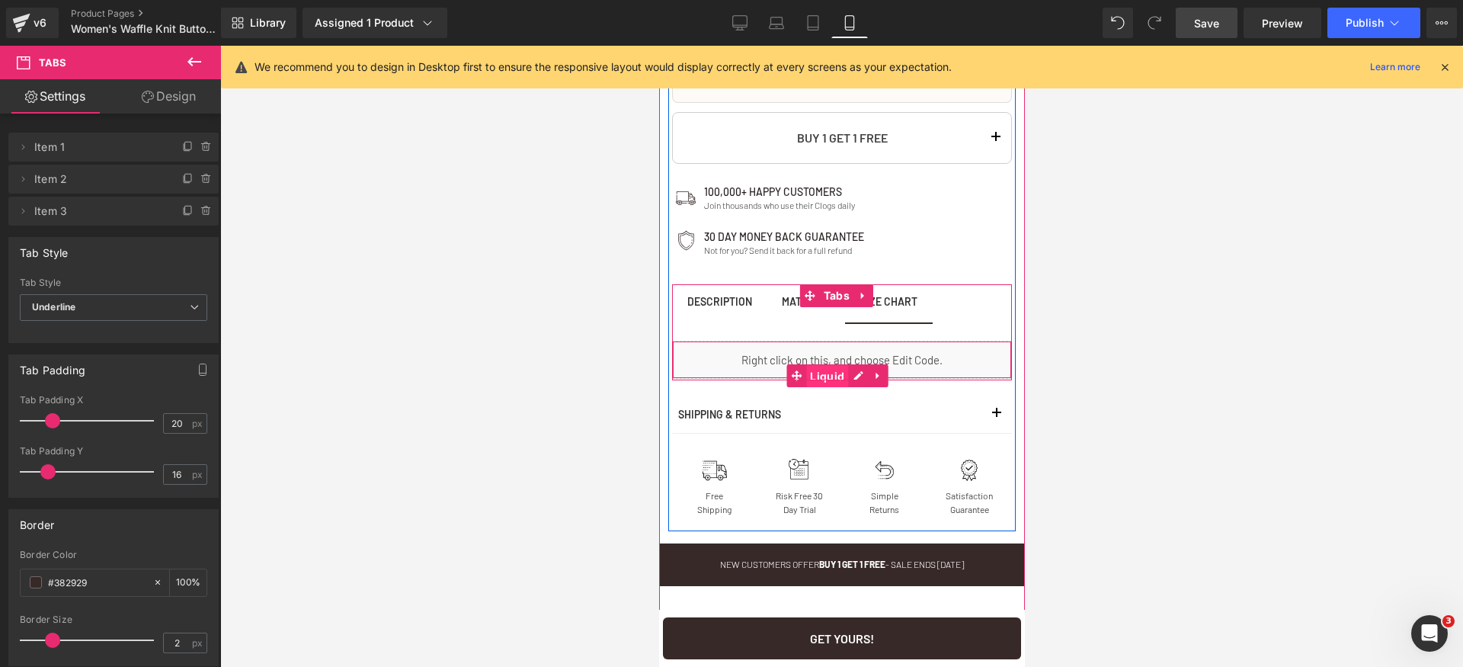
click at [833, 373] on span "Liquid" at bounding box center [826, 376] width 42 height 23
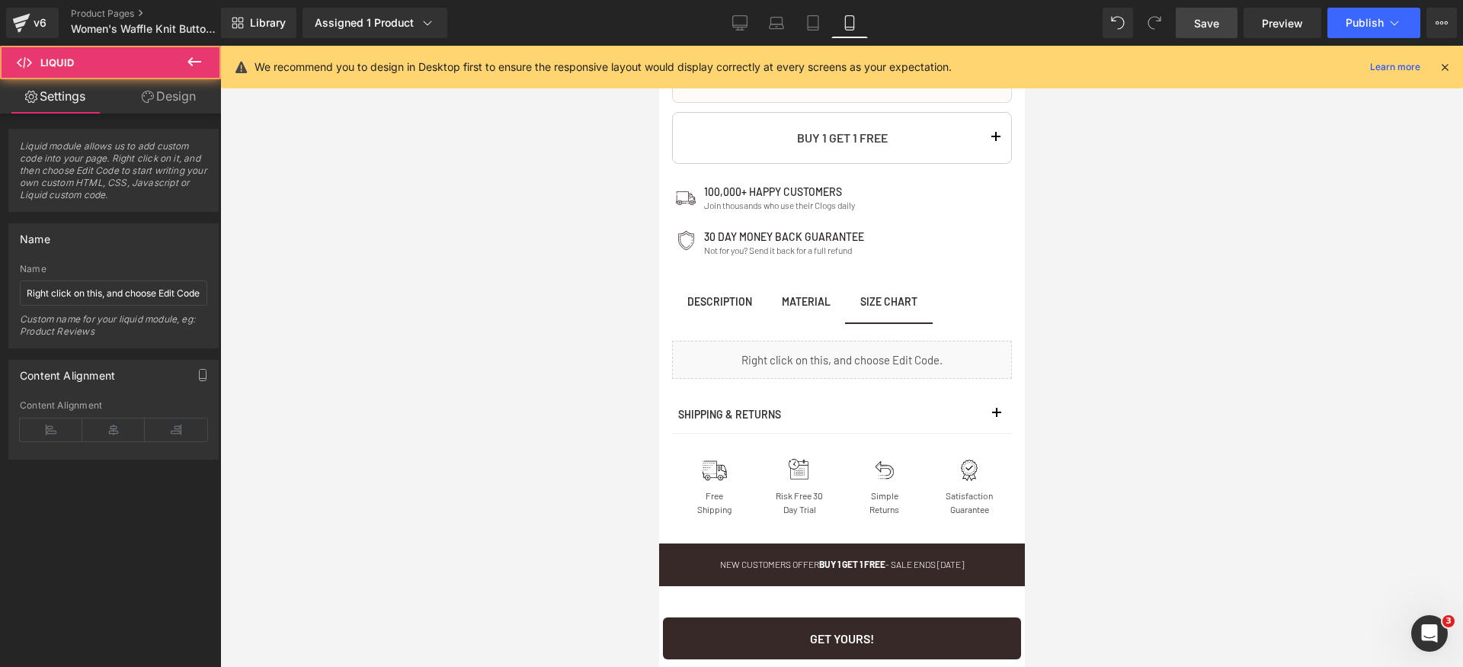
click at [1196, 21] on link "Save" at bounding box center [1207, 23] width 62 height 30
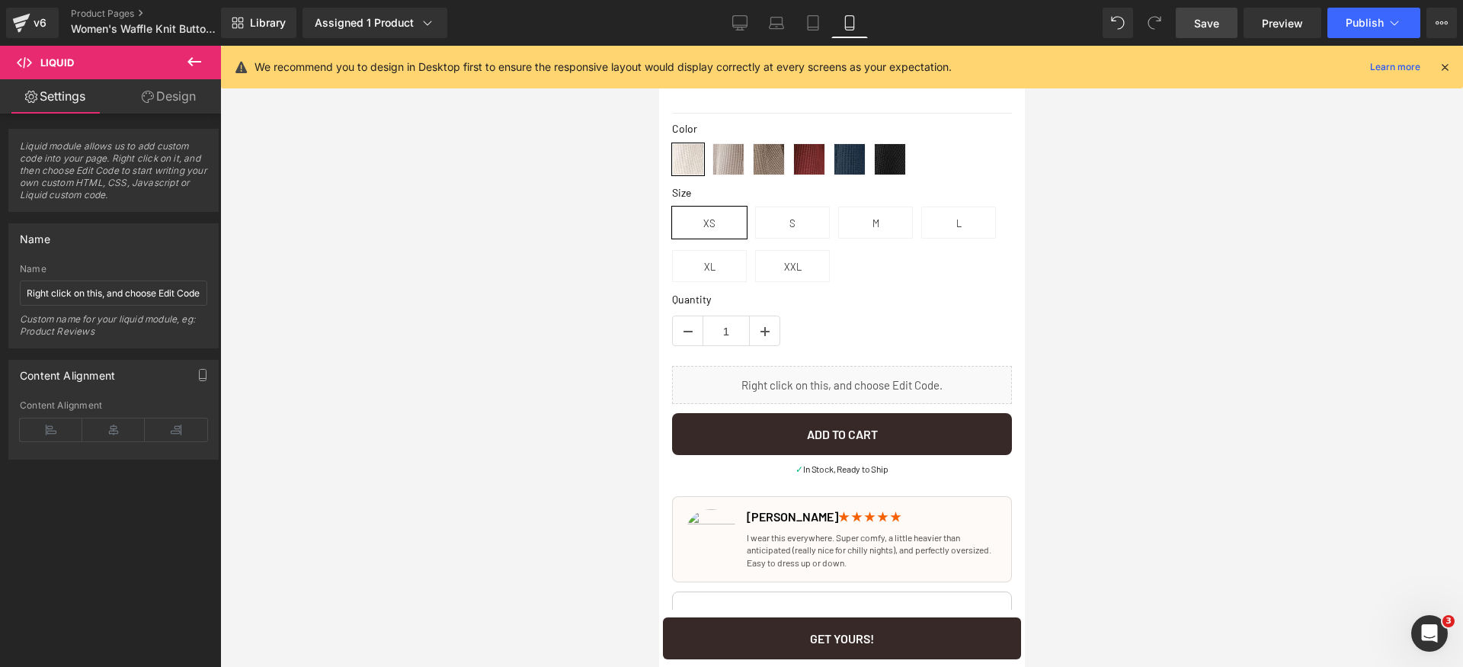
scroll to position [292, 0]
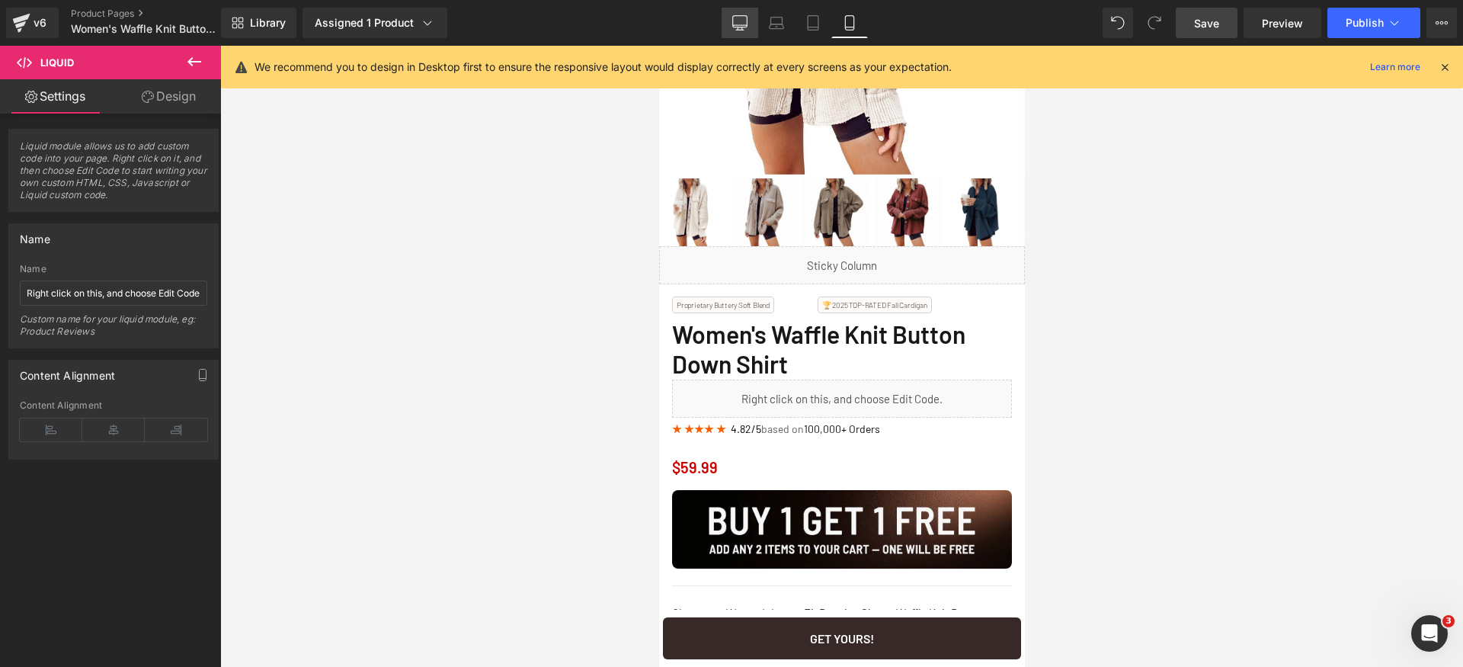
click at [744, 30] on link "Desktop" at bounding box center [740, 23] width 37 height 30
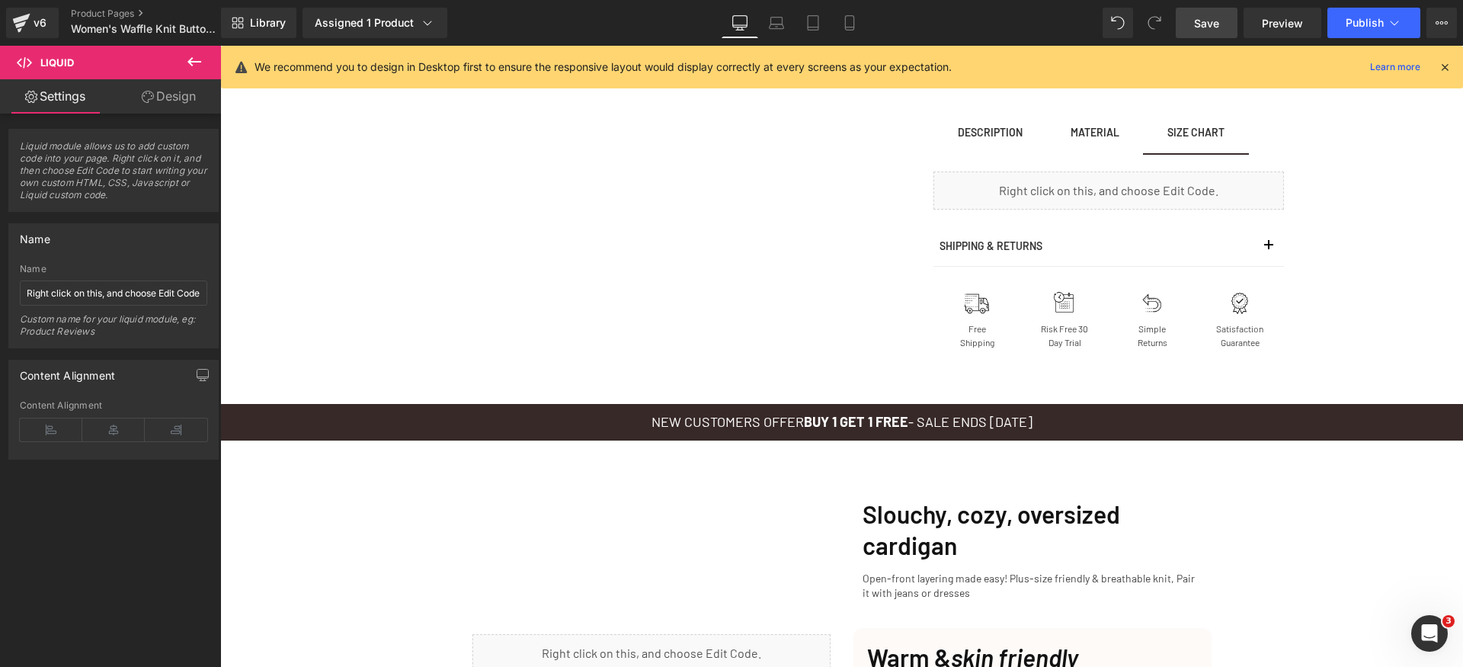
scroll to position [1462, 0]
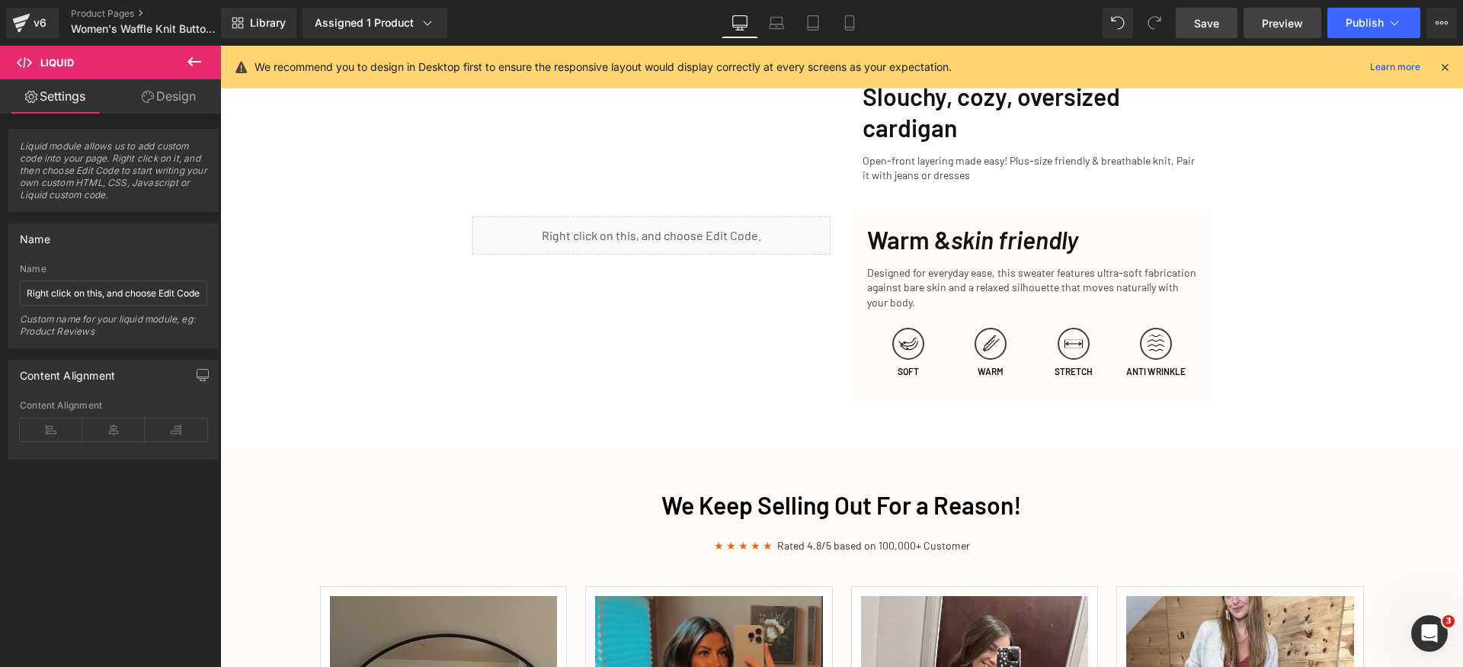
click at [1275, 21] on span "Preview" at bounding box center [1282, 23] width 41 height 16
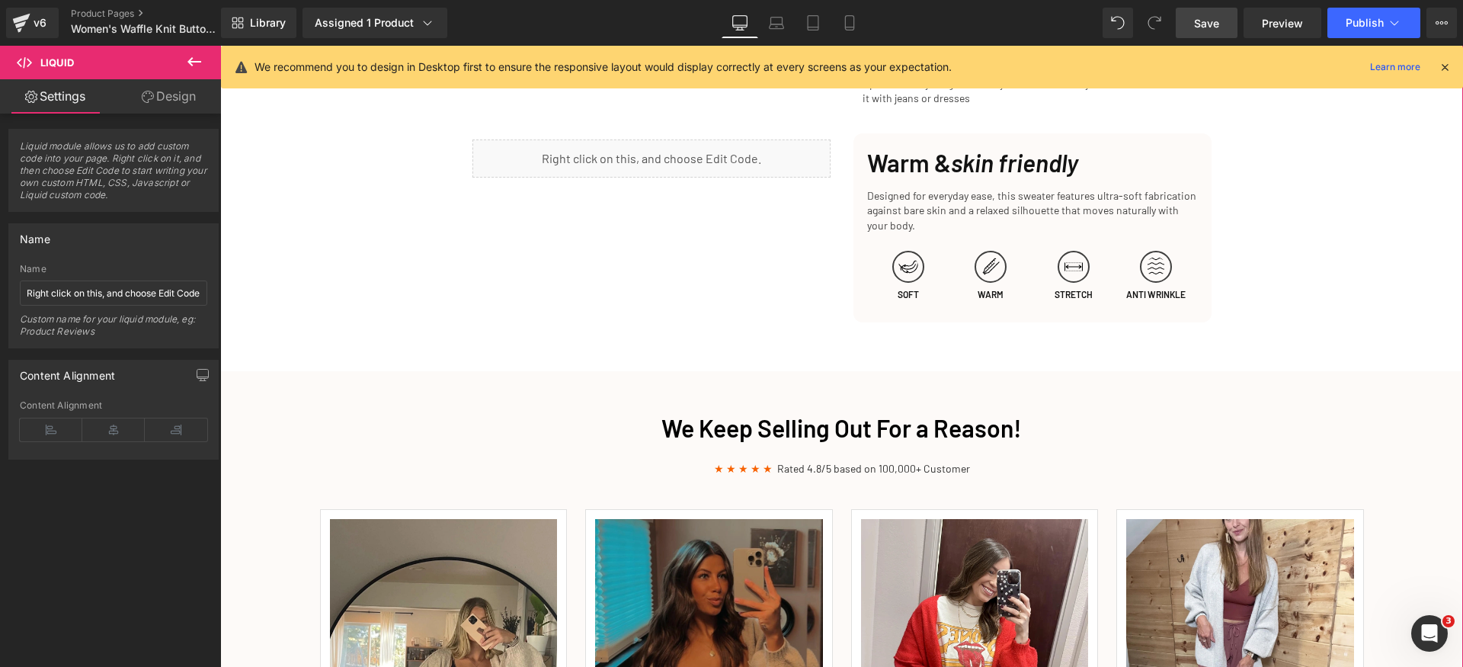
scroll to position [1853, 0]
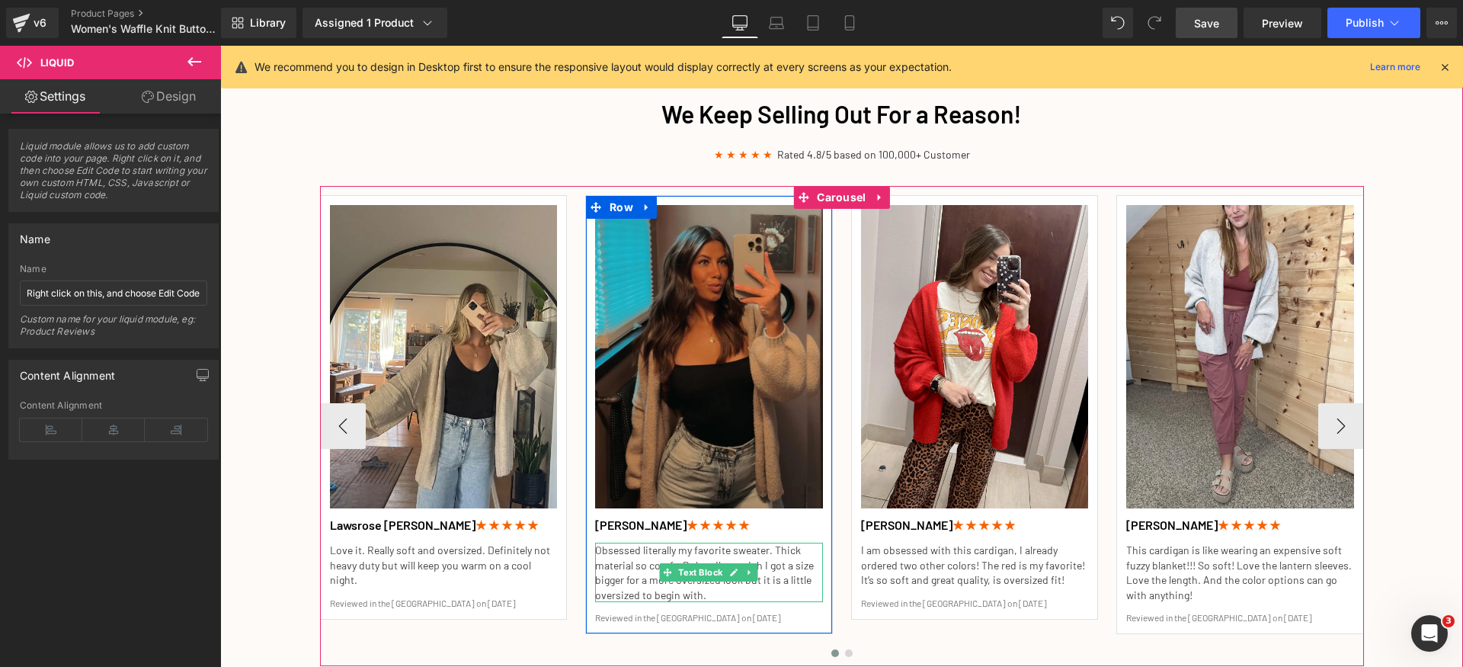
click at [669, 556] on p "Obsessed literally my favorite sweater. Thick material so comfy. Boho vibes, wi…" at bounding box center [709, 572] width 228 height 59
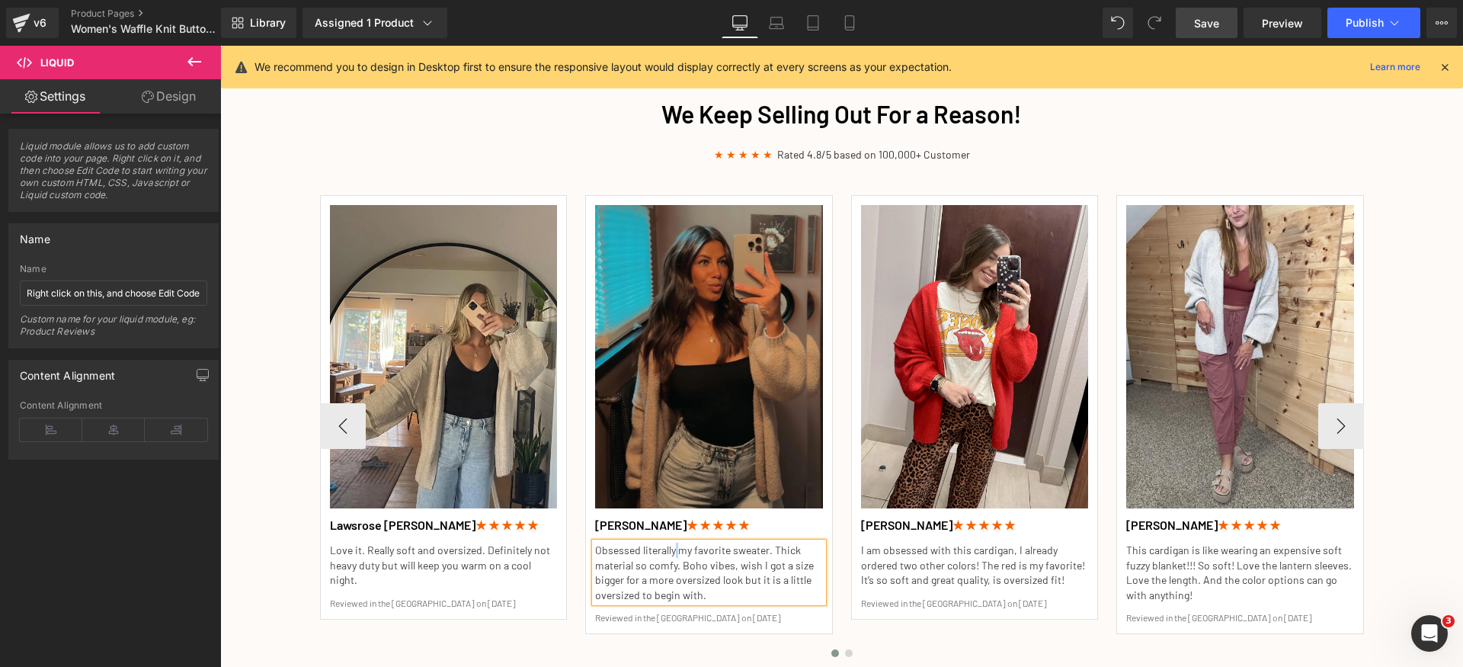
click at [669, 556] on p "Obsessed literally my favorite sweater. Thick material so comfy. Boho vibes, wi…" at bounding box center [709, 572] width 228 height 59
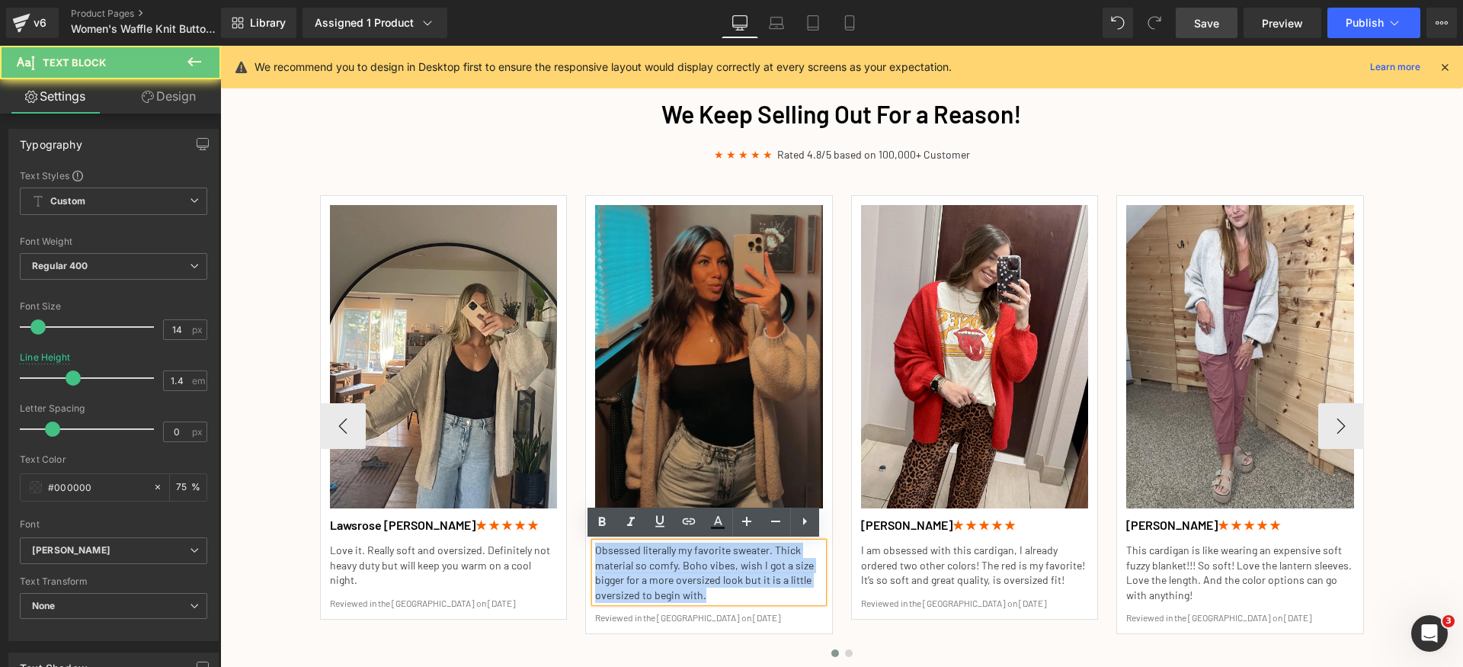
click at [669, 556] on p "Obsessed literally my favorite sweater. Thick material so comfy. Boho vibes, wi…" at bounding box center [709, 572] width 228 height 59
paste div
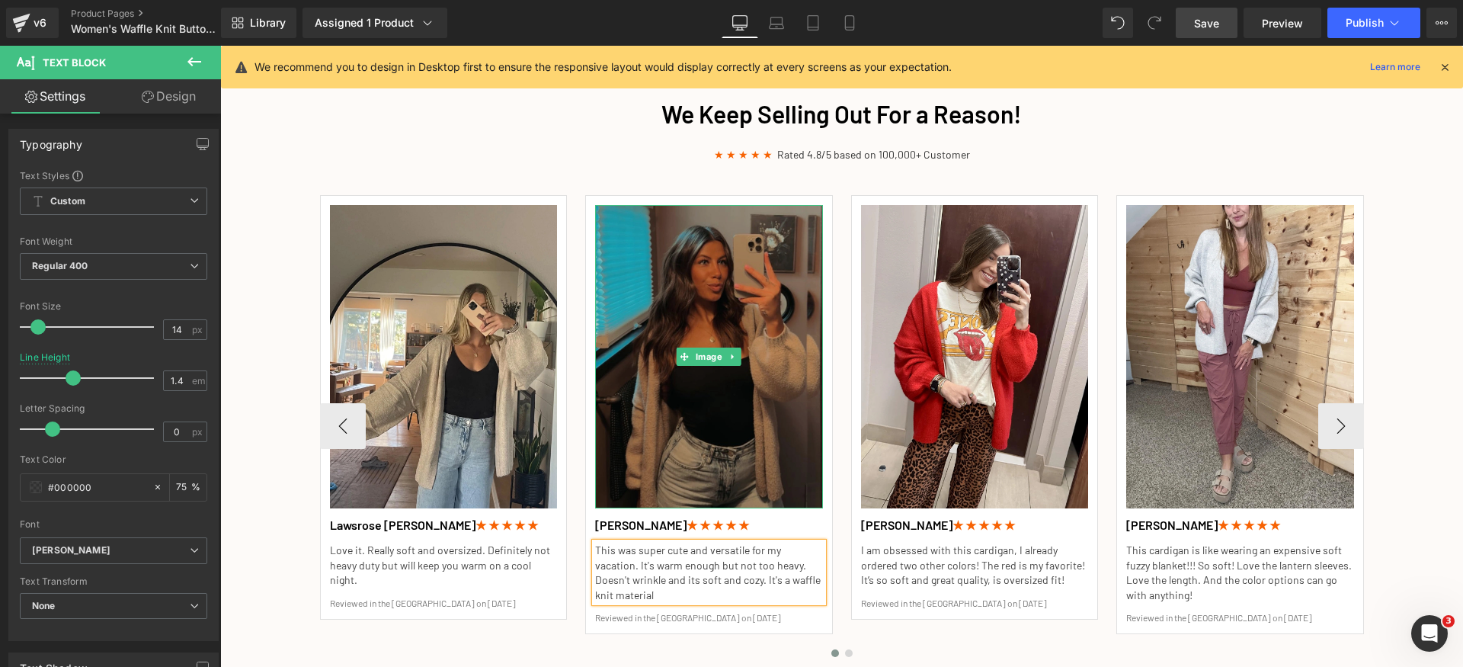
click at [694, 402] on img at bounding box center [709, 356] width 228 height 303
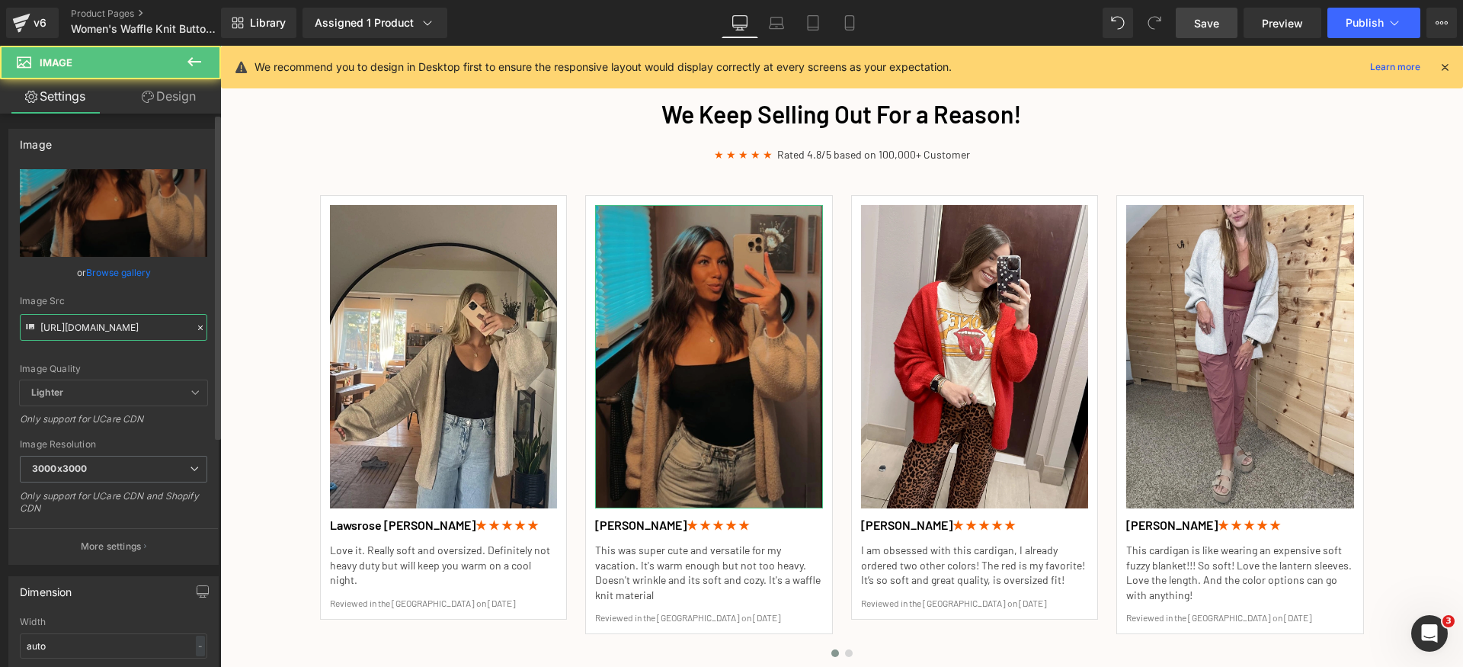
click at [144, 333] on input "https://cdn.shopify.com/s/files/1/0829/8096/2588/files/Customer_revewi_0014_300…" at bounding box center [113, 327] width 187 height 27
type input "https://cdn.shopify.com/s/files/1/0840/6466/5909/files/Cardigan_testimonials_00…"
click at [145, 349] on div "Image Quality Lighter Lightest Lighter Lighter Lightest Only support for UCare …" at bounding box center [113, 274] width 187 height 211
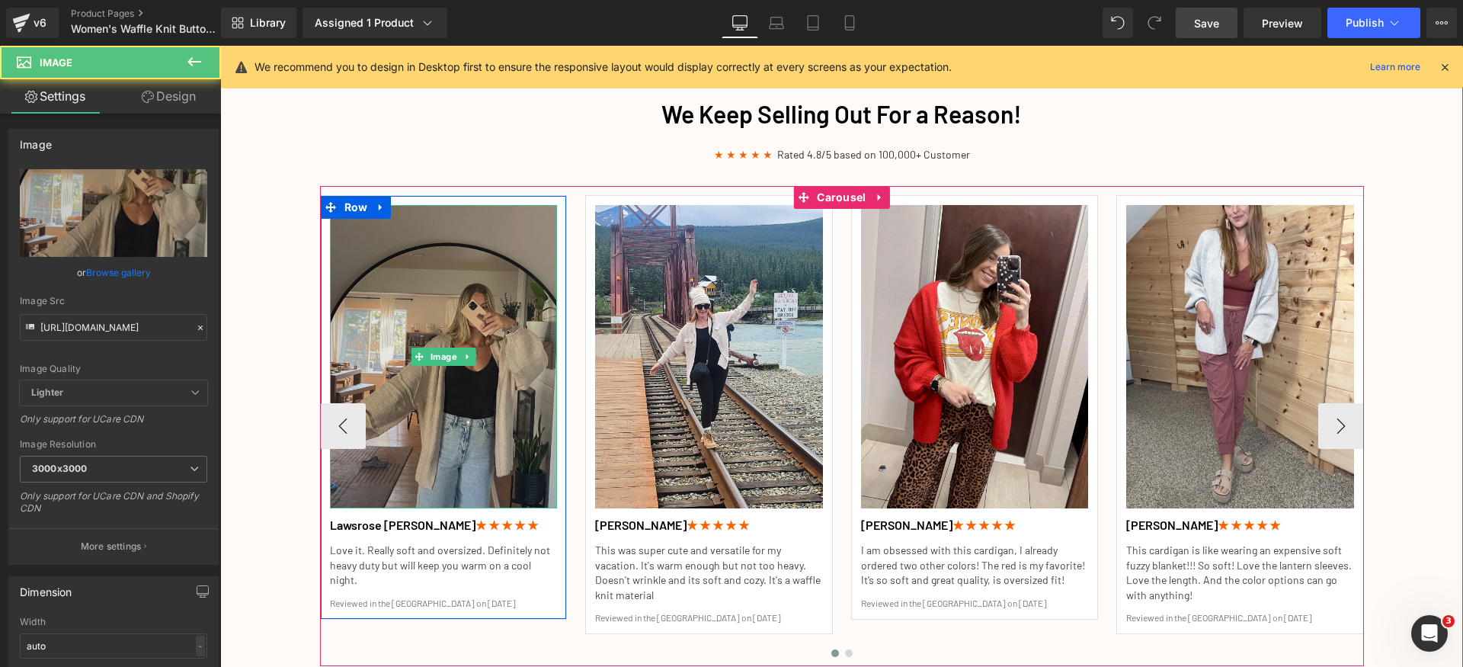
click at [444, 300] on img at bounding box center [444, 356] width 228 height 303
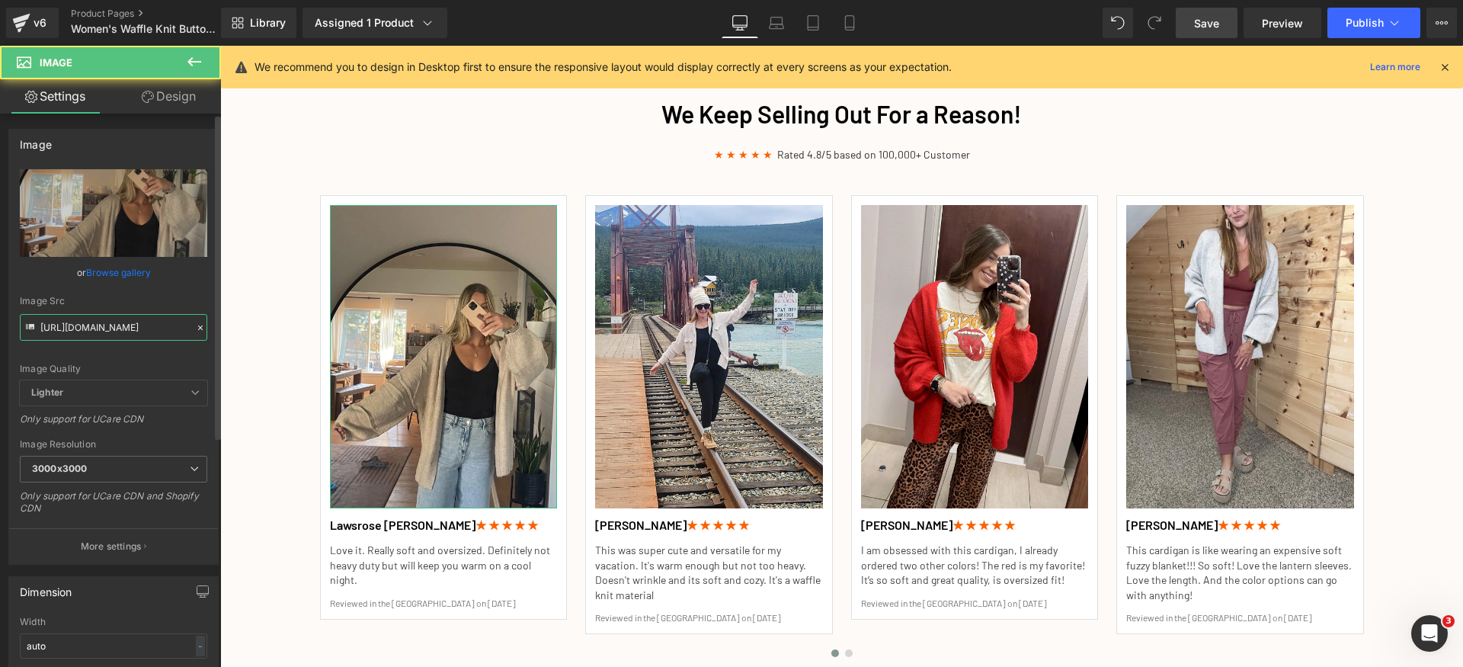
click at [146, 331] on input "https://cdn.shopify.com/s/files/1/0829/8096/2588/files/Customer_revewi_0012_300…" at bounding box center [113, 327] width 187 height 27
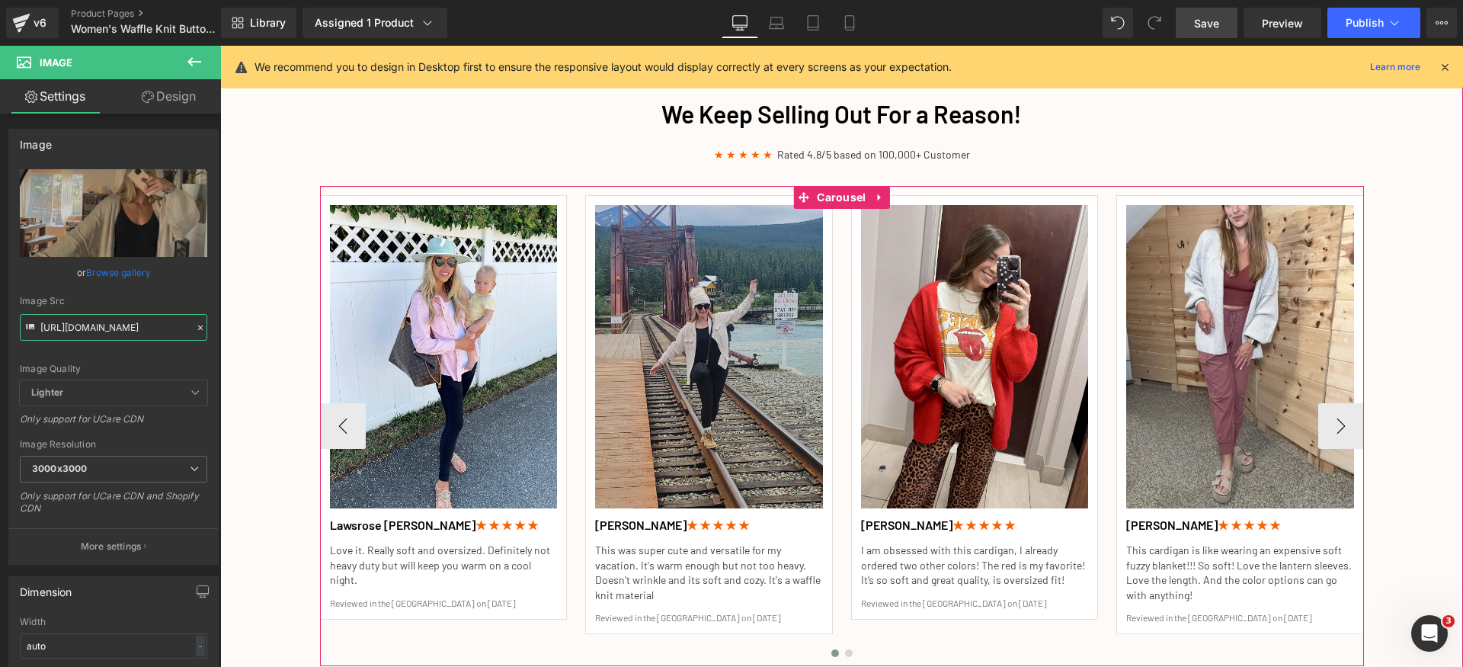
type input "https://cdn.shopify.com/s/files/1/0840/6466/5909/files/Cardigan_testimonials_00…"
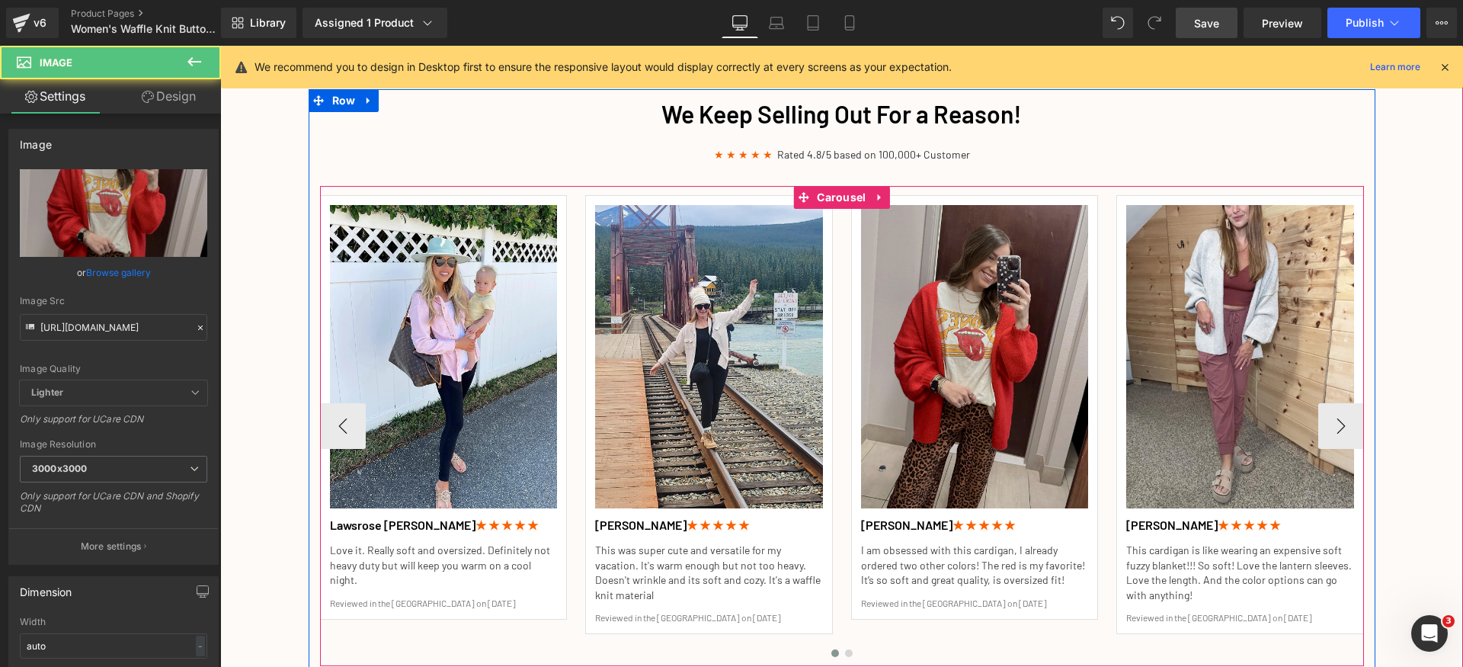
click at [932, 294] on img at bounding box center [975, 356] width 228 height 303
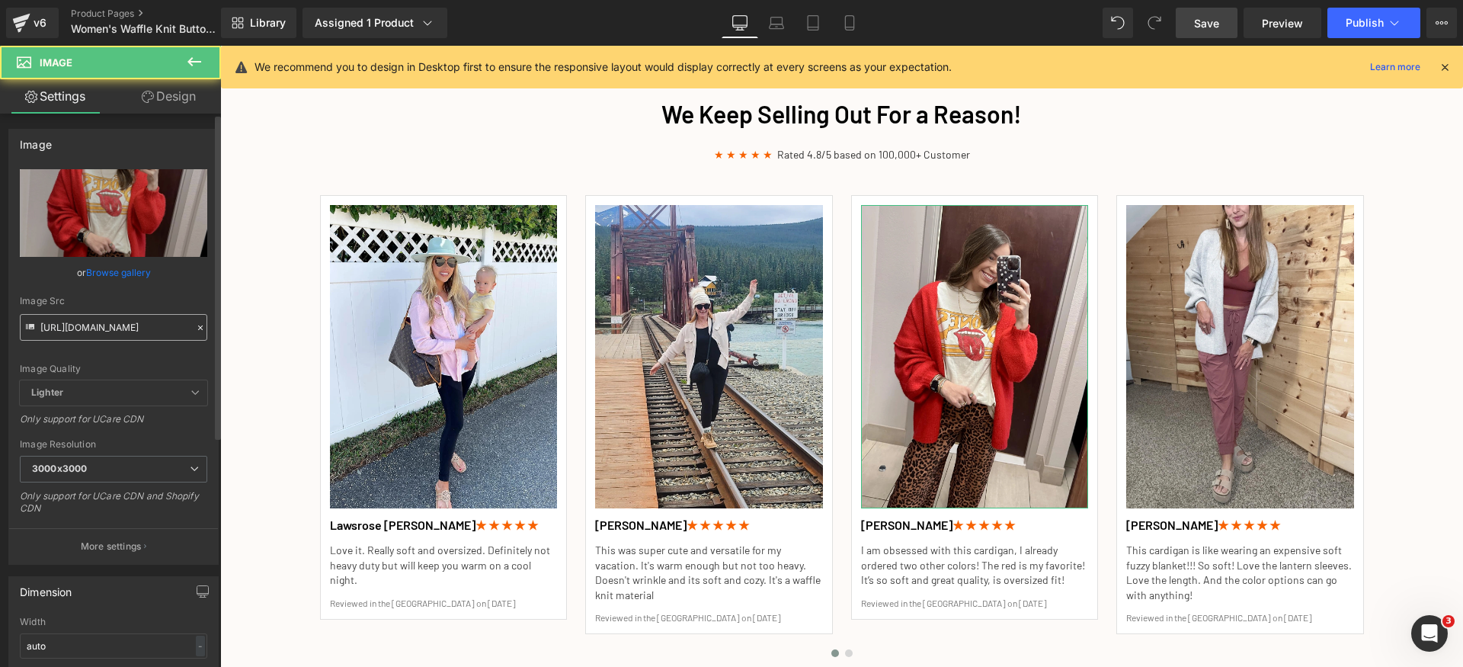
click at [143, 326] on input "https://cdn.shopify.com/s/files/1/0829/8096/2588/files/Customer_revewi_0013_300…" at bounding box center [113, 327] width 187 height 27
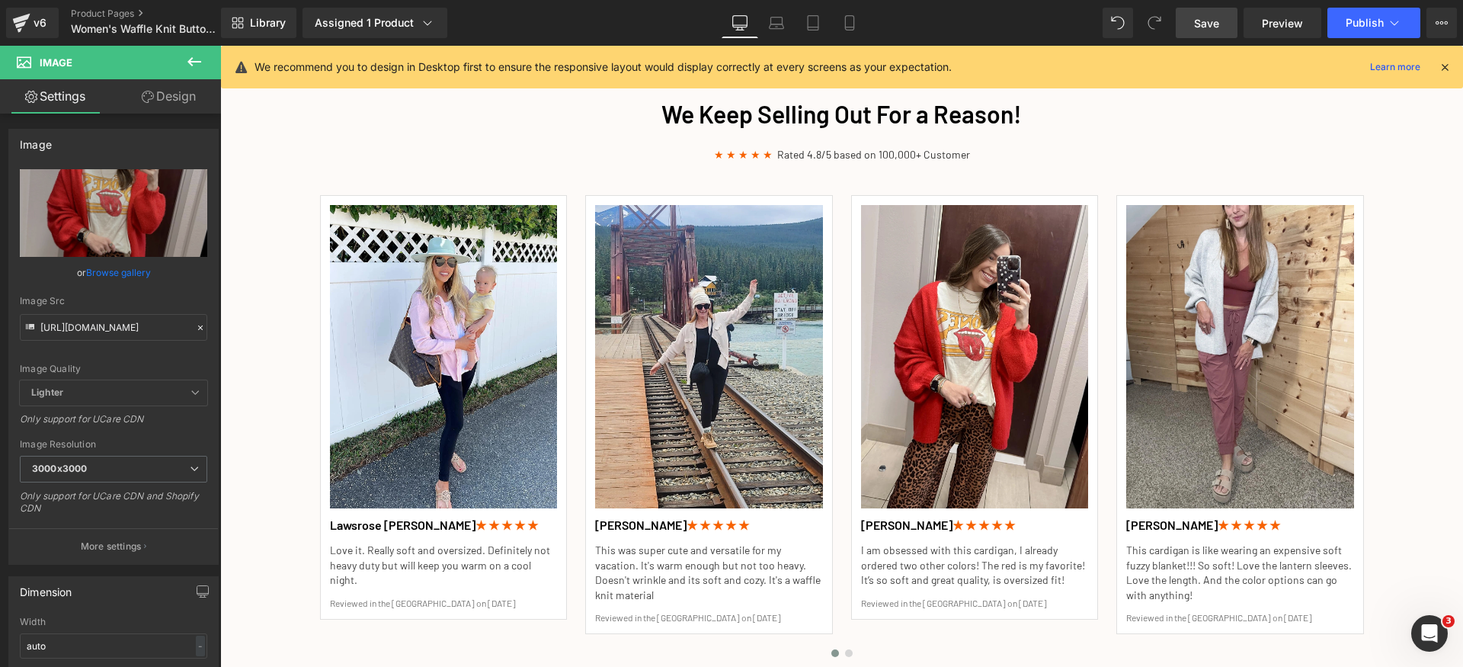
scroll to position [0, 313]
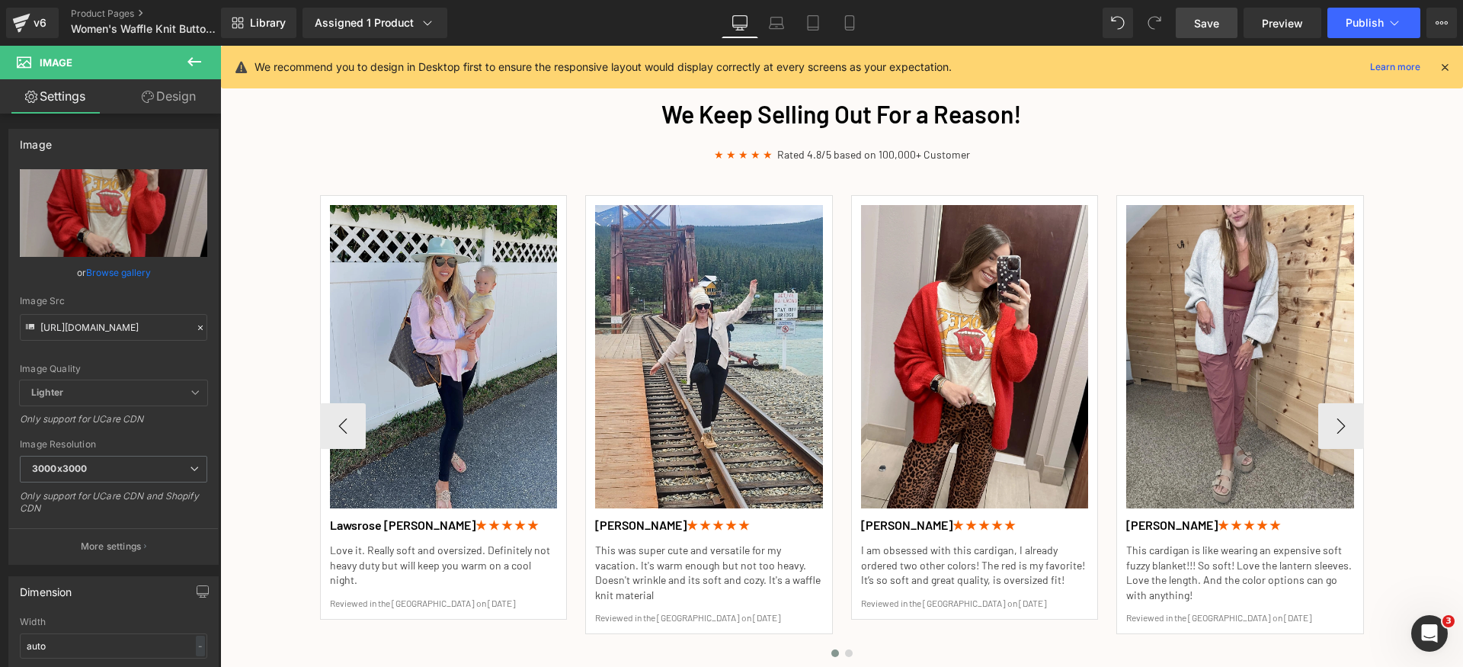
type input "https://cdn.shopify.com/s/files/1/0840/6466/5909/files/Cardigan_testimonials_00…"
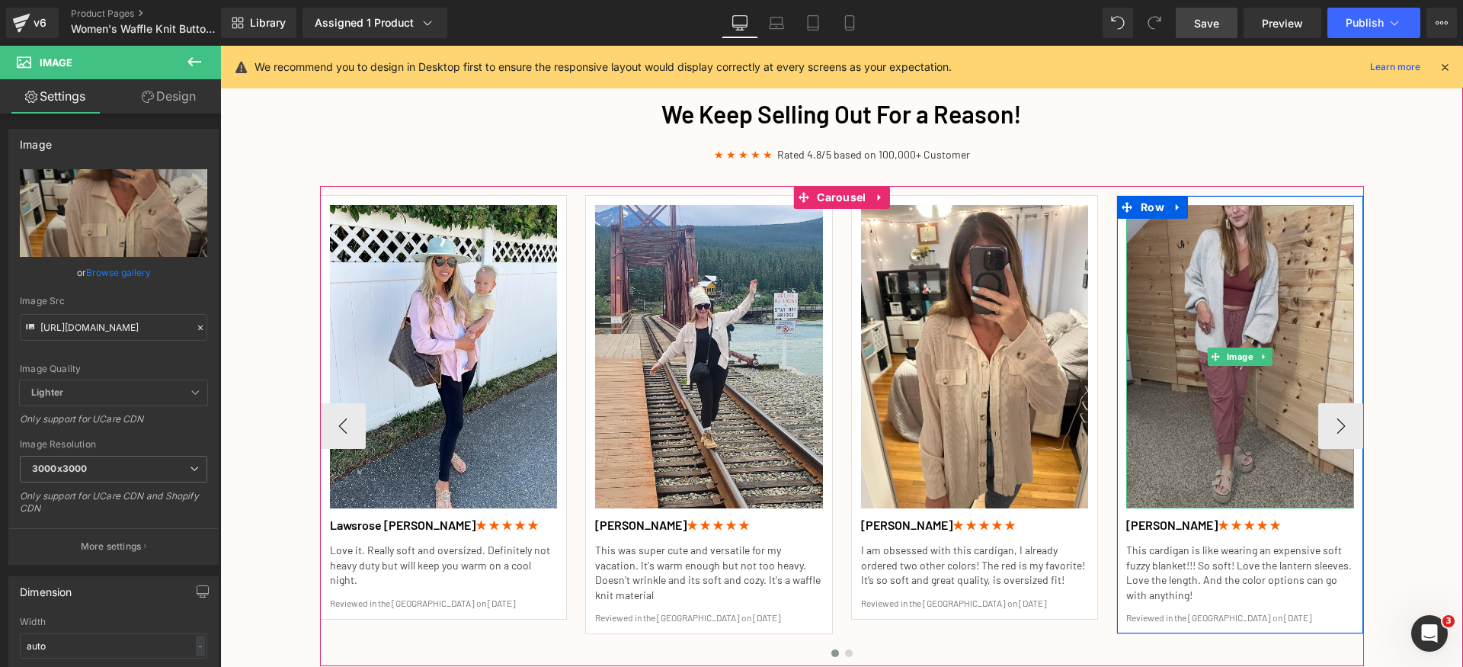
click at [1225, 303] on img at bounding box center [1240, 356] width 228 height 303
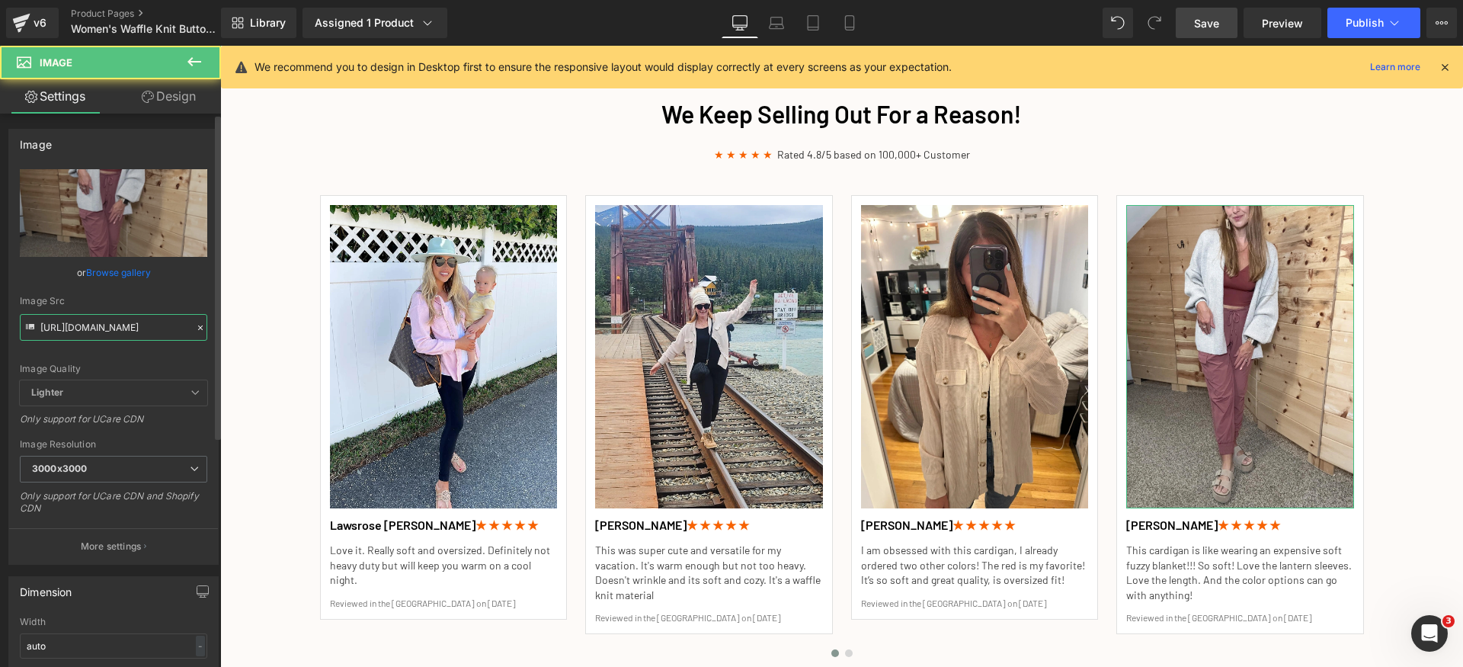
click at [153, 329] on input "https://cdn.shopify.com/s/files/1/0829/8096/2588/files/Customer_revewi_0015_300…" at bounding box center [113, 327] width 187 height 27
type input "https://cdn.shopify.com/s/files/1/0840/6466/5909/files/Cardigan_testimonials_00…"
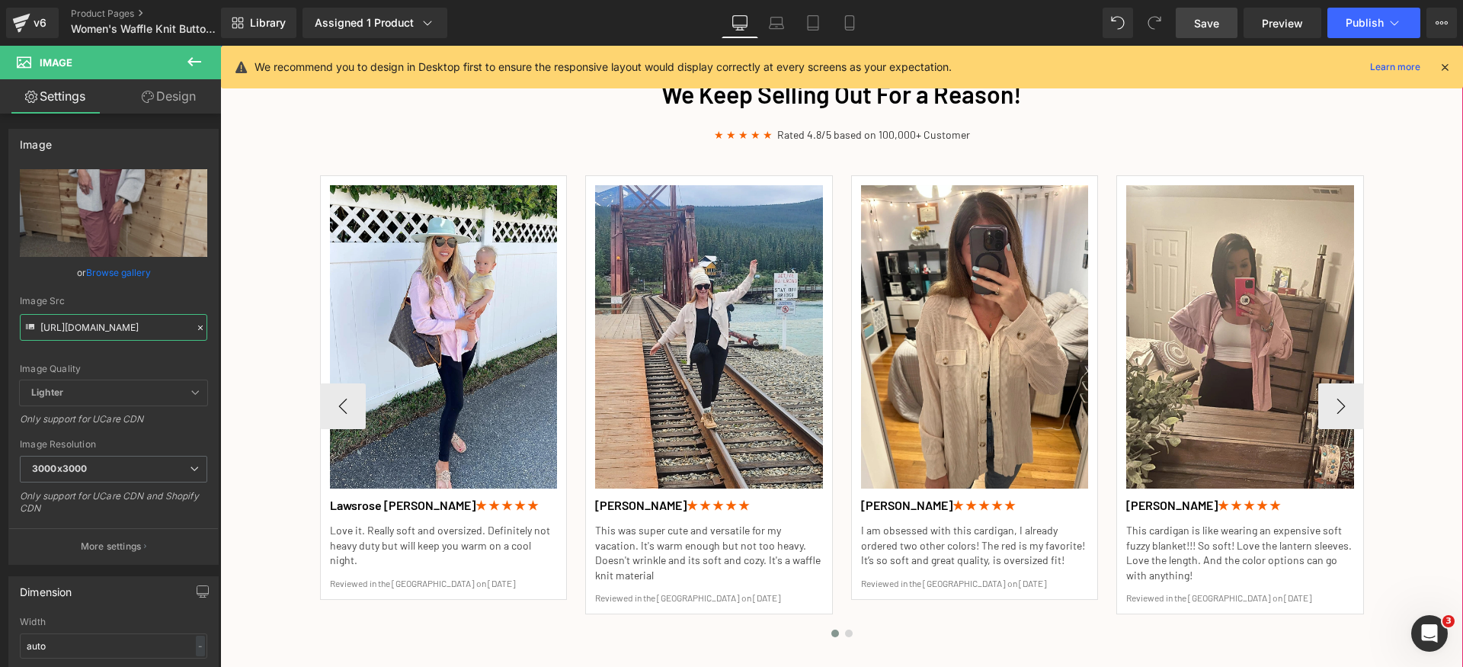
scroll to position [1887, 0]
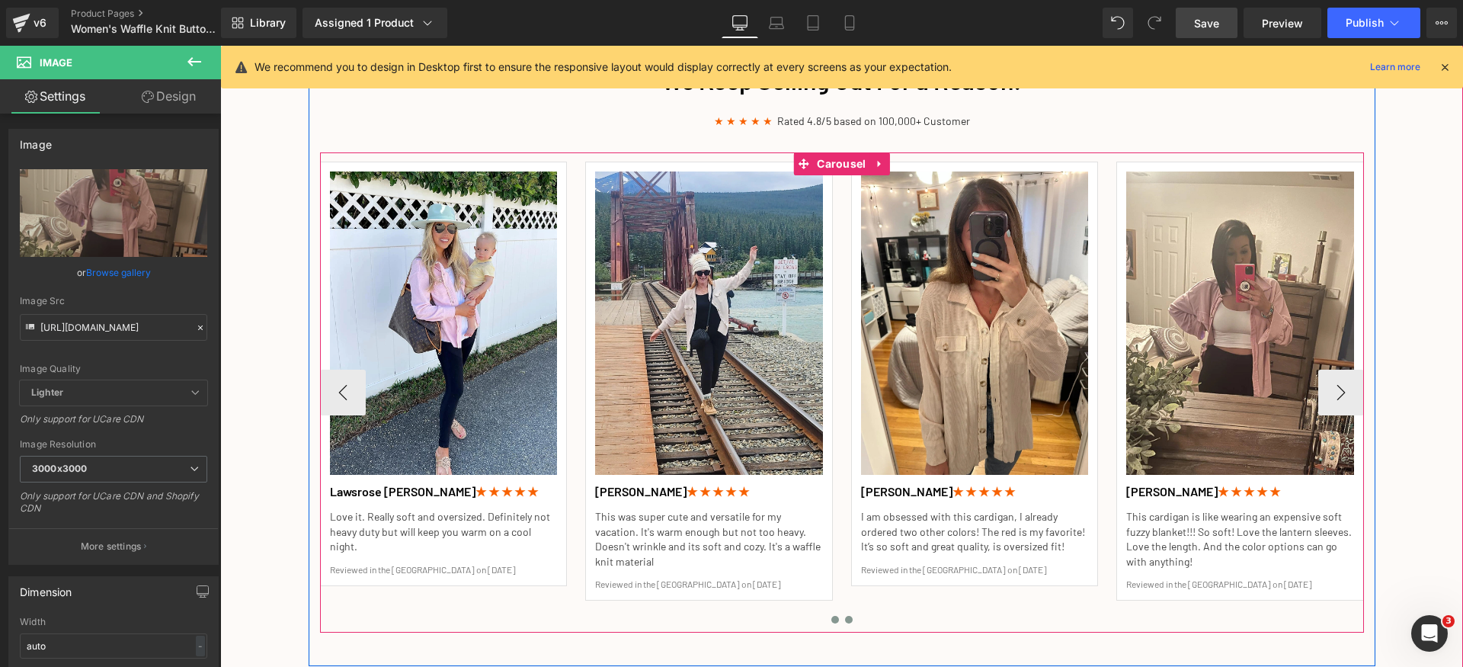
click at [845, 621] on span at bounding box center [849, 620] width 8 height 8
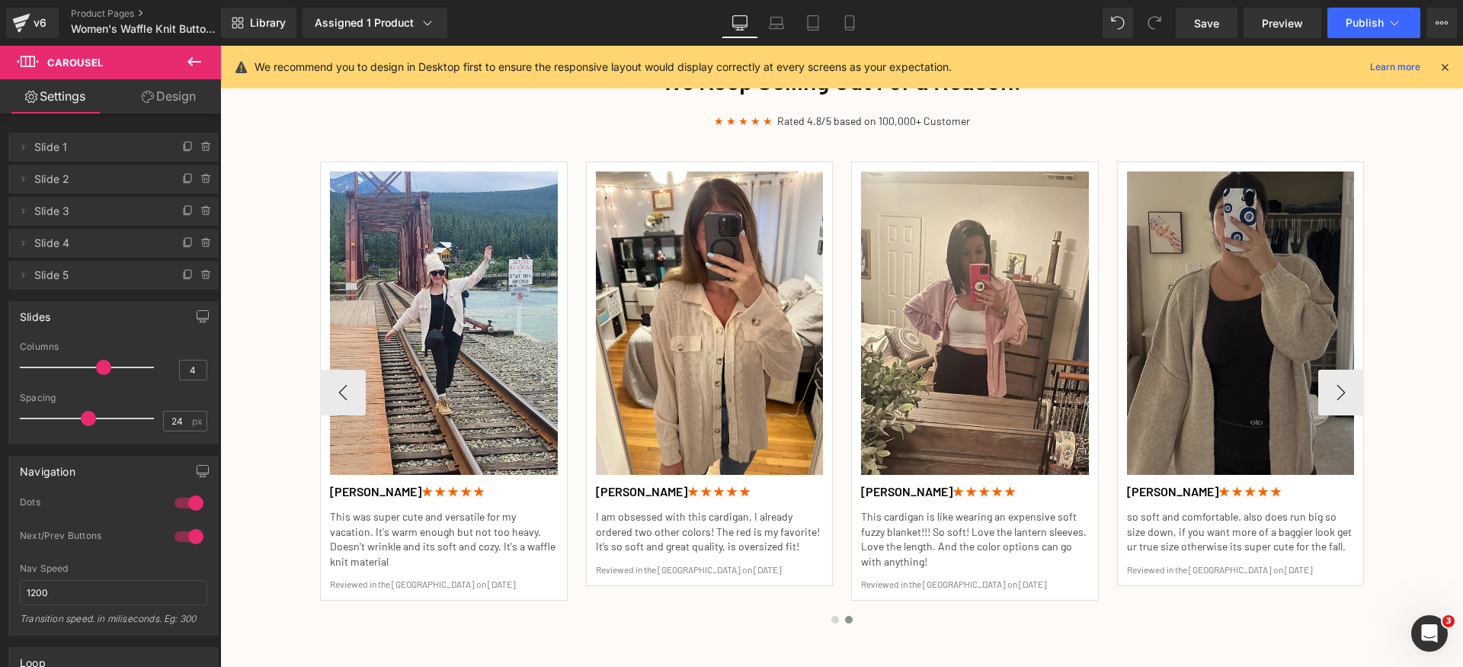
scroll to position [427, 0]
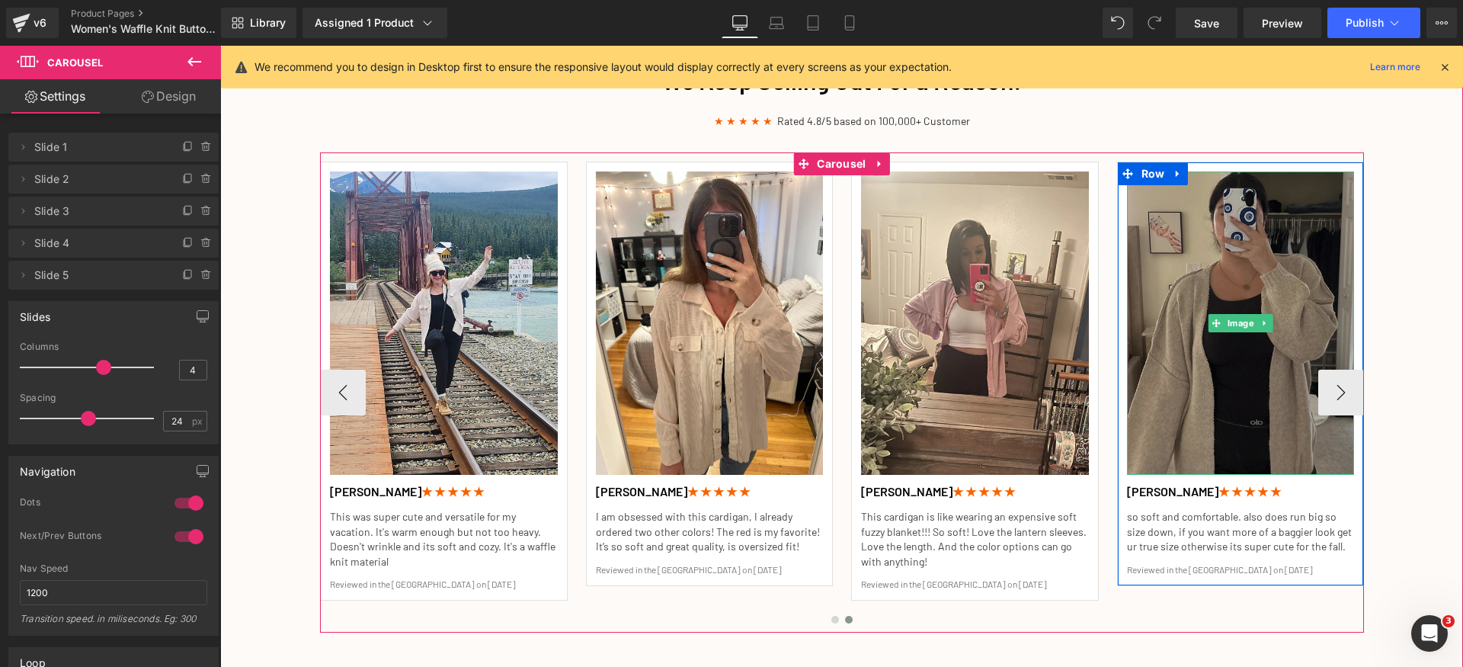
click at [1271, 261] on img at bounding box center [1241, 322] width 228 height 303
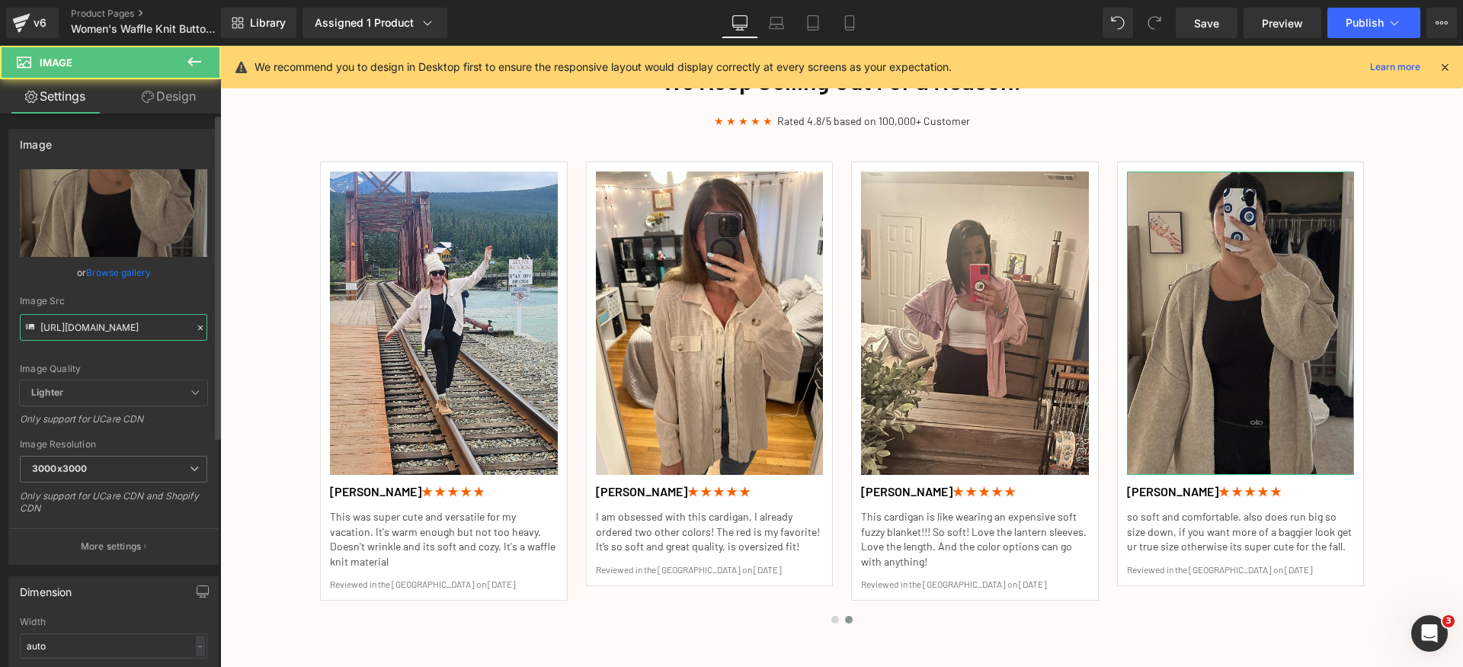
click at [133, 329] on input "[URL][DOMAIN_NAME]" at bounding box center [113, 327] width 187 height 27
click at [131, 354] on div "Image Quality Lighter Lightest Lighter Lighter Lightest Only support for UCare …" at bounding box center [113, 274] width 187 height 211
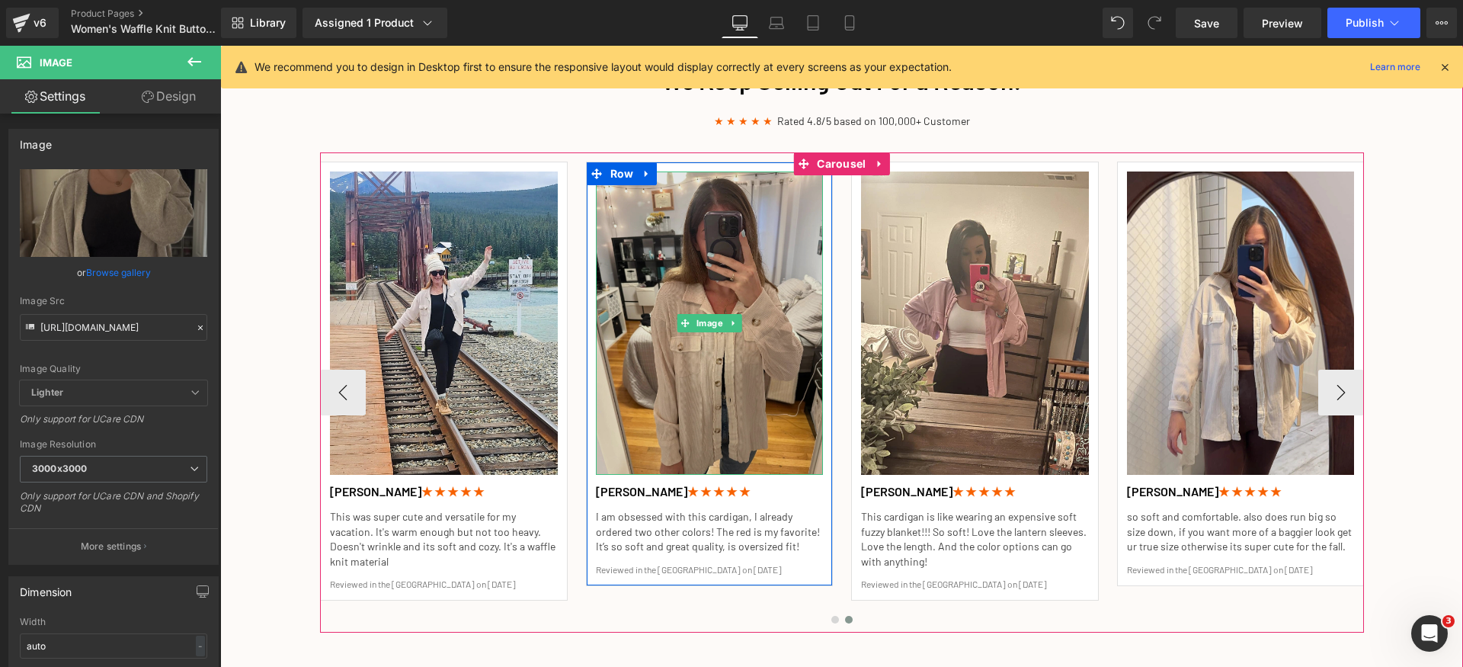
type input "[URL][DOMAIN_NAME]"
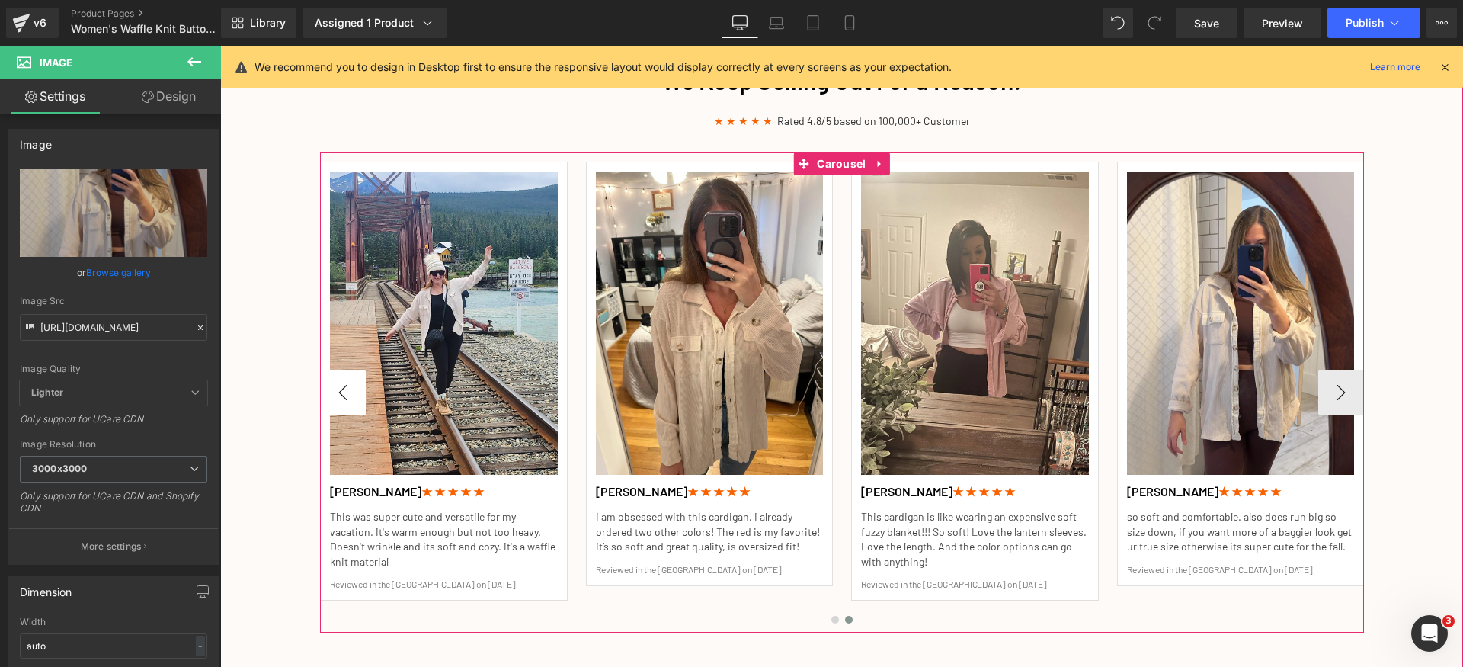
click at [340, 390] on button "‹" at bounding box center [343, 393] width 46 height 46
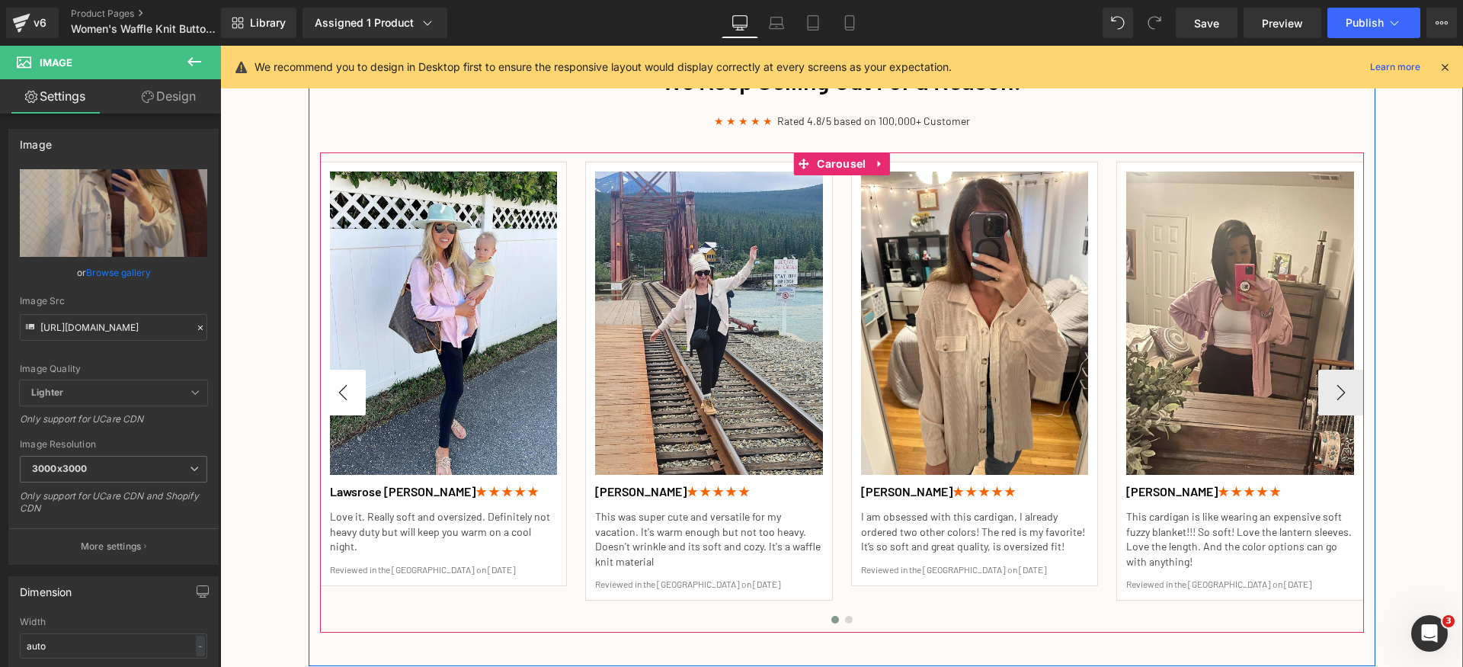
click at [340, 390] on button "‹" at bounding box center [343, 393] width 46 height 46
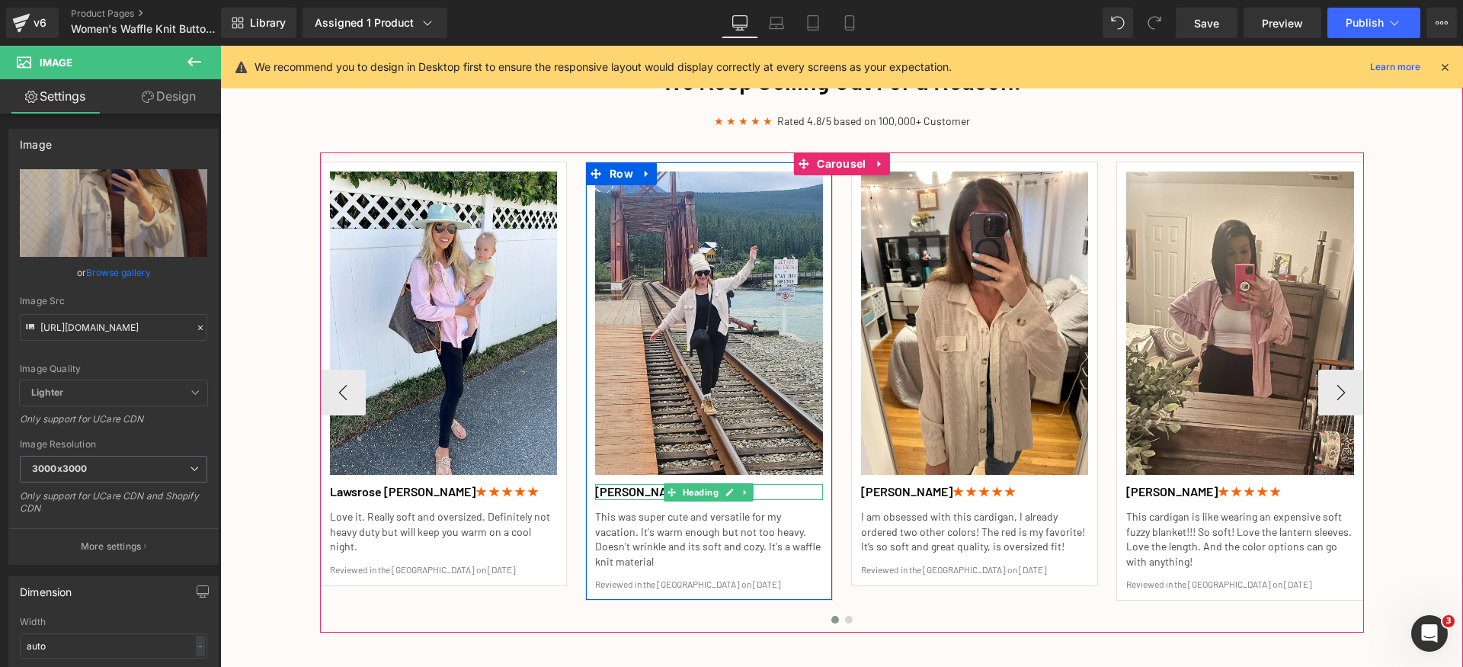
click at [628, 491] on h1 "[PERSON_NAME] ★ ★ ★ ★ ★" at bounding box center [709, 492] width 228 height 16
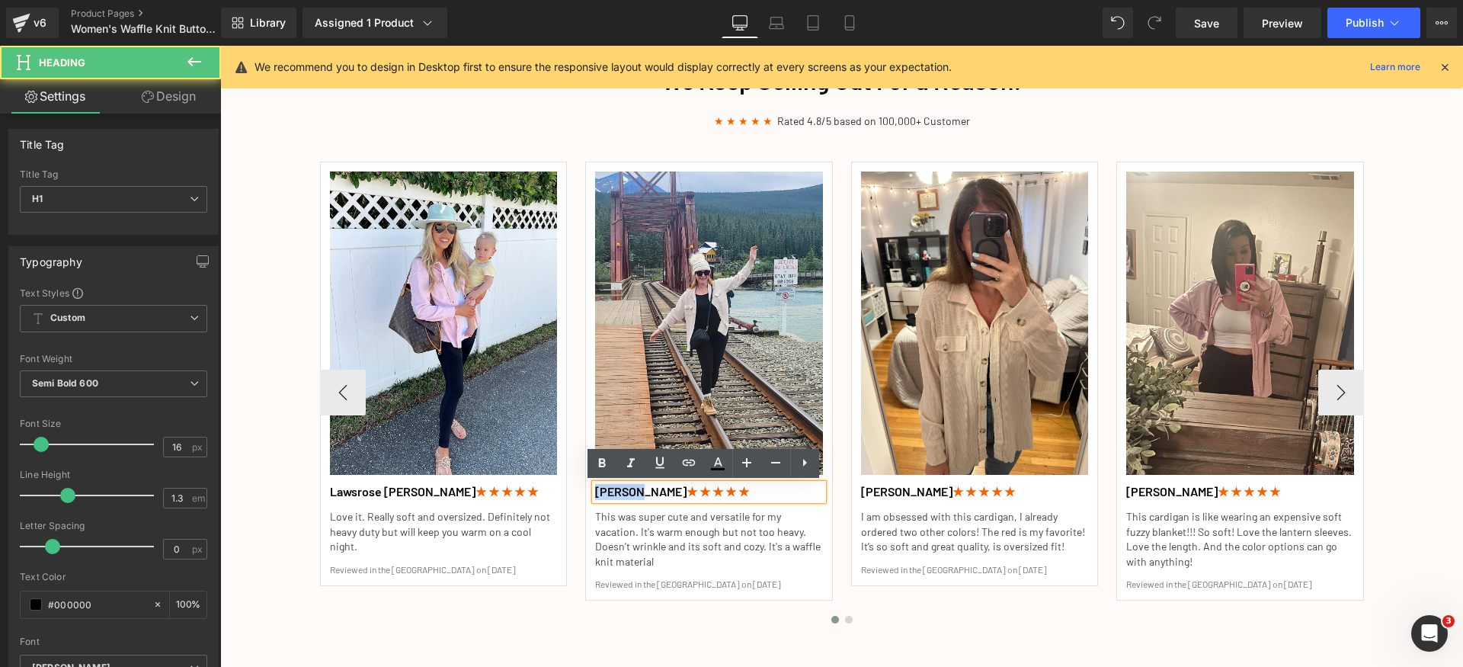
click at [629, 491] on h1 "[PERSON_NAME] ★ ★ ★ ★ ★" at bounding box center [709, 492] width 228 height 16
drag, startPoint x: 648, startPoint y: 493, endPoint x: 578, endPoint y: 486, distance: 69.7
click at [585, 486] on div "Image [PERSON_NAME] ★ ★ ★ ★ ★ Heading This was super cute and versatile for my …" at bounding box center [709, 381] width 248 height 439
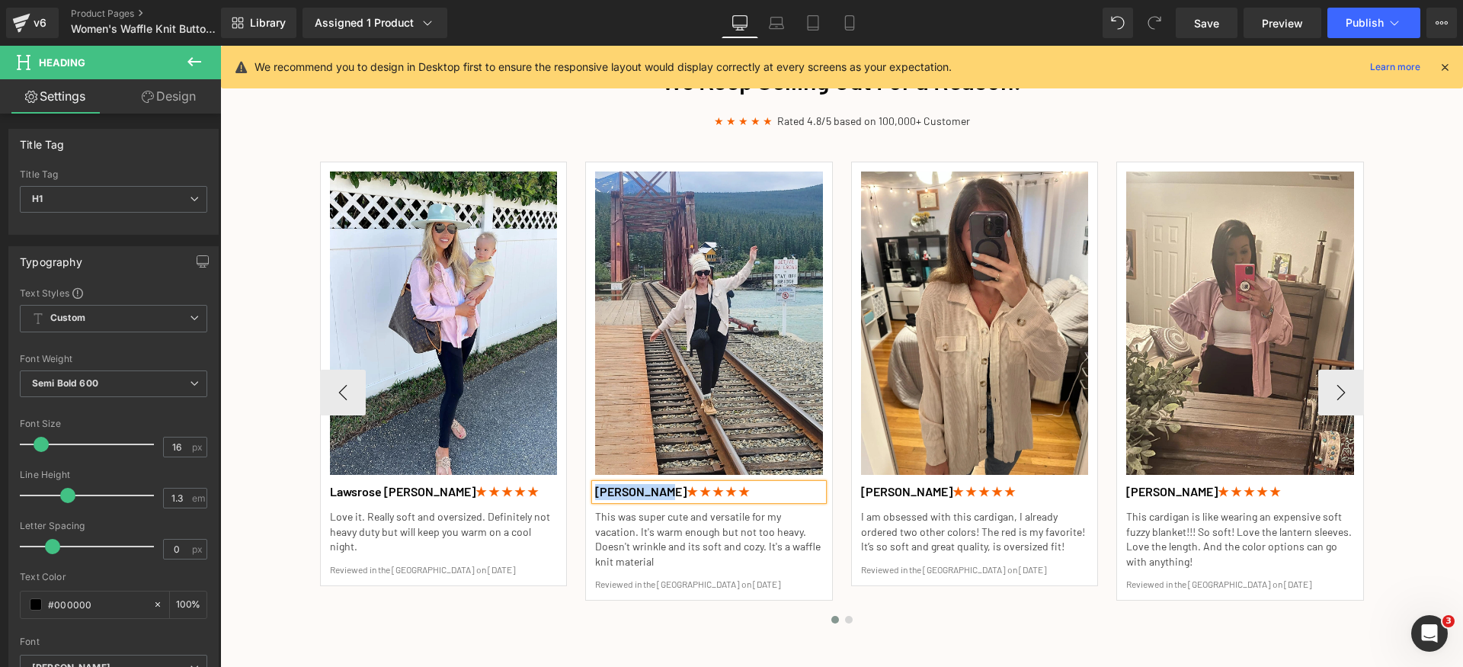
paste div
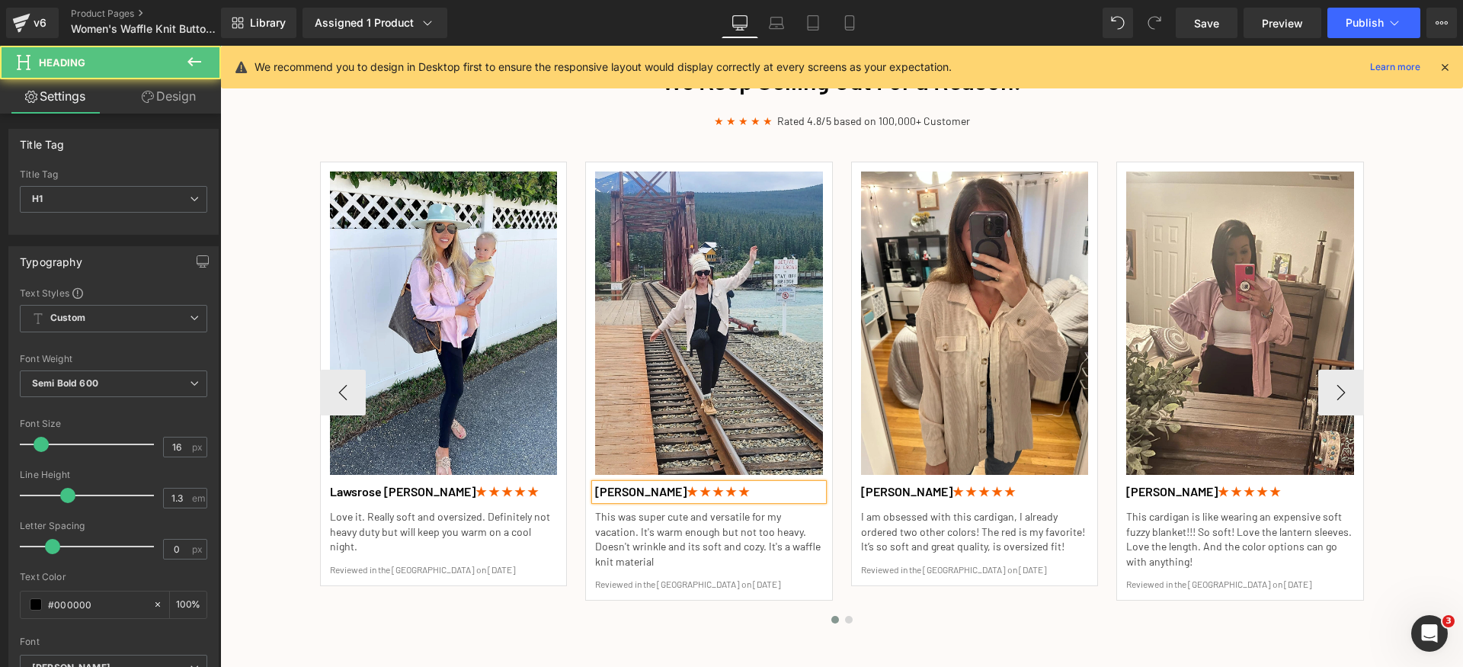
click at [595, 489] on h1 "[PERSON_NAME] ★ ★ ★ ★ ★" at bounding box center [709, 492] width 228 height 16
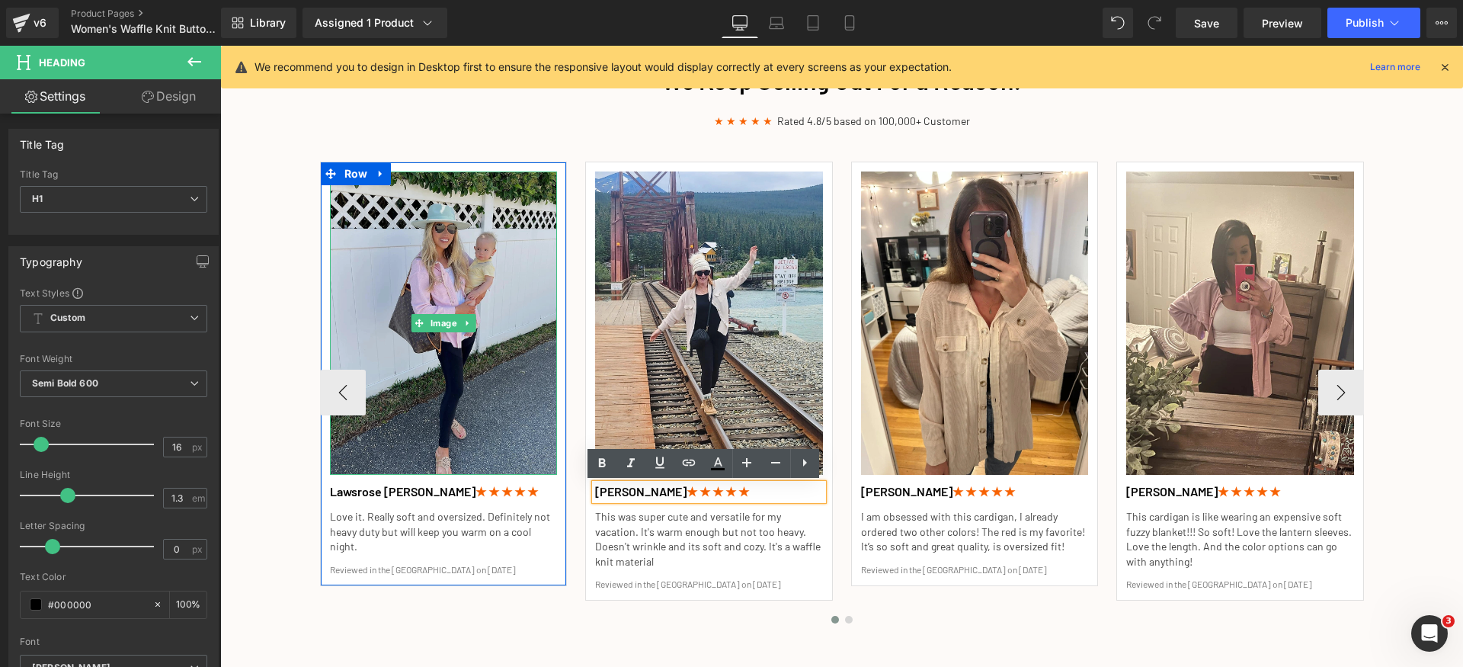
click at [488, 320] on img at bounding box center [444, 322] width 228 height 303
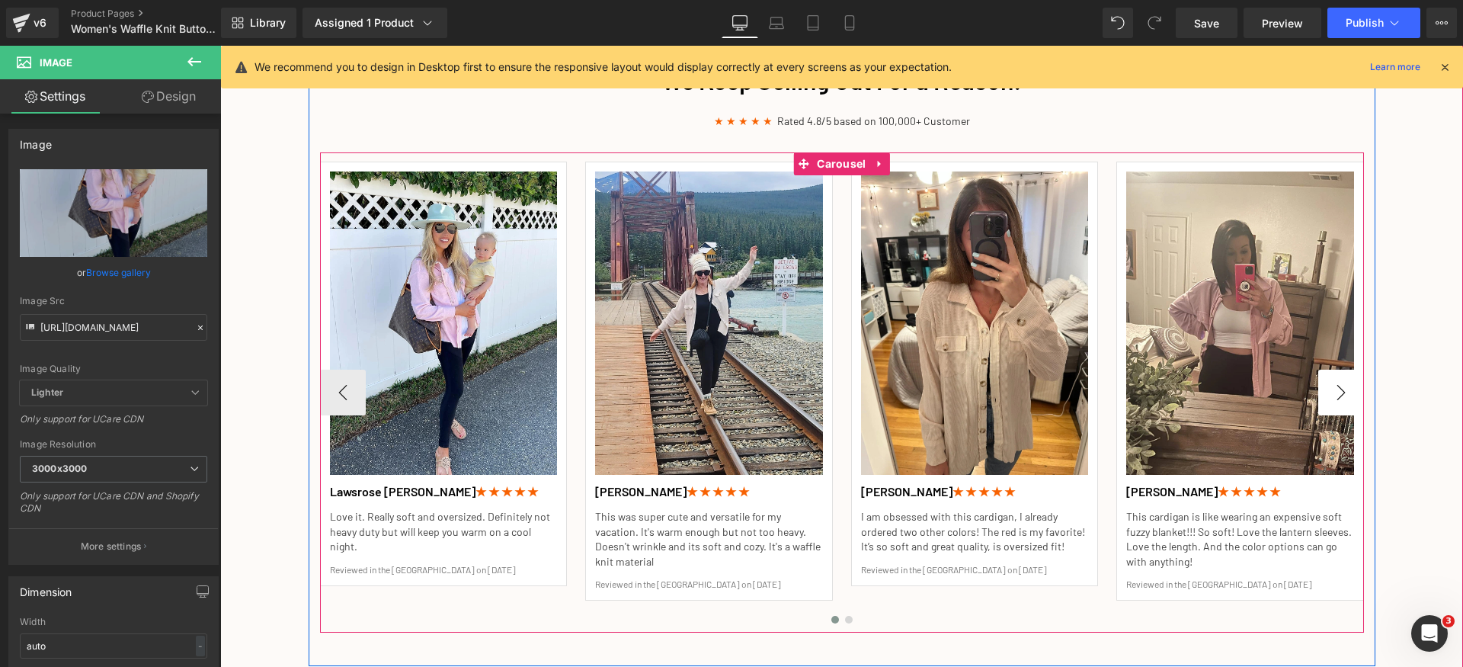
click at [1332, 393] on button "›" at bounding box center [1341, 393] width 46 height 46
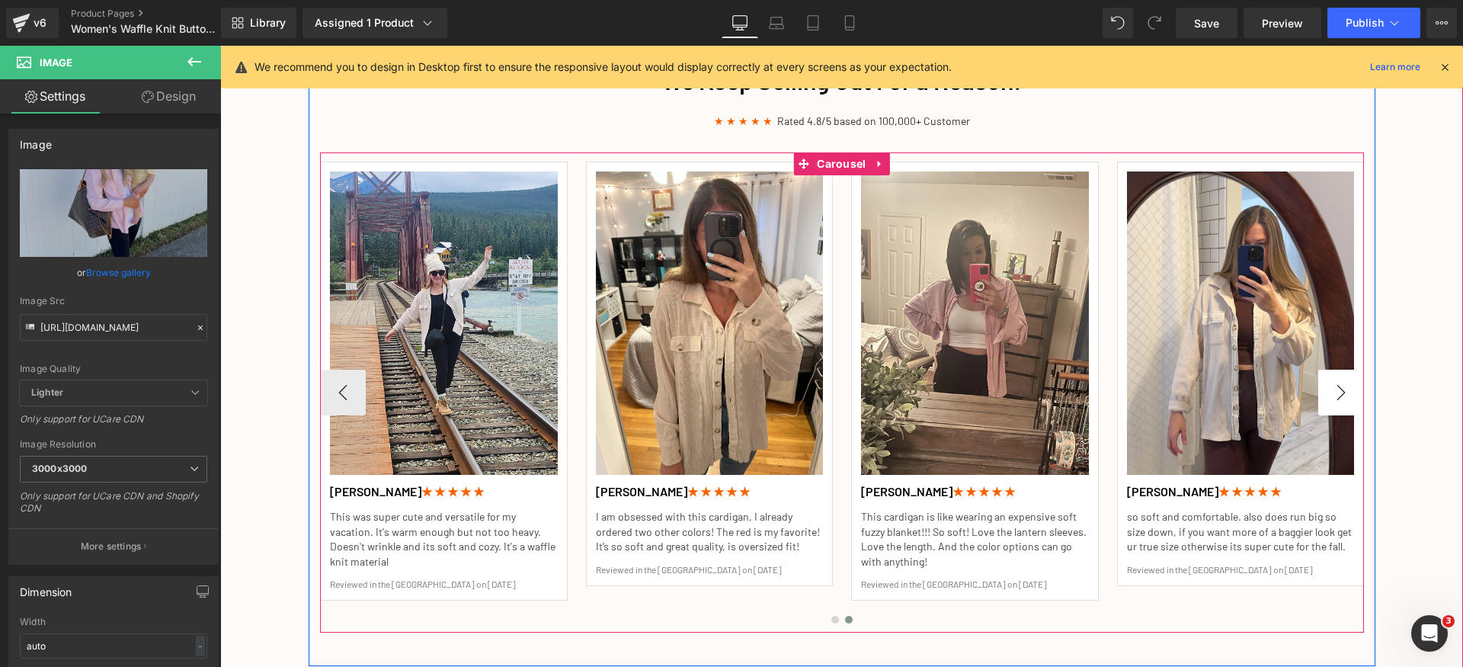
click at [1332, 393] on button "›" at bounding box center [1341, 393] width 46 height 46
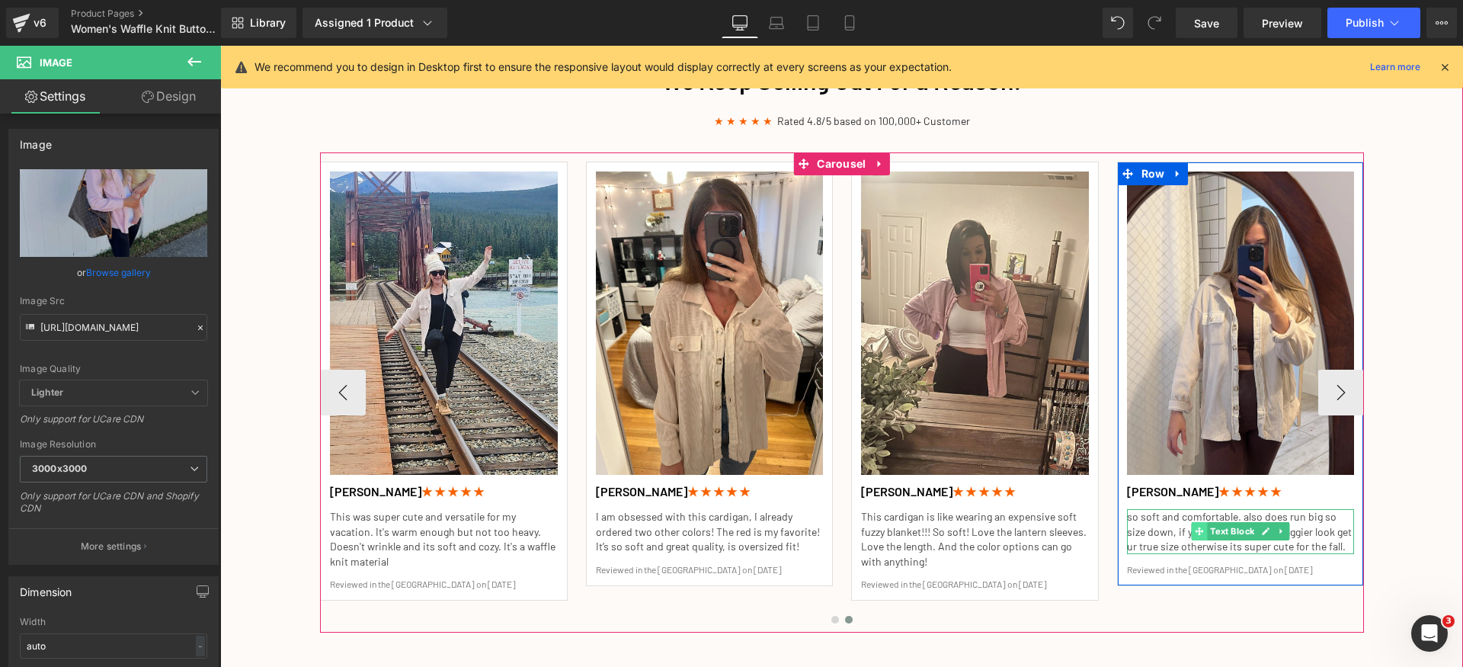
click at [1195, 532] on icon at bounding box center [1199, 531] width 8 height 9
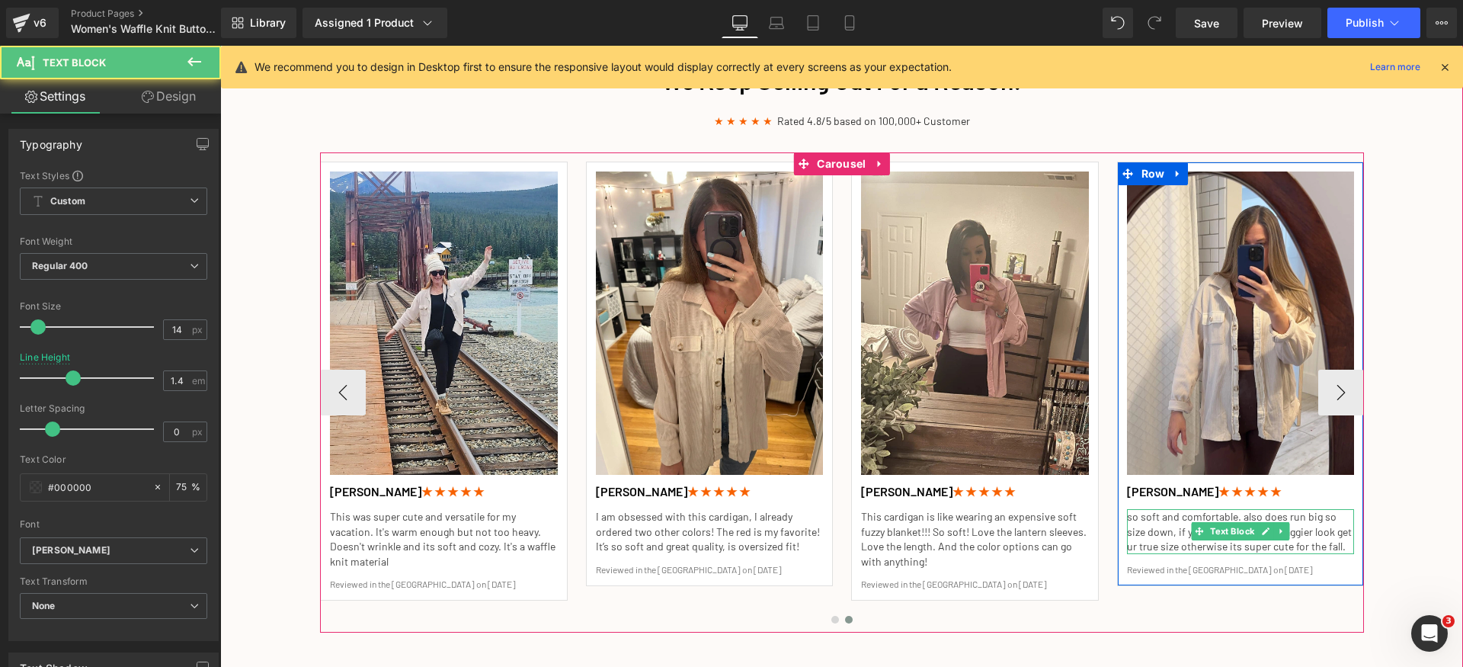
click at [1142, 529] on p "so soft and comfortable. also does run big so size down, if you want more of a …" at bounding box center [1241, 531] width 228 height 45
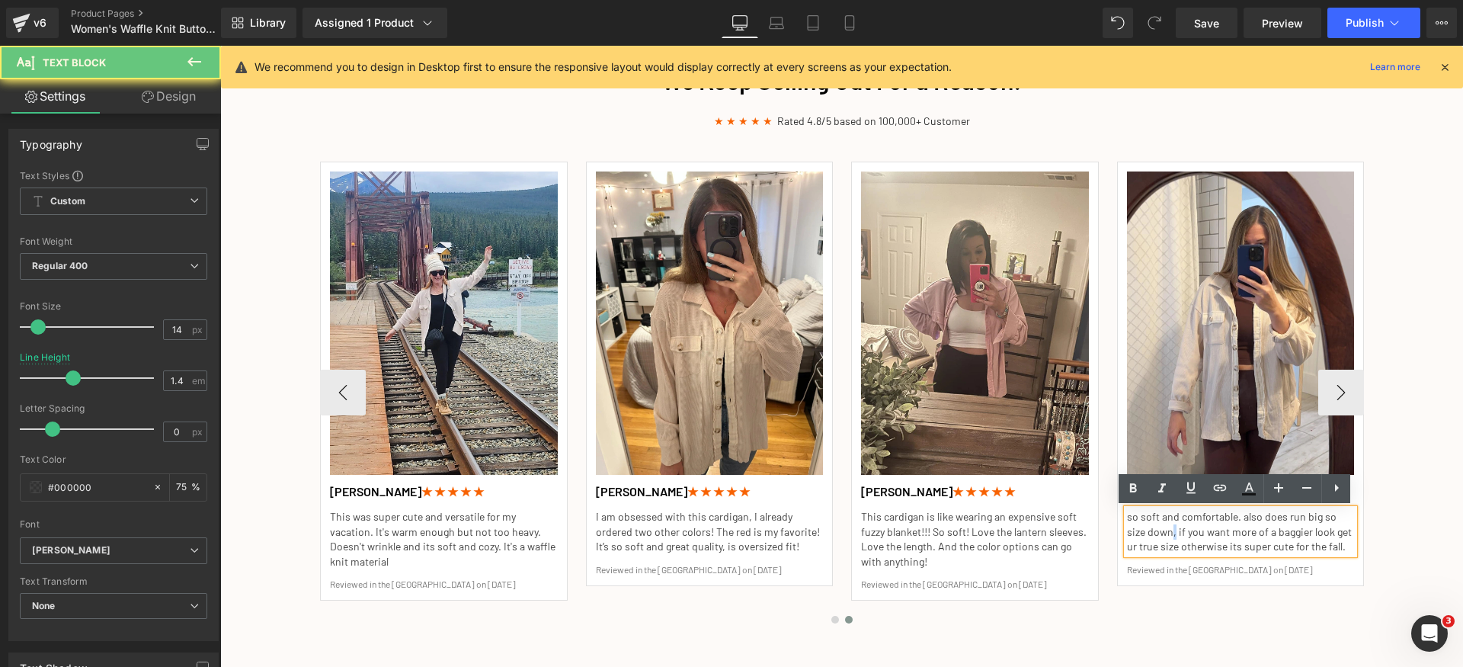
click at [1142, 529] on p "so soft and comfortable. also does run big so size down, if you want more of a …" at bounding box center [1241, 531] width 228 height 45
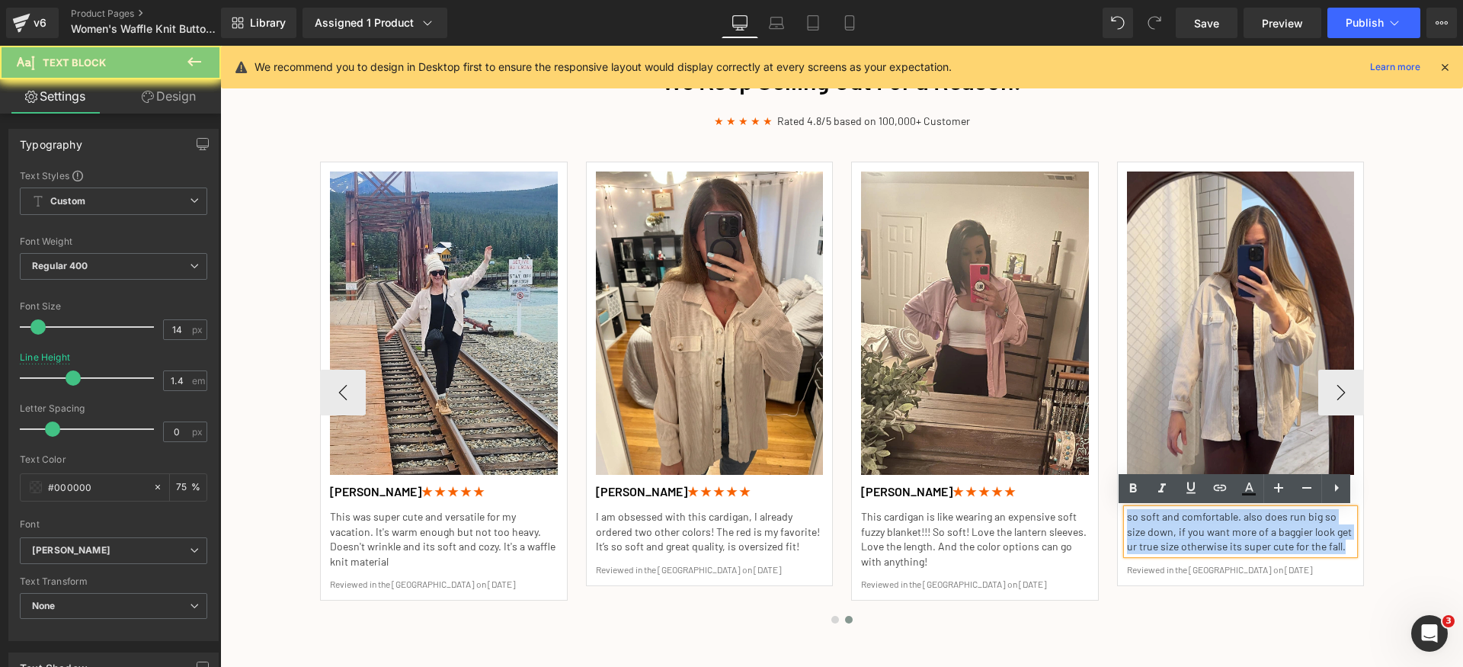
click at [1142, 529] on p "so soft and comfortable. also does run big so size down, if you want more of a …" at bounding box center [1241, 531] width 228 height 45
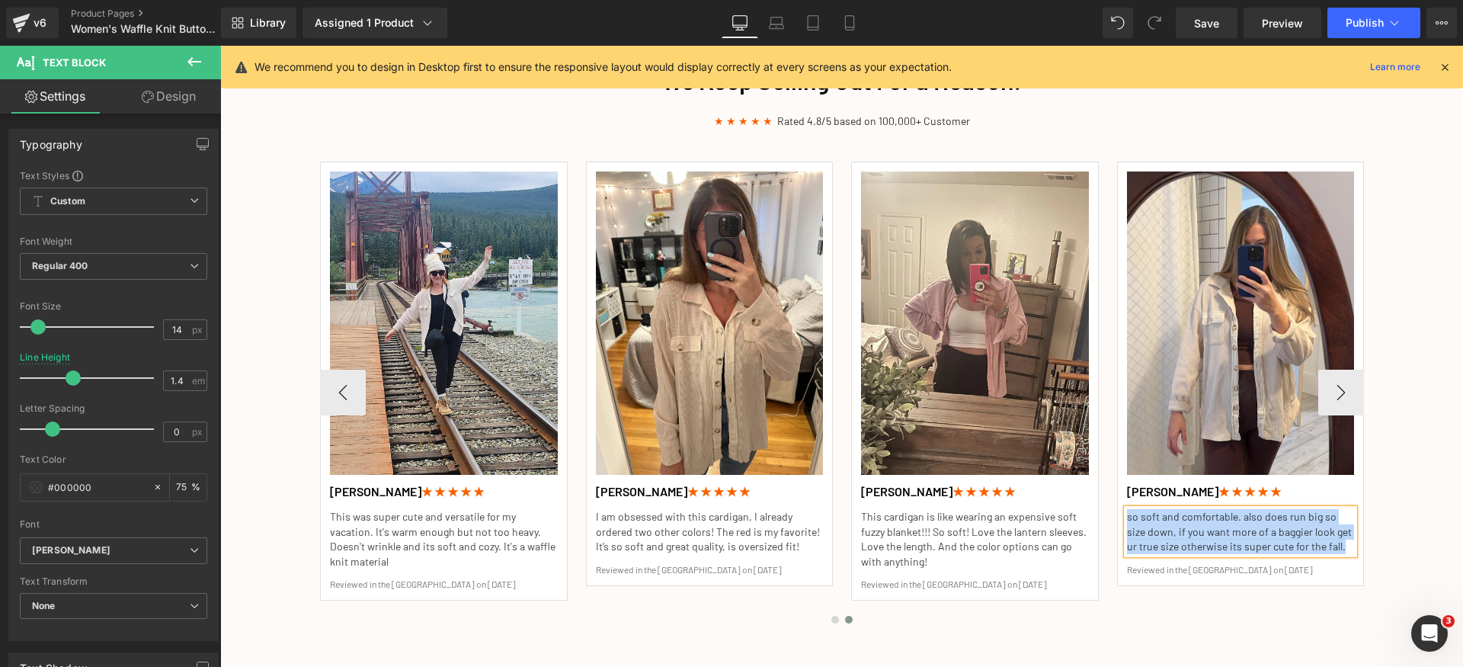
paste div
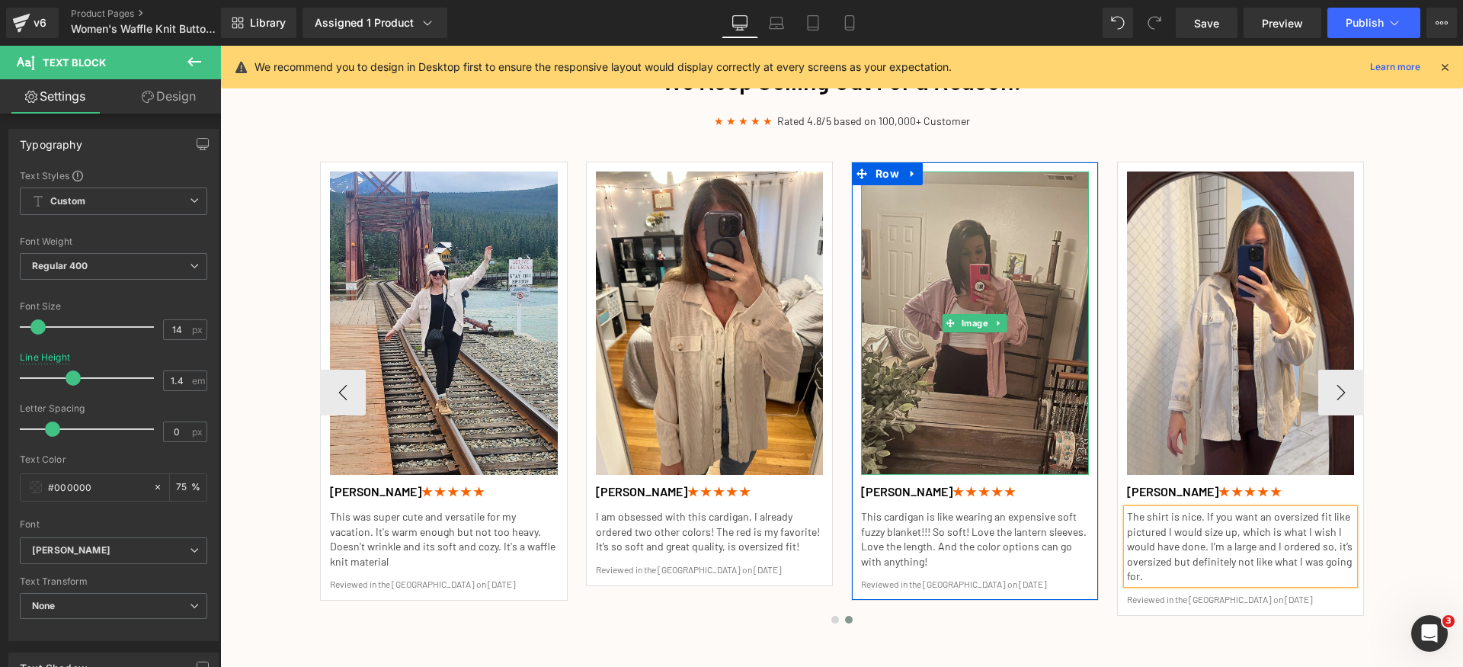
click at [1024, 232] on img at bounding box center [975, 322] width 228 height 303
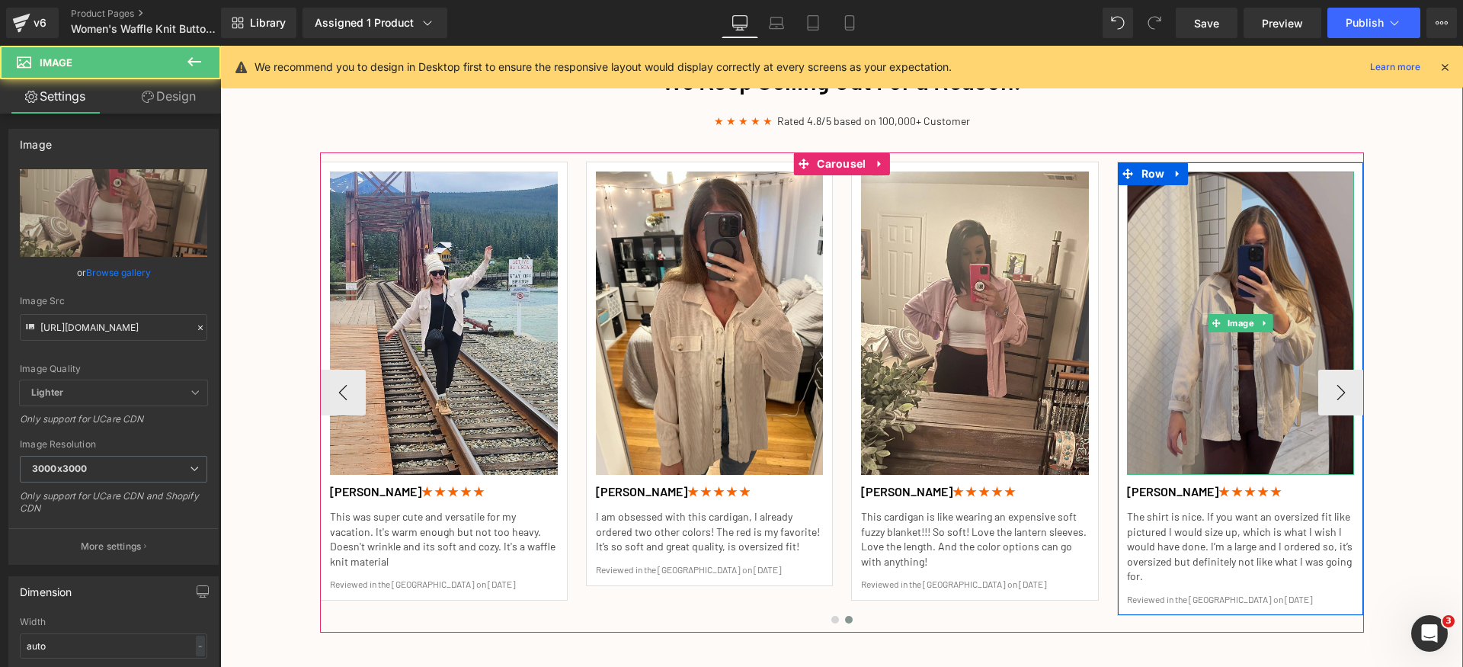
click at [1204, 232] on img at bounding box center [1241, 322] width 228 height 303
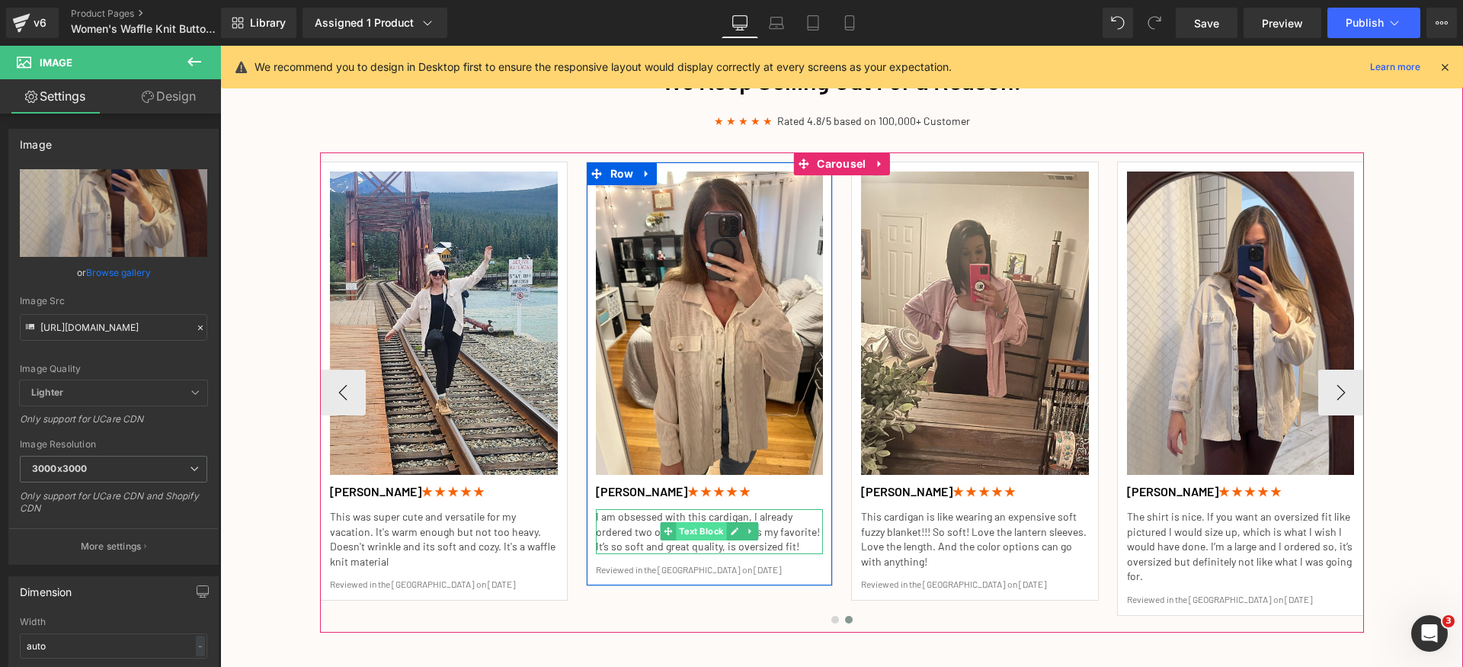
click at [677, 533] on span "Text Block" at bounding box center [701, 531] width 50 height 18
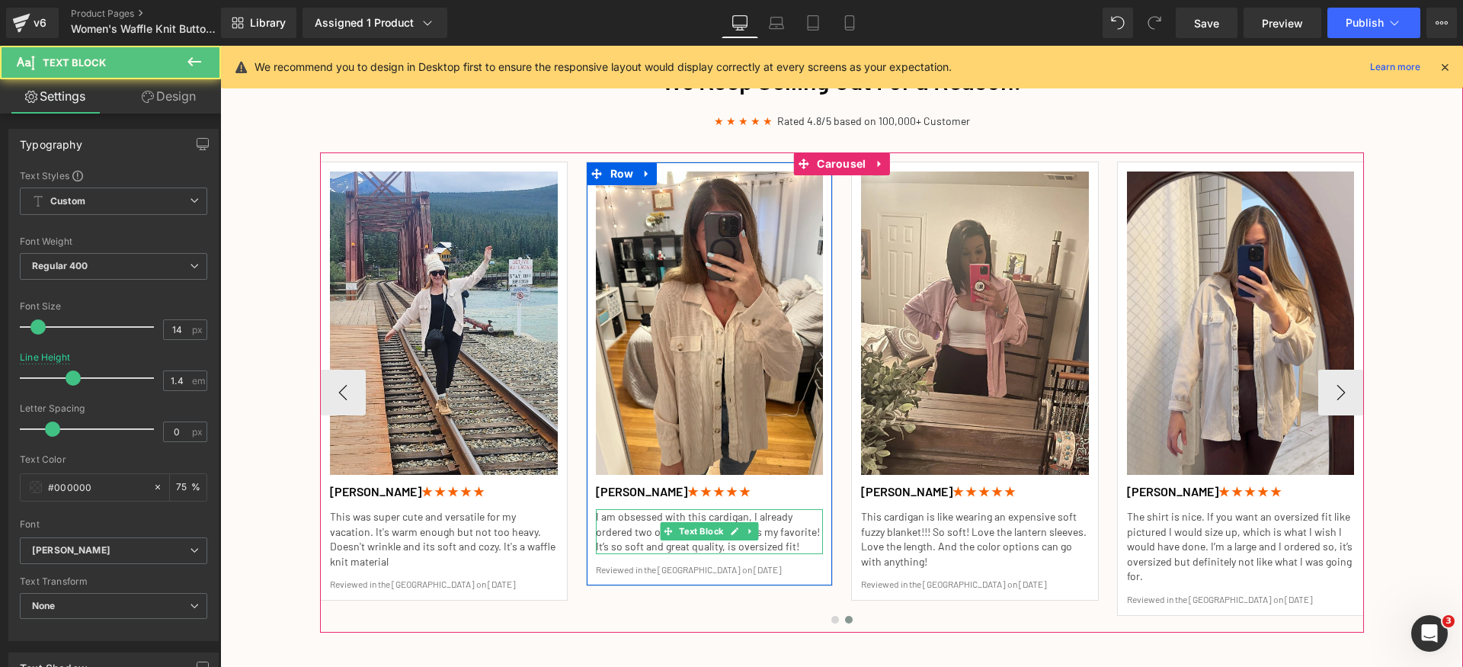
click at [626, 527] on p "I am obsessed with this cardigan, I already ordered two other colors! The red i…" at bounding box center [710, 531] width 228 height 45
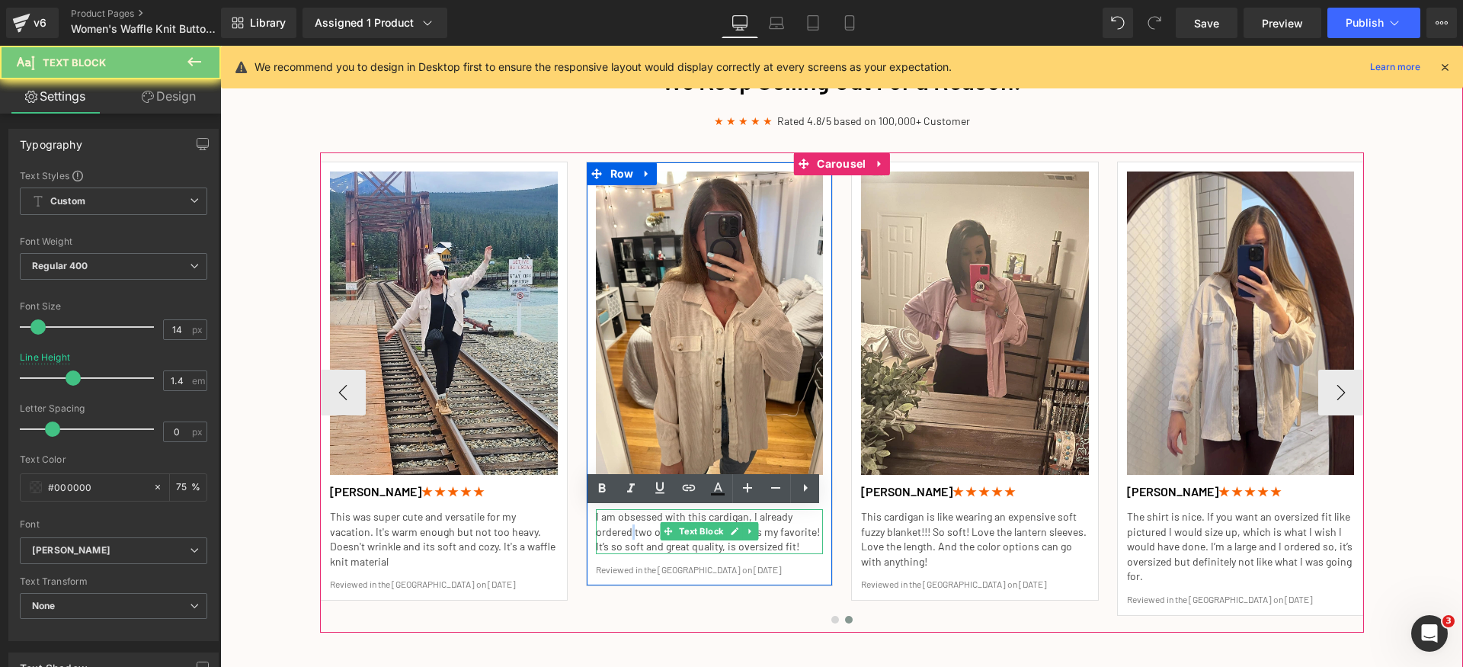
click at [626, 527] on p "I am obsessed with this cardigan, I already ordered two other colors! The red i…" at bounding box center [710, 531] width 228 height 45
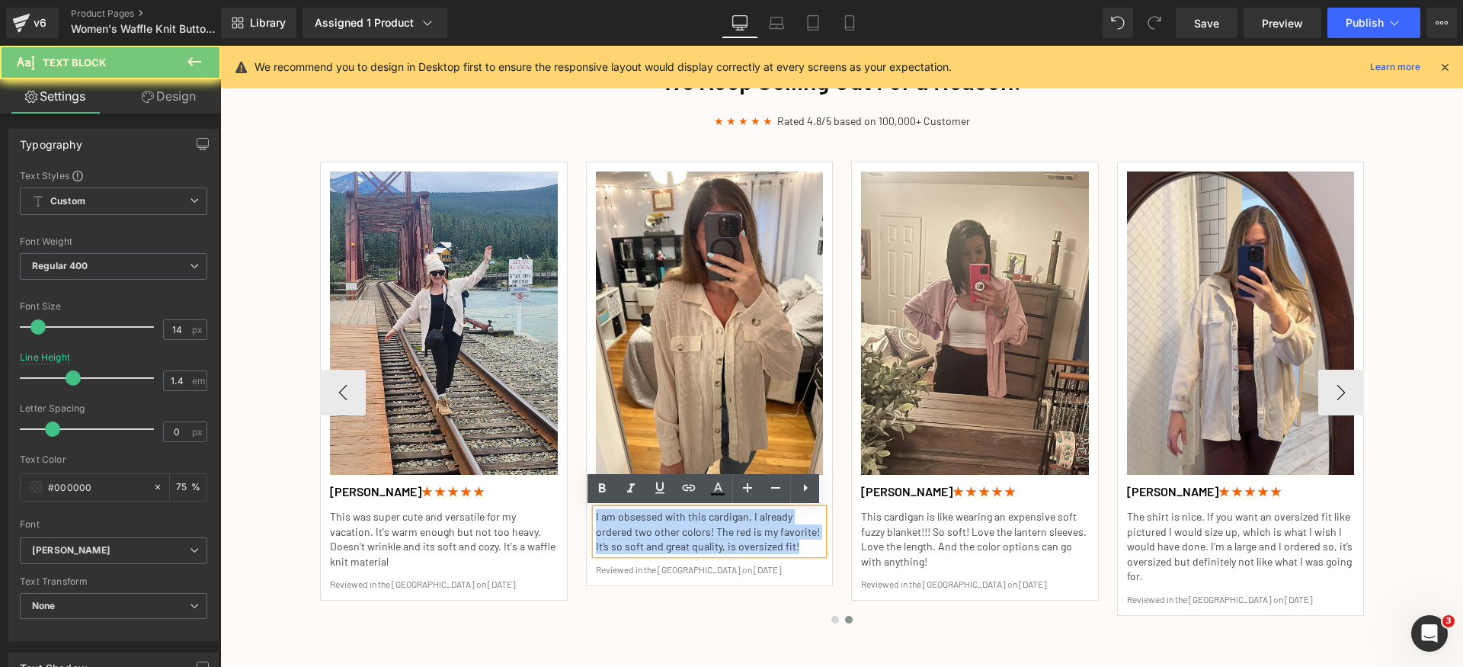
click at [626, 527] on p "I am obsessed with this cardigan, I already ordered two other colors! The red i…" at bounding box center [710, 531] width 228 height 45
paste div
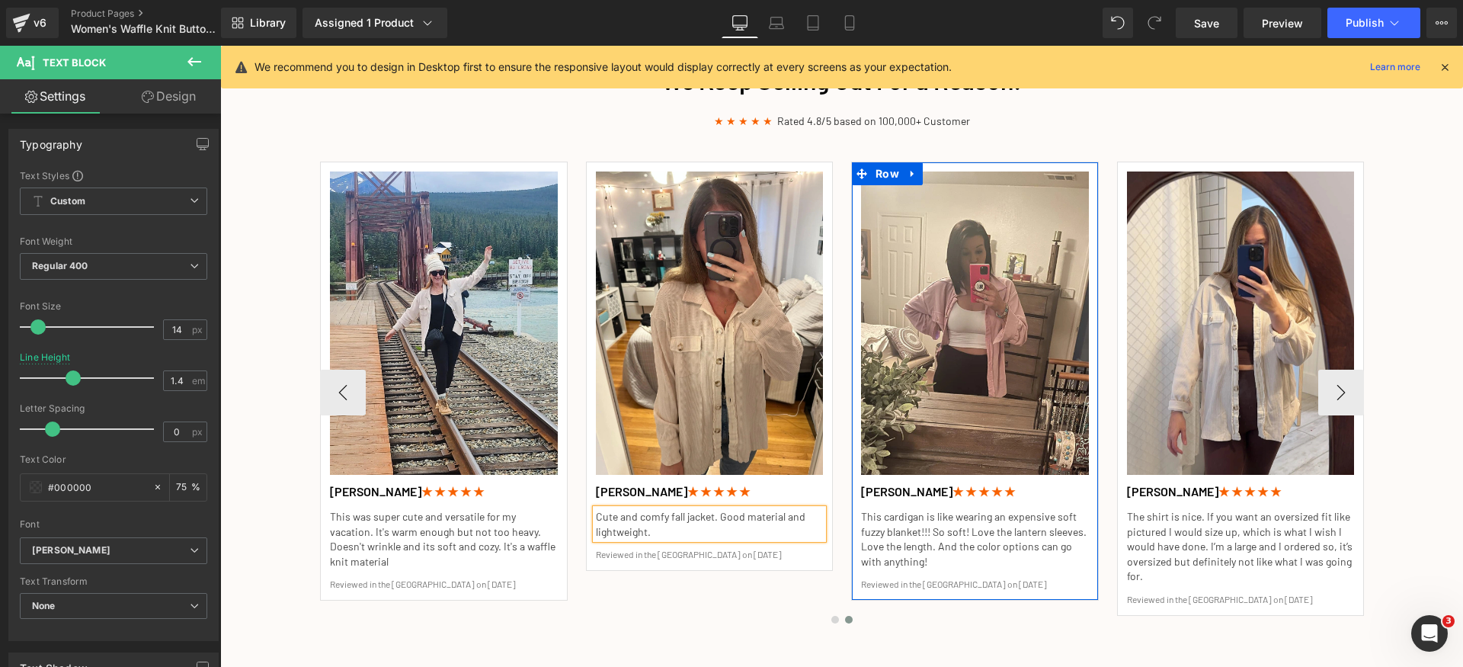
click at [892, 517] on p "This cardigan is like wearing an expensive soft fuzzy blanket!!! So soft! Love …" at bounding box center [975, 538] width 228 height 59
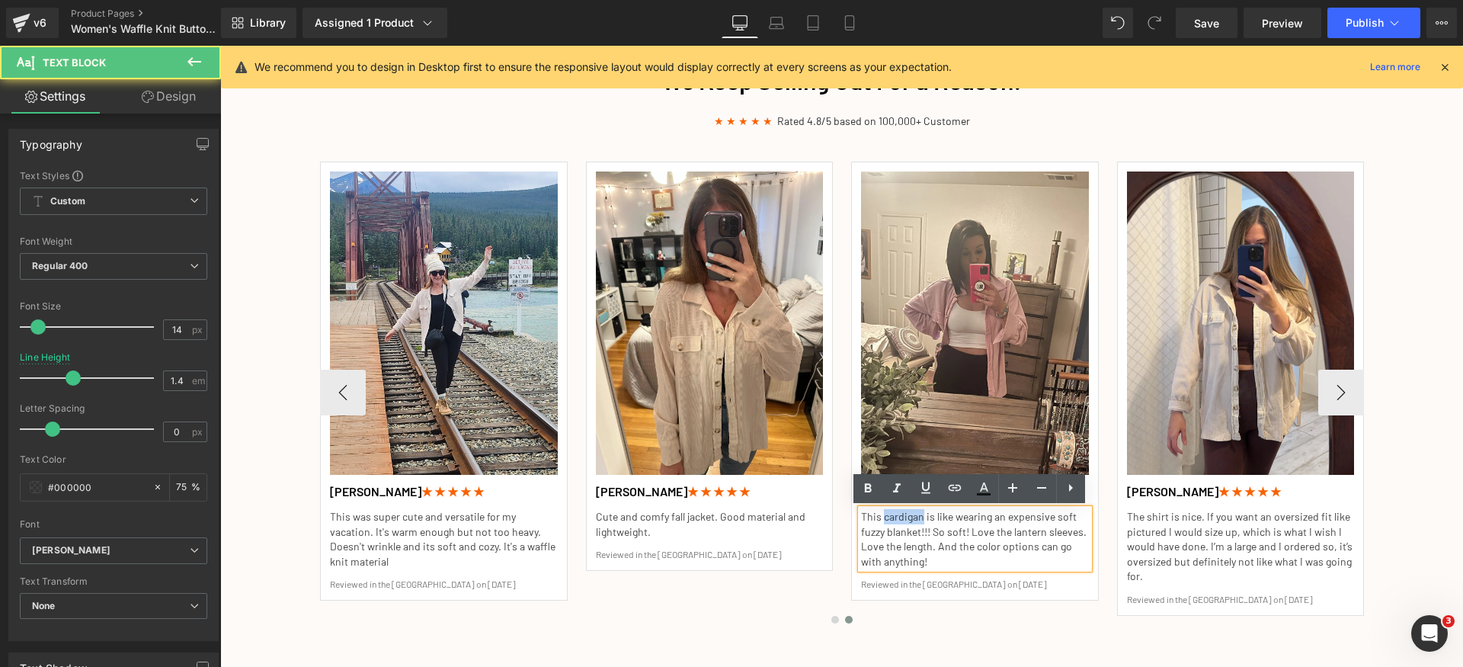
click at [892, 517] on p "This cardigan is like wearing an expensive soft fuzzy blanket!!! So soft! Love …" at bounding box center [975, 538] width 228 height 59
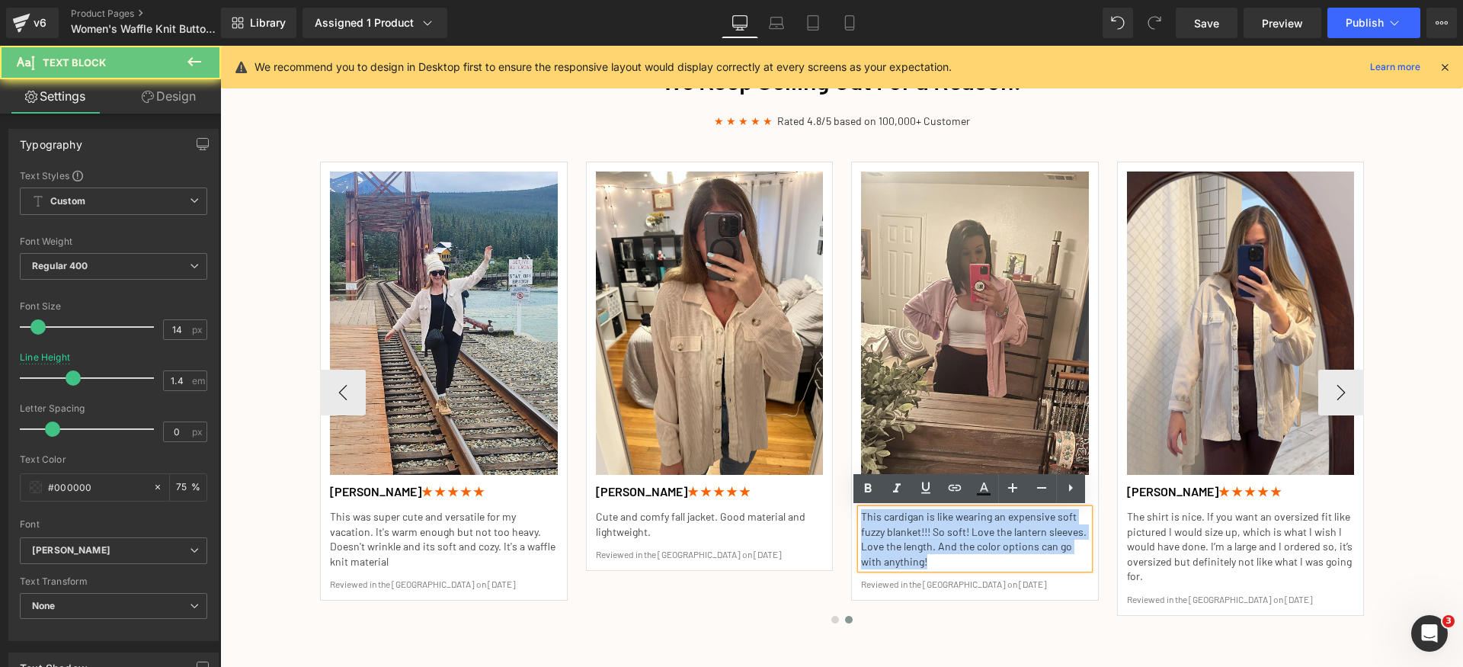
click at [892, 517] on p "This cardigan is like wearing an expensive soft fuzzy blanket!!! So soft! Love …" at bounding box center [975, 538] width 228 height 59
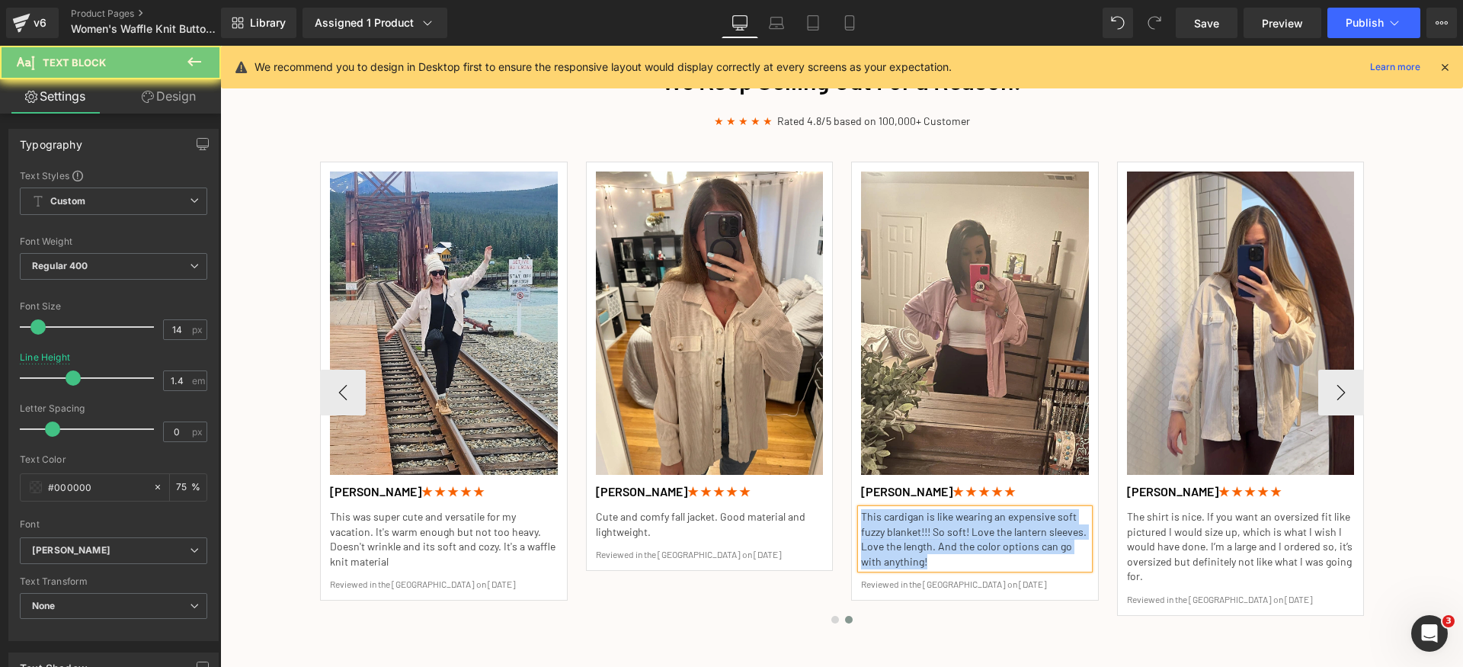
paste div
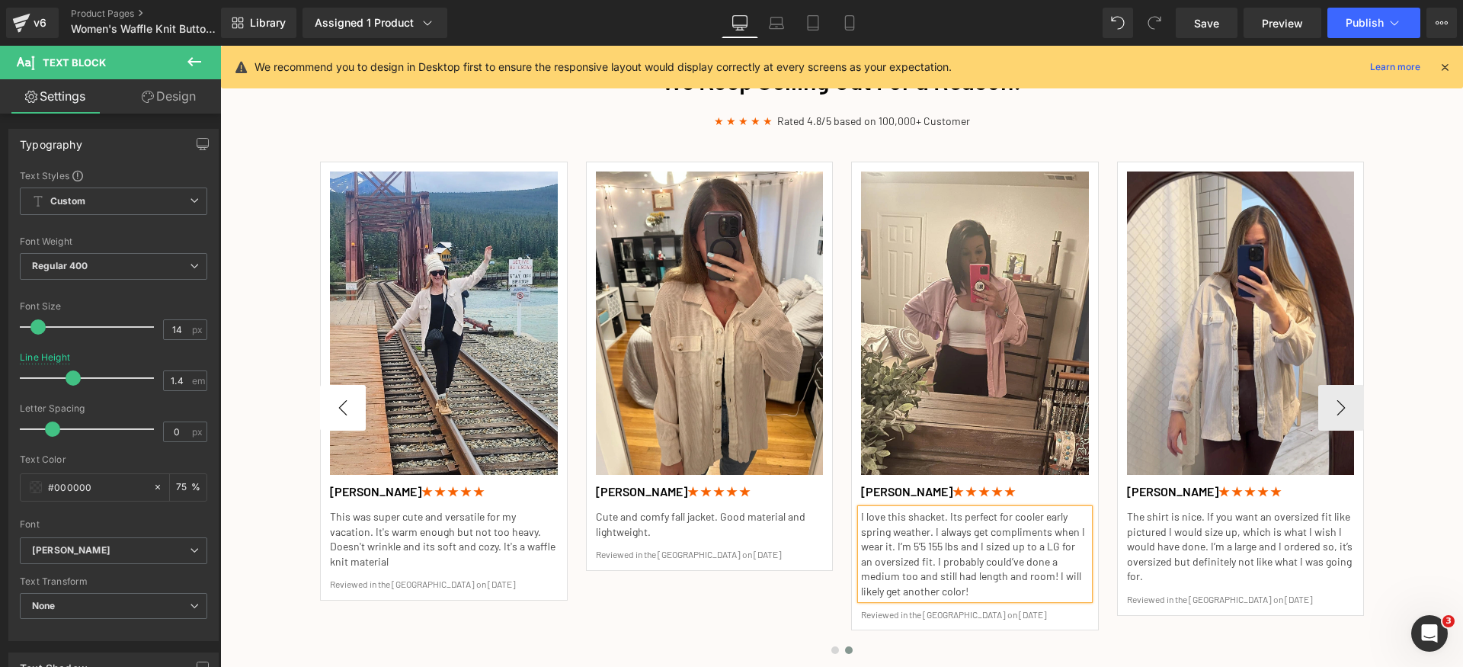
click at [326, 418] on button "‹" at bounding box center [343, 408] width 46 height 46
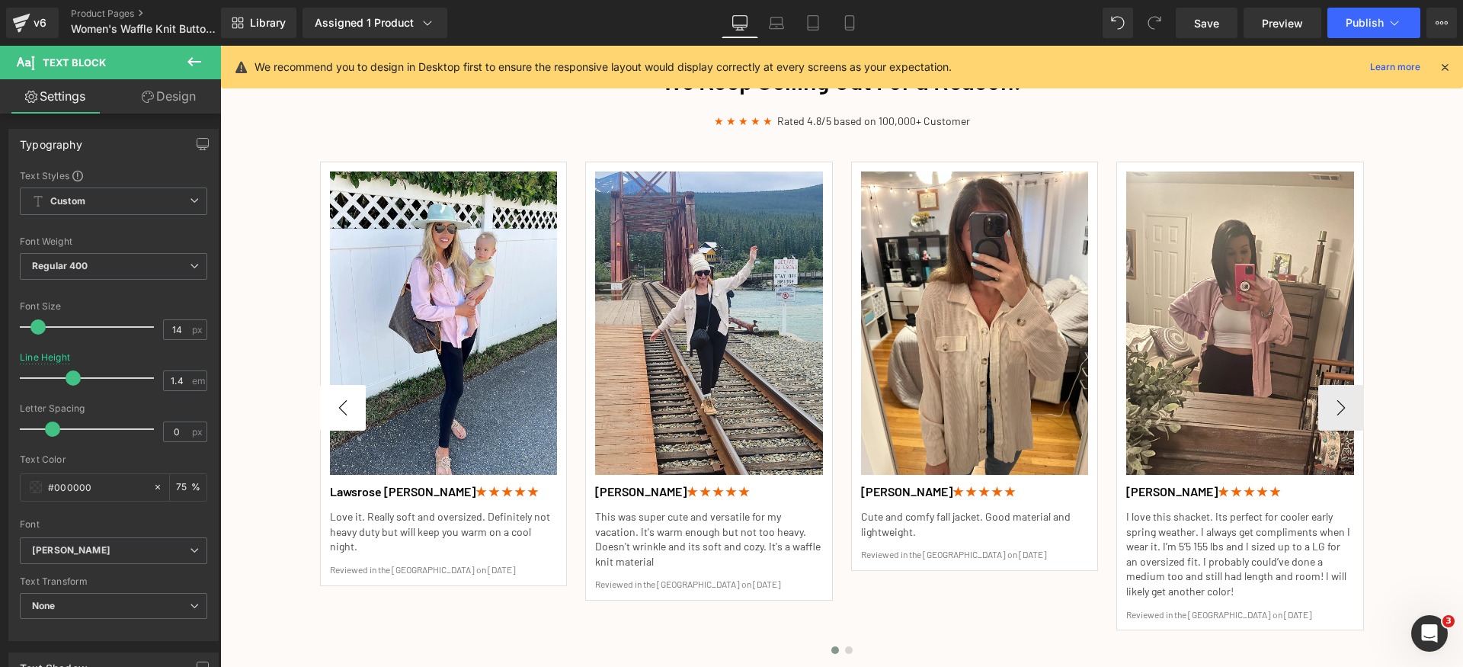
click at [329, 411] on button "‹" at bounding box center [343, 408] width 46 height 46
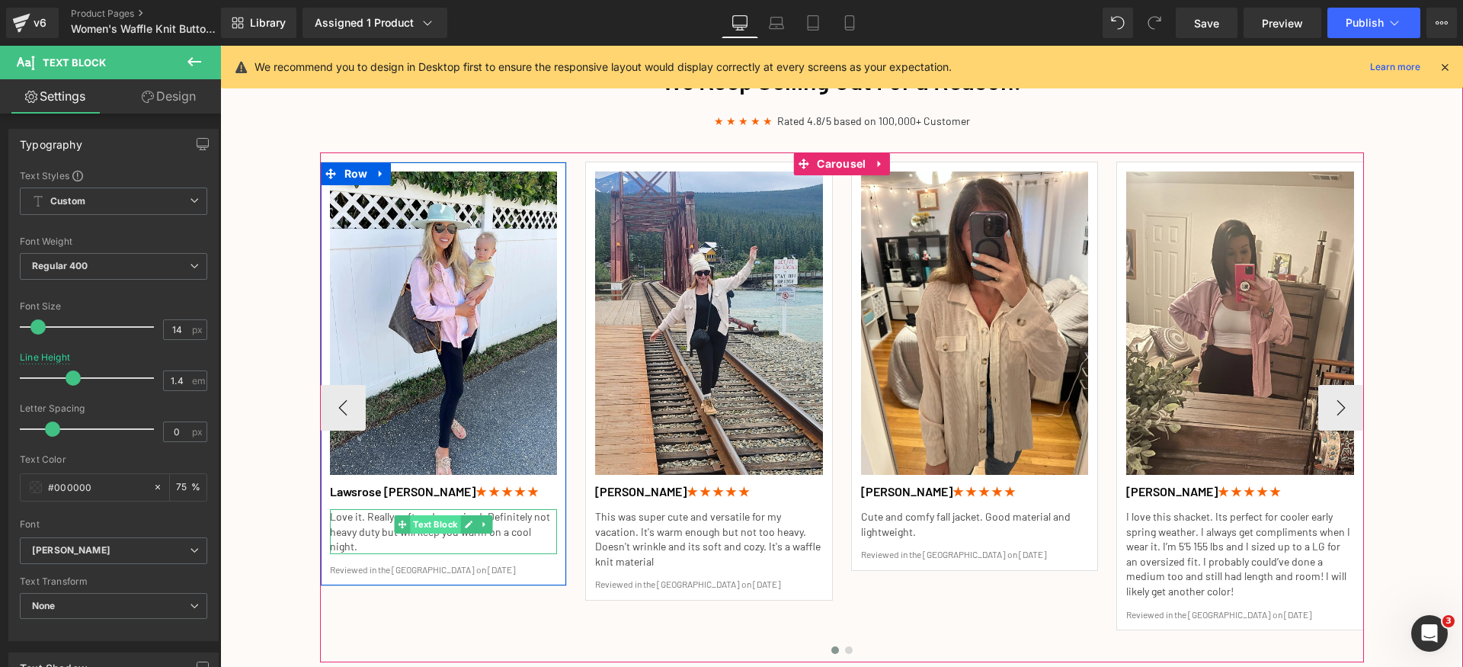
click at [450, 517] on span "Text Block" at bounding box center [435, 524] width 50 height 18
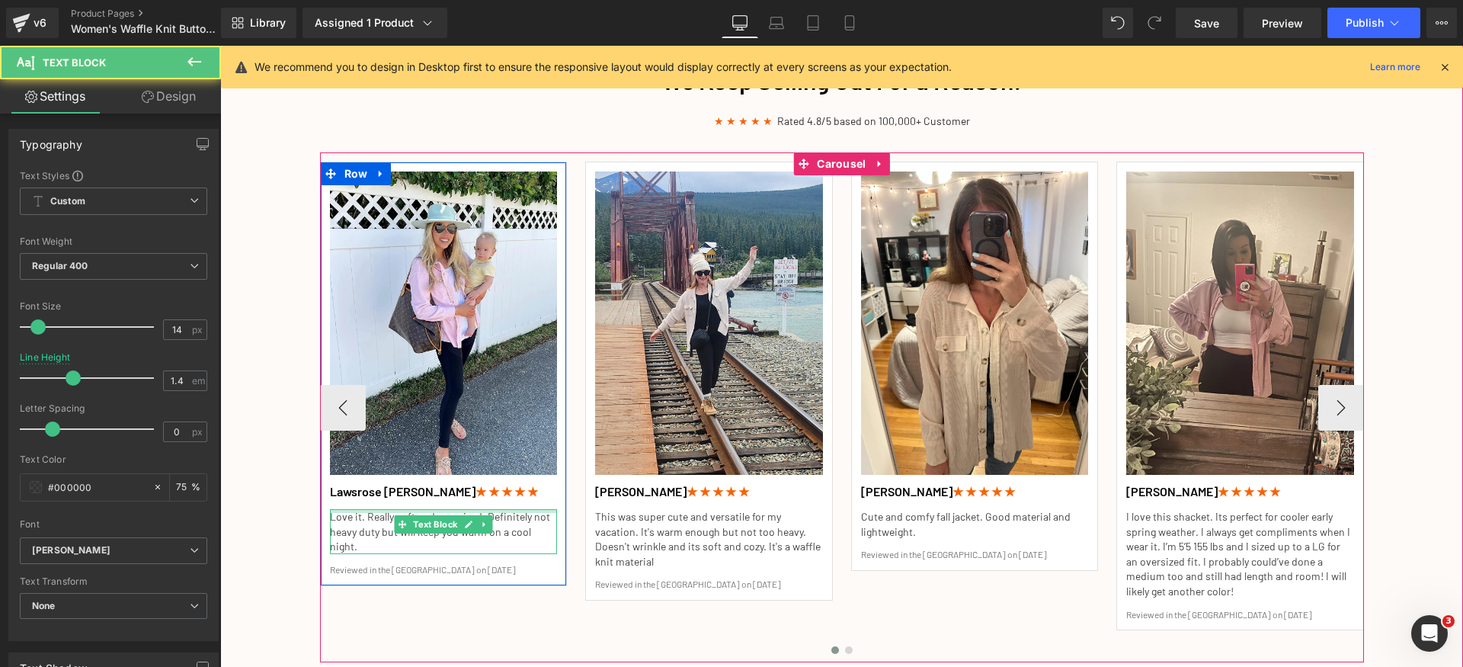
click at [370, 511] on div at bounding box center [444, 511] width 228 height 4
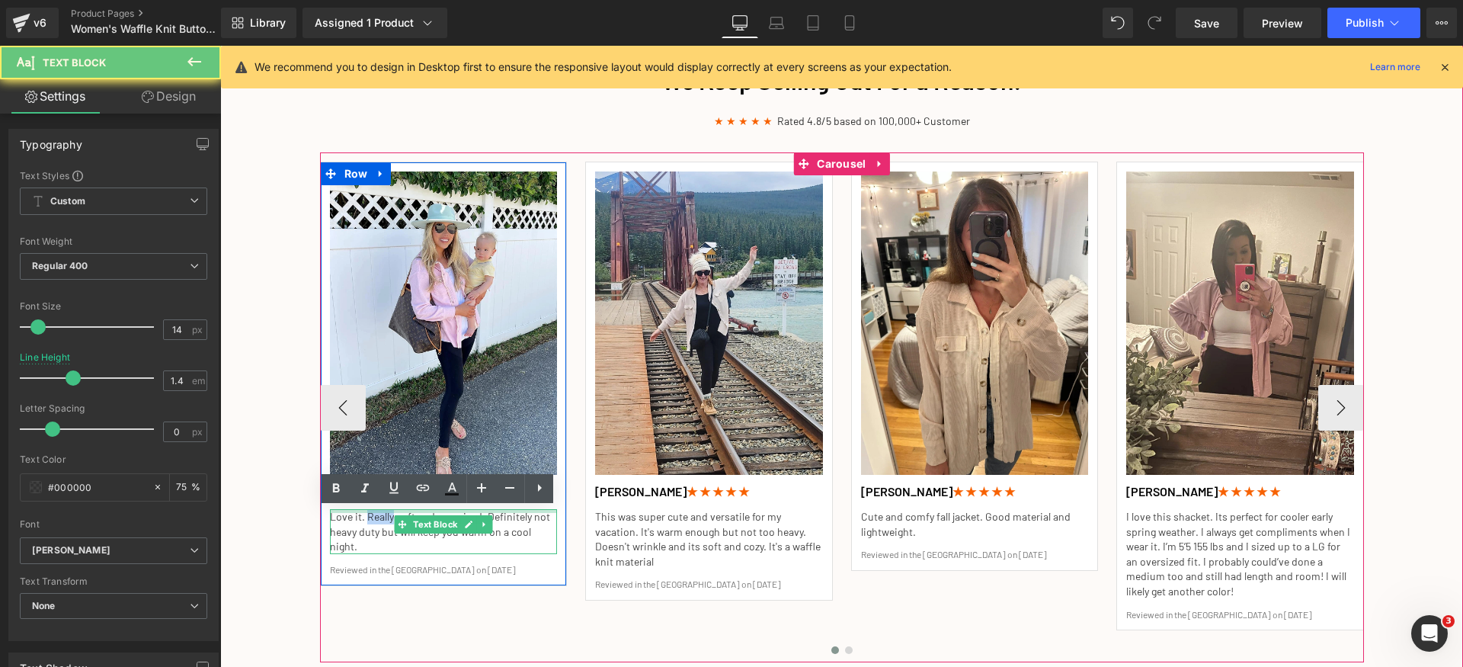
click at [370, 511] on p "Love it. Really soft and oversized. Definitely not heavy duty but will keep you…" at bounding box center [444, 531] width 228 height 45
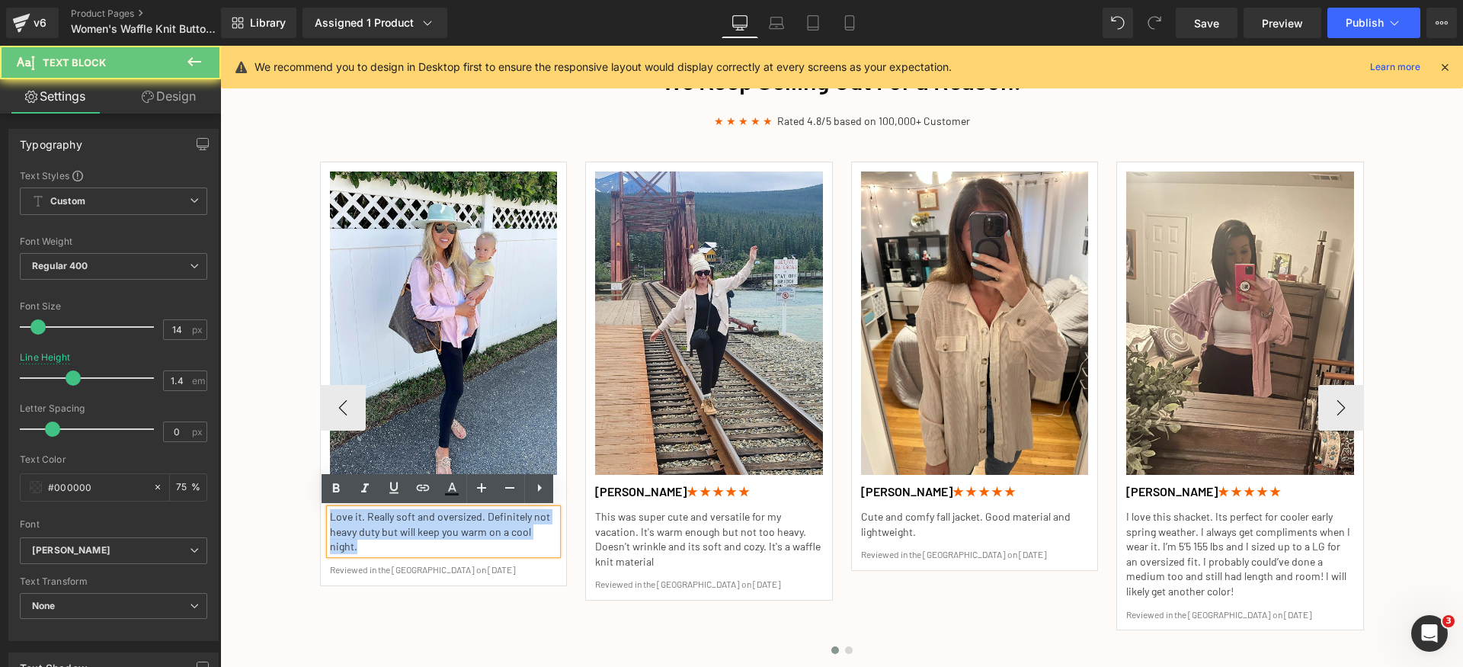
click at [370, 511] on p "Love it. Really soft and oversized. Definitely not heavy duty but will keep you…" at bounding box center [444, 531] width 228 height 45
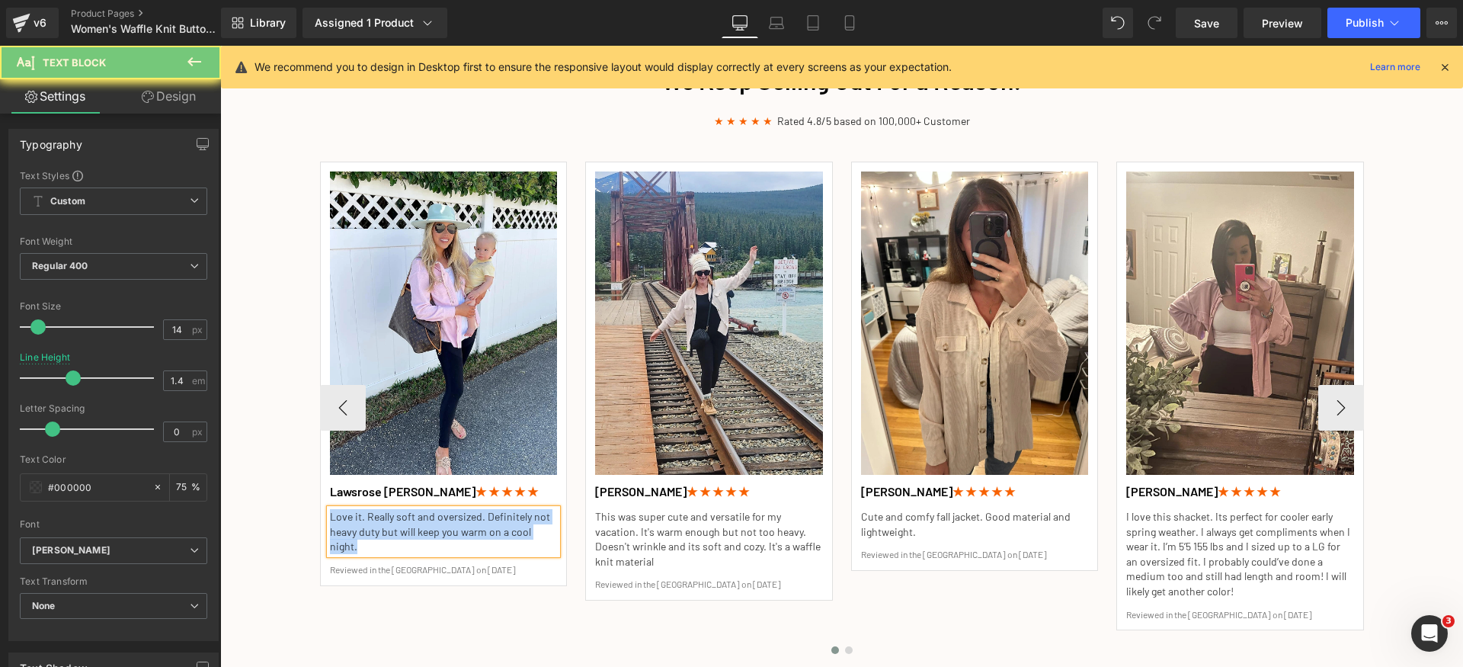
paste div
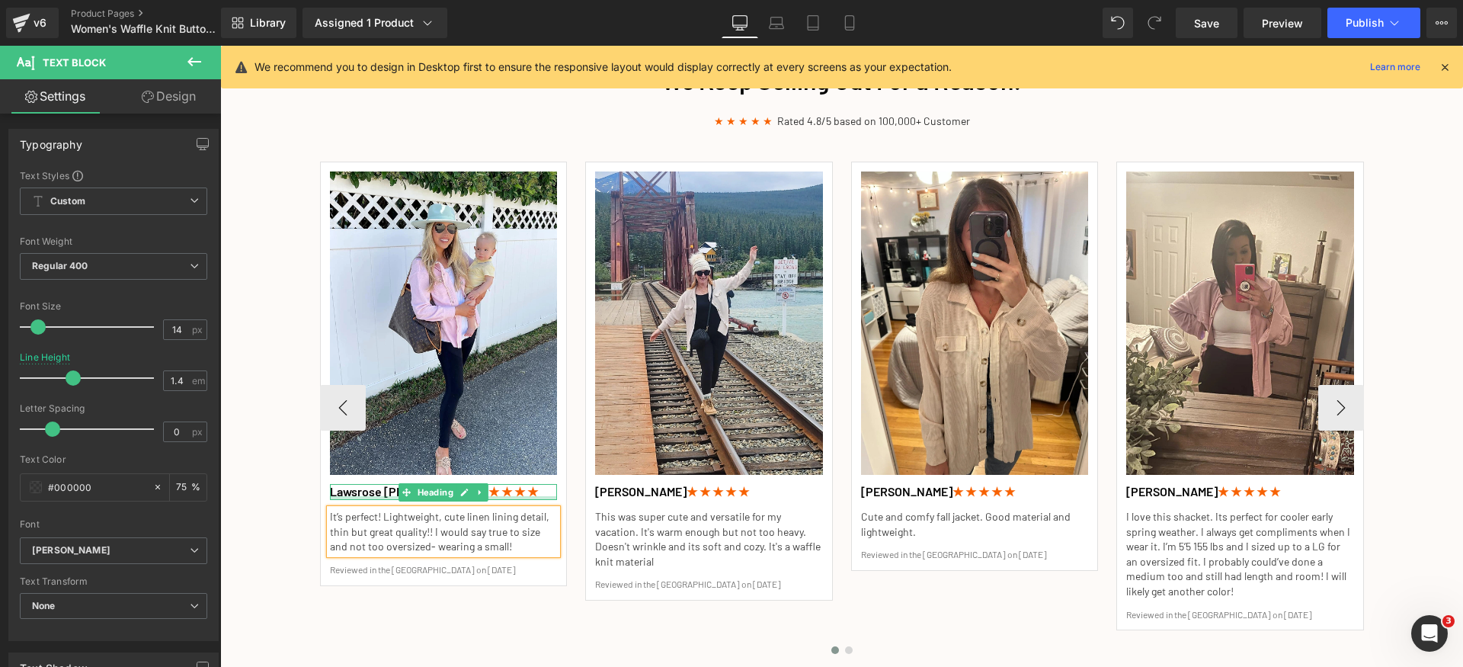
drag, startPoint x: 360, startPoint y: 496, endPoint x: 365, endPoint y: 488, distance: 9.3
click at [360, 496] on div at bounding box center [444, 498] width 228 height 4
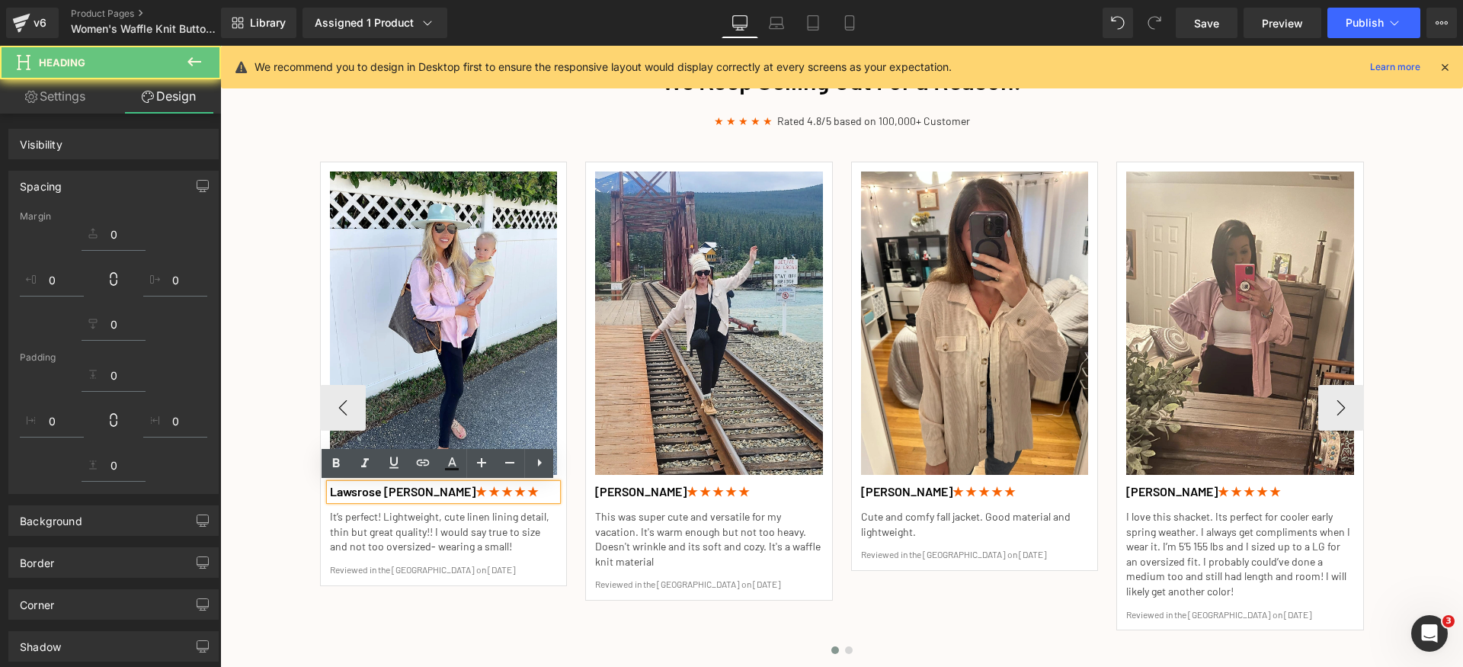
click at [366, 487] on h1 "Lawsrose [PERSON_NAME] ★ ★ ★ ★ ★" at bounding box center [444, 492] width 228 height 16
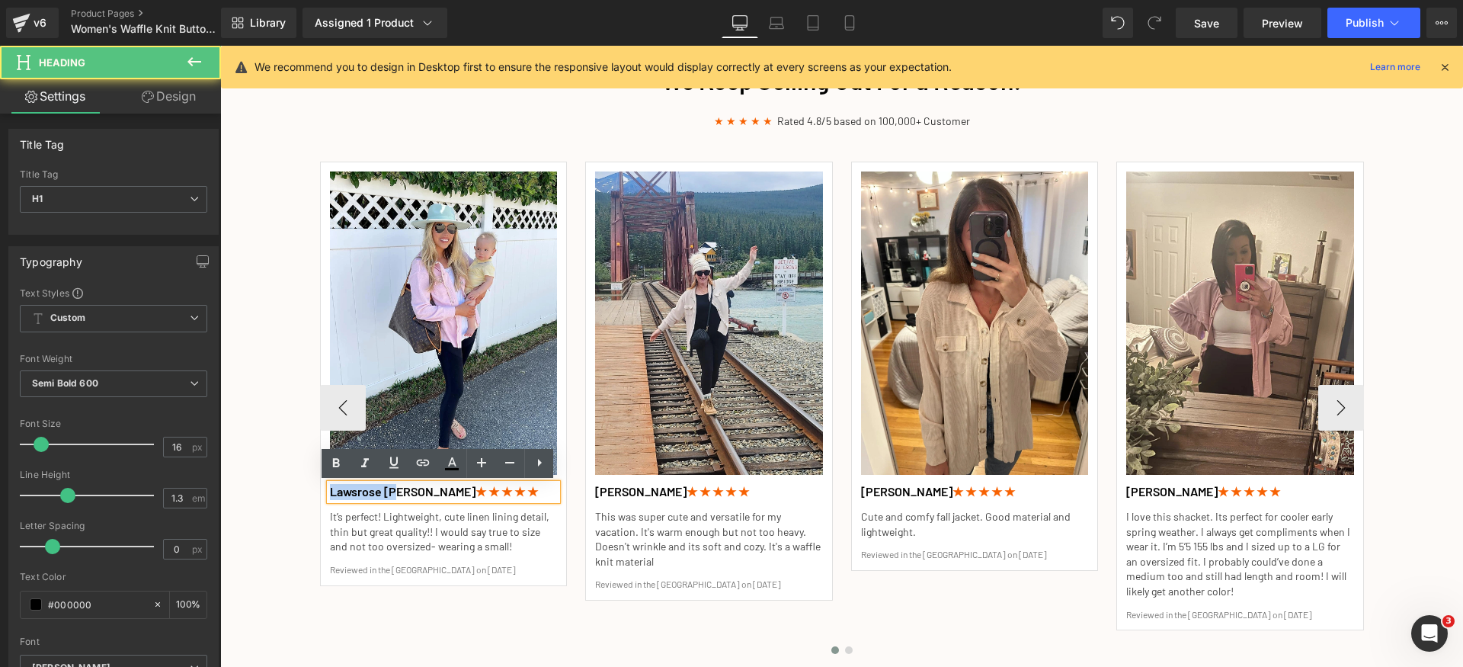
drag, startPoint x: 389, startPoint y: 494, endPoint x: 319, endPoint y: 490, distance: 70.2
click at [320, 490] on div "Image Lawsrose [PERSON_NAME] ★ ★ ★ ★ ★ Heading It’s perfect! Lightweight, cute …" at bounding box center [444, 374] width 248 height 424
paste div
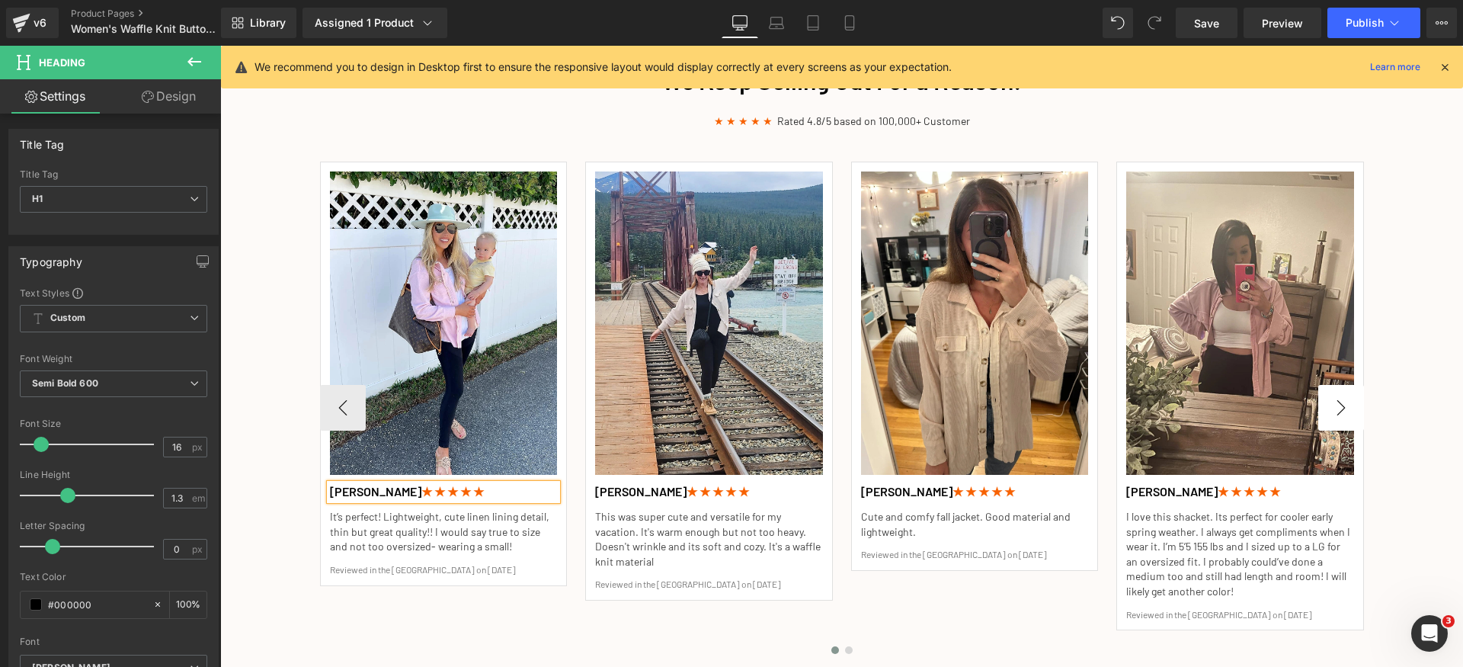
click at [1349, 408] on button "›" at bounding box center [1341, 408] width 46 height 46
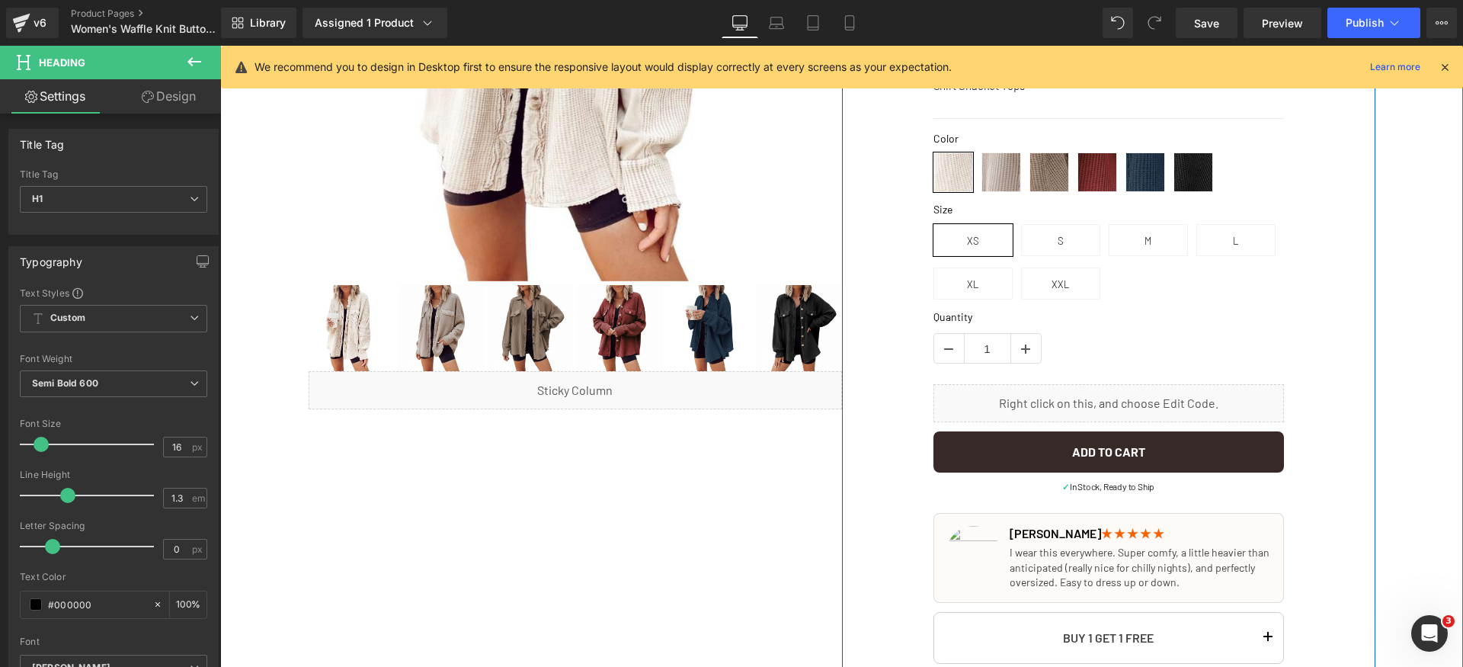
scroll to position [453, 0]
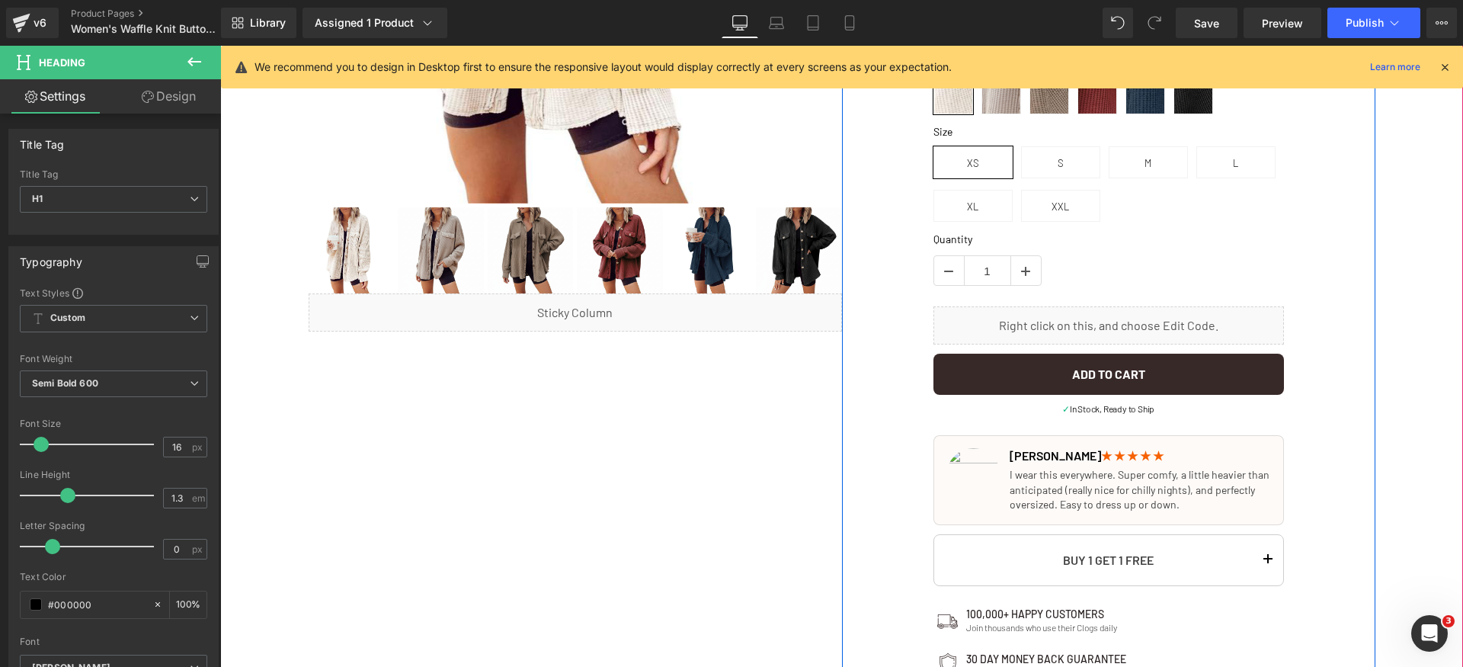
click at [1060, 494] on p "I wear this everywhere. Super comfy, a little heavier than anticipated (really …" at bounding box center [1140, 489] width 261 height 45
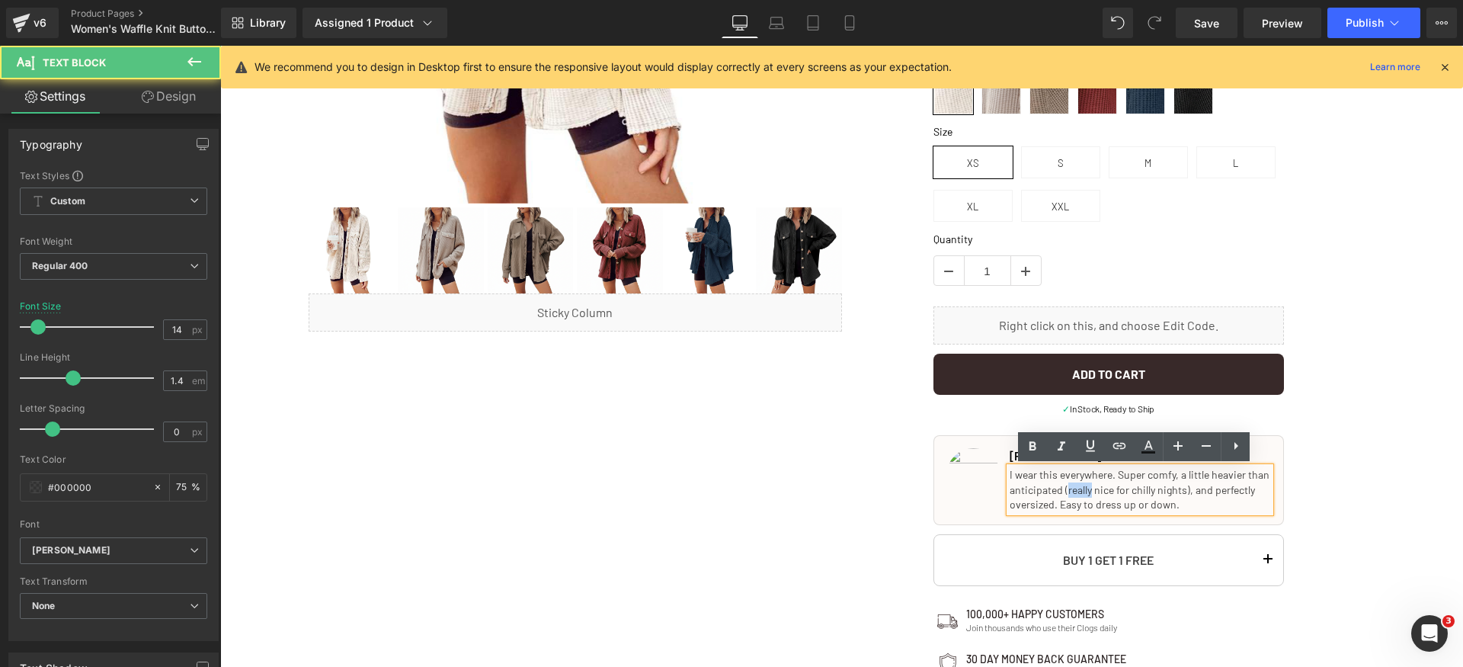
click at [1060, 494] on p "I wear this everywhere. Super comfy, a little heavier than anticipated (really …" at bounding box center [1140, 489] width 261 height 45
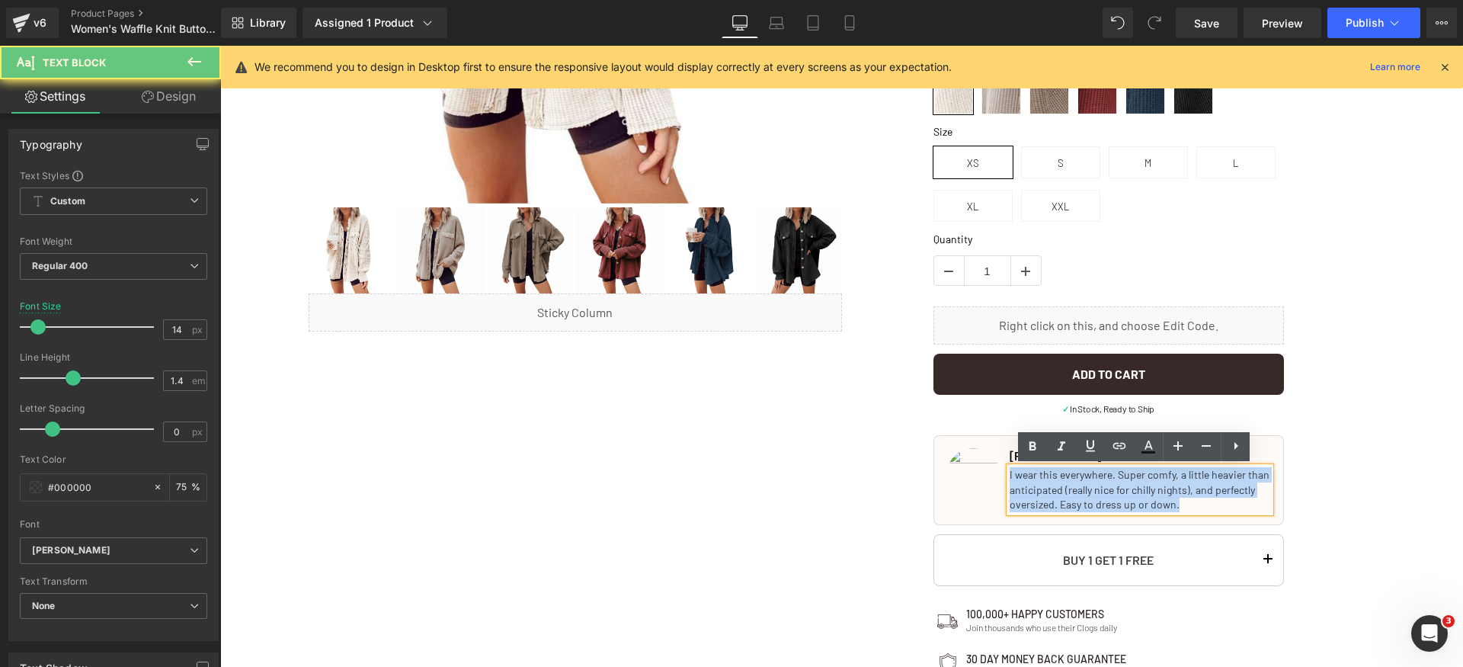
click at [1060, 494] on p "I wear this everywhere. Super comfy, a little heavier than anticipated (really …" at bounding box center [1140, 489] width 261 height 45
paste div
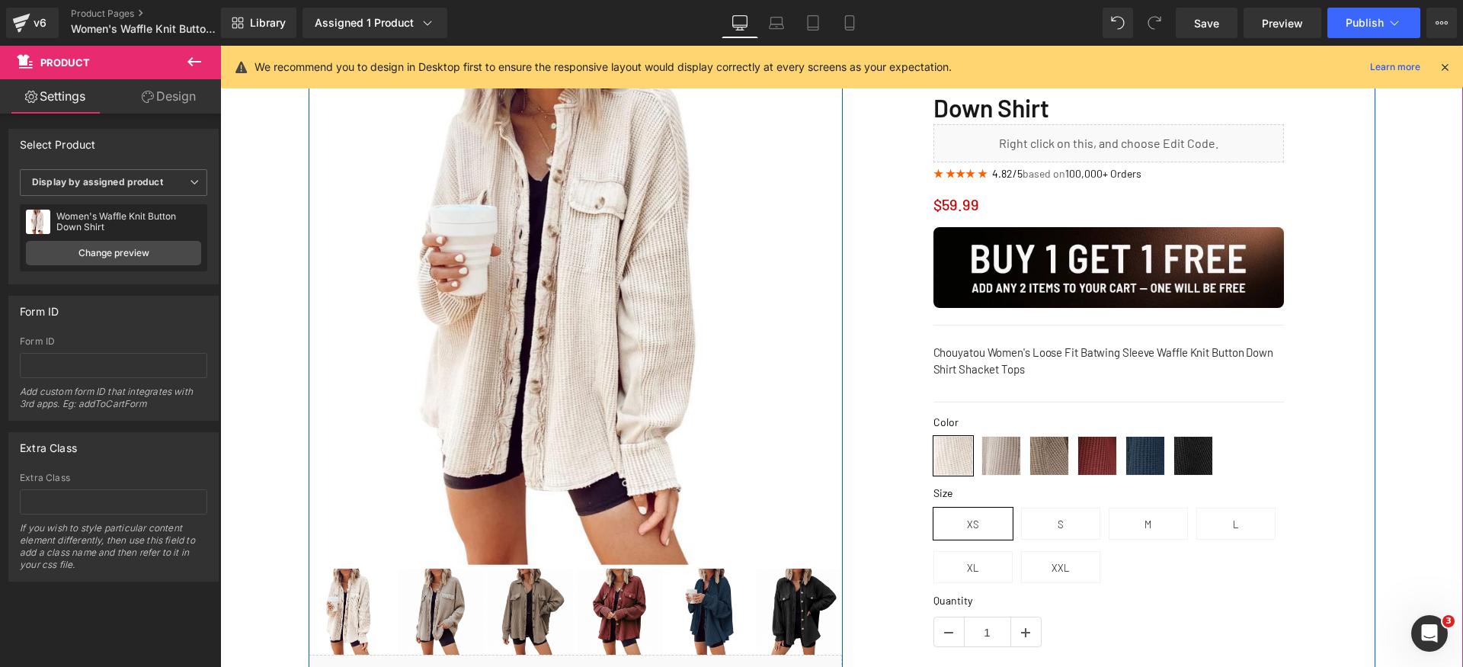
scroll to position [0, 0]
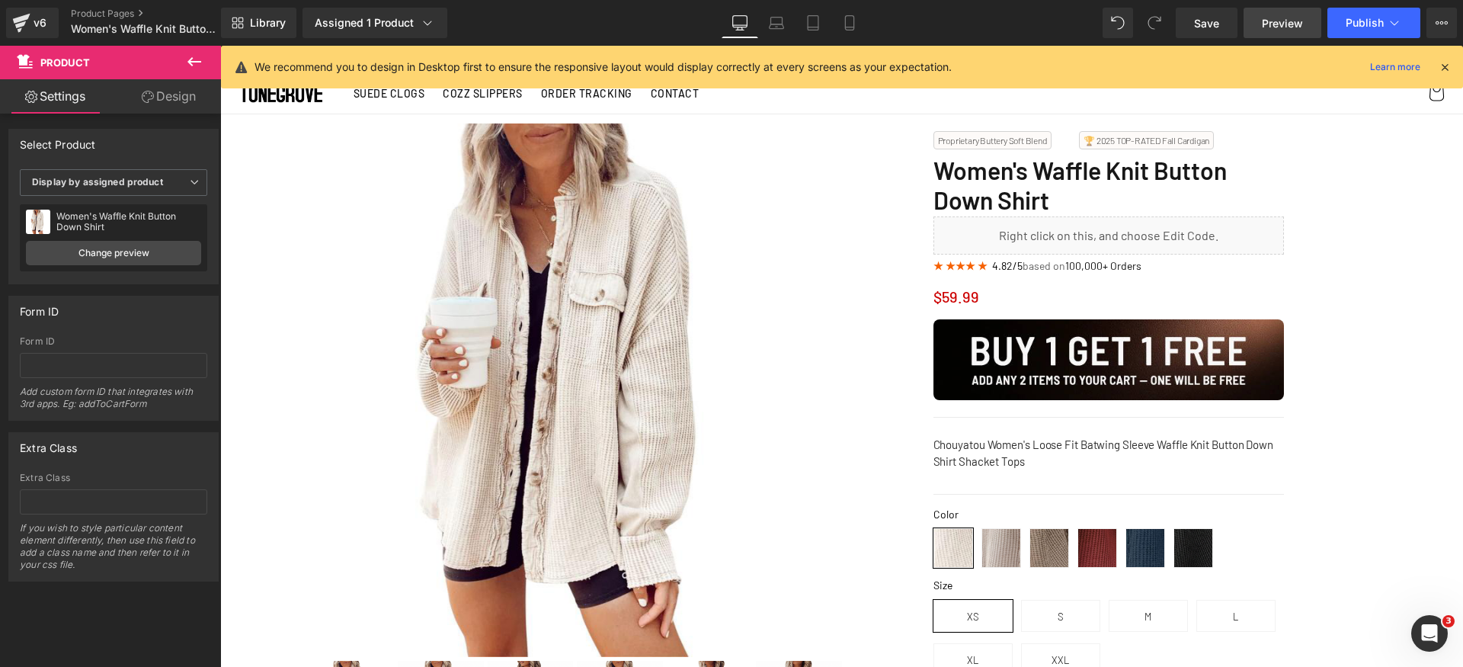
click at [1266, 27] on span "Preview" at bounding box center [1282, 23] width 41 height 16
click at [1242, 18] on div "Save Preview Publish Scheduled View Live Page View with current Template Save T…" at bounding box center [1316, 23] width 293 height 30
click at [1206, 22] on span "Save" at bounding box center [1206, 23] width 25 height 16
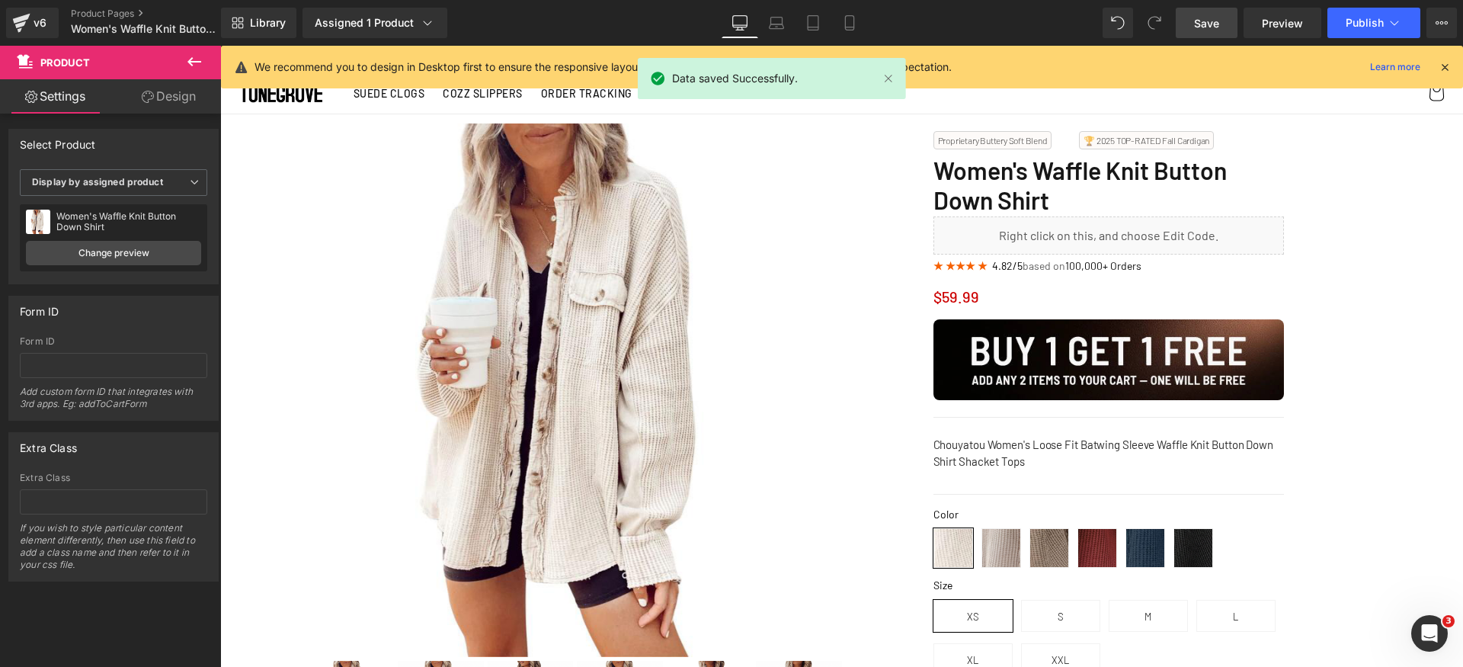
drag, startPoint x: 1444, startPoint y: 71, endPoint x: 1154, endPoint y: 2, distance: 297.7
click at [1444, 71] on icon at bounding box center [1445, 67] width 14 height 14
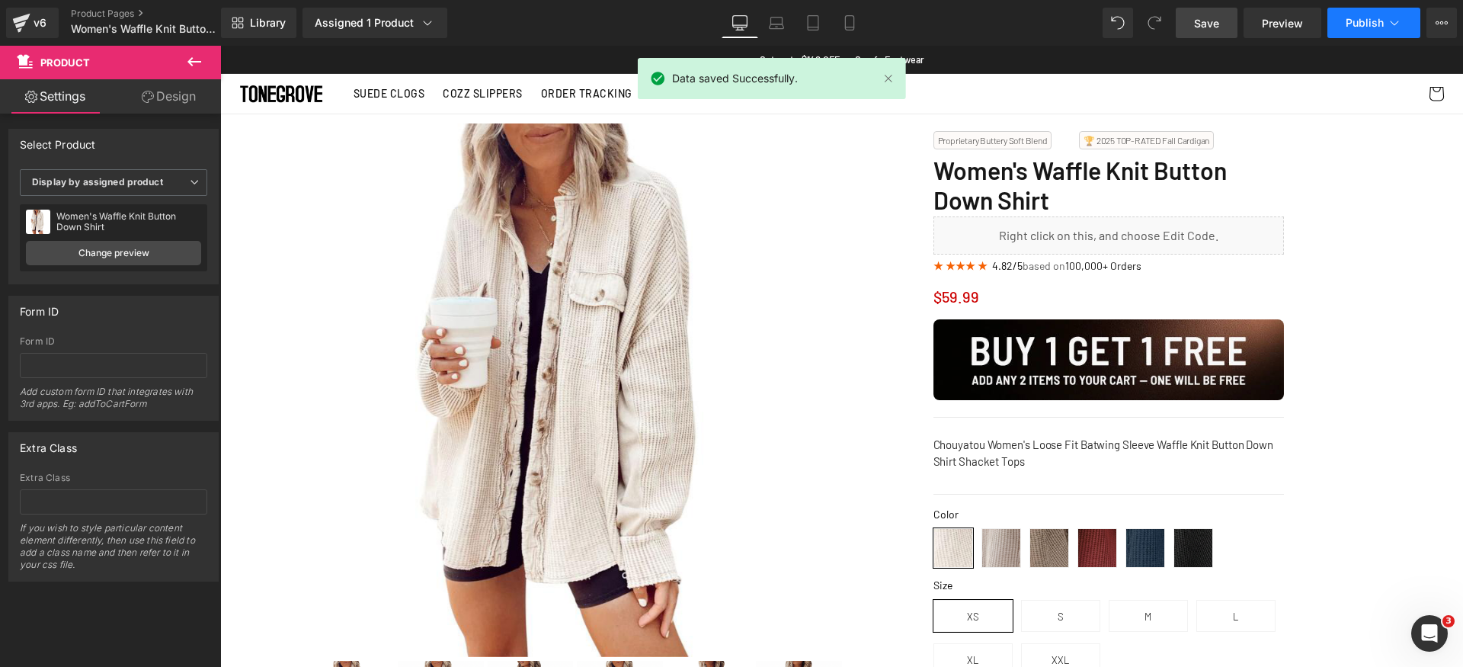
click at [1358, 24] on span "Publish" at bounding box center [1365, 23] width 38 height 12
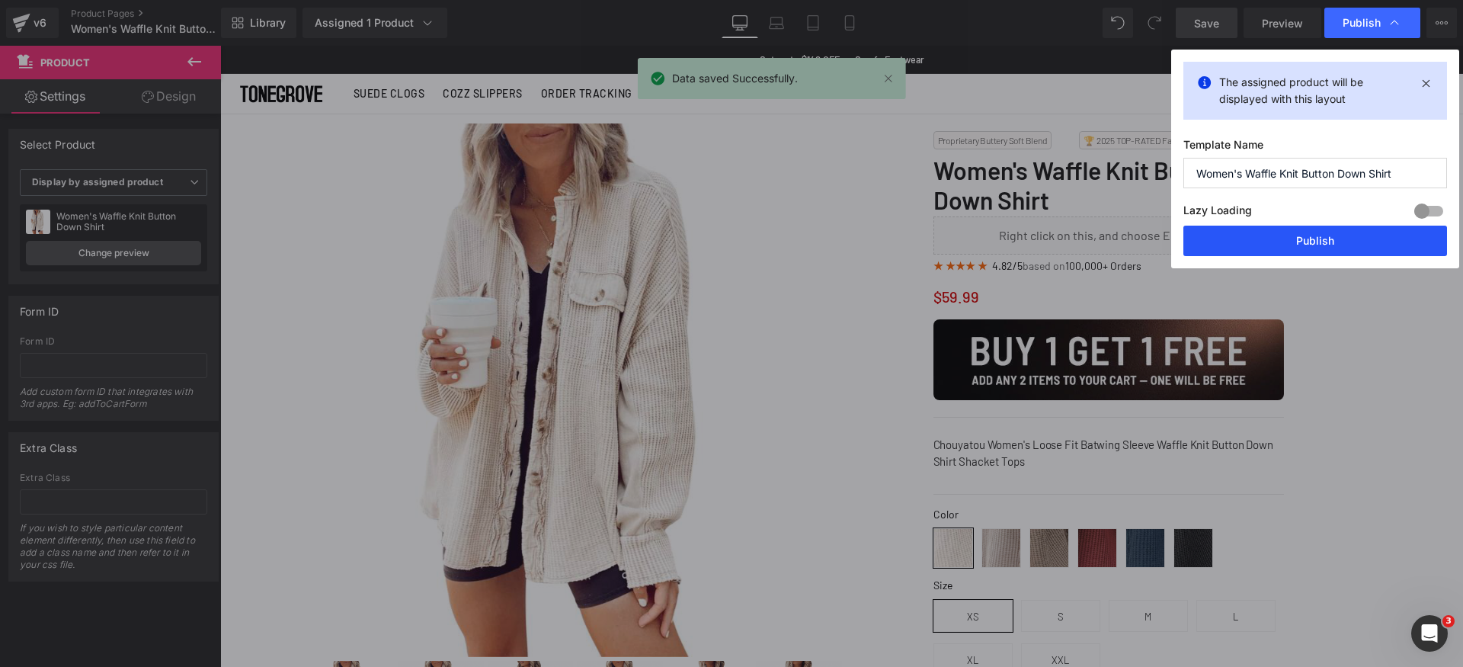
click at [1336, 237] on button "Publish" at bounding box center [1315, 241] width 264 height 30
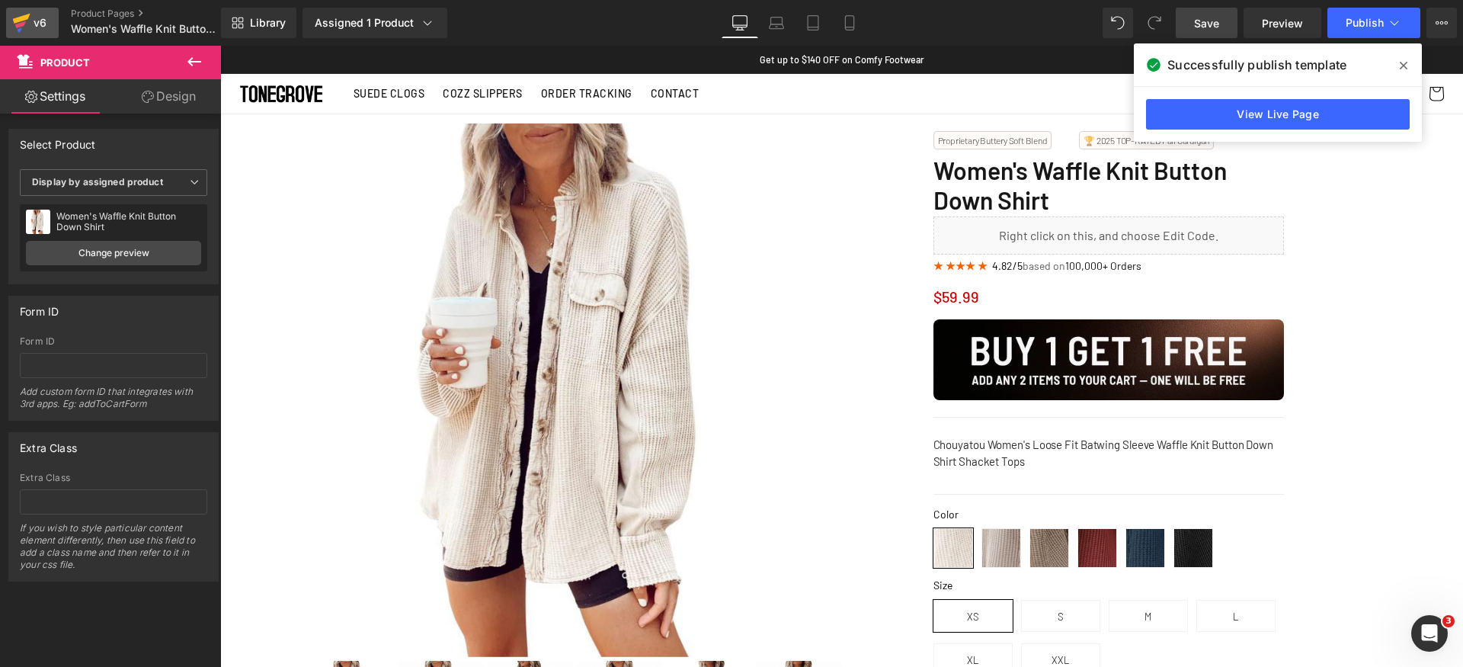
click at [30, 27] on div "v6" at bounding box center [39, 23] width 19 height 20
